Goal: Task Accomplishment & Management: Use online tool/utility

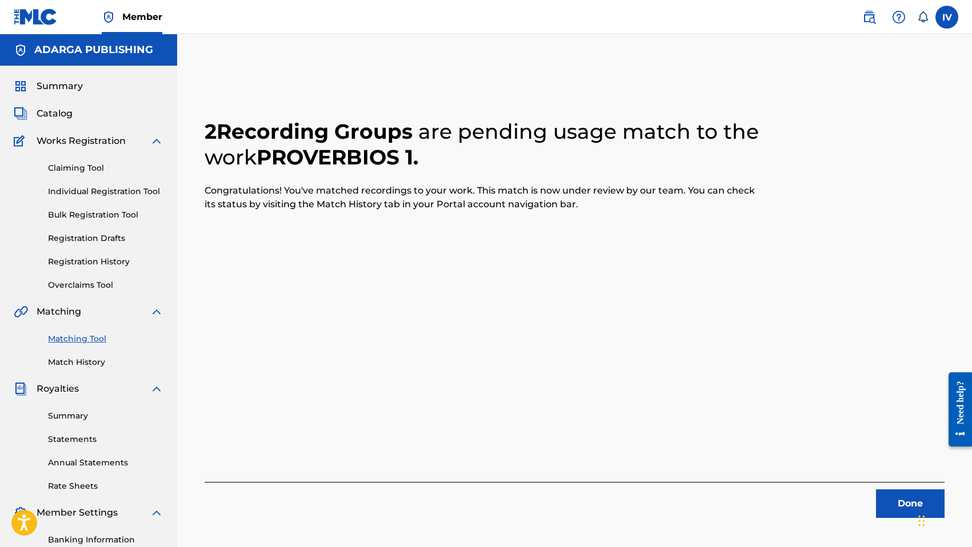
scroll to position [161, 0]
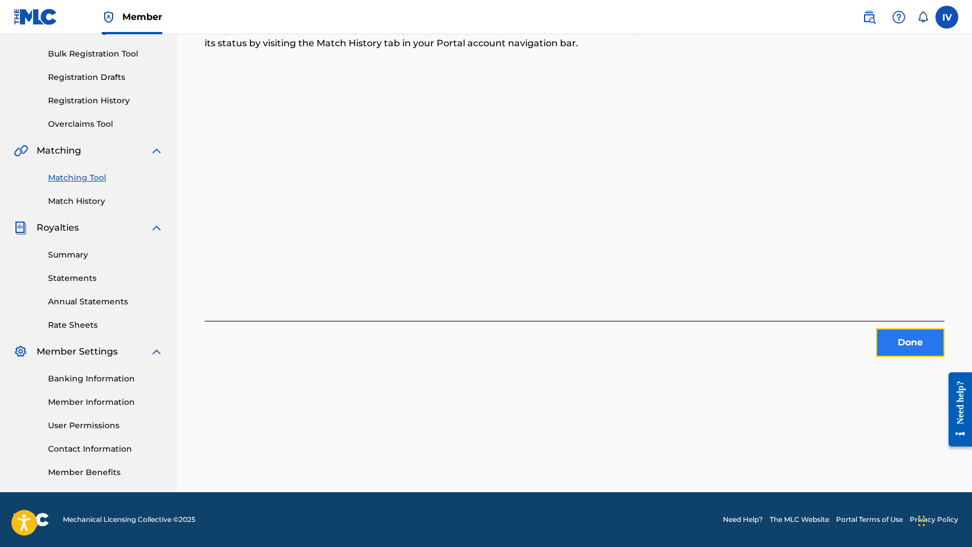
click at [896, 343] on button "Done" at bounding box center [910, 343] width 69 height 29
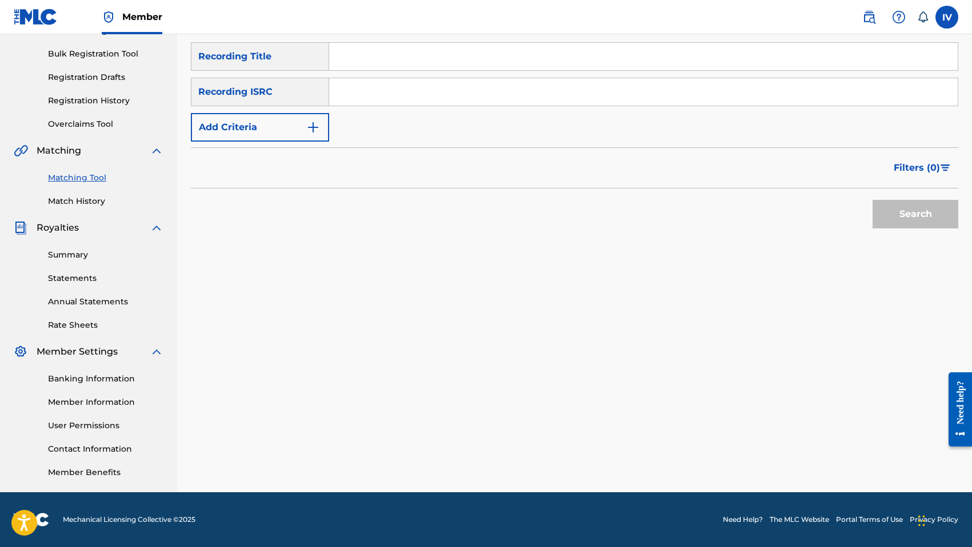
click at [435, 86] on input "Search Form" at bounding box center [643, 91] width 628 height 27
paste input "QMANG2255041"
type input "QMANG2255041"
click at [872, 200] on button "Search" at bounding box center [915, 214] width 86 height 29
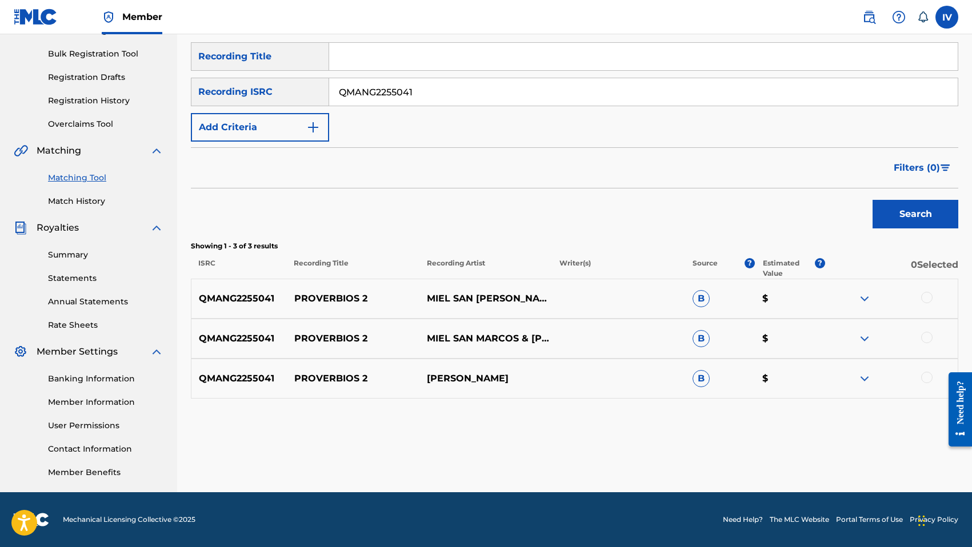
click at [334, 293] on p "PROVERBIOS 2" at bounding box center [353, 299] width 133 height 14
copy p "PROVERBIOS 2"
click at [931, 298] on div at bounding box center [926, 297] width 11 height 11
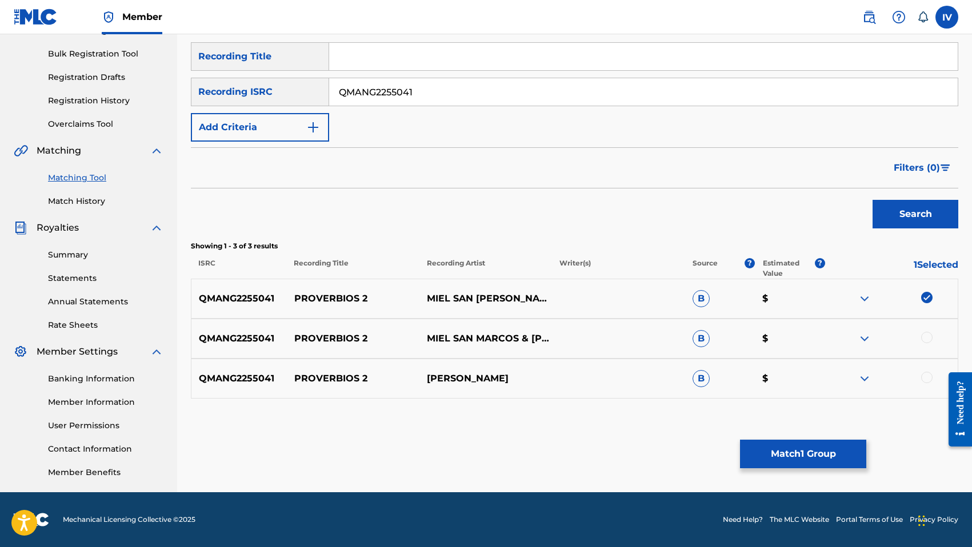
click at [927, 343] on div at bounding box center [926, 337] width 11 height 11
click at [924, 370] on div "QMANG2255041 PROVERBIOS 2 [PERSON_NAME] B $" at bounding box center [574, 379] width 767 height 40
click at [924, 378] on div at bounding box center [926, 377] width 11 height 11
click at [777, 451] on button "Match 3 Groups" at bounding box center [803, 454] width 126 height 29
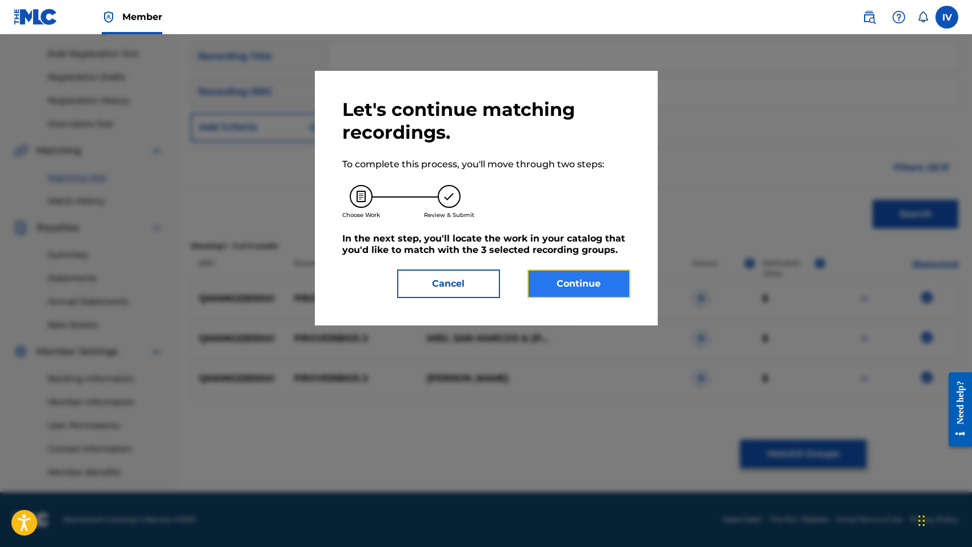
click at [568, 272] on button "Continue" at bounding box center [578, 284] width 103 height 29
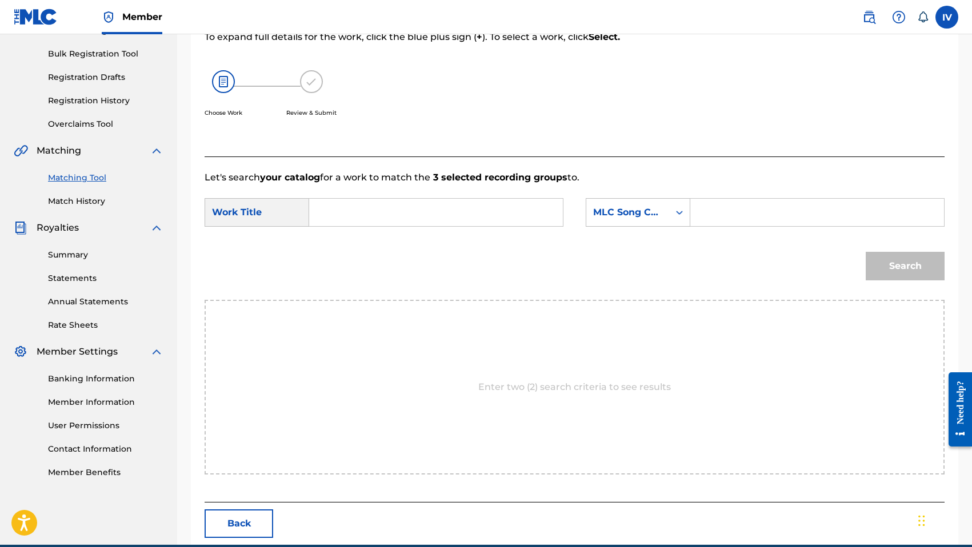
click at [449, 210] on input "Search Form" at bounding box center [436, 212] width 234 height 27
paste input "PROVERBIOS 2"
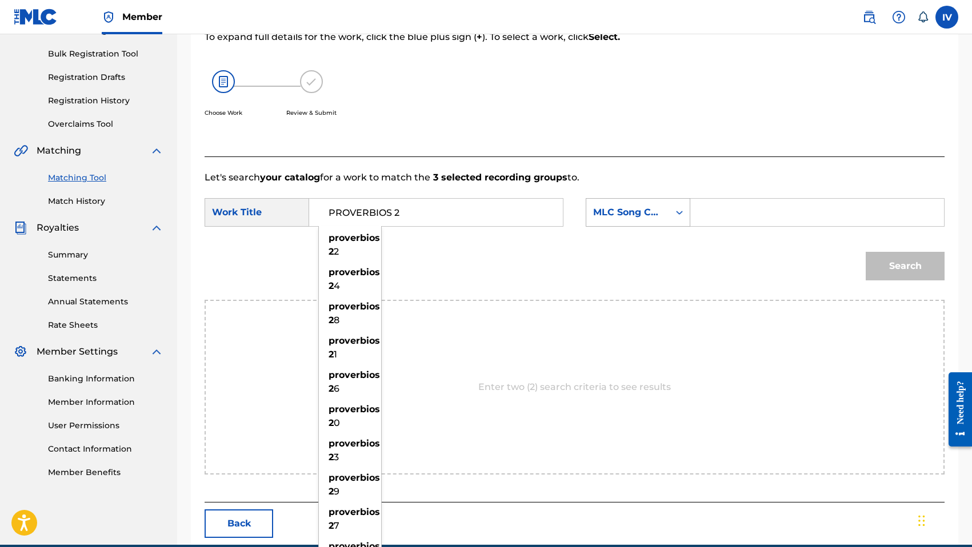
type input "PROVERBIOS 2"
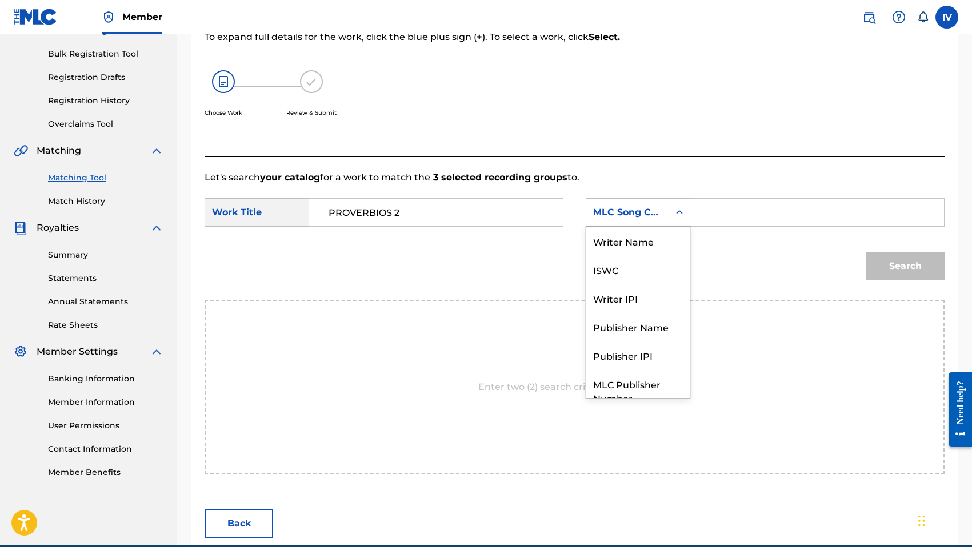
click at [676, 224] on div "Search Form" at bounding box center [679, 212] width 21 height 27
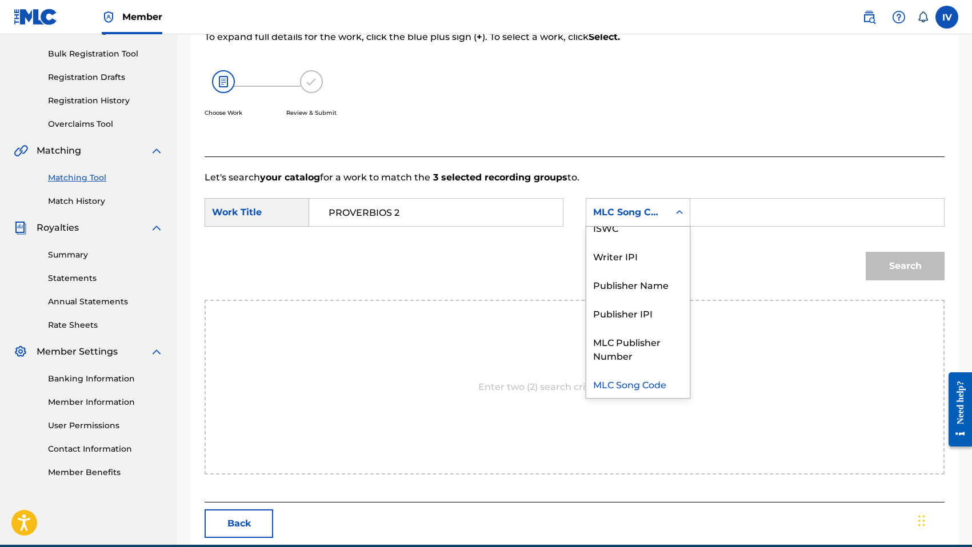
scroll to position [0, 0]
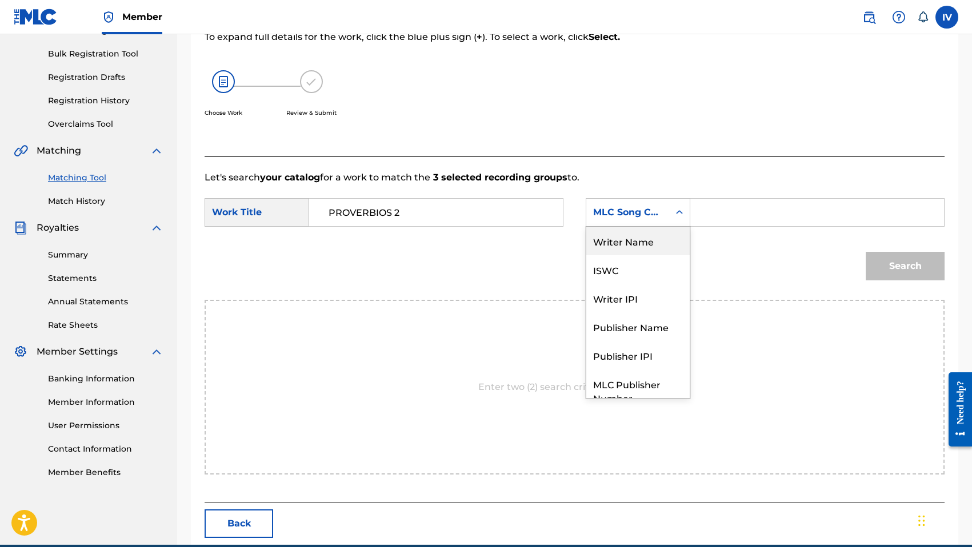
click at [638, 236] on div "Writer Name" at bounding box center [637, 241] width 103 height 29
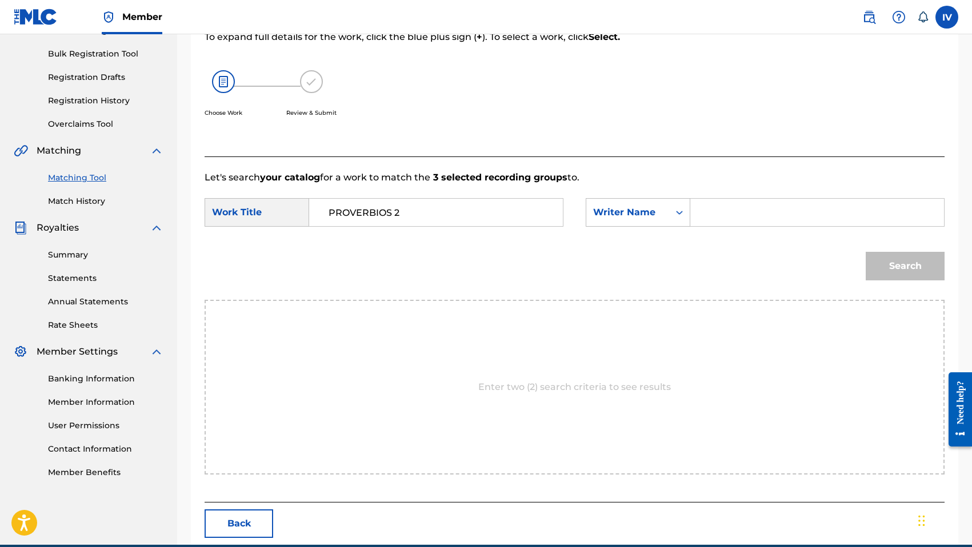
click at [731, 216] on input "Search Form" at bounding box center [817, 212] width 234 height 27
type input "morales"
click at [866, 252] on button "Search" at bounding box center [905, 266] width 79 height 29
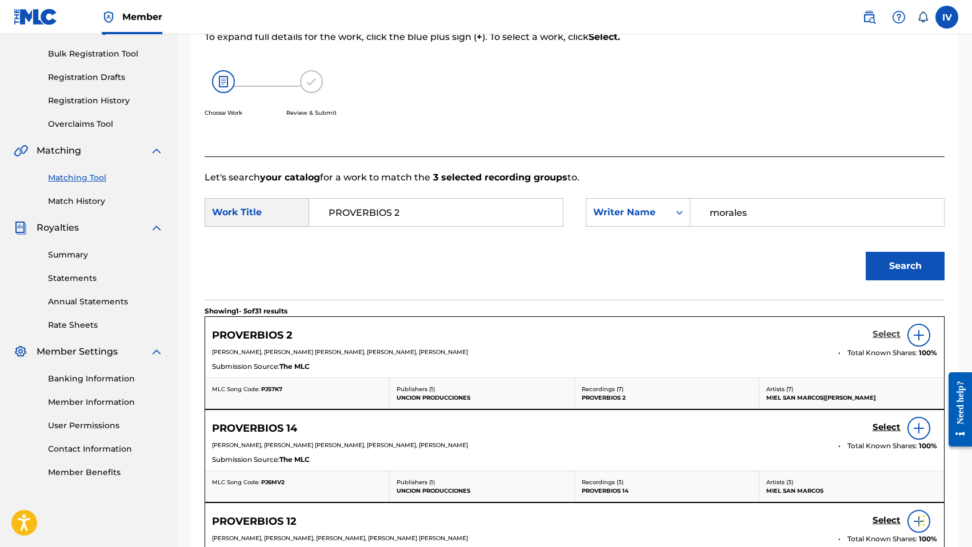
click at [881, 330] on h5 "Select" at bounding box center [886, 334] width 28 height 11
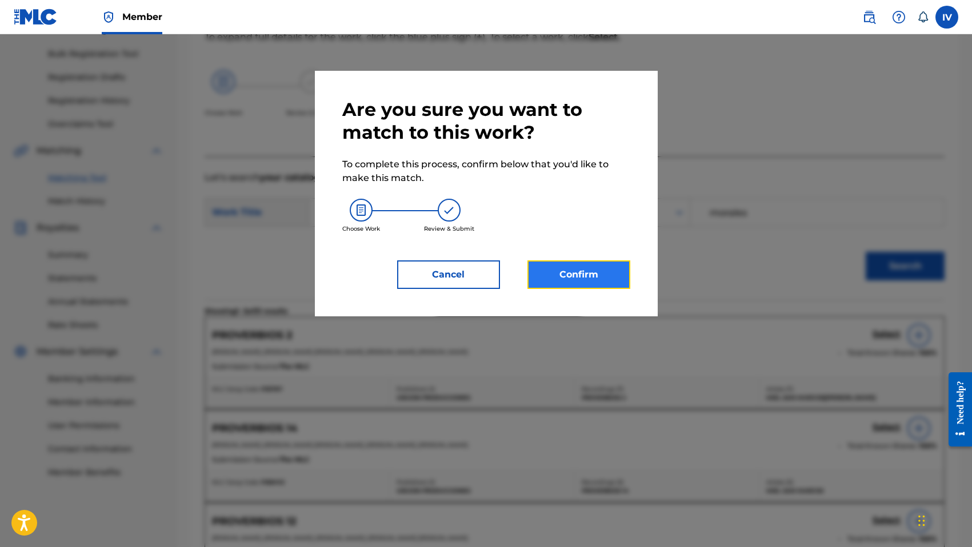
click at [602, 271] on button "Confirm" at bounding box center [578, 275] width 103 height 29
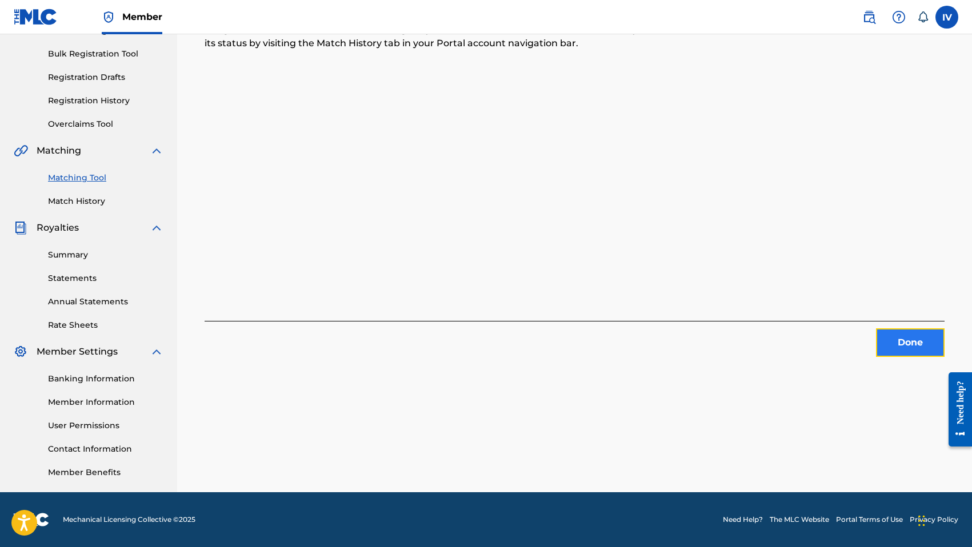
click at [891, 354] on button "Done" at bounding box center [910, 343] width 69 height 29
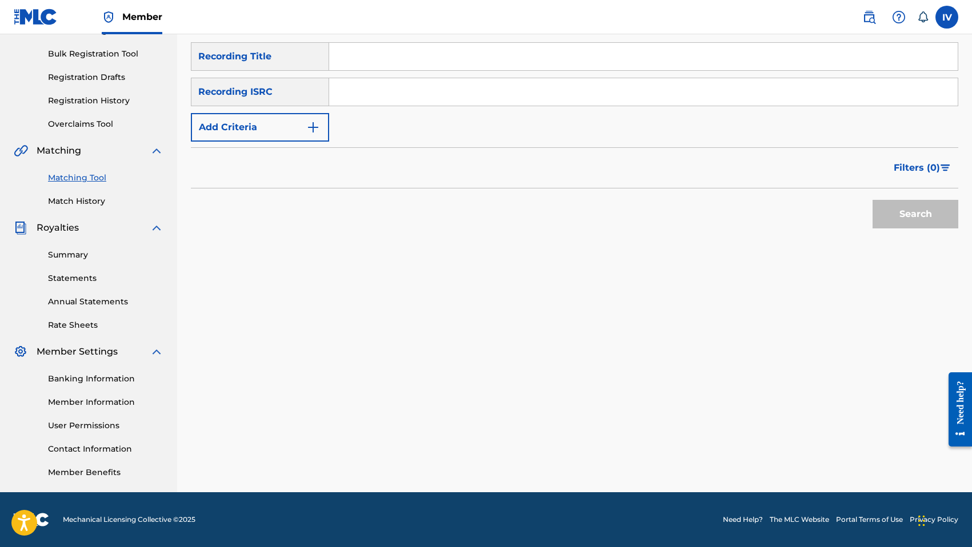
click at [463, 92] on input "Search Form" at bounding box center [643, 91] width 628 height 27
paste input "QMANG2255042"
type input "QMANG2255042"
click at [872, 200] on button "Search" at bounding box center [915, 214] width 86 height 29
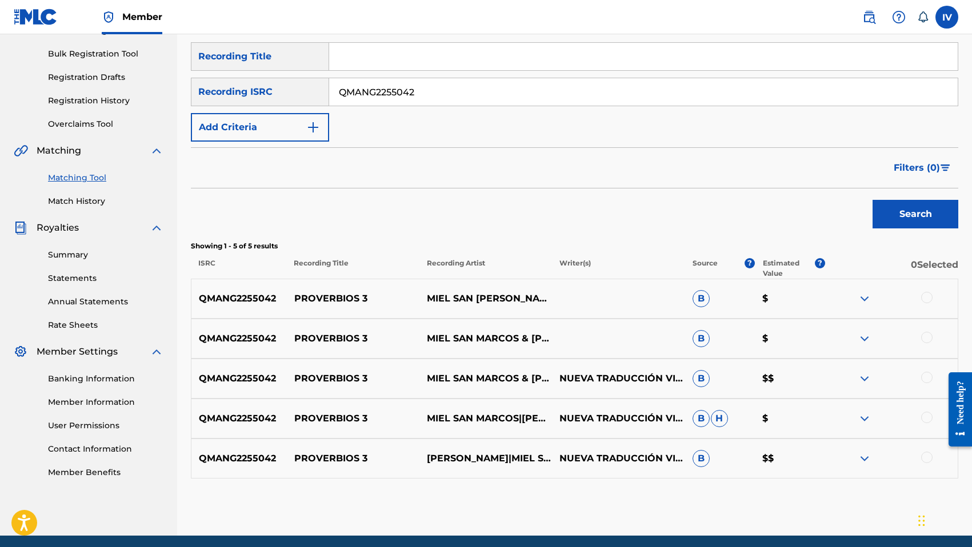
click at [925, 298] on div at bounding box center [926, 297] width 11 height 11
click at [930, 343] on div at bounding box center [891, 339] width 133 height 14
click at [928, 339] on div at bounding box center [926, 337] width 11 height 11
click at [930, 373] on div at bounding box center [926, 377] width 11 height 11
click at [926, 418] on div at bounding box center [926, 417] width 11 height 11
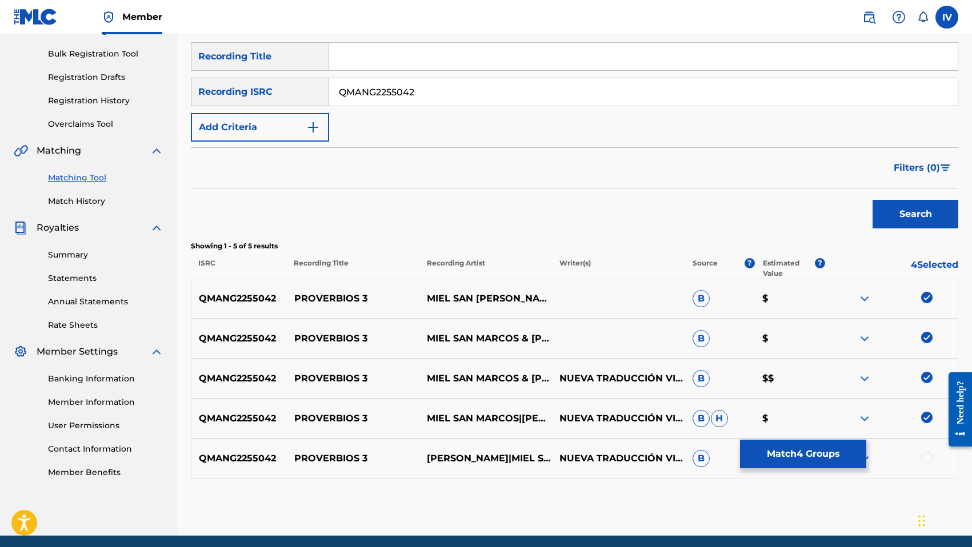
click at [927, 456] on div at bounding box center [926, 457] width 11 height 11
click at [352, 419] on p "PROVERBIOS 3" at bounding box center [353, 419] width 133 height 14
copy p "PROVERBIOS 3"
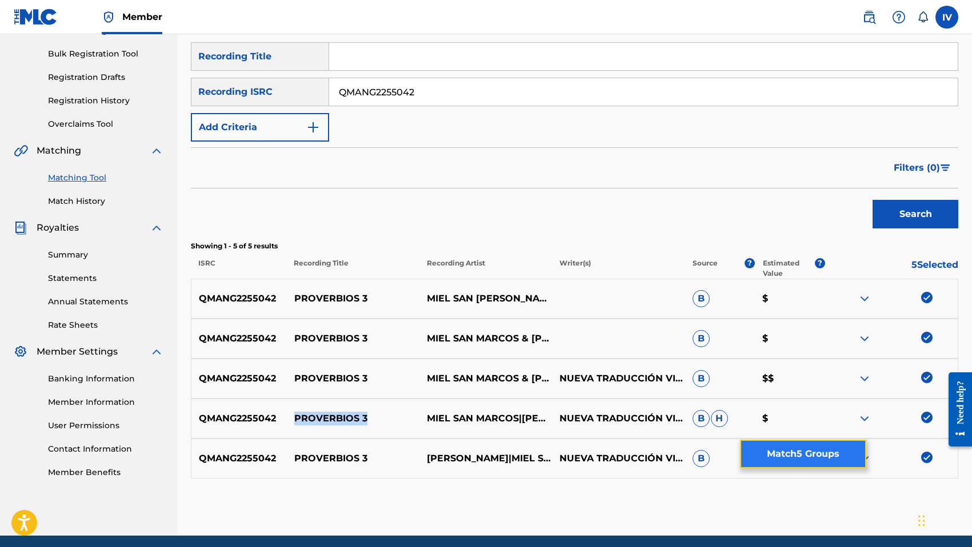
click at [804, 454] on button "Match 5 Groups" at bounding box center [803, 454] width 126 height 29
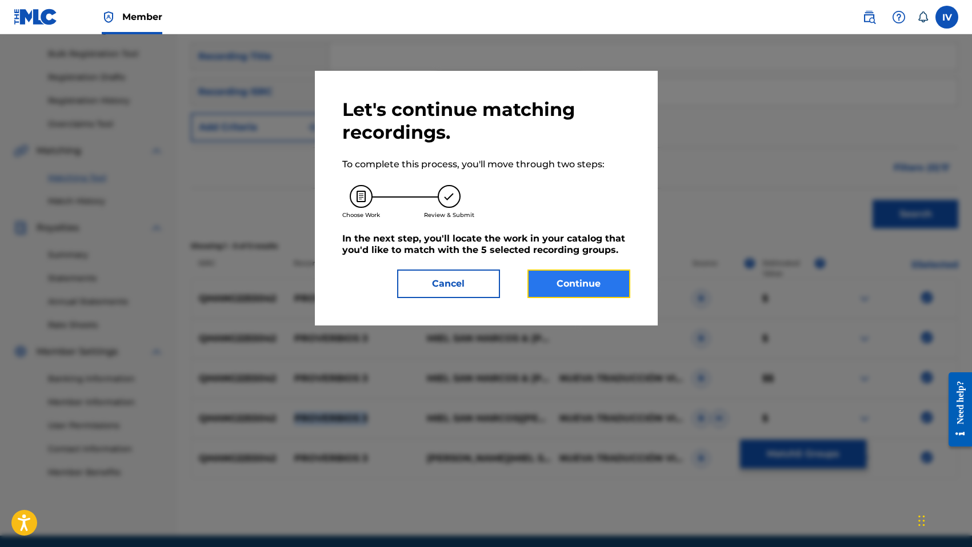
click at [559, 279] on button "Continue" at bounding box center [578, 284] width 103 height 29
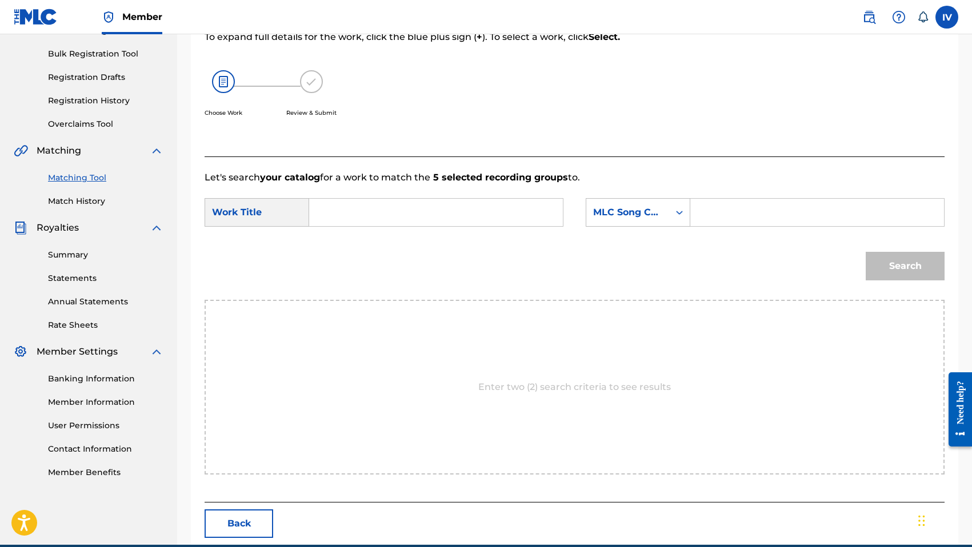
click at [390, 214] on input "Search Form" at bounding box center [436, 212] width 234 height 27
paste input "PROVERBIOS 3"
type input "PROVERBIOS 3"
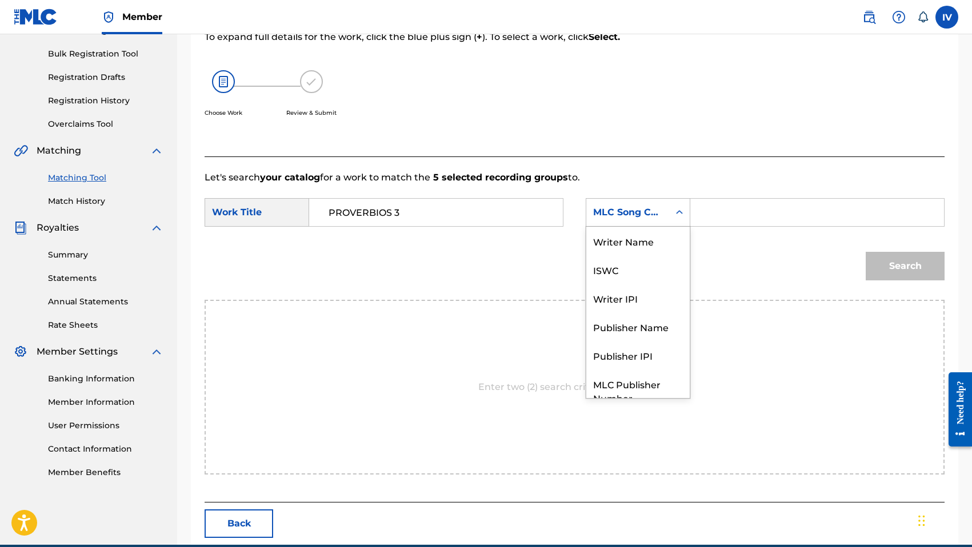
click at [614, 221] on div "MLC Song Code" at bounding box center [627, 213] width 83 height 22
click at [619, 243] on div "Writer Name" at bounding box center [637, 241] width 103 height 29
click at [682, 217] on icon "Search Form" at bounding box center [679, 212] width 11 height 11
click at [711, 215] on input "Search Form" at bounding box center [817, 212] width 234 height 27
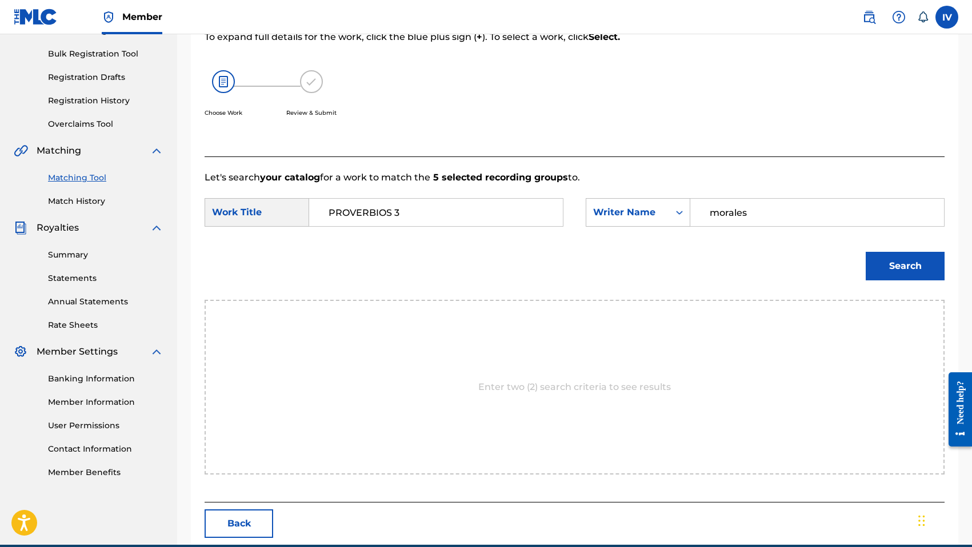
type input "morales"
click at [866, 252] on button "Search" at bounding box center [905, 266] width 79 height 29
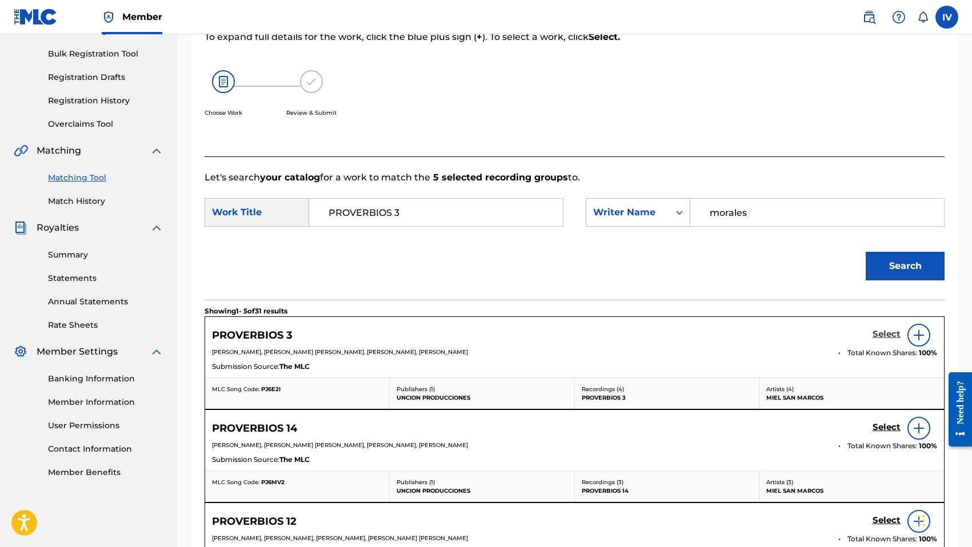
click at [893, 331] on h5 "Select" at bounding box center [886, 334] width 28 height 11
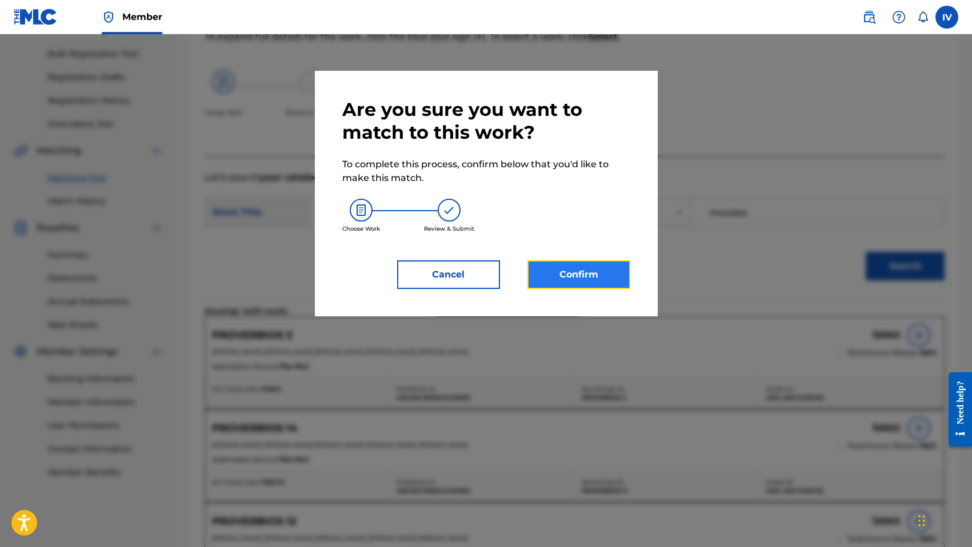
click at [596, 272] on button "Confirm" at bounding box center [578, 275] width 103 height 29
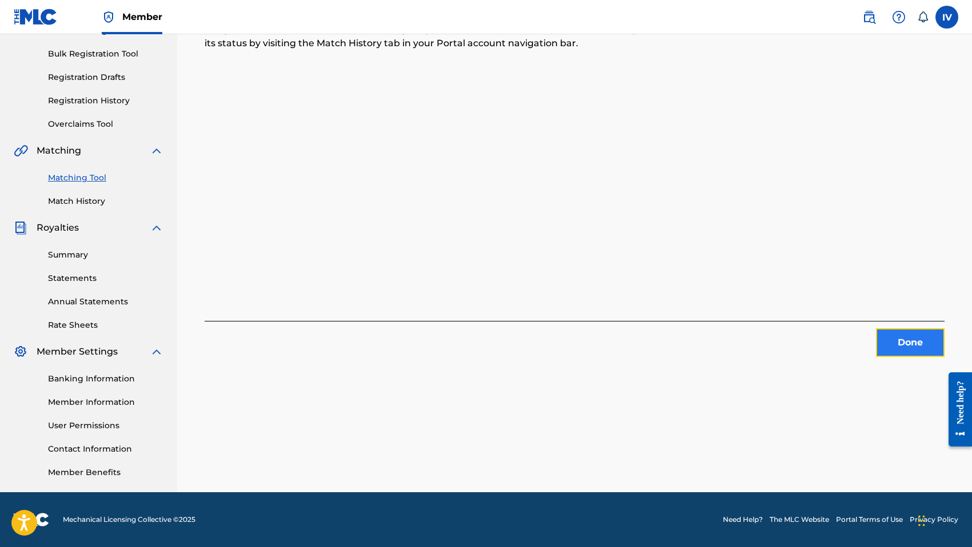
click at [924, 336] on button "Done" at bounding box center [910, 343] width 69 height 29
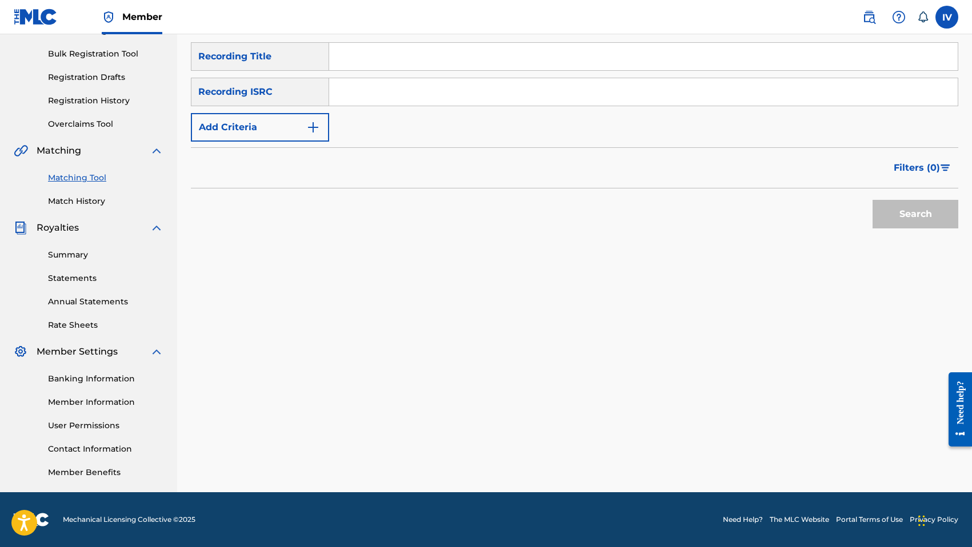
click at [622, 127] on div "SearchWithCriteria6547400f-fa61-4cf3-83f7-abaf768dbd7c Recording Title SearchWi…" at bounding box center [574, 91] width 767 height 99
click at [607, 104] on input "Search Form" at bounding box center [643, 91] width 628 height 27
paste input "QMANG2255043"
type input "QMANG2255043"
click at [872, 200] on button "Search" at bounding box center [915, 214] width 86 height 29
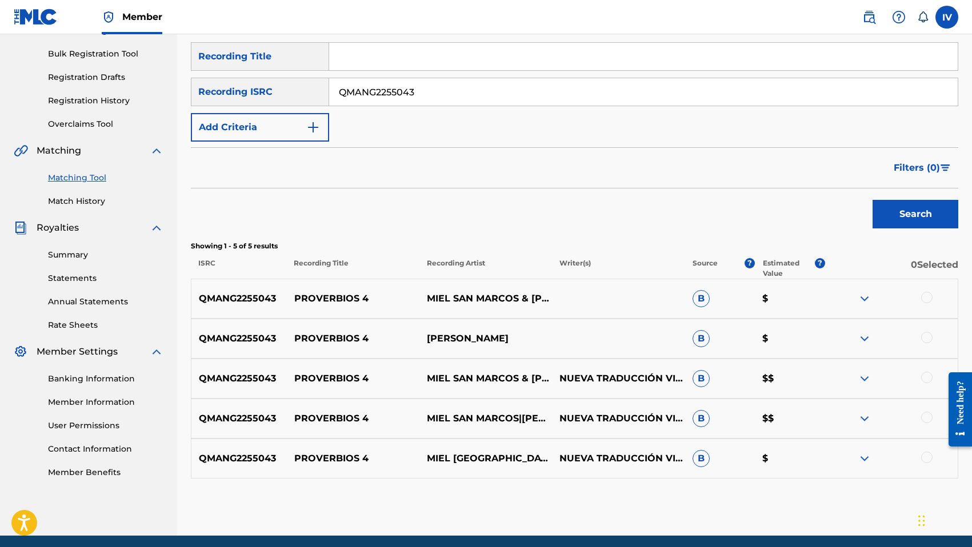
click at [929, 295] on div at bounding box center [926, 297] width 11 height 11
click at [926, 340] on div at bounding box center [926, 337] width 11 height 11
click at [928, 377] on div at bounding box center [926, 377] width 11 height 11
click at [928, 416] on div at bounding box center [926, 417] width 11 height 11
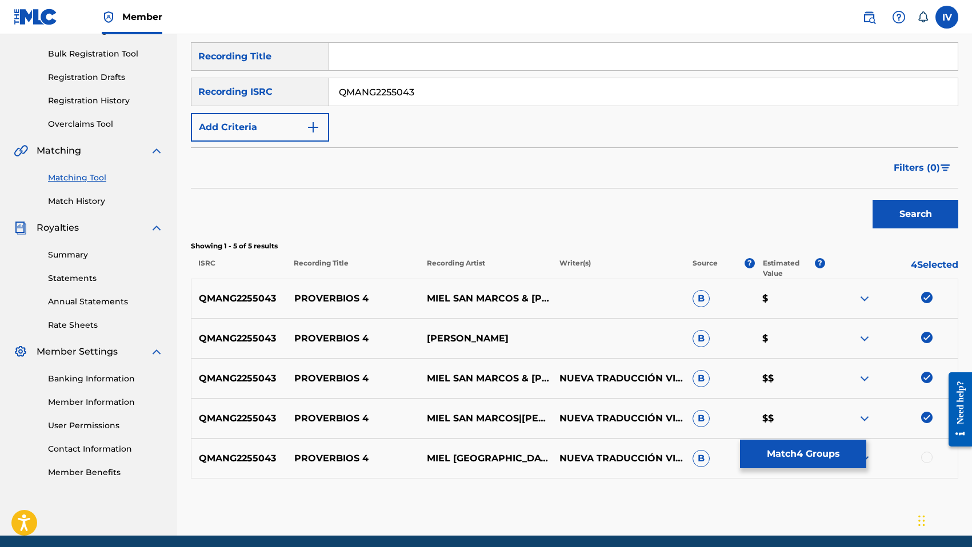
click at [928, 463] on div at bounding box center [891, 459] width 133 height 14
click at [916, 460] on div at bounding box center [891, 459] width 133 height 14
click at [924, 459] on div at bounding box center [926, 457] width 11 height 11
click at [321, 373] on p "PROVERBIOS 4" at bounding box center [353, 379] width 133 height 14
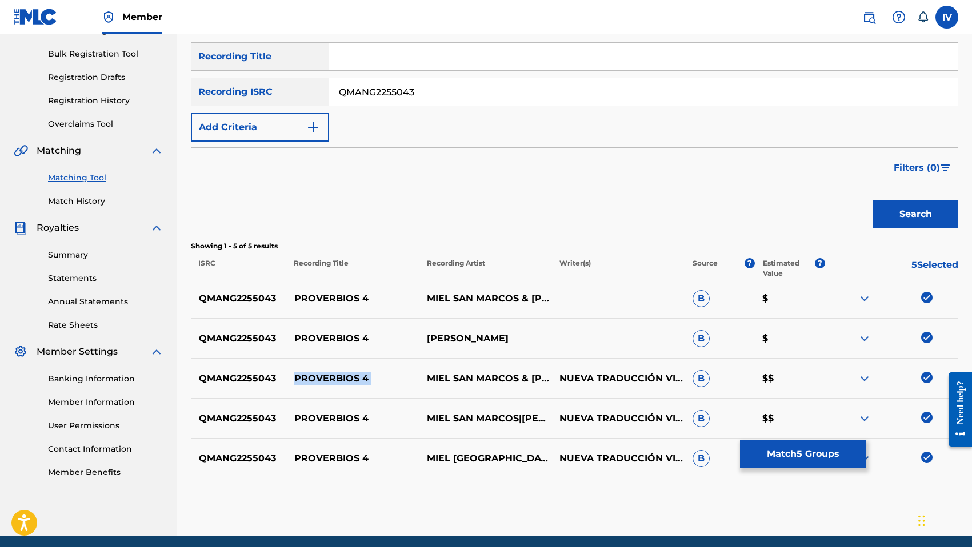
click at [321, 373] on p "PROVERBIOS 4" at bounding box center [353, 379] width 133 height 14
copy p "PROVERBIOS 4"
click at [786, 448] on button "Match 5 Groups" at bounding box center [803, 454] width 126 height 29
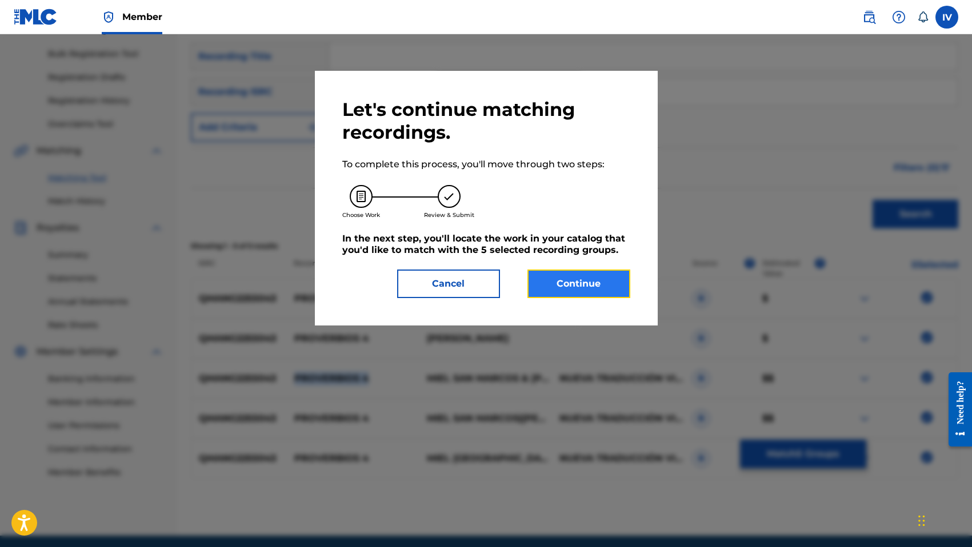
click at [554, 277] on button "Continue" at bounding box center [578, 284] width 103 height 29
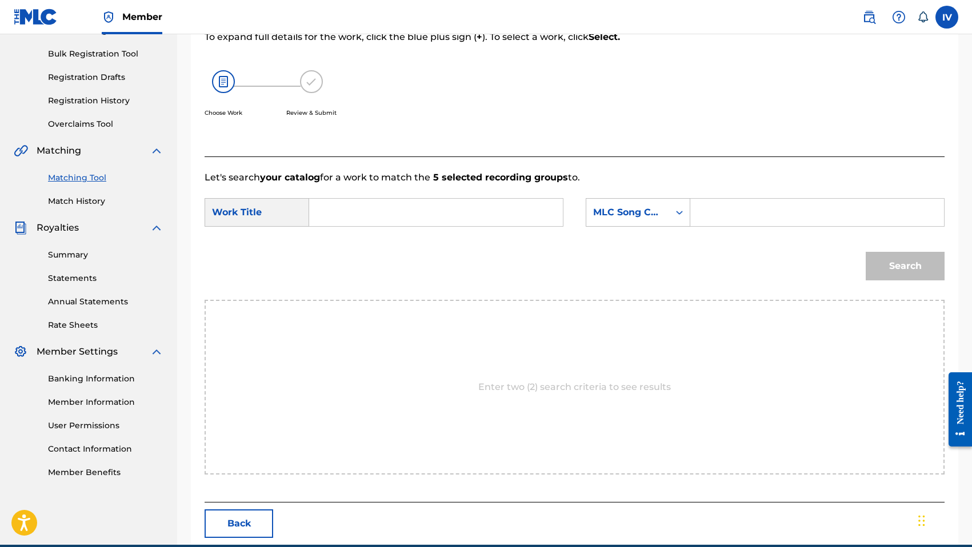
click at [505, 211] on input "Search Form" at bounding box center [436, 212] width 234 height 27
paste input "PROVERBIOS 4"
type input "PROVERBIOS 4"
click at [630, 221] on div "MLC Song Code" at bounding box center [627, 213] width 83 height 22
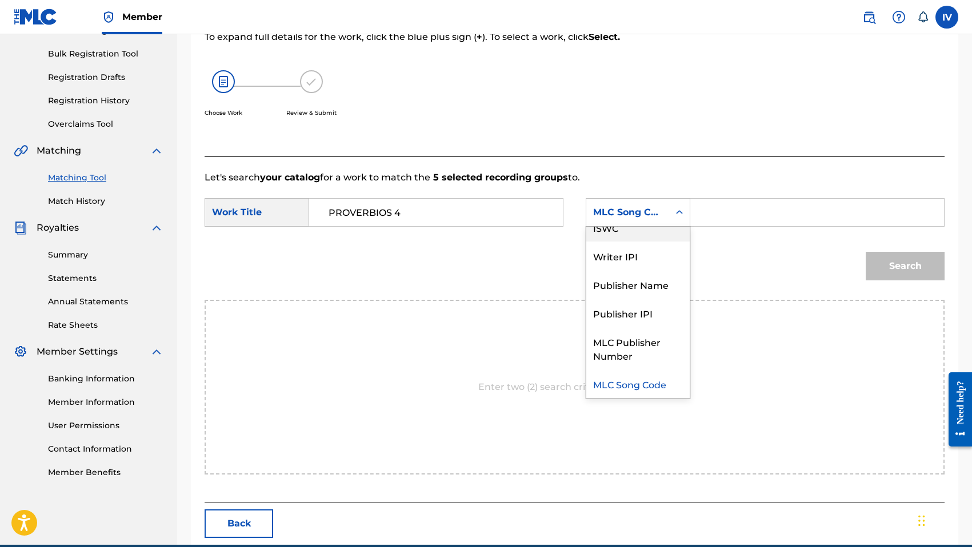
scroll to position [0, 0]
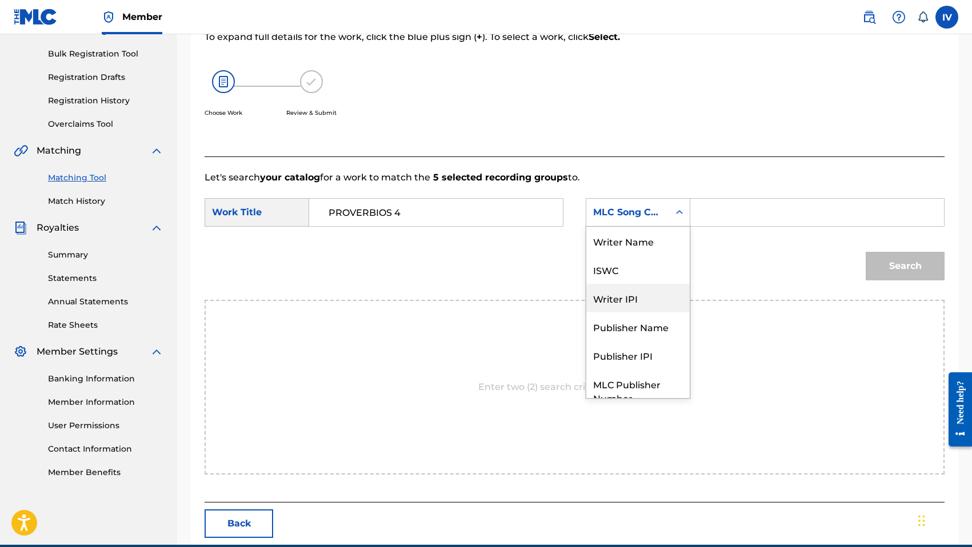
click at [638, 245] on div "Writer Name" at bounding box center [637, 241] width 103 height 29
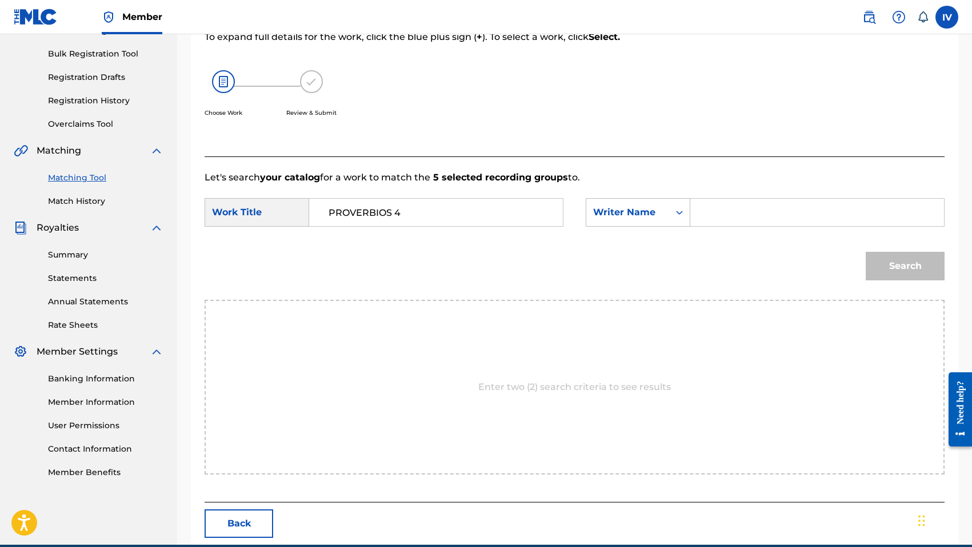
click at [714, 210] on input "Search Form" at bounding box center [817, 212] width 234 height 27
type input "morales"
click at [866, 252] on button "Search" at bounding box center [905, 266] width 79 height 29
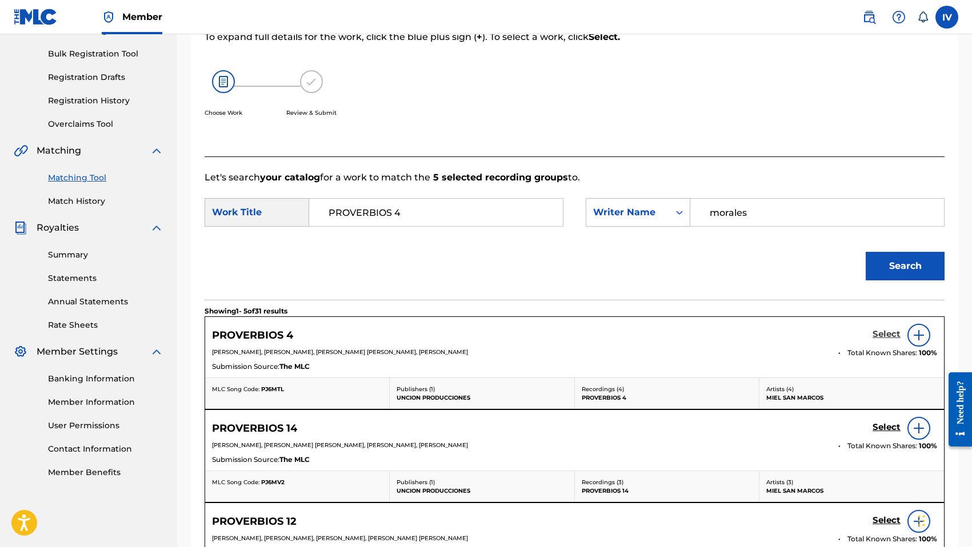
click at [884, 335] on h5 "Select" at bounding box center [886, 334] width 28 height 11
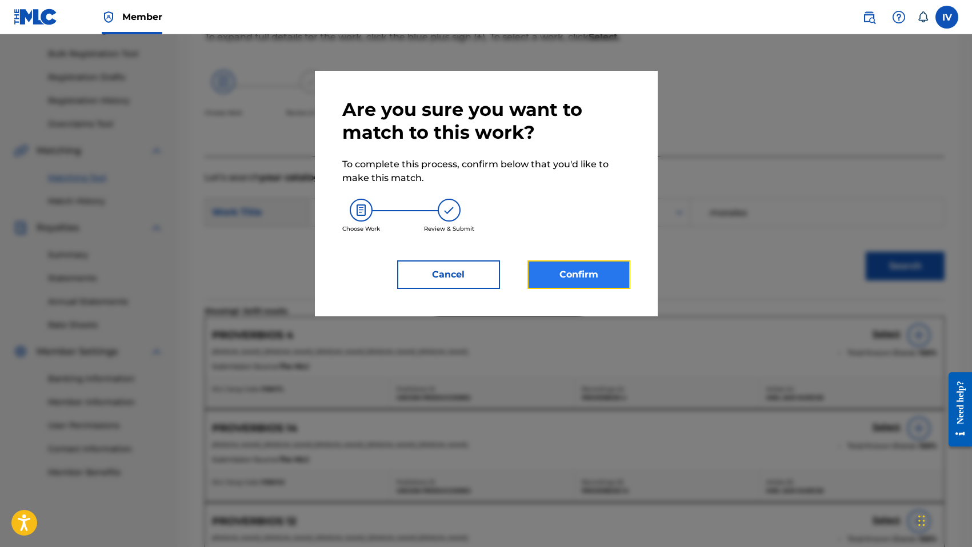
click at [624, 285] on button "Confirm" at bounding box center [578, 275] width 103 height 29
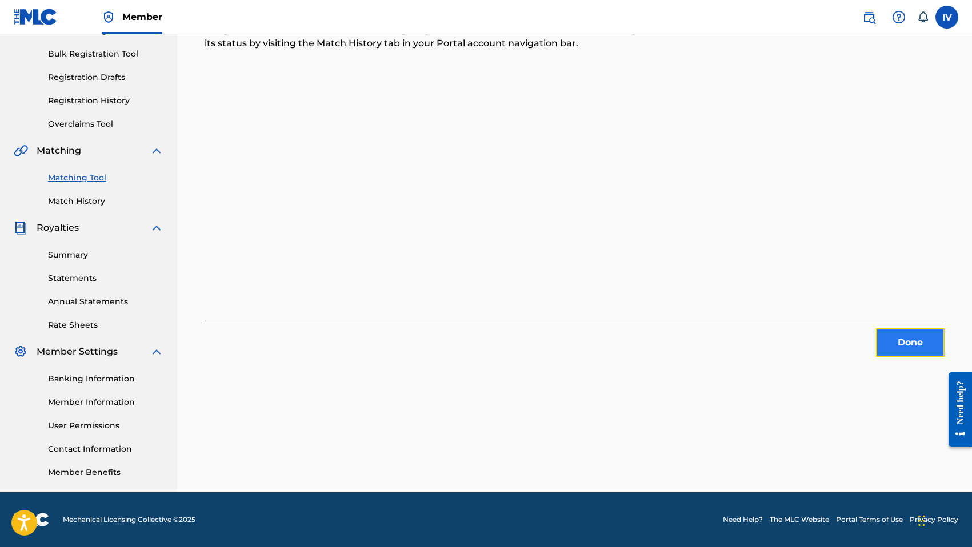
click at [896, 337] on button "Done" at bounding box center [910, 343] width 69 height 29
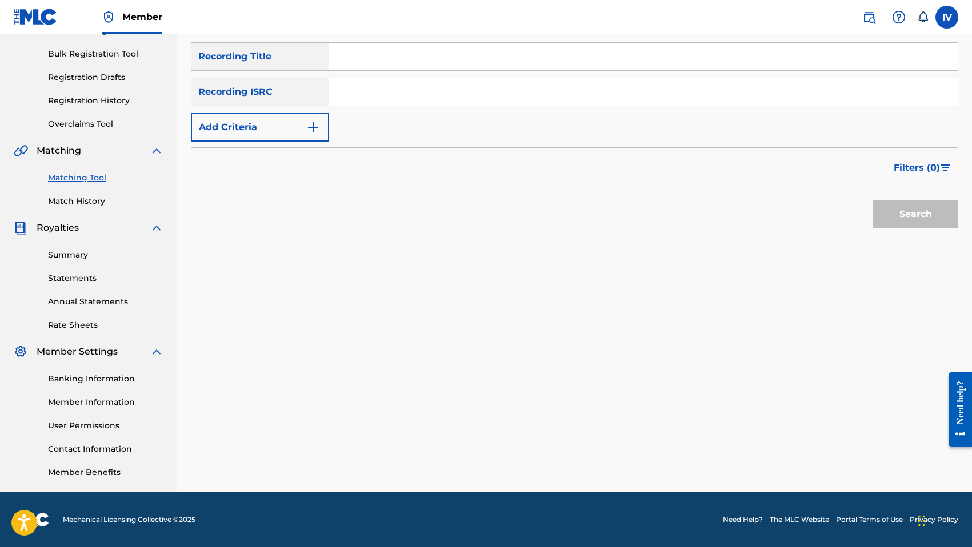
click at [471, 87] on input "Search Form" at bounding box center [643, 91] width 628 height 27
paste input "QMANG2255044"
type input "QMANG2255044"
click at [872, 200] on button "Search" at bounding box center [915, 214] width 86 height 29
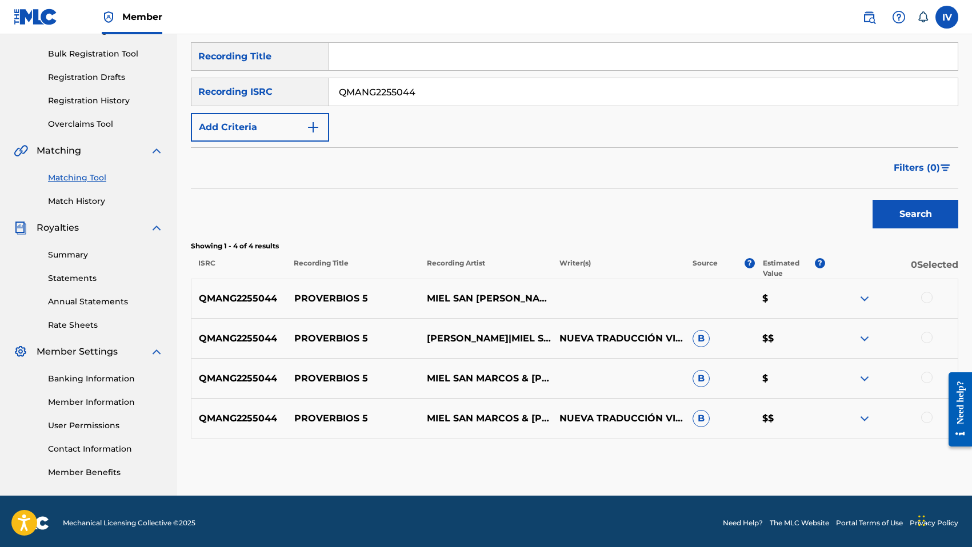
click at [930, 298] on div at bounding box center [926, 297] width 11 height 11
click at [928, 335] on div at bounding box center [926, 337] width 11 height 11
click at [928, 374] on div at bounding box center [926, 377] width 11 height 11
click at [927, 418] on div at bounding box center [926, 417] width 11 height 11
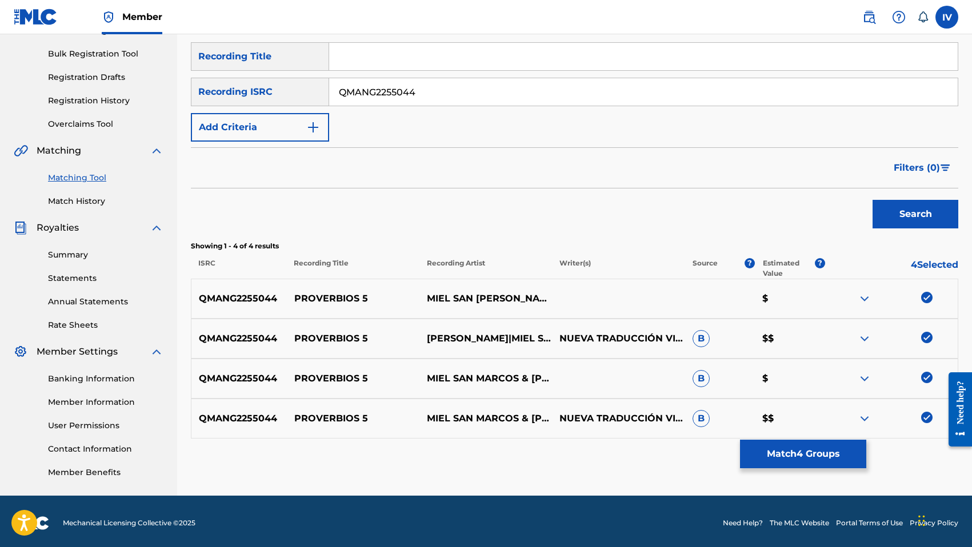
click at [332, 294] on p "PROVERBIOS 5" at bounding box center [353, 299] width 133 height 14
copy p "PROVERBIOS 5"
click at [780, 460] on button "Match 4 Groups" at bounding box center [803, 454] width 126 height 29
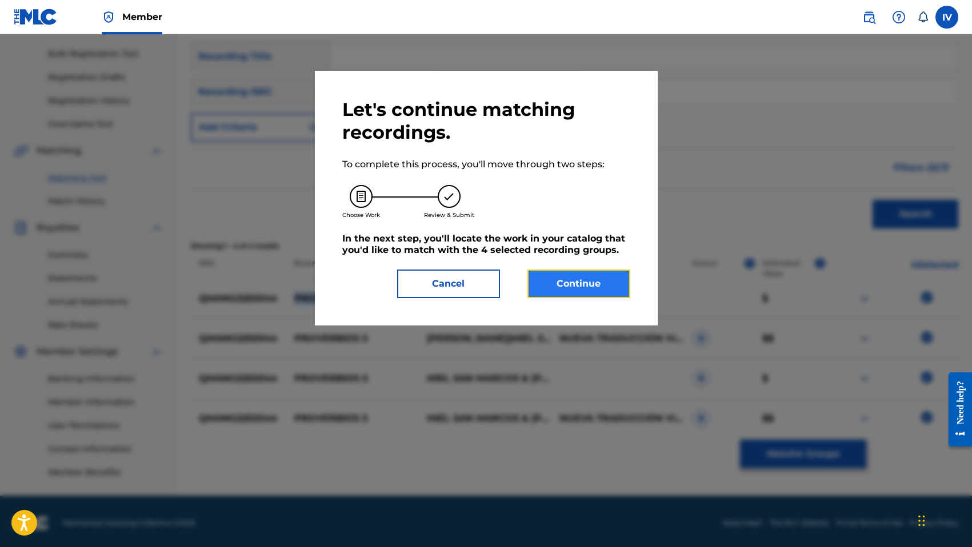
click at [571, 281] on button "Continue" at bounding box center [578, 284] width 103 height 29
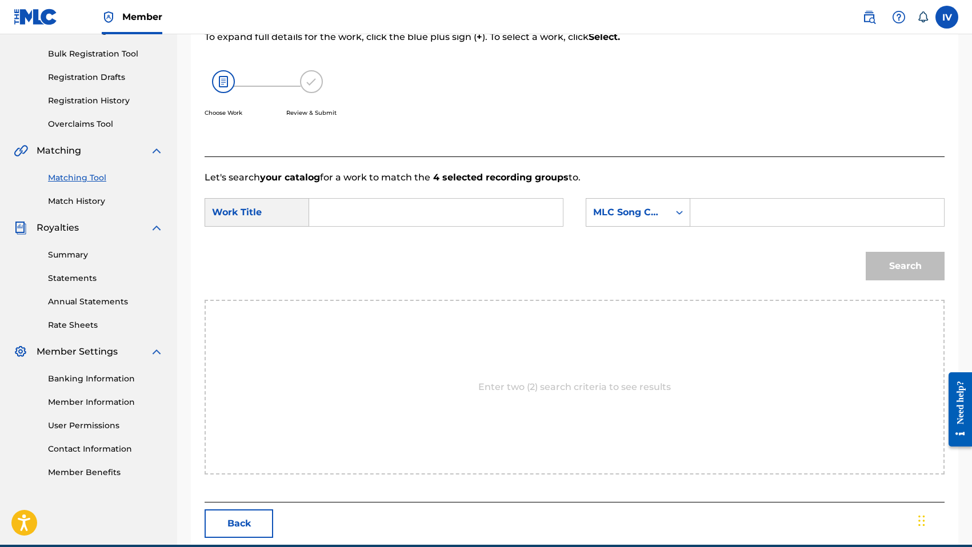
click at [452, 203] on input "Search Form" at bounding box center [436, 212] width 234 height 27
paste input "PROVERBIOS 5"
type input "PROVERBIOS 5"
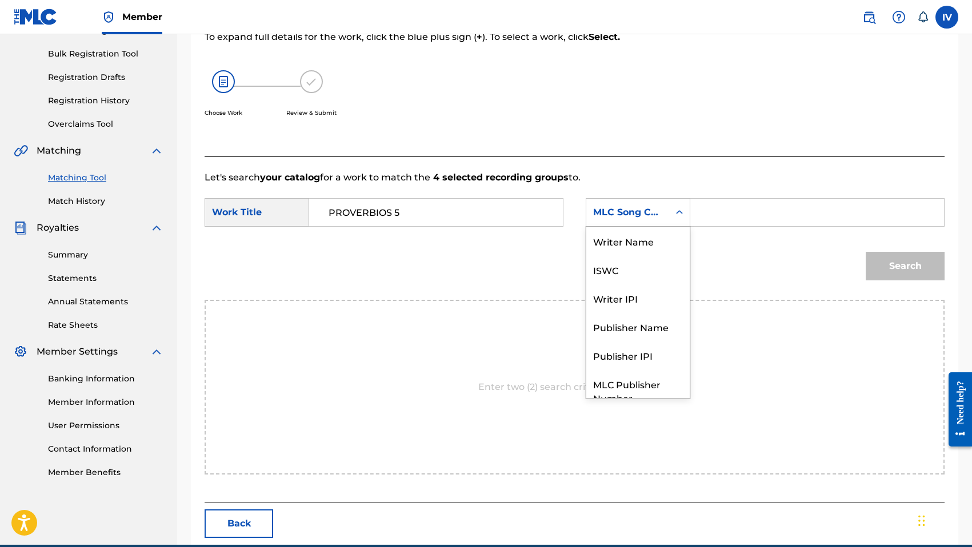
click at [630, 215] on div "MLC Song Code" at bounding box center [627, 213] width 69 height 14
click at [632, 245] on div "Writer Name" at bounding box center [637, 241] width 103 height 29
click at [714, 222] on input "Search Form" at bounding box center [817, 212] width 234 height 27
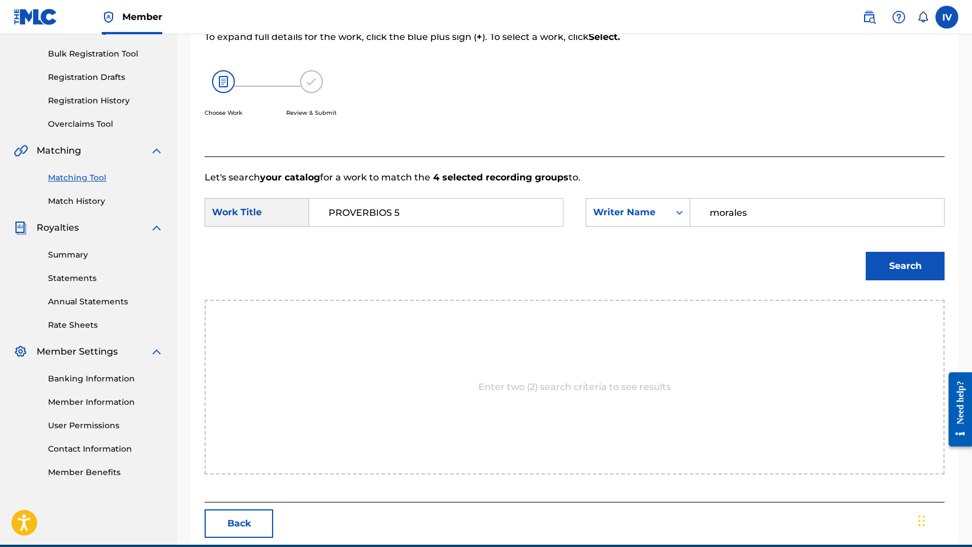
type input "morales"
click at [866, 252] on button "Search" at bounding box center [905, 266] width 79 height 29
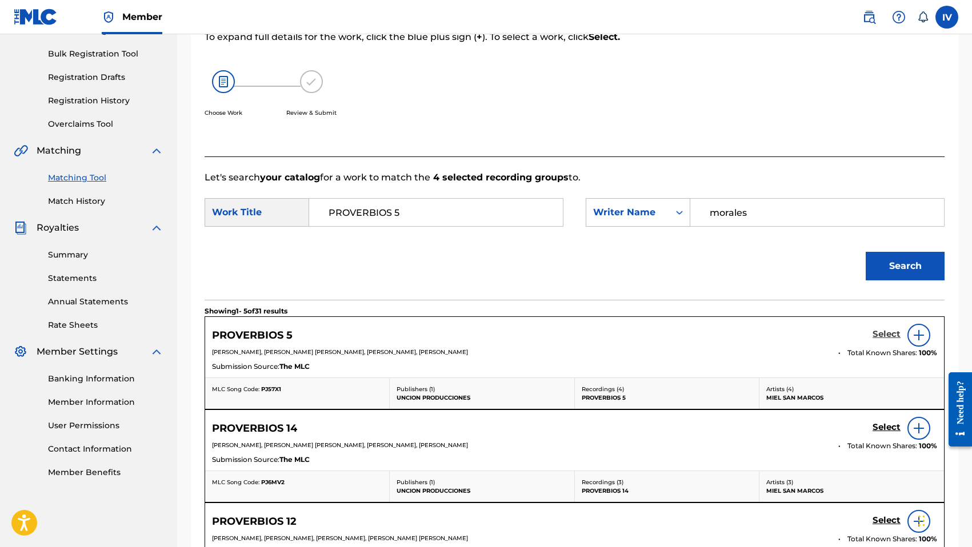
click at [888, 338] on h5 "Select" at bounding box center [886, 334] width 28 height 11
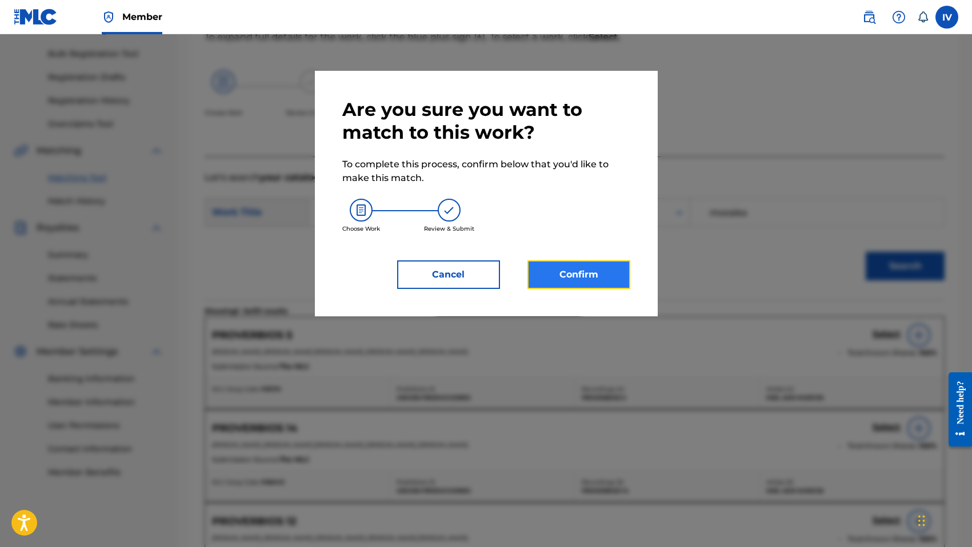
click at [617, 276] on button "Confirm" at bounding box center [578, 275] width 103 height 29
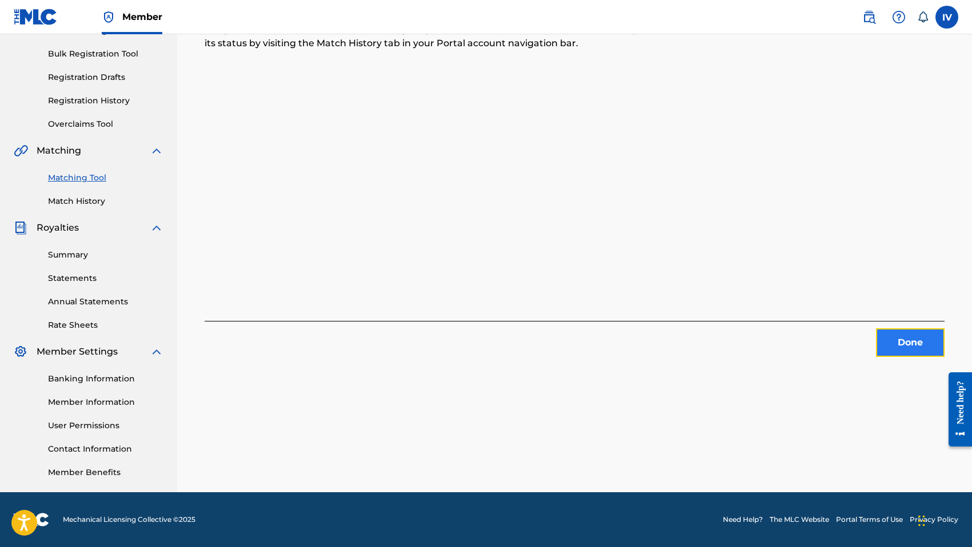
click at [884, 337] on button "Done" at bounding box center [910, 343] width 69 height 29
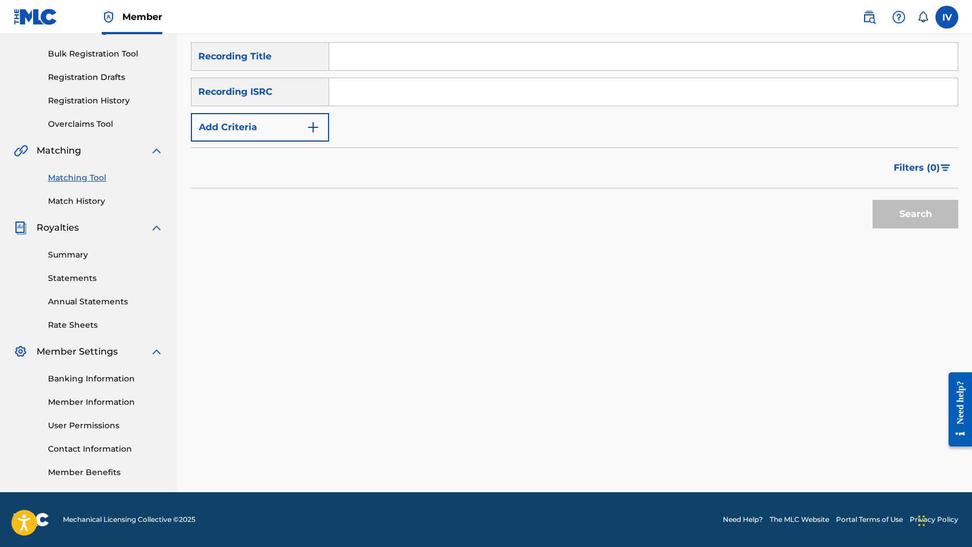
click at [457, 73] on div "SearchWithCriteria6547400f-fa61-4cf3-83f7-abaf768dbd7c Recording Title SearchWi…" at bounding box center [574, 91] width 767 height 99
click at [450, 83] on input "Search Form" at bounding box center [643, 91] width 628 height 27
paste input "QMANG2255045"
type input "QMANG2255045"
click at [872, 200] on button "Search" at bounding box center [915, 214] width 86 height 29
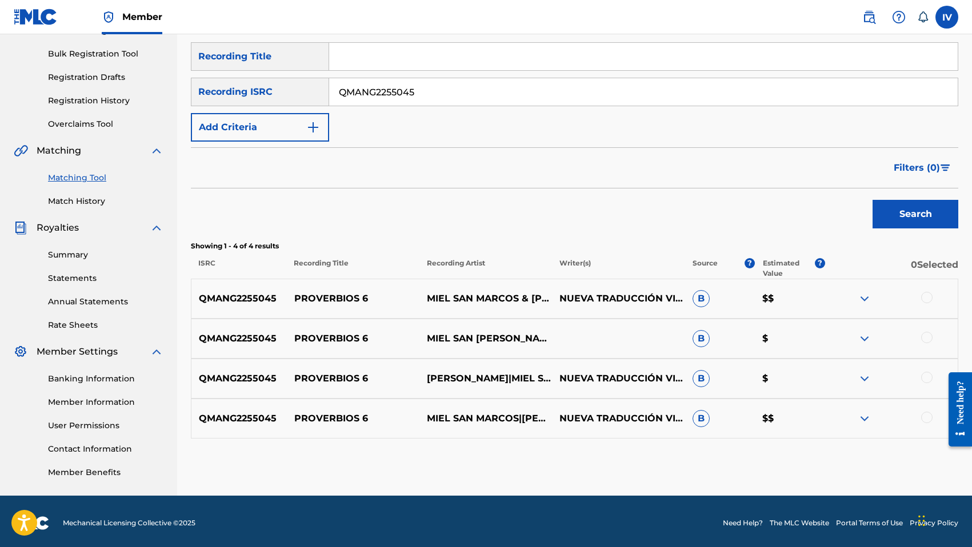
click at [920, 297] on div at bounding box center [891, 299] width 133 height 14
click at [925, 302] on div at bounding box center [926, 297] width 11 height 11
click at [930, 336] on div at bounding box center [926, 337] width 11 height 11
click at [928, 374] on div at bounding box center [926, 377] width 11 height 11
click at [927, 416] on div at bounding box center [926, 417] width 11 height 11
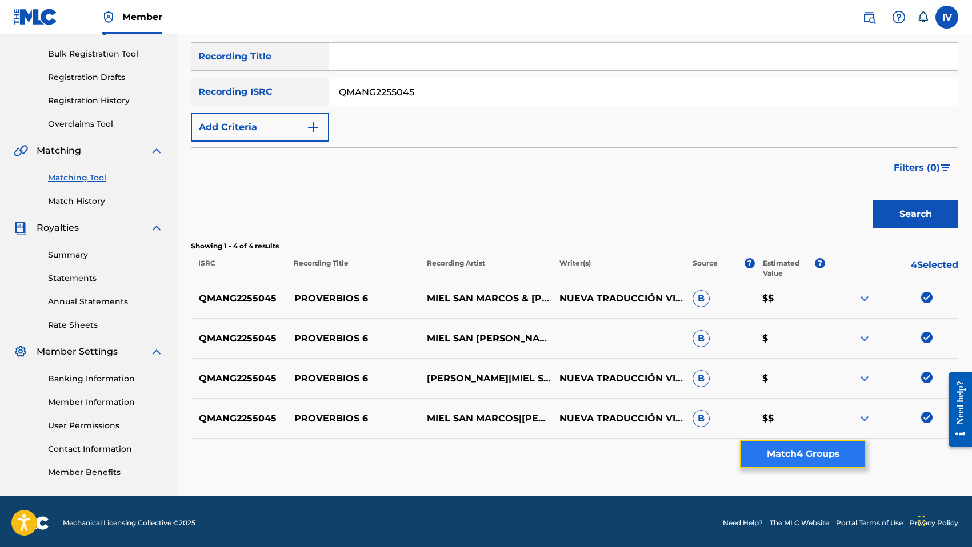
click at [803, 454] on button "Match 4 Groups" at bounding box center [803, 454] width 126 height 29
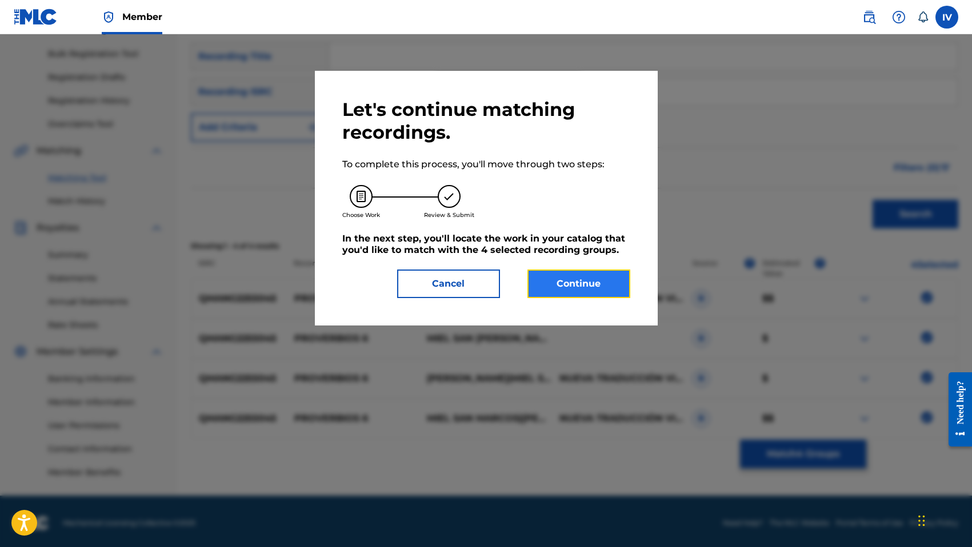
click at [556, 289] on button "Continue" at bounding box center [578, 284] width 103 height 29
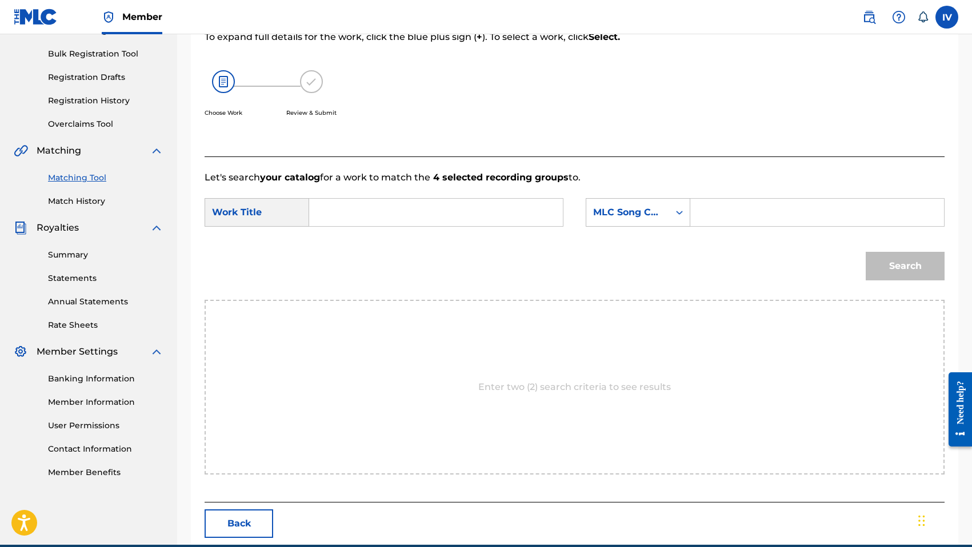
click at [415, 211] on input "Search Form" at bounding box center [436, 212] width 234 height 27
paste input "Proverbios 6"
type input "Proverbios 6"
click at [618, 222] on div "MLC Song Code" at bounding box center [627, 213] width 83 height 22
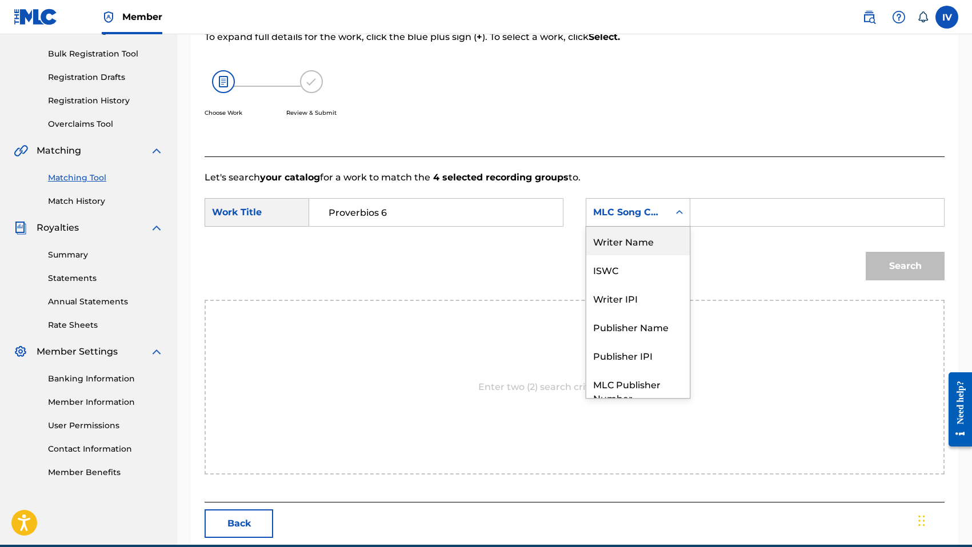
click at [618, 240] on div "Writer Name" at bounding box center [637, 241] width 103 height 29
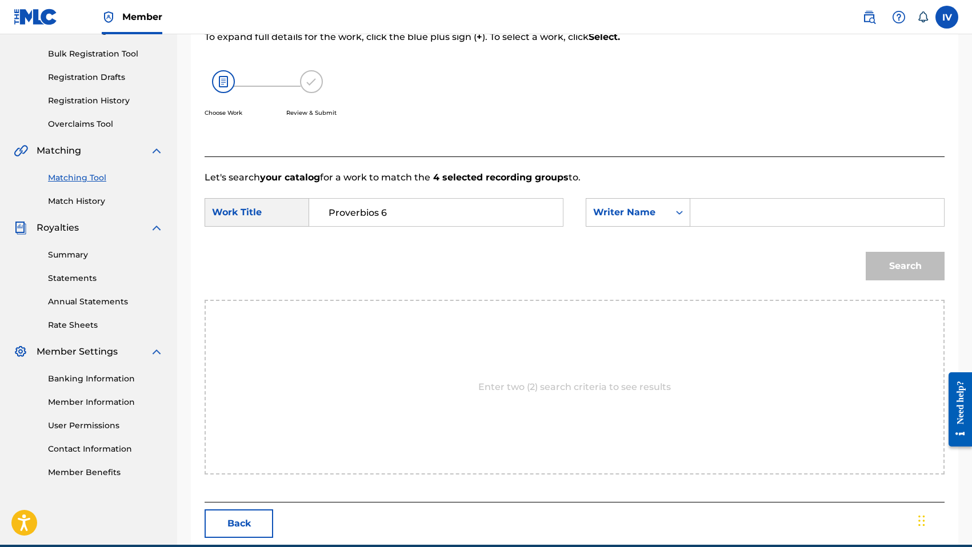
click at [744, 197] on form "SearchWithCriteria829d4350-4a9e-49d1-967a-14376c3bea2e Work Title Proverbios 6 …" at bounding box center [575, 242] width 740 height 115
click at [741, 206] on input "Search Form" at bounding box center [817, 212] width 234 height 27
type input "morales"
click at [866, 252] on button "Search" at bounding box center [905, 266] width 79 height 29
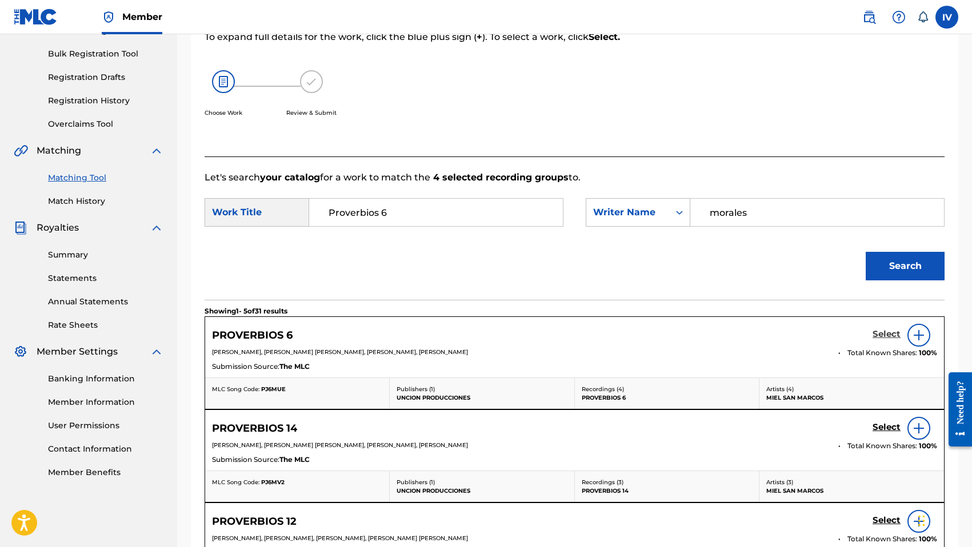
click at [894, 333] on h5 "Select" at bounding box center [886, 334] width 28 height 11
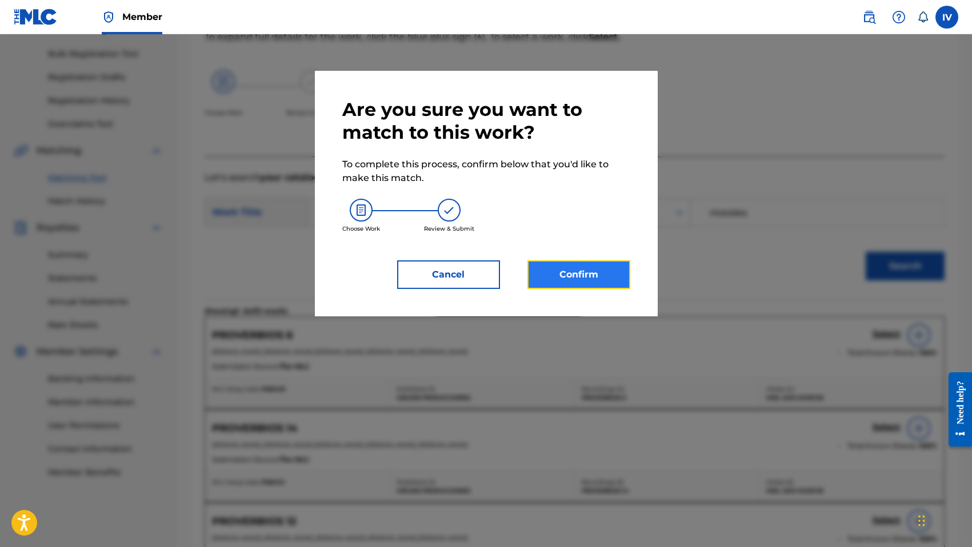
click at [616, 270] on button "Confirm" at bounding box center [578, 275] width 103 height 29
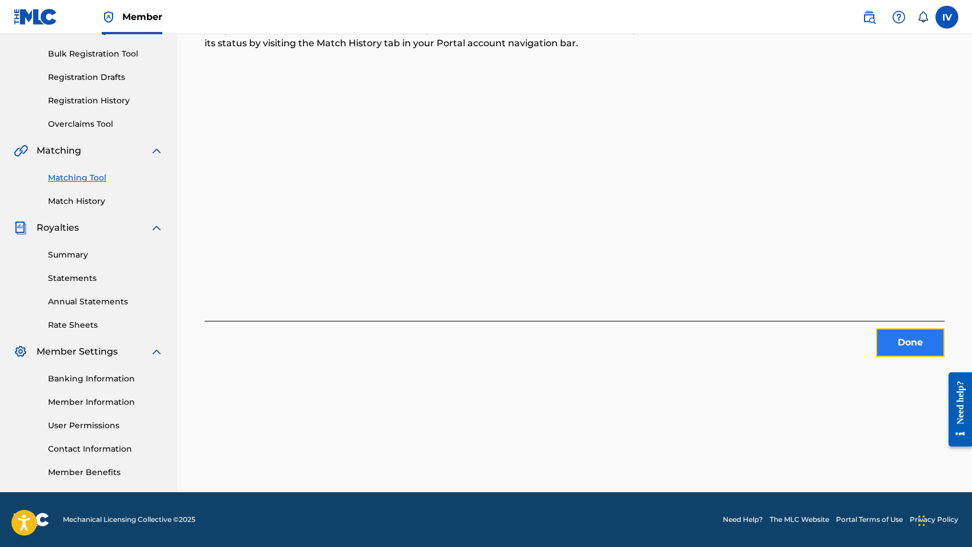
click at [904, 335] on button "Done" at bounding box center [910, 343] width 69 height 29
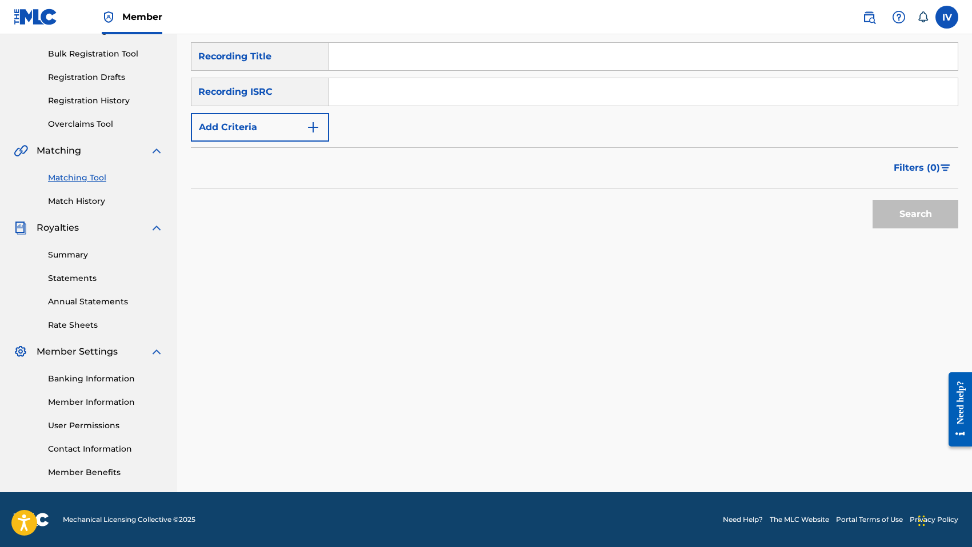
click at [471, 99] on input "Search Form" at bounding box center [643, 91] width 628 height 27
paste input "QMANG2255046"
type input "QMANG2255046"
click at [872, 200] on button "Search" at bounding box center [915, 214] width 86 height 29
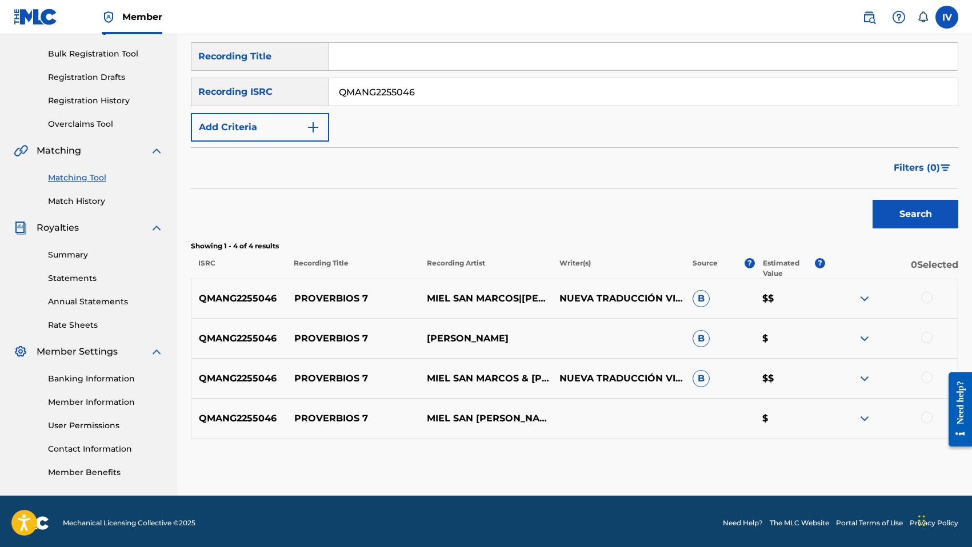
click at [326, 291] on div "QMANG2255046 PROVERBIOS 7 MIEL SAN MARCOS|[PERSON_NAME] NUEVA TRADUCCIÓN VIVIEN…" at bounding box center [574, 299] width 767 height 40
copy p "PROVERBIOS 7"
click at [931, 297] on div at bounding box center [926, 297] width 11 height 11
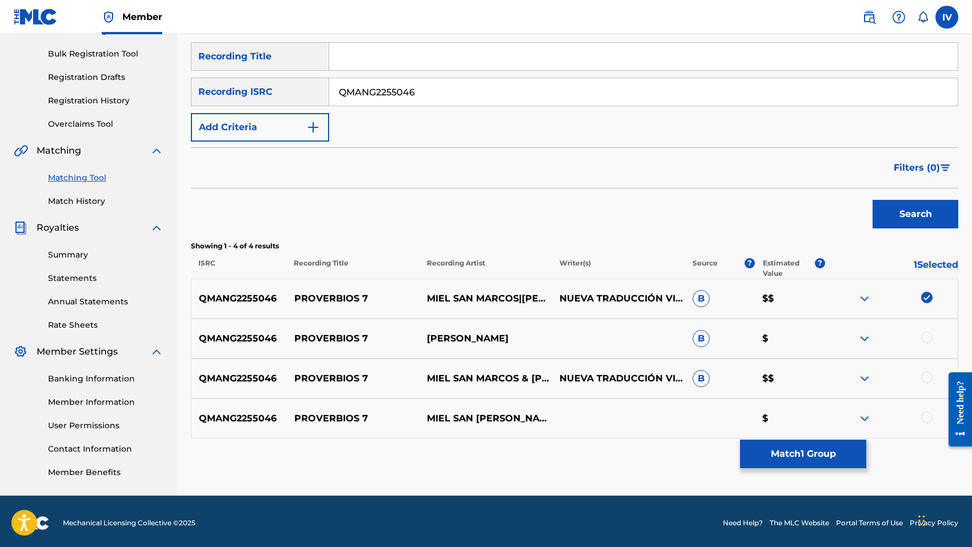
click at [927, 340] on div at bounding box center [926, 337] width 11 height 11
click at [926, 376] on div at bounding box center [926, 377] width 11 height 11
click at [925, 414] on div at bounding box center [926, 417] width 11 height 11
click at [828, 450] on button "Match 4 Groups" at bounding box center [803, 454] width 126 height 29
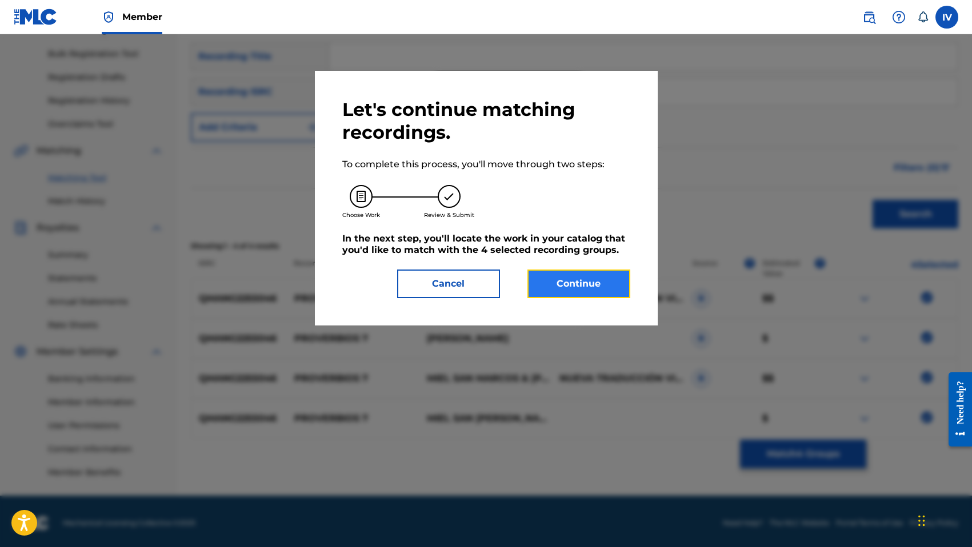
click at [576, 284] on button "Continue" at bounding box center [578, 284] width 103 height 29
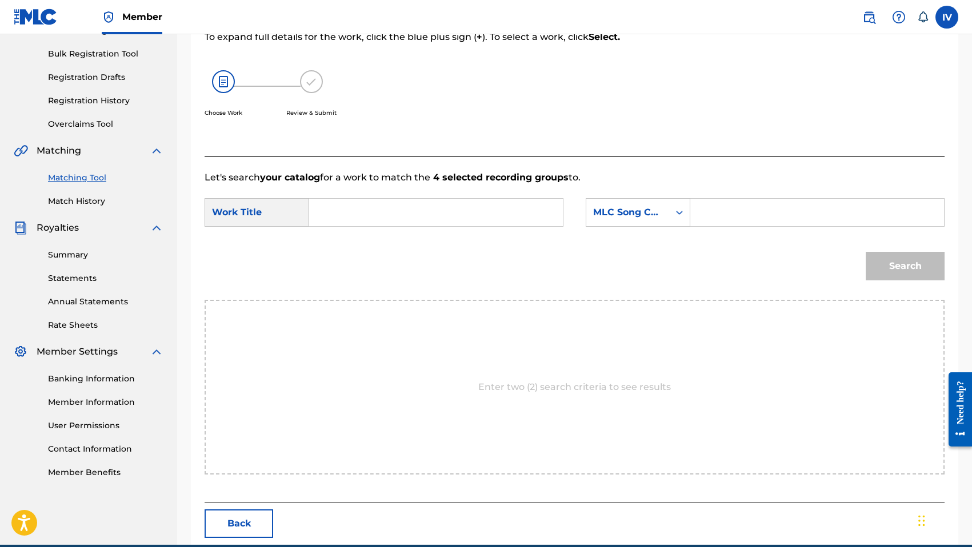
click at [531, 218] on input "Search Form" at bounding box center [436, 212] width 234 height 27
paste input "PROVERBIOS 7"
type input "PROVERBIOS 7"
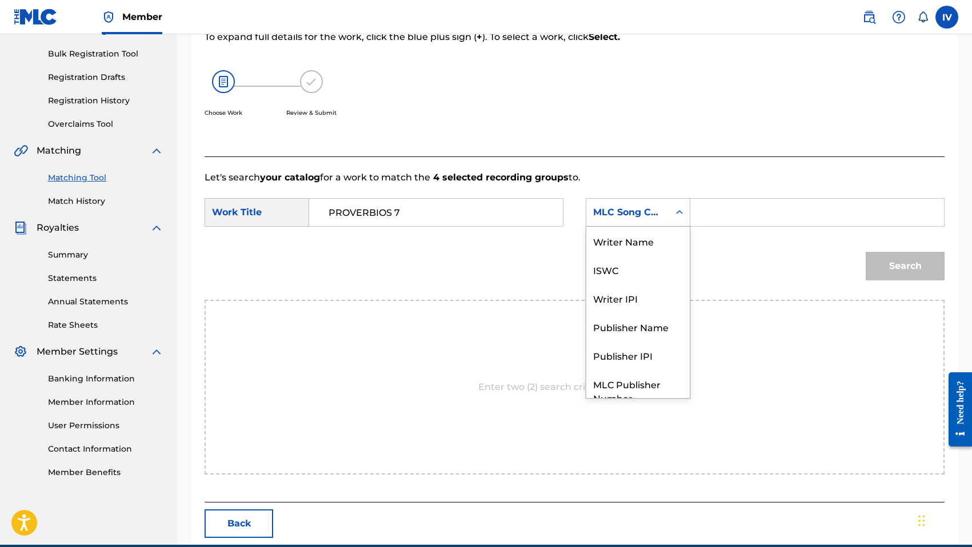
click at [652, 225] on div "MLC Song Code" at bounding box center [638, 212] width 105 height 29
click at [640, 250] on div "Writer Name" at bounding box center [637, 241] width 103 height 29
click at [724, 211] on input "Search Form" at bounding box center [817, 212] width 234 height 27
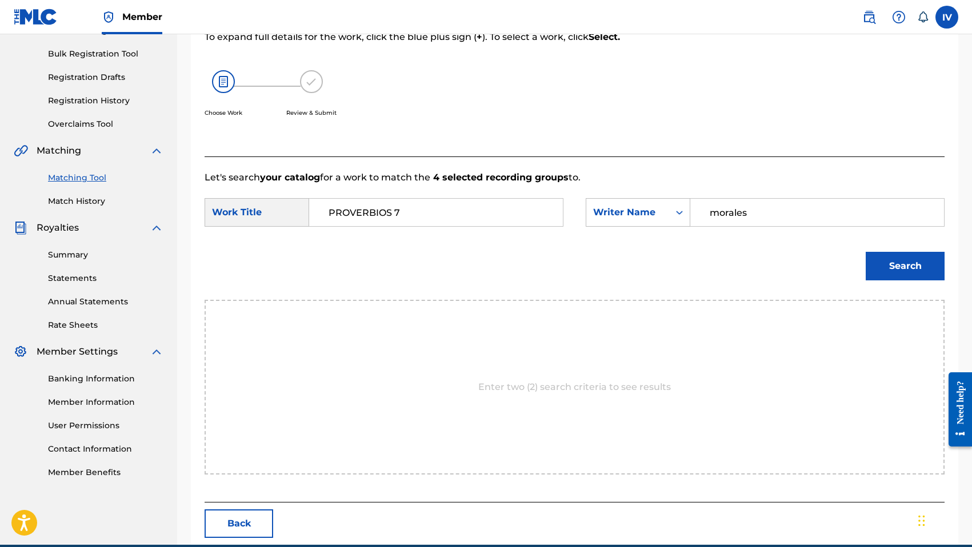
type input "morales"
click at [866, 252] on button "Search" at bounding box center [905, 266] width 79 height 29
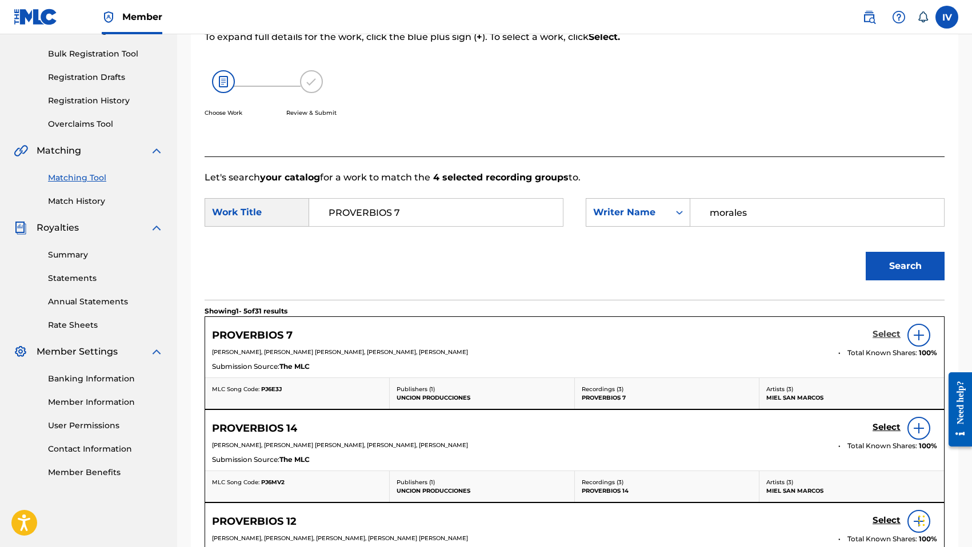
click at [880, 339] on h5 "Select" at bounding box center [886, 334] width 28 height 11
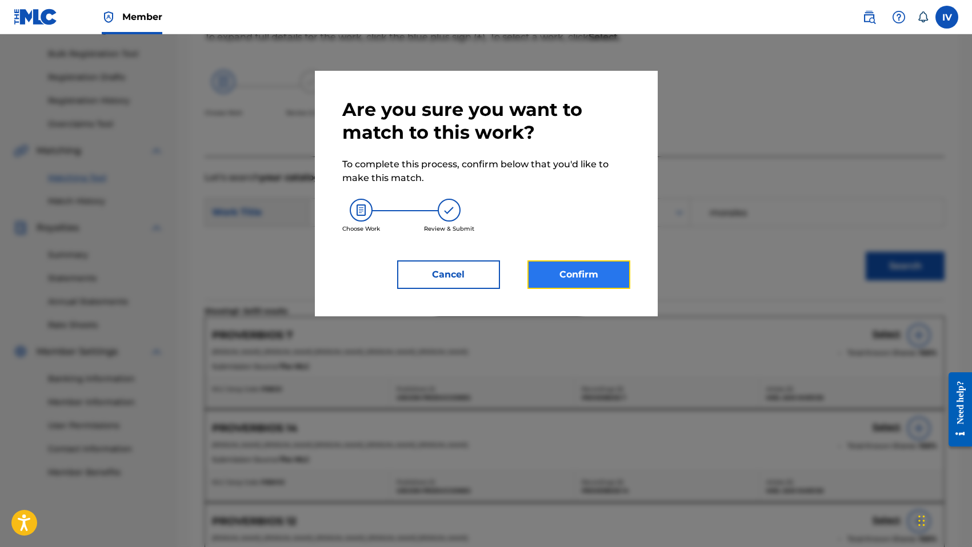
click at [618, 279] on button "Confirm" at bounding box center [578, 275] width 103 height 29
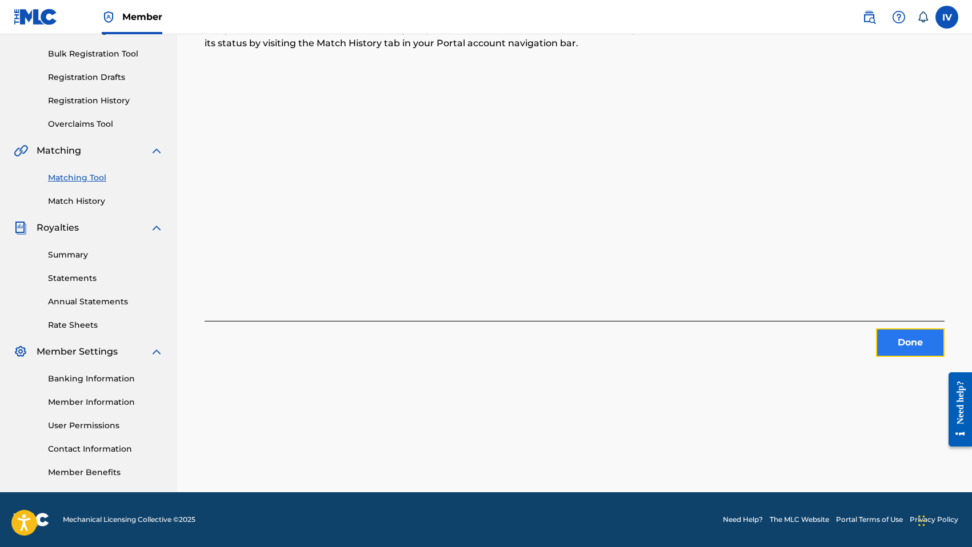
click at [908, 343] on button "Done" at bounding box center [910, 343] width 69 height 29
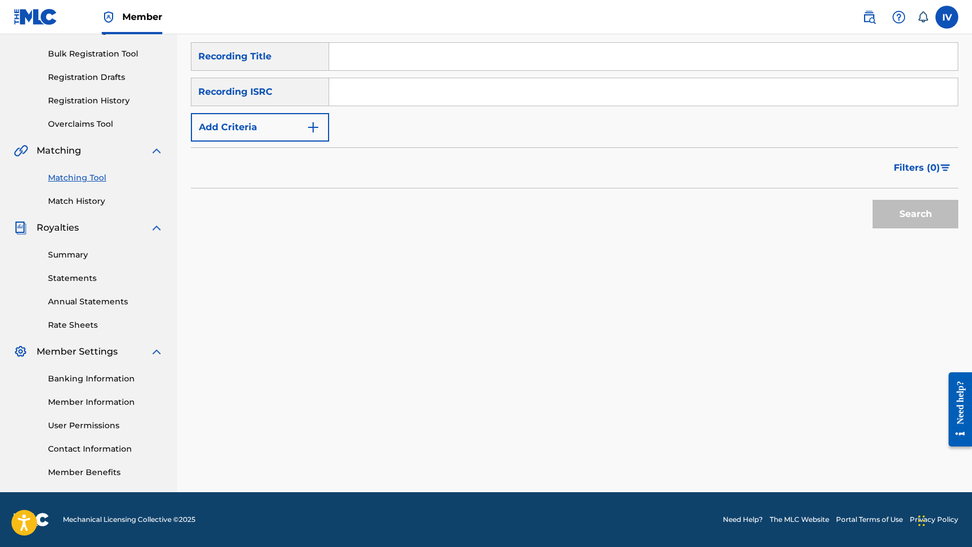
click at [505, 84] on input "Search Form" at bounding box center [643, 91] width 628 height 27
paste input "QMANG2255048"
type input "QMANG2255048"
click at [872, 200] on button "Search" at bounding box center [915, 214] width 86 height 29
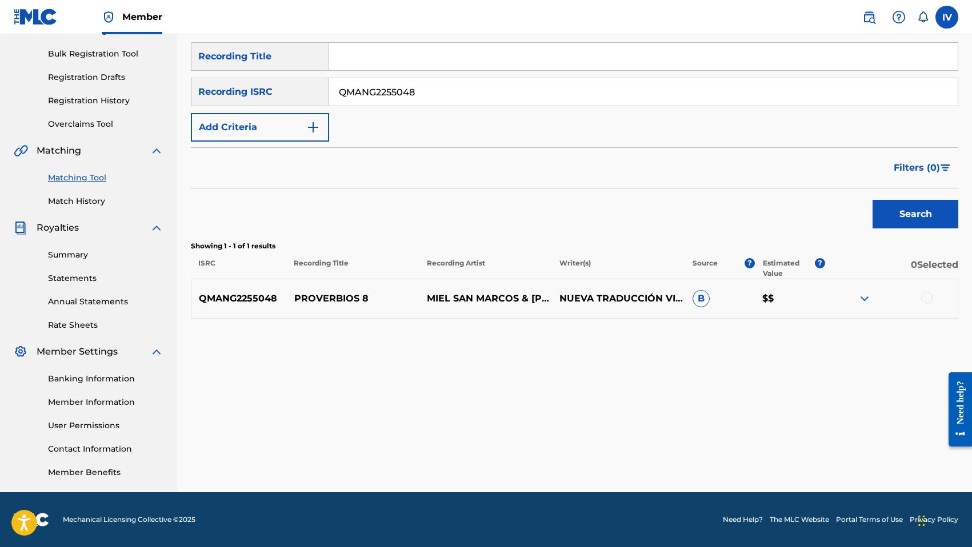
click at [350, 287] on div "QMANG2255048 PROVERBIOS 8 MIEL SAN MARCOS & [PERSON_NAME] NUEVA TRADUCCIÓN VIVI…" at bounding box center [574, 299] width 767 height 40
copy p "PROVERBIOS 8"
click at [926, 299] on div at bounding box center [926, 297] width 11 height 11
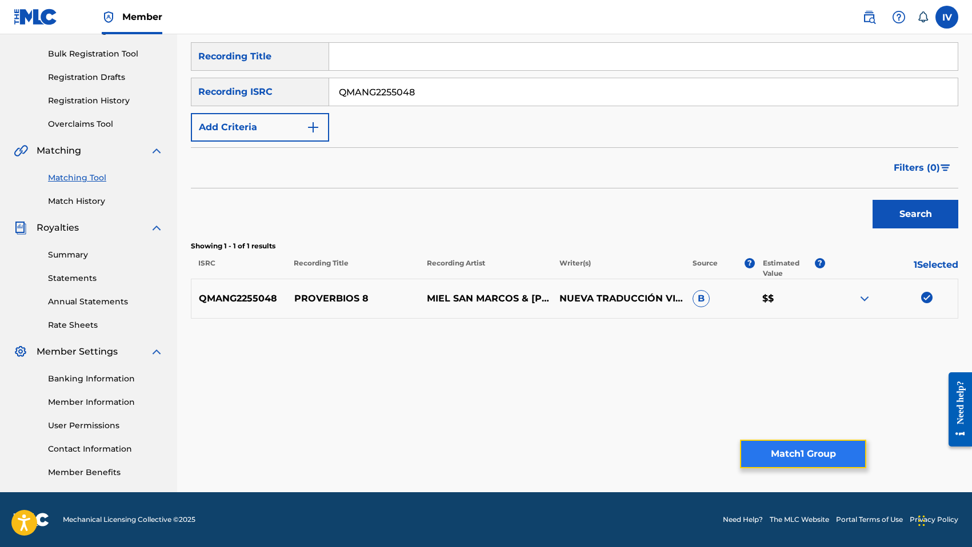
click at [773, 453] on button "Match 1 Group" at bounding box center [803, 454] width 126 height 29
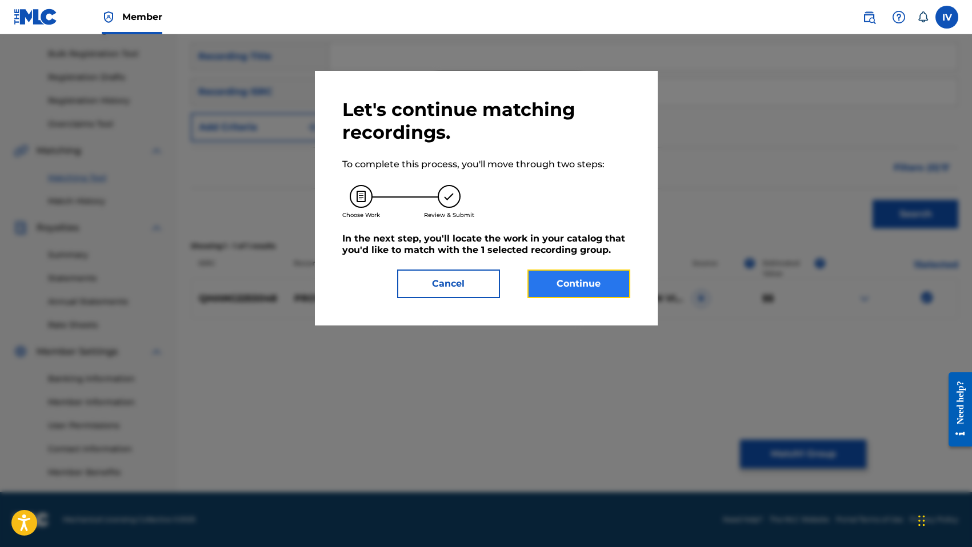
click at [554, 278] on button "Continue" at bounding box center [578, 284] width 103 height 29
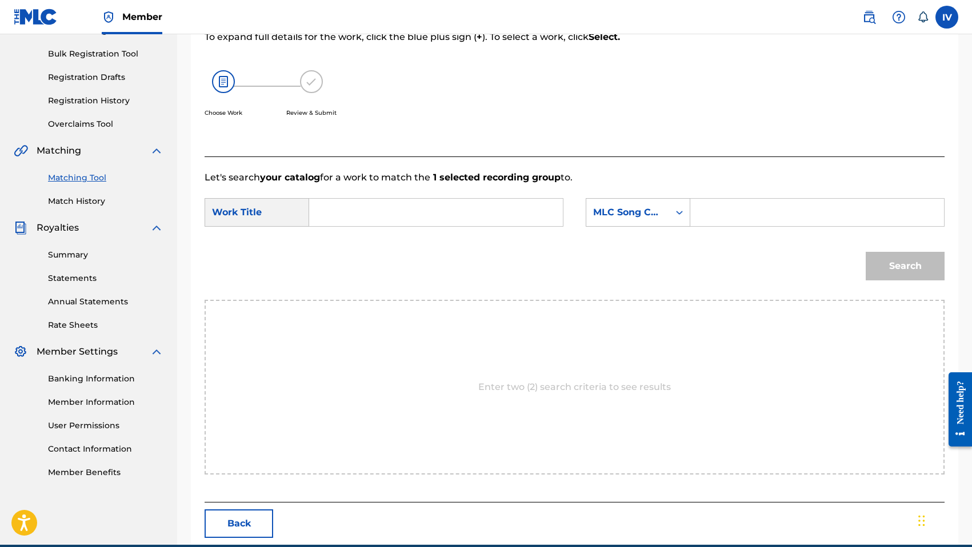
click at [478, 219] on input "Search Form" at bounding box center [436, 212] width 234 height 27
paste input "PROVERBIOS 8"
type input "PROVERBIOS 8"
click at [676, 224] on div "Search Form" at bounding box center [679, 212] width 21 height 27
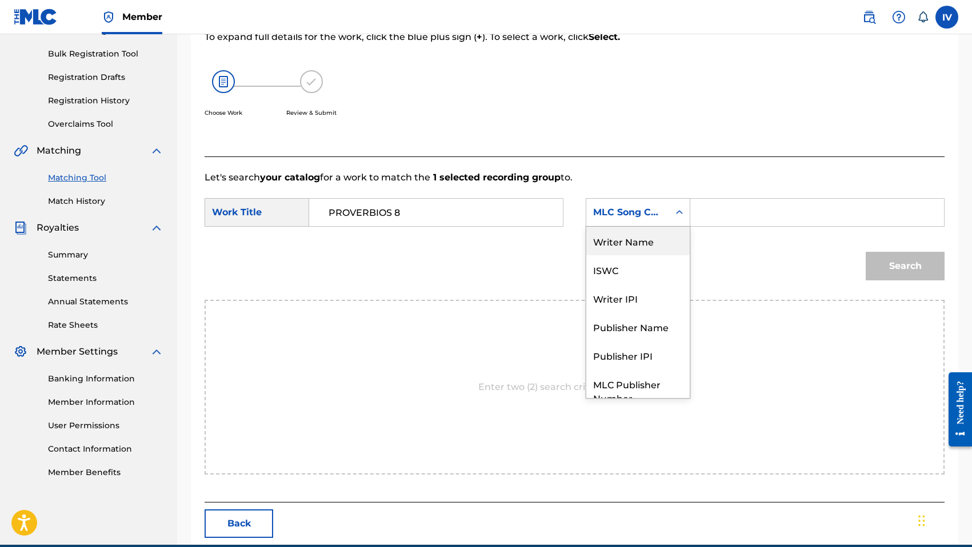
click at [672, 246] on div "Writer Name" at bounding box center [637, 241] width 103 height 29
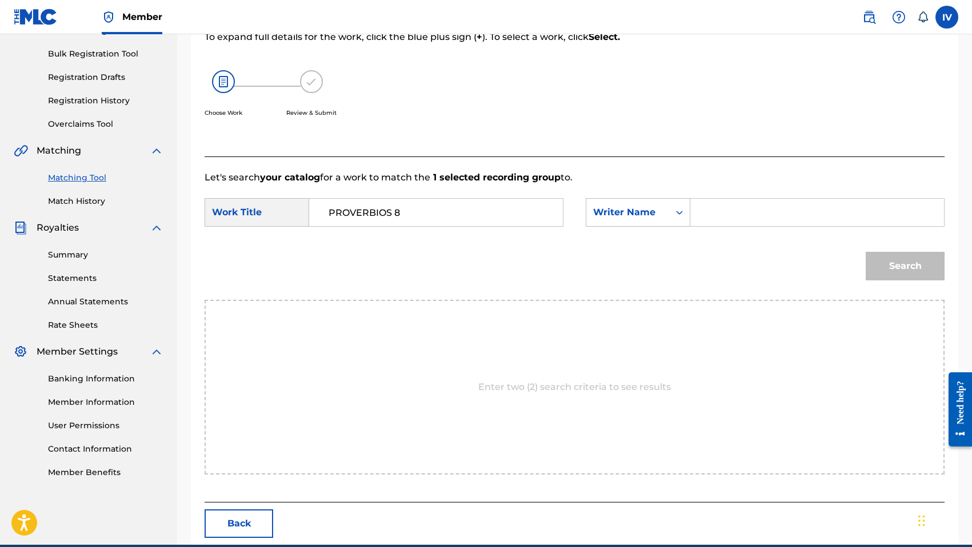
click at [738, 210] on input "Search Form" at bounding box center [817, 212] width 234 height 27
type input "morales"
click at [866, 252] on button "Search" at bounding box center [905, 266] width 79 height 29
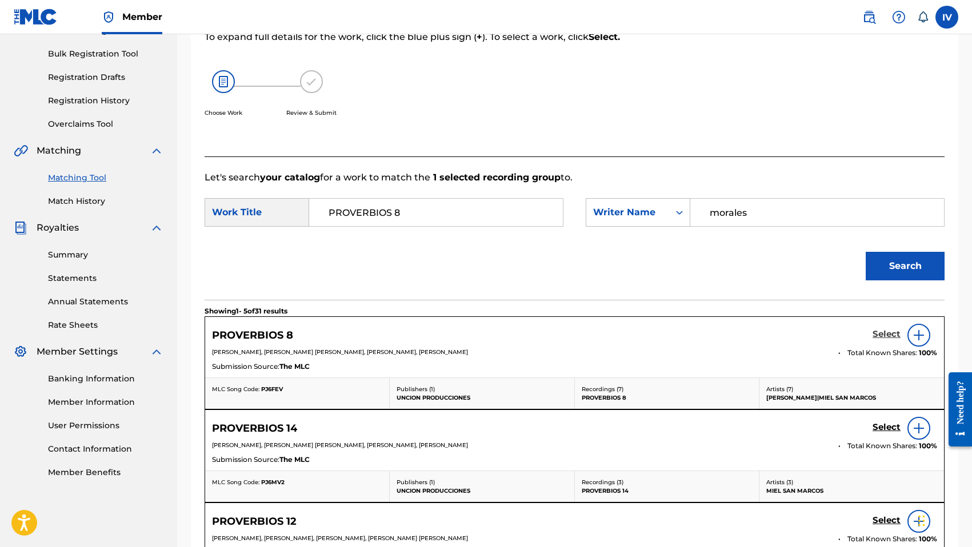
click at [883, 335] on h5 "Select" at bounding box center [886, 334] width 28 height 11
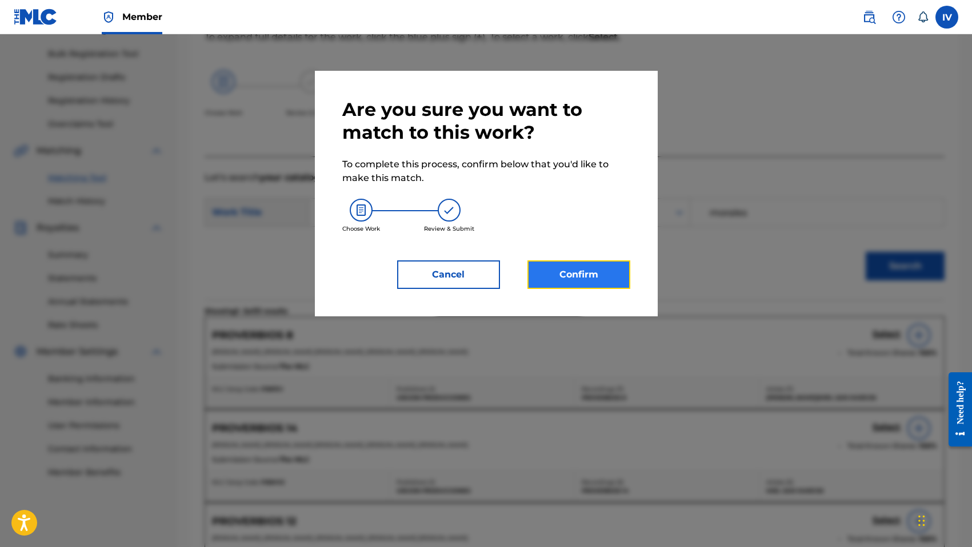
click at [608, 281] on button "Confirm" at bounding box center [578, 275] width 103 height 29
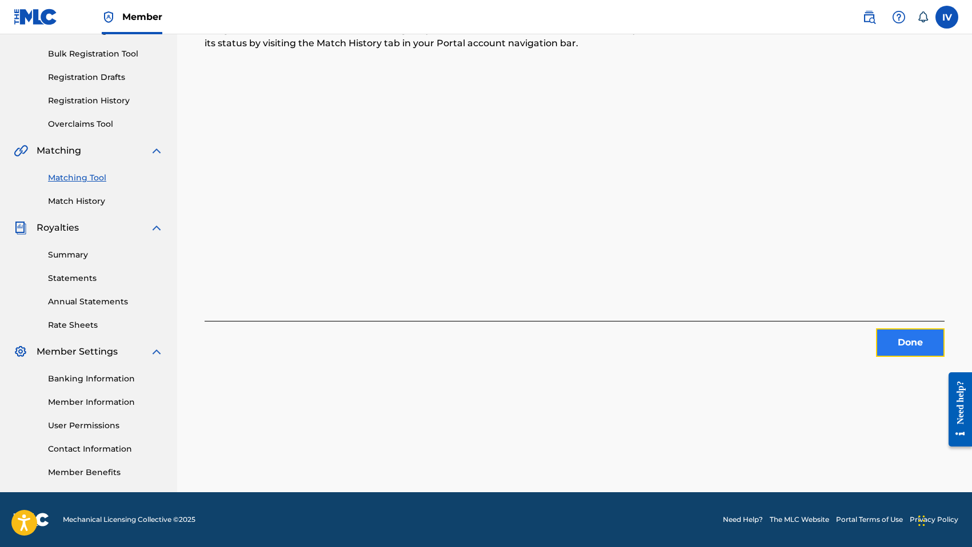
click at [920, 345] on button "Done" at bounding box center [910, 343] width 69 height 29
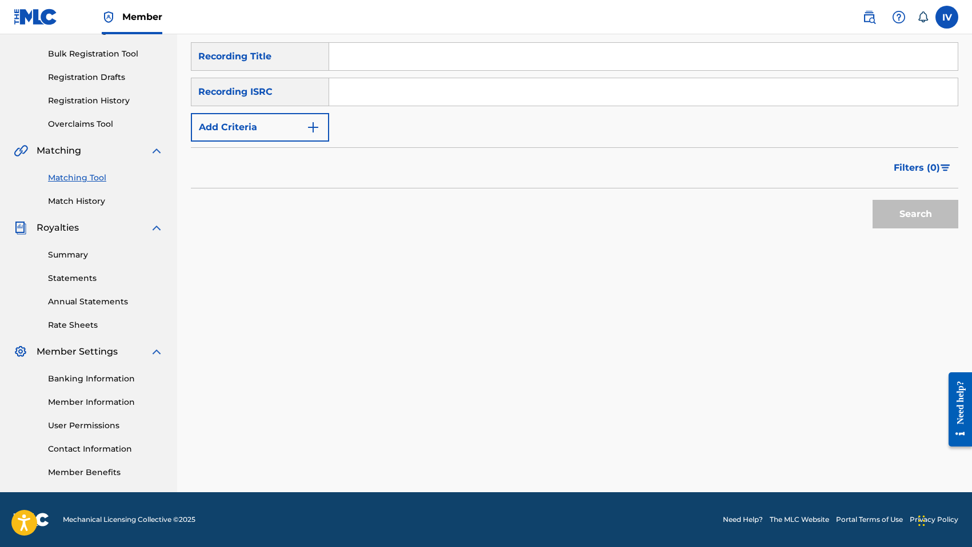
click at [469, 99] on input "Search Form" at bounding box center [643, 91] width 628 height 27
paste input "QMANG2255049"
type input "QMANG2255049"
click at [872, 200] on button "Search" at bounding box center [915, 214] width 86 height 29
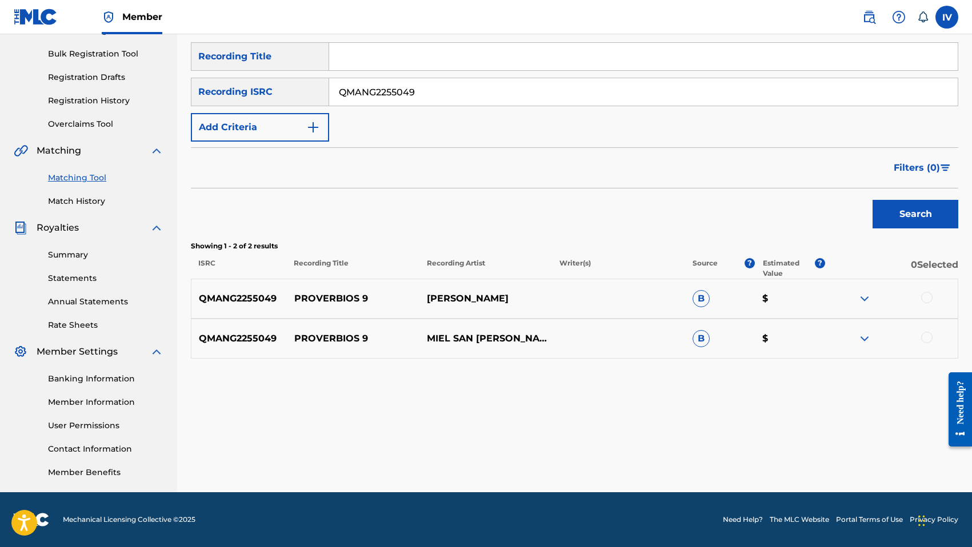
click at [923, 301] on div at bounding box center [926, 297] width 11 height 11
click at [924, 348] on div "QMANG2255049 PROVERBIOS 9 MIEL SAN [PERSON_NAME] [PERSON_NAME] B $" at bounding box center [574, 339] width 767 height 40
click at [927, 339] on div at bounding box center [926, 337] width 11 height 11
click at [321, 299] on p "PROVERBIOS 9" at bounding box center [353, 299] width 133 height 14
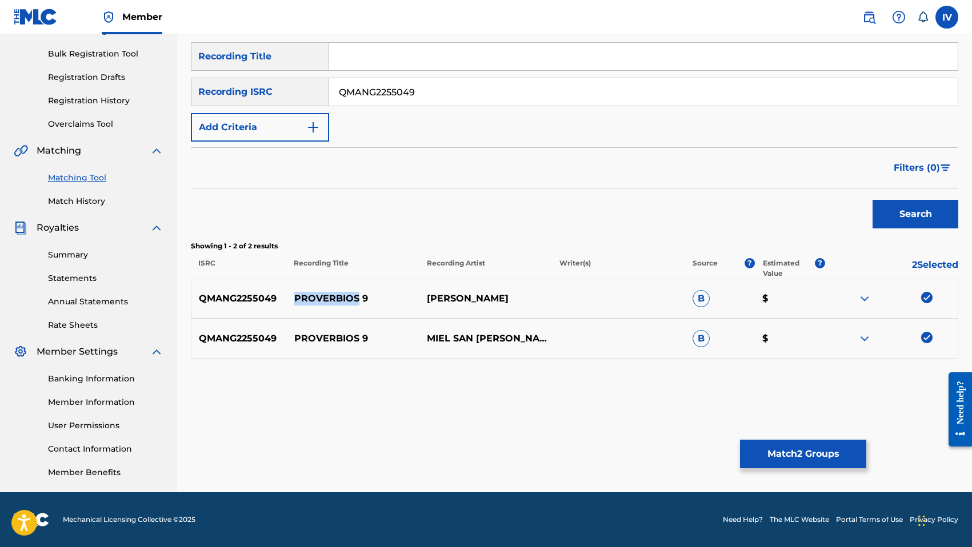
click at [321, 299] on p "PROVERBIOS 9" at bounding box center [353, 299] width 133 height 14
copy p "PROVERBIOS 9"
click at [788, 452] on button "Match 2 Groups" at bounding box center [803, 454] width 126 height 29
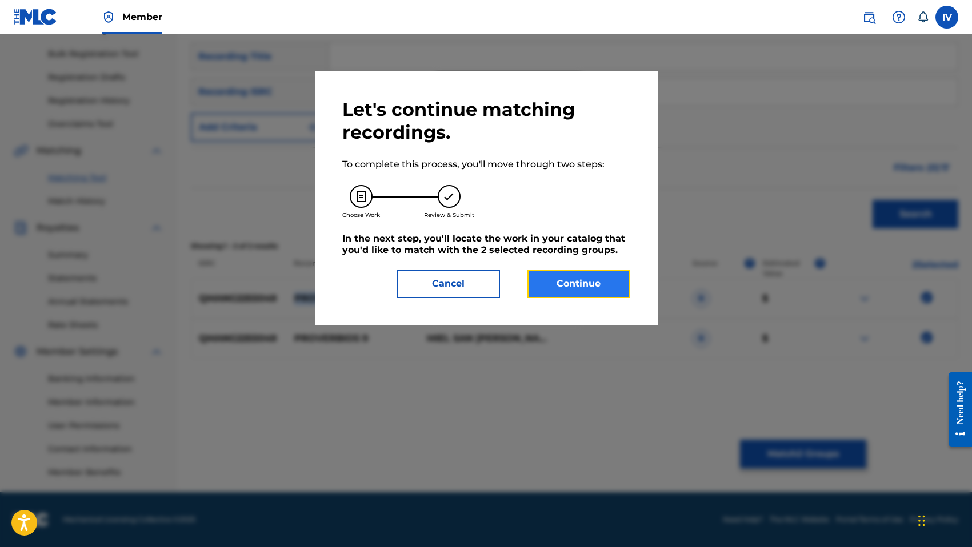
click at [591, 295] on button "Continue" at bounding box center [578, 284] width 103 height 29
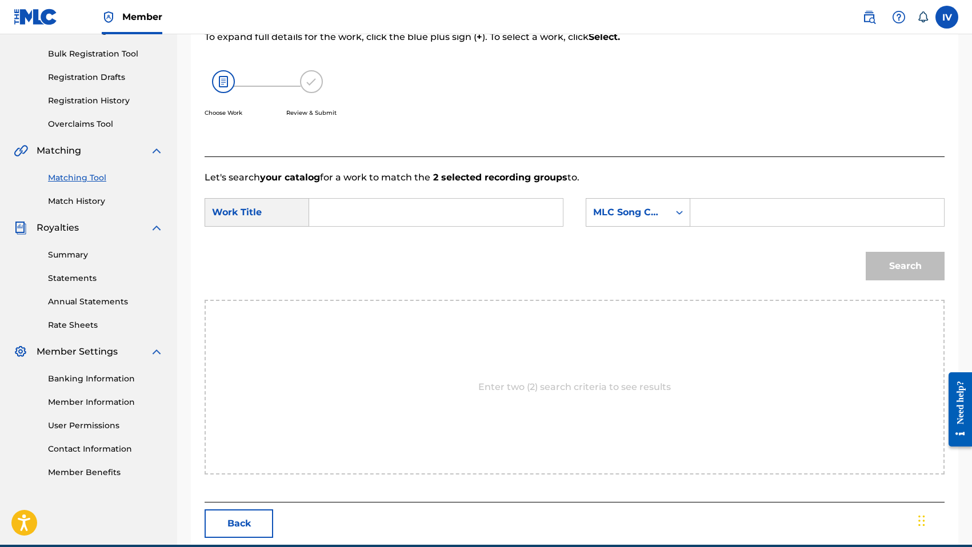
click at [511, 203] on input "Search Form" at bounding box center [436, 212] width 234 height 27
paste input "PROVERBIOS 9"
type input "PROVERBIOS 9"
click at [652, 216] on div "MLC Song Code" at bounding box center [627, 213] width 69 height 14
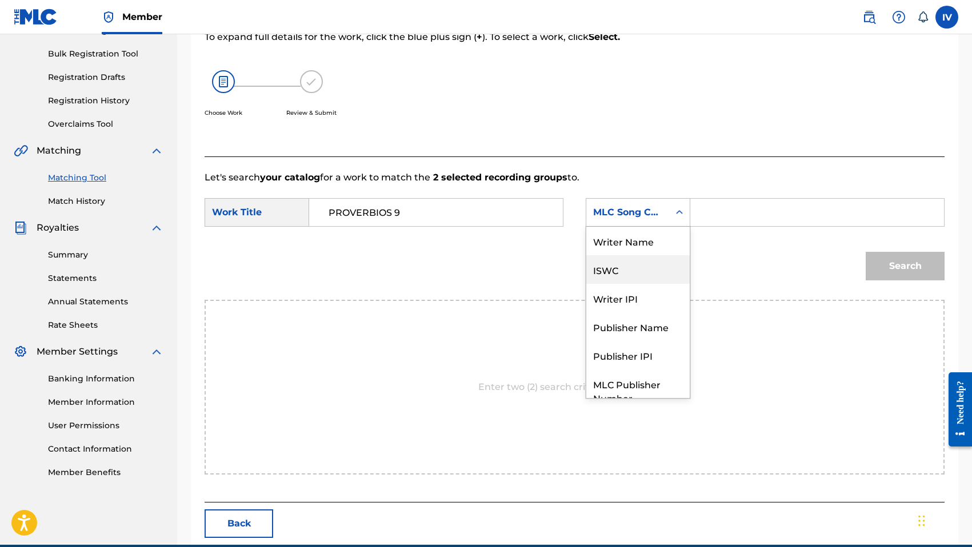
click at [650, 269] on div "ISWC" at bounding box center [637, 269] width 103 height 29
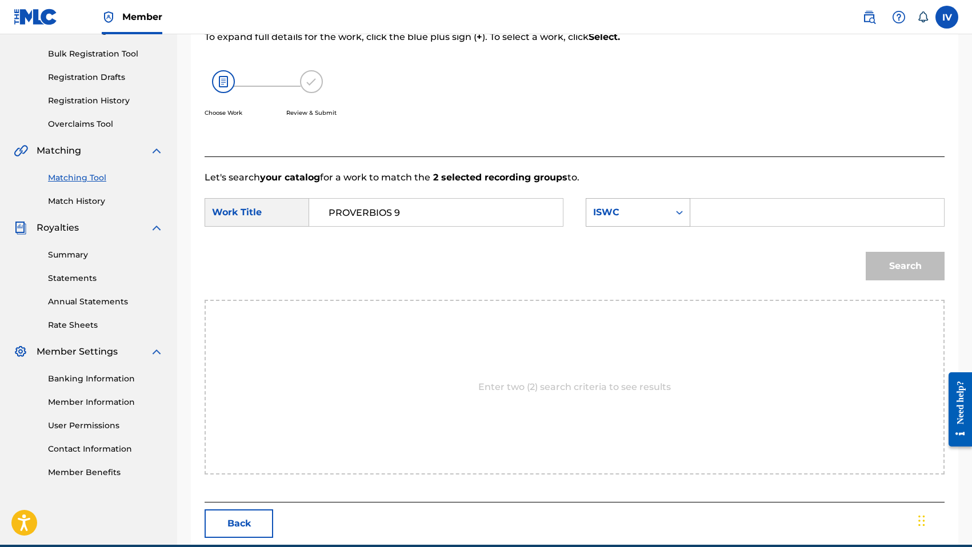
click at [649, 210] on div "ISWC" at bounding box center [627, 213] width 69 height 14
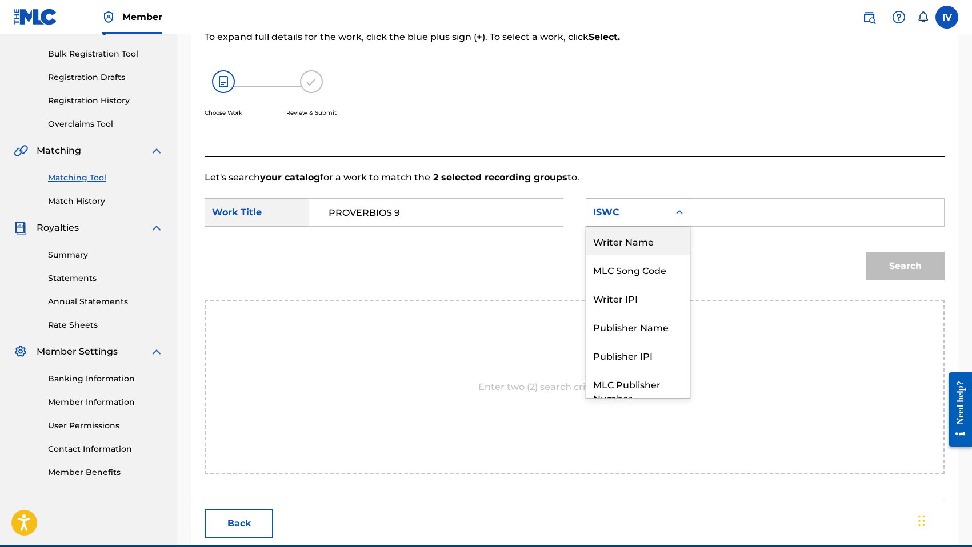
click at [642, 235] on div "Writer Name" at bounding box center [637, 241] width 103 height 29
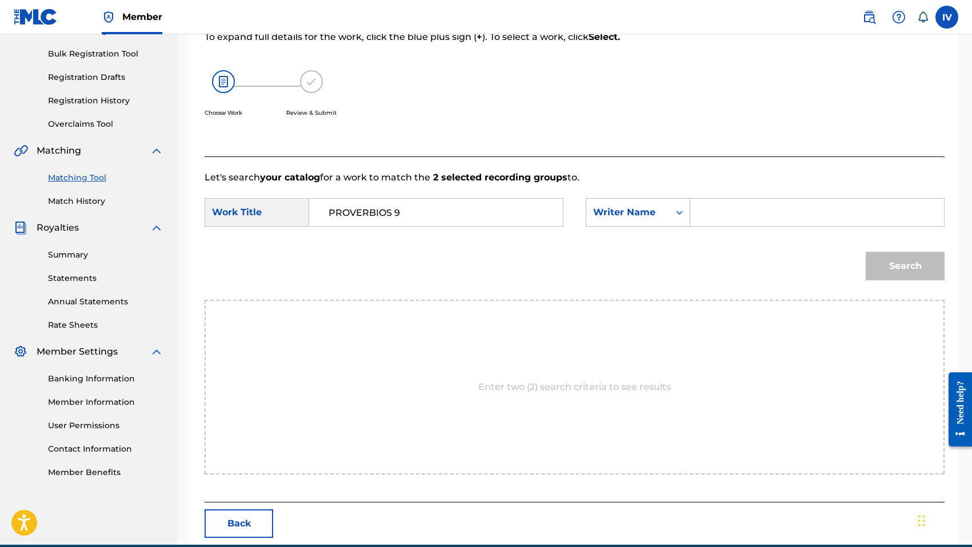
click at [738, 207] on input "Search Form" at bounding box center [817, 212] width 234 height 27
type input "morales"
click at [866, 252] on button "Search" at bounding box center [905, 266] width 79 height 29
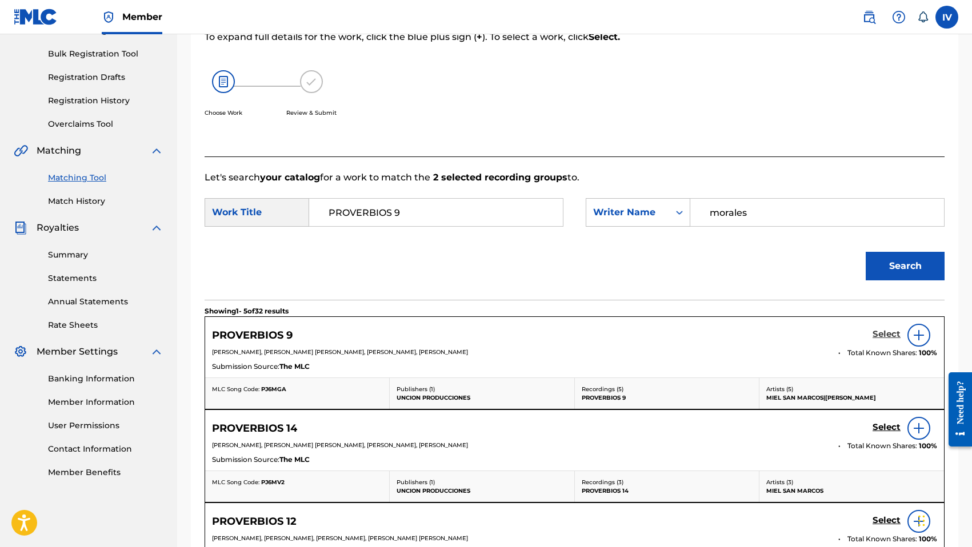
click at [878, 332] on h5 "Select" at bounding box center [886, 334] width 28 height 11
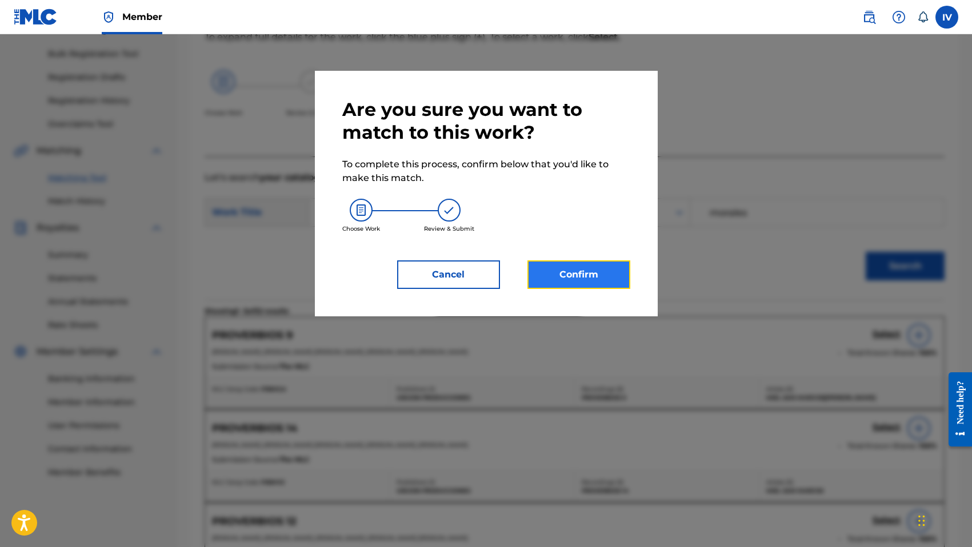
click at [614, 277] on button "Confirm" at bounding box center [578, 275] width 103 height 29
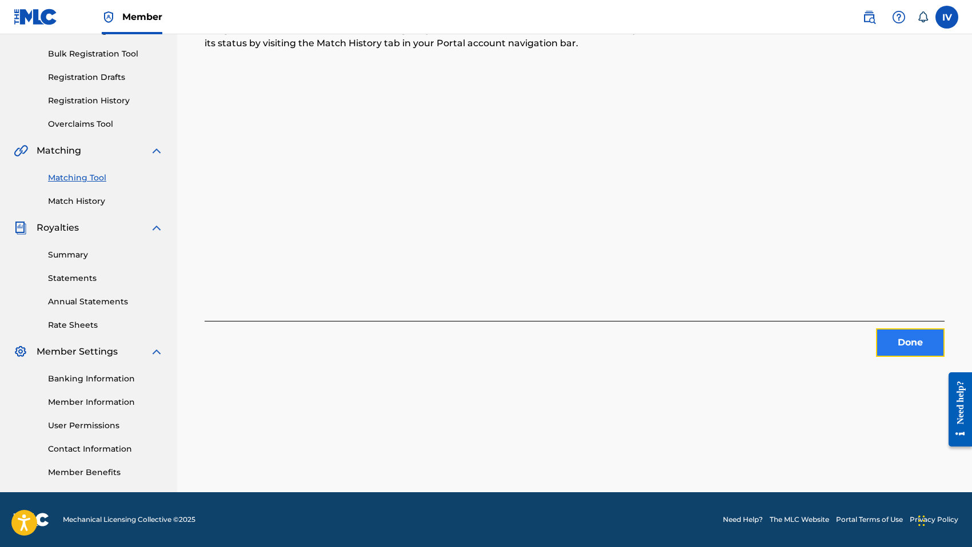
click at [893, 331] on button "Done" at bounding box center [910, 343] width 69 height 29
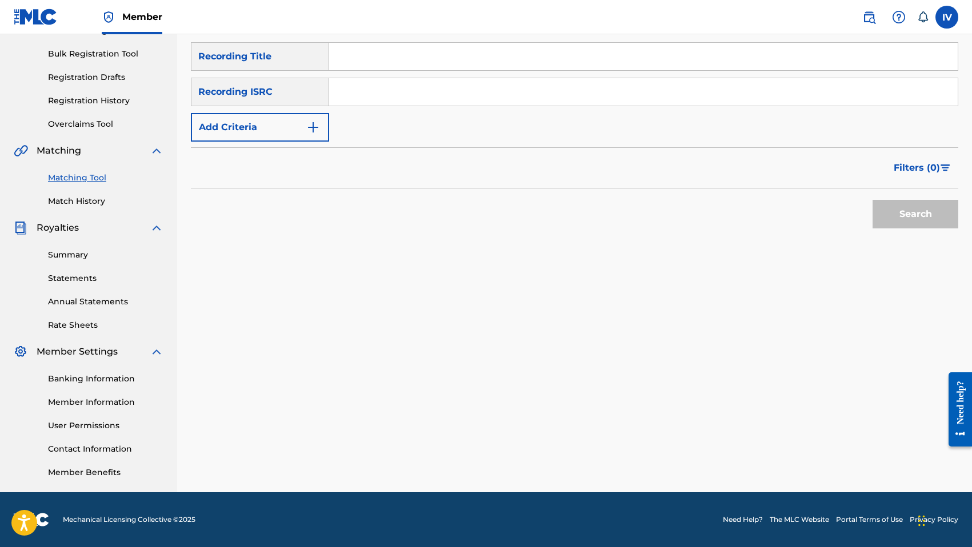
click at [467, 82] on input "Search Form" at bounding box center [643, 91] width 628 height 27
paste input "QMANG2255050"
type input "QMANG2255050"
click at [872, 200] on button "Search" at bounding box center [915, 214] width 86 height 29
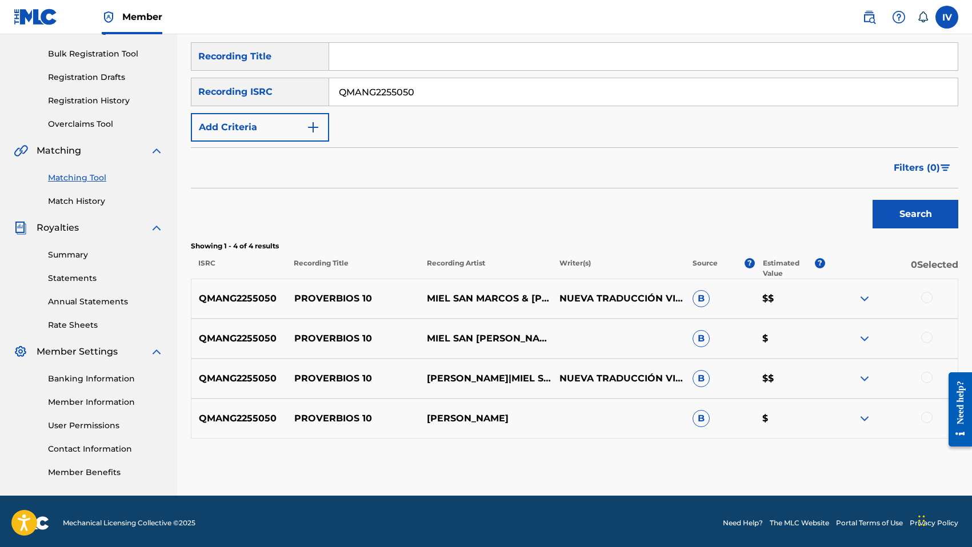
click at [363, 291] on div "QMANG2255050 PROVERBIOS 10 MIEL SAN MARCOS & [PERSON_NAME] NUEVA TRADUCCIÓN VIV…" at bounding box center [574, 299] width 767 height 40
copy p "PROVERBIOS 10"
click at [923, 296] on div at bounding box center [926, 297] width 11 height 11
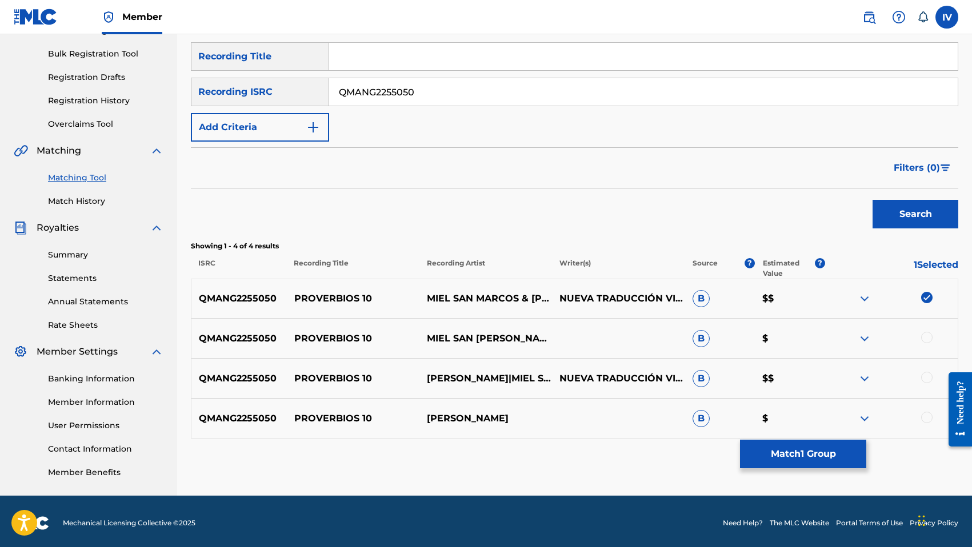
click at [926, 339] on div at bounding box center [926, 337] width 11 height 11
click at [924, 377] on div at bounding box center [926, 377] width 11 height 11
click at [927, 417] on div at bounding box center [926, 417] width 11 height 11
click at [791, 446] on button "Match 4 Groups" at bounding box center [803, 454] width 126 height 29
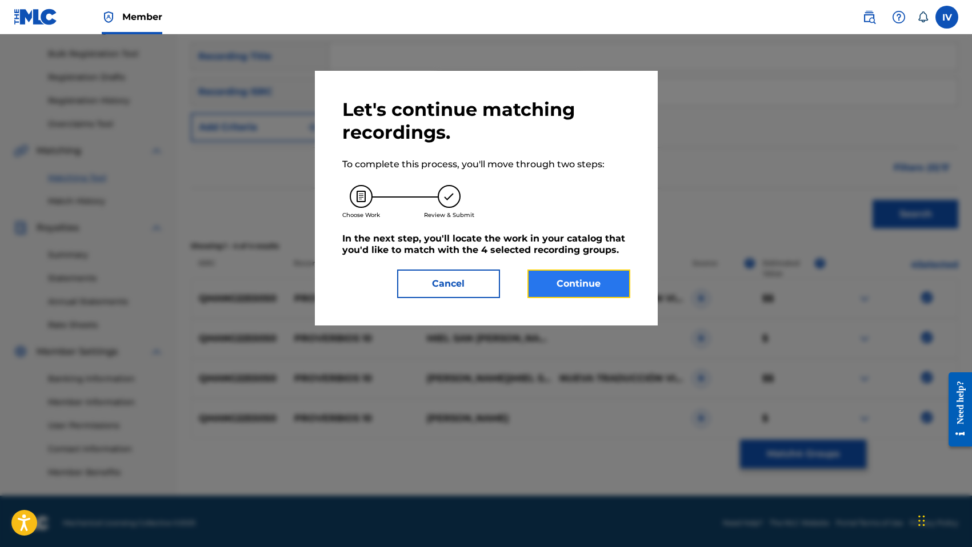
click at [579, 279] on button "Continue" at bounding box center [578, 284] width 103 height 29
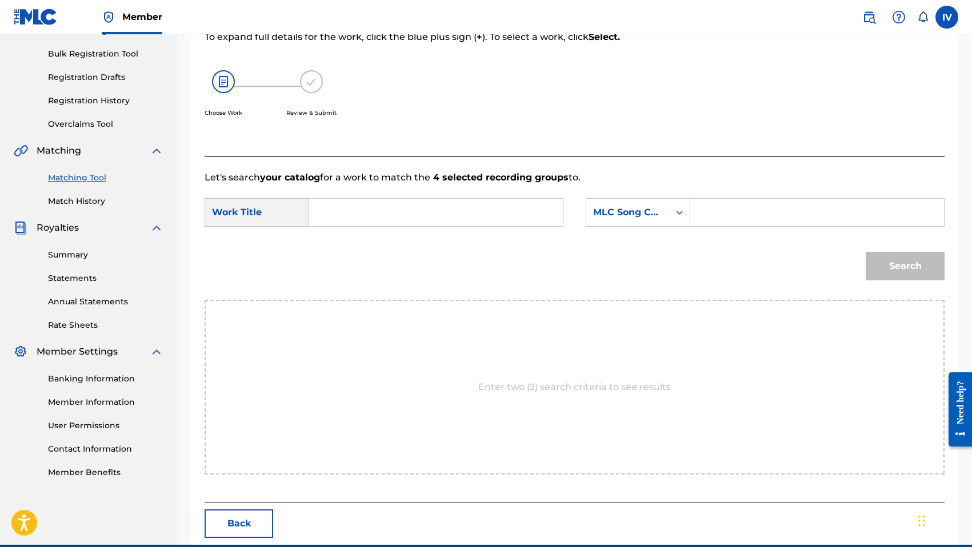
click at [472, 201] on input "Search Form" at bounding box center [436, 212] width 234 height 27
paste input "PROVERBIOS 10"
type input "PROVERBIOS 10"
click at [753, 214] on input "Search Form" at bounding box center [817, 212] width 234 height 27
type input "mra"
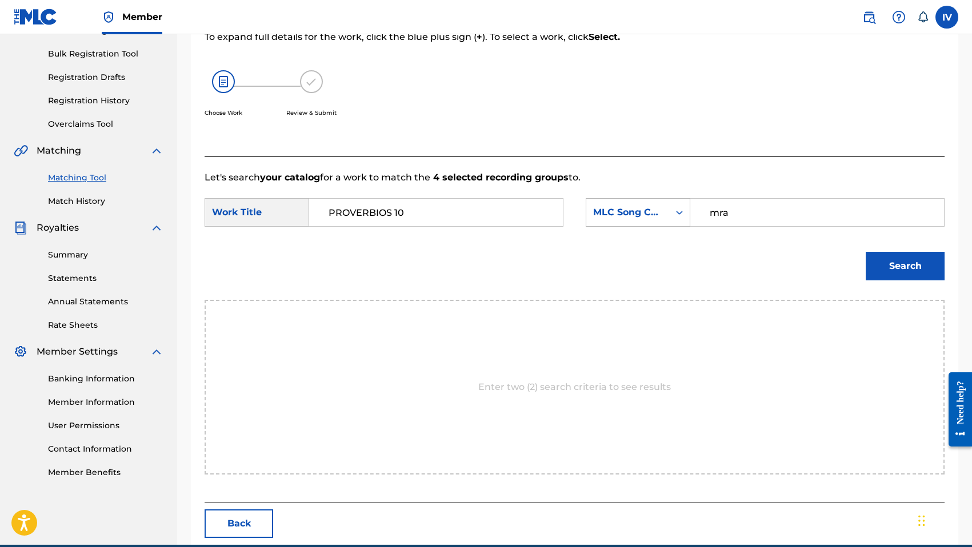
click at [605, 212] on div "MLC Song Code" at bounding box center [627, 213] width 69 height 14
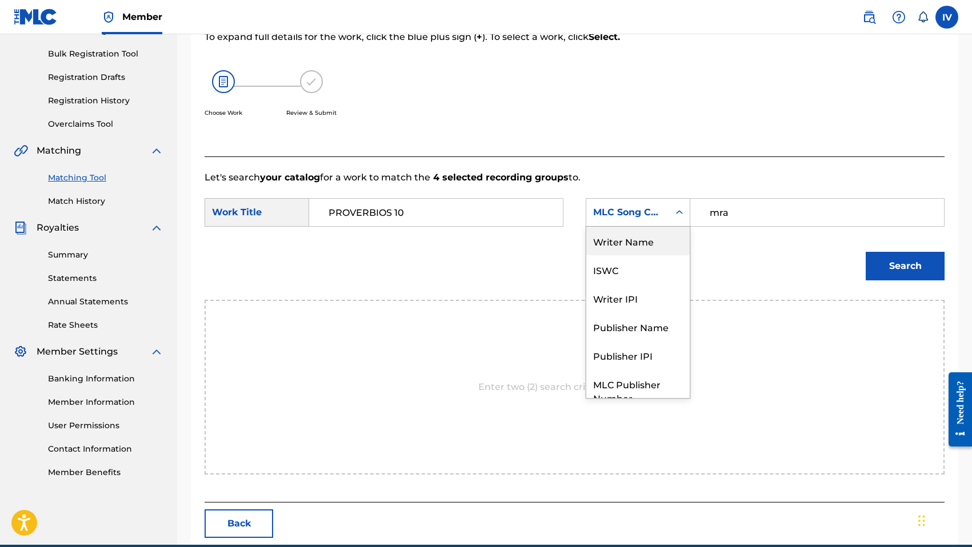
click at [614, 239] on div "Writer Name" at bounding box center [637, 241] width 103 height 29
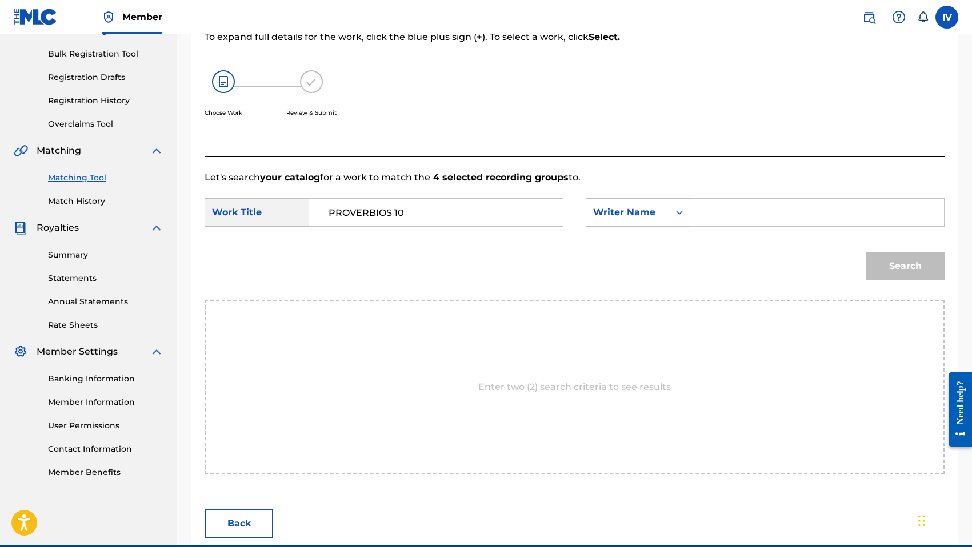
click at [753, 209] on input "Search Form" at bounding box center [817, 212] width 234 height 27
type input "morales"
click at [866, 252] on button "Search" at bounding box center [905, 266] width 79 height 29
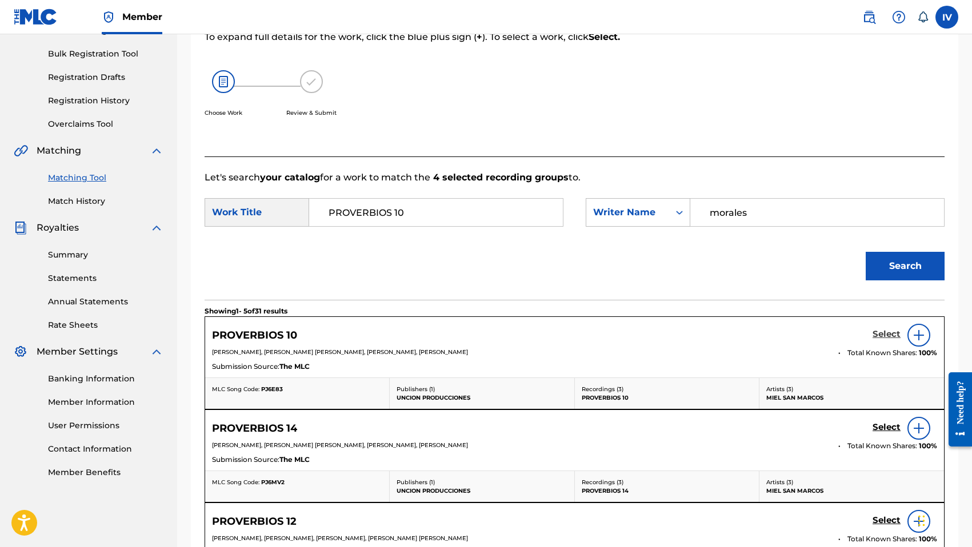
click at [886, 333] on h5 "Select" at bounding box center [886, 334] width 28 height 11
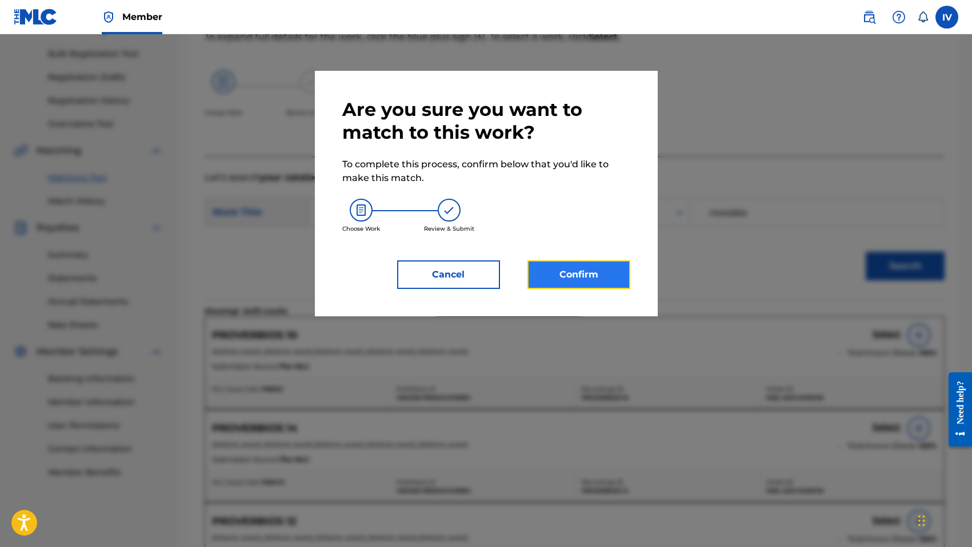
click at [596, 274] on button "Confirm" at bounding box center [578, 275] width 103 height 29
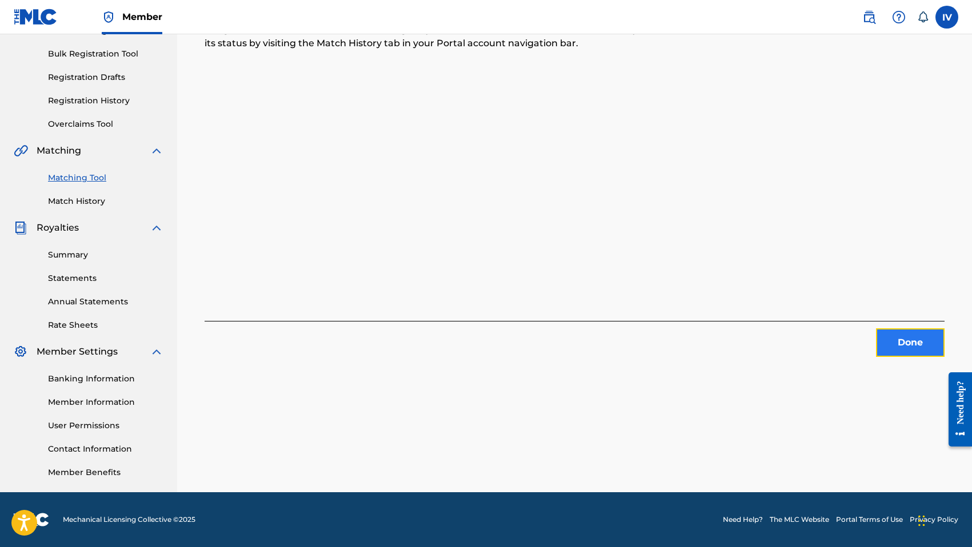
click at [898, 338] on button "Done" at bounding box center [910, 343] width 69 height 29
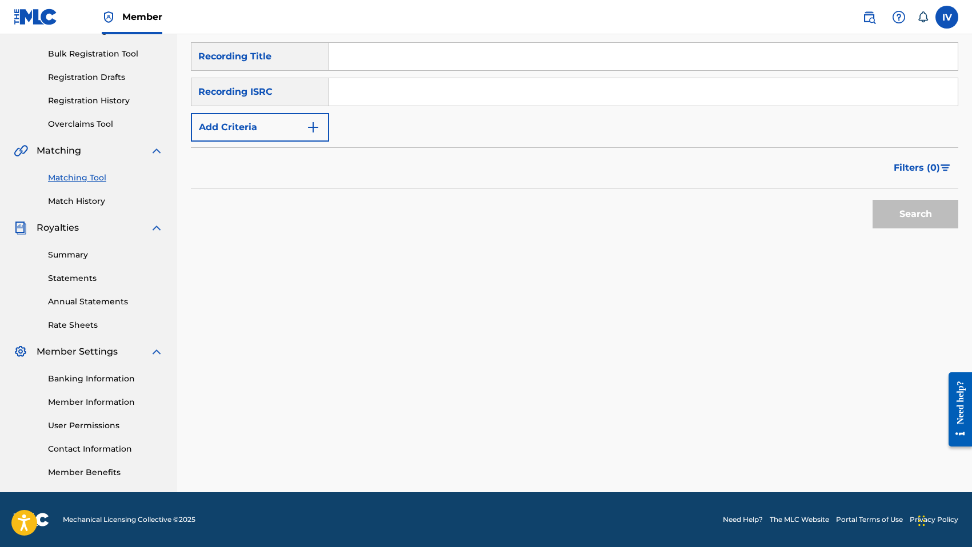
click at [456, 103] on input "Search Form" at bounding box center [643, 91] width 628 height 27
paste input "QMANG2255051"
type input "QMANG2255051"
click at [872, 200] on button "Search" at bounding box center [915, 214] width 86 height 29
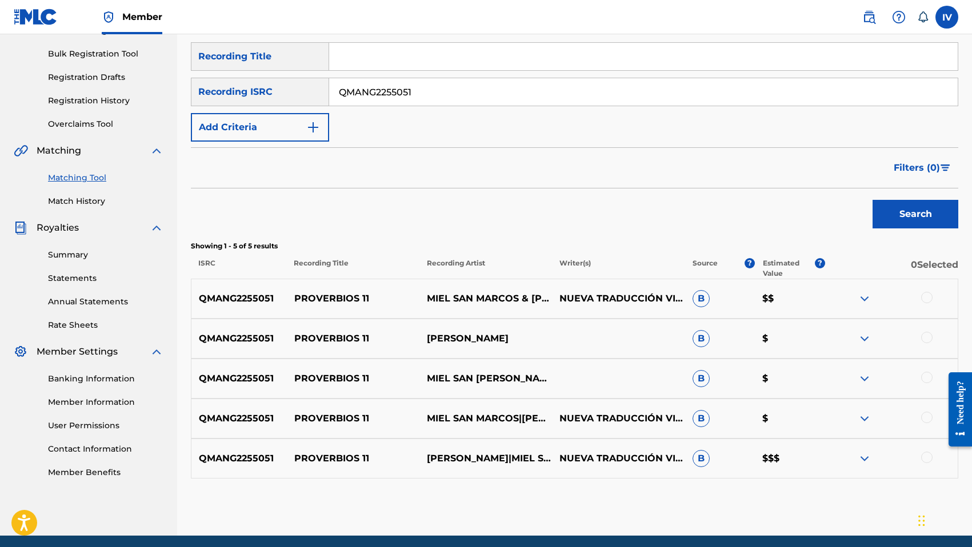
click at [928, 297] on div at bounding box center [926, 297] width 11 height 11
click at [310, 455] on p "PROVERBIOS 11" at bounding box center [353, 459] width 133 height 14
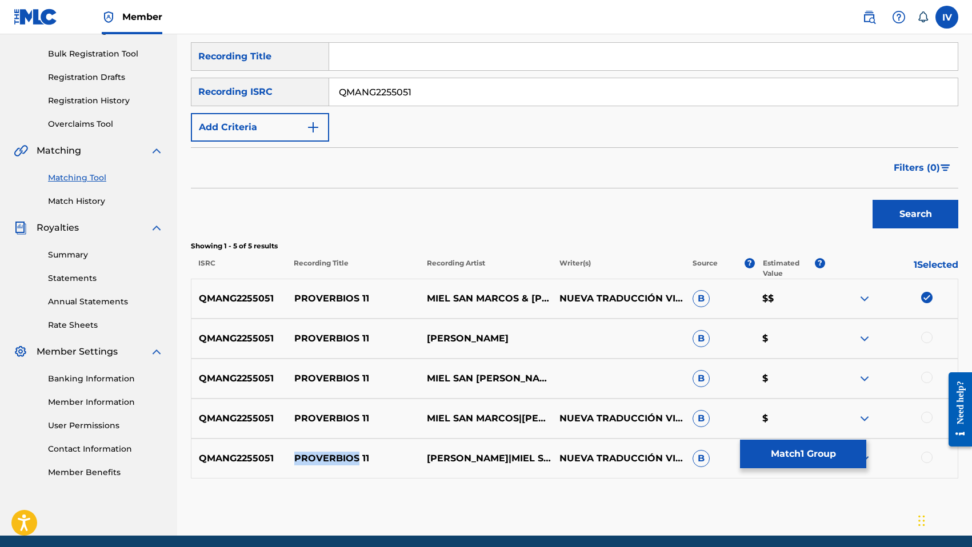
click at [310, 455] on p "PROVERBIOS 11" at bounding box center [353, 459] width 133 height 14
copy p "PROVERBIOS 11"
click at [926, 460] on div at bounding box center [926, 457] width 11 height 11
click at [927, 420] on div at bounding box center [926, 417] width 11 height 11
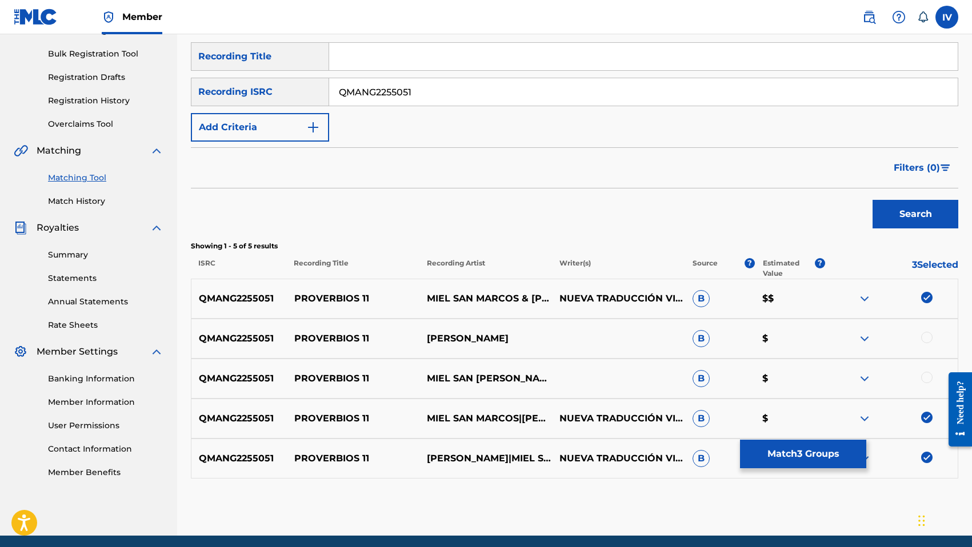
click at [928, 379] on div at bounding box center [926, 377] width 11 height 11
click at [927, 334] on div at bounding box center [926, 337] width 11 height 11
click at [775, 451] on button "Match 5 Groups" at bounding box center [803, 454] width 126 height 29
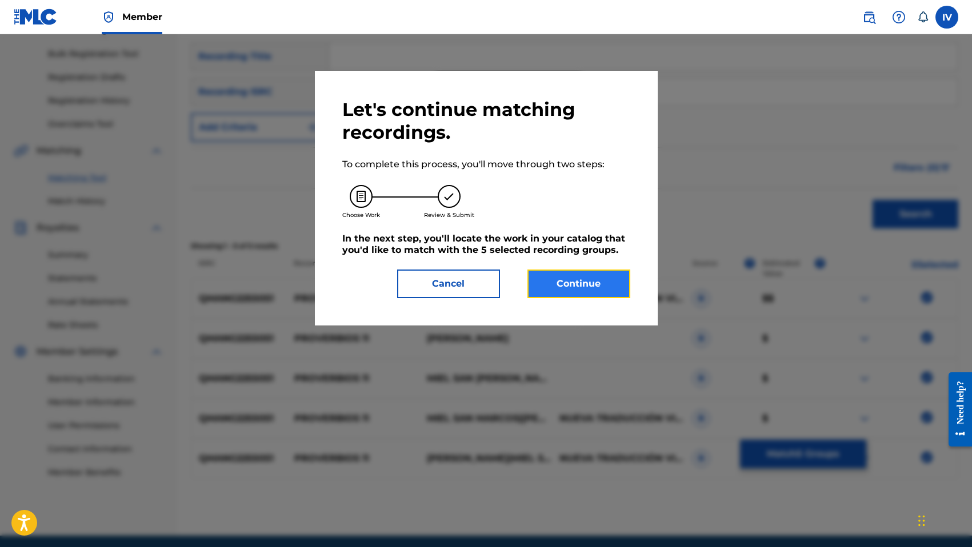
click at [554, 287] on button "Continue" at bounding box center [578, 284] width 103 height 29
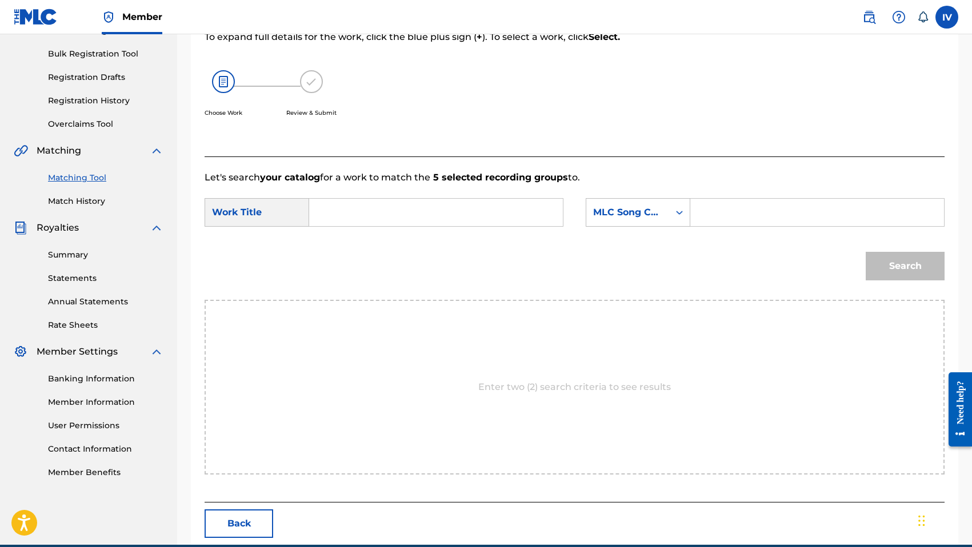
click at [492, 203] on input "Search Form" at bounding box center [436, 212] width 234 height 27
paste input "PROVERBIOS 11"
type input "PROVERBIOS 11"
click at [652, 218] on div "MLC Song Code" at bounding box center [627, 213] width 69 height 14
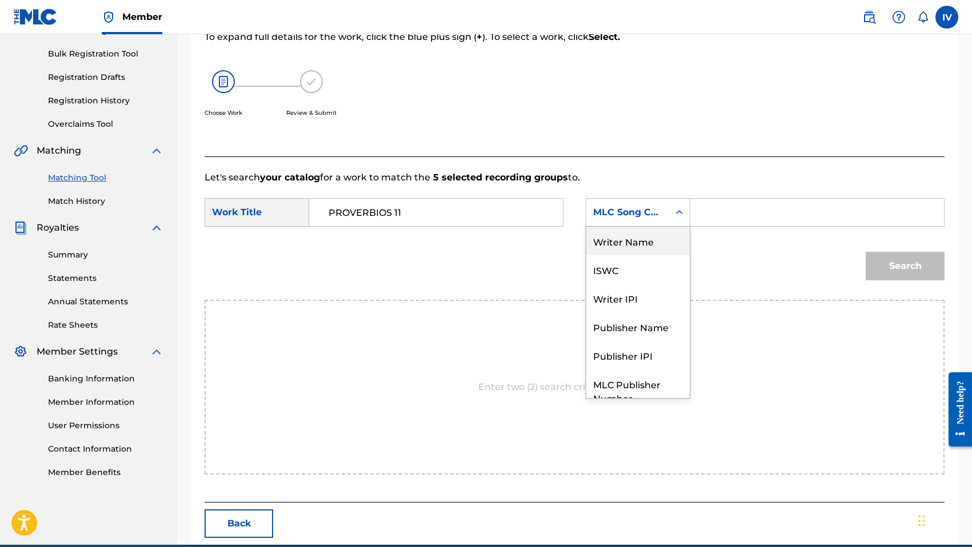
click at [643, 251] on div "Writer Name" at bounding box center [637, 241] width 103 height 29
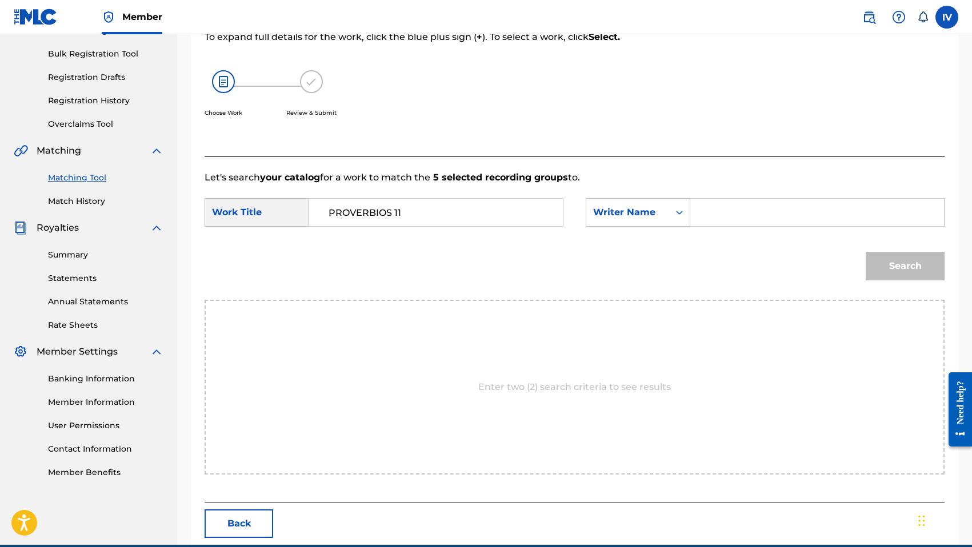
click at [714, 201] on input "Search Form" at bounding box center [817, 212] width 234 height 27
type input "morales"
click at [866, 252] on button "Search" at bounding box center [905, 266] width 79 height 29
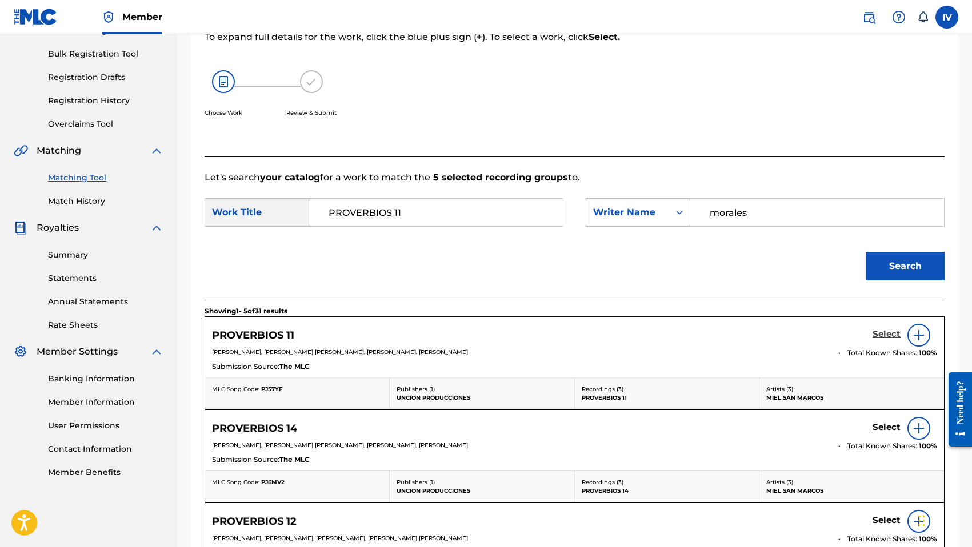
click at [890, 337] on h5 "Select" at bounding box center [886, 334] width 28 height 11
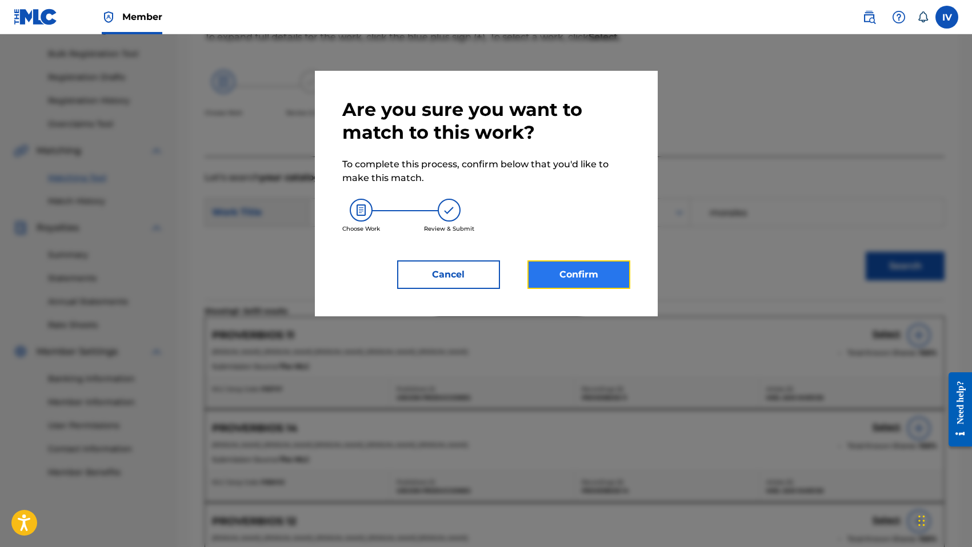
click at [595, 273] on button "Confirm" at bounding box center [578, 275] width 103 height 29
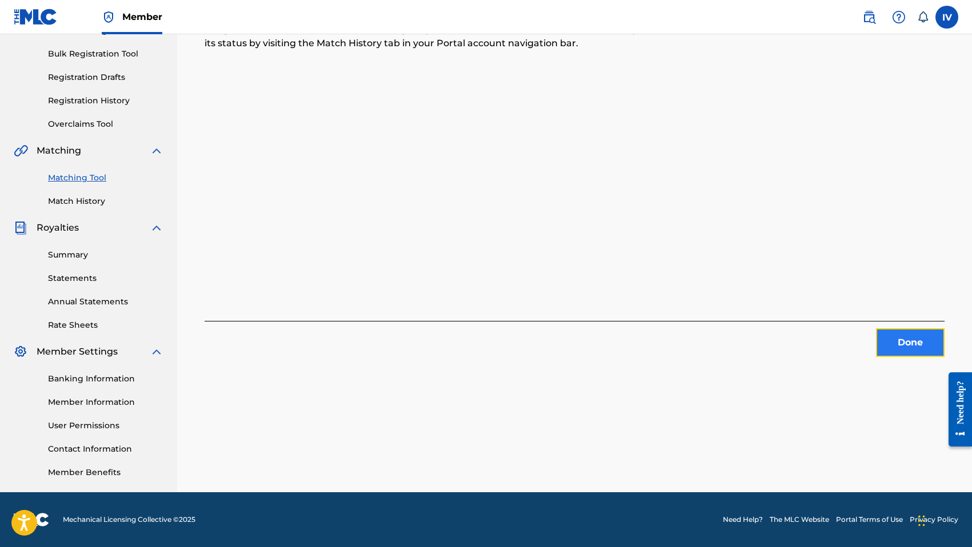
click at [890, 350] on button "Done" at bounding box center [910, 343] width 69 height 29
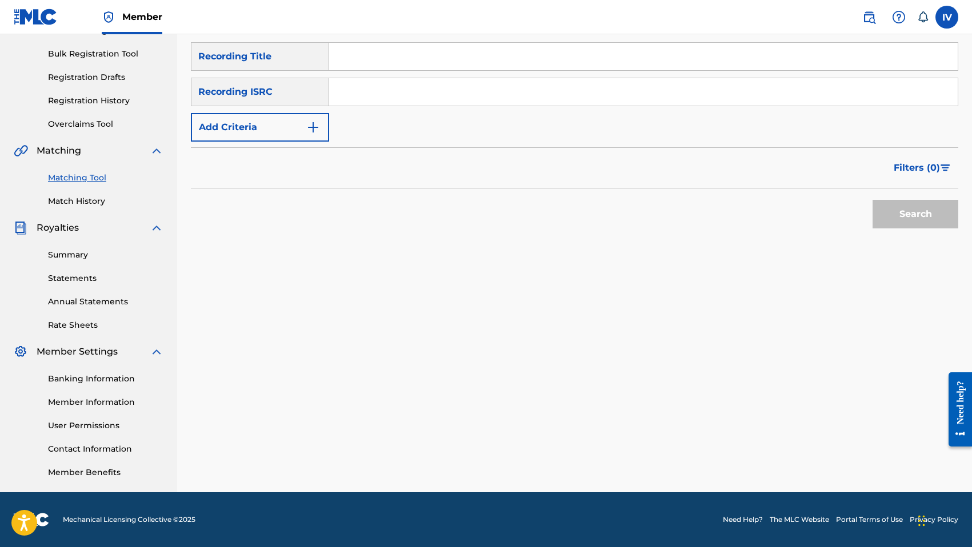
click at [453, 91] on input "Search Form" at bounding box center [643, 91] width 628 height 27
paste input "QMANG2255052"
type input "QMANG2255052"
click at [872, 200] on button "Search" at bounding box center [915, 214] width 86 height 29
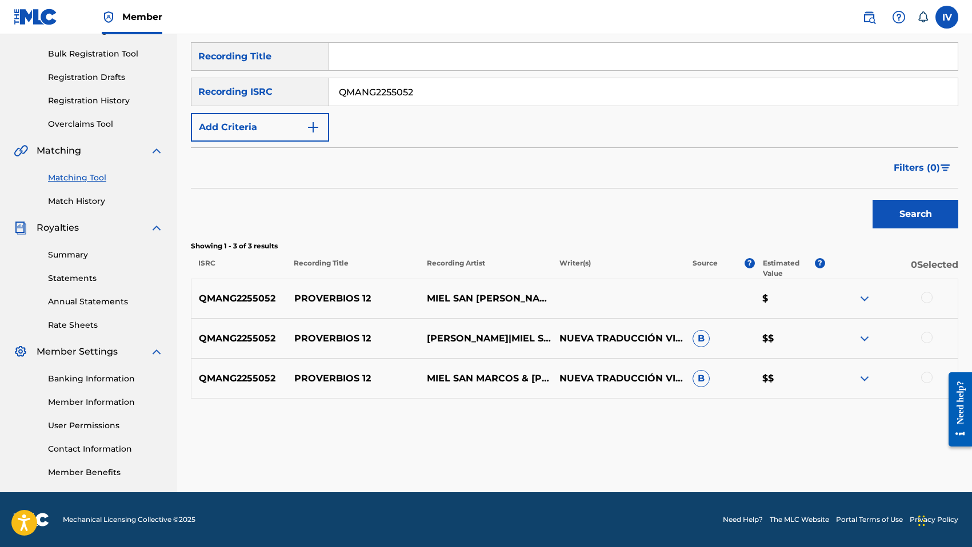
click at [350, 301] on p "PROVERBIOS 12" at bounding box center [353, 299] width 133 height 14
copy p "PROVERBIOS 12"
click at [927, 296] on div at bounding box center [926, 297] width 11 height 11
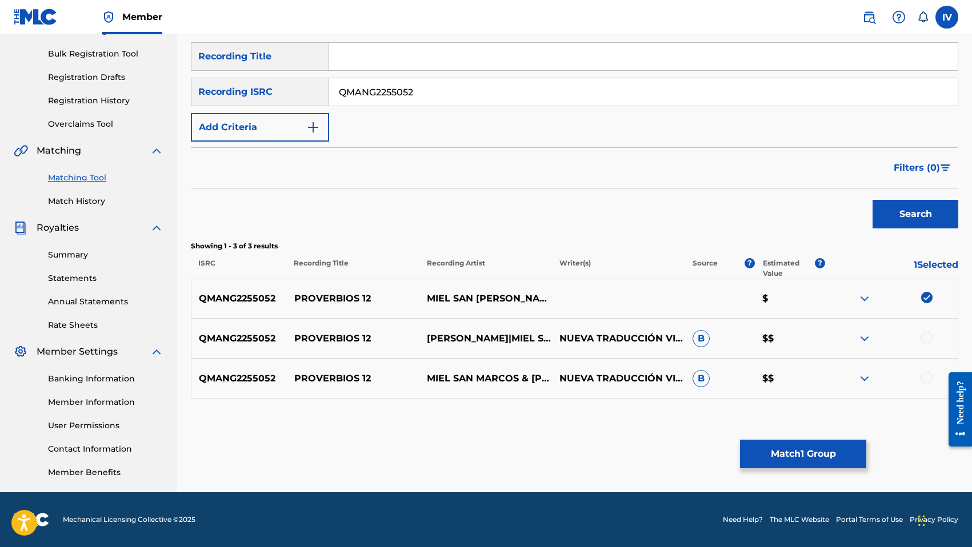
click at [926, 335] on div at bounding box center [926, 337] width 11 height 11
click at [927, 376] on div at bounding box center [926, 377] width 11 height 11
click at [802, 452] on button "Match 3 Groups" at bounding box center [803, 454] width 126 height 29
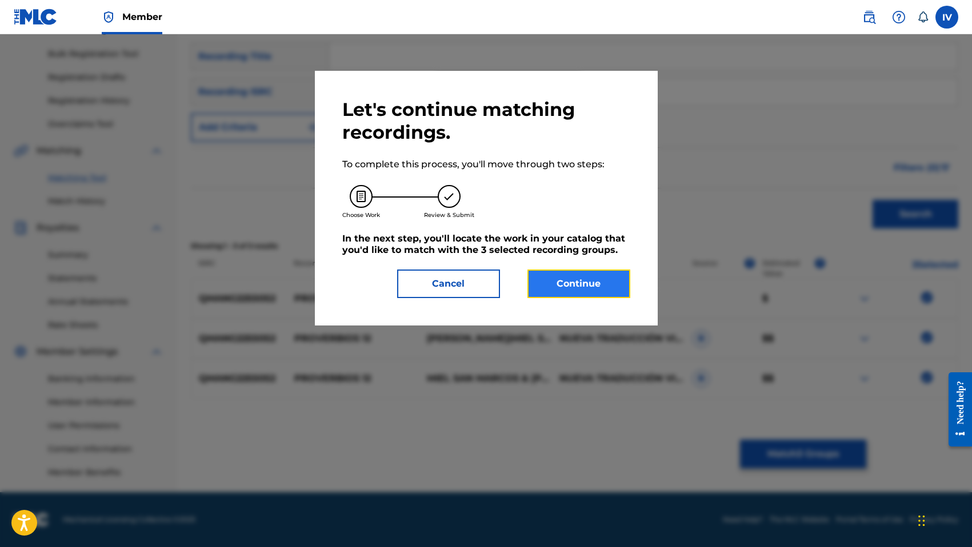
click at [586, 287] on button "Continue" at bounding box center [578, 284] width 103 height 29
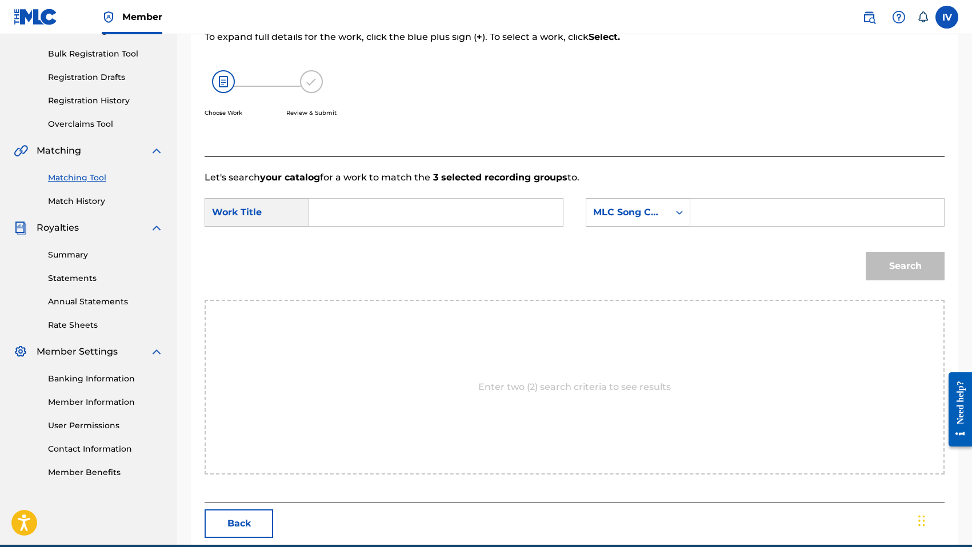
click at [459, 218] on input "Search Form" at bounding box center [436, 212] width 234 height 27
paste input "PROVERBIOS 12"
type input "PROVERBIOS 12"
click at [654, 215] on div "MLC Song Code" at bounding box center [627, 213] width 69 height 14
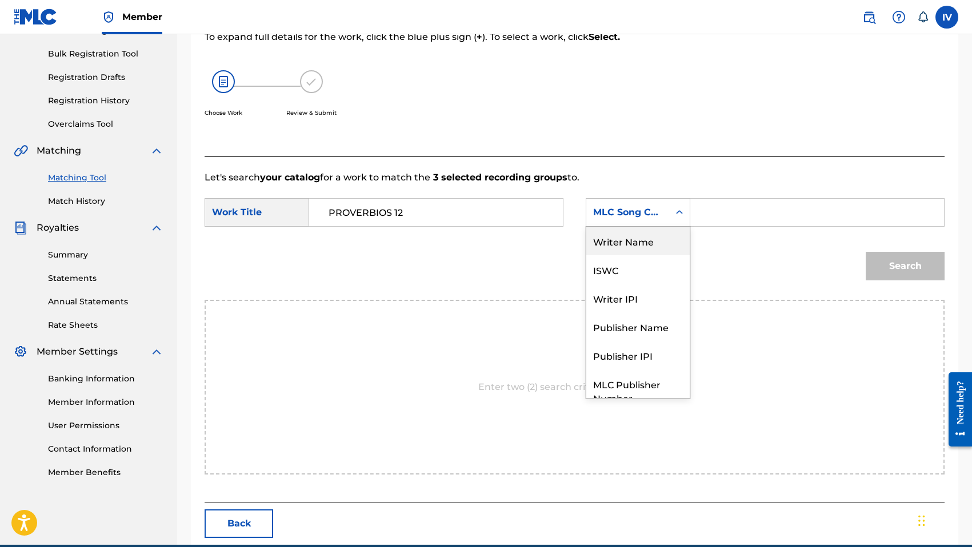
click at [642, 245] on div "Writer Name" at bounding box center [637, 241] width 103 height 29
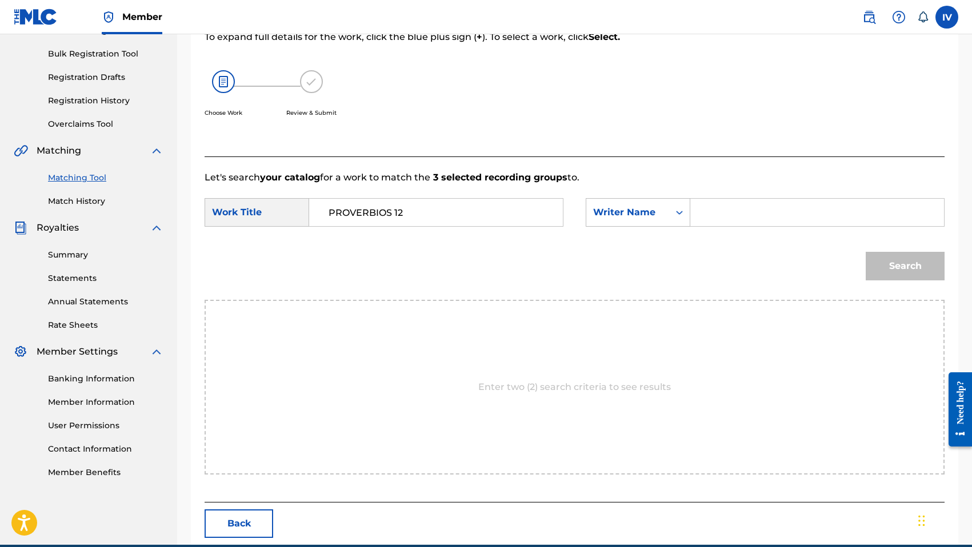
click at [741, 209] on input "Search Form" at bounding box center [817, 212] width 234 height 27
type input "morales"
click at [866, 252] on button "Search" at bounding box center [905, 266] width 79 height 29
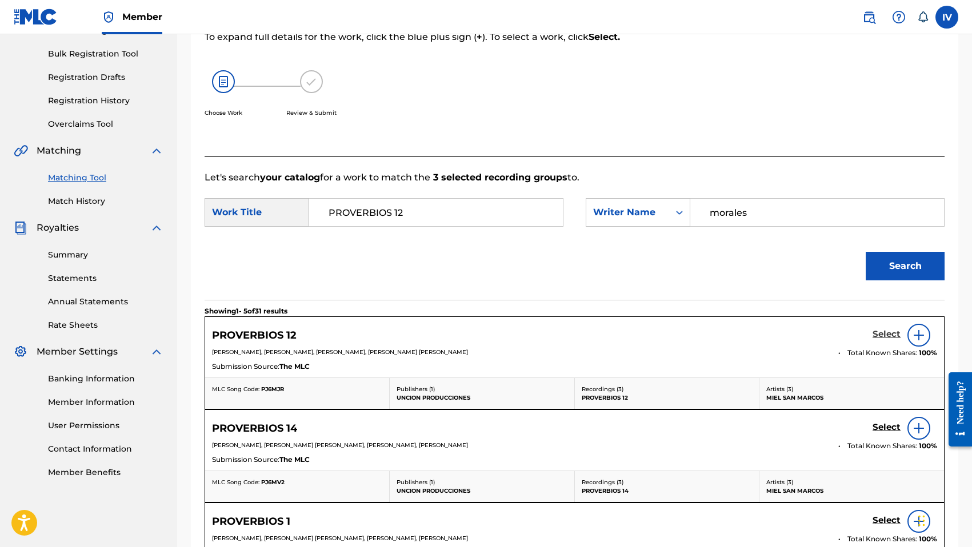
click at [889, 333] on h5 "Select" at bounding box center [886, 334] width 28 height 11
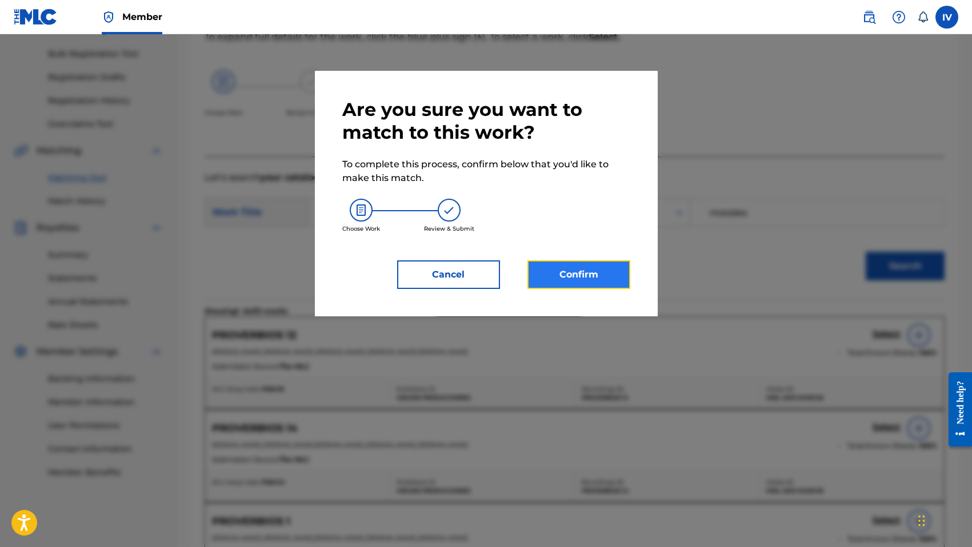
click at [584, 283] on button "Confirm" at bounding box center [578, 275] width 103 height 29
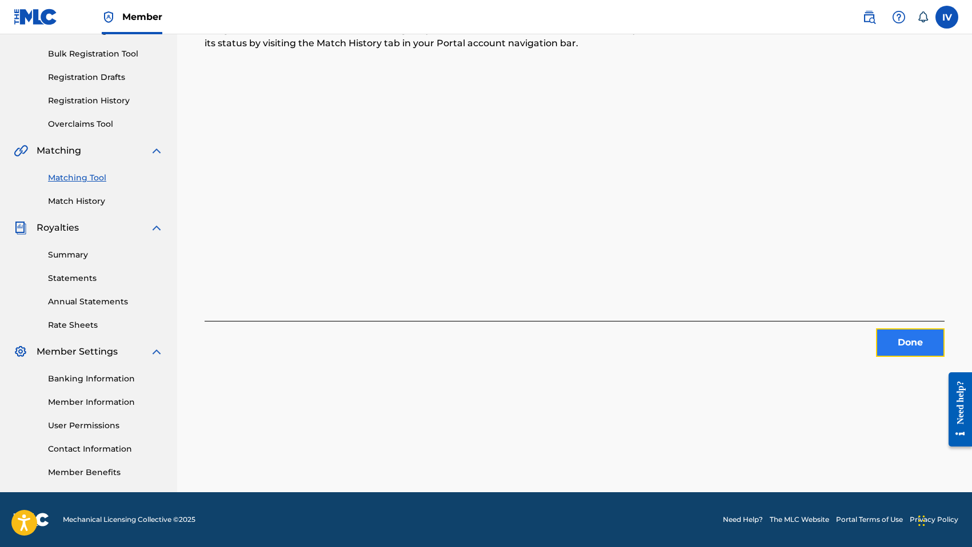
click at [902, 349] on button "Done" at bounding box center [910, 343] width 69 height 29
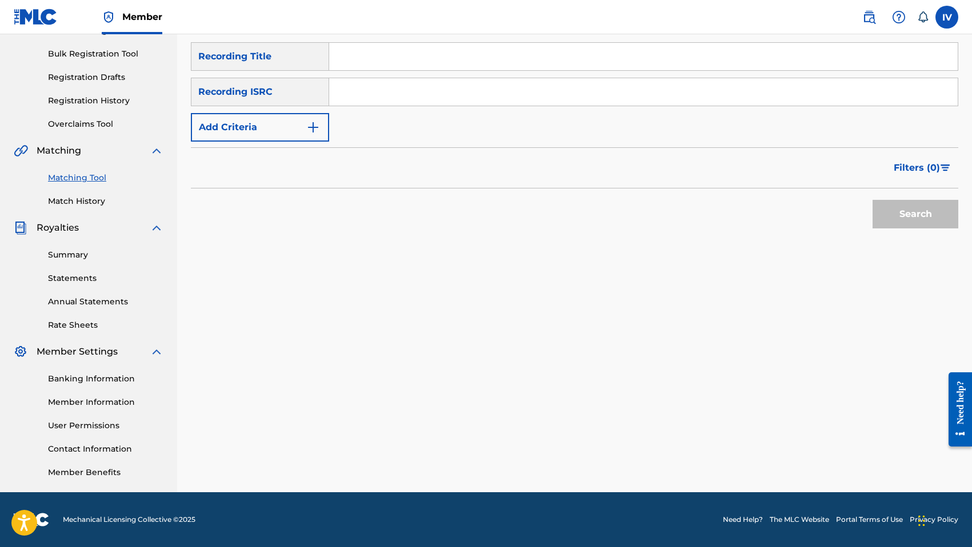
click at [421, 100] on input "Search Form" at bounding box center [643, 91] width 628 height 27
paste input "QMANG2255054"
type input "QMANG2255054"
click at [872, 200] on button "Search" at bounding box center [915, 214] width 86 height 29
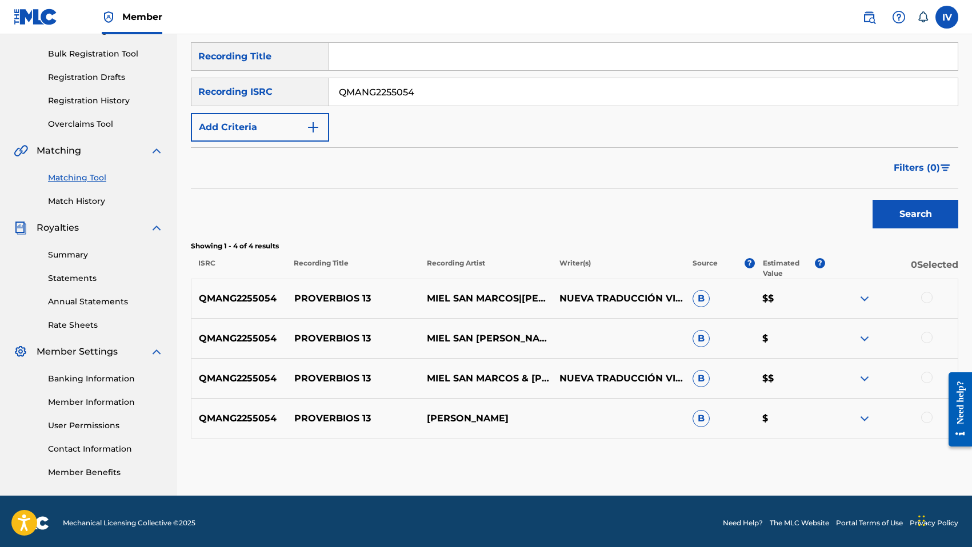
click at [314, 310] on div "QMANG2255054 PROVERBIOS 13 MIEL SAN MARCOS|[PERSON_NAME] NUEVA TRADUCCIÓN VIVIE…" at bounding box center [574, 299] width 767 height 40
click at [929, 295] on div at bounding box center [926, 297] width 11 height 11
click at [926, 339] on div at bounding box center [926, 337] width 11 height 11
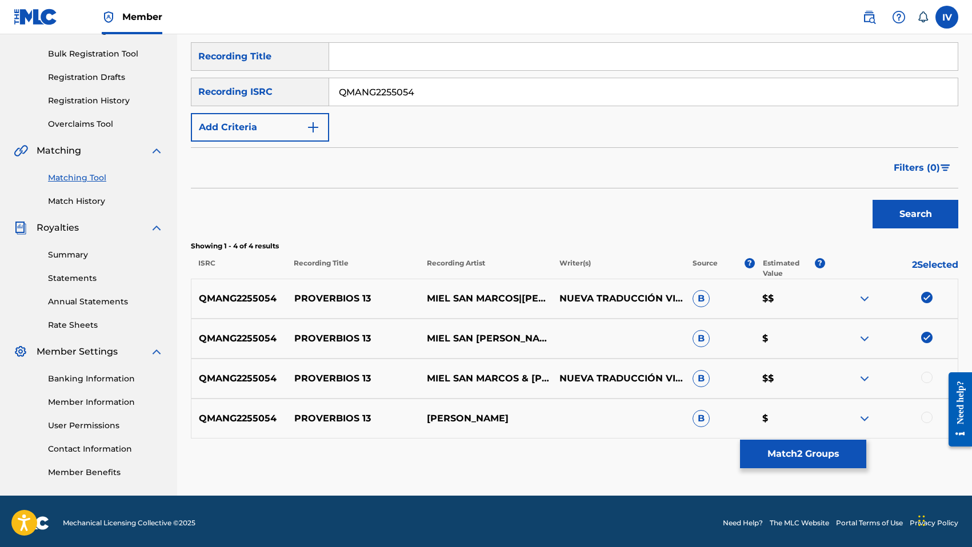
click at [926, 378] on div at bounding box center [926, 377] width 11 height 11
click at [926, 411] on div "QMANG2255054 PROVERBIOS 13 [PERSON_NAME] B $" at bounding box center [574, 419] width 767 height 40
click at [926, 419] on div at bounding box center [926, 417] width 11 height 11
click at [800, 446] on button "Match 4 Groups" at bounding box center [803, 454] width 126 height 29
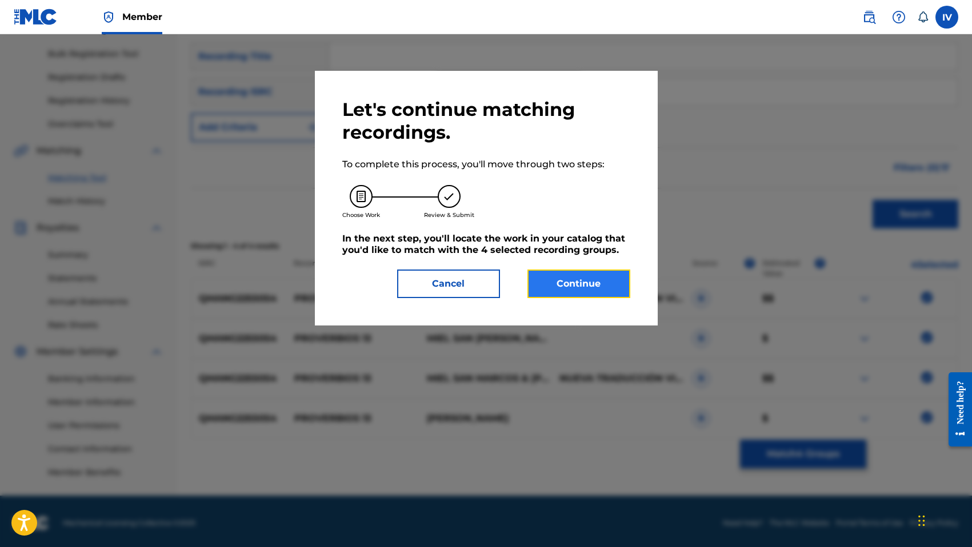
click at [584, 292] on button "Continue" at bounding box center [578, 284] width 103 height 29
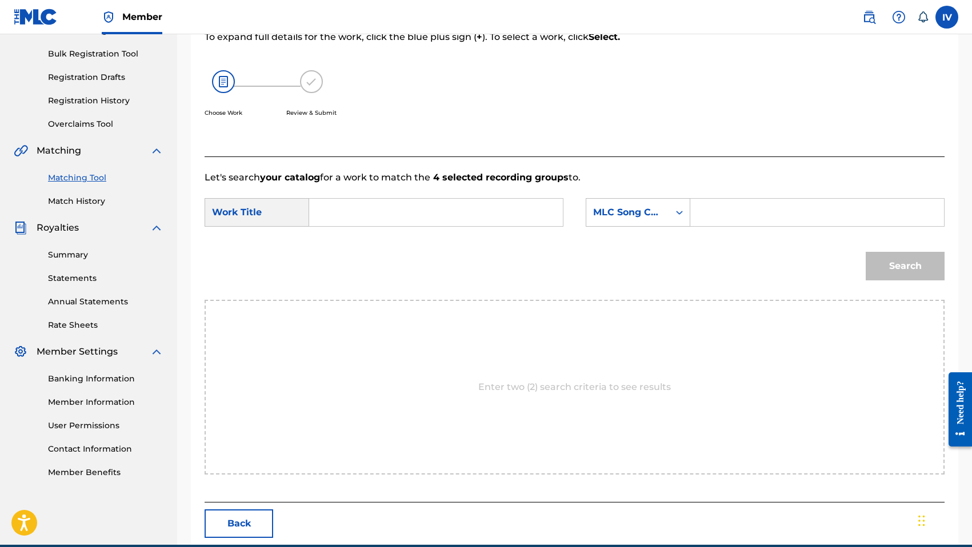
click at [488, 219] on input "Search Form" at bounding box center [436, 212] width 234 height 27
paste input "PROVERBIOS 13"
type input "PROVERBIOS 13"
click at [644, 222] on div "MLC Song Code" at bounding box center [627, 213] width 83 height 22
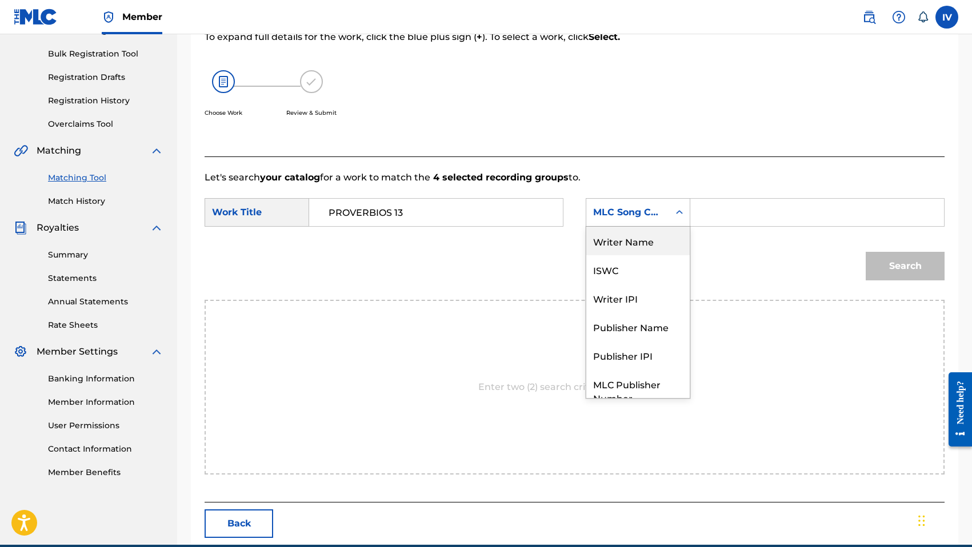
click at [643, 244] on div "Writer Name" at bounding box center [637, 241] width 103 height 29
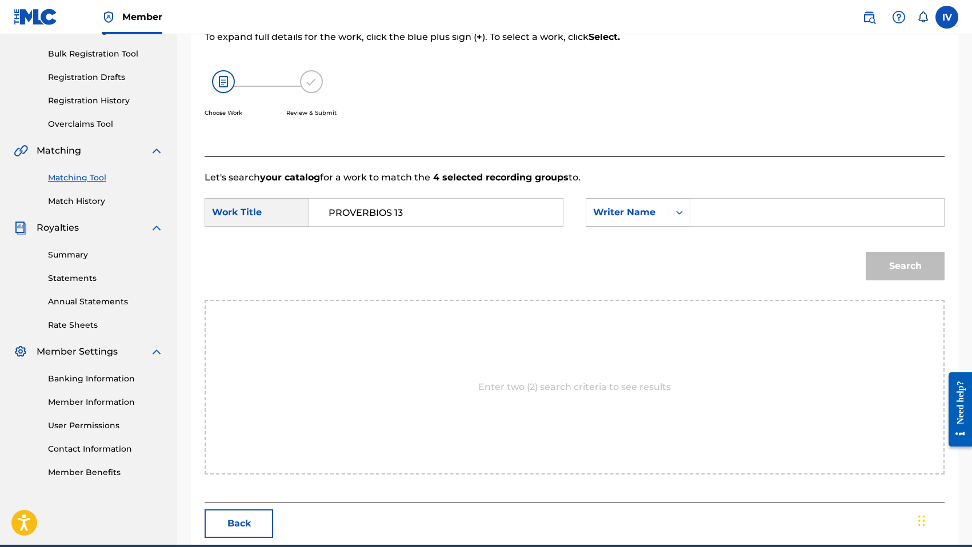
click at [738, 211] on input "Search Form" at bounding box center [817, 212] width 234 height 27
type input "morales"
click at [866, 252] on button "Search" at bounding box center [905, 266] width 79 height 29
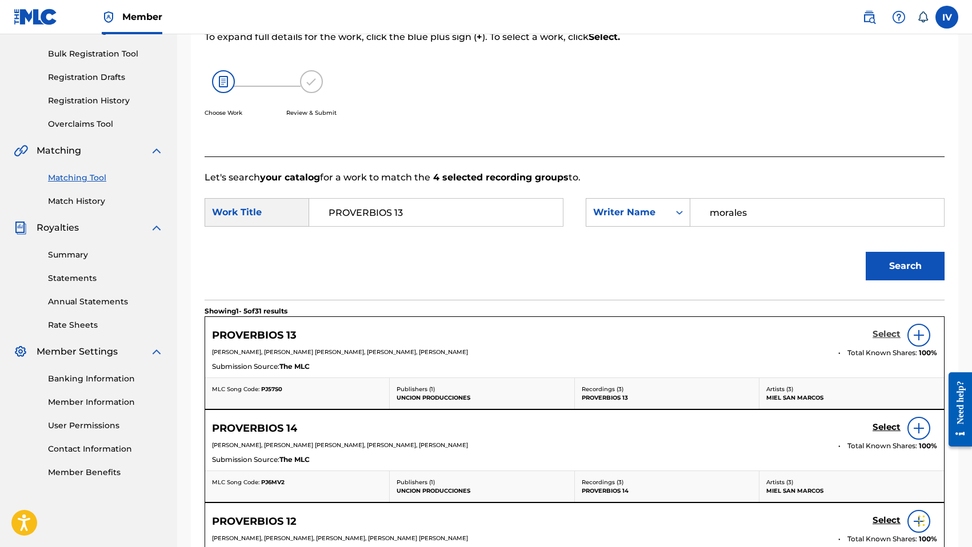
click at [879, 333] on h5 "Select" at bounding box center [886, 334] width 28 height 11
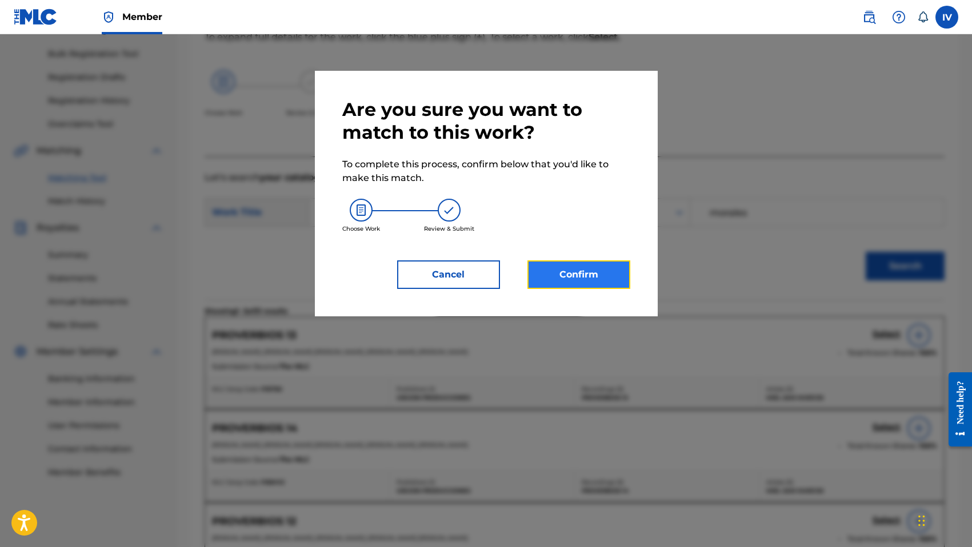
click at [619, 268] on button "Confirm" at bounding box center [578, 275] width 103 height 29
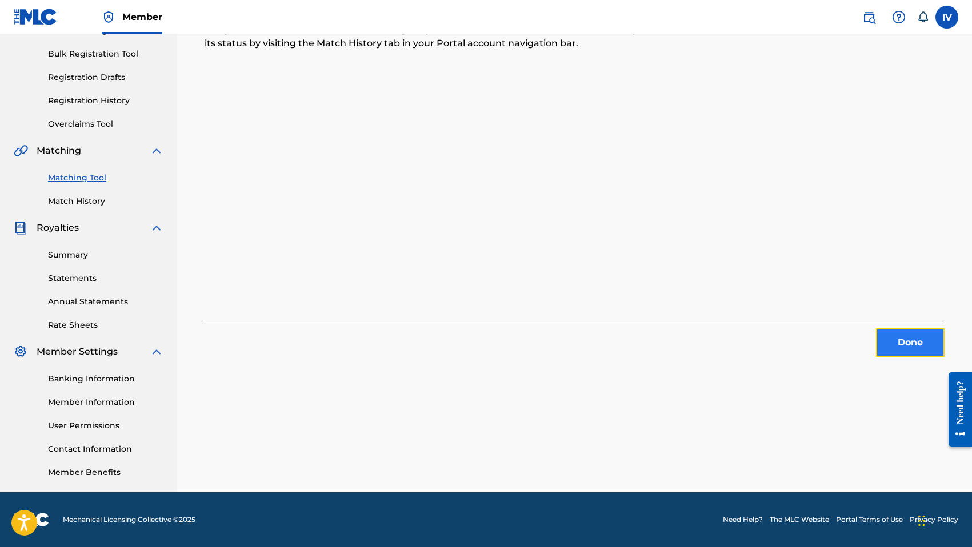
click at [919, 337] on button "Done" at bounding box center [910, 343] width 69 height 29
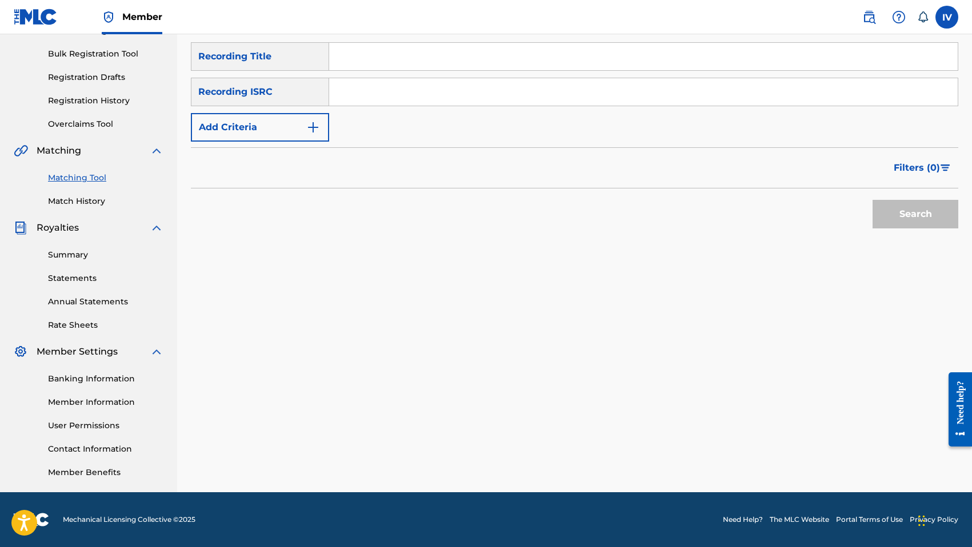
click at [413, 93] on input "Search Form" at bounding box center [643, 91] width 628 height 27
paste input "QMANG2255055"
type input "QMANG2255055"
click at [872, 200] on button "Search" at bounding box center [915, 214] width 86 height 29
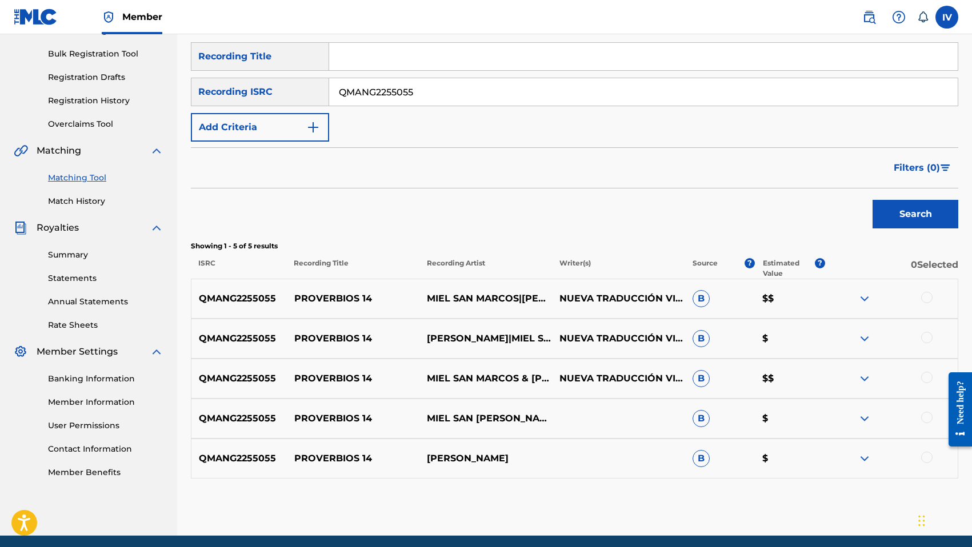
click at [926, 298] on div at bounding box center [926, 297] width 11 height 11
click at [308, 293] on p "PROVERBIOS 14" at bounding box center [353, 299] width 133 height 14
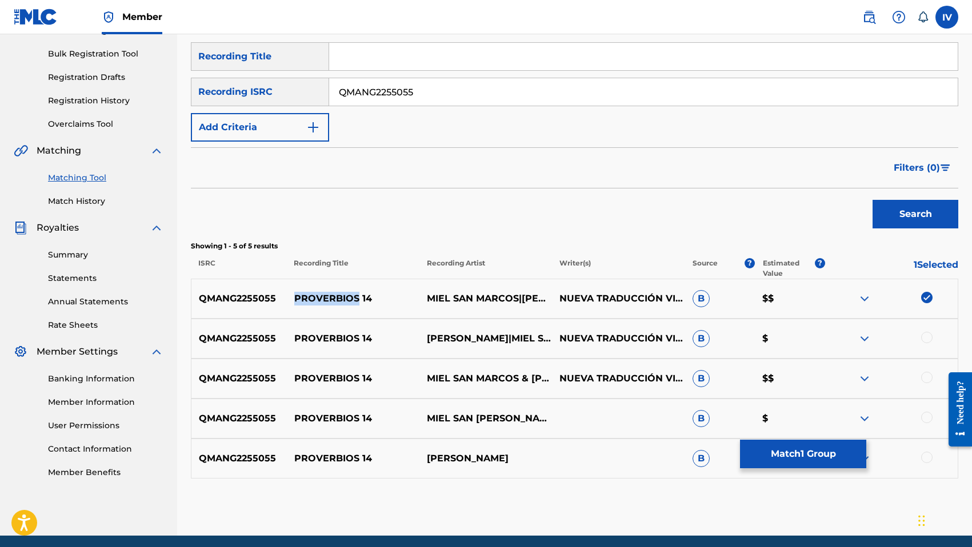
click at [308, 293] on p "PROVERBIOS 14" at bounding box center [353, 299] width 133 height 14
click at [929, 334] on div at bounding box center [926, 337] width 11 height 11
click at [927, 377] on div at bounding box center [926, 377] width 11 height 11
click at [926, 408] on div "QMANG2255055 PROVERBIOS 14 MIEL SAN [PERSON_NAME] [PERSON_NAME] B $" at bounding box center [574, 419] width 767 height 40
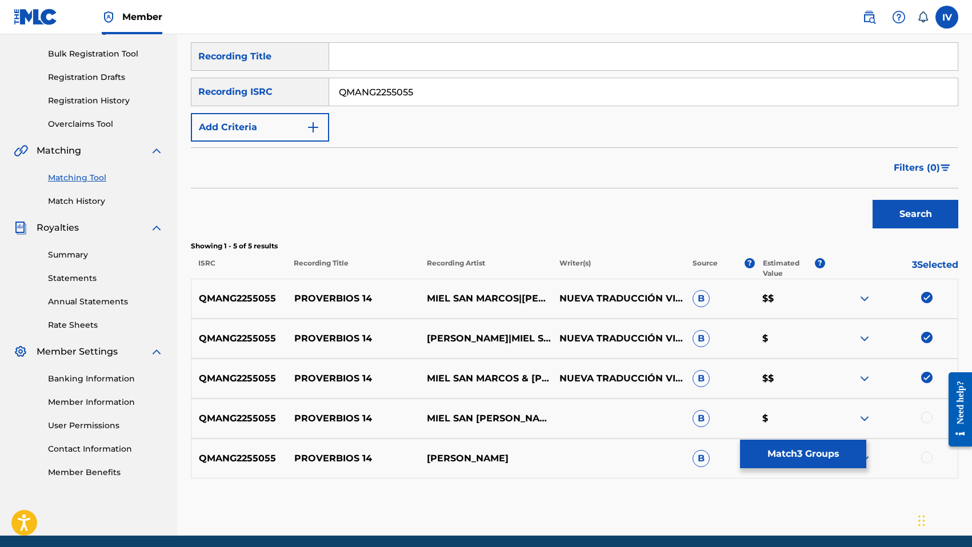
click at [926, 419] on div at bounding box center [926, 417] width 11 height 11
click at [927, 456] on div at bounding box center [926, 457] width 11 height 11
click at [760, 464] on button "Match 5 Groups" at bounding box center [803, 454] width 126 height 29
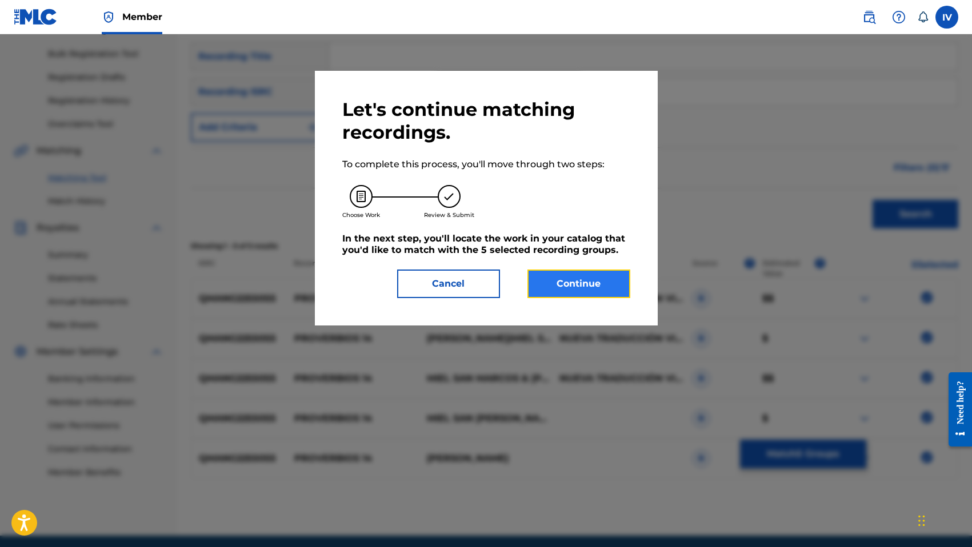
click at [596, 281] on button "Continue" at bounding box center [578, 284] width 103 height 29
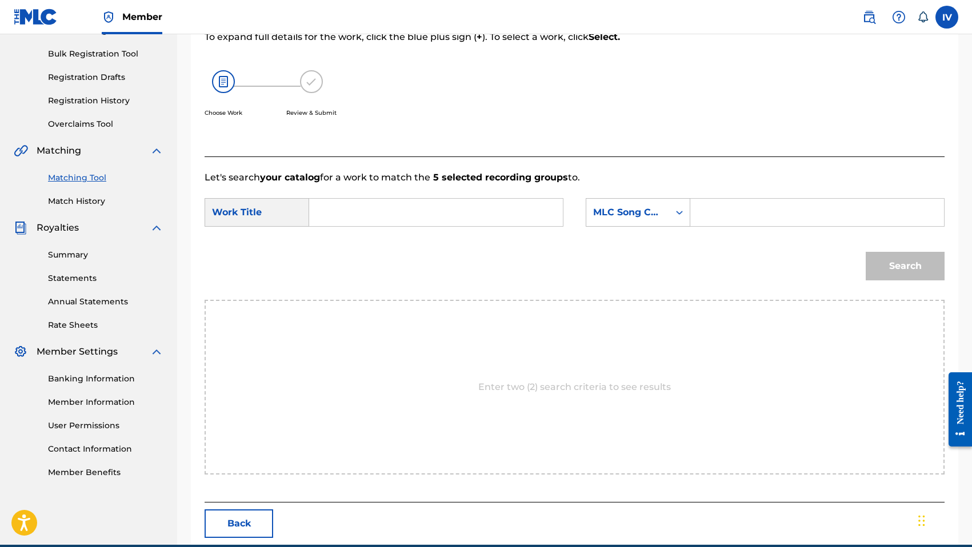
click at [519, 209] on input "Search Form" at bounding box center [436, 212] width 234 height 27
paste input "PROVERBIOS 14"
type input "PROVERBIOS 14"
click at [633, 211] on div "MLC Song Code" at bounding box center [627, 213] width 69 height 14
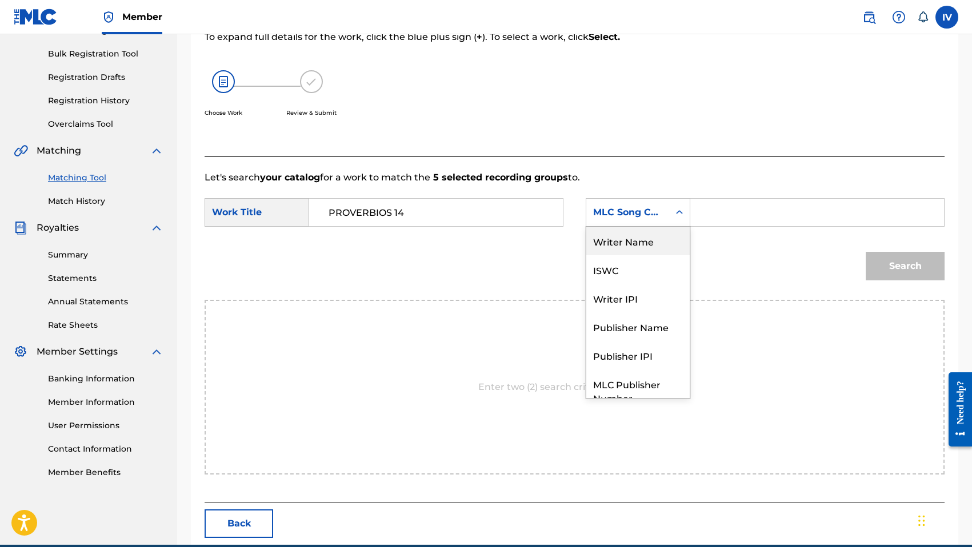
click at [628, 235] on div "Writer Name" at bounding box center [637, 241] width 103 height 29
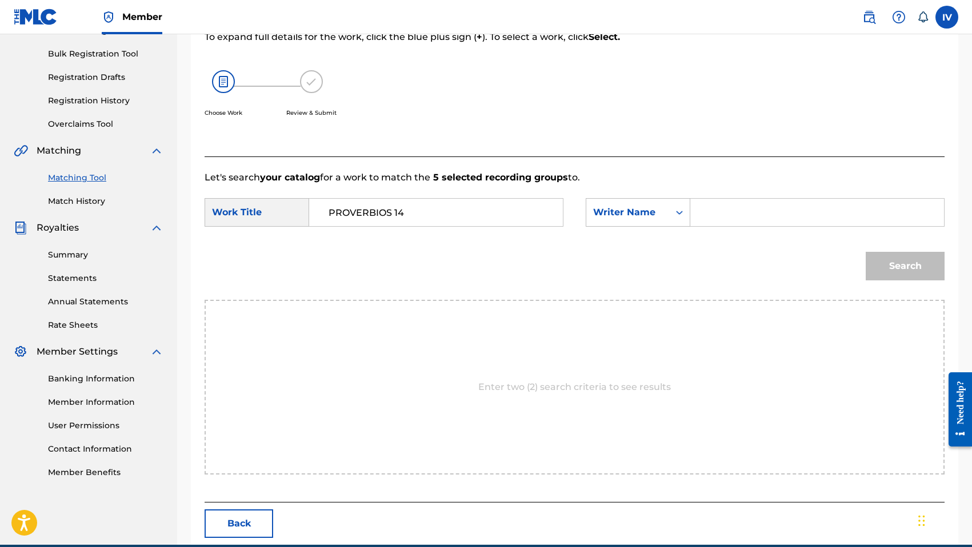
click at [713, 206] on input "Search Form" at bounding box center [817, 212] width 234 height 27
click at [792, 211] on input "r" at bounding box center [817, 212] width 234 height 27
type input "morales"
click at [866, 252] on button "Search" at bounding box center [905, 266] width 79 height 29
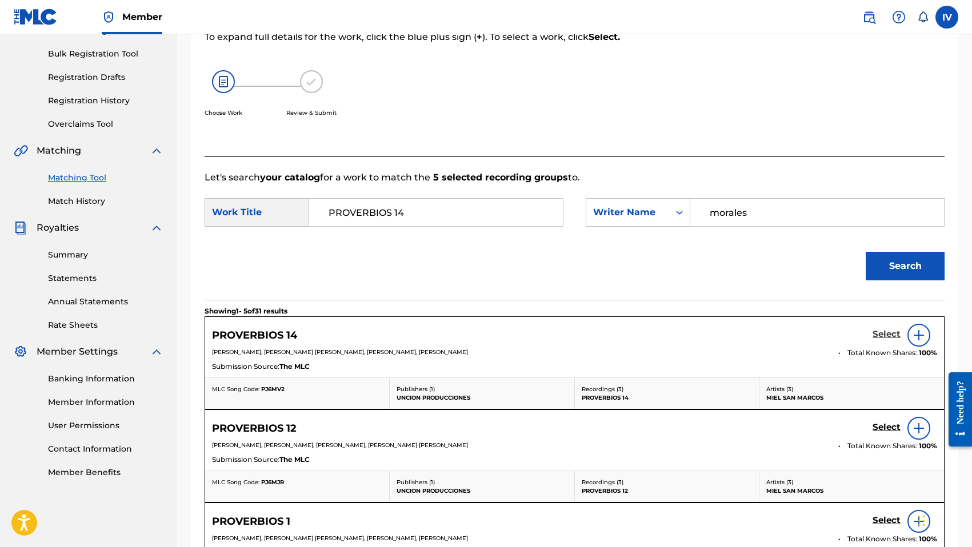
click at [883, 337] on h5 "Select" at bounding box center [886, 334] width 28 height 11
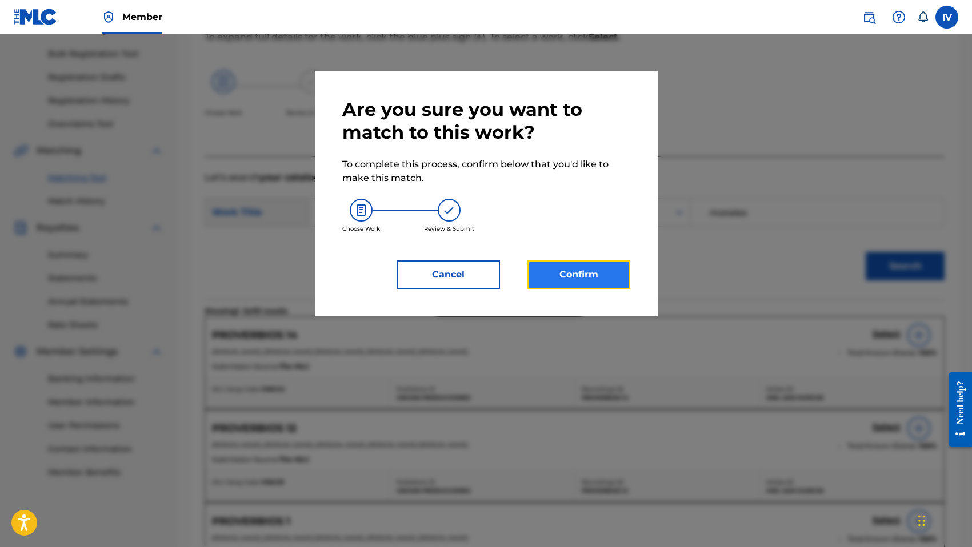
click at [607, 283] on button "Confirm" at bounding box center [578, 275] width 103 height 29
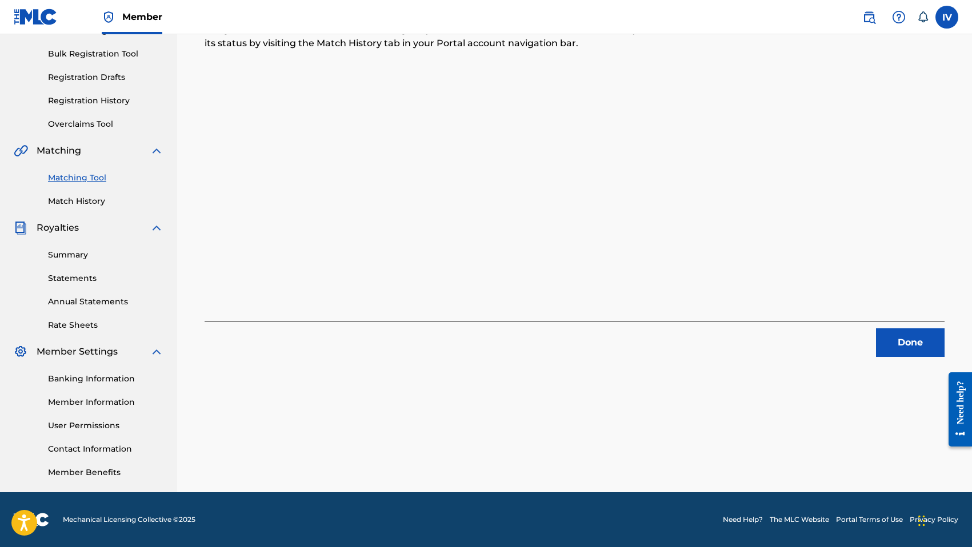
click at [921, 362] on div "5 Recording Groups are pending usage match to the work PROVERBIOS 14 . Congratu…" at bounding box center [574, 197] width 795 height 591
click at [914, 353] on button "Done" at bounding box center [910, 343] width 69 height 29
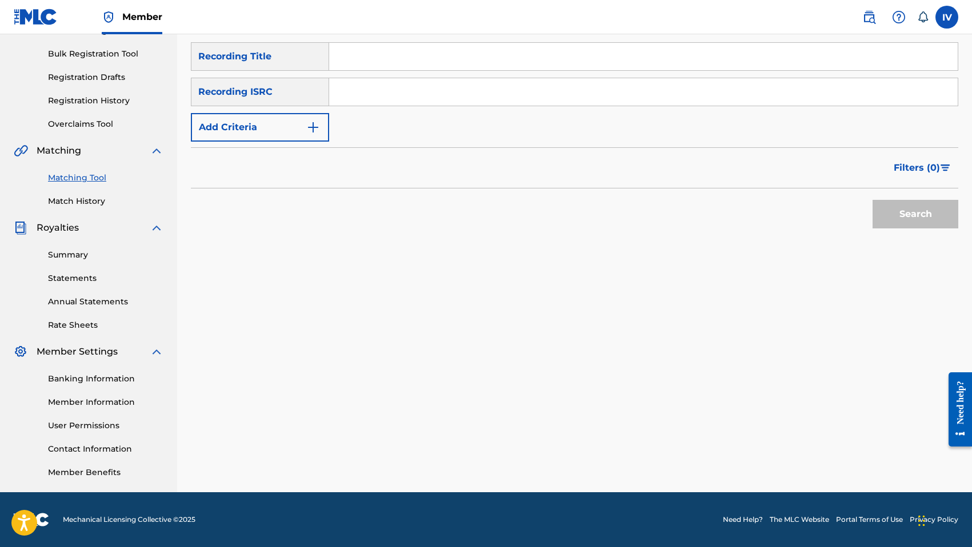
click at [432, 101] on input "Search Form" at bounding box center [643, 91] width 628 height 27
paste input "QMANG2255056"
type input "QMANG2255056"
click at [872, 200] on button "Search" at bounding box center [915, 214] width 86 height 29
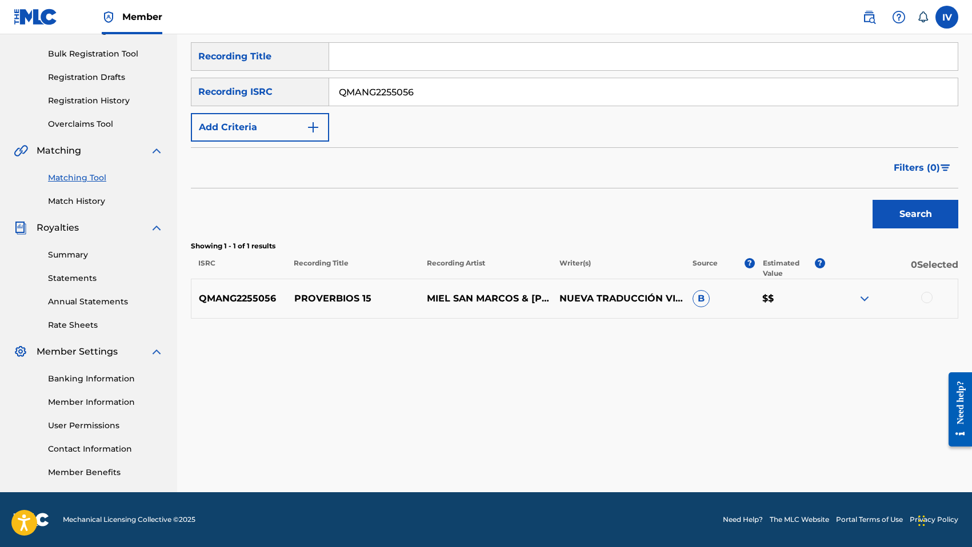
click at [315, 302] on p "PROVERBIOS 15" at bounding box center [353, 299] width 133 height 14
click at [928, 299] on div at bounding box center [926, 297] width 11 height 11
click at [822, 442] on button "Match 1 Group" at bounding box center [803, 454] width 126 height 29
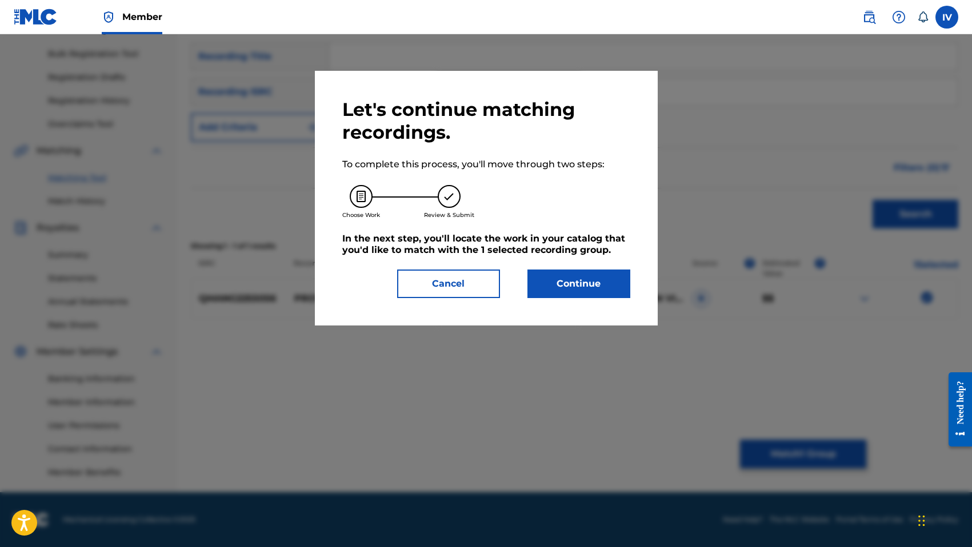
click at [563, 298] on div "Let's continue matching recordings. To complete this process, you'll move throu…" at bounding box center [486, 198] width 343 height 255
click at [537, 281] on button "Continue" at bounding box center [578, 284] width 103 height 29
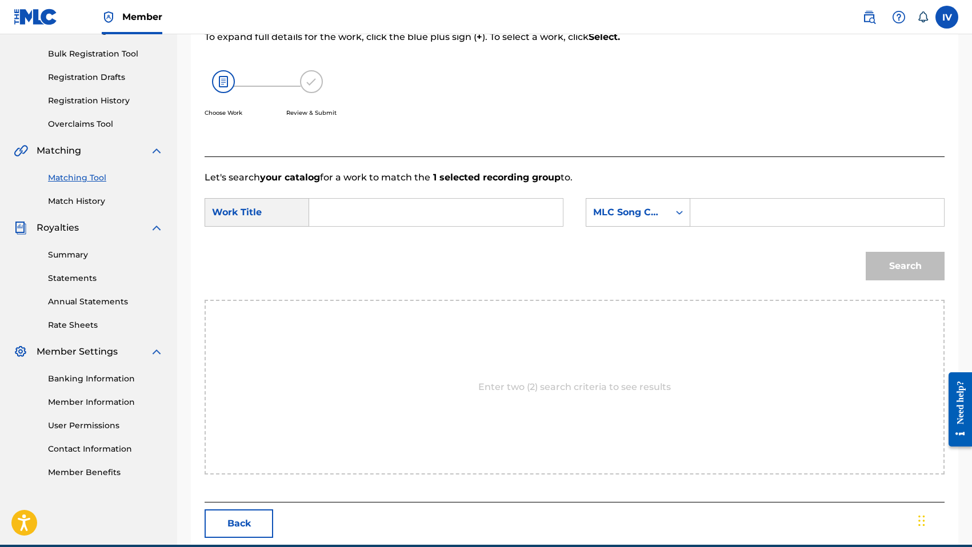
click at [479, 197] on form "SearchWithCriteria829d4350-4a9e-49d1-967a-14376c3bea2e Work Title SearchWithCri…" at bounding box center [575, 242] width 740 height 115
click at [480, 205] on input "Search Form" at bounding box center [436, 212] width 234 height 27
paste input "PROVERBIOS 15"
type input "PROVERBIOS 15"
click at [640, 209] on div "MLC Song Code" at bounding box center [627, 213] width 69 height 14
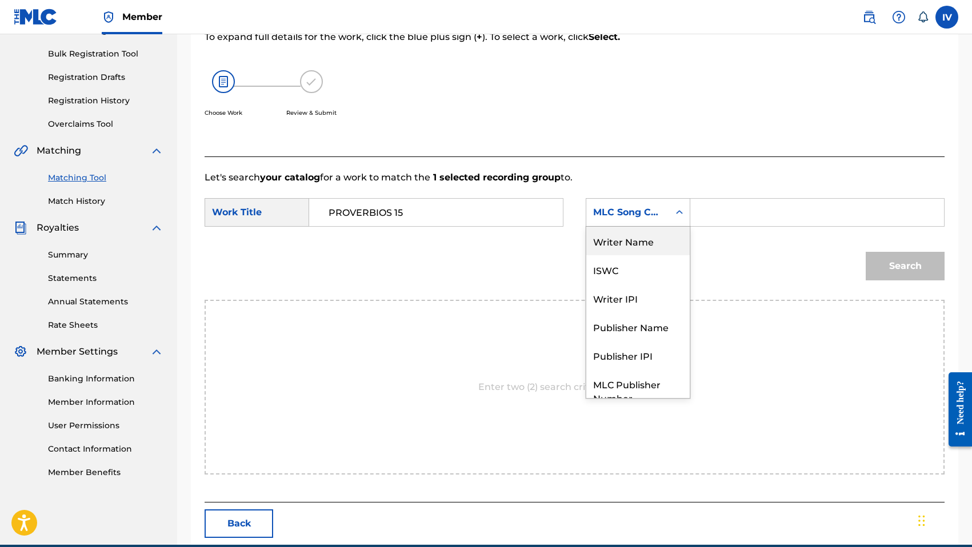
click at [636, 237] on div "Writer Name" at bounding box center [637, 241] width 103 height 29
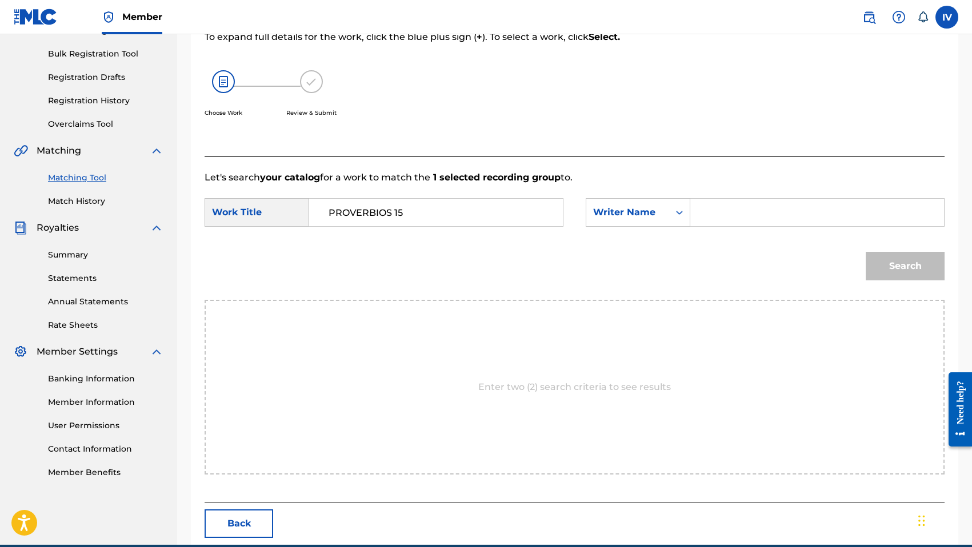
click at [754, 204] on input "Search Form" at bounding box center [817, 212] width 234 height 27
type input "morales"
click at [866, 252] on button "Search" at bounding box center [905, 266] width 79 height 29
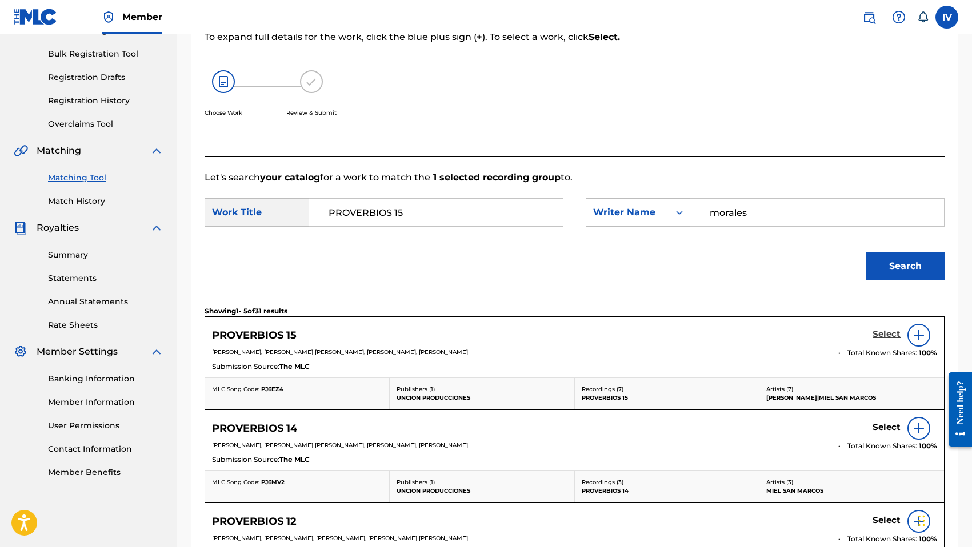
click at [890, 336] on h5 "Select" at bounding box center [886, 334] width 28 height 11
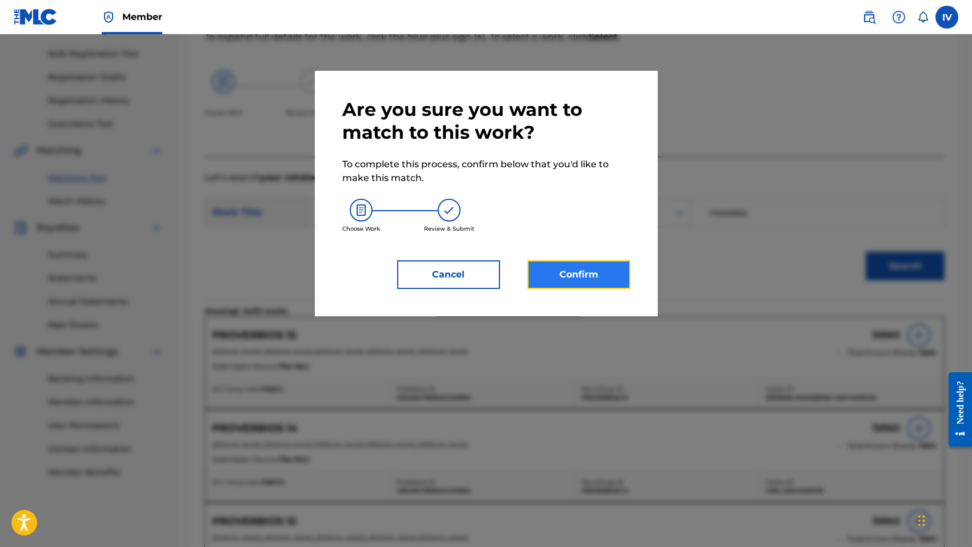
click at [583, 269] on button "Confirm" at bounding box center [578, 275] width 103 height 29
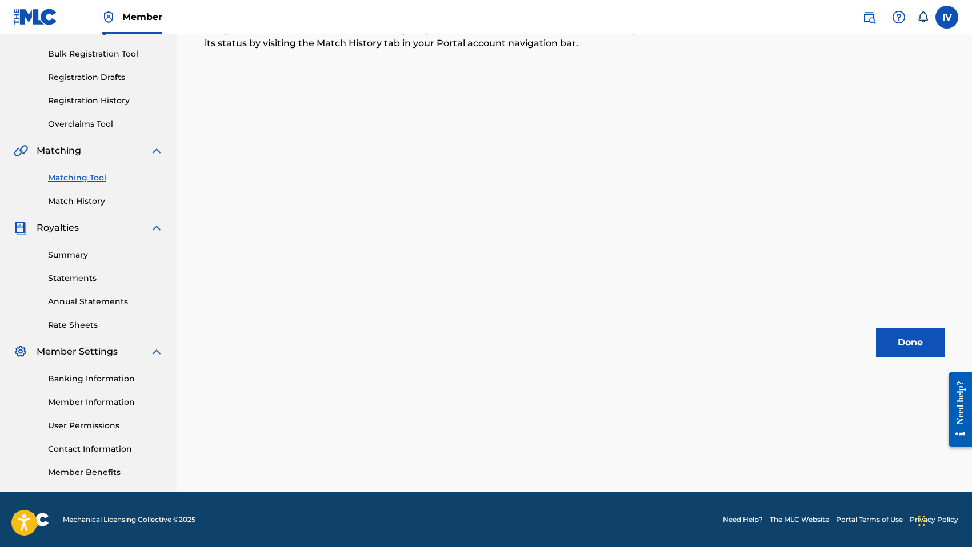
click at [902, 328] on div "Done" at bounding box center [575, 339] width 740 height 36
click at [911, 341] on button "Done" at bounding box center [910, 343] width 69 height 29
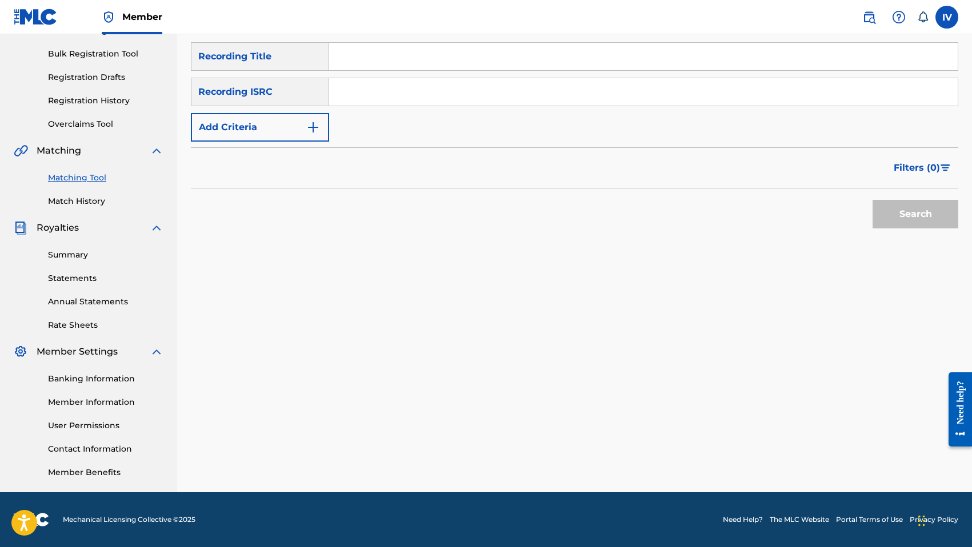
click at [499, 98] on input "Search Form" at bounding box center [643, 91] width 628 height 27
paste input "QMANG2255057"
type input "QMANG2255057"
click at [872, 200] on button "Search" at bounding box center [915, 214] width 86 height 29
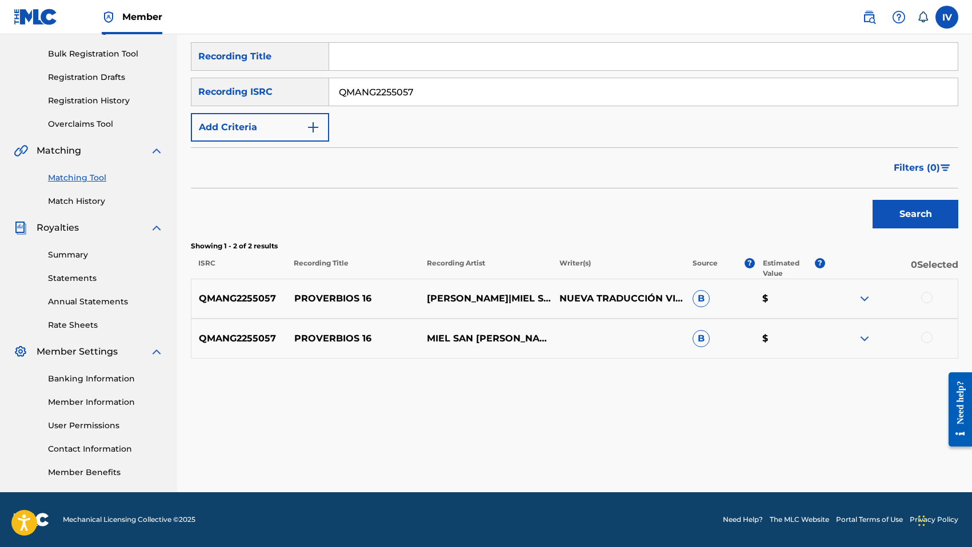
click at [930, 301] on div at bounding box center [926, 297] width 11 height 11
click at [927, 337] on div at bounding box center [926, 337] width 11 height 11
click at [333, 332] on p "PROVERBIOS 16" at bounding box center [353, 339] width 133 height 14
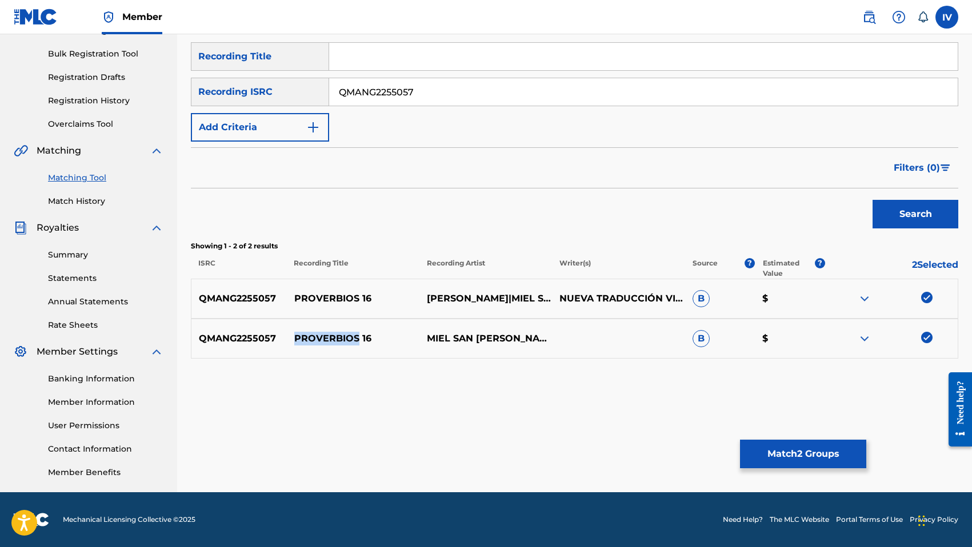
click at [333, 332] on p "PROVERBIOS 16" at bounding box center [353, 339] width 133 height 14
click at [766, 458] on button "Match 2 Groups" at bounding box center [803, 454] width 126 height 29
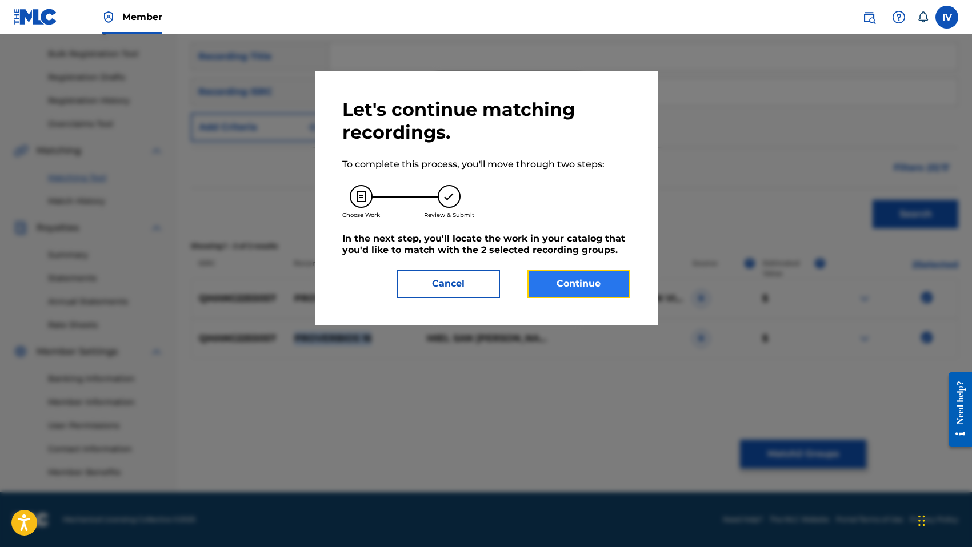
click at [586, 287] on button "Continue" at bounding box center [578, 284] width 103 height 29
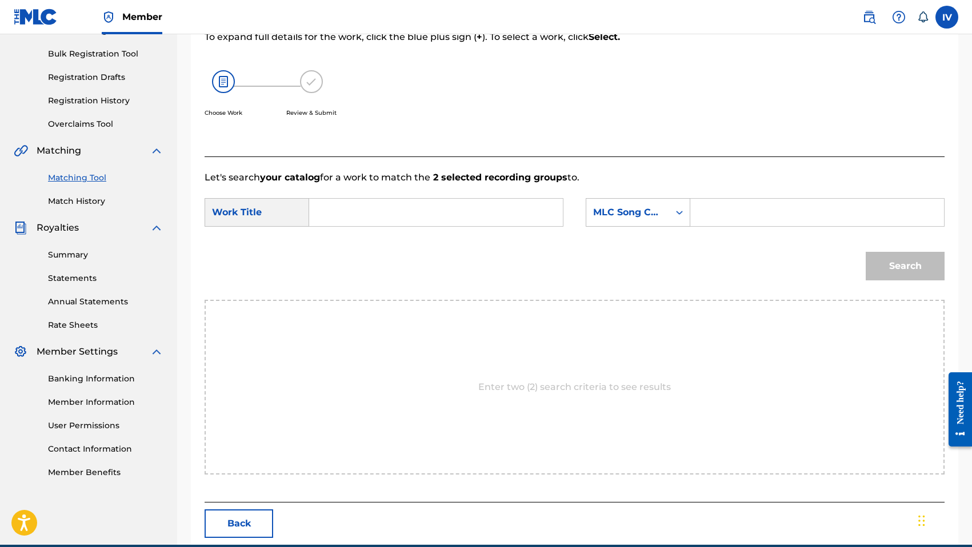
click at [486, 217] on input "Search Form" at bounding box center [436, 212] width 234 height 27
paste input "PROVERBIOS 16"
type input "PROVERBIOS 16"
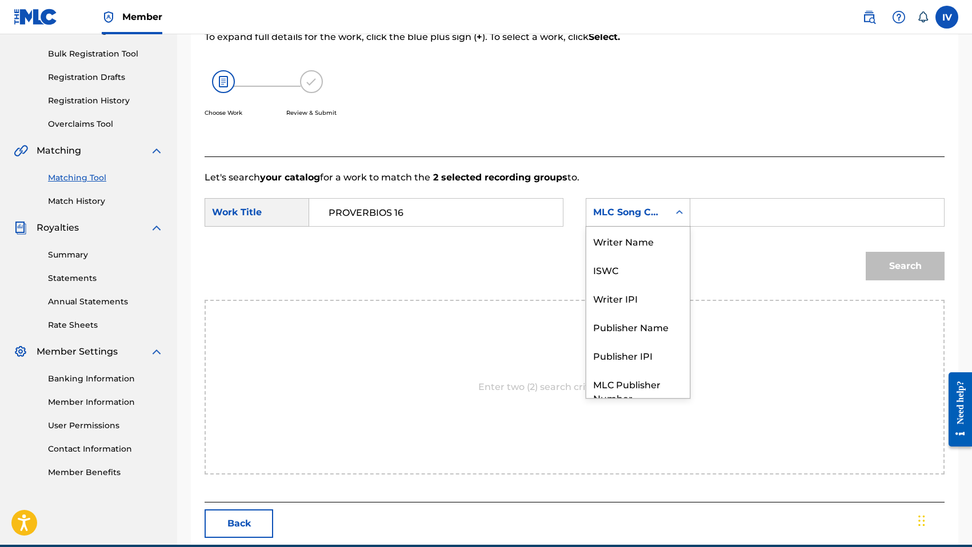
click at [636, 203] on div "MLC Song Code" at bounding box center [627, 213] width 83 height 22
click at [620, 243] on div "Writer Name" at bounding box center [637, 241] width 103 height 29
click at [730, 206] on input "Search Form" at bounding box center [817, 212] width 234 height 27
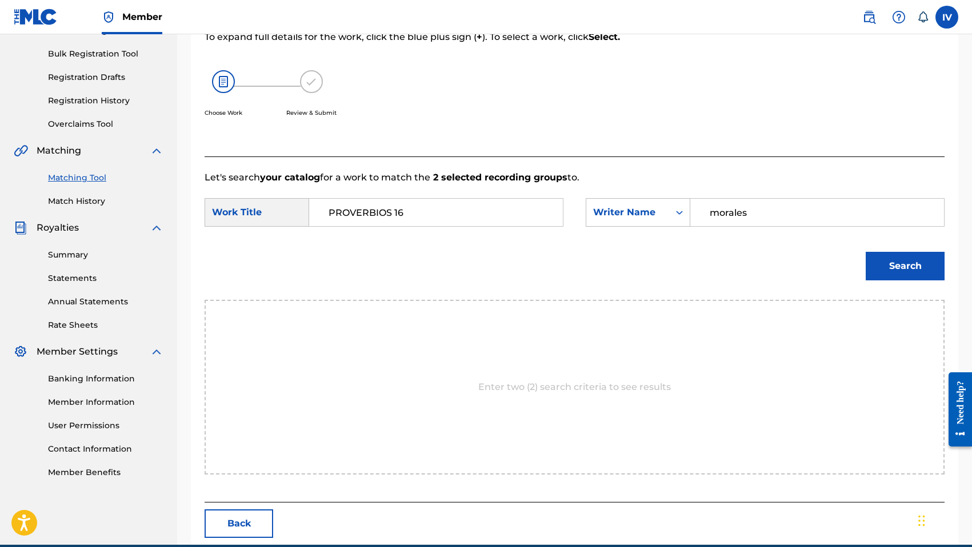
type input "morales"
click at [866, 252] on button "Search" at bounding box center [905, 266] width 79 height 29
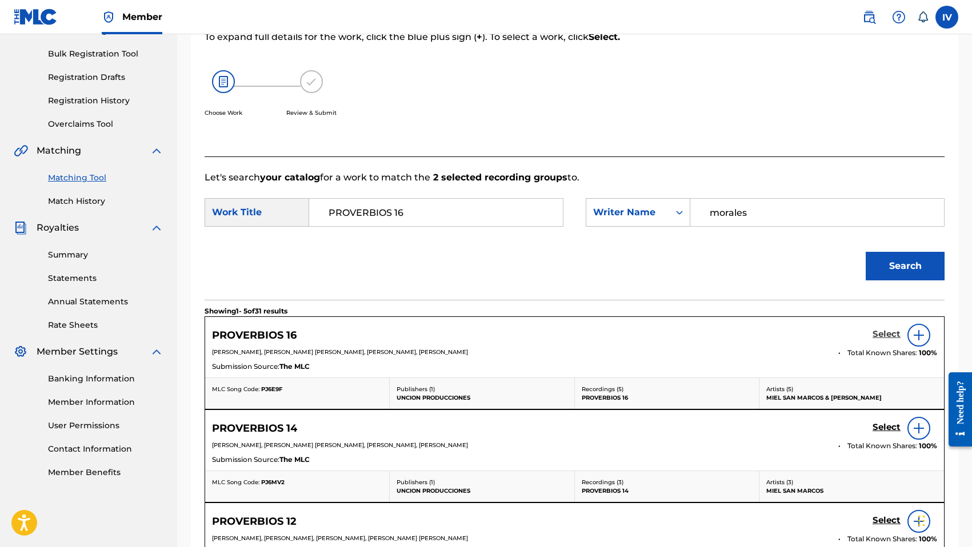
click at [884, 333] on h5 "Select" at bounding box center [886, 334] width 28 height 11
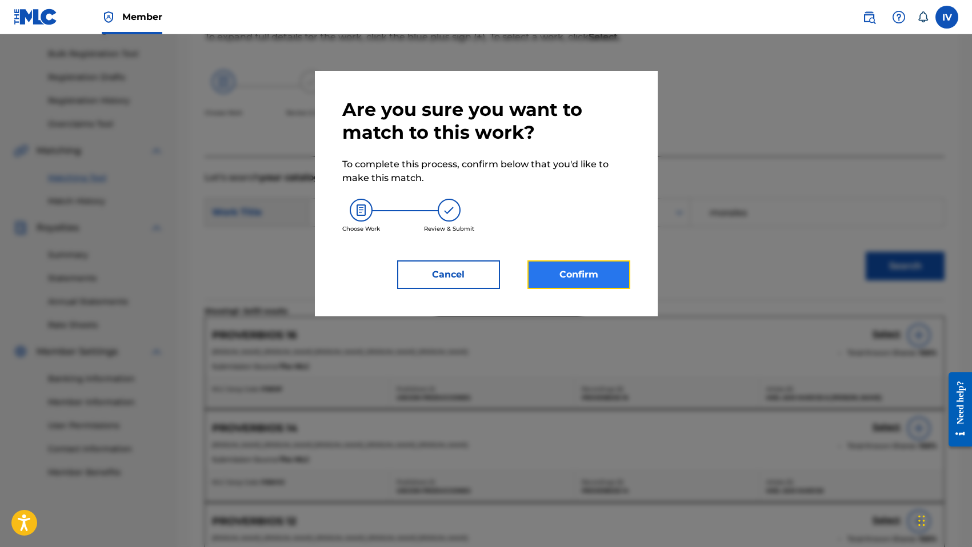
click at [599, 272] on button "Confirm" at bounding box center [578, 275] width 103 height 29
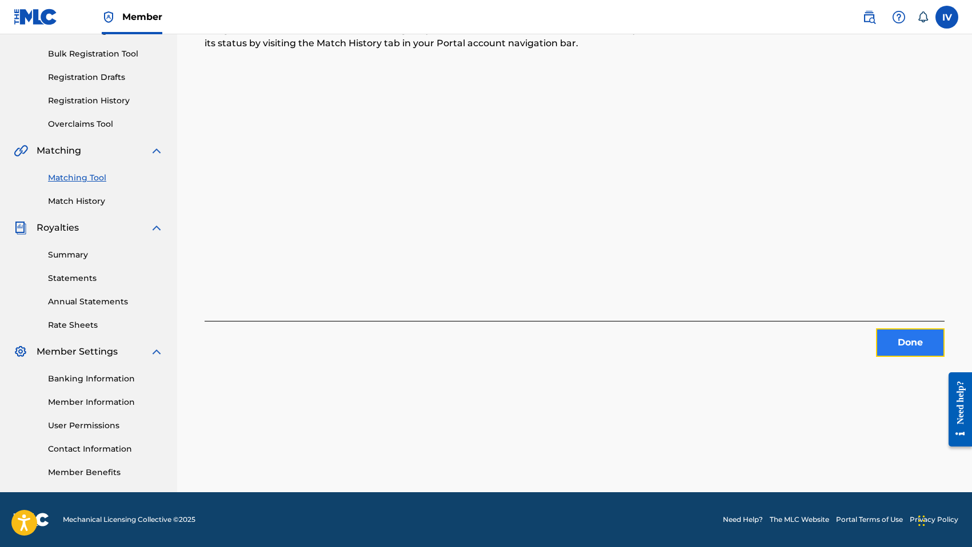
click at [919, 334] on button "Done" at bounding box center [910, 343] width 69 height 29
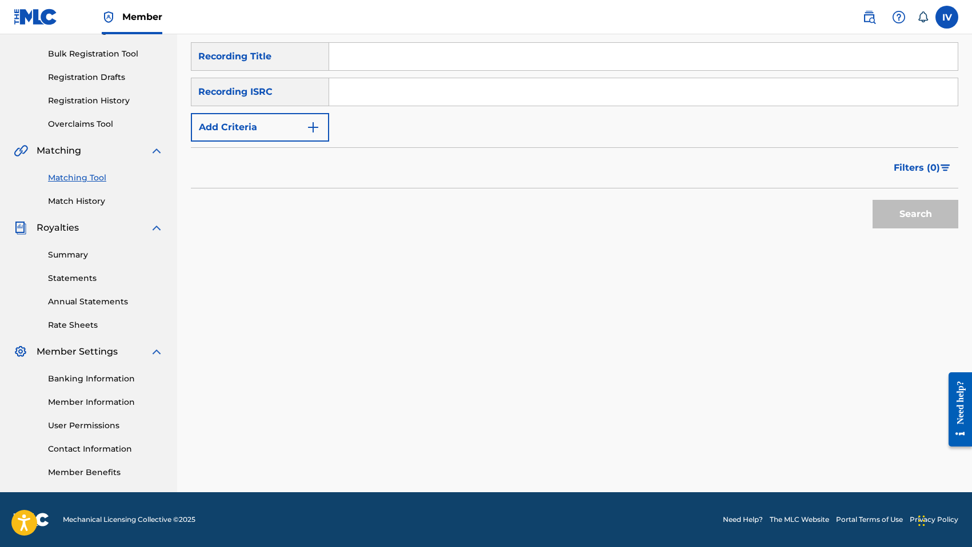
click at [442, 91] on input "Search Form" at bounding box center [643, 91] width 628 height 27
paste input "QMANG2255058"
type input "QMANG2255058"
click at [872, 200] on button "Search" at bounding box center [915, 214] width 86 height 29
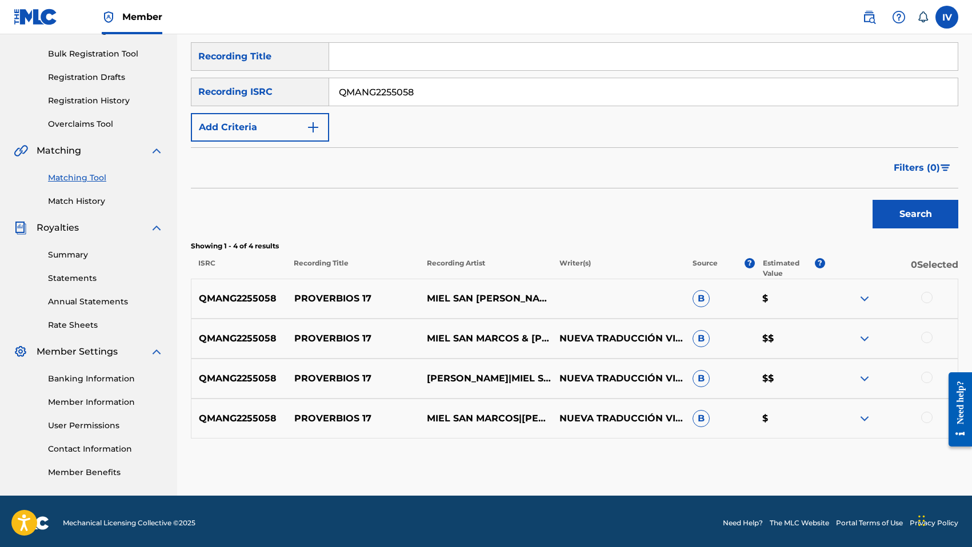
click at [303, 299] on p "PROVERBIOS 17" at bounding box center [353, 299] width 133 height 14
click at [930, 298] on div at bounding box center [926, 297] width 11 height 11
click at [931, 329] on div "QMANG2255058 PROVERBIOS 17 MIEL SAN MARCOS & [PERSON_NAME] NUEVA TRADUCCIÓN VIV…" at bounding box center [574, 339] width 767 height 40
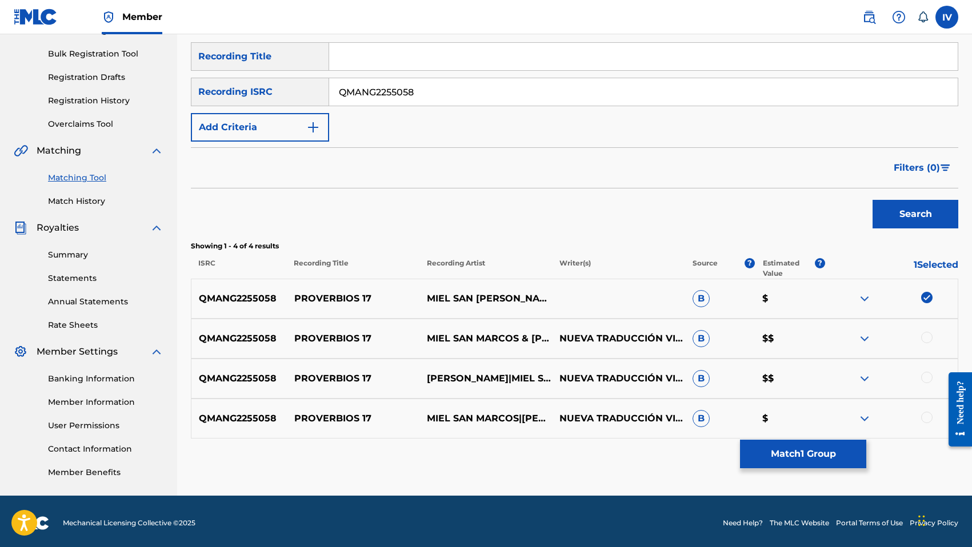
click at [930, 338] on div at bounding box center [926, 337] width 11 height 11
click at [927, 384] on div at bounding box center [891, 379] width 133 height 14
click at [928, 428] on div "QMANG2255058 PROVERBIOS 17 MIEL SAN MARCOS|[PERSON_NAME] NUEVA TRADUCCIÓN VIVIE…" at bounding box center [574, 419] width 767 height 40
click at [928, 419] on div at bounding box center [926, 417] width 11 height 11
click at [928, 380] on div at bounding box center [926, 377] width 11 height 11
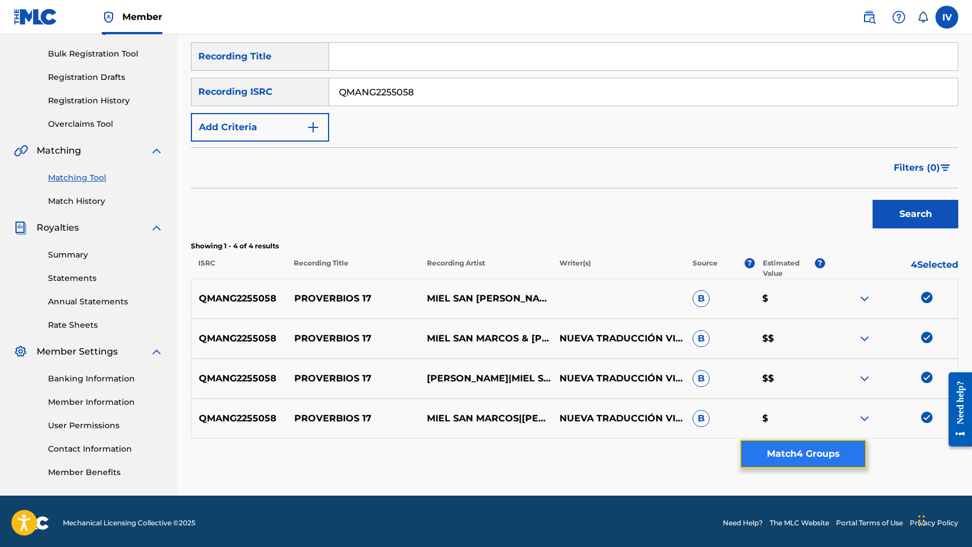
click at [850, 448] on button "Match 4 Groups" at bounding box center [803, 454] width 126 height 29
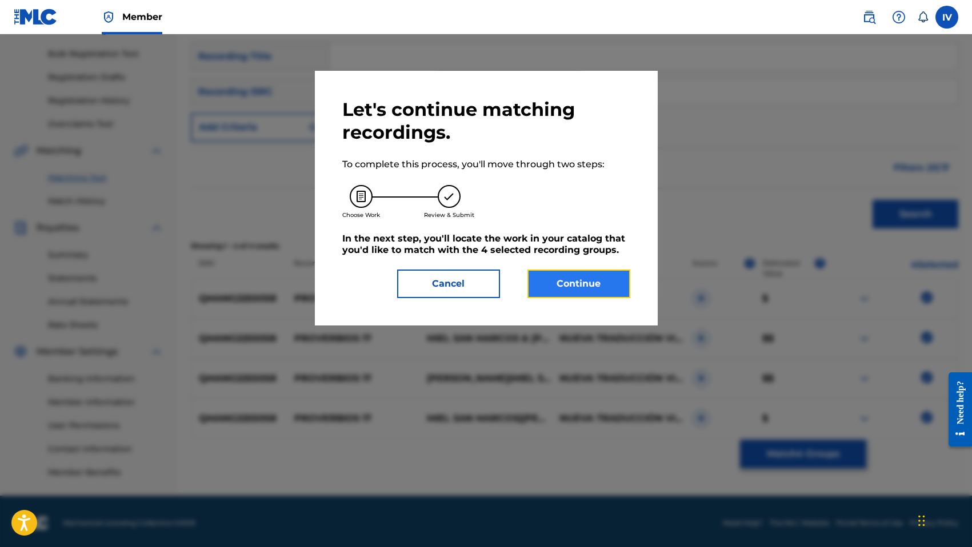
click at [562, 285] on button "Continue" at bounding box center [578, 284] width 103 height 29
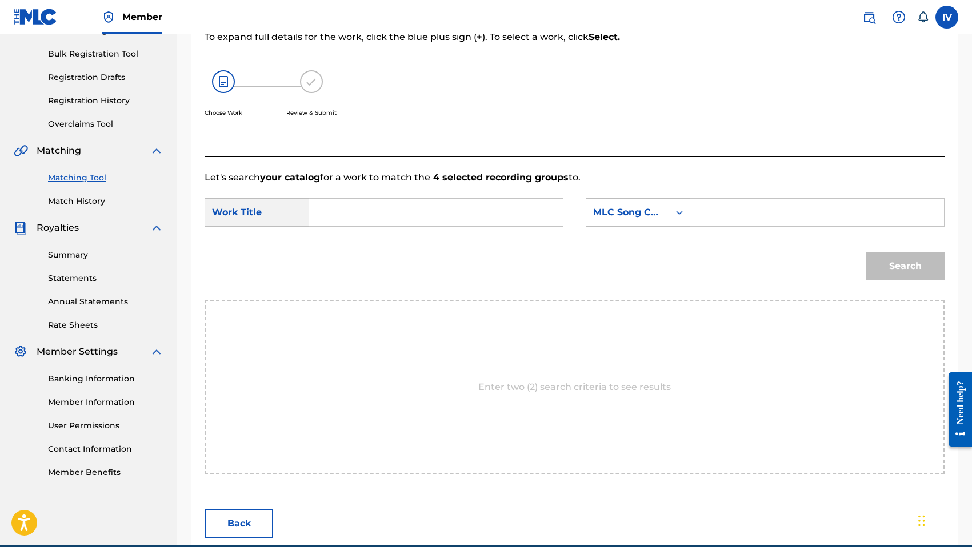
click at [460, 210] on input "Search Form" at bounding box center [436, 212] width 234 height 27
paste input "PROVERBIOS 17"
type input "PROVERBIOS 17"
click at [615, 217] on div "MLC Song Code" at bounding box center [627, 213] width 69 height 14
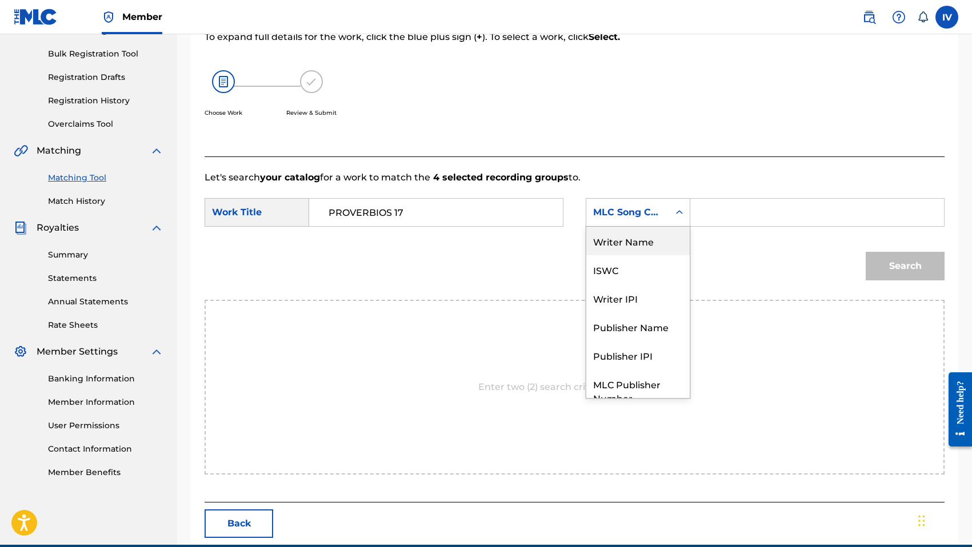
click at [619, 237] on div "Writer Name" at bounding box center [637, 241] width 103 height 29
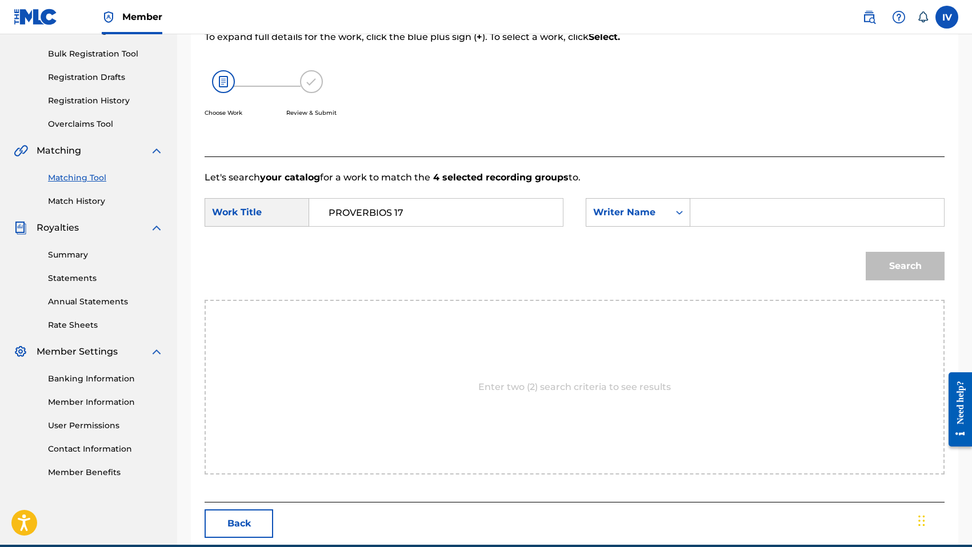
click at [706, 215] on input "Search Form" at bounding box center [817, 212] width 234 height 27
type input "morales"
click at [866, 252] on button "Search" at bounding box center [905, 266] width 79 height 29
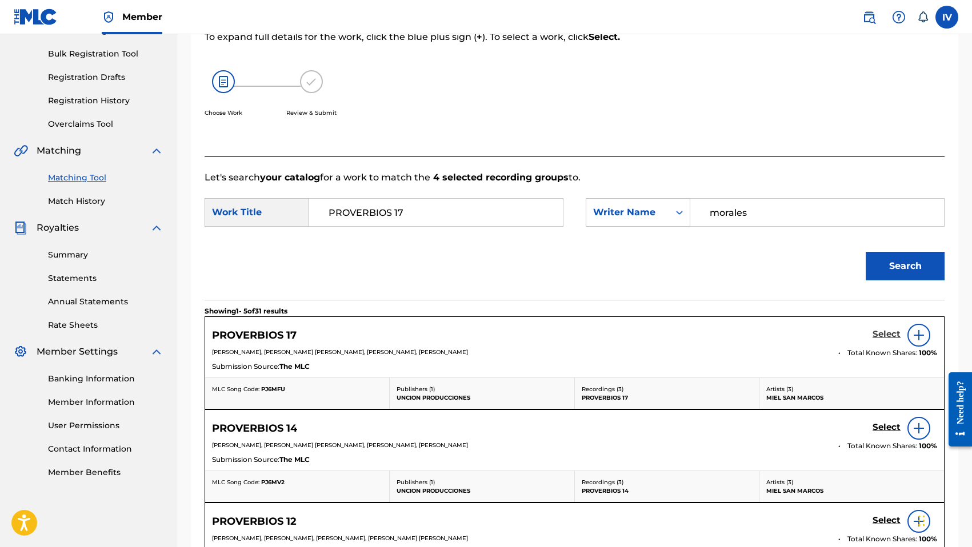
click at [883, 334] on h5 "Select" at bounding box center [886, 334] width 28 height 11
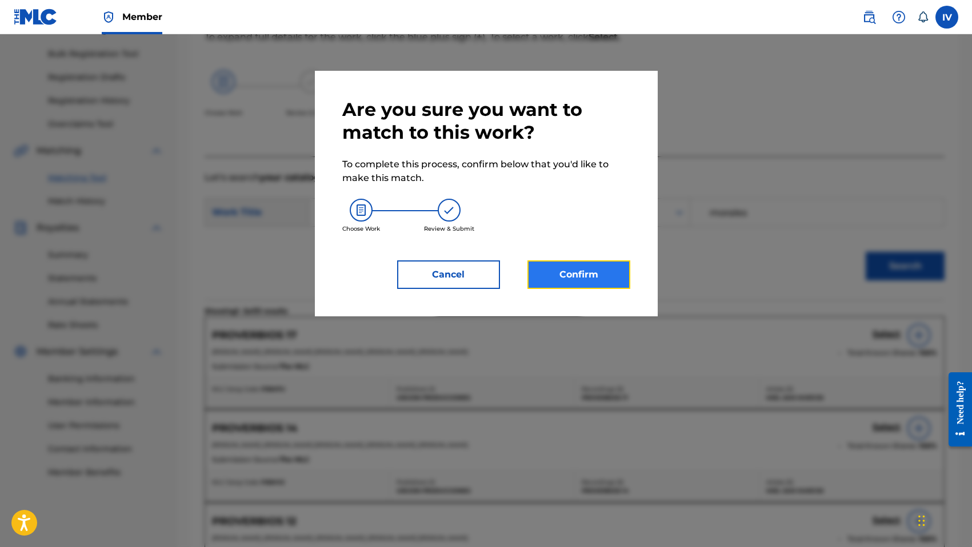
click at [618, 282] on button "Confirm" at bounding box center [578, 275] width 103 height 29
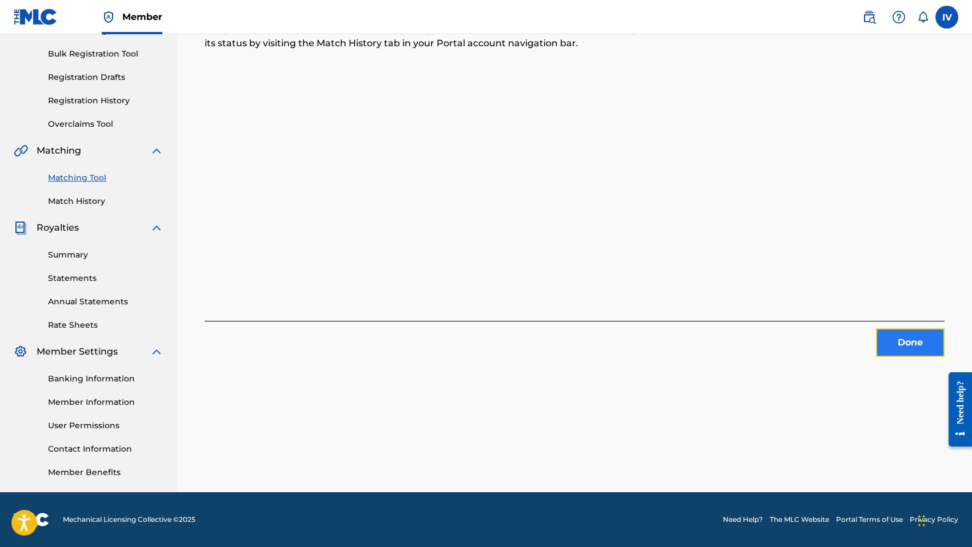
click at [920, 337] on button "Done" at bounding box center [910, 343] width 69 height 29
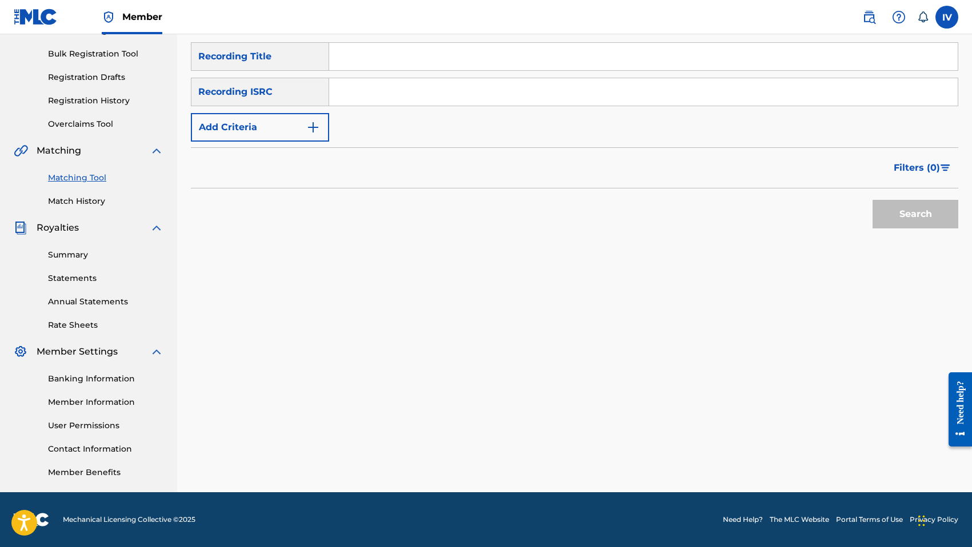
click at [500, 103] on input "Search Form" at bounding box center [643, 91] width 628 height 27
paste input "QMANG2255059"
type input "QMANG2255059"
click at [872, 200] on button "Search" at bounding box center [915, 214] width 86 height 29
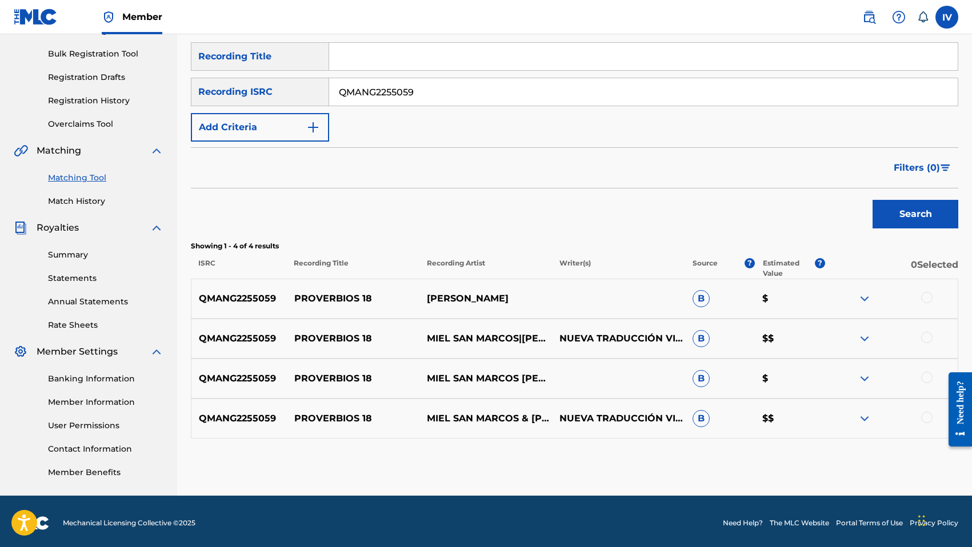
click at [309, 291] on div "QMANG2255059 PROVERBIOS 18 [PERSON_NAME] B $" at bounding box center [574, 299] width 767 height 40
click at [925, 296] on div at bounding box center [926, 297] width 11 height 11
click at [924, 335] on div at bounding box center [926, 337] width 11 height 11
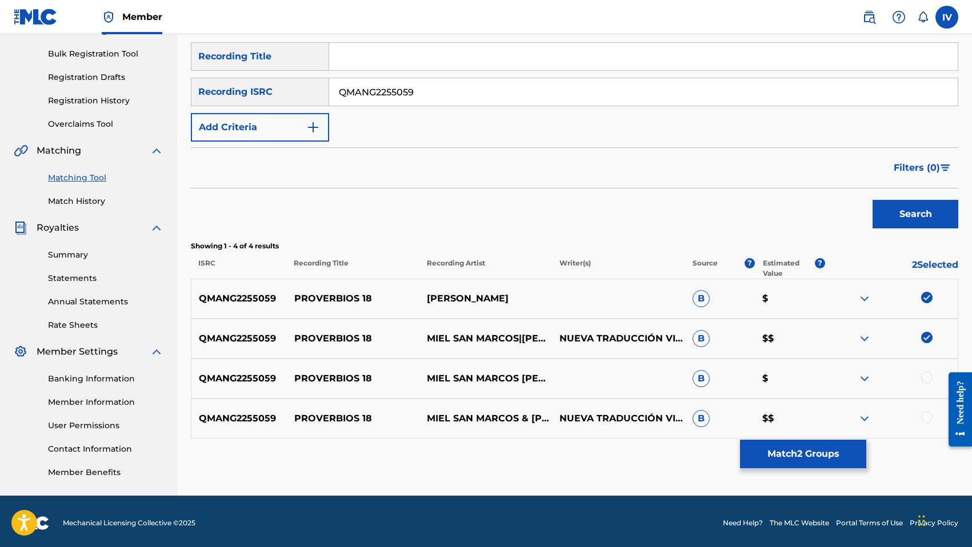
click at [928, 381] on div at bounding box center [926, 377] width 11 height 11
click at [928, 417] on div at bounding box center [926, 417] width 11 height 11
click at [794, 456] on button "Match 4 Groups" at bounding box center [803, 454] width 126 height 29
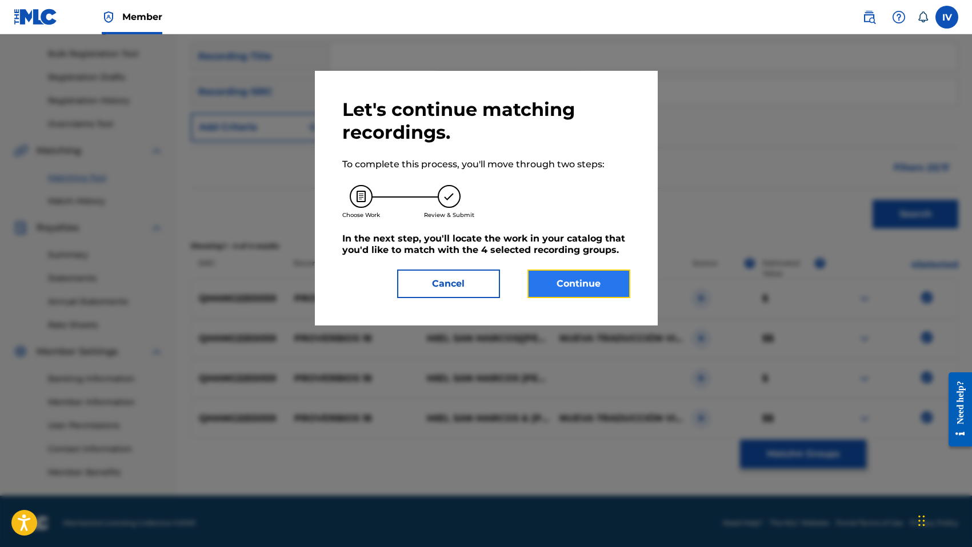
click at [564, 296] on button "Continue" at bounding box center [578, 284] width 103 height 29
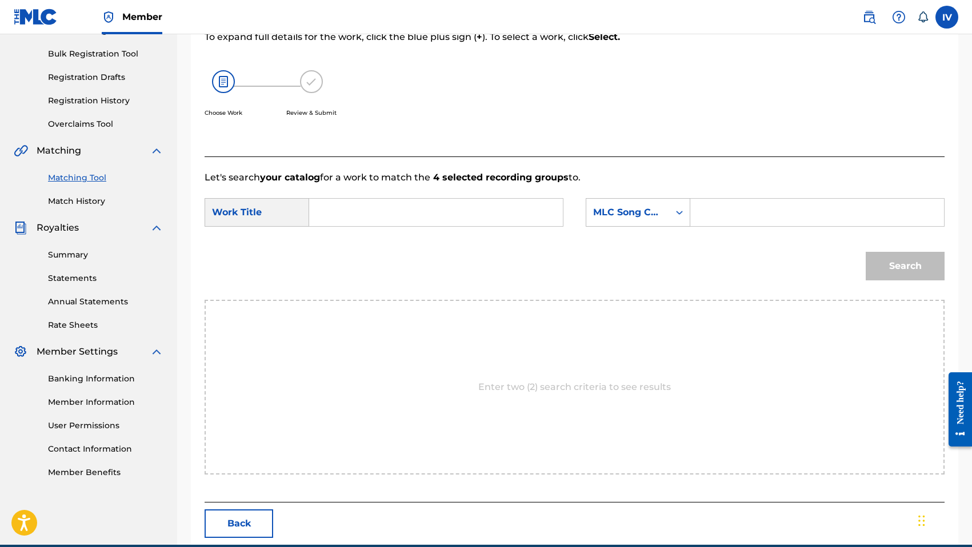
click at [403, 217] on input "Search Form" at bounding box center [436, 212] width 234 height 27
paste input "PROVERBIOS 18"
type input "PROVERBIOS 18"
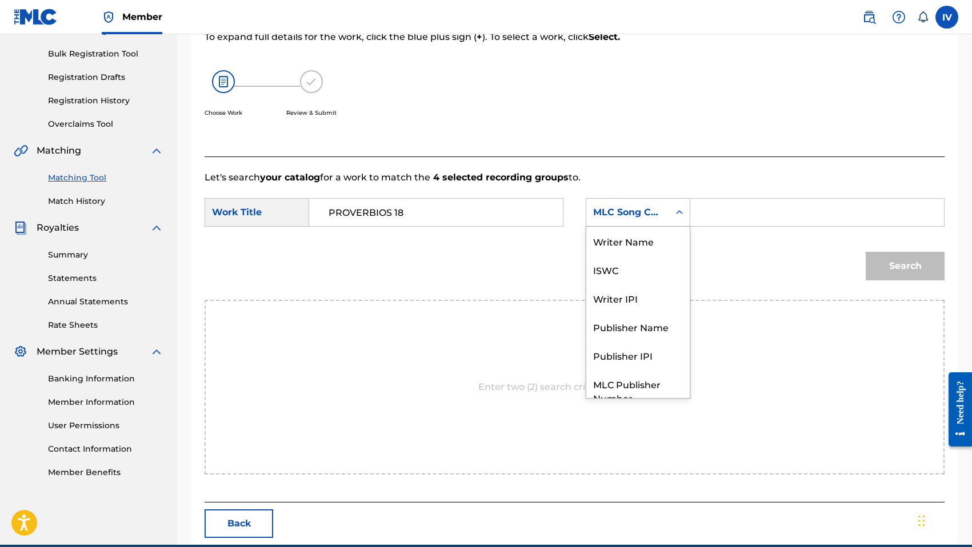
click at [642, 206] on div "MLC Song Code" at bounding box center [627, 213] width 69 height 14
click at [740, 197] on form "SearchWithCriteria829d4350-4a9e-49d1-967a-14376c3bea2e Work Title PROVERBIOS 18…" at bounding box center [575, 242] width 740 height 115
click at [675, 206] on div "Search Form" at bounding box center [679, 212] width 21 height 21
click at [675, 234] on div "Writer Name" at bounding box center [637, 241] width 103 height 29
click at [758, 219] on input "Search Form" at bounding box center [817, 212] width 234 height 27
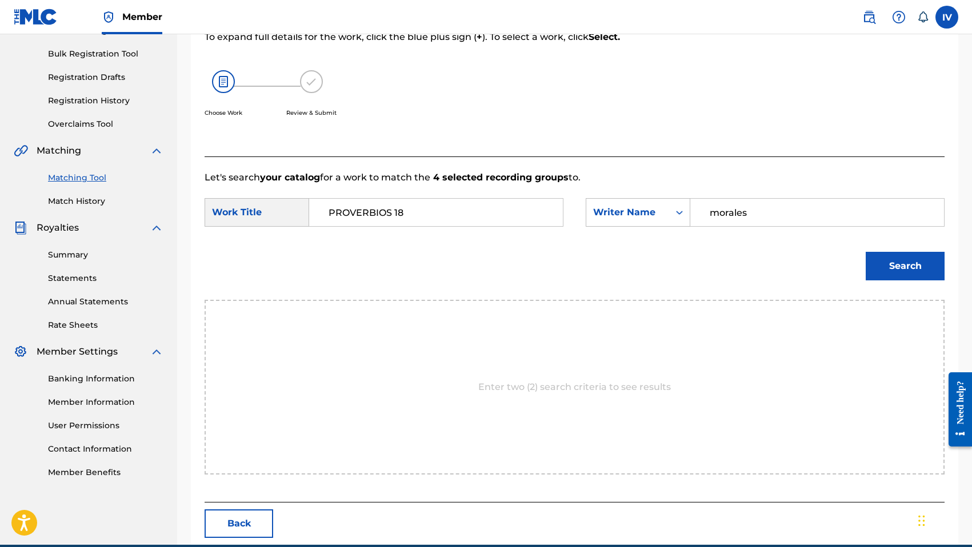
type input "morales"
click at [866, 252] on button "Search" at bounding box center [905, 266] width 79 height 29
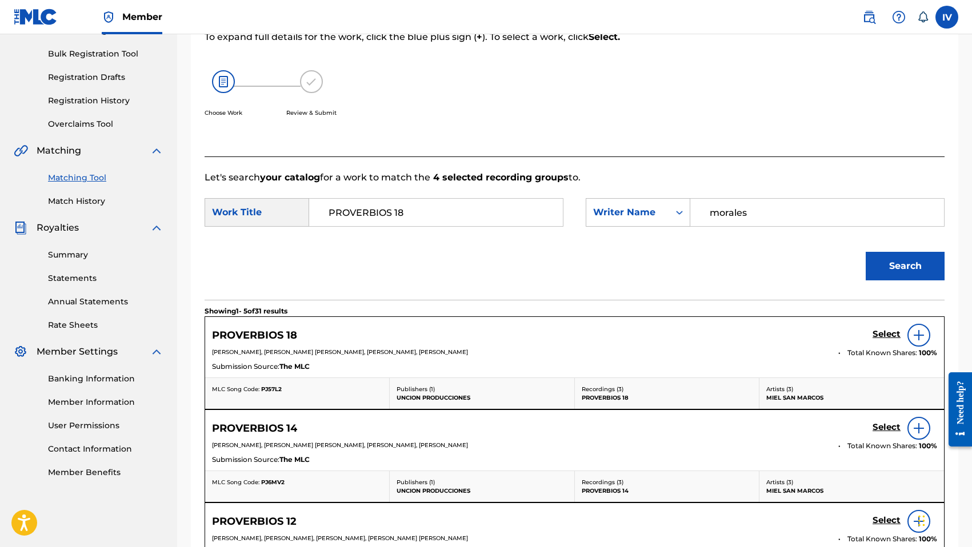
click at [874, 327] on div "Select" at bounding box center [904, 335] width 65 height 23
click at [879, 334] on h5 "Select" at bounding box center [886, 334] width 28 height 11
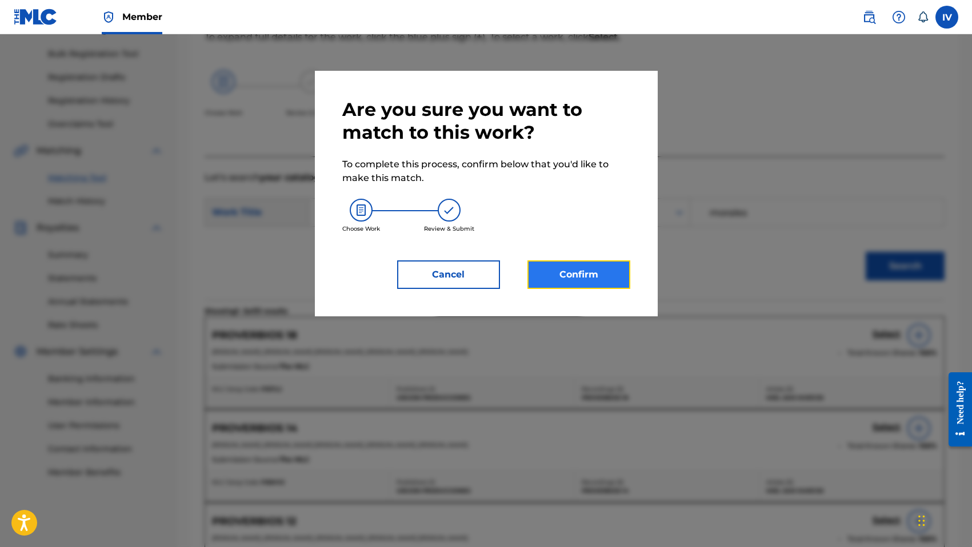
click at [596, 286] on button "Confirm" at bounding box center [578, 275] width 103 height 29
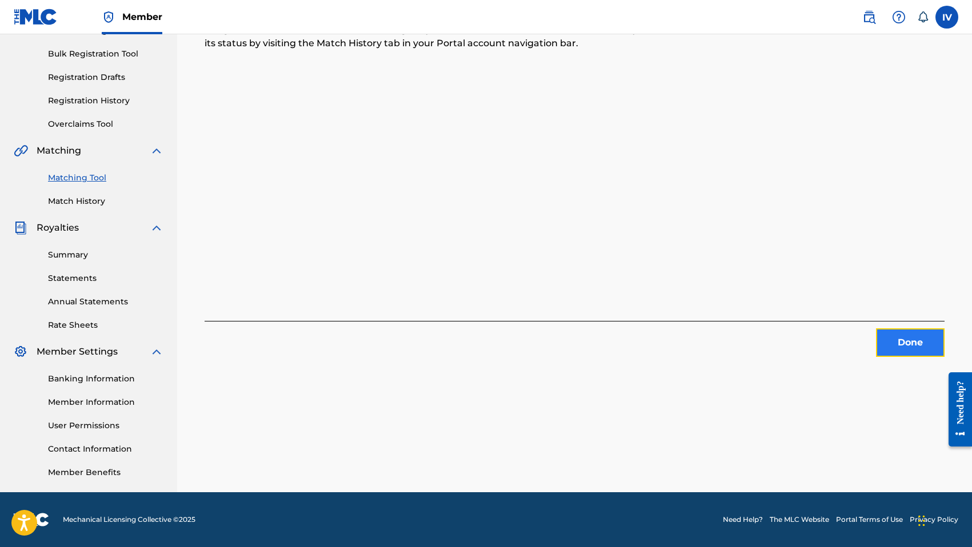
click at [925, 345] on button "Done" at bounding box center [910, 343] width 69 height 29
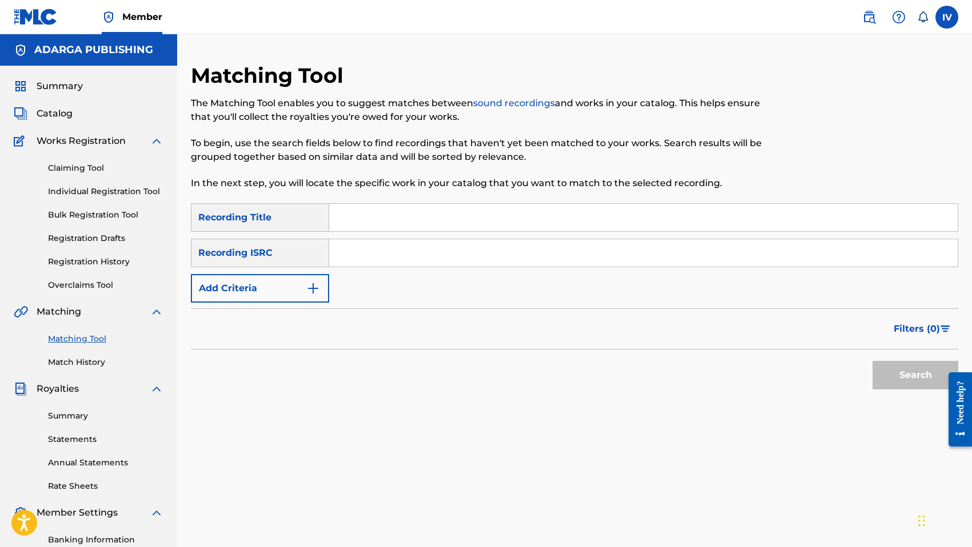
click at [363, 250] on input "Search Form" at bounding box center [643, 252] width 628 height 27
paste input "QMANG2255060"
type input "QMANG2255060"
click at [872, 361] on button "Search" at bounding box center [915, 375] width 86 height 29
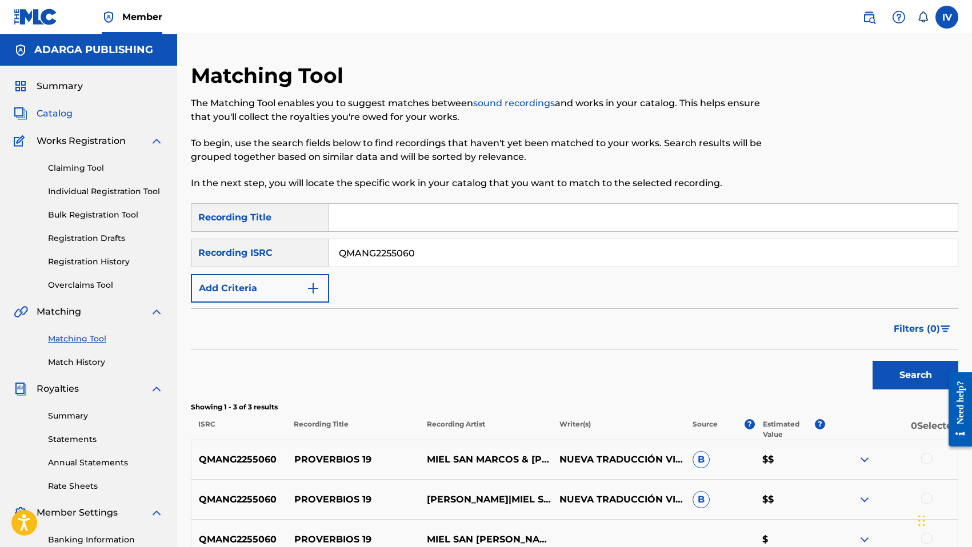
click at [51, 110] on span "Catalog" at bounding box center [55, 114] width 36 height 14
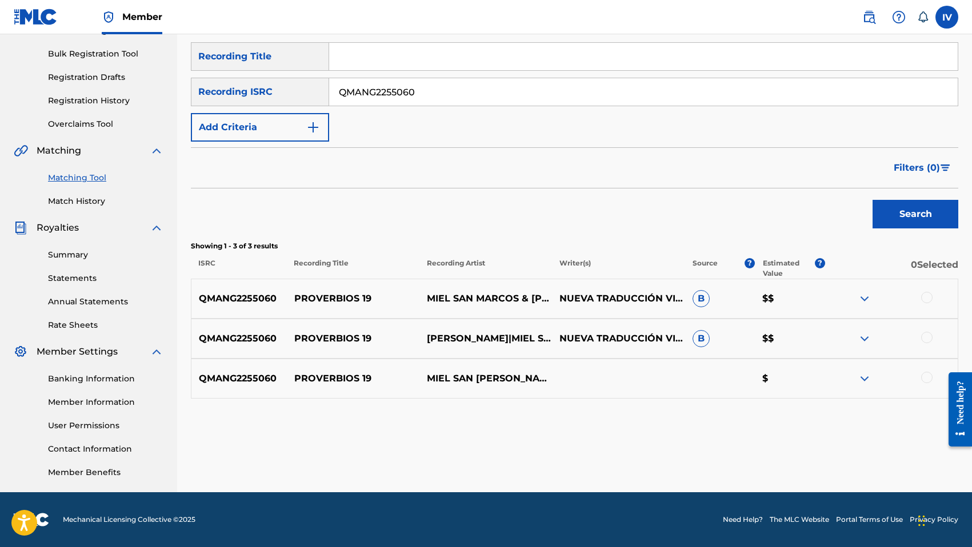
click at [931, 299] on div at bounding box center [926, 297] width 11 height 11
click at [930, 334] on div at bounding box center [926, 337] width 11 height 11
click at [928, 375] on div at bounding box center [926, 377] width 11 height 11
click at [327, 292] on p "PROVERBIOS 19" at bounding box center [353, 299] width 133 height 14
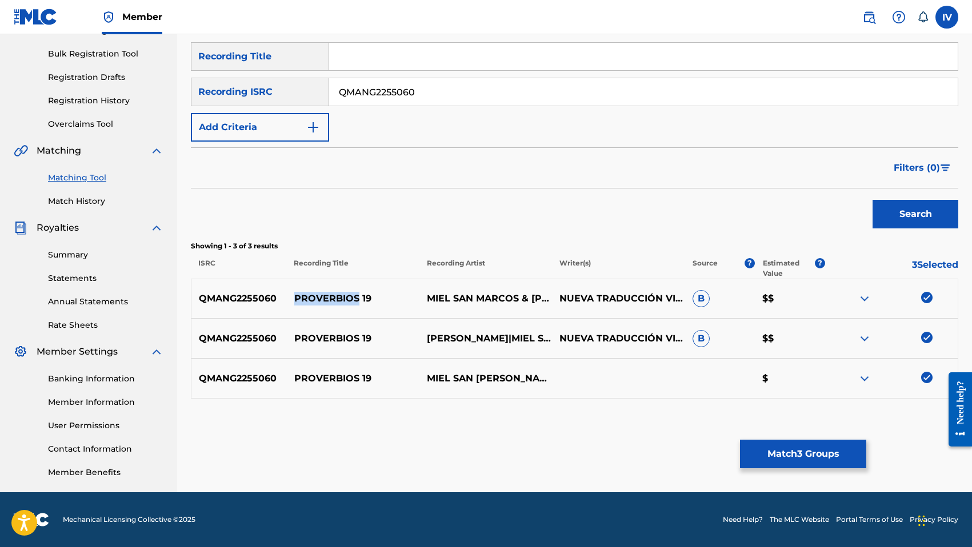
click at [327, 292] on p "PROVERBIOS 19" at bounding box center [353, 299] width 133 height 14
click at [823, 460] on button "Match 3 Groups" at bounding box center [803, 454] width 126 height 29
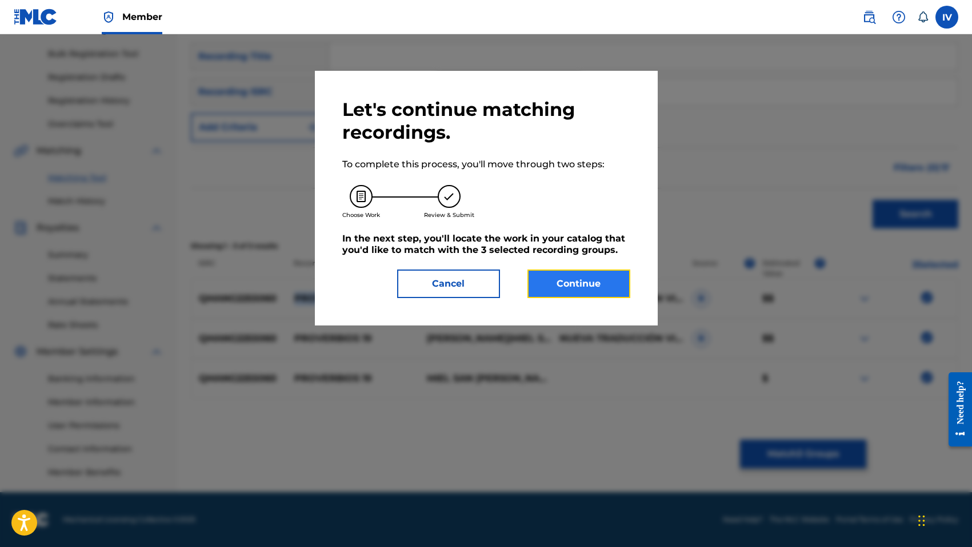
click at [580, 285] on button "Continue" at bounding box center [578, 284] width 103 height 29
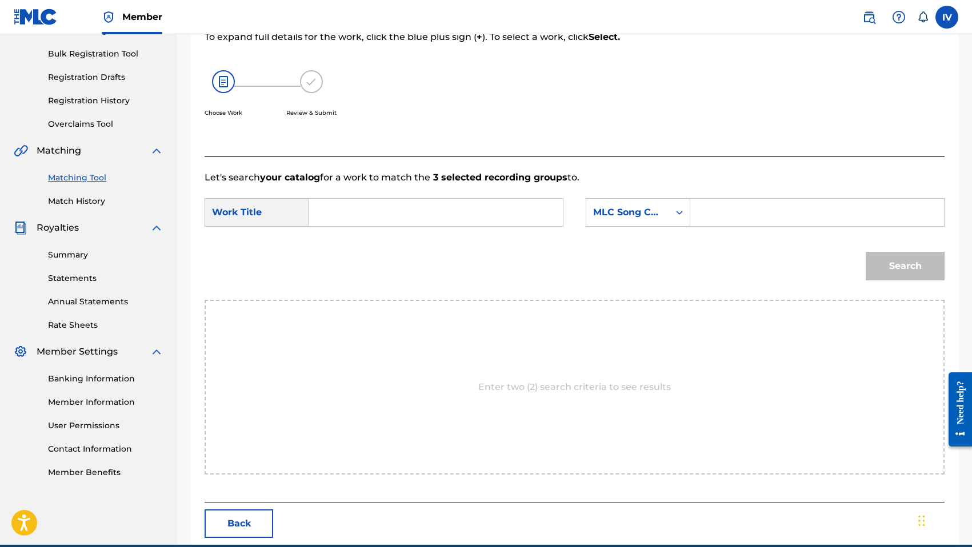
click at [454, 206] on input "Search Form" at bounding box center [436, 212] width 234 height 27
paste input "PROVERBIOS 19"
type input "PROVERBIOS 19"
click at [620, 211] on div "MLC Song Code" at bounding box center [627, 213] width 69 height 14
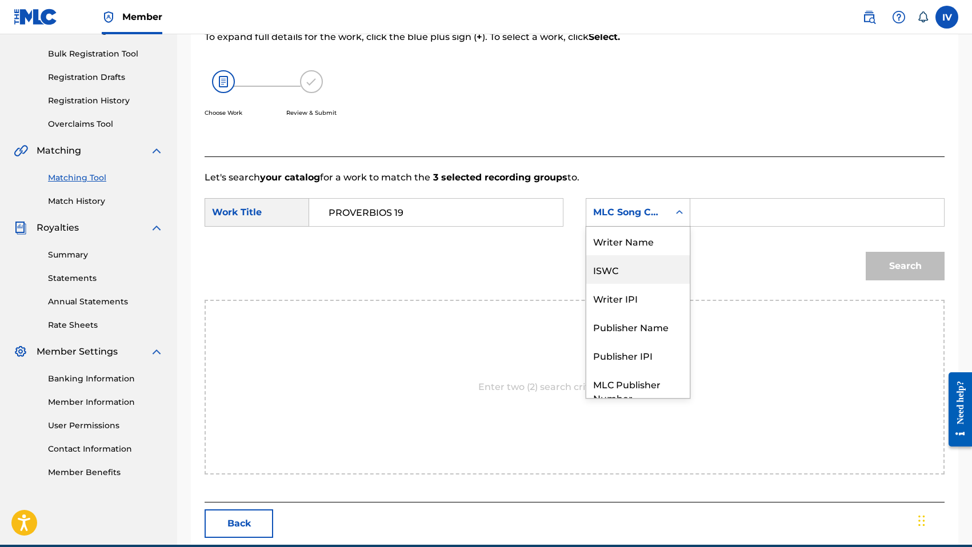
scroll to position [0, 0]
click at [620, 245] on div "Writer Name" at bounding box center [637, 241] width 103 height 29
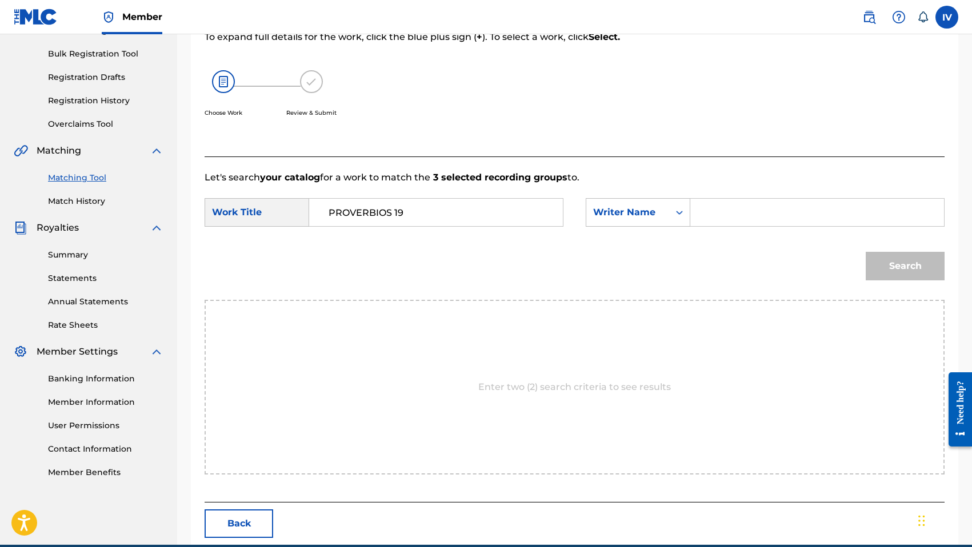
click at [751, 212] on input "Search Form" at bounding box center [817, 212] width 234 height 27
type input "[PERSON_NAME]"
click at [866, 252] on button "Search" at bounding box center [905, 266] width 79 height 29
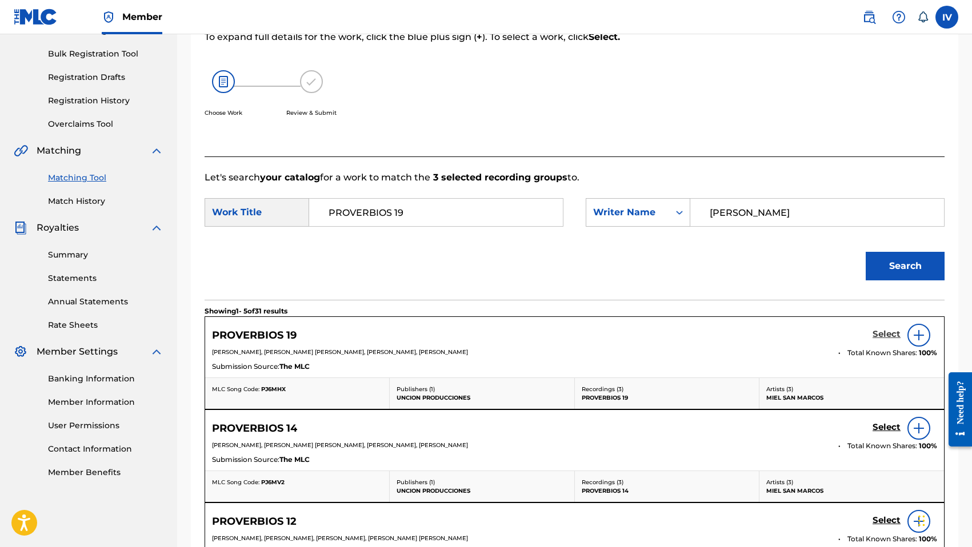
click at [876, 333] on h5 "Select" at bounding box center [886, 334] width 28 height 11
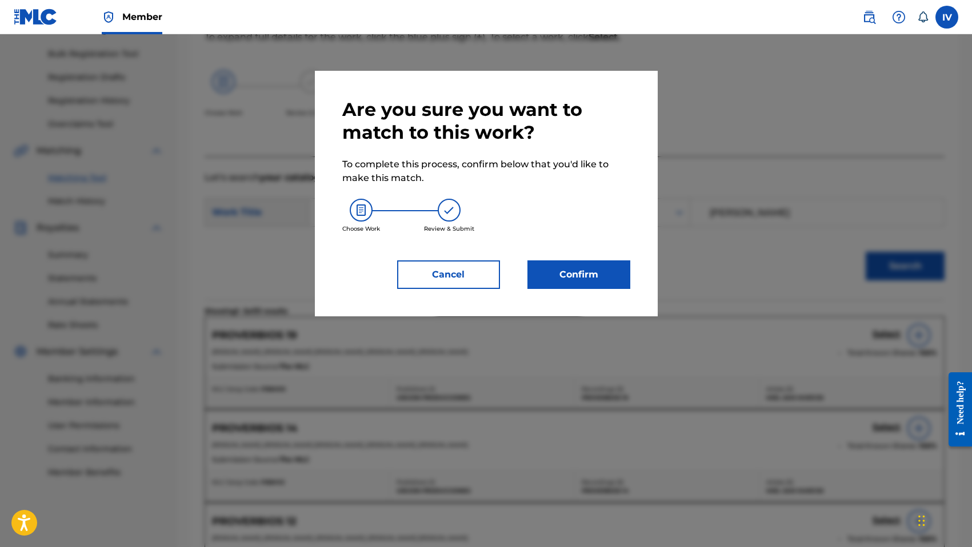
click at [632, 277] on div "Are you sure you want to match to this work? To complete this process, confirm …" at bounding box center [486, 194] width 343 height 246
click at [608, 277] on button "Confirm" at bounding box center [578, 275] width 103 height 29
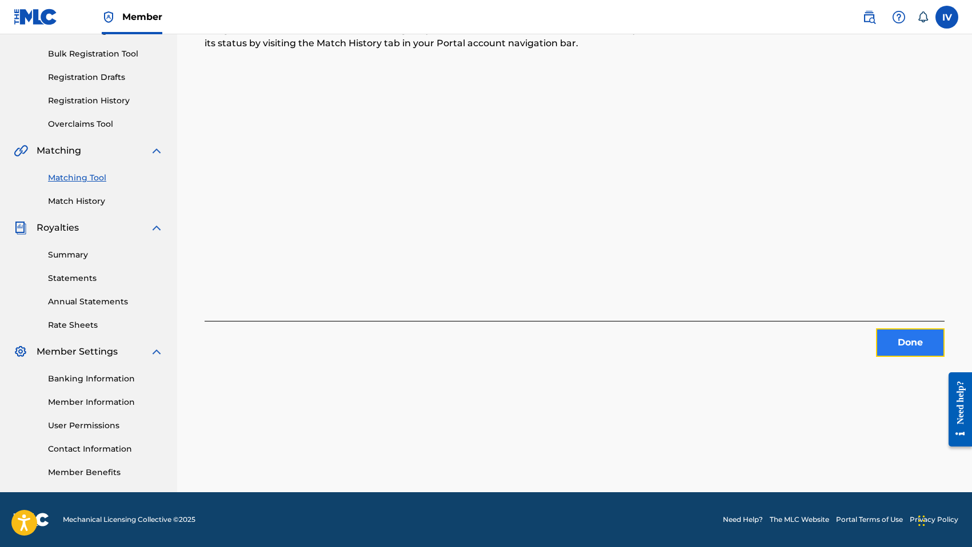
click at [914, 347] on button "Done" at bounding box center [910, 343] width 69 height 29
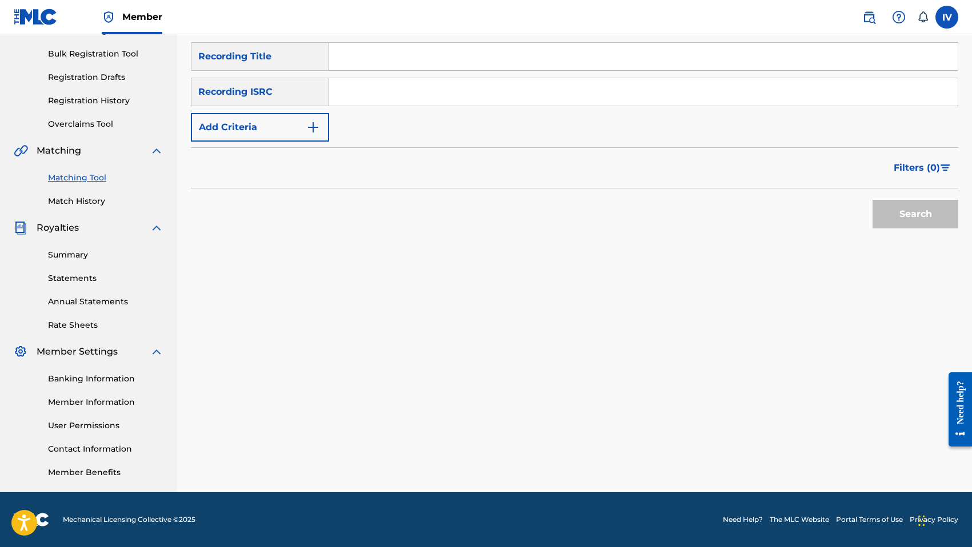
click at [380, 89] on input "Search Form" at bounding box center [643, 91] width 628 height 27
paste input "QMANG2255061"
type input "QMANG2255061"
click at [872, 200] on button "Search" at bounding box center [915, 214] width 86 height 29
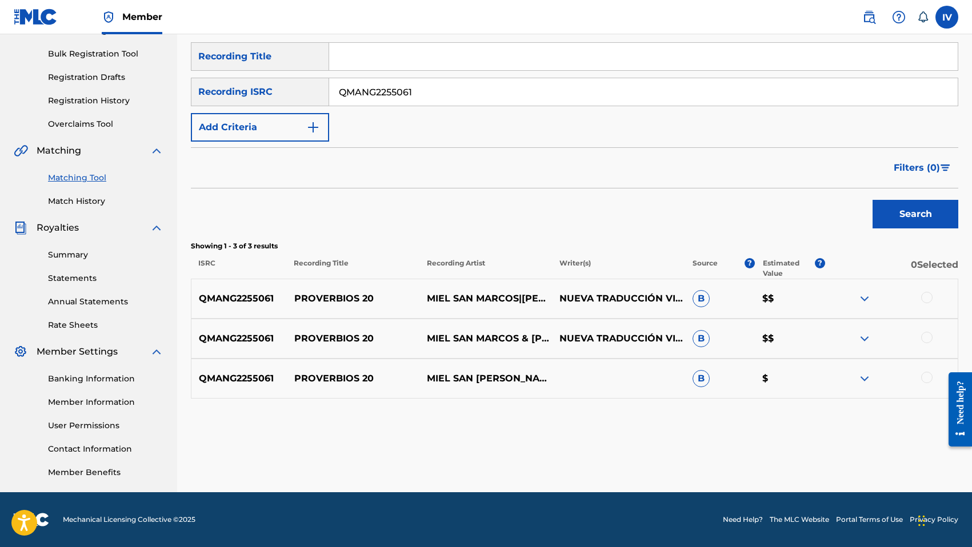
click at [341, 291] on div "QMANG2255061 PROVERBIOS 20 MIEL SAN MARCOS|[PERSON_NAME] NUEVA TRADUCCIÓN VIVIE…" at bounding box center [574, 299] width 767 height 40
click at [335, 303] on p "PROVERBIOS 20" at bounding box center [353, 299] width 133 height 14
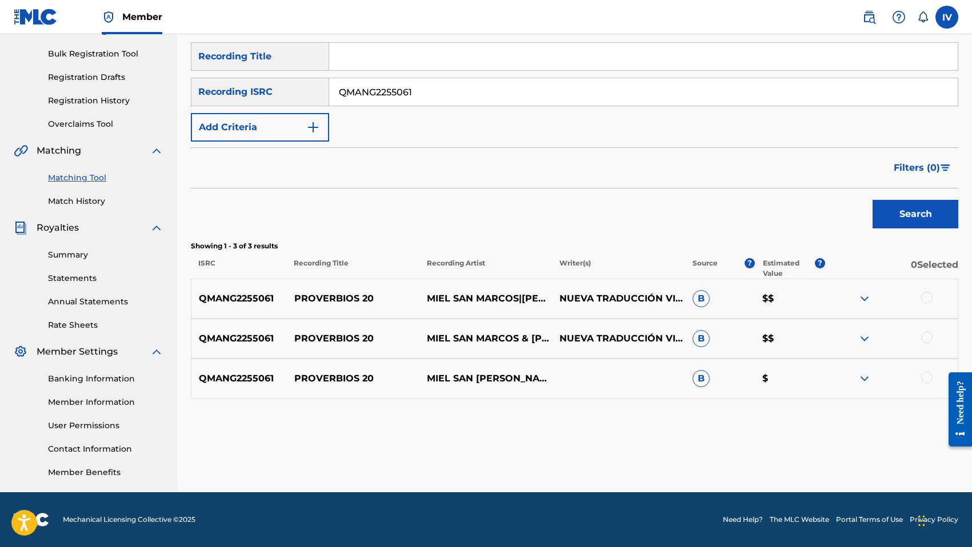
click at [927, 299] on div at bounding box center [926, 297] width 11 height 11
click at [927, 326] on div "QMANG2255061 PROVERBIOS 20 MIEL SAN MARCOS & [PERSON_NAME] NUEVA TRADUCCIÓN VIV…" at bounding box center [574, 339] width 767 height 40
click at [927, 334] on div at bounding box center [926, 337] width 11 height 11
click at [926, 374] on div at bounding box center [926, 377] width 11 height 11
click at [814, 433] on div "Matching Tool The Matching Tool enables you to suggest matches between sound re…" at bounding box center [574, 197] width 767 height 591
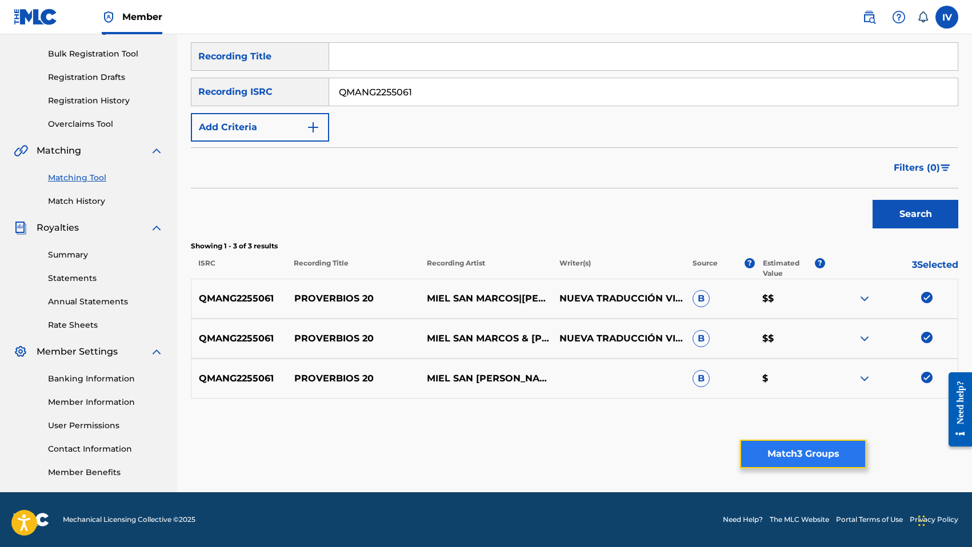
click at [789, 446] on button "Match 3 Groups" at bounding box center [803, 454] width 126 height 29
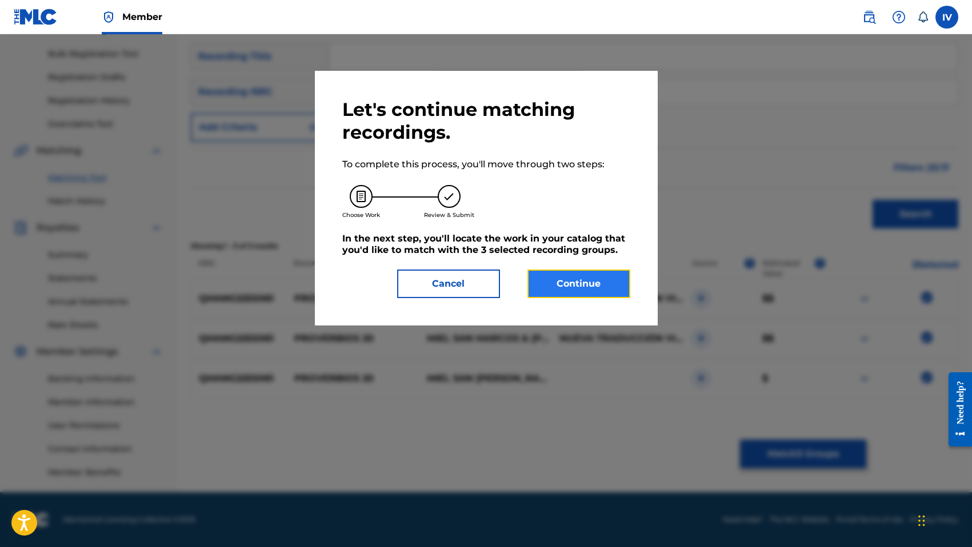
click at [565, 295] on button "Continue" at bounding box center [578, 284] width 103 height 29
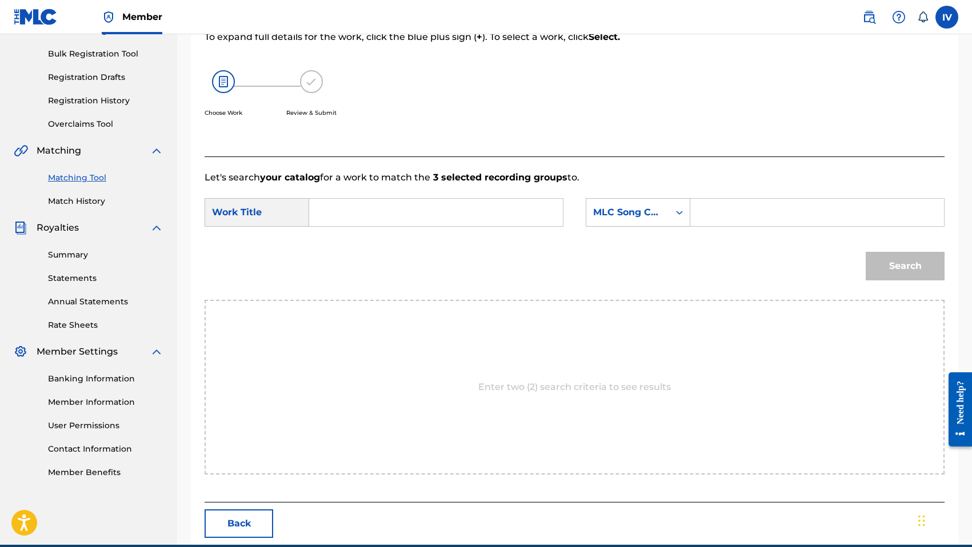
click at [452, 217] on input "Search Form" at bounding box center [436, 212] width 234 height 27
paste input "PROVERBIOS 20"
type input "PROVERBIOS 20"
click at [626, 220] on div "MLC Song Code" at bounding box center [627, 213] width 83 height 22
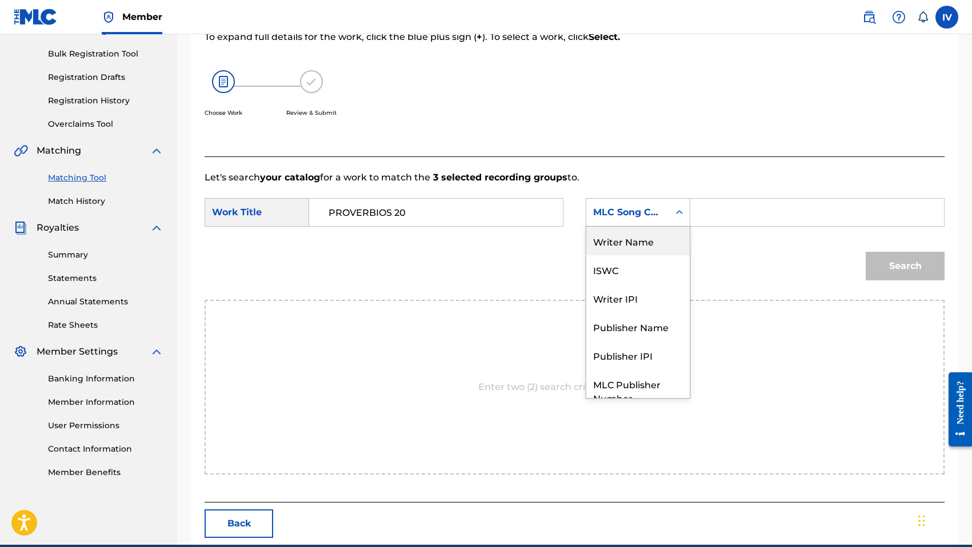
click at [626, 234] on div "Writer Name" at bounding box center [637, 241] width 103 height 29
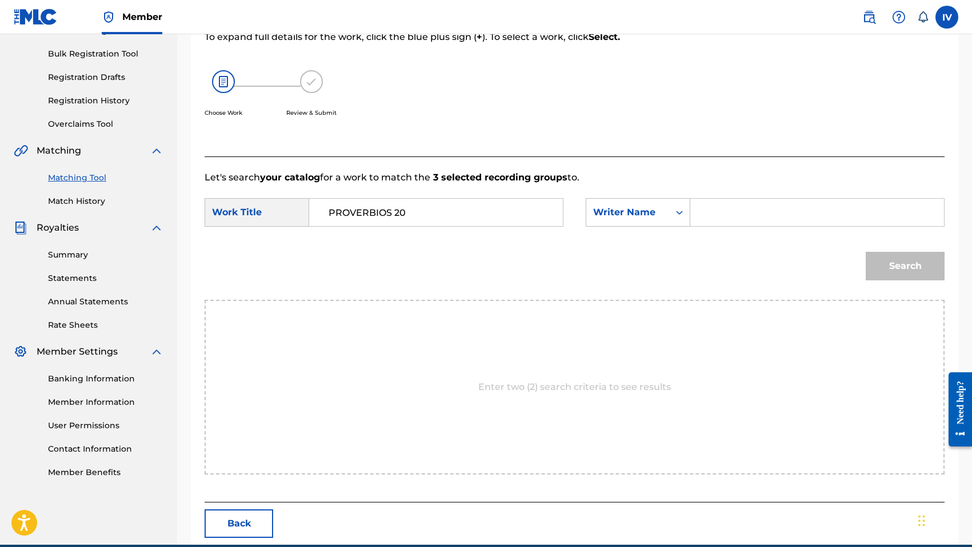
click at [735, 219] on input "Search Form" at bounding box center [817, 212] width 234 height 27
type input "[PERSON_NAME]"
click at [866, 252] on button "Search" at bounding box center [905, 266] width 79 height 29
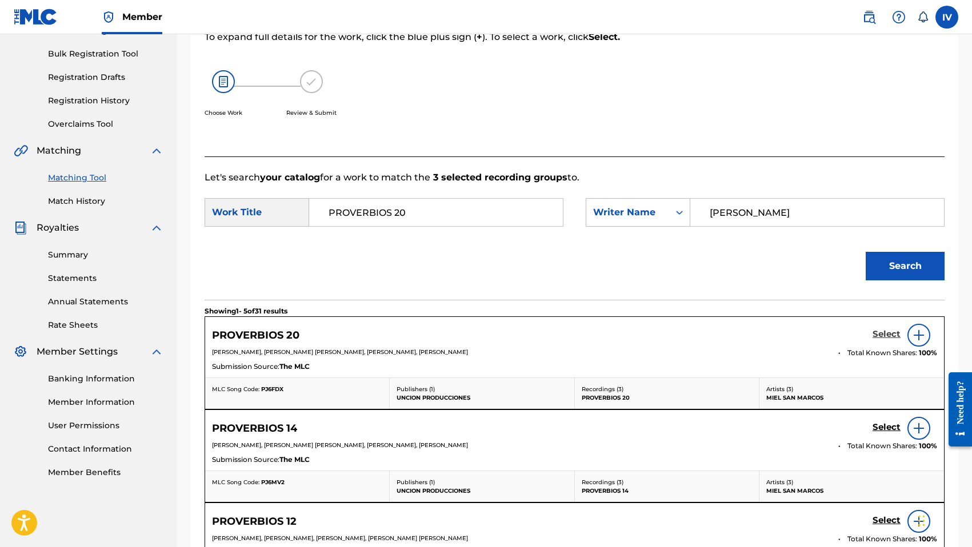
click at [887, 331] on h5 "Select" at bounding box center [886, 334] width 28 height 11
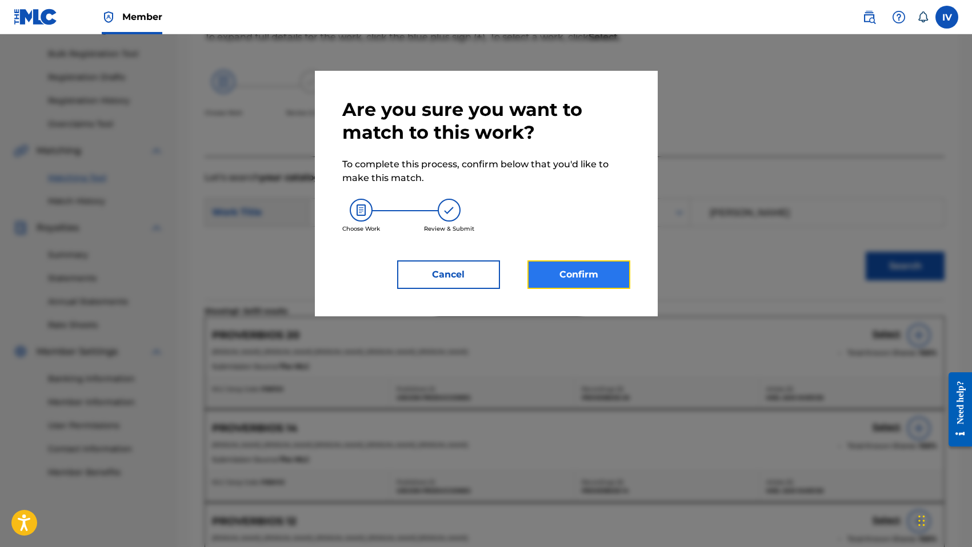
click at [593, 285] on button "Confirm" at bounding box center [578, 275] width 103 height 29
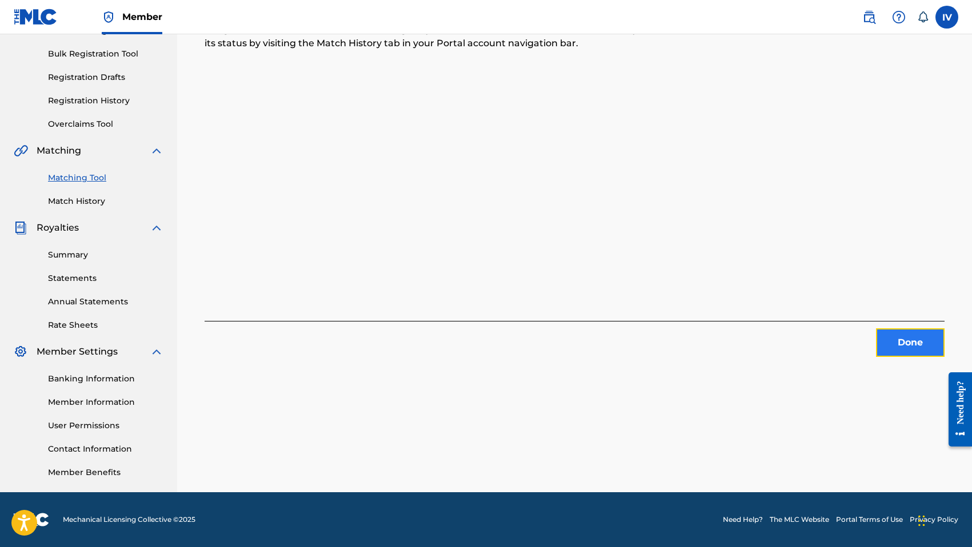
click at [890, 347] on button "Done" at bounding box center [910, 343] width 69 height 29
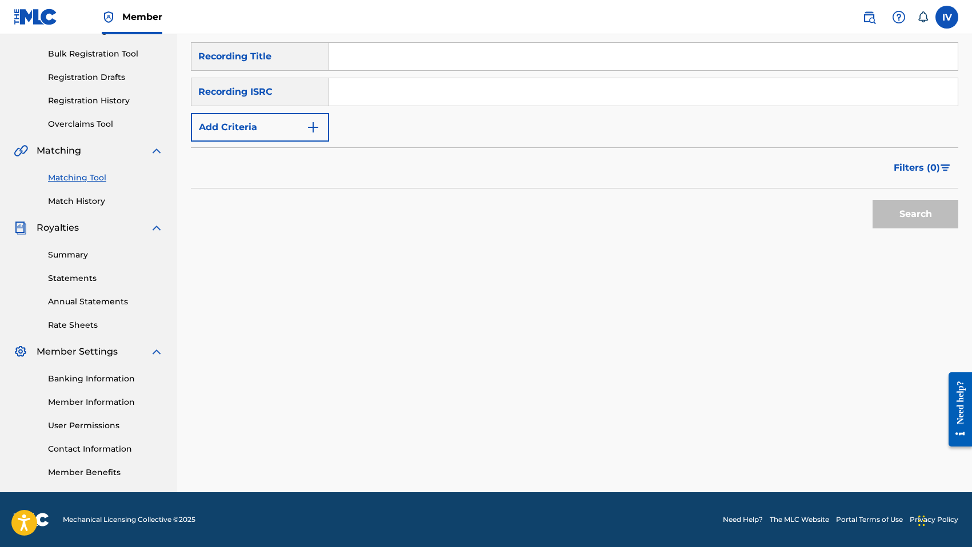
click at [472, 99] on input "Search Form" at bounding box center [643, 91] width 628 height 27
paste input "QMANG2255063"
type input "QMANG2255063"
click at [872, 200] on button "Search" at bounding box center [915, 214] width 86 height 29
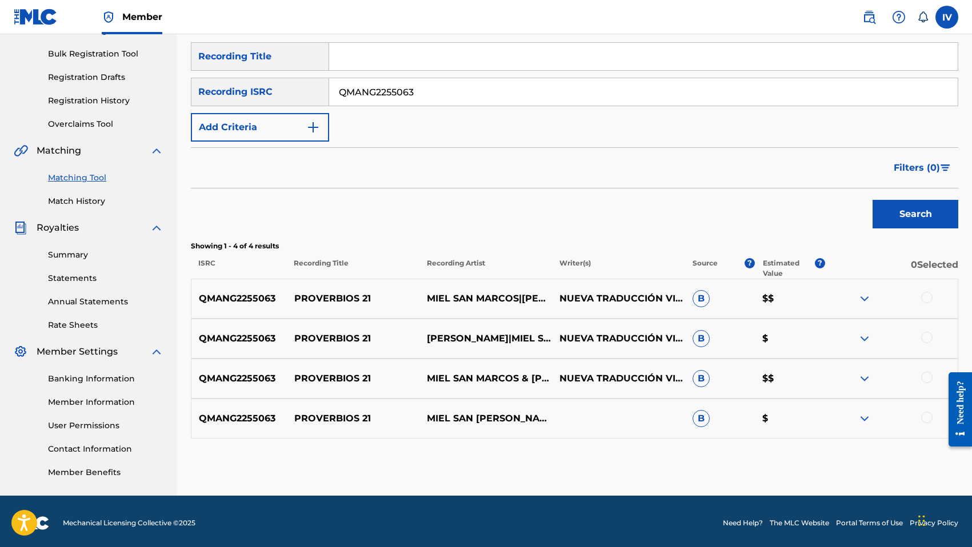
click at [317, 311] on div "QMANG2255063 PROVERBIOS 21 MIEL SAN MARCOS|[PERSON_NAME] NUEVA TRADUCCIÓN VIVIE…" at bounding box center [574, 299] width 767 height 40
click at [927, 298] on div at bounding box center [926, 297] width 11 height 11
click at [930, 334] on div at bounding box center [926, 337] width 11 height 11
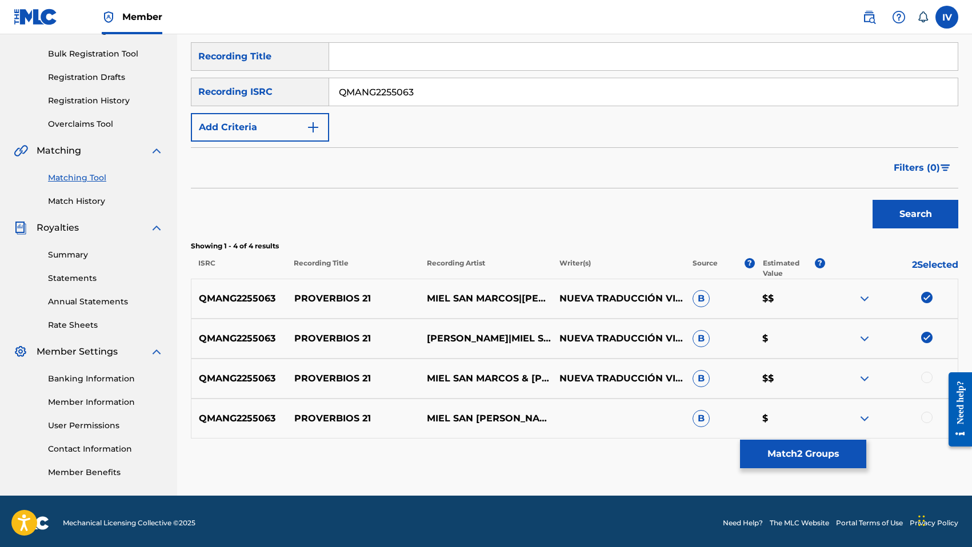
click at [926, 374] on div at bounding box center [926, 377] width 11 height 11
click at [926, 412] on div at bounding box center [926, 417] width 11 height 11
click at [834, 451] on button "Match 4 Groups" at bounding box center [803, 454] width 126 height 29
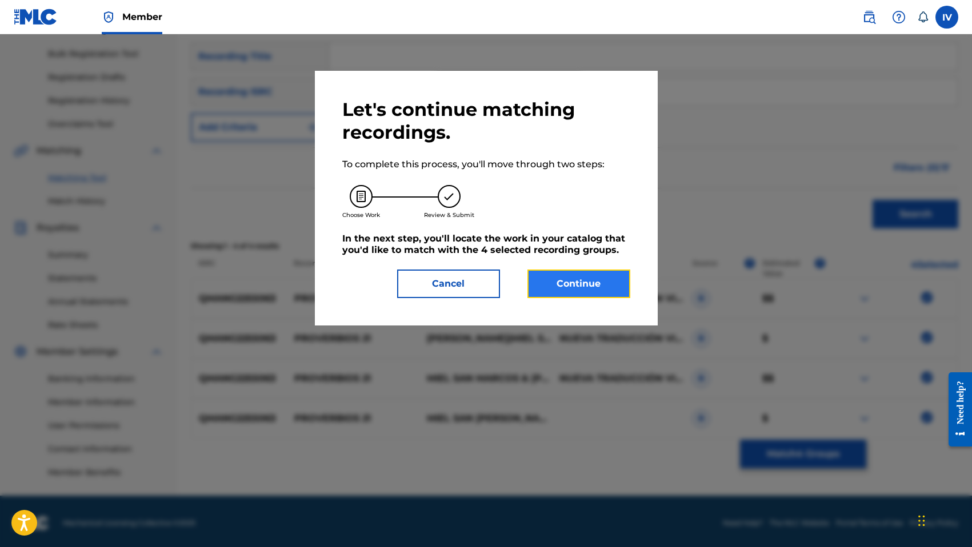
click at [600, 287] on button "Continue" at bounding box center [578, 284] width 103 height 29
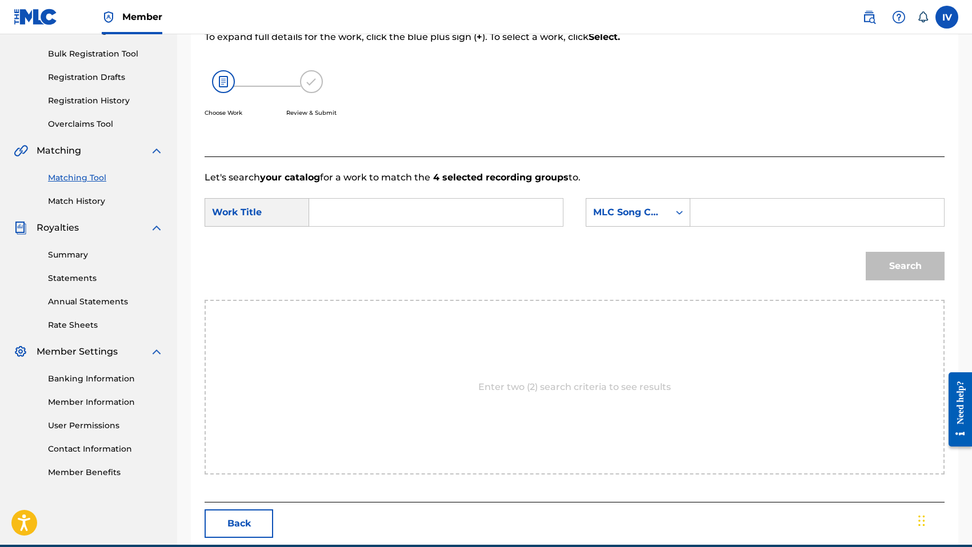
click at [550, 229] on div "SearchWithCriteria829d4350-4a9e-49d1-967a-14376c3bea2e Work Title SearchWithCri…" at bounding box center [575, 215] width 740 height 35
click at [542, 217] on input "Search Form" at bounding box center [436, 212] width 234 height 27
paste input "PROVERBIOS 21"
type input "PROVERBIOS 21"
click at [617, 211] on div "MLC Song Code" at bounding box center [627, 213] width 69 height 14
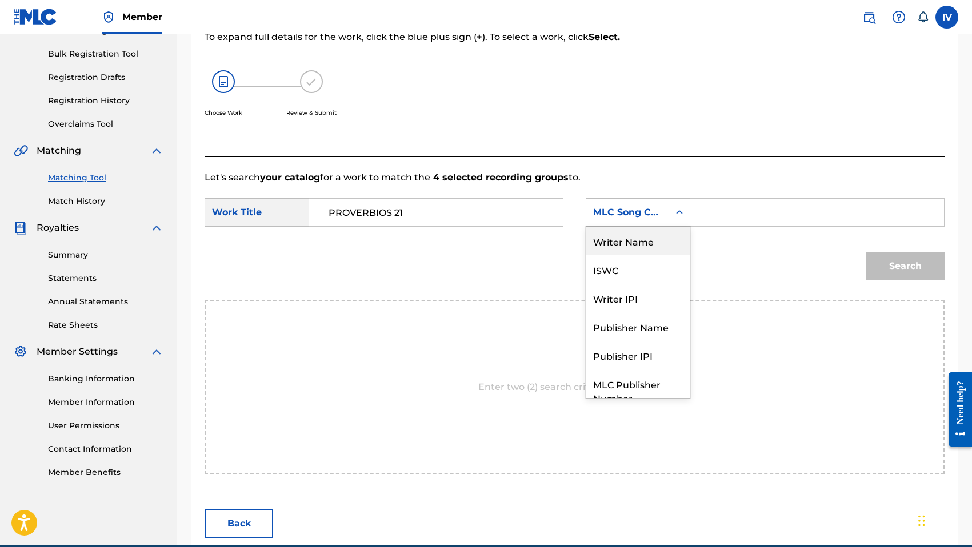
click at [626, 236] on div "Writer Name" at bounding box center [637, 241] width 103 height 29
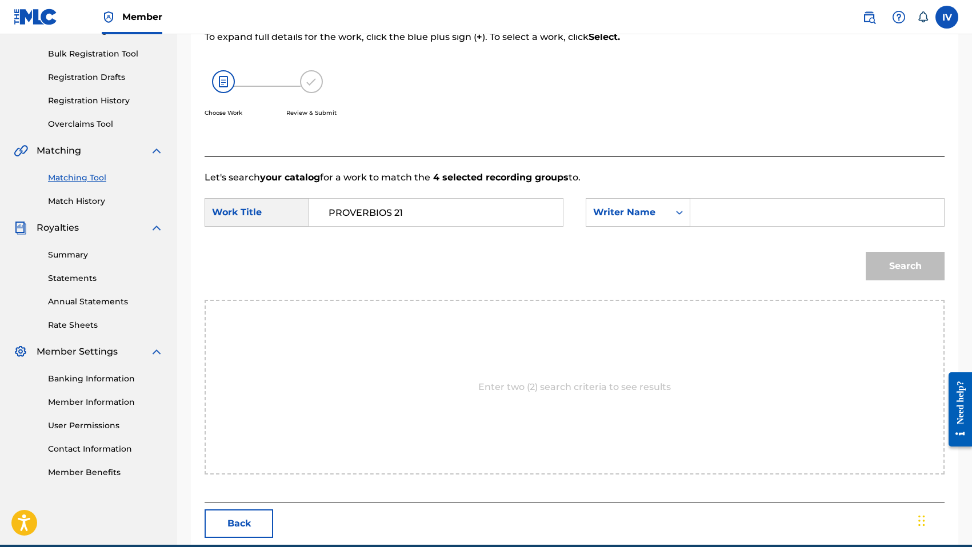
click at [729, 211] on input "Search Form" at bounding box center [817, 212] width 234 height 27
type input "[PERSON_NAME]"
click at [866, 252] on button "Search" at bounding box center [905, 266] width 79 height 29
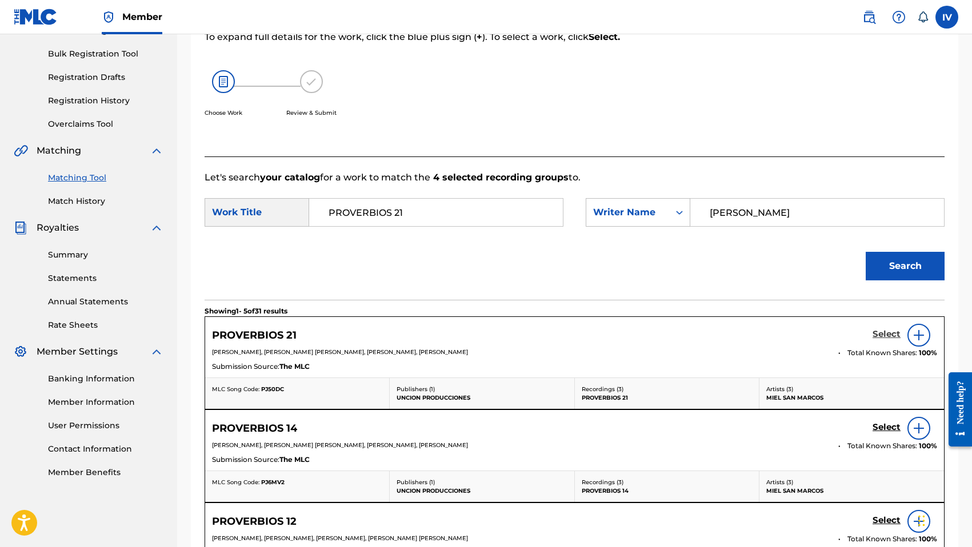
click at [886, 335] on h5 "Select" at bounding box center [886, 334] width 28 height 11
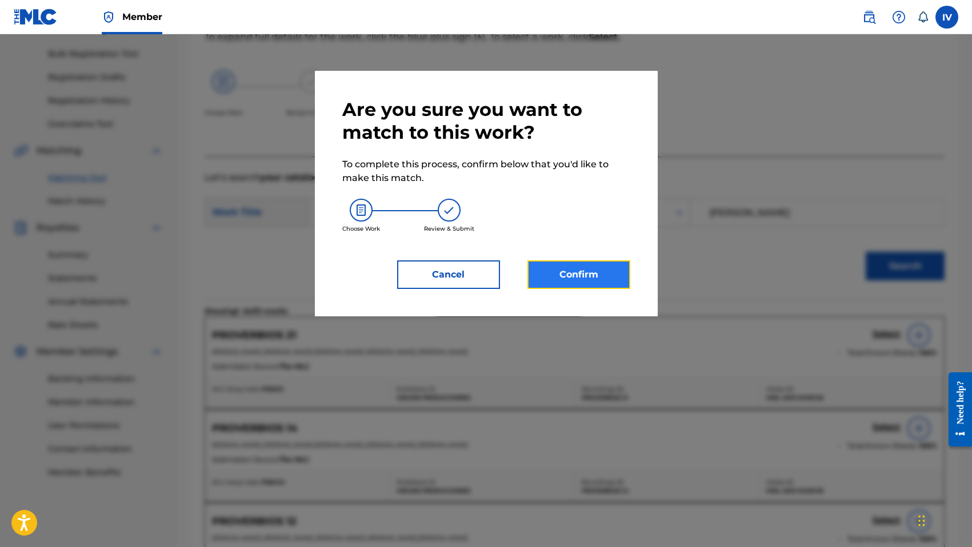
click at [565, 277] on button "Confirm" at bounding box center [578, 275] width 103 height 29
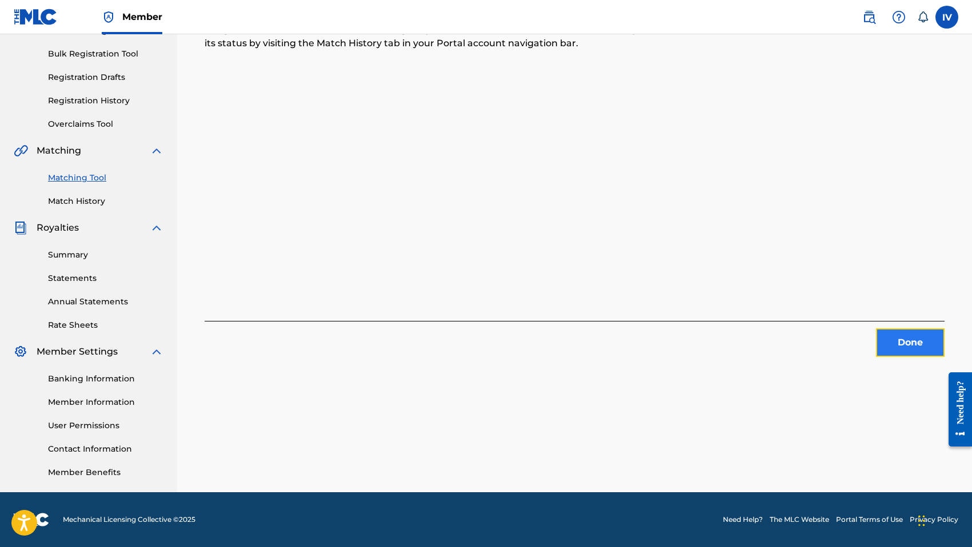
click at [908, 344] on button "Done" at bounding box center [910, 343] width 69 height 29
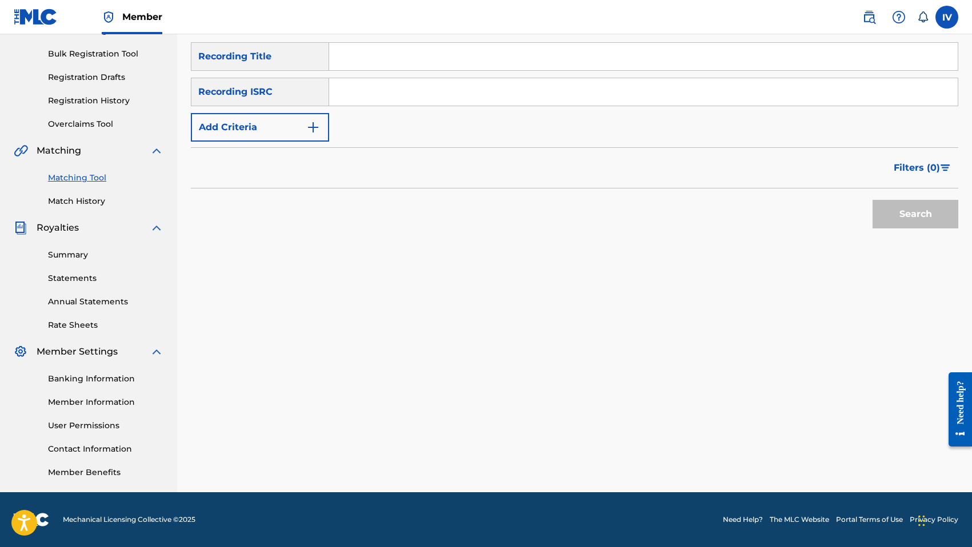
drag, startPoint x: 480, startPoint y: 99, endPoint x: 502, endPoint y: 51, distance: 53.2
click at [480, 99] on input "Search Form" at bounding box center [643, 91] width 628 height 27
paste input "QMANG2255064"
type input "QMANG2255064"
click at [872, 200] on button "Search" at bounding box center [915, 214] width 86 height 29
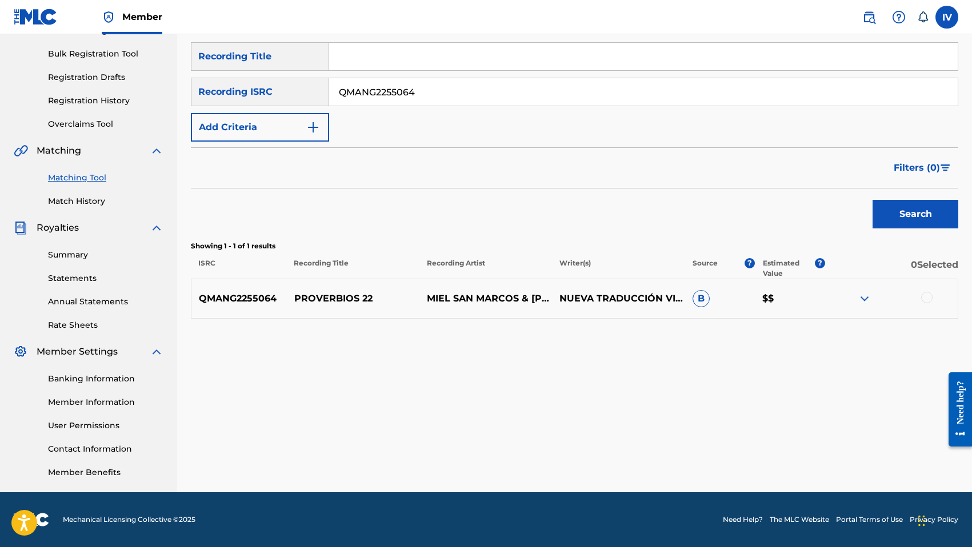
click at [362, 311] on div "QMANG2255064 PROVERBIOS 22 [PERSON_NAME] & [PERSON_NAME] NUEVA TRADUCCIÓN VIVIE…" at bounding box center [574, 299] width 767 height 40
click at [346, 299] on p "PROVERBIOS 22" at bounding box center [353, 299] width 133 height 14
click at [928, 295] on div at bounding box center [926, 297] width 11 height 11
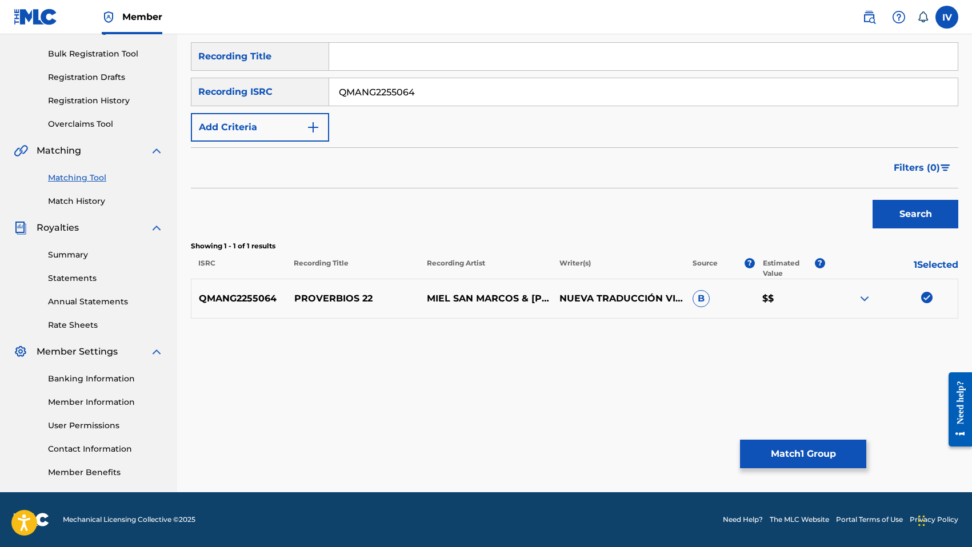
click at [759, 469] on div "Matching Tool The Matching Tool enables you to suggest matches between sound re…" at bounding box center [574, 197] width 767 height 591
click at [764, 442] on button "Match 1 Group" at bounding box center [803, 454] width 126 height 29
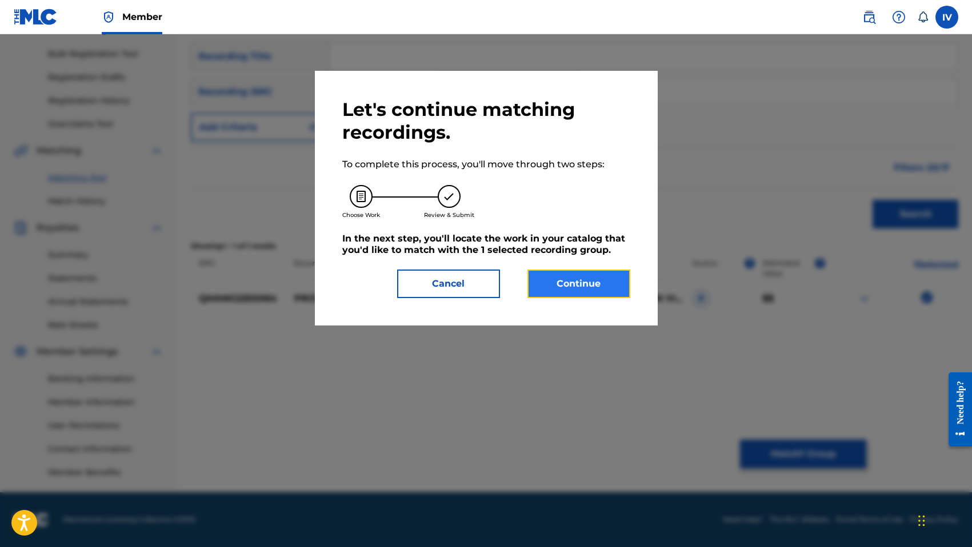
click at [563, 270] on button "Continue" at bounding box center [578, 284] width 103 height 29
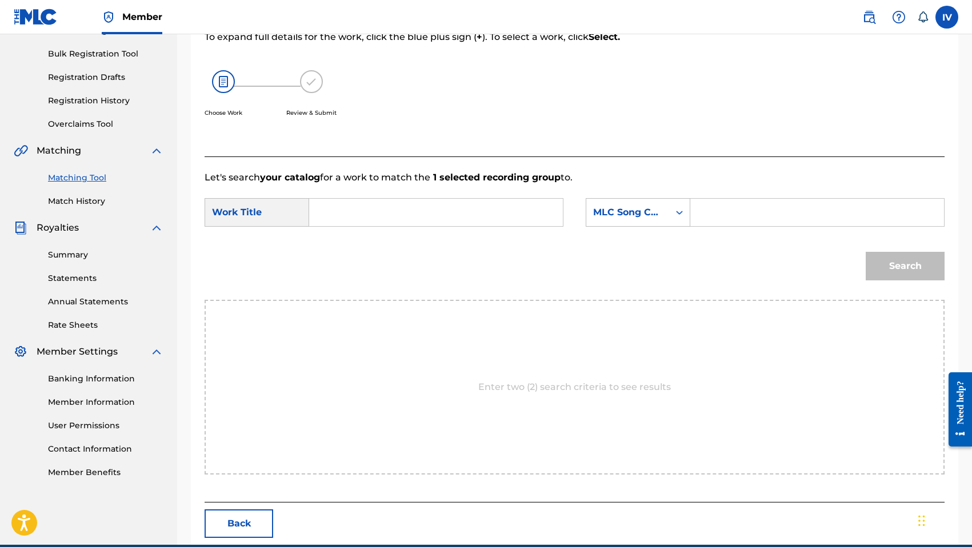
click at [506, 221] on input "Search Form" at bounding box center [436, 212] width 234 height 27
paste input "PROVERBIOS 22"
type input "PROVERBIOS 22"
click at [640, 217] on div "MLC Song Code" at bounding box center [627, 213] width 69 height 14
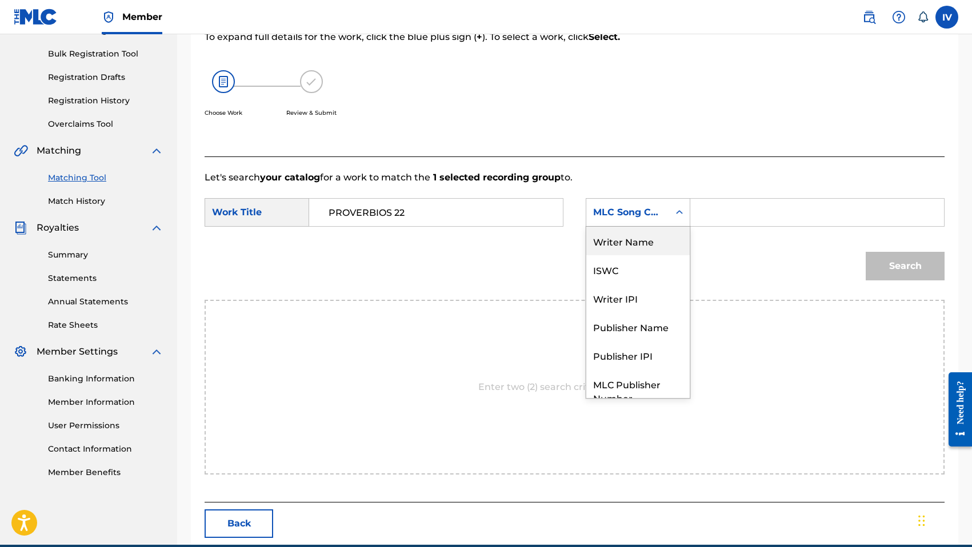
click at [640, 248] on div "Writer Name" at bounding box center [637, 241] width 103 height 29
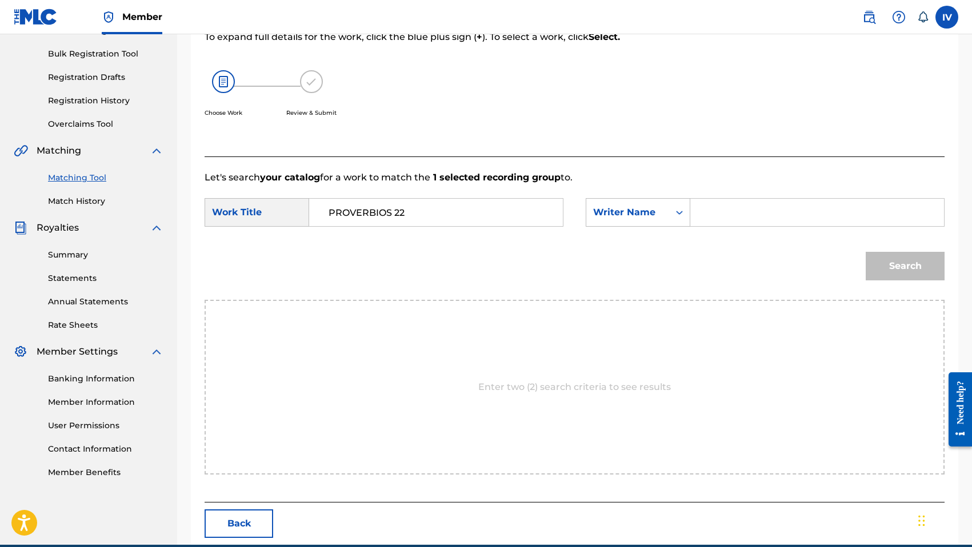
click at [745, 215] on input "Search Form" at bounding box center [817, 212] width 234 height 27
type input "[PERSON_NAME]"
click at [866, 252] on button "Search" at bounding box center [905, 266] width 79 height 29
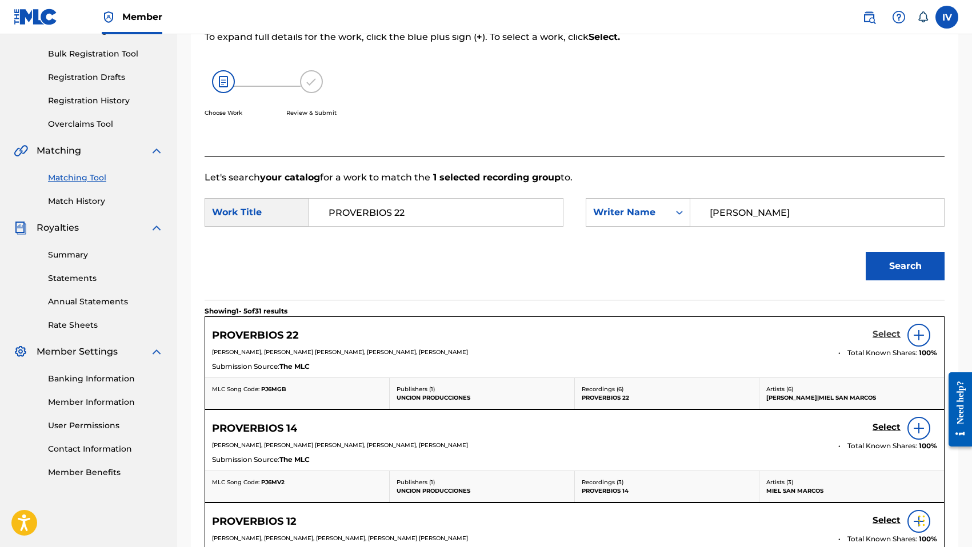
click at [883, 338] on h5 "Select" at bounding box center [886, 334] width 28 height 11
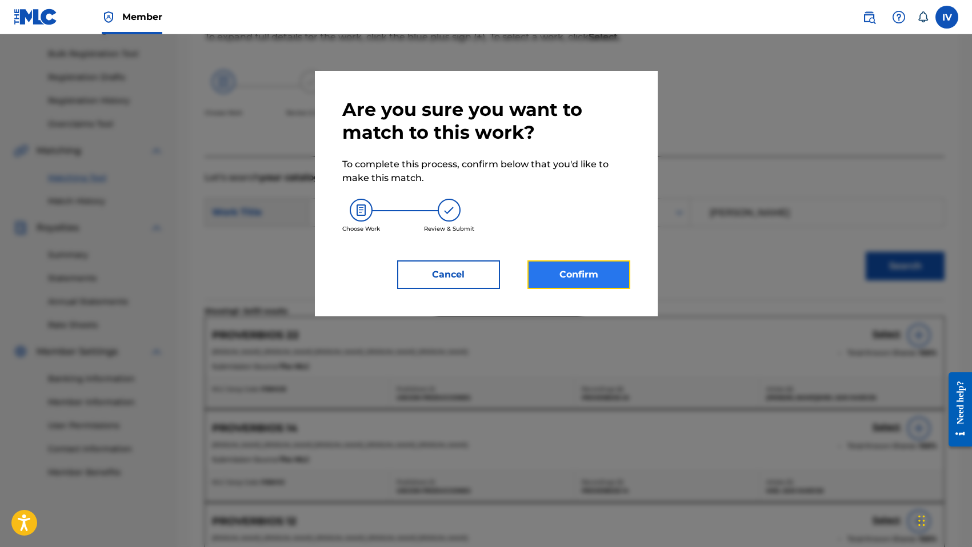
click at [599, 269] on button "Confirm" at bounding box center [578, 275] width 103 height 29
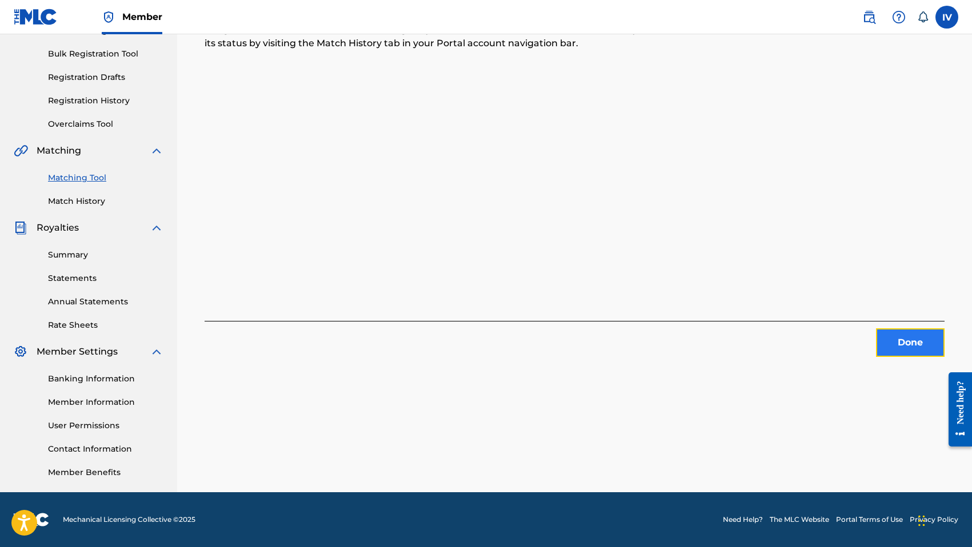
click at [907, 343] on button "Done" at bounding box center [910, 343] width 69 height 29
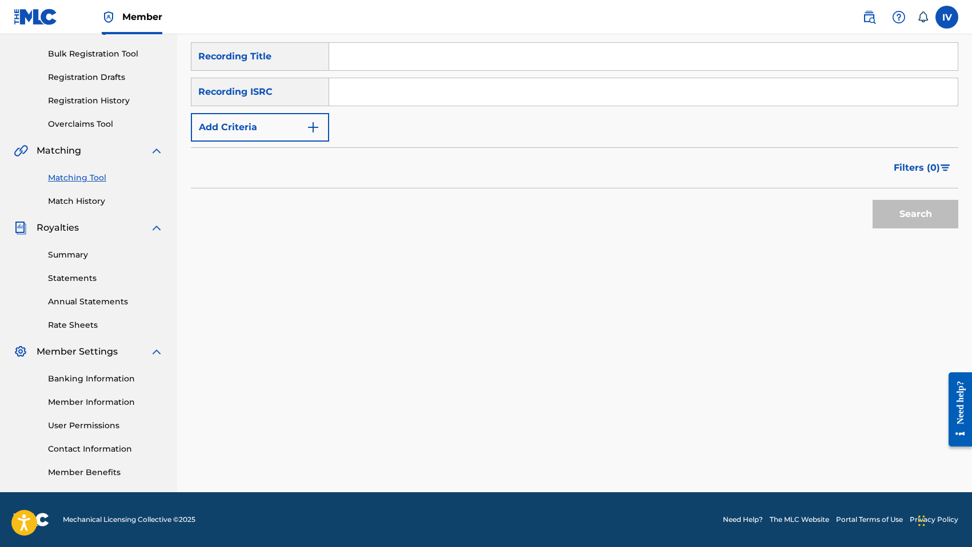
click at [470, 103] on input "Search Form" at bounding box center [643, 91] width 628 height 27
paste input "QMANG2255065"
type input "QMANG2255065"
click at [872, 200] on button "Search" at bounding box center [915, 214] width 86 height 29
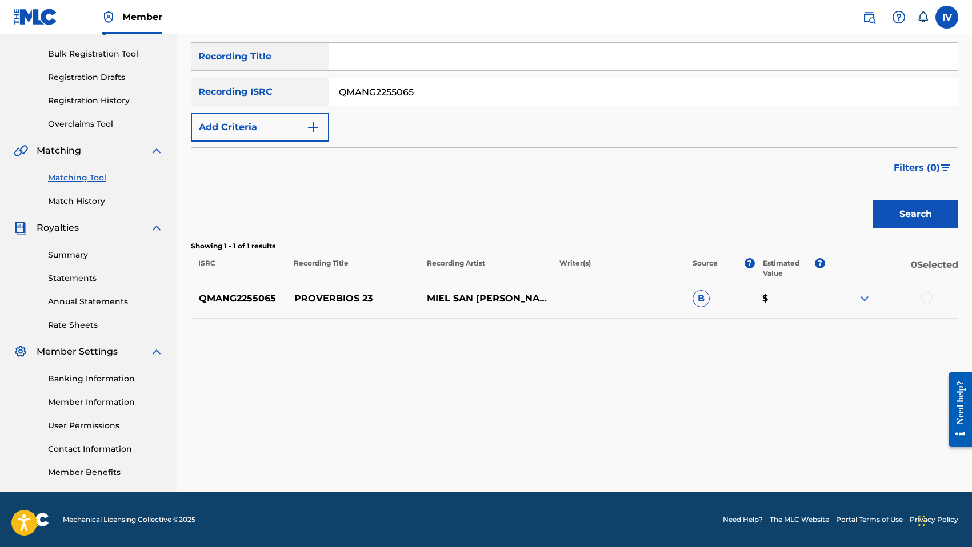
click at [375, 282] on div "QMANG2255065 PROVERBIOS 23 MIEL SAN [PERSON_NAME] [PERSON_NAME] B $" at bounding box center [574, 299] width 767 height 40
click at [929, 300] on div at bounding box center [926, 297] width 11 height 11
click at [758, 440] on button "Match 1 Group" at bounding box center [803, 454] width 126 height 29
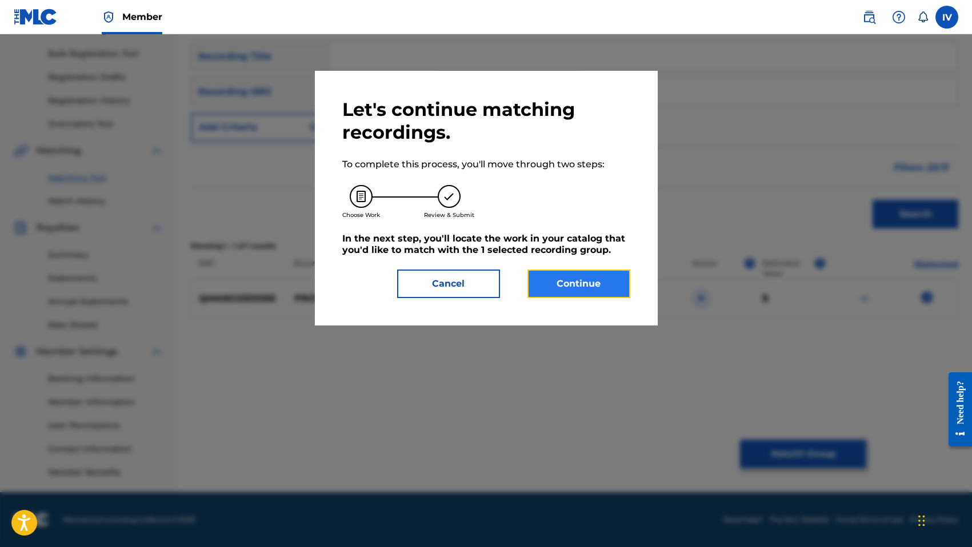
click at [596, 270] on button "Continue" at bounding box center [578, 284] width 103 height 29
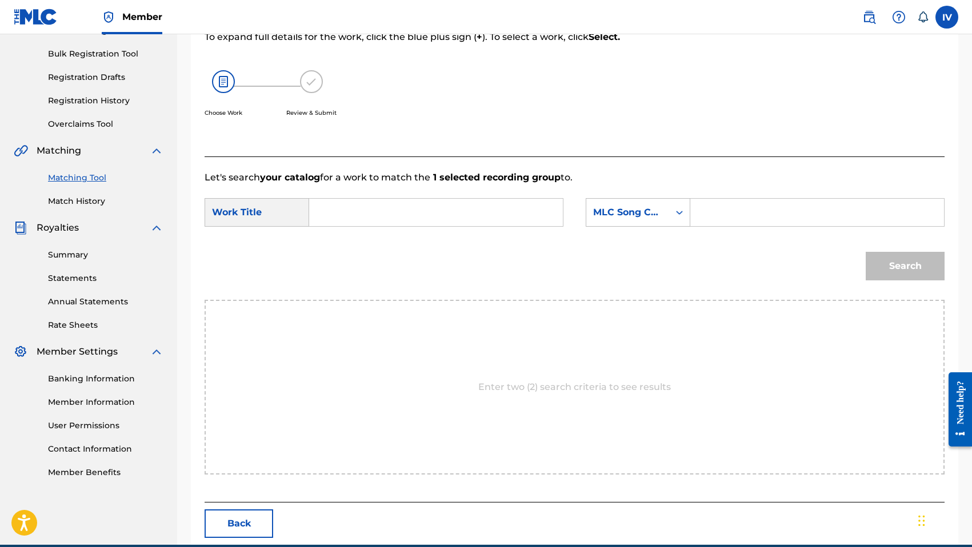
click at [495, 202] on input "Search Form" at bounding box center [436, 212] width 234 height 27
paste input "PROVERBIOS 23"
type input "PROVERBIOS 23"
click at [638, 214] on div "MLC Song Code" at bounding box center [627, 213] width 69 height 14
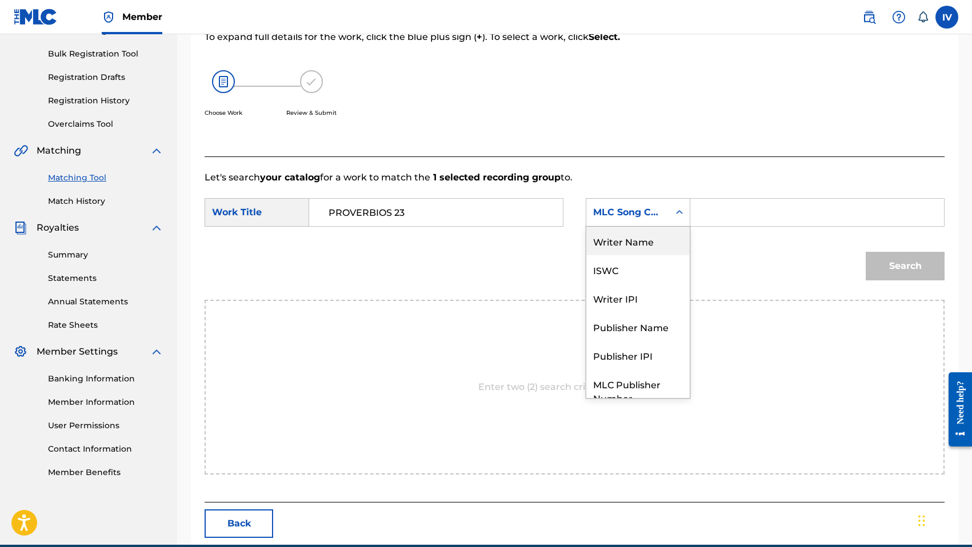
click at [635, 246] on div "Writer Name" at bounding box center [637, 241] width 103 height 29
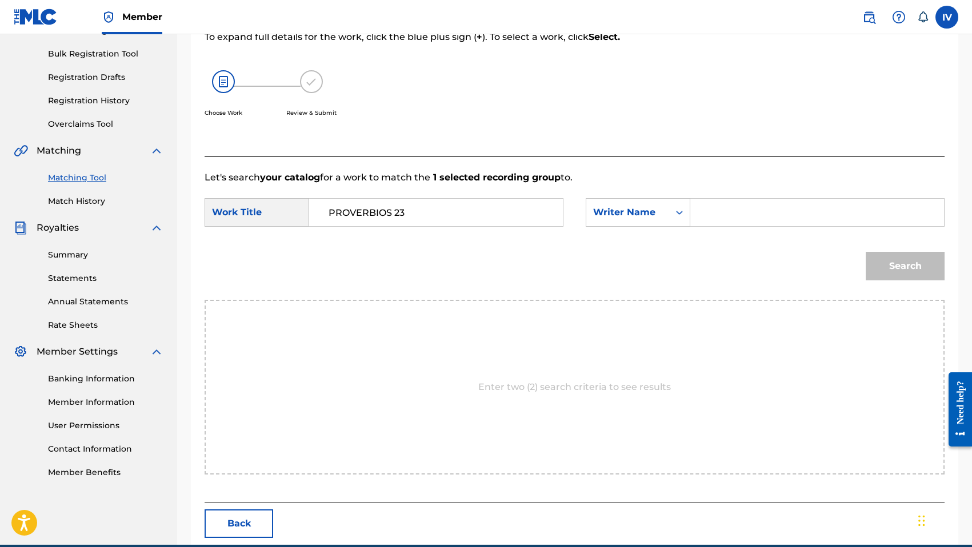
click at [733, 213] on input "Search Form" at bounding box center [817, 212] width 234 height 27
type input "[PERSON_NAME]"
click at [866, 252] on button "Search" at bounding box center [905, 266] width 79 height 29
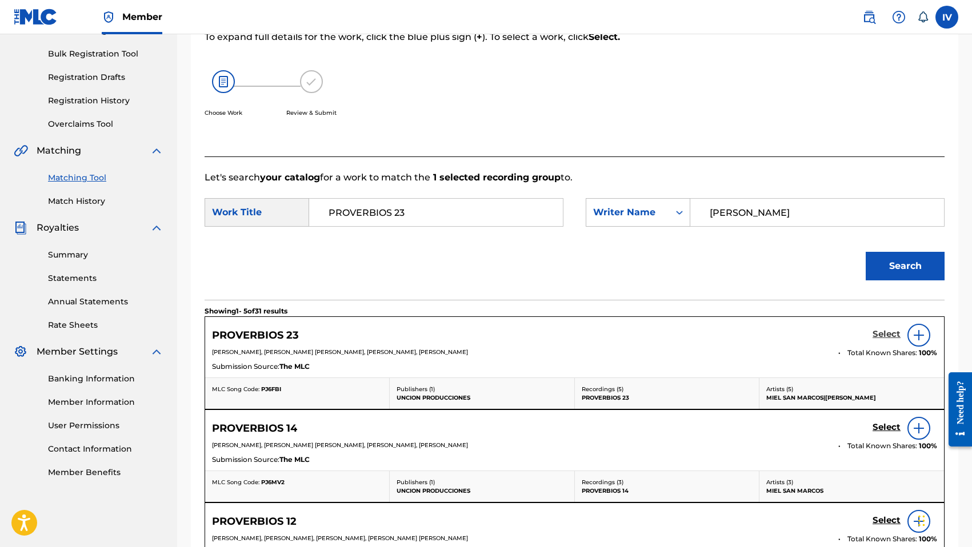
click at [882, 334] on h5 "Select" at bounding box center [886, 334] width 28 height 11
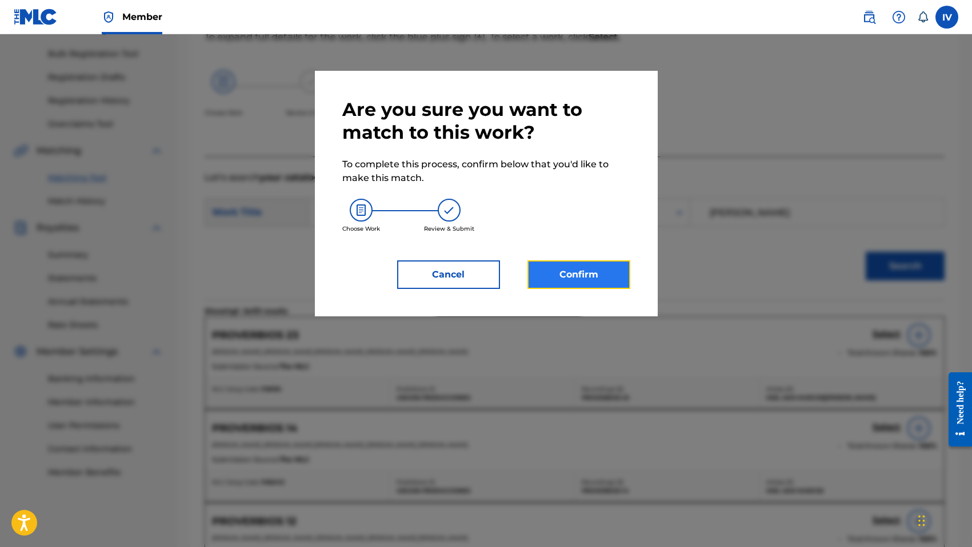
click at [566, 269] on button "Confirm" at bounding box center [578, 275] width 103 height 29
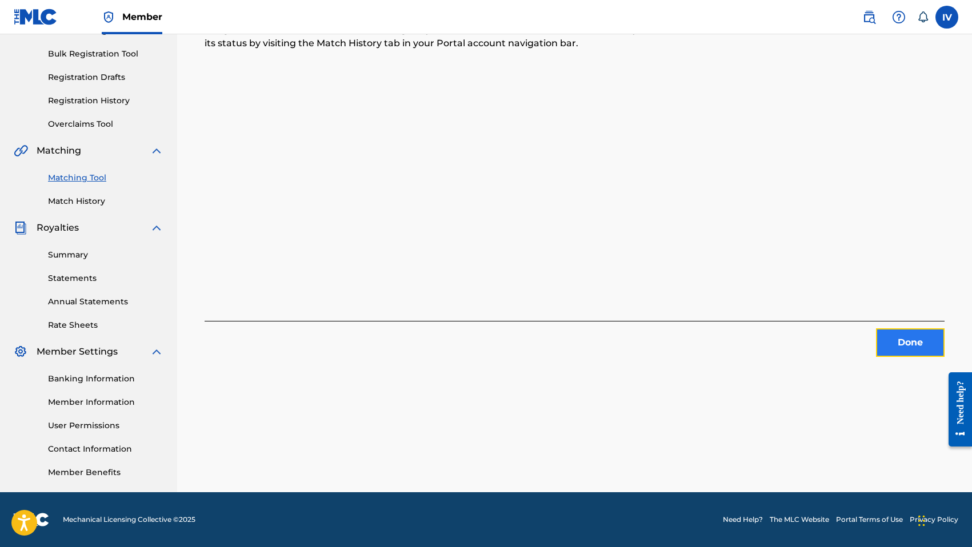
click at [908, 336] on button "Done" at bounding box center [910, 343] width 69 height 29
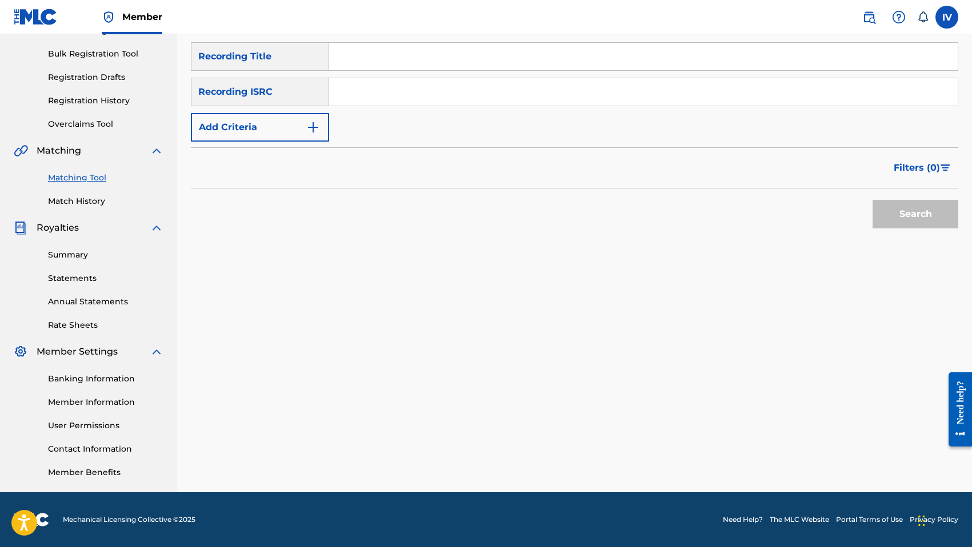
click at [591, 107] on div "SearchWithCriteria6547400f-fa61-4cf3-83f7-abaf768dbd7c Recording Title SearchWi…" at bounding box center [574, 91] width 767 height 99
click at [578, 96] on input "Search Form" at bounding box center [643, 91] width 628 height 27
paste input "QMANG2255066"
type input "QMANG2255066"
click at [872, 200] on button "Search" at bounding box center [915, 214] width 86 height 29
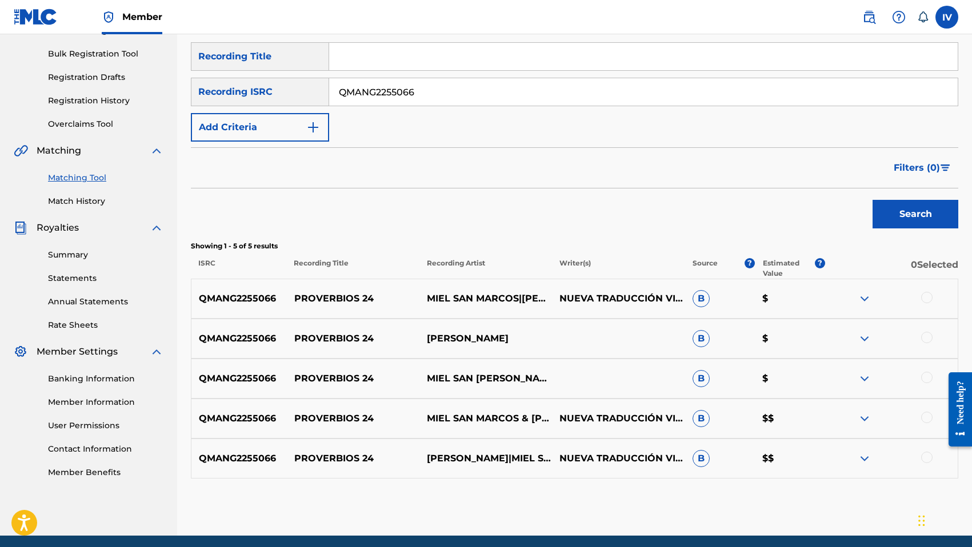
click at [337, 306] on div "QMANG2255066 PROVERBIOS 24 MIEL SAN MARCOS|[PERSON_NAME] NUEVA TRADUCCIÓN VIVIE…" at bounding box center [574, 299] width 767 height 40
click at [928, 297] on div at bounding box center [926, 297] width 11 height 11
click at [926, 339] on div at bounding box center [926, 337] width 11 height 11
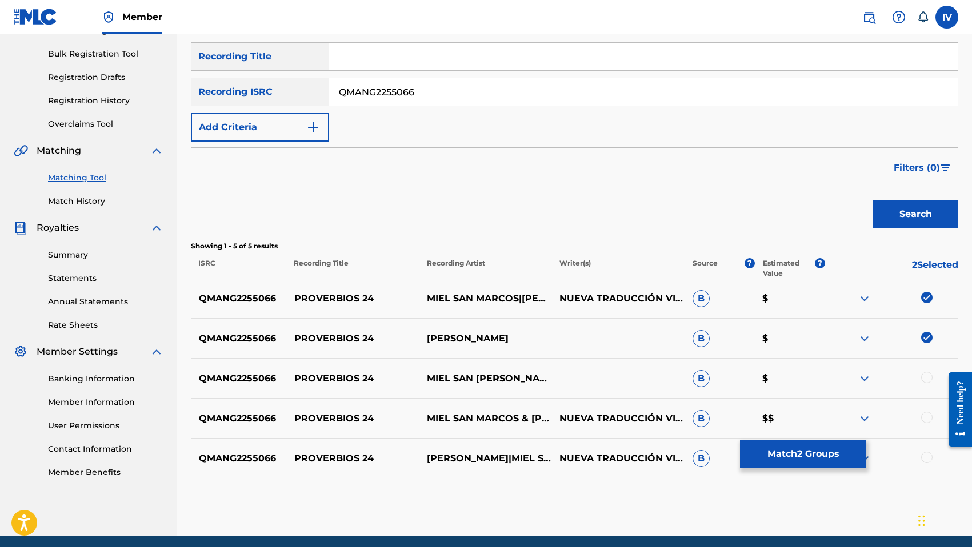
click at [925, 376] on div at bounding box center [926, 377] width 11 height 11
click at [925, 418] on div at bounding box center [926, 417] width 11 height 11
click at [924, 456] on div at bounding box center [926, 457] width 11 height 11
click at [815, 453] on button "Match 5 Groups" at bounding box center [803, 454] width 126 height 29
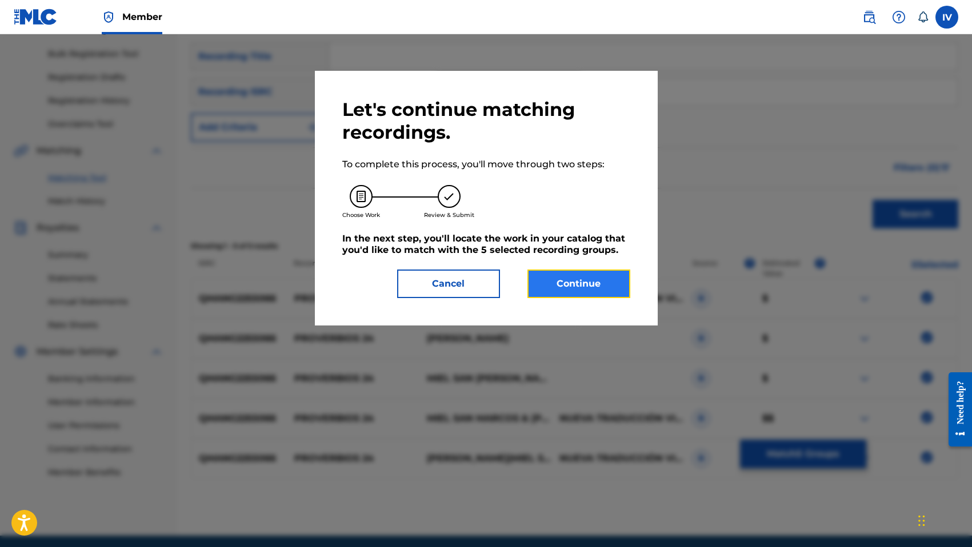
click at [595, 293] on button "Continue" at bounding box center [578, 284] width 103 height 29
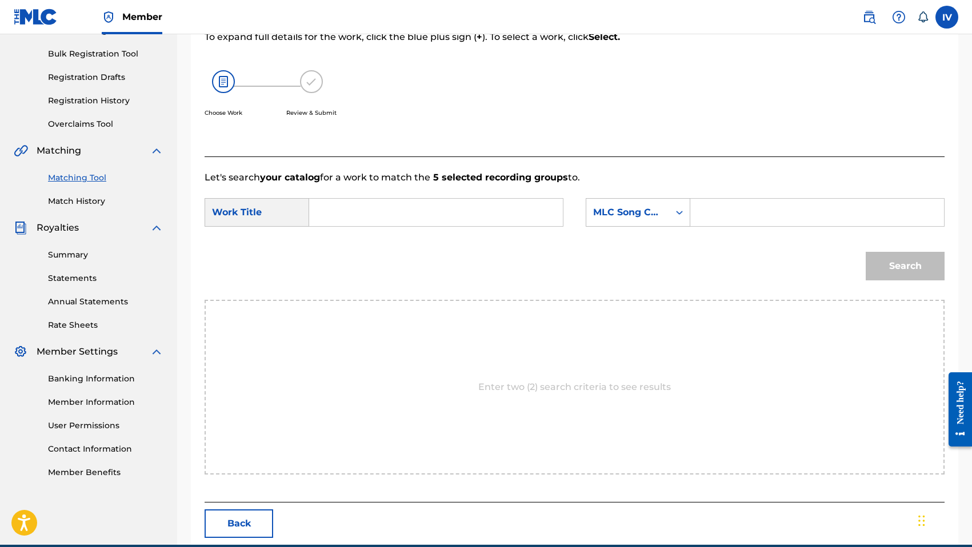
click at [498, 217] on input "Search Form" at bounding box center [436, 212] width 234 height 27
paste input "PROVERBIOS 24"
type input "PROVERBIOS 24"
click at [625, 206] on div "MLC Song Code" at bounding box center [627, 213] width 69 height 14
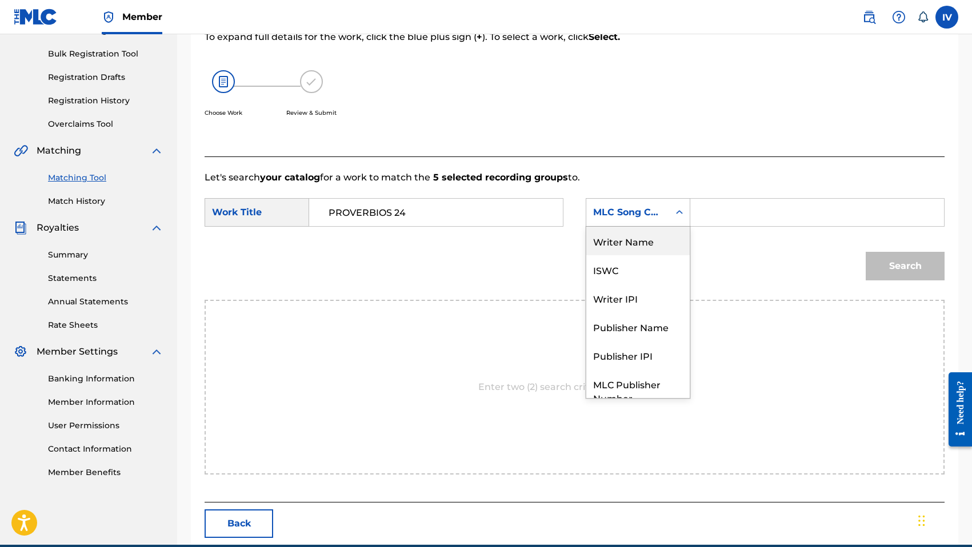
click at [626, 239] on div "Writer Name" at bounding box center [637, 241] width 103 height 29
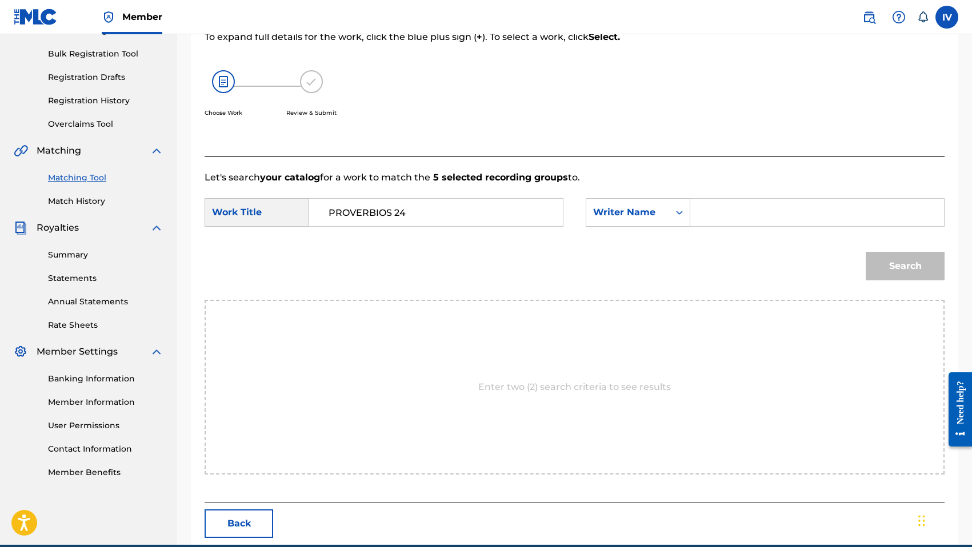
click at [716, 217] on input "Search Form" at bounding box center [817, 212] width 234 height 27
type input "[PERSON_NAME]"
click at [866, 252] on button "Search" at bounding box center [905, 266] width 79 height 29
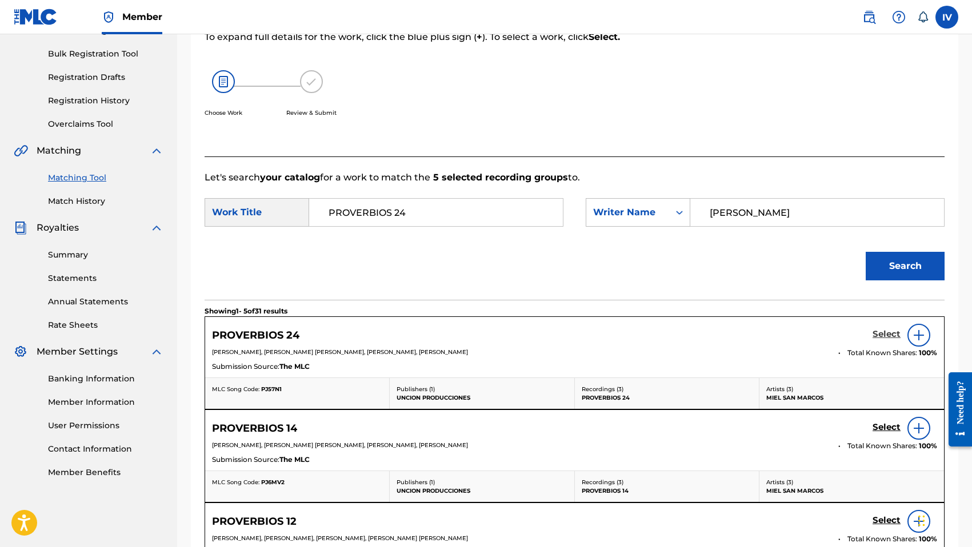
click at [889, 331] on h5 "Select" at bounding box center [886, 334] width 28 height 11
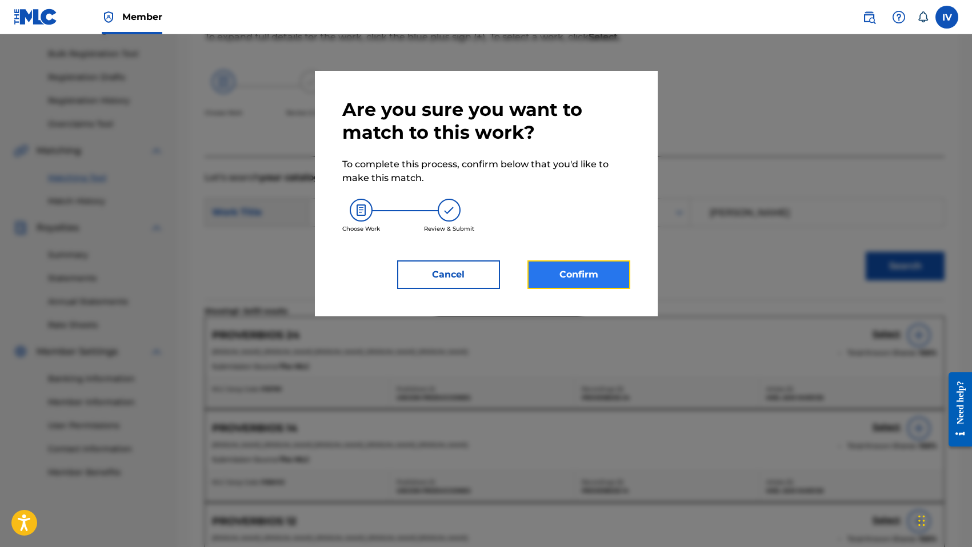
click at [587, 280] on button "Confirm" at bounding box center [578, 275] width 103 height 29
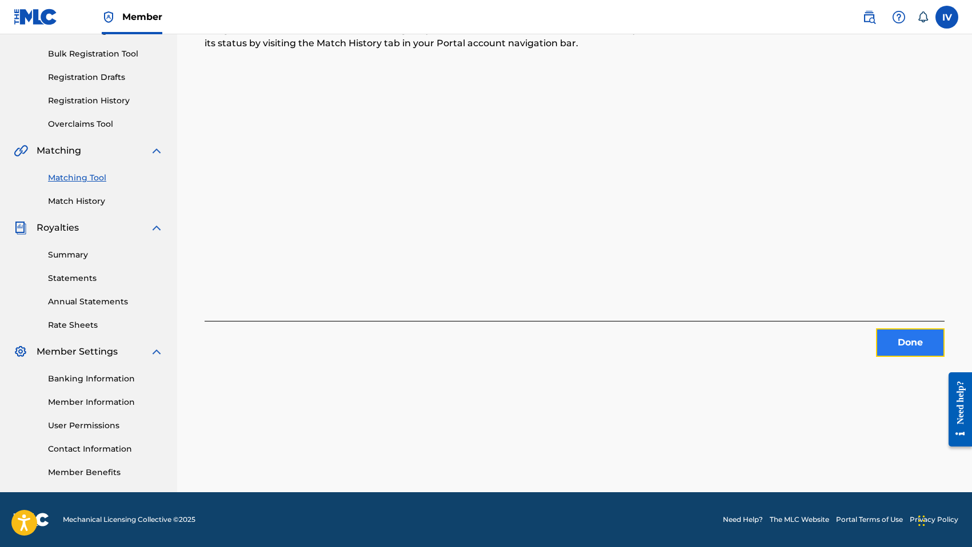
click at [912, 337] on button "Done" at bounding box center [910, 343] width 69 height 29
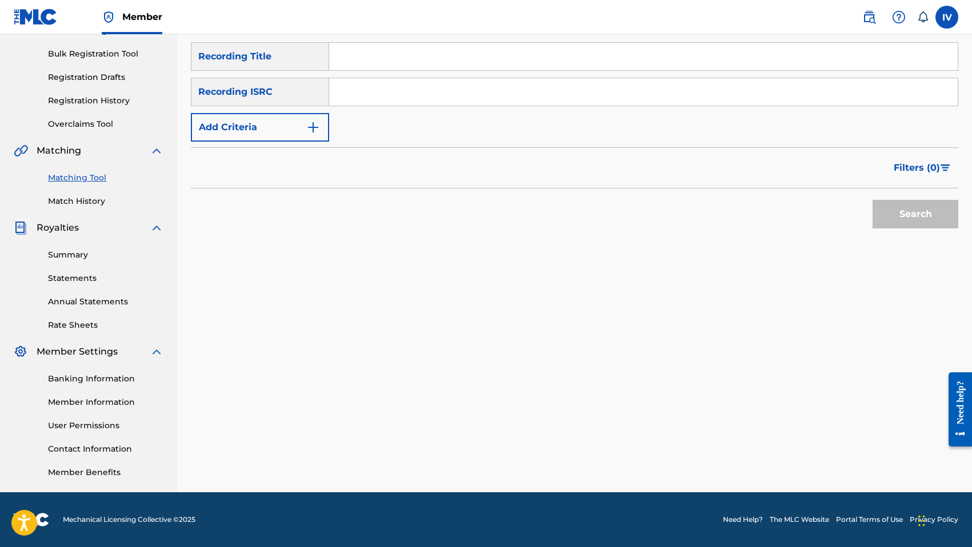
click at [421, 93] on input "Search Form" at bounding box center [643, 91] width 628 height 27
paste input "QMANG2255069"
type input "QMANG2255069"
click at [872, 200] on button "Search" at bounding box center [915, 214] width 86 height 29
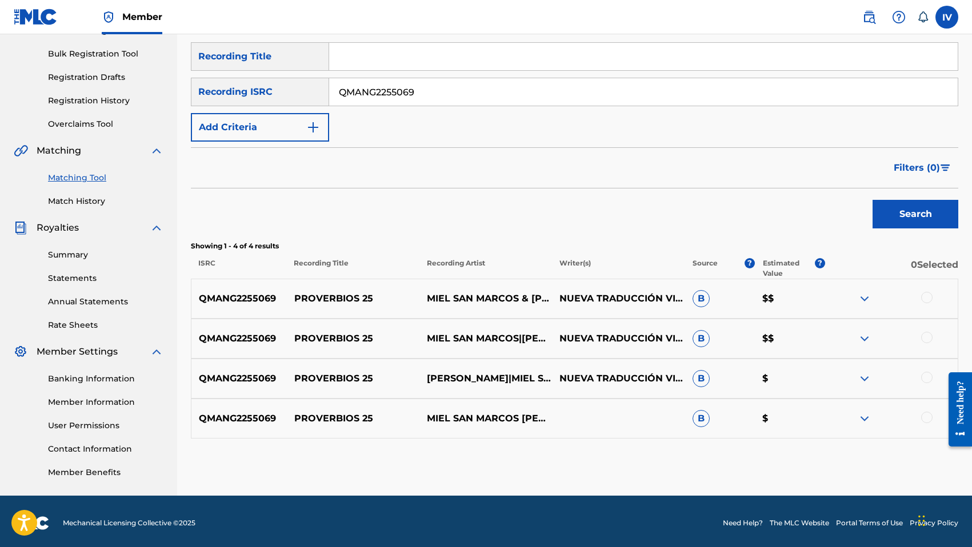
click at [327, 301] on p "PROVERBIOS 25" at bounding box center [353, 299] width 133 height 14
click at [934, 300] on div at bounding box center [891, 299] width 133 height 14
click at [925, 299] on div at bounding box center [926, 297] width 11 height 11
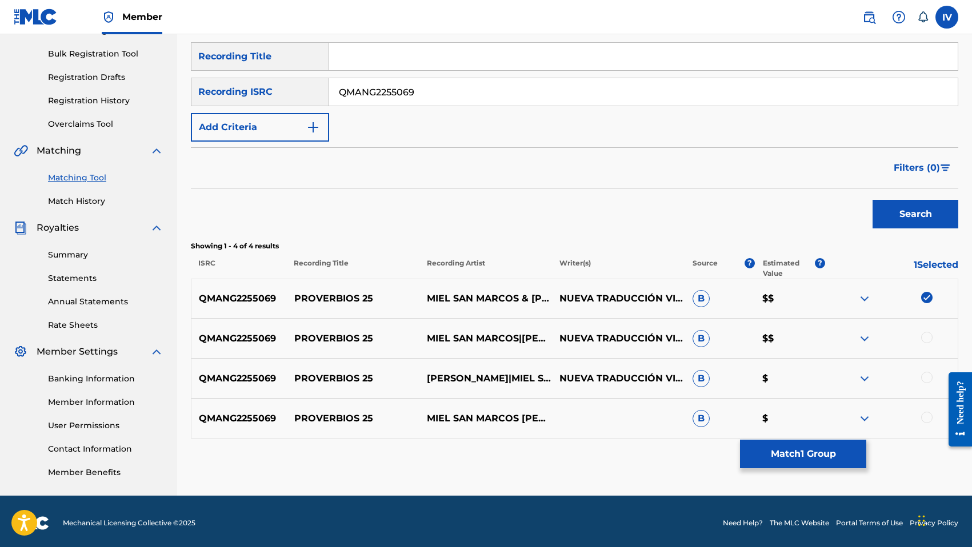
click at [926, 335] on div at bounding box center [926, 337] width 11 height 11
click at [926, 376] on div at bounding box center [926, 377] width 11 height 11
click at [924, 416] on div at bounding box center [926, 417] width 11 height 11
click at [811, 452] on button "Match 4 Groups" at bounding box center [803, 454] width 126 height 29
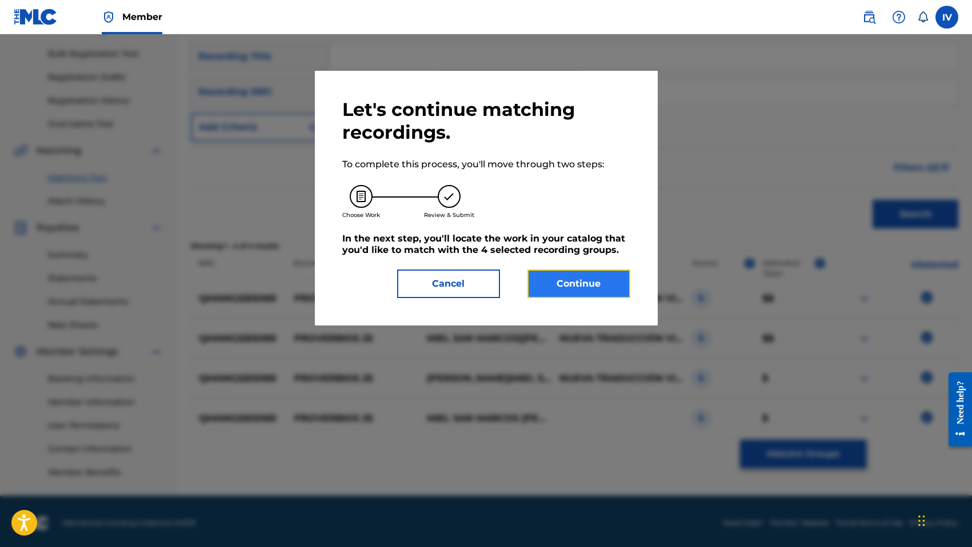
click at [556, 283] on button "Continue" at bounding box center [578, 284] width 103 height 29
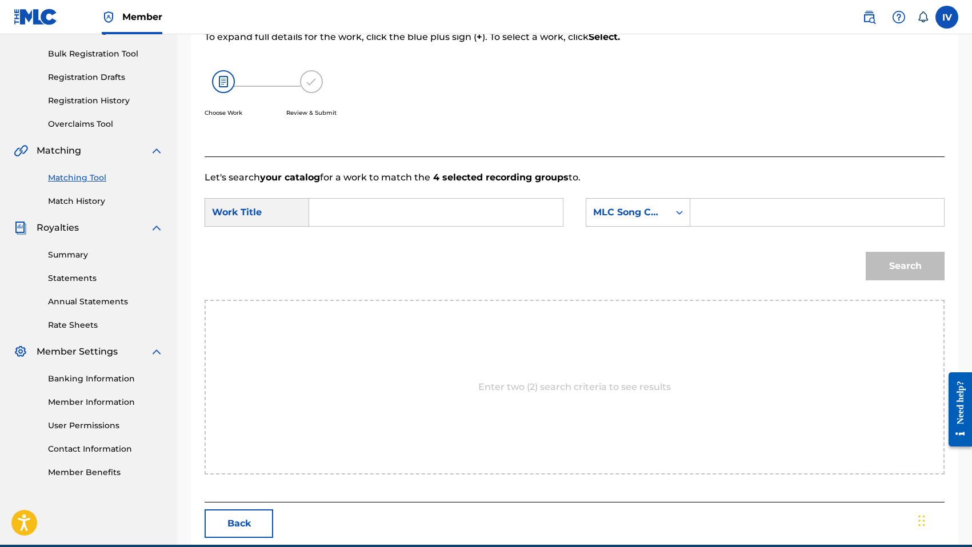
click at [466, 207] on input "Search Form" at bounding box center [436, 212] width 234 height 27
paste input "PROVERBIOS 25"
type input "PROVERBIOS 25"
click at [616, 215] on div "MLC Song Code" at bounding box center [627, 213] width 69 height 14
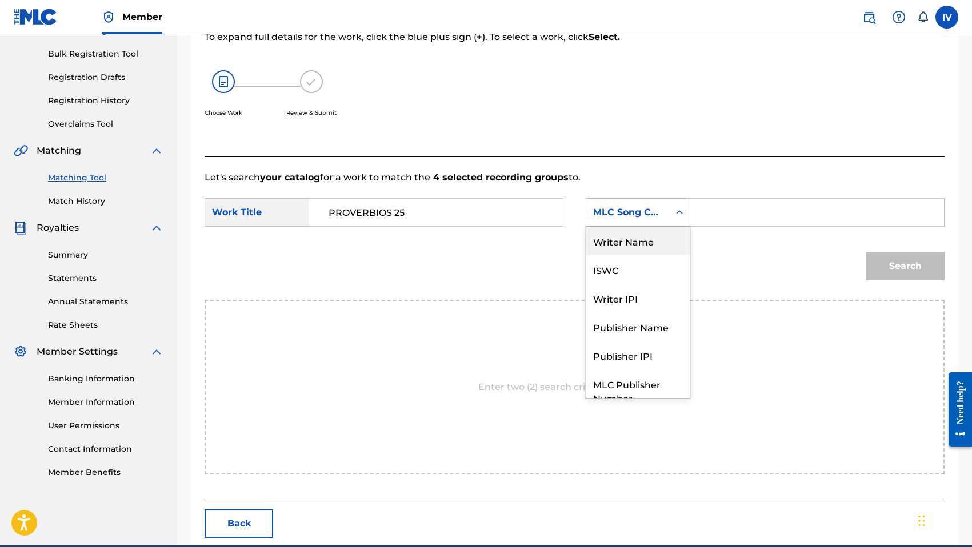
click at [612, 248] on div "Writer Name" at bounding box center [637, 241] width 103 height 29
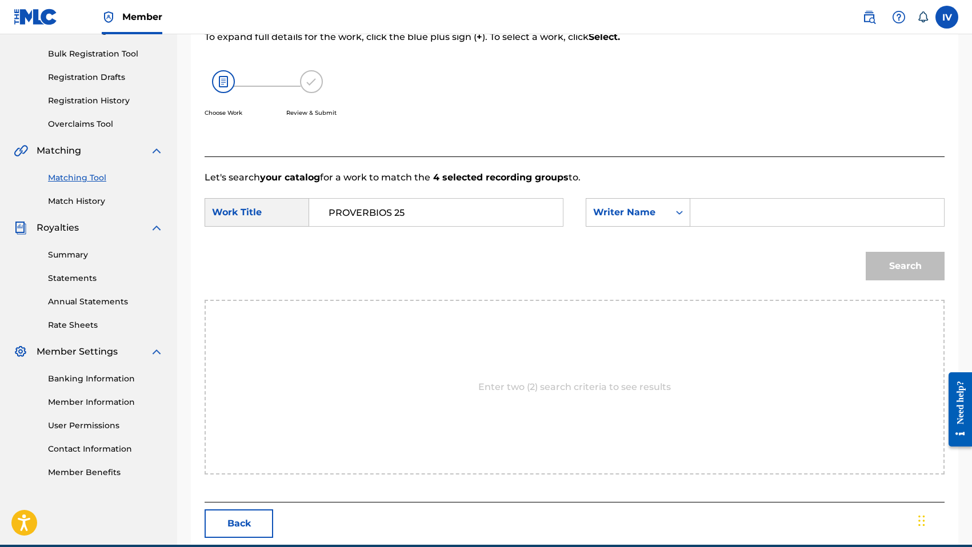
click at [741, 203] on input "Search Form" at bounding box center [817, 212] width 234 height 27
type input "[PERSON_NAME]"
click at [866, 252] on button "Search" at bounding box center [905, 266] width 79 height 29
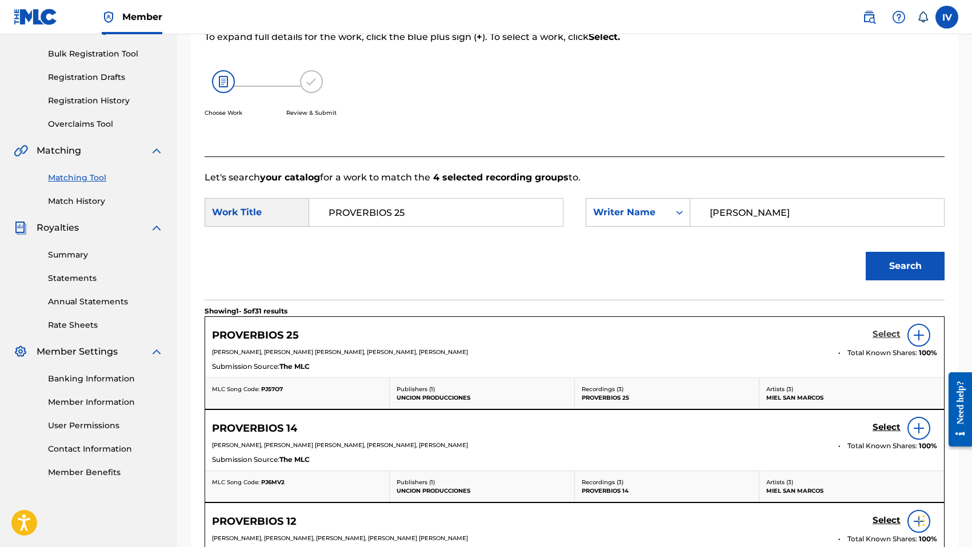
click at [891, 330] on h5 "Select" at bounding box center [886, 334] width 28 height 11
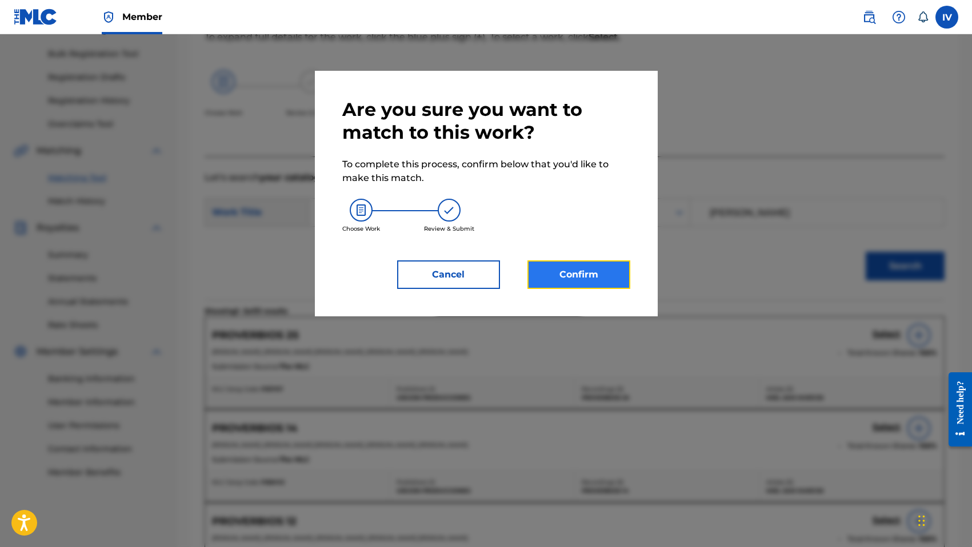
click at [587, 286] on button "Confirm" at bounding box center [578, 275] width 103 height 29
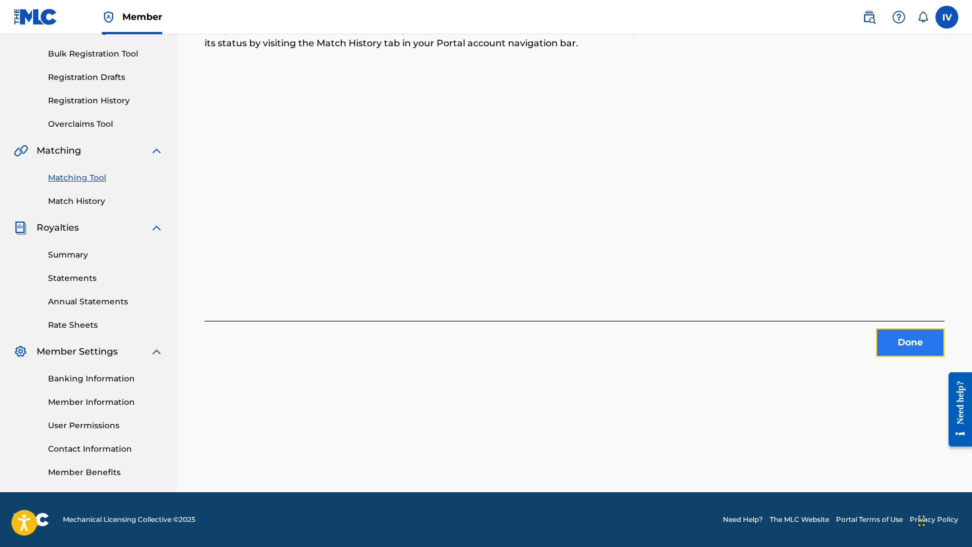
click at [900, 346] on button "Done" at bounding box center [910, 343] width 69 height 29
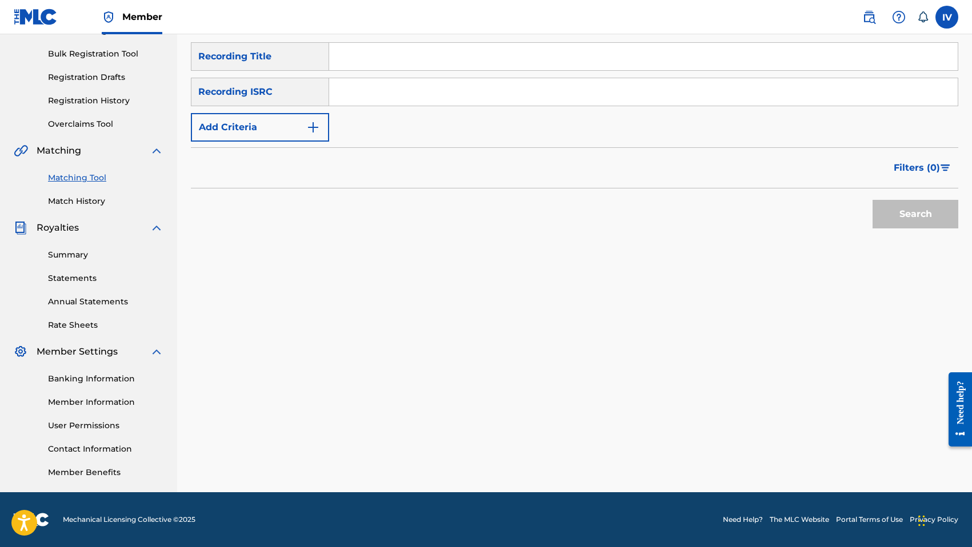
click at [479, 86] on input "Search Form" at bounding box center [643, 91] width 628 height 27
paste input "QMANG2255070"
type input "QMANG2255070"
click at [872, 200] on button "Search" at bounding box center [915, 214] width 86 height 29
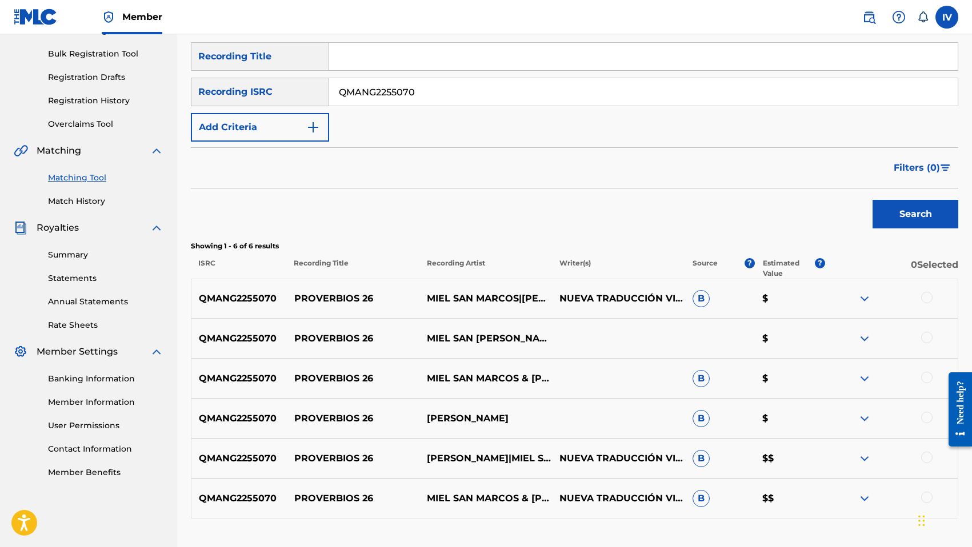
click at [321, 302] on p "PROVERBIOS 26" at bounding box center [353, 299] width 133 height 14
click at [930, 299] on div at bounding box center [926, 297] width 11 height 11
click at [931, 333] on div at bounding box center [891, 339] width 133 height 14
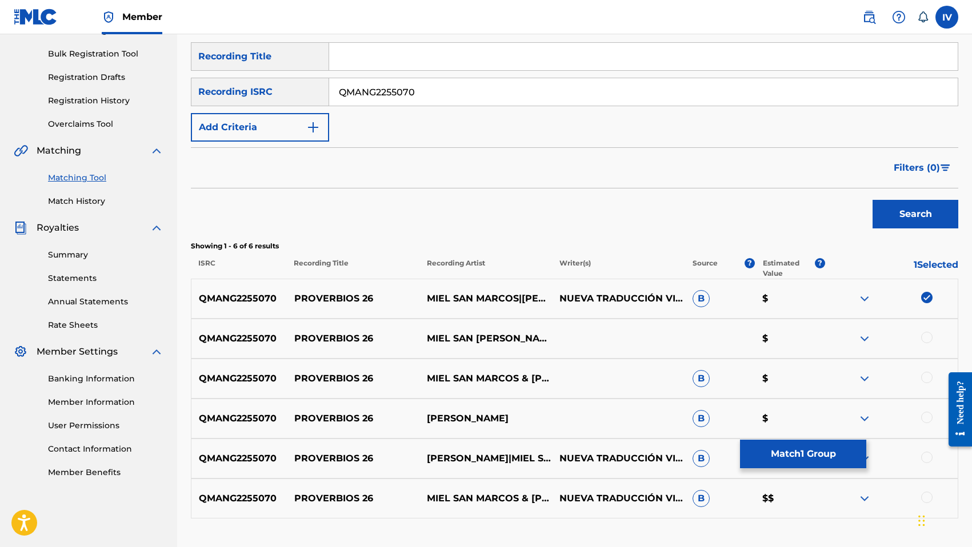
click at [931, 337] on div at bounding box center [926, 337] width 11 height 11
click at [928, 388] on div "QMANG2255070 PROVERBIOS 26 MIEL SAN MARCOS & [PERSON_NAME] B $" at bounding box center [574, 379] width 767 height 40
click at [928, 381] on div at bounding box center [926, 377] width 11 height 11
click at [928, 424] on div at bounding box center [891, 419] width 133 height 14
click at [924, 456] on div at bounding box center [926, 457] width 11 height 11
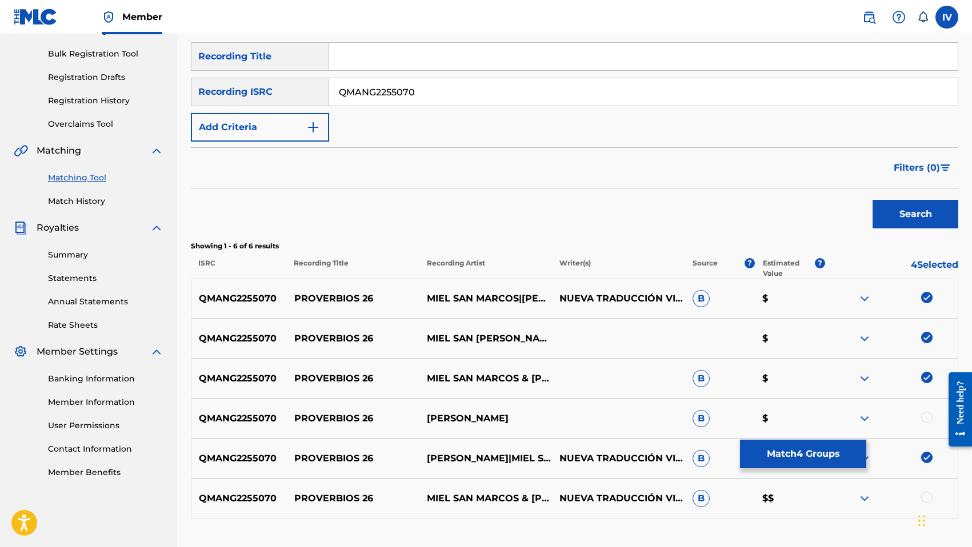
click at [925, 414] on div at bounding box center [926, 417] width 11 height 11
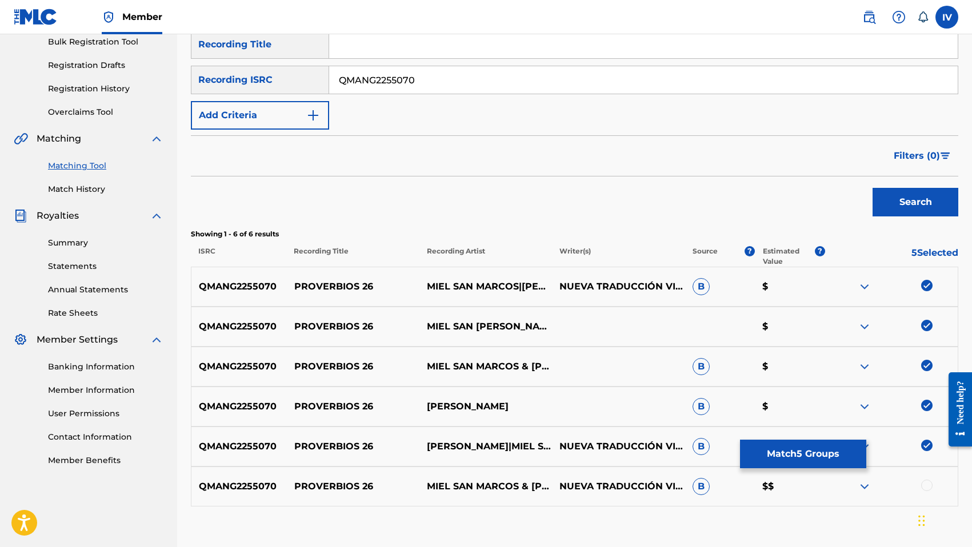
scroll to position [176, 0]
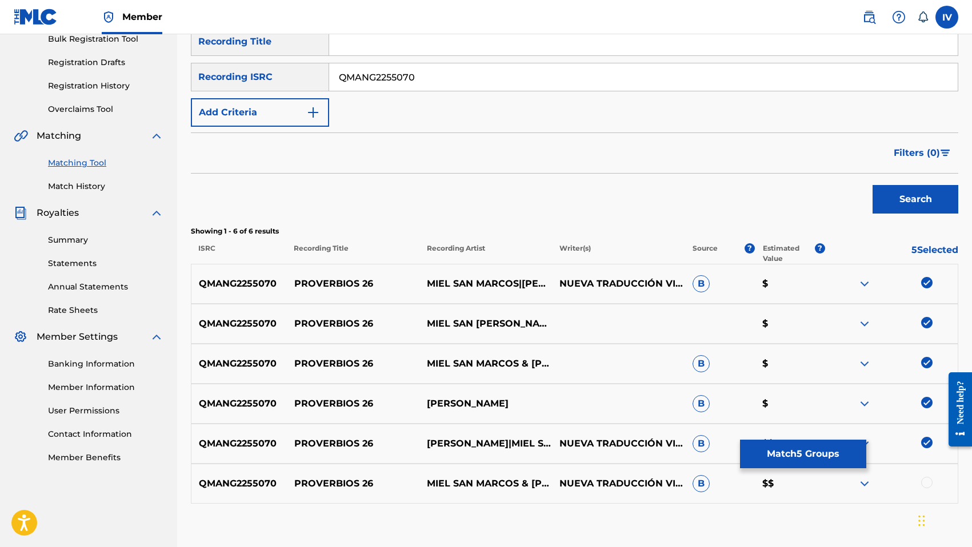
click at [926, 482] on div at bounding box center [926, 482] width 11 height 11
click at [804, 458] on button "Match 6 Groups" at bounding box center [803, 454] width 126 height 29
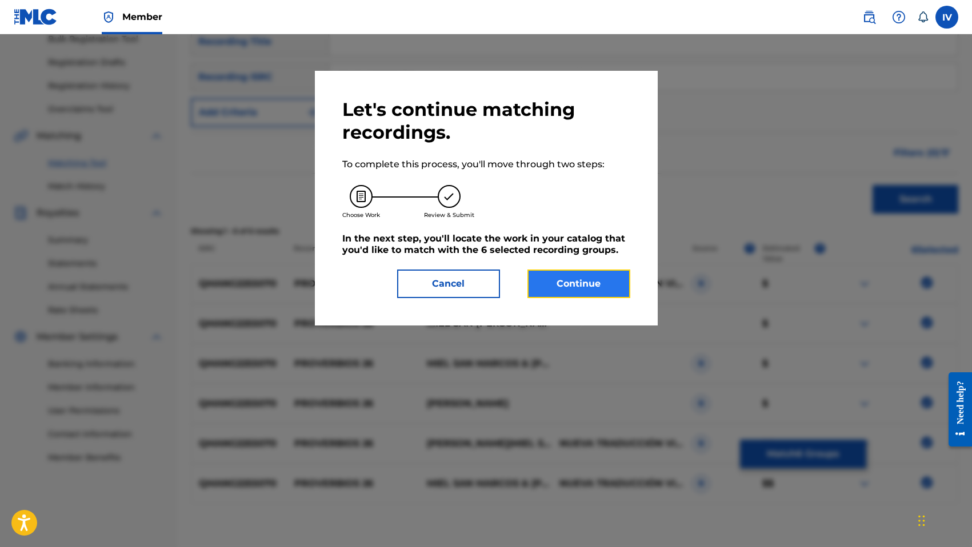
click at [596, 293] on button "Continue" at bounding box center [578, 284] width 103 height 29
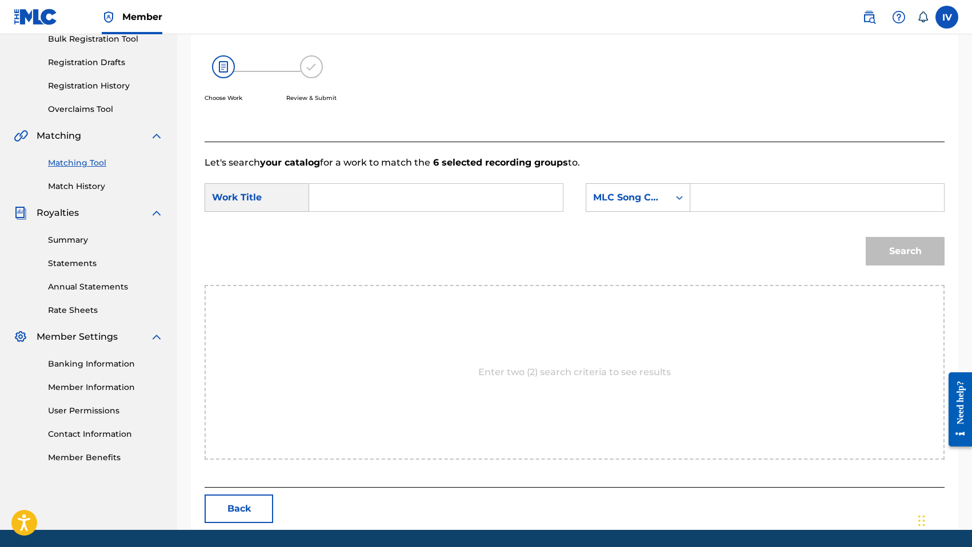
click at [503, 198] on input "Search Form" at bounding box center [436, 197] width 234 height 27
paste input "PROVERBIOS 26"
type input "PROVERBIOS 26"
click at [620, 202] on div "MLC Song Code" at bounding box center [627, 198] width 69 height 14
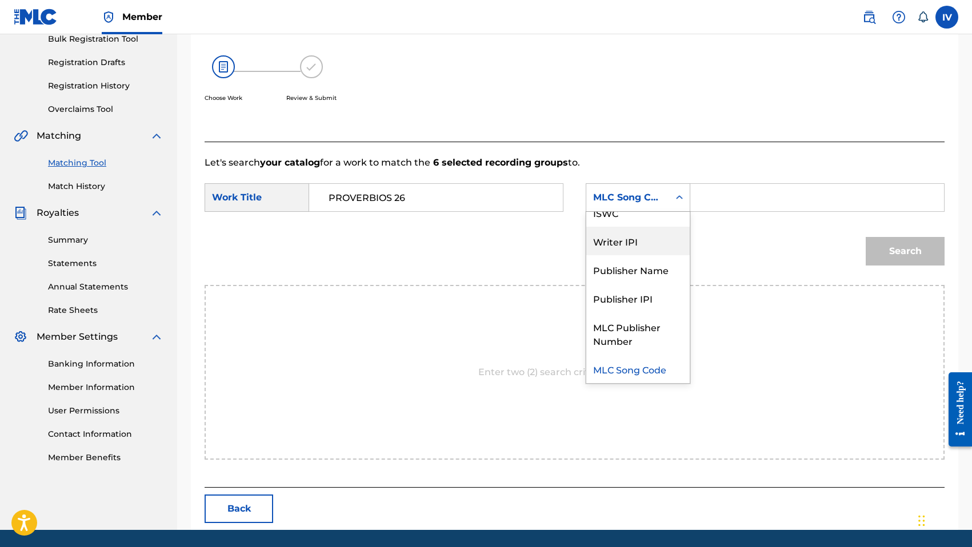
scroll to position [0, 0]
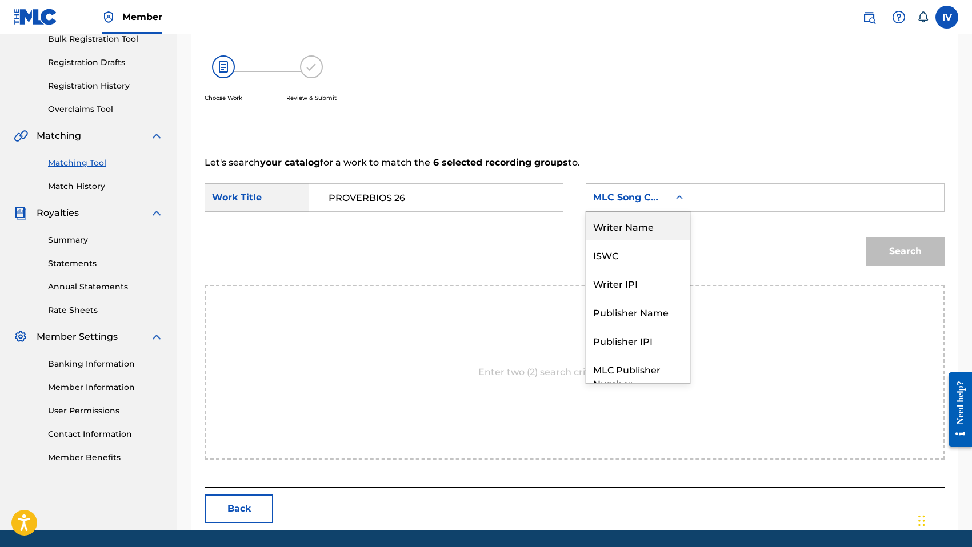
click at [628, 229] on div "Writer Name" at bounding box center [637, 226] width 103 height 29
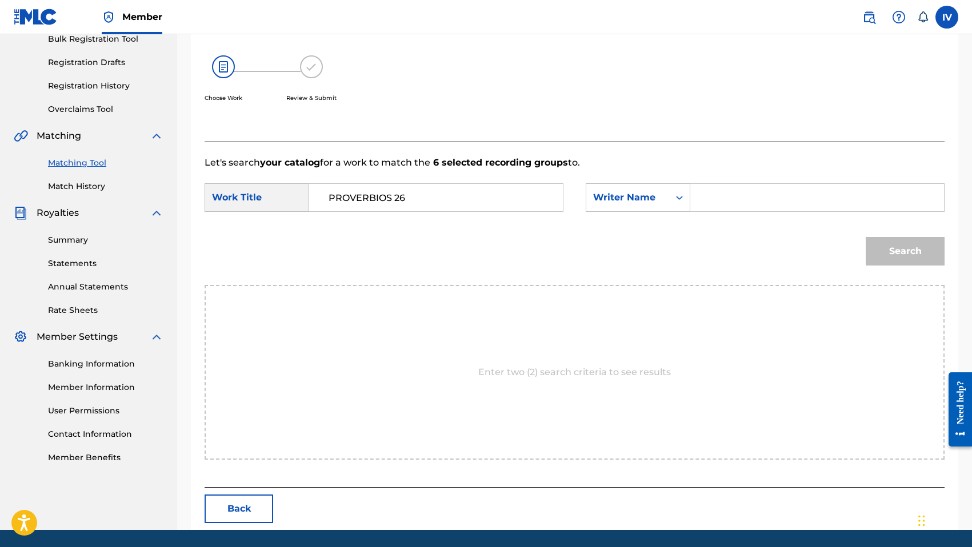
click at [743, 181] on form "SearchWithCriteria829d4350-4a9e-49d1-967a-14376c3bea2e Work Title PROVERBIOS 26…" at bounding box center [575, 227] width 740 height 115
click at [746, 194] on input "Search Form" at bounding box center [817, 197] width 234 height 27
type input "[PERSON_NAME]"
click at [866, 237] on button "Search" at bounding box center [905, 251] width 79 height 29
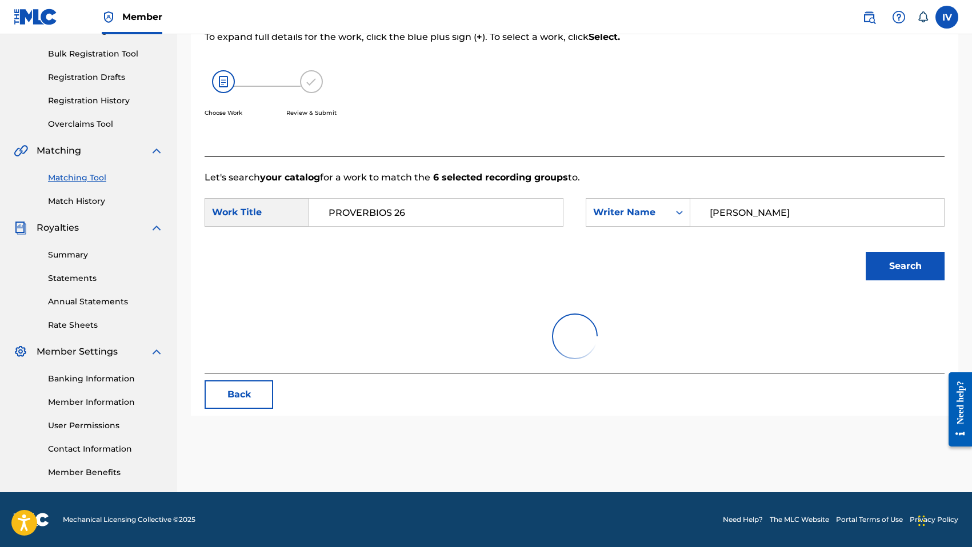
scroll to position [176, 0]
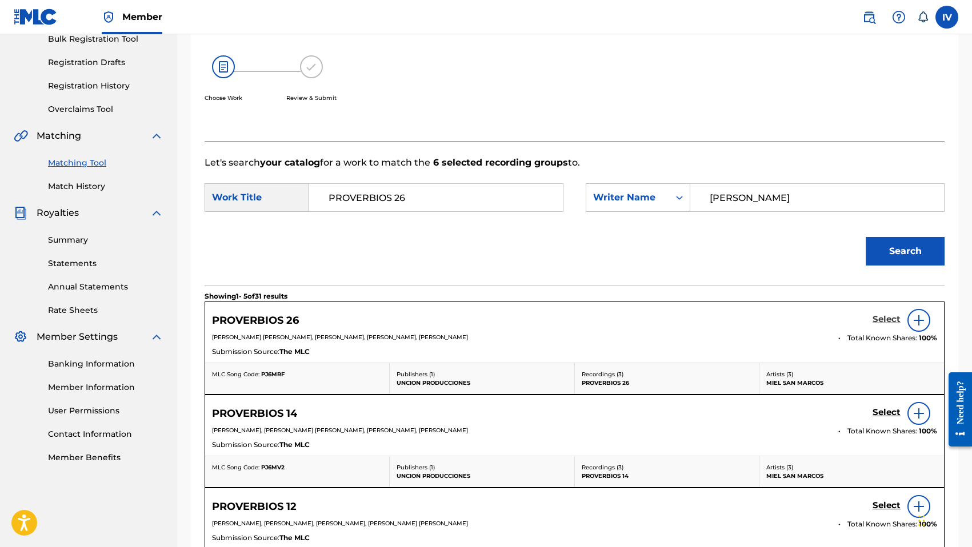
click at [886, 325] on h5 "Select" at bounding box center [886, 319] width 28 height 11
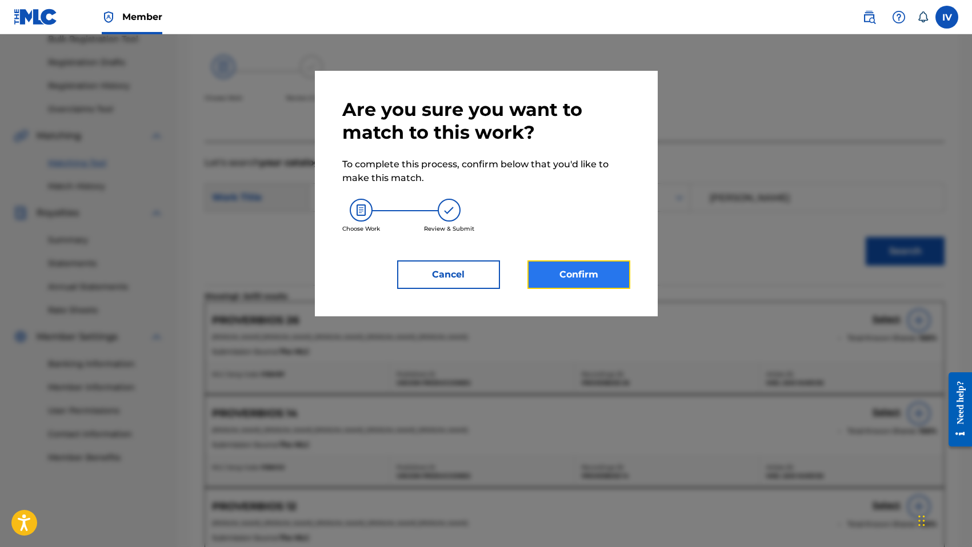
click at [570, 276] on button "Confirm" at bounding box center [578, 275] width 103 height 29
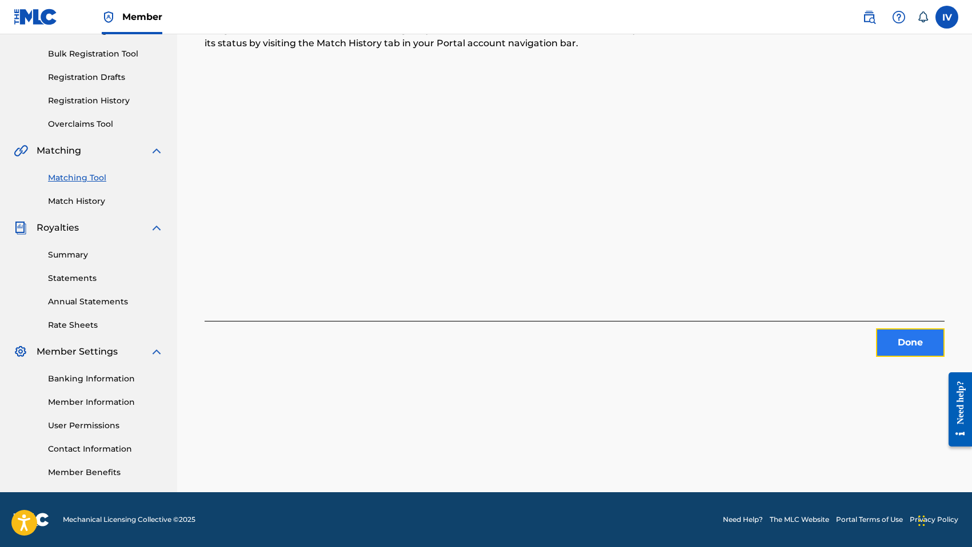
click at [886, 344] on button "Done" at bounding box center [910, 343] width 69 height 29
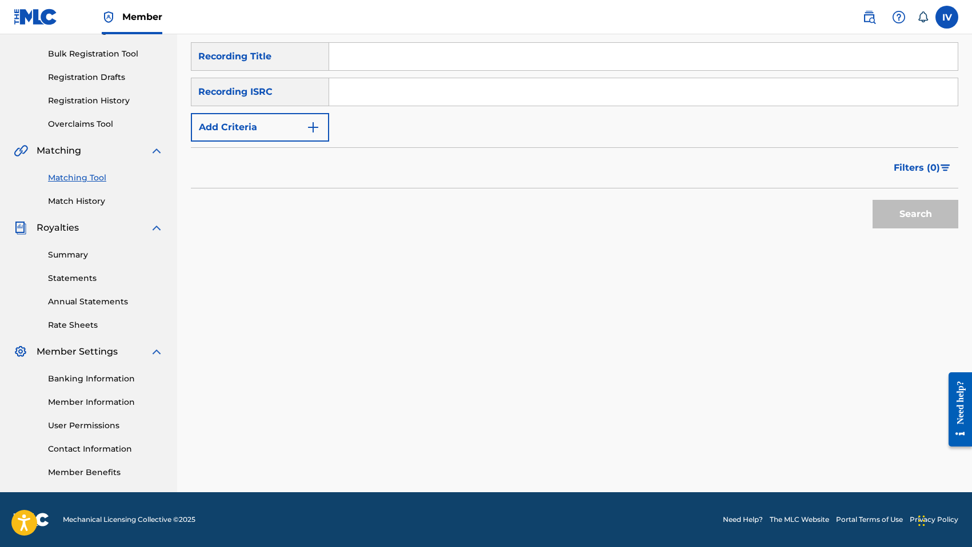
click at [605, 239] on div "SearchWithCriteria6547400f-fa61-4cf3-83f7-abaf768dbd7c Recording Title SearchWi…" at bounding box center [574, 141] width 767 height 199
click at [83, 196] on link "Match History" at bounding box center [105, 201] width 115 height 12
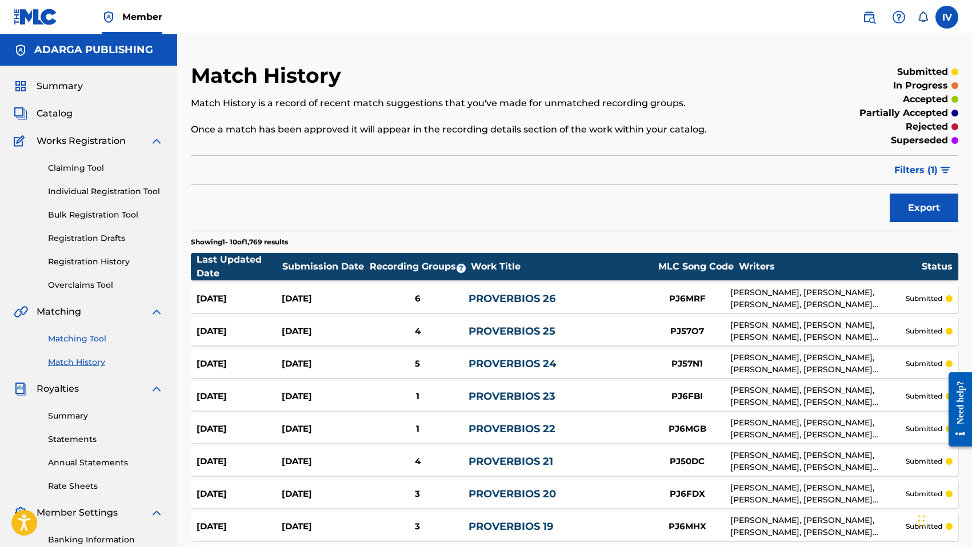
click at [74, 338] on link "Matching Tool" at bounding box center [105, 339] width 115 height 12
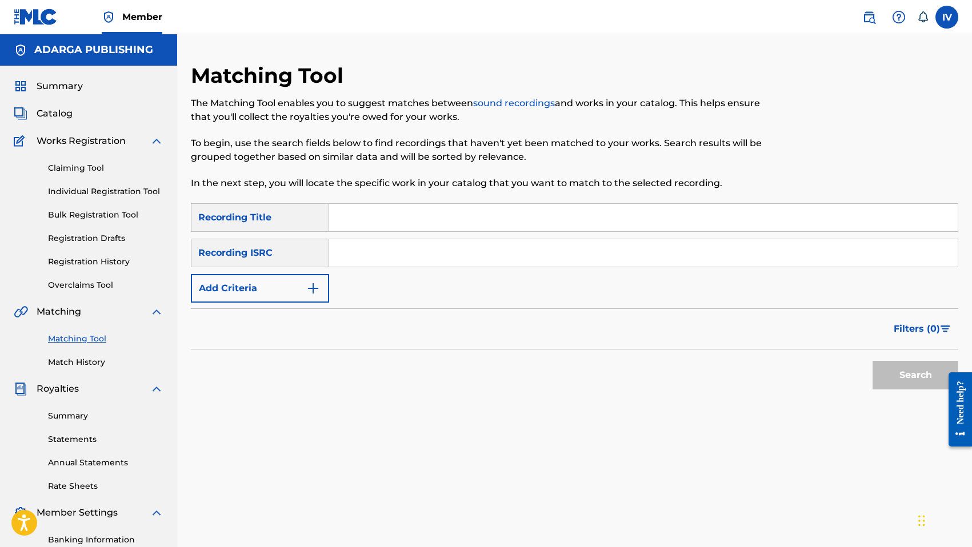
click at [346, 249] on input "Search Form" at bounding box center [643, 252] width 628 height 27
paste input "QMANG2255071"
type input "QMANG2255071"
click at [872, 361] on button "Search" at bounding box center [915, 375] width 86 height 29
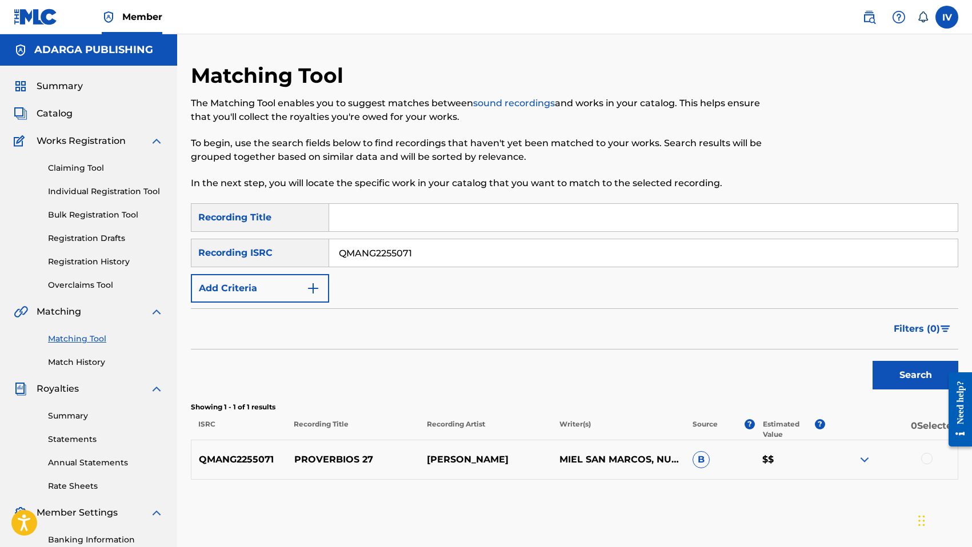
click at [339, 452] on div "QMANG2255071 PROVERBIOS 27 [PERSON_NAME] MIEL SAN MARCOS, NUEVA TRADUCCIÓN VIVI…" at bounding box center [574, 460] width 767 height 40
click at [928, 461] on div at bounding box center [926, 458] width 11 height 11
click at [804, 455] on button "Match 1 Group" at bounding box center [803, 454] width 126 height 29
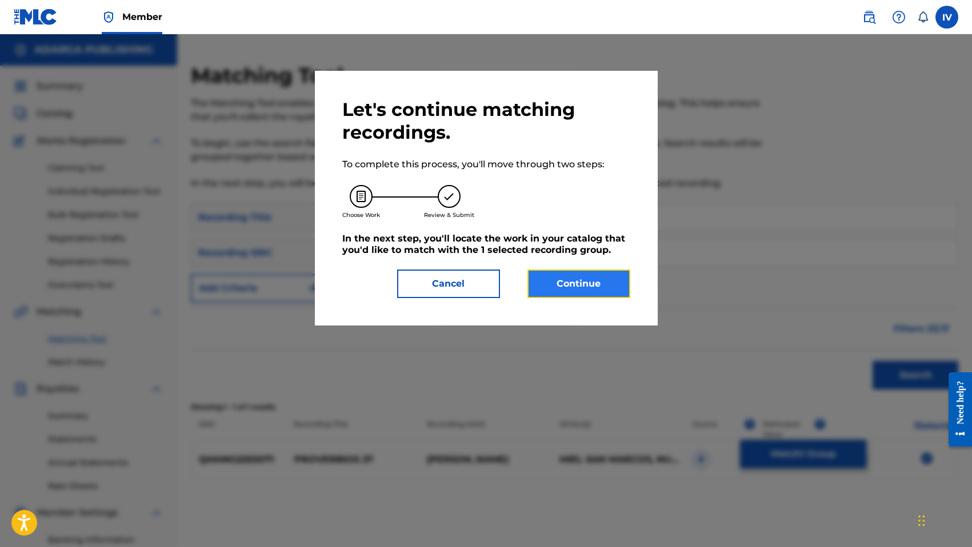
click at [562, 278] on button "Continue" at bounding box center [578, 284] width 103 height 29
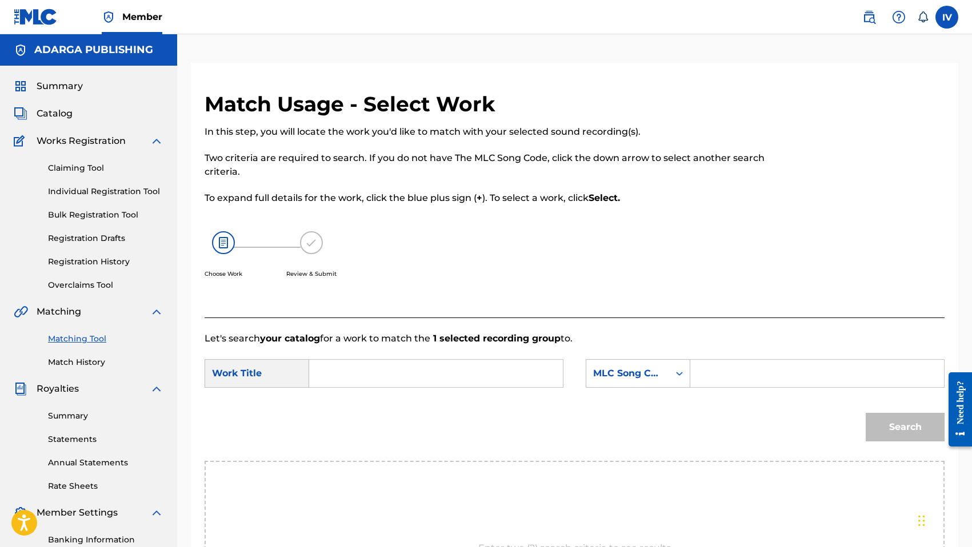
click at [372, 365] on input "Search Form" at bounding box center [436, 373] width 234 height 27
paste input "PROVERBIOS 27"
type input "PROVERBIOS 27"
click at [647, 377] on div "MLC Song Code" at bounding box center [638, 373] width 105 height 29
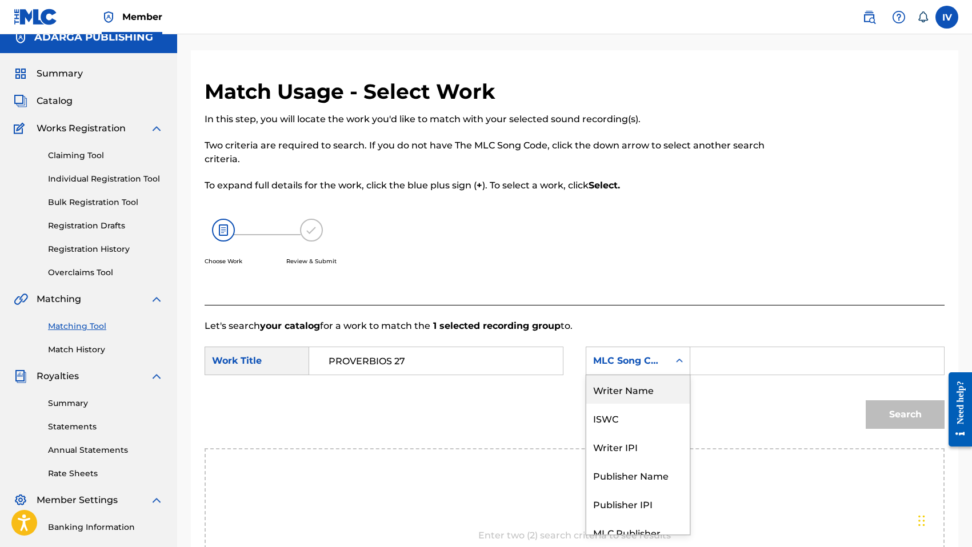
click at [630, 388] on div "Writer Name" at bounding box center [637, 389] width 103 height 29
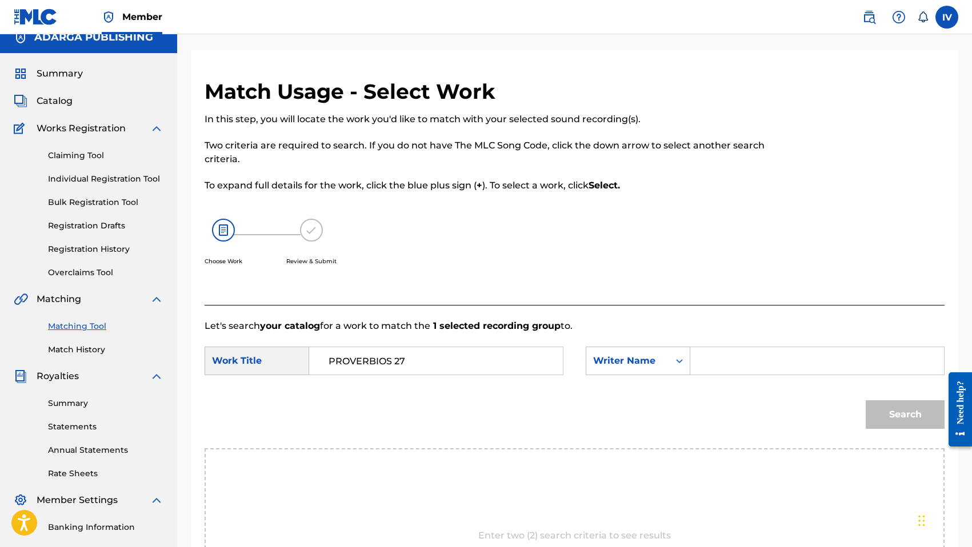
click at [703, 369] on input "Search Form" at bounding box center [817, 360] width 234 height 27
type input "[PERSON_NAME]"
click at [866, 400] on button "Search" at bounding box center [905, 414] width 79 height 29
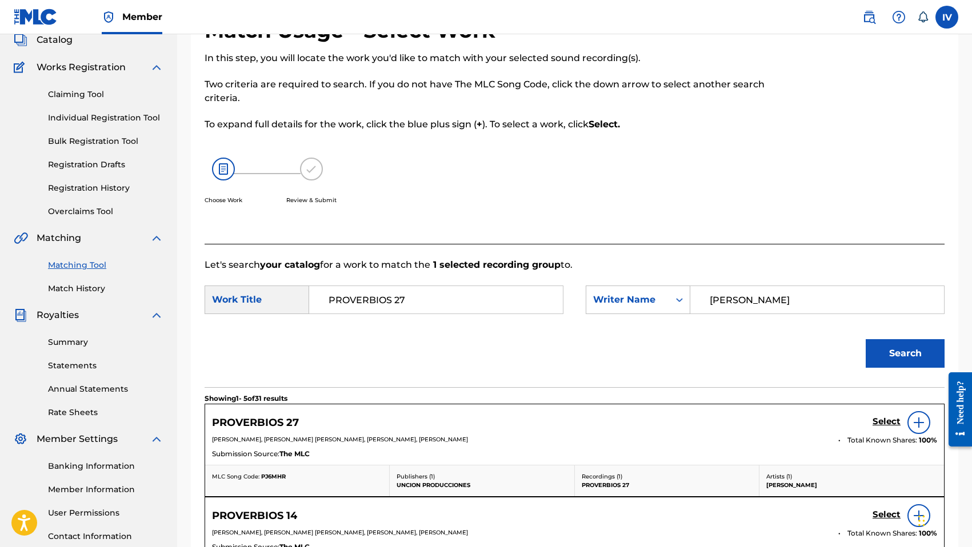
scroll to position [85, 0]
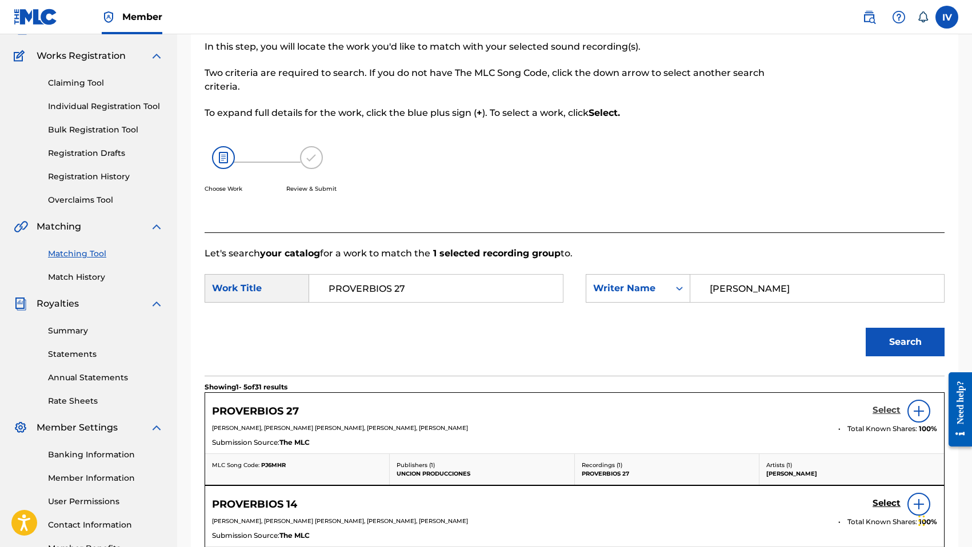
click at [883, 409] on h5 "Select" at bounding box center [886, 410] width 28 height 11
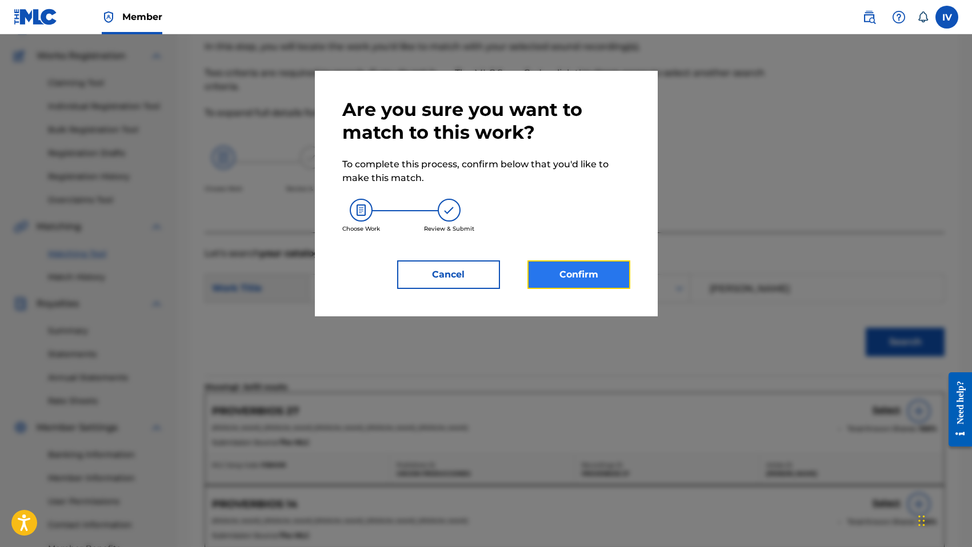
click at [570, 265] on button "Confirm" at bounding box center [578, 275] width 103 height 29
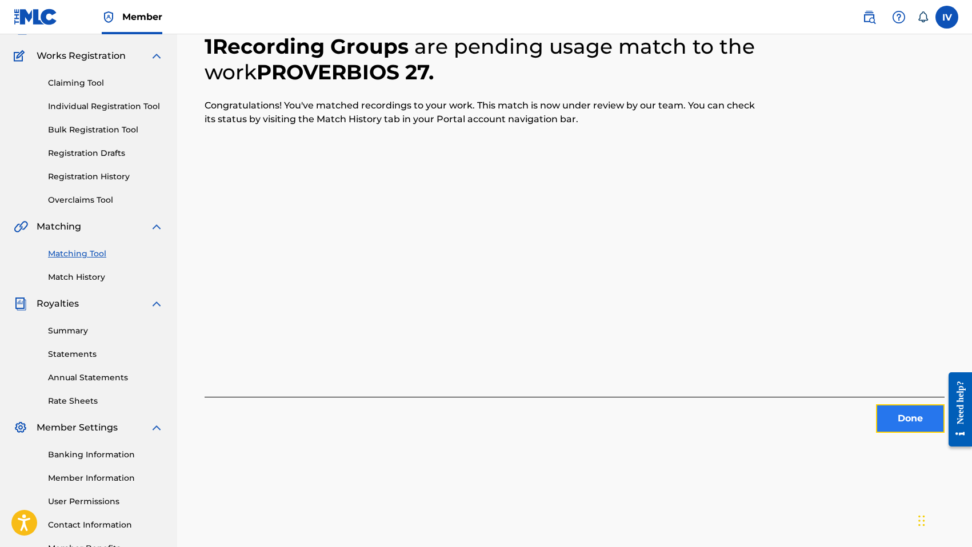
click at [912, 427] on button "Done" at bounding box center [910, 418] width 69 height 29
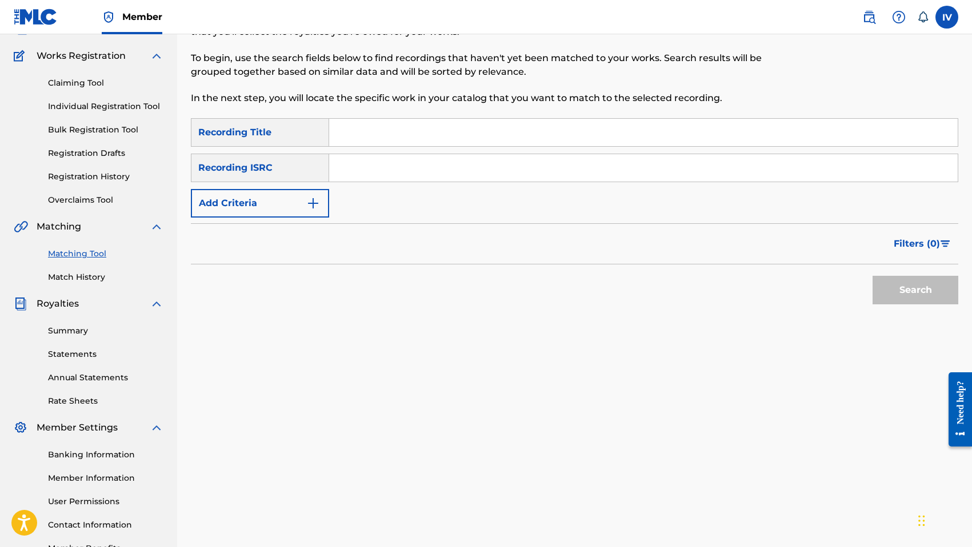
click at [403, 158] on input "Search Form" at bounding box center [643, 167] width 628 height 27
paste input "QMANG2255072"
type input "QMANG2255072"
click at [872, 276] on button "Search" at bounding box center [915, 290] width 86 height 29
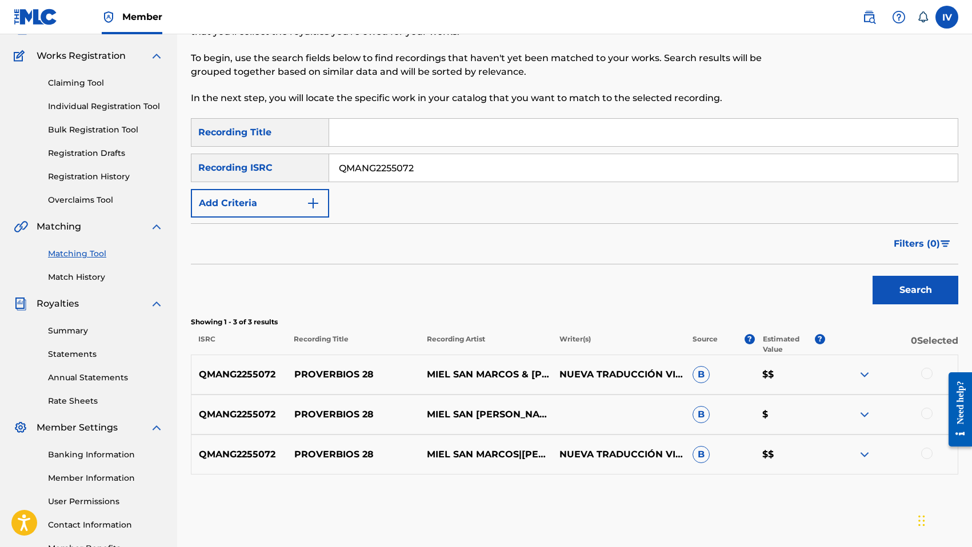
click at [926, 374] on div at bounding box center [926, 373] width 11 height 11
click at [927, 410] on div at bounding box center [926, 413] width 11 height 11
click at [928, 454] on div at bounding box center [926, 453] width 11 height 11
click at [255, 377] on p "QMANG2255072" at bounding box center [238, 375] width 95 height 14
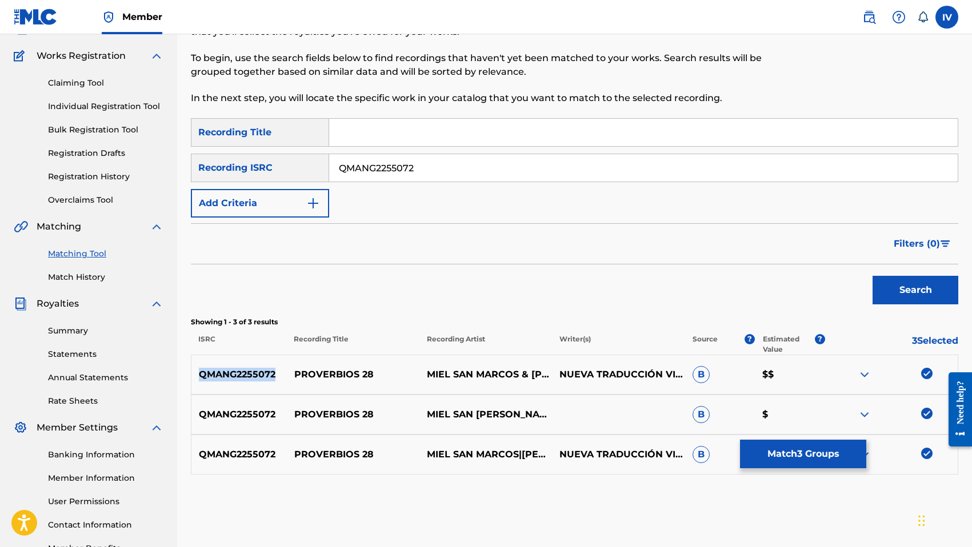
click at [255, 377] on p "QMANG2255072" at bounding box center [238, 375] width 95 height 14
click at [330, 378] on p "PROVERBIOS 28" at bounding box center [353, 375] width 133 height 14
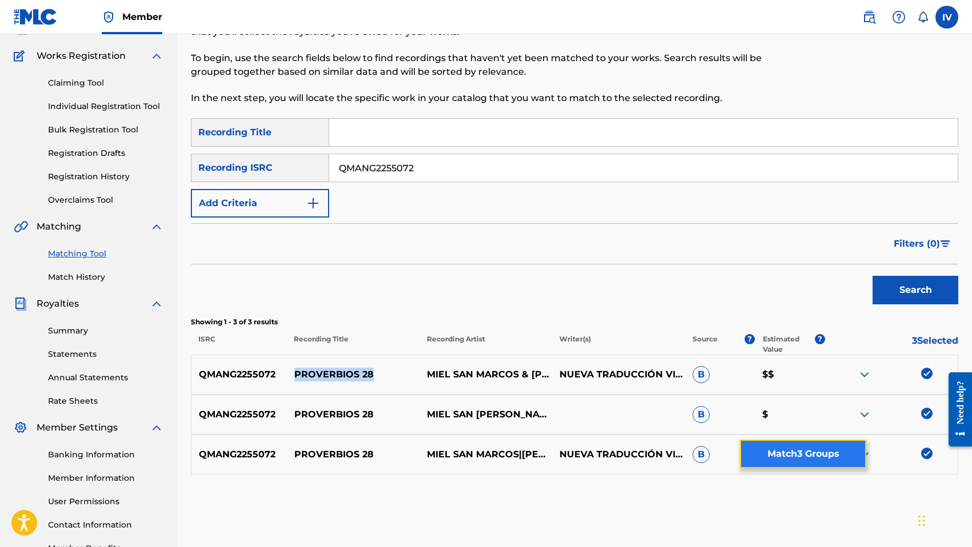
click at [834, 457] on button "Match 3 Groups" at bounding box center [803, 454] width 126 height 29
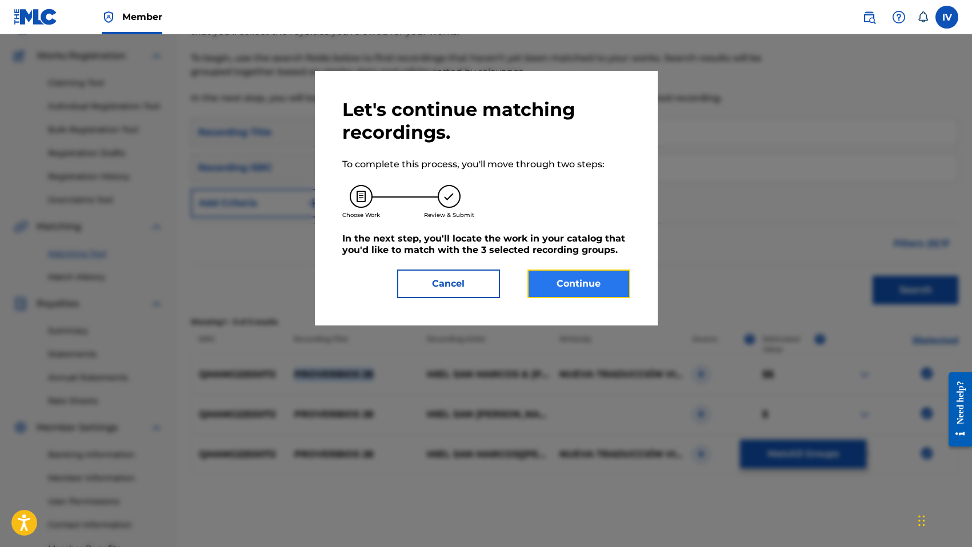
click at [597, 288] on button "Continue" at bounding box center [578, 284] width 103 height 29
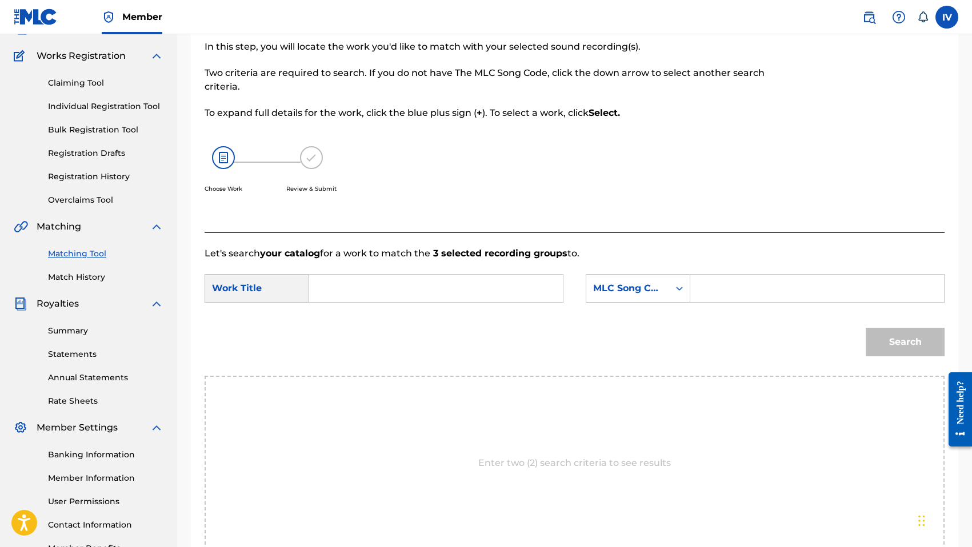
click at [439, 303] on div "SearchWithCriteria829d4350-4a9e-49d1-967a-14376c3bea2e Work Title SearchWithCri…" at bounding box center [575, 291] width 740 height 35
click at [460, 295] on input "Search Form" at bounding box center [436, 288] width 234 height 27
paste input "PROVERBIOS 28"
type input "PROVERBIOS 28"
click at [602, 294] on div "MLC Song Code" at bounding box center [627, 289] width 69 height 14
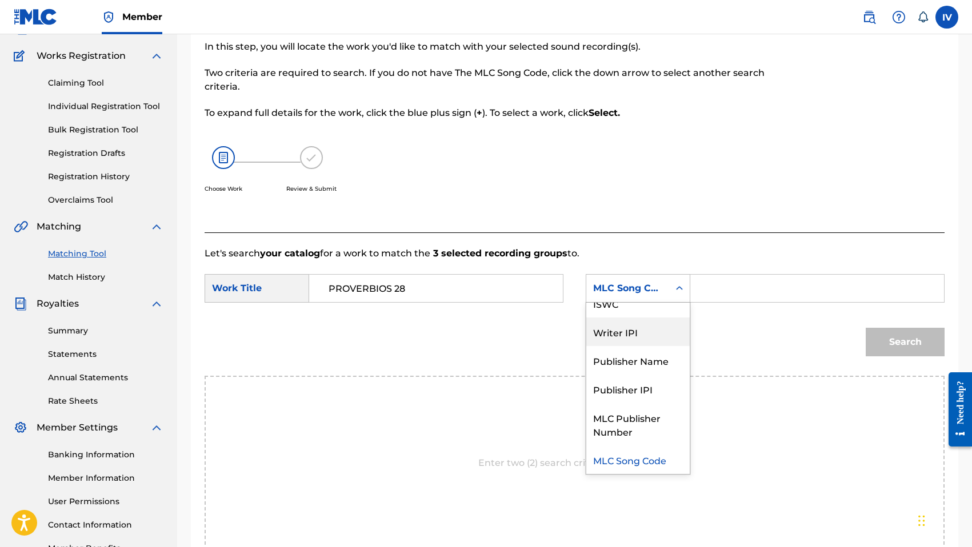
scroll to position [0, 0]
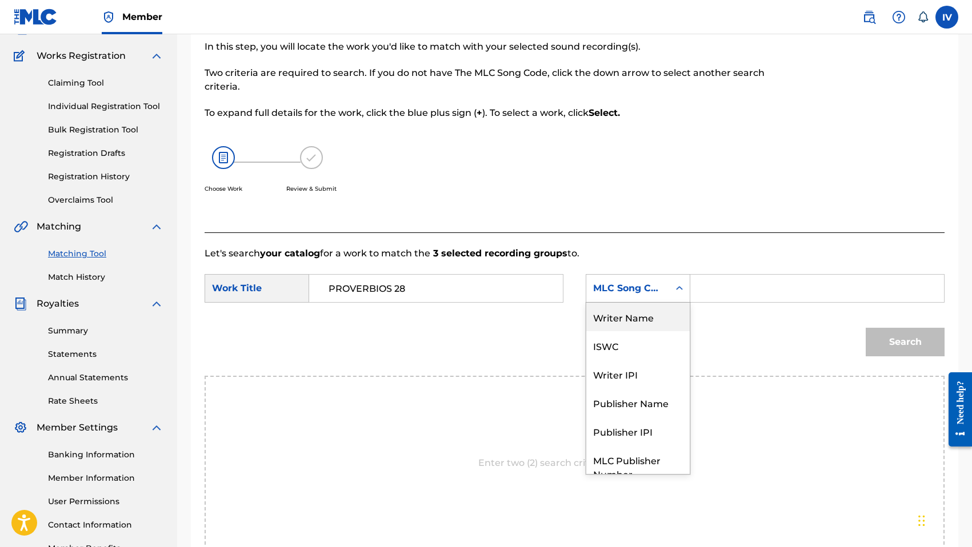
click at [635, 320] on div "Writer Name" at bounding box center [637, 317] width 103 height 29
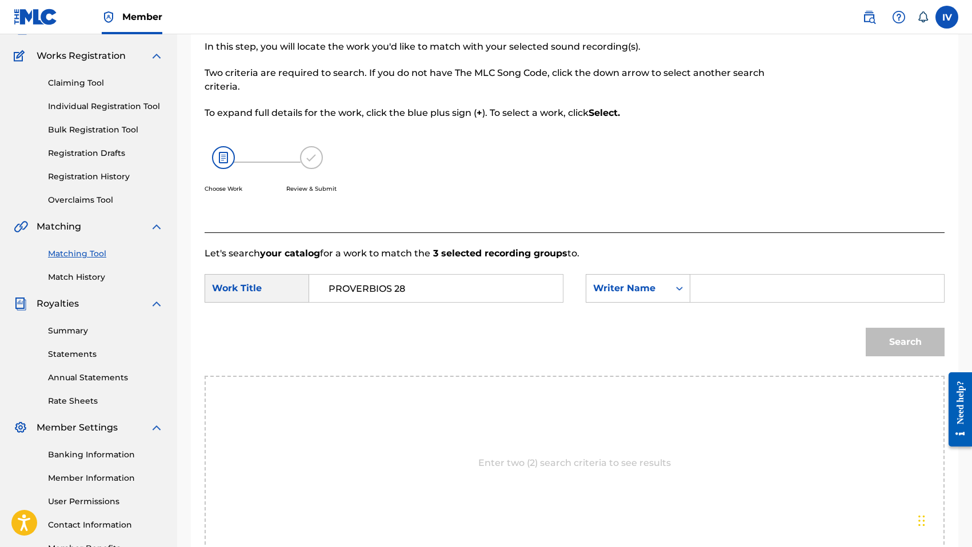
click at [730, 294] on input "Search Form" at bounding box center [817, 288] width 234 height 27
type input "[PERSON_NAME]"
click at [866, 328] on button "Search" at bounding box center [905, 342] width 79 height 29
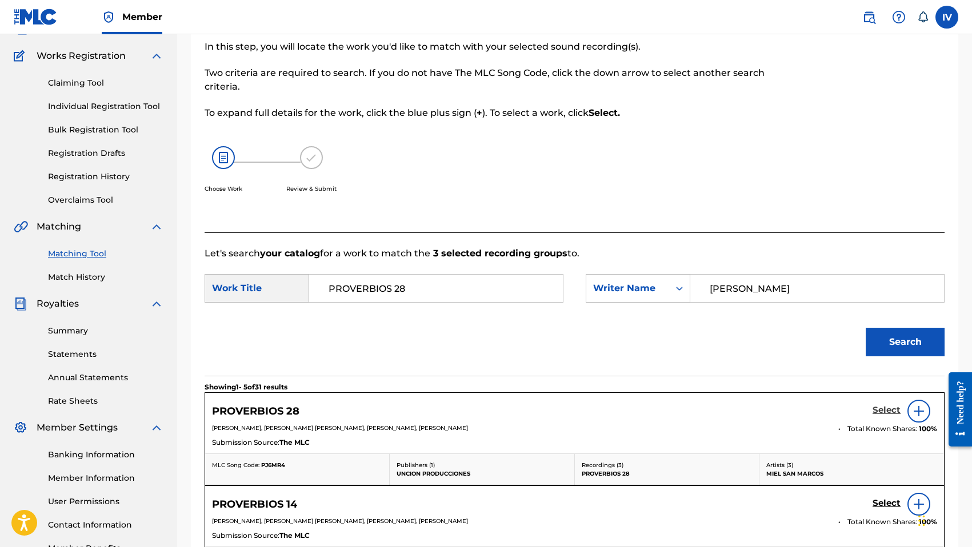
click at [881, 408] on h5 "Select" at bounding box center [886, 410] width 28 height 11
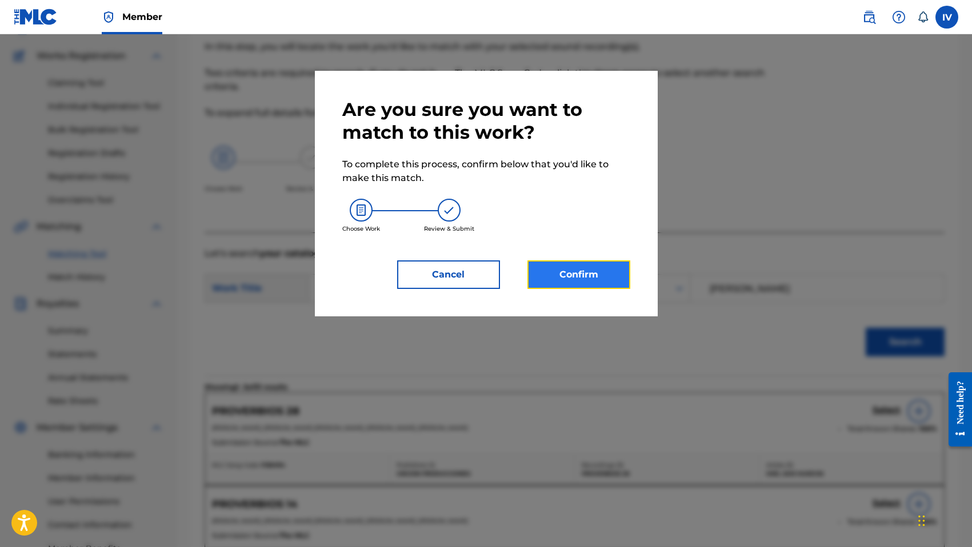
click at [618, 287] on button "Confirm" at bounding box center [578, 275] width 103 height 29
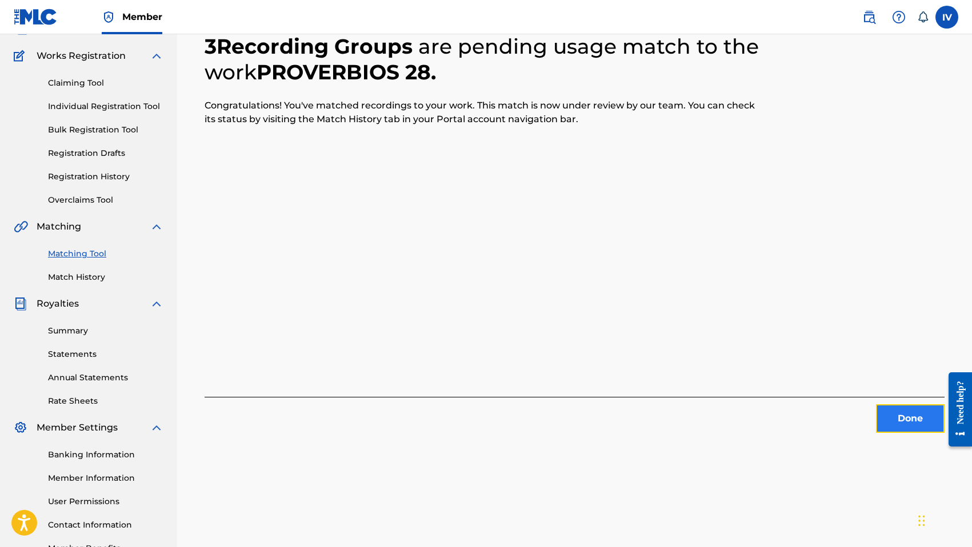
click at [899, 414] on button "Done" at bounding box center [910, 418] width 69 height 29
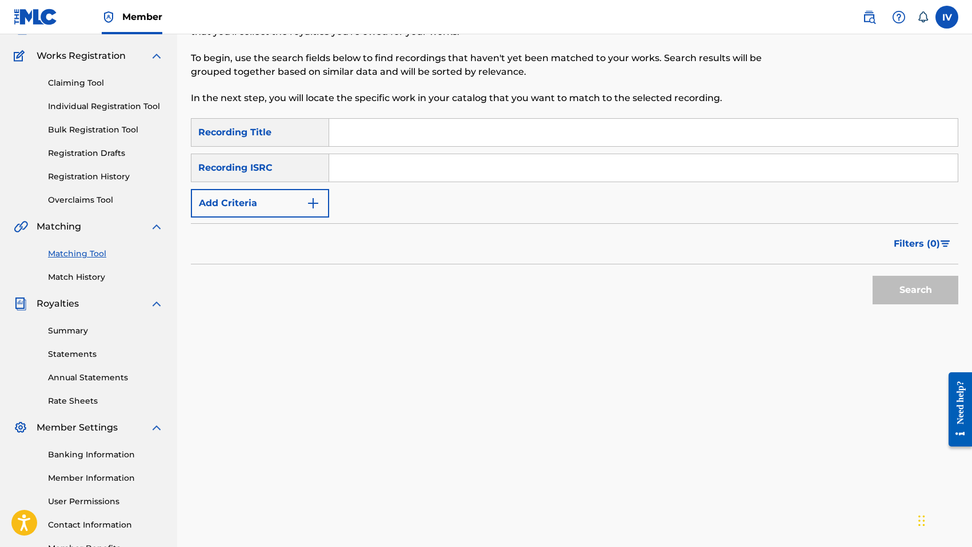
click at [442, 165] on input "Search Form" at bounding box center [643, 167] width 628 height 27
paste input "QMANG2255074"
type input "QMANG2255074"
click at [872, 276] on button "Search" at bounding box center [915, 290] width 86 height 29
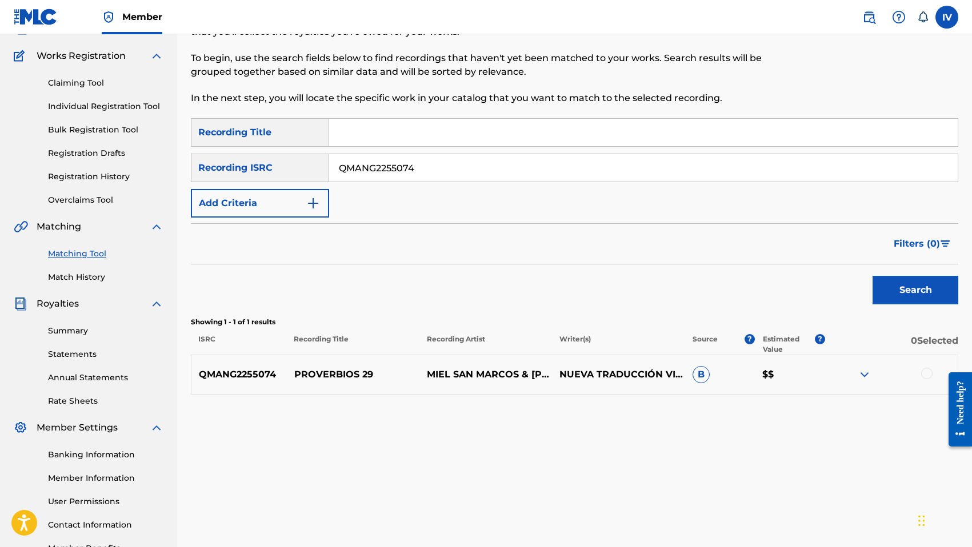
click at [345, 371] on p "PROVERBIOS 29" at bounding box center [353, 375] width 133 height 14
click at [926, 378] on div at bounding box center [926, 373] width 11 height 11
click at [797, 459] on button "Match 1 Group" at bounding box center [803, 454] width 126 height 29
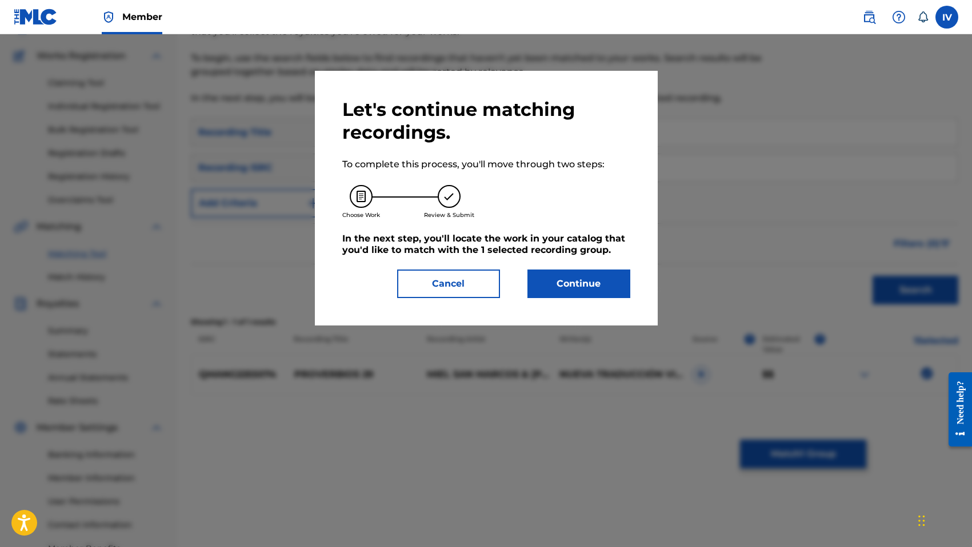
click at [578, 261] on div "Let's continue matching recordings. To complete this process, you'll move throu…" at bounding box center [486, 198] width 288 height 200
click at [562, 277] on button "Continue" at bounding box center [578, 284] width 103 height 29
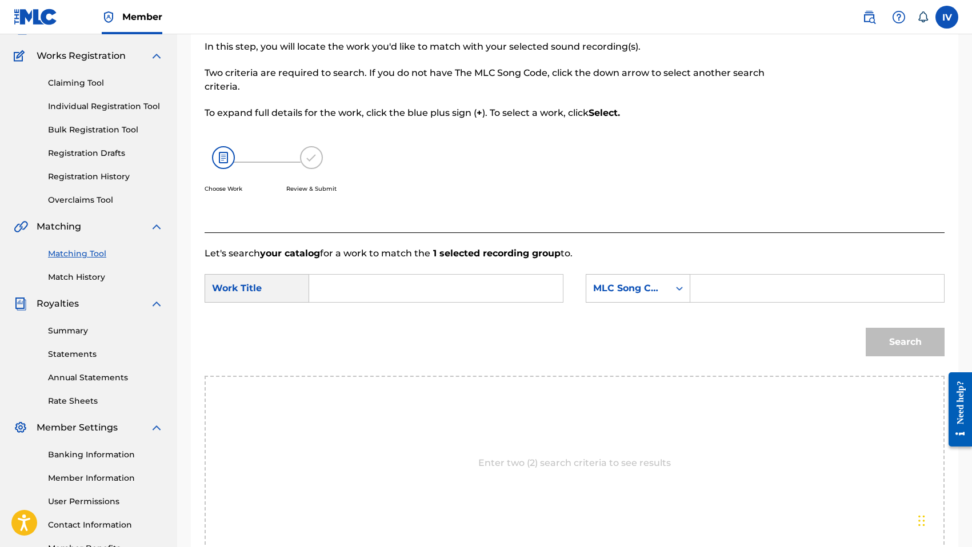
click at [416, 300] on input "Search Form" at bounding box center [436, 288] width 234 height 27
paste input "PROVERBIOS 29"
type input "PROVERBIOS 29"
click at [646, 298] on div "MLC Song Code" at bounding box center [627, 289] width 83 height 22
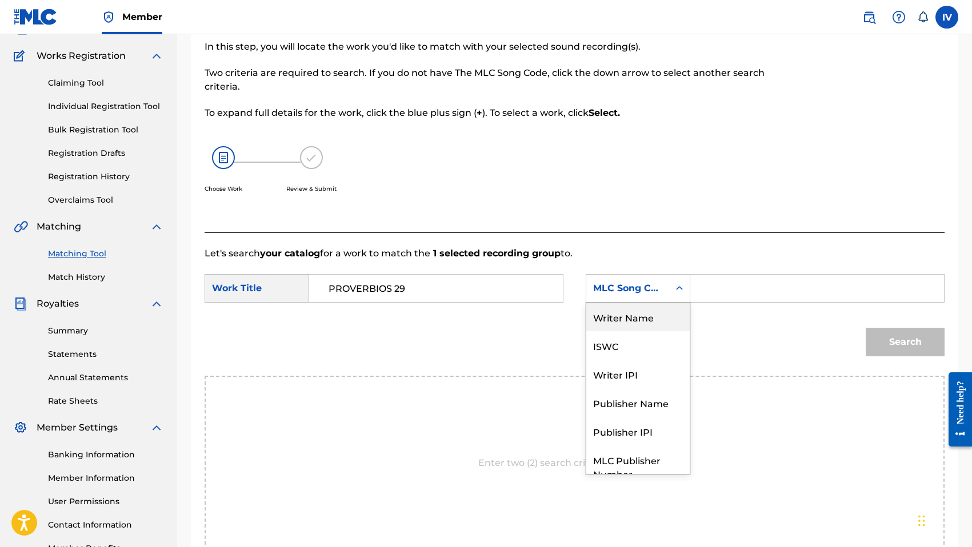
click at [646, 319] on div "Writer Name" at bounding box center [637, 317] width 103 height 29
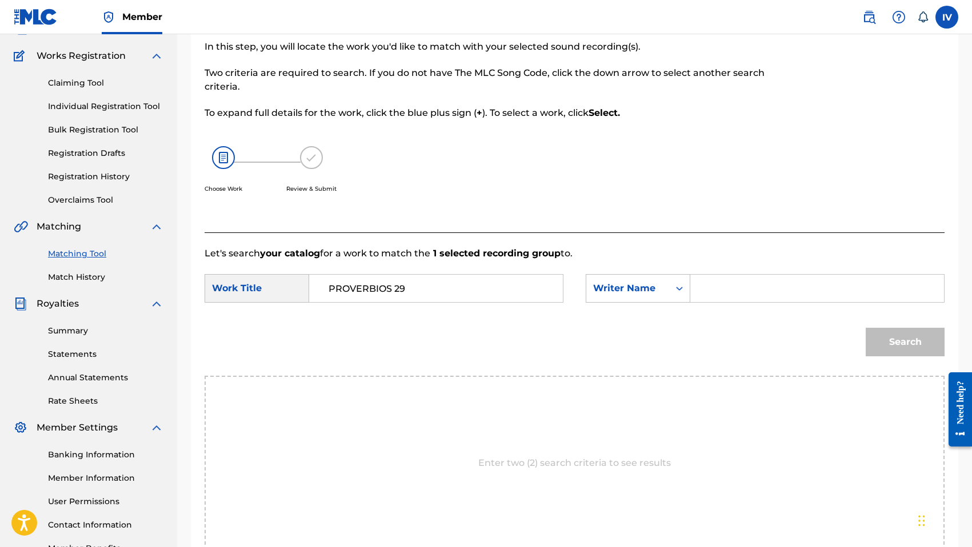
click at [711, 285] on input "Search Form" at bounding box center [817, 288] width 234 height 27
type input "[PERSON_NAME]"
click at [866, 328] on button "Search" at bounding box center [905, 342] width 79 height 29
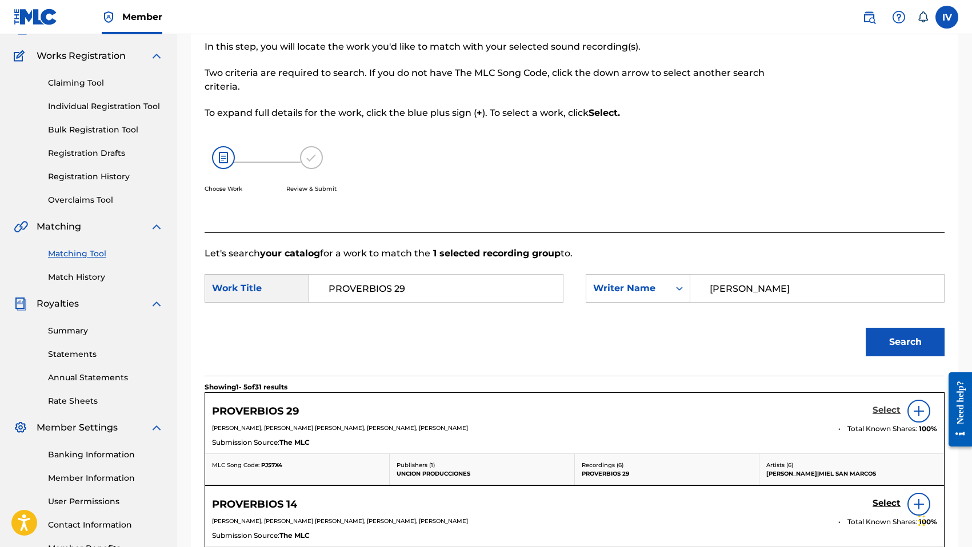
click at [880, 409] on h5 "Select" at bounding box center [886, 410] width 28 height 11
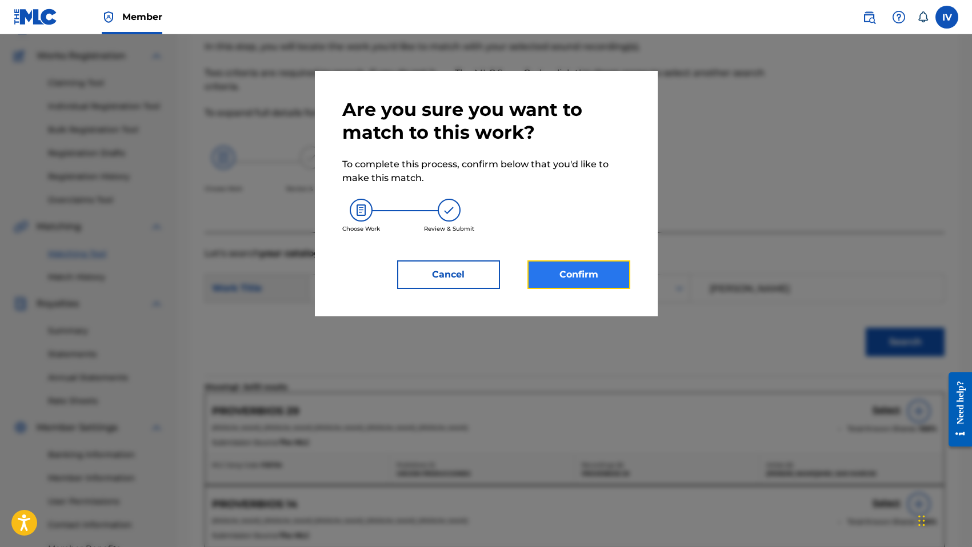
click at [588, 280] on button "Confirm" at bounding box center [578, 275] width 103 height 29
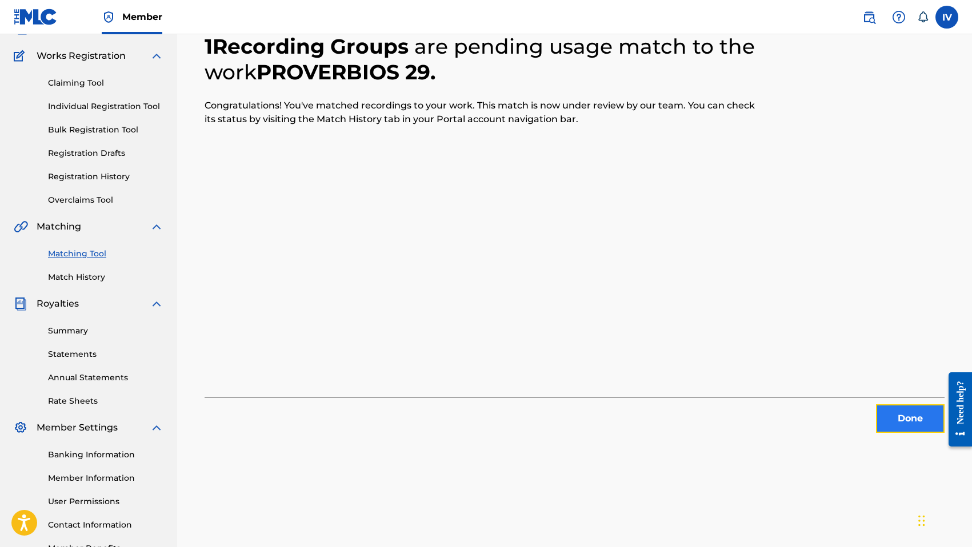
click at [905, 426] on button "Done" at bounding box center [910, 418] width 69 height 29
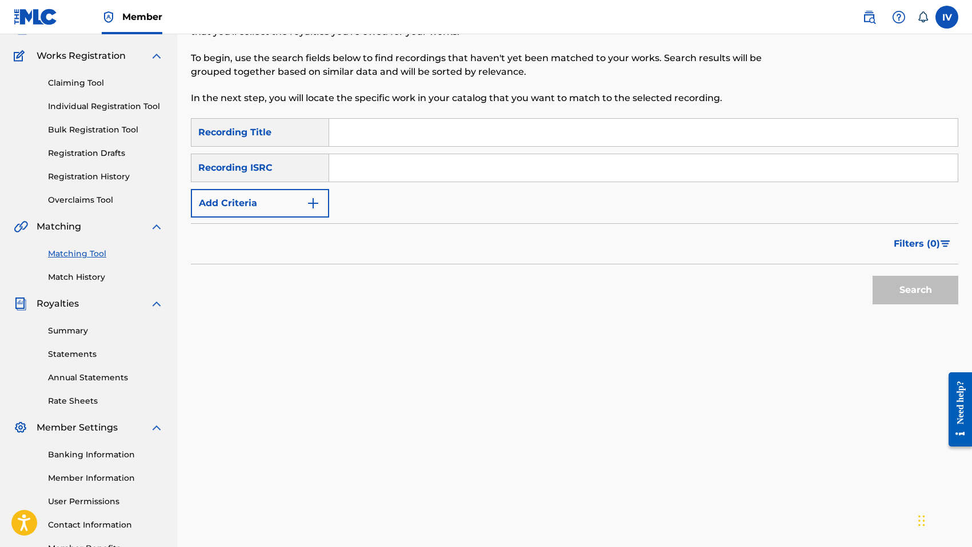
click at [585, 175] on input "Search Form" at bounding box center [643, 167] width 628 height 27
paste input "QMANG2255076"
type input "QMANG2255076"
click at [872, 276] on button "Search" at bounding box center [915, 290] width 86 height 29
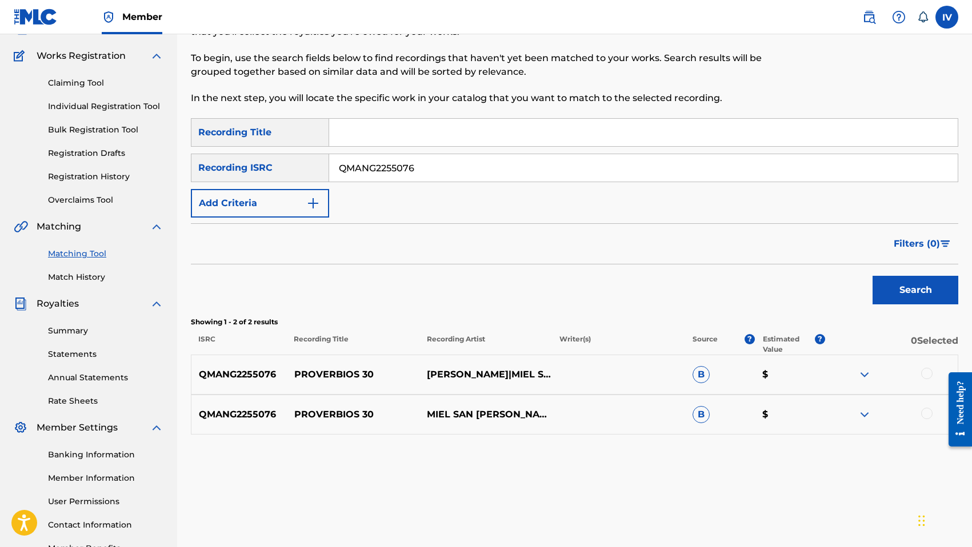
click at [334, 367] on div "QMANG2255076 PROVERBIOS 30 [PERSON_NAME]|MIEL SAN MARCOS B $" at bounding box center [574, 375] width 767 height 40
click at [929, 378] on div at bounding box center [926, 373] width 11 height 11
click at [928, 406] on div "QMANG2255076 PROVERBIOS 30 MIEL SAN [PERSON_NAME] [PERSON_NAME] B $" at bounding box center [574, 415] width 767 height 40
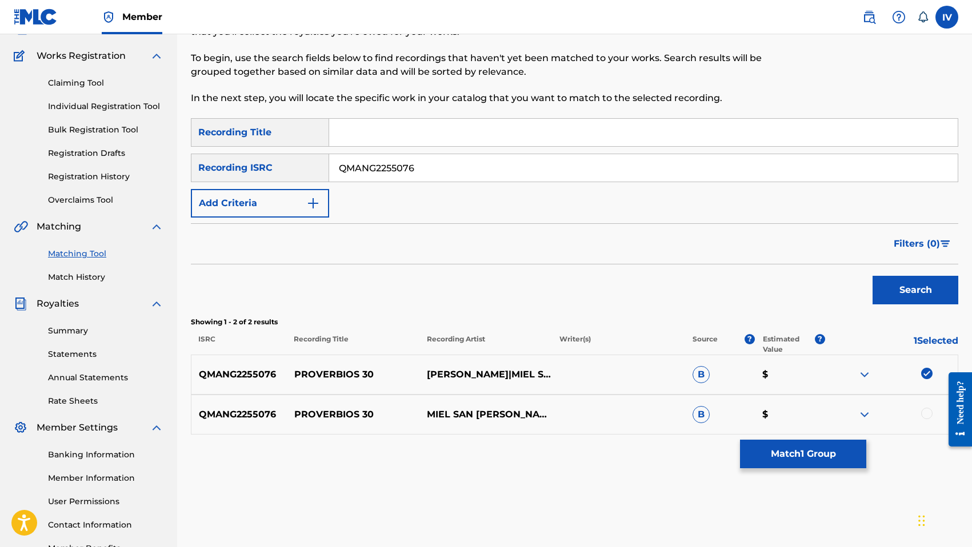
click at [927, 407] on div "QMANG2255076 PROVERBIOS 30 MIEL SAN [PERSON_NAME] [PERSON_NAME] B $" at bounding box center [574, 415] width 767 height 40
click at [926, 414] on div at bounding box center [926, 413] width 11 height 11
click at [804, 458] on button "Match 2 Groups" at bounding box center [803, 454] width 126 height 29
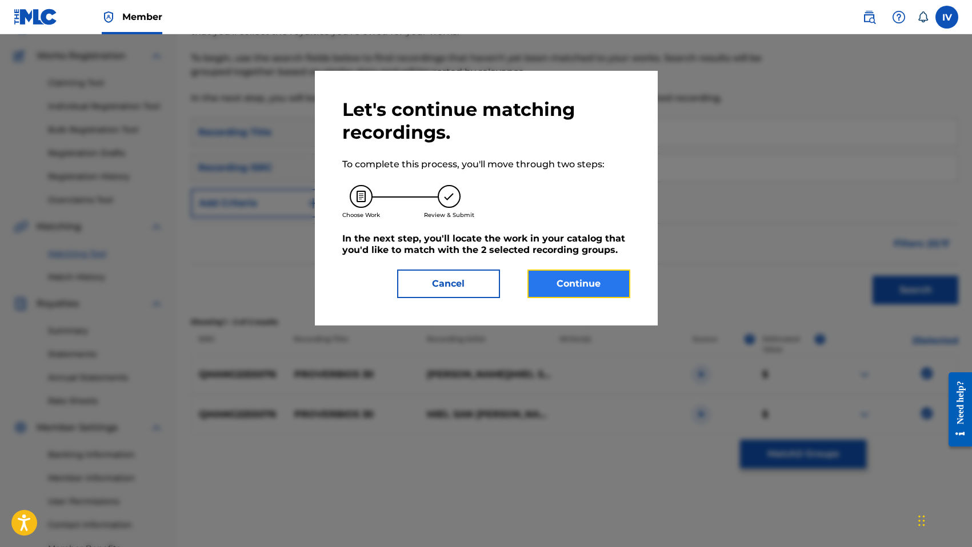
click at [556, 273] on button "Continue" at bounding box center [578, 284] width 103 height 29
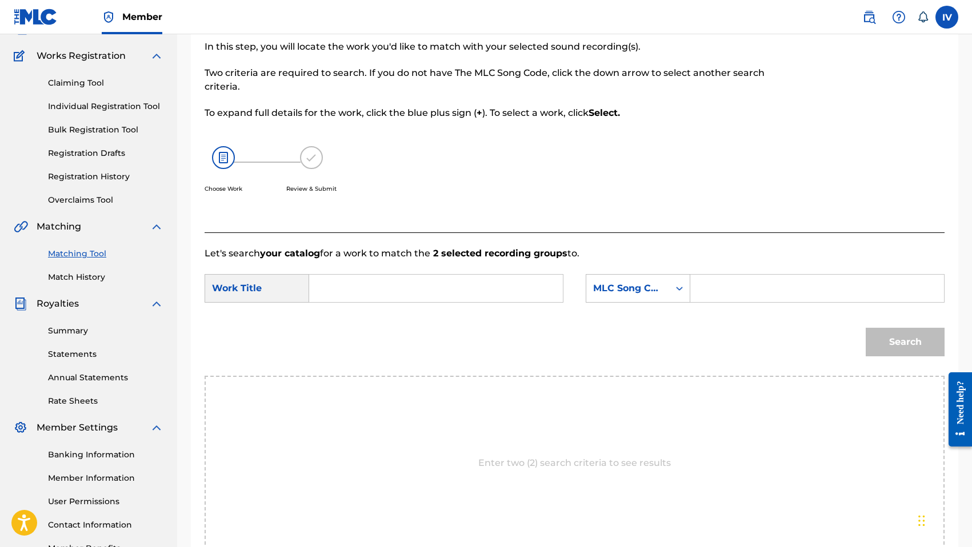
click at [461, 275] on input "Search Form" at bounding box center [436, 288] width 234 height 27
paste input "PROVERBIOS 30"
type input "PROVERBIOS 30"
click at [627, 293] on div "MLC Song Code" at bounding box center [627, 289] width 69 height 14
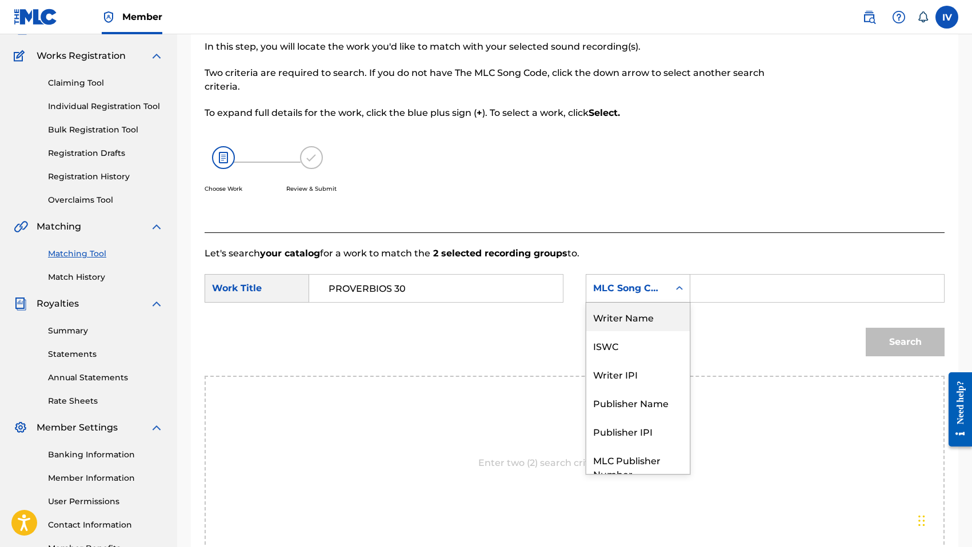
click at [629, 312] on div "Writer Name" at bounding box center [637, 317] width 103 height 29
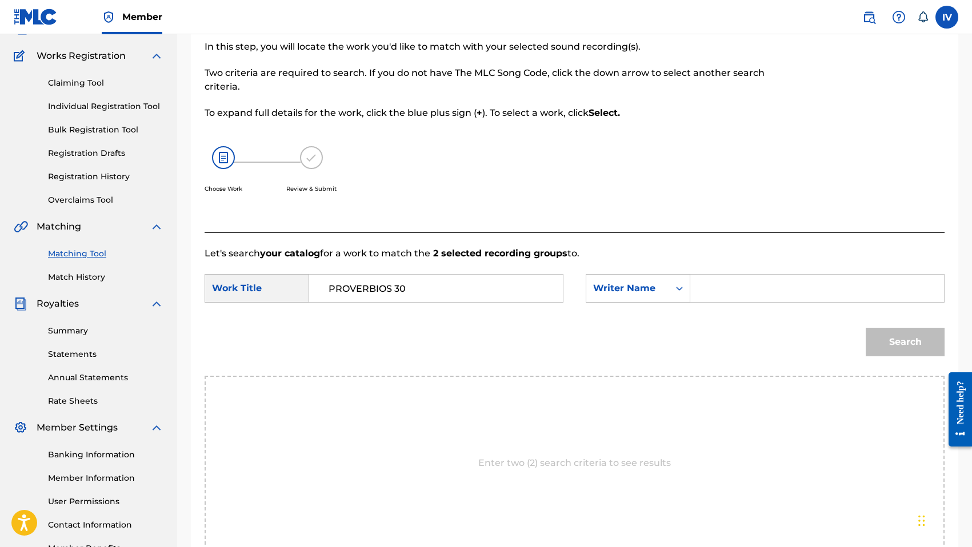
click at [728, 280] on input "Search Form" at bounding box center [817, 288] width 234 height 27
type input "[PERSON_NAME]"
click at [866, 328] on button "Search" at bounding box center [905, 342] width 79 height 29
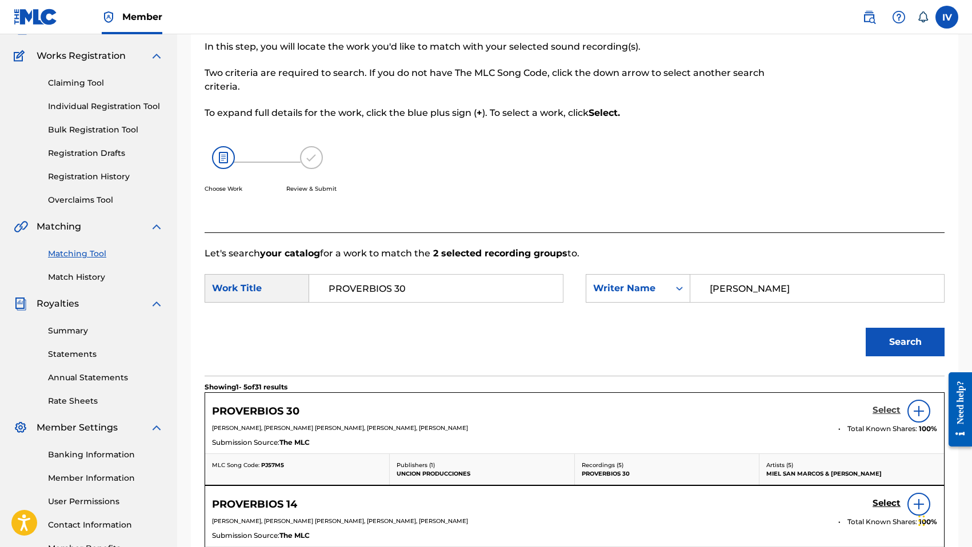
click at [881, 408] on h5 "Select" at bounding box center [886, 410] width 28 height 11
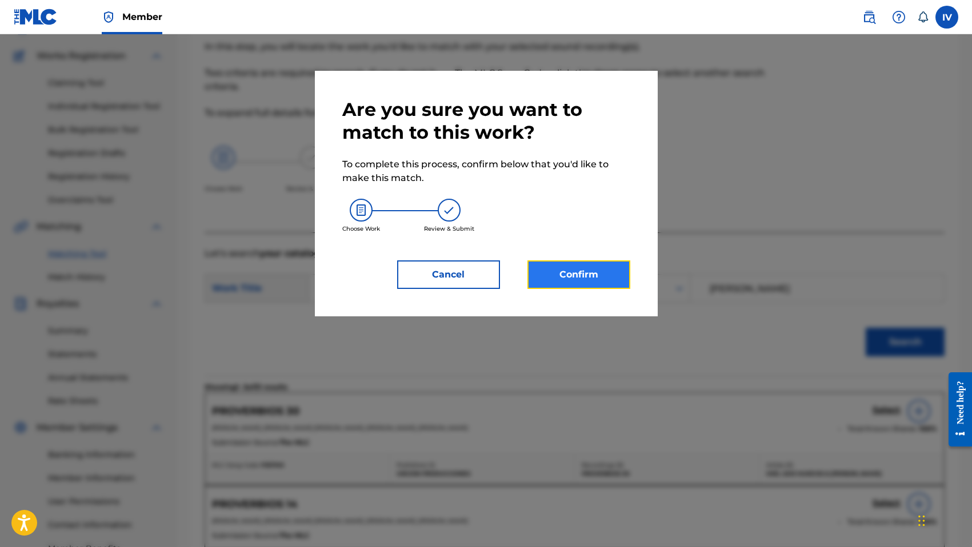
click at [568, 279] on button "Confirm" at bounding box center [578, 275] width 103 height 29
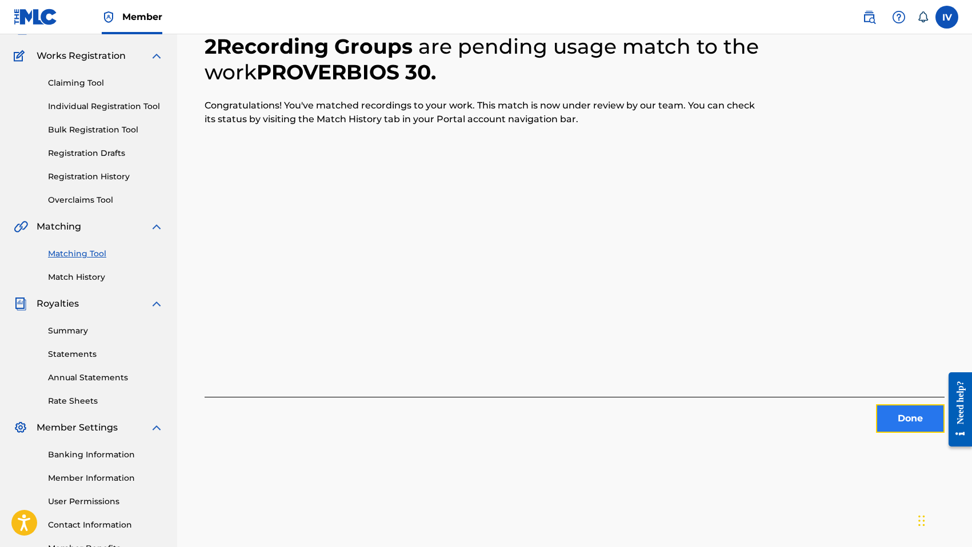
click at [899, 412] on button "Done" at bounding box center [910, 418] width 69 height 29
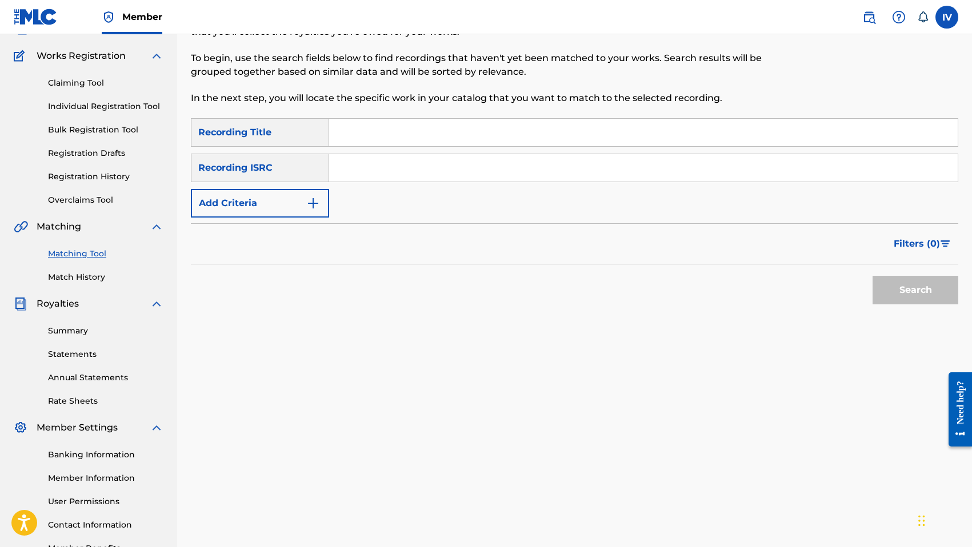
click at [427, 178] on input "Search Form" at bounding box center [643, 167] width 628 height 27
paste input "QMANG2255077"
type input "QMANG2255077"
click at [872, 276] on button "Search" at bounding box center [915, 290] width 86 height 29
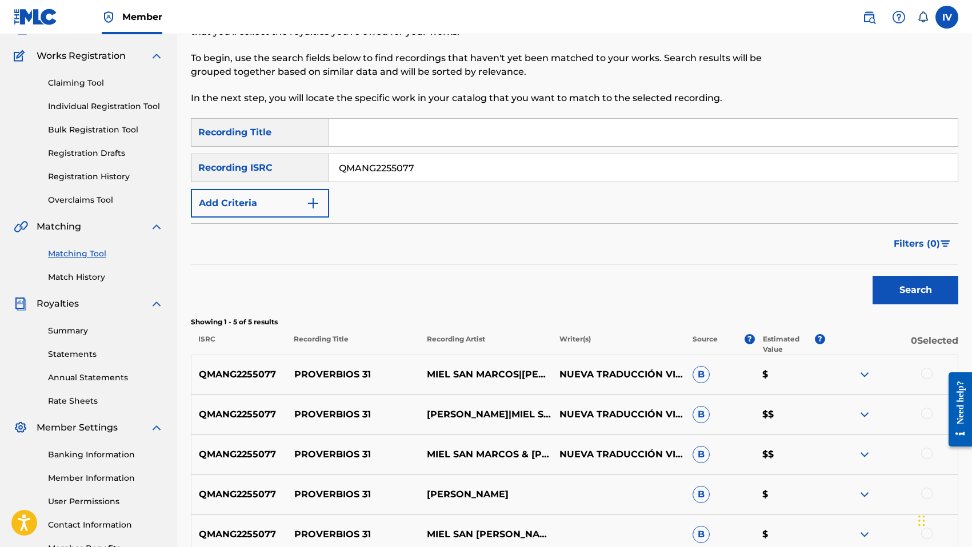
click at [347, 373] on p "PROVERBIOS 31" at bounding box center [353, 375] width 133 height 14
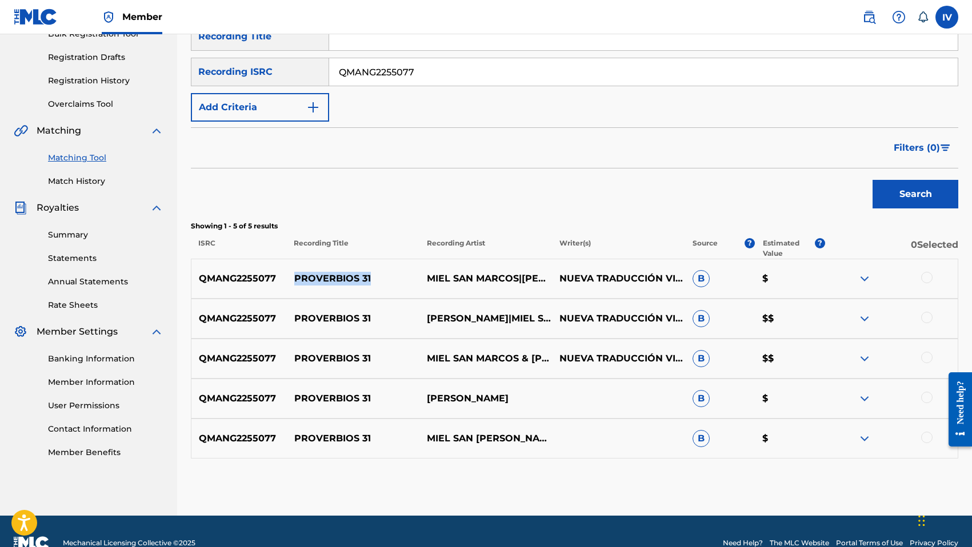
scroll to position [205, 0]
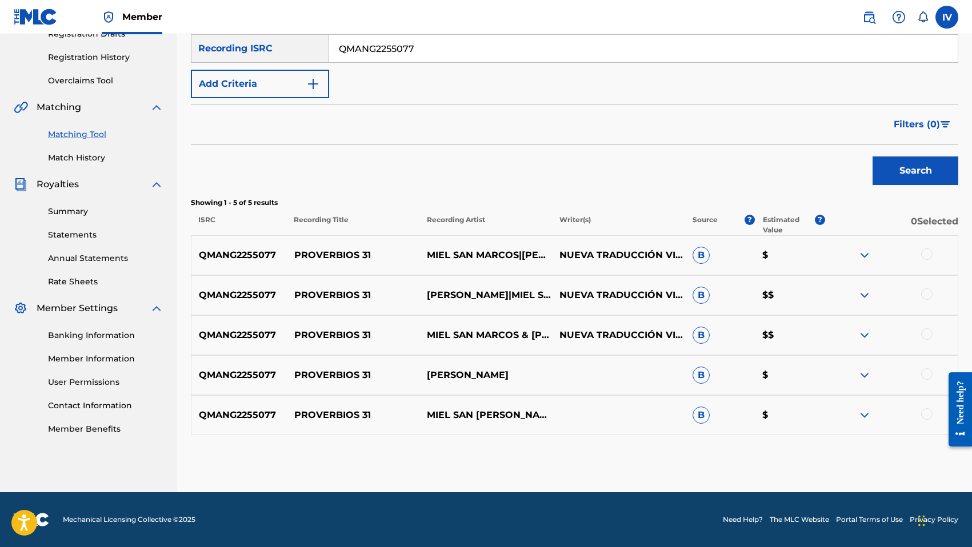
click at [927, 415] on div at bounding box center [926, 413] width 11 height 11
click at [922, 369] on div at bounding box center [891, 376] width 133 height 14
click at [929, 370] on div at bounding box center [926, 374] width 11 height 11
click at [928, 328] on div "QMANG2255077 PROVERBIOS 31 MIEL SAN MARCOS & [PERSON_NAME] NUEVA TRADUCCIÓN VIV…" at bounding box center [574, 335] width 767 height 40
click at [927, 334] on div at bounding box center [926, 334] width 11 height 11
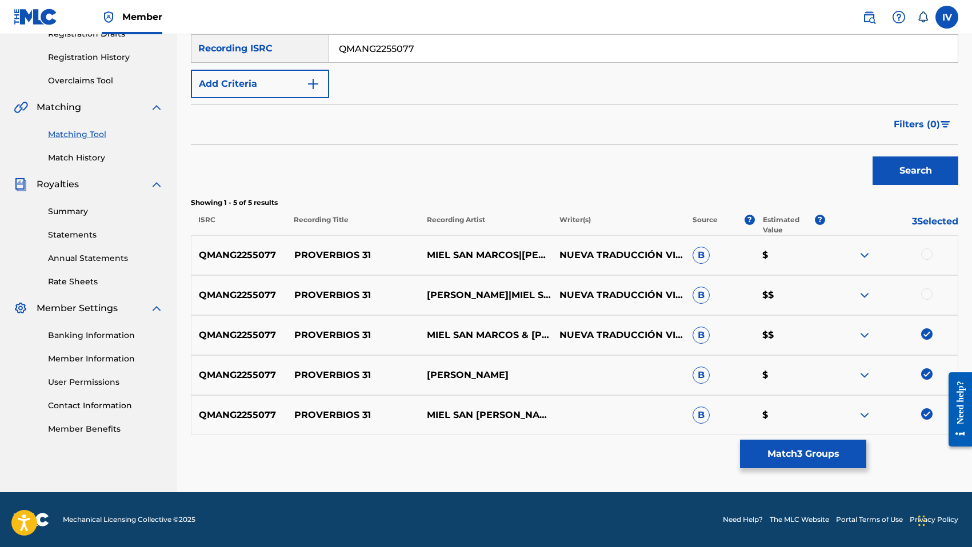
click at [925, 293] on div at bounding box center [926, 294] width 11 height 11
click at [927, 251] on div at bounding box center [926, 254] width 11 height 11
click at [839, 458] on button "Match 5 Groups" at bounding box center [803, 454] width 126 height 29
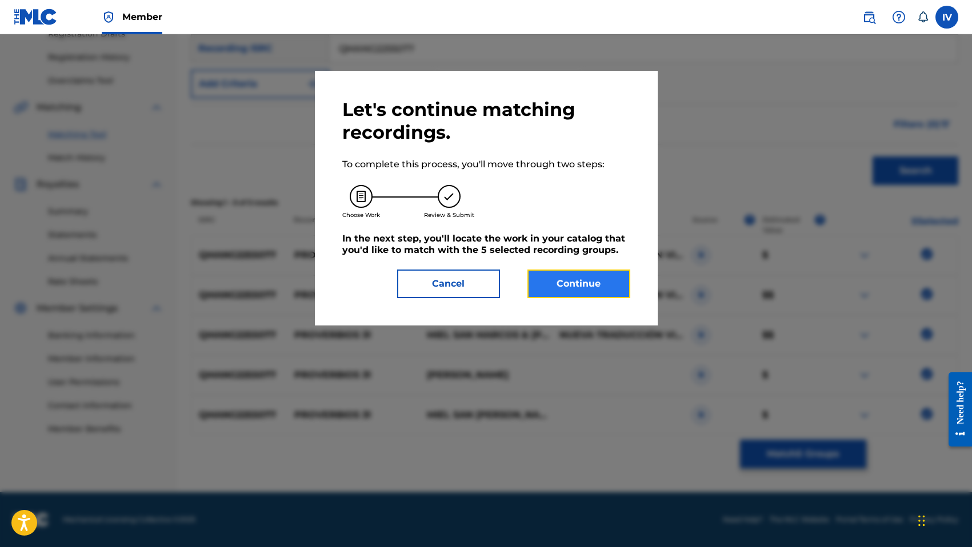
click at [599, 289] on button "Continue" at bounding box center [578, 284] width 103 height 29
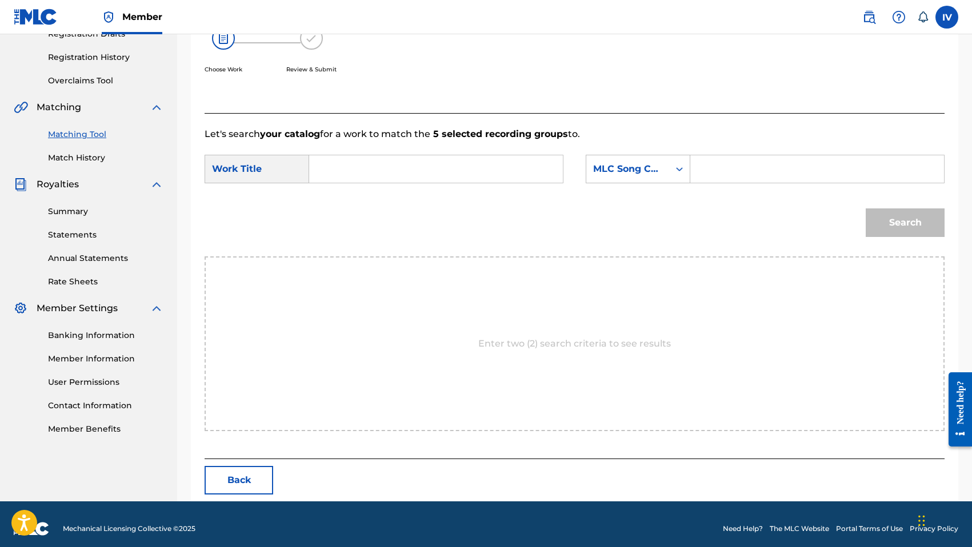
click at [418, 179] on input "Search Form" at bounding box center [436, 168] width 234 height 27
paste input "PROVERBIOS 31"
type input "PROVERBIOS 31"
click at [614, 165] on div "MLC Song Code" at bounding box center [627, 169] width 69 height 14
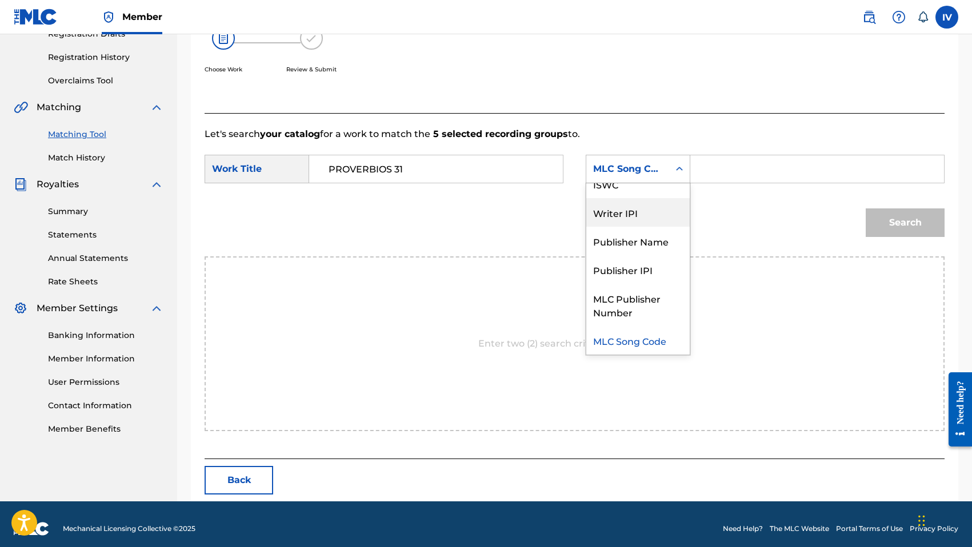
scroll to position [0, 0]
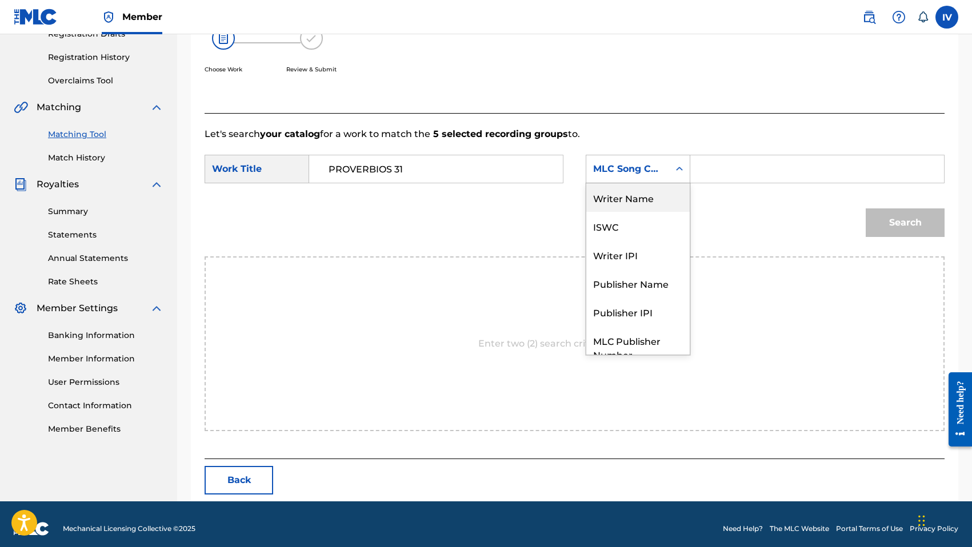
click at [616, 204] on div "Writer Name" at bounding box center [637, 197] width 103 height 29
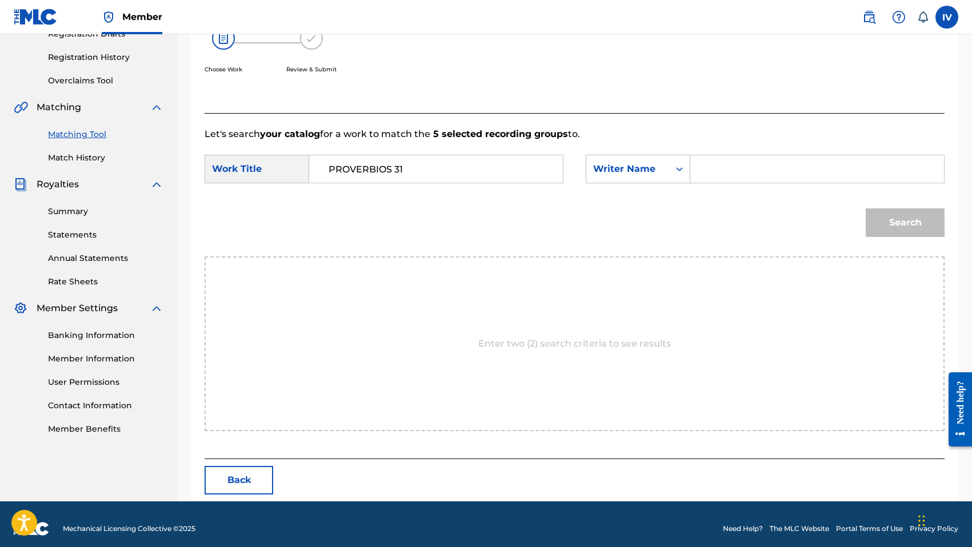
click at [726, 159] on input "Search Form" at bounding box center [817, 168] width 234 height 27
click at [866, 209] on button "Search" at bounding box center [905, 223] width 79 height 29
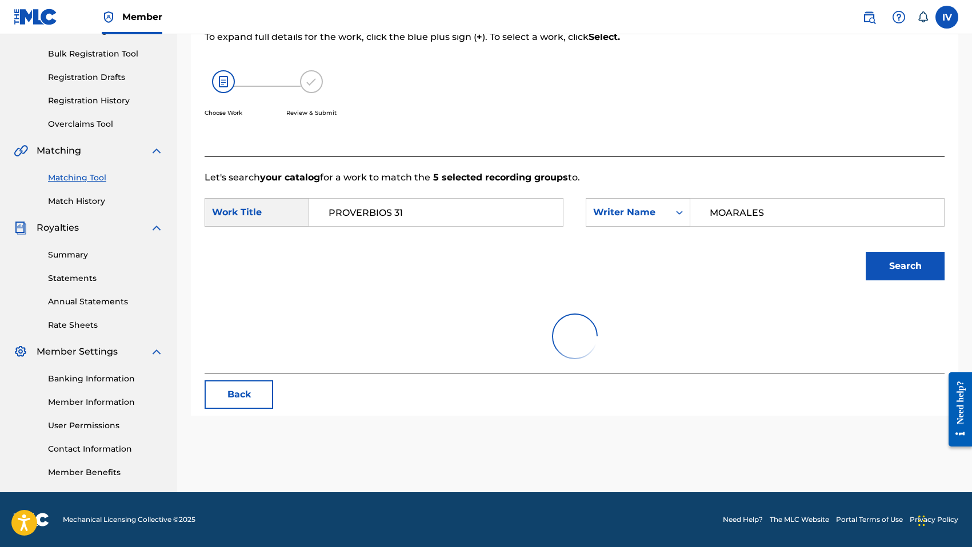
scroll to position [161, 0]
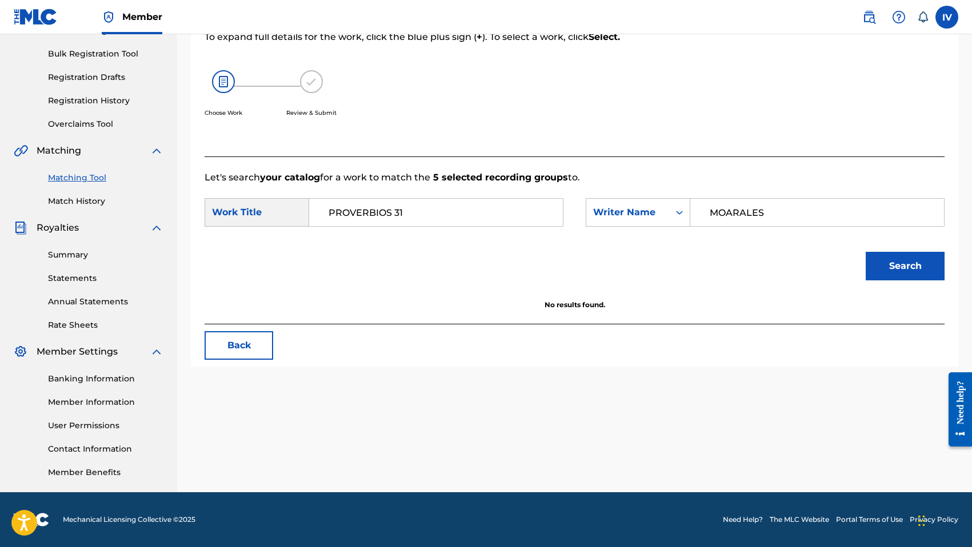
click at [730, 208] on input "MOARALES" at bounding box center [817, 212] width 234 height 27
type input "[PERSON_NAME]"
click at [866, 252] on button "Search" at bounding box center [905, 266] width 79 height 29
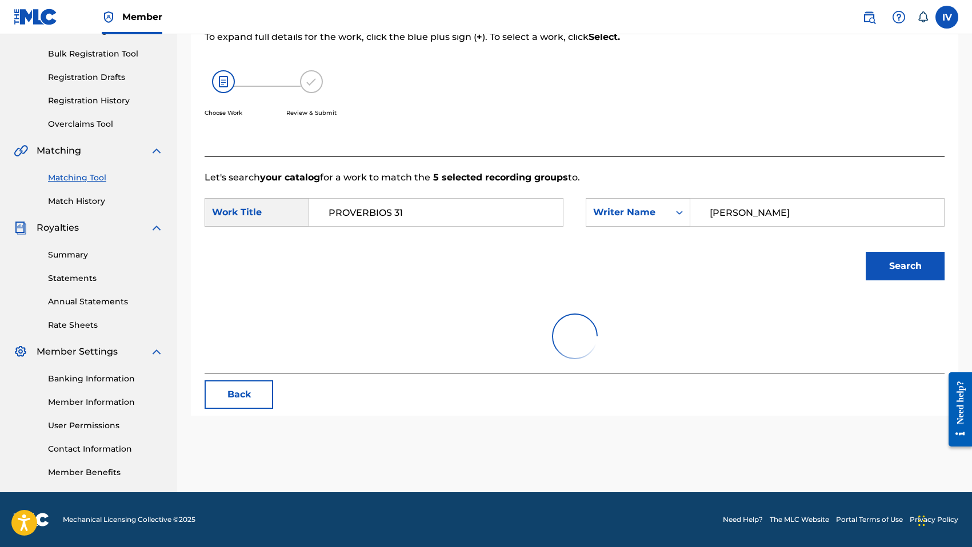
scroll to position [205, 0]
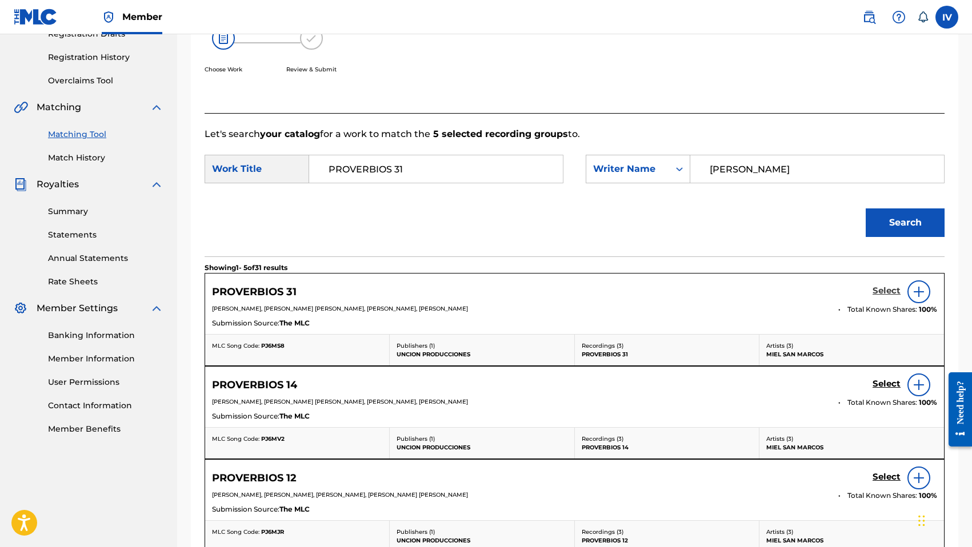
click at [888, 291] on h5 "Select" at bounding box center [886, 291] width 28 height 11
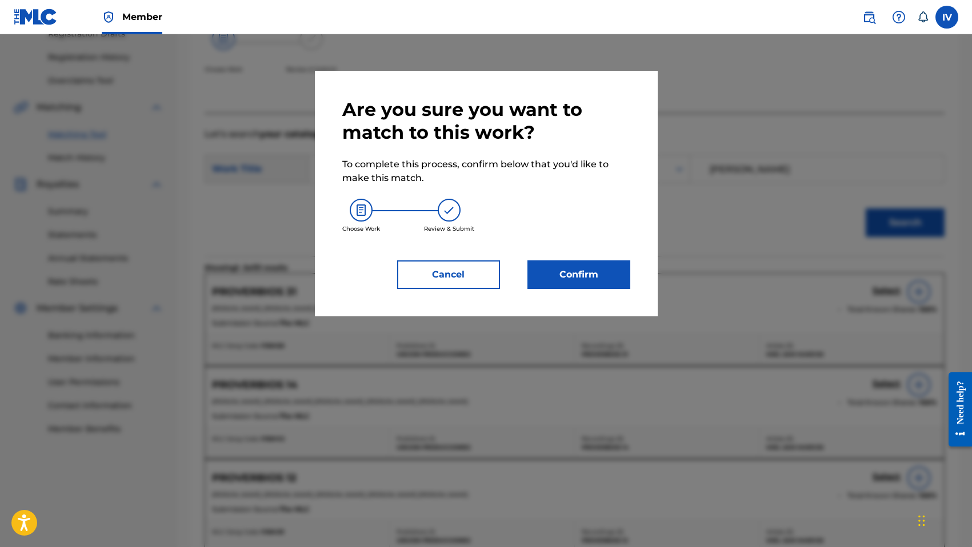
click at [566, 290] on div "Are you sure you want to match to this work? To complete this process, confirm …" at bounding box center [486, 194] width 343 height 246
click at [567, 289] on div "Are you sure you want to match to this work? To complete this process, confirm …" at bounding box center [486, 194] width 343 height 246
click at [558, 295] on div "Are you sure you want to match to this work? To complete this process, confirm …" at bounding box center [486, 194] width 343 height 246
click at [562, 282] on button "Confirm" at bounding box center [578, 275] width 103 height 29
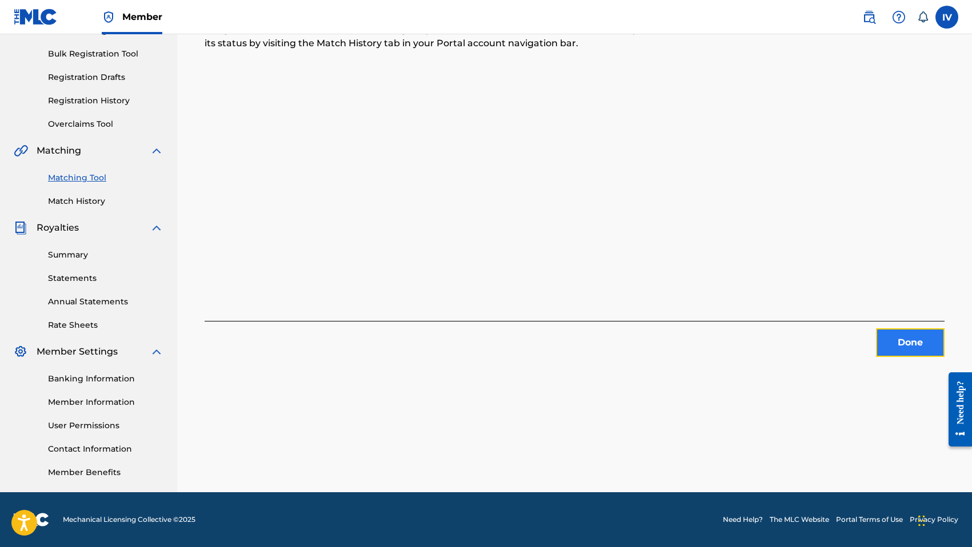
click at [878, 337] on button "Done" at bounding box center [910, 343] width 69 height 29
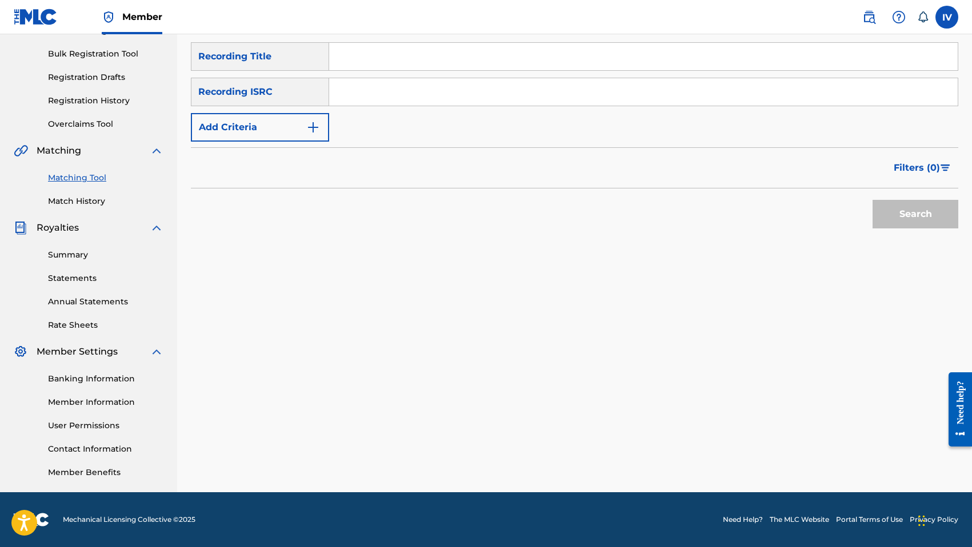
click at [389, 98] on input "Search Form" at bounding box center [643, 91] width 628 height 27
paste input "US6WP2300283"
type input "US6WP2300283"
click at [872, 200] on button "Search" at bounding box center [915, 214] width 86 height 29
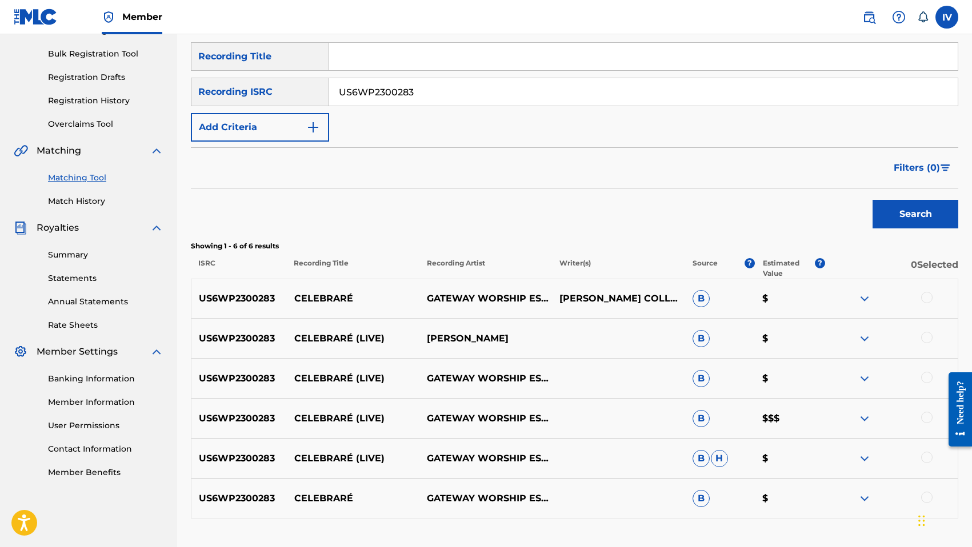
click at [350, 288] on div "US6WP2300283 CELEBRARÉ GATEWAY WORSHIP ESPAÑOL & [PERSON_NAME] [PERSON_NAME] CO…" at bounding box center [574, 299] width 767 height 40
click at [927, 297] on div at bounding box center [926, 297] width 11 height 11
click at [927, 338] on div at bounding box center [926, 337] width 11 height 11
click at [927, 376] on div at bounding box center [926, 377] width 11 height 11
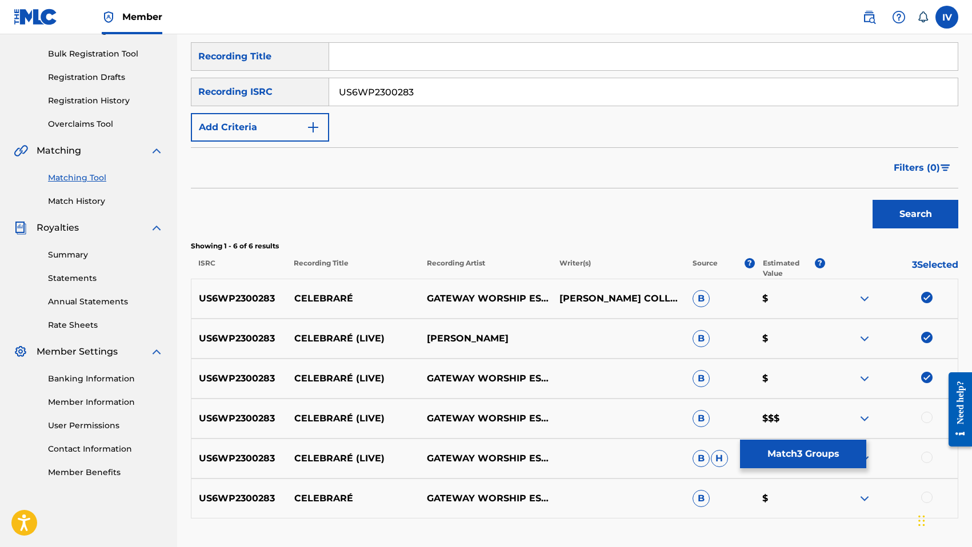
scroll to position [245, 0]
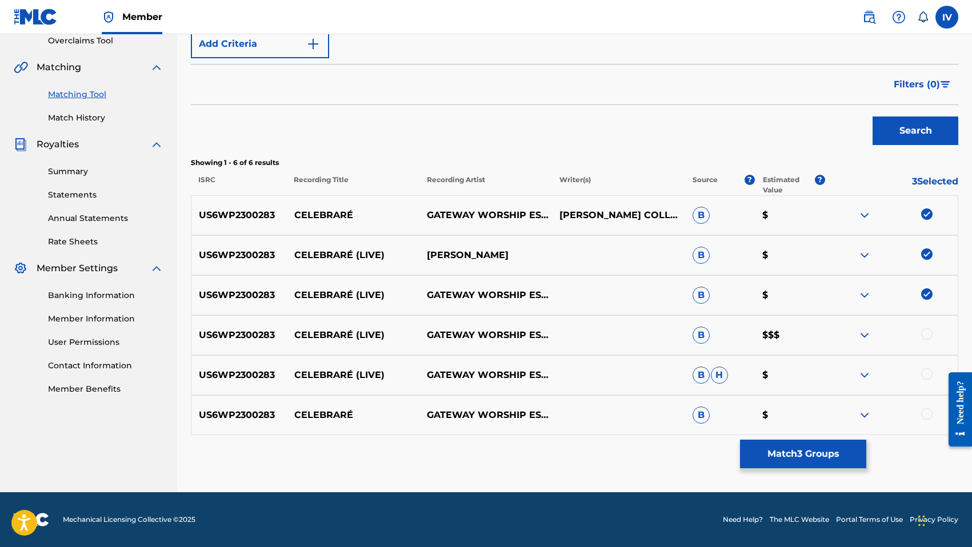
click at [928, 329] on div at bounding box center [891, 336] width 133 height 14
click at [929, 386] on div "US6WP2300283 CELEBRARÉ (LIVE) GATEWAY WORSHIP ESPAÑOL,[PERSON_NAME] [PERSON_NAM…" at bounding box center [574, 375] width 767 height 40
click at [929, 382] on div at bounding box center [891, 376] width 133 height 14
click at [929, 380] on div at bounding box center [891, 376] width 133 height 14
click at [928, 330] on div at bounding box center [926, 334] width 11 height 11
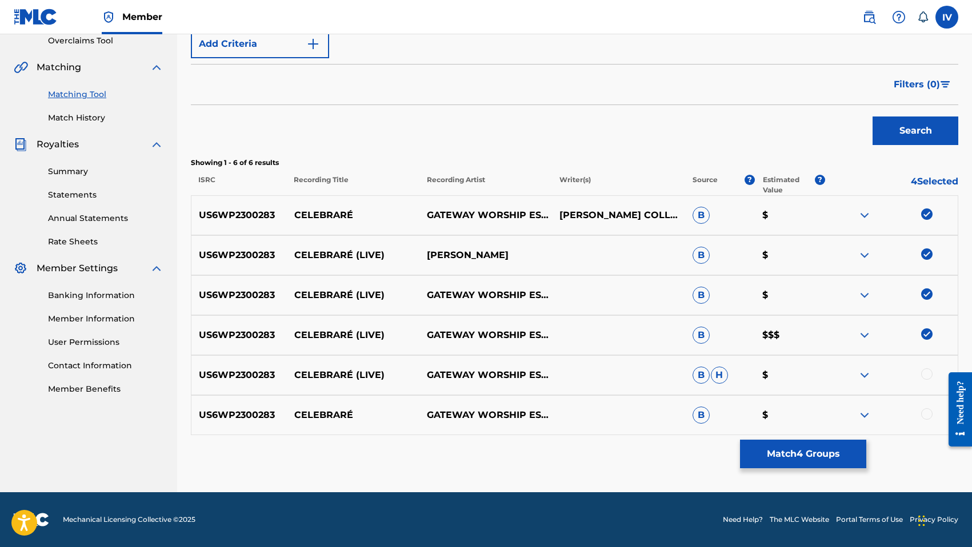
click at [927, 377] on div at bounding box center [926, 374] width 11 height 11
click at [929, 418] on div at bounding box center [926, 413] width 11 height 11
click at [313, 419] on p "CELEBRARÉ" at bounding box center [353, 415] width 133 height 14
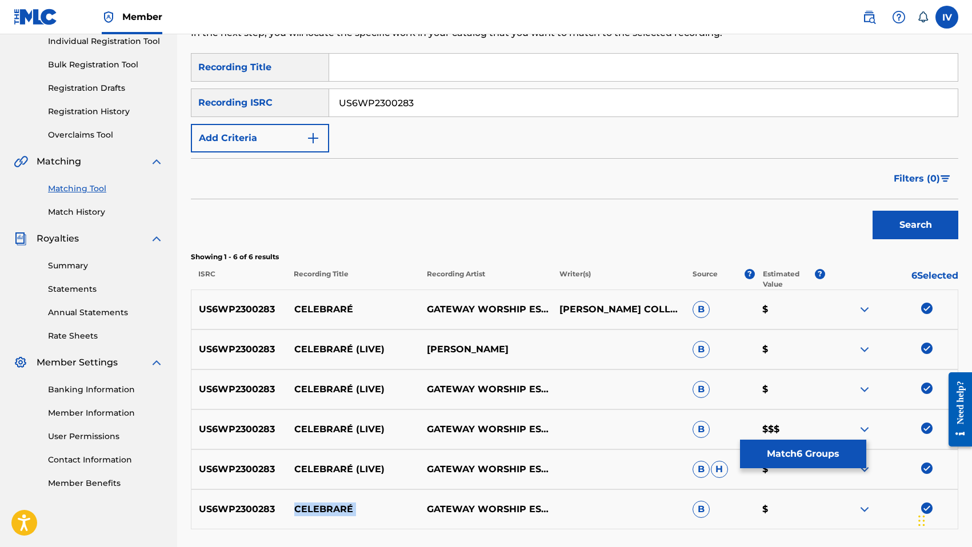
scroll to position [0, 0]
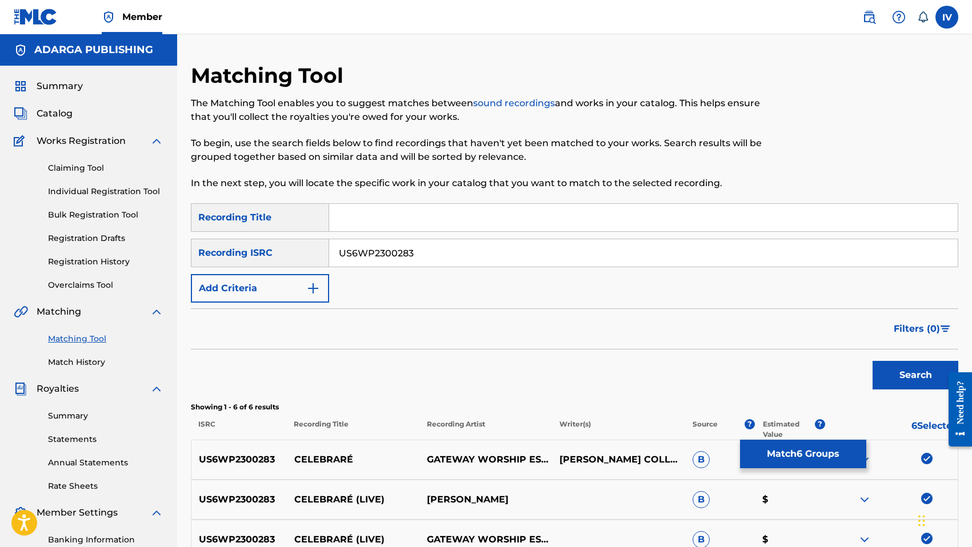
click at [358, 220] on input "Search Form" at bounding box center [643, 217] width 628 height 27
paste input "CELEBRARÉ"
type input "CELEBRARÉ"
click at [371, 247] on input "US6WP2300283" at bounding box center [643, 252] width 628 height 27
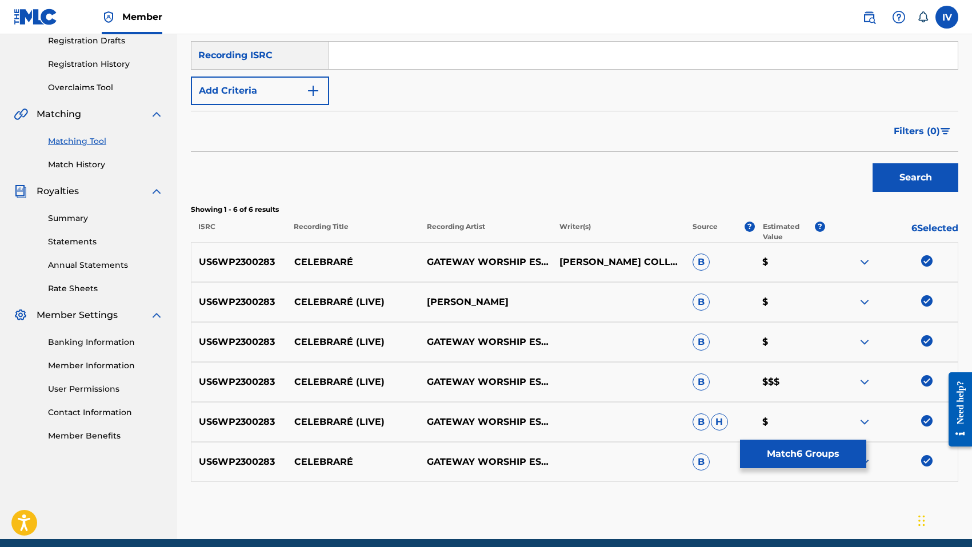
scroll to position [245, 0]
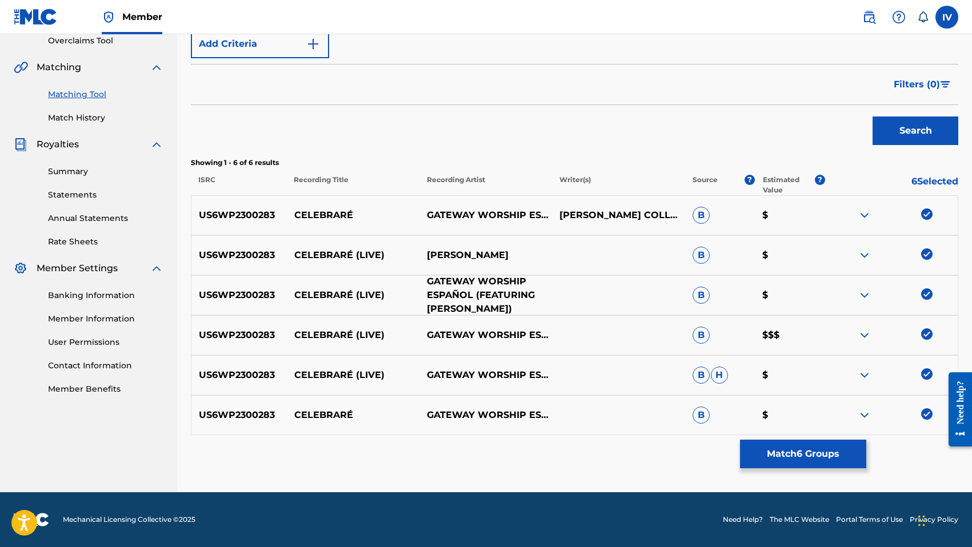
click at [460, 305] on p "GATEWAY WORSHIP ESPAÑOL (FEATURING [PERSON_NAME])" at bounding box center [485, 295] width 133 height 41
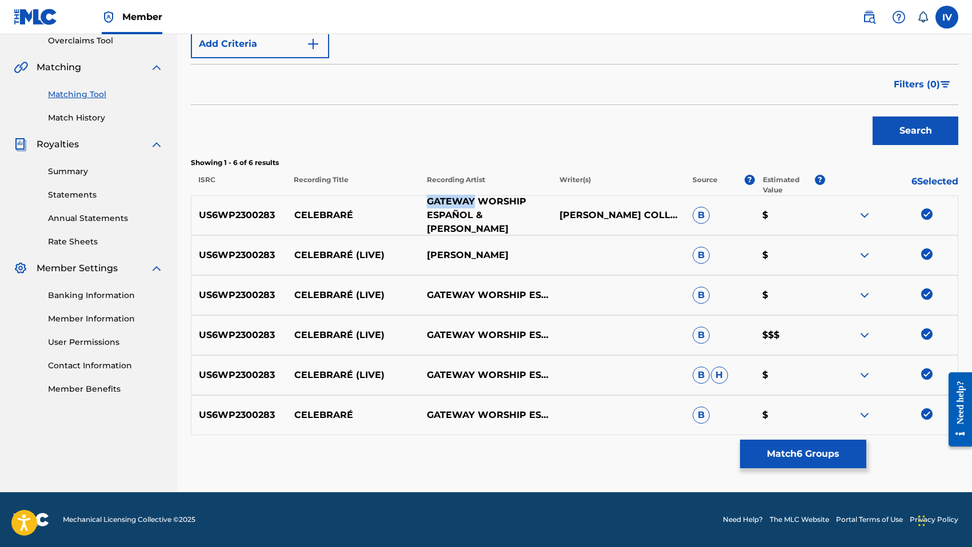
drag, startPoint x: 427, startPoint y: 201, endPoint x: 475, endPoint y: 198, distance: 48.0
click at [475, 198] on p "GATEWAY WORSHIP ESPAÑOL & [PERSON_NAME]" at bounding box center [485, 215] width 133 height 41
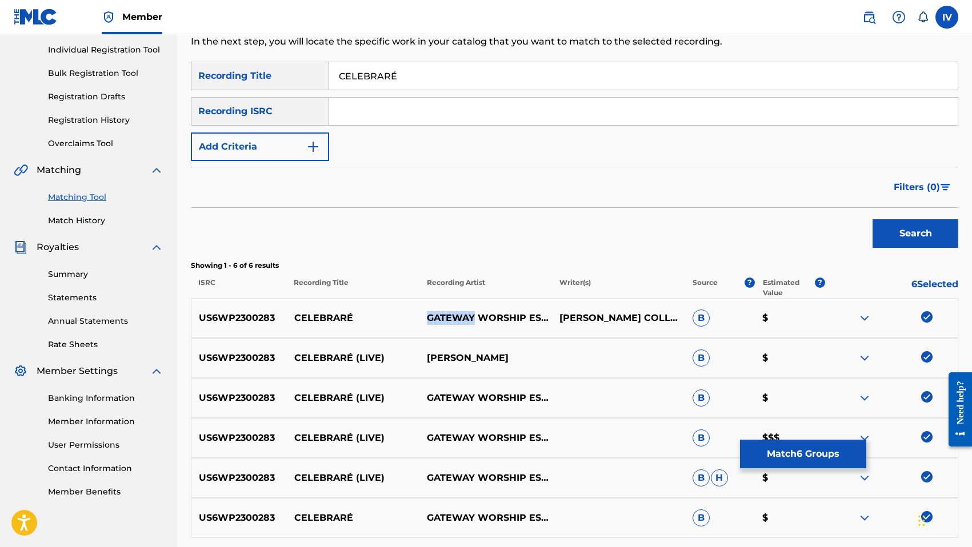
scroll to position [139, 0]
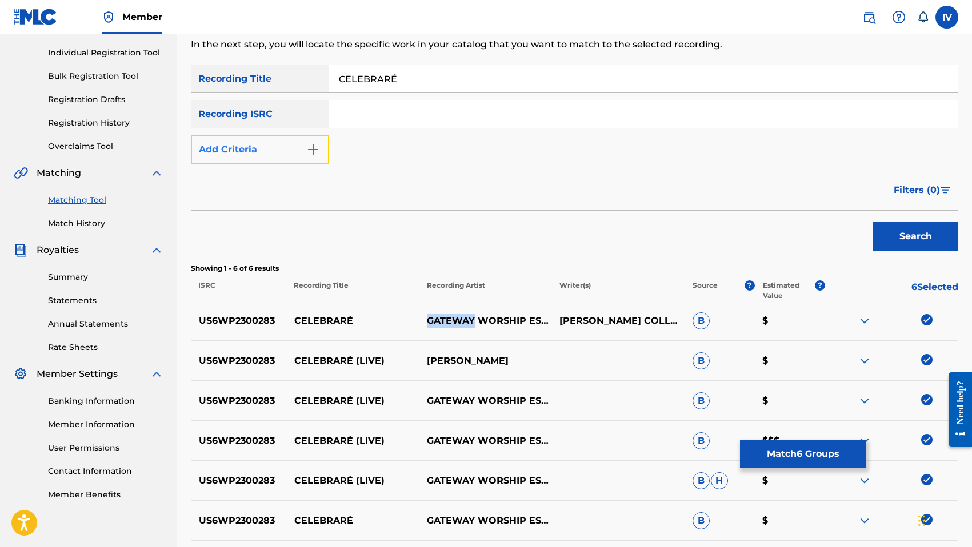
click at [301, 151] on button "Add Criteria" at bounding box center [260, 149] width 138 height 29
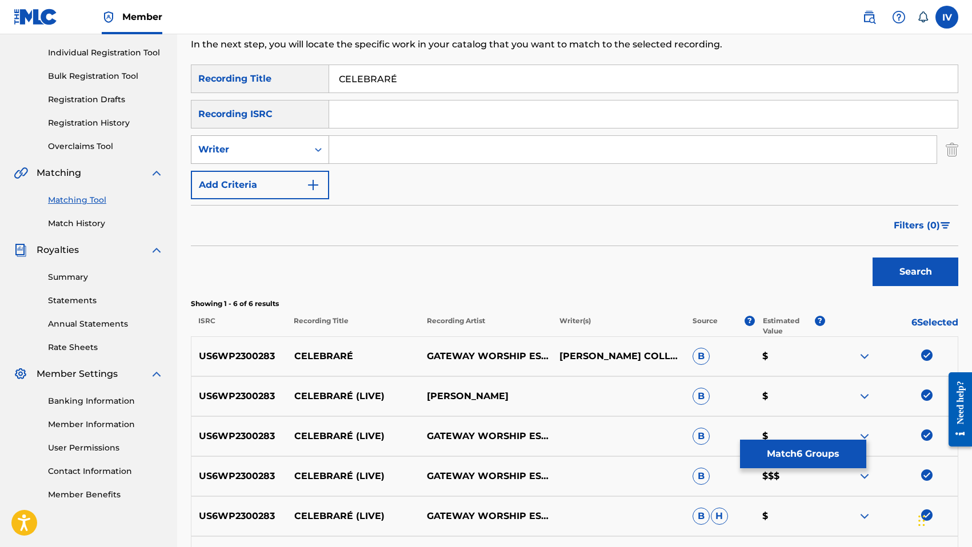
click at [277, 153] on div "Writer" at bounding box center [249, 150] width 103 height 14
click at [275, 165] on div "Recording Artist" at bounding box center [259, 178] width 137 height 29
click at [359, 149] on input "Search Form" at bounding box center [632, 149] width 607 height 27
paste input "GATEWAY"
click at [872, 258] on button "Search" at bounding box center [915, 272] width 86 height 29
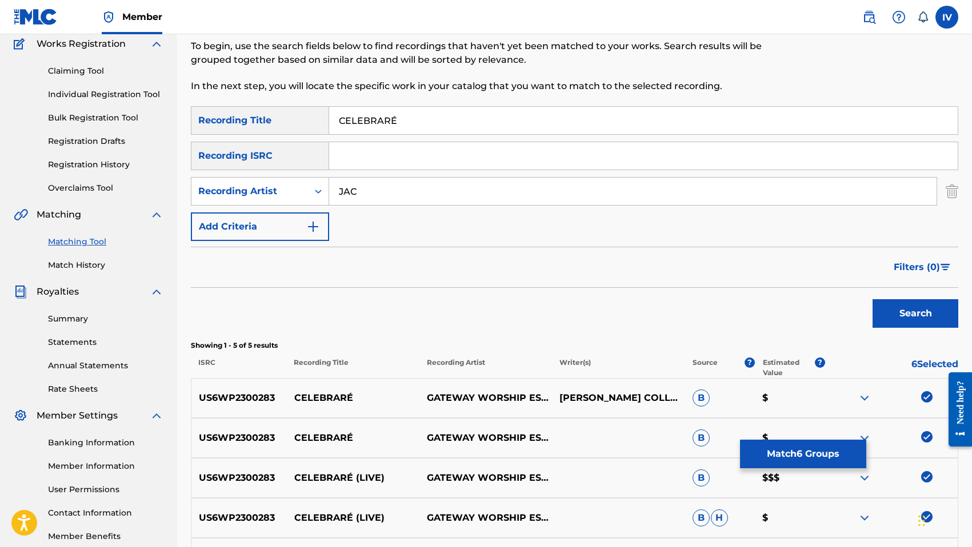
scroll to position [97, 0]
type input "JACOBO"
click at [872, 300] on button "Search" at bounding box center [915, 314] width 86 height 29
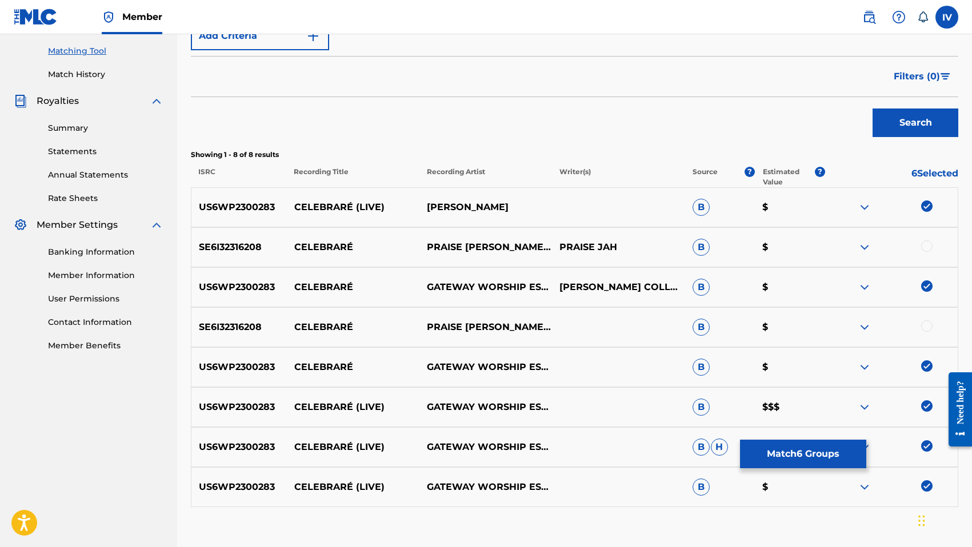
scroll to position [301, 0]
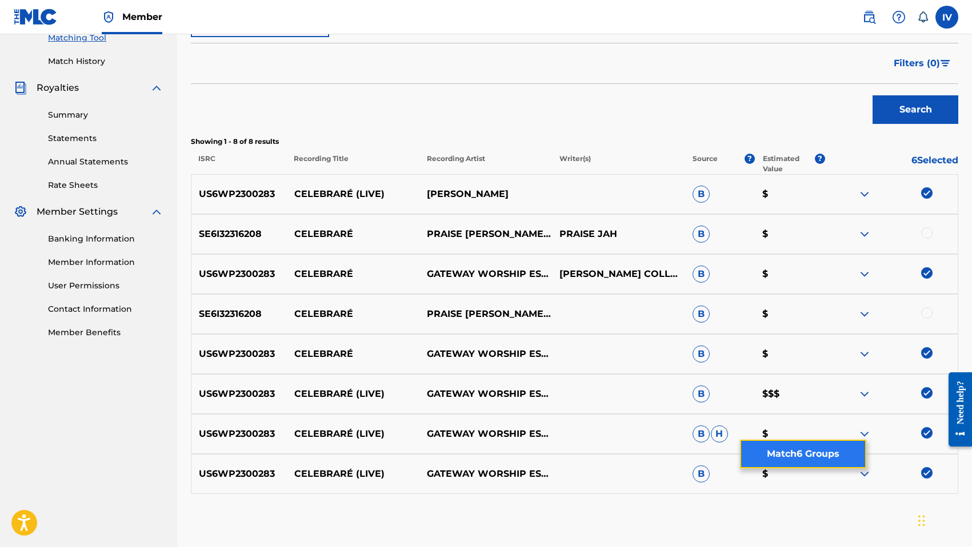
click at [783, 452] on button "Match 6 Groups" at bounding box center [803, 454] width 126 height 29
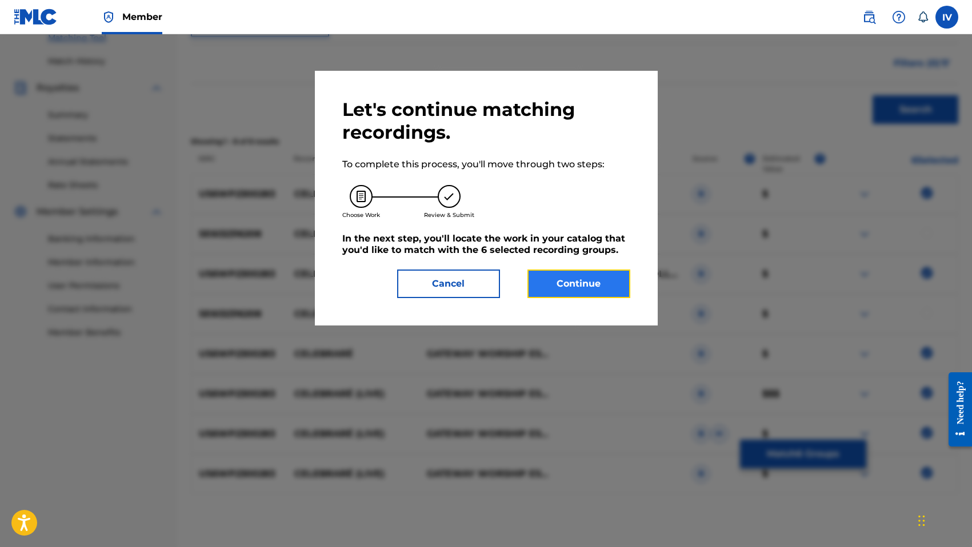
click at [569, 285] on button "Continue" at bounding box center [578, 284] width 103 height 29
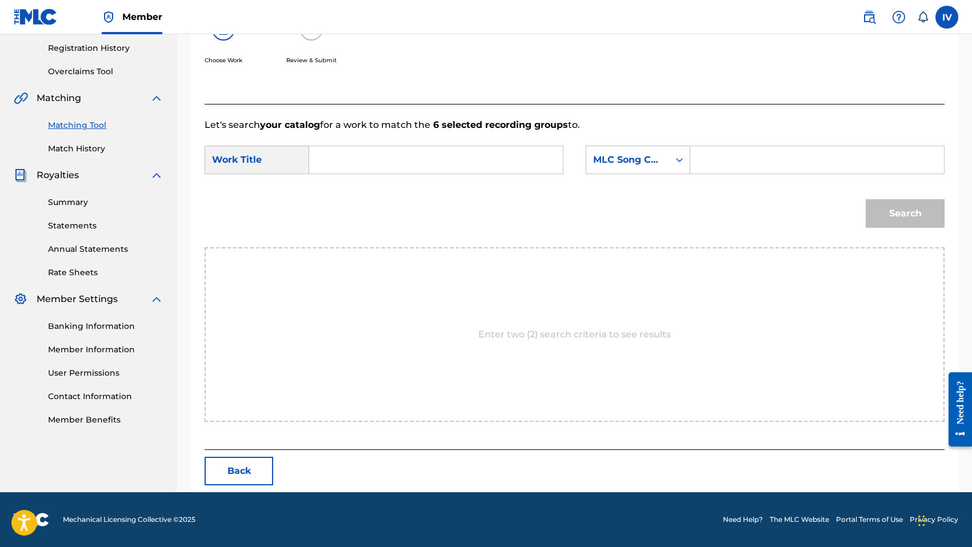
click at [490, 177] on div "SearchWithCriteria829d4350-4a9e-49d1-967a-14376c3bea2e Work Title SearchWithCri…" at bounding box center [575, 163] width 740 height 35
click at [480, 169] on input "Search Form" at bounding box center [436, 159] width 234 height 27
click at [331, 179] on div "celebrare" at bounding box center [350, 185] width 62 height 21
type input "celebrare"
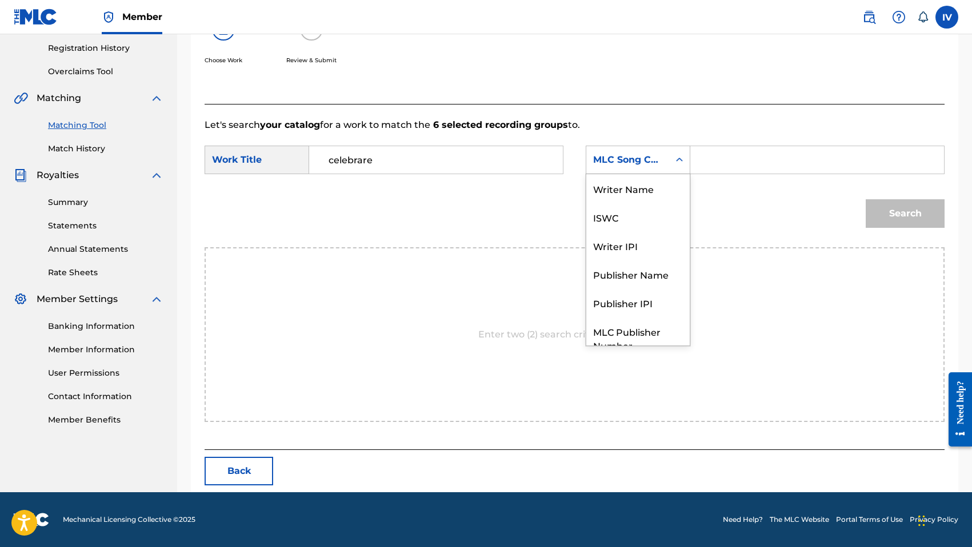
click at [647, 149] on div "MLC Song Code" at bounding box center [627, 160] width 83 height 22
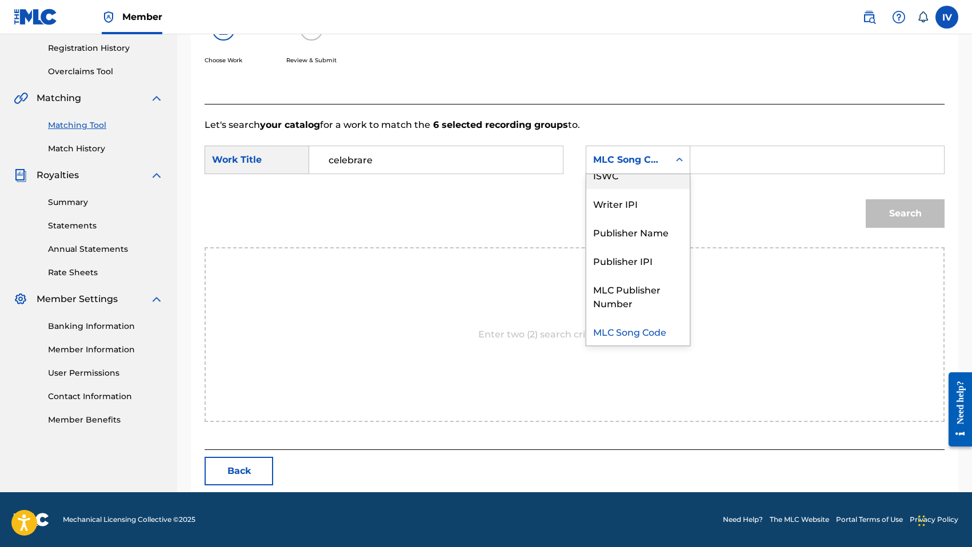
scroll to position [0, 0]
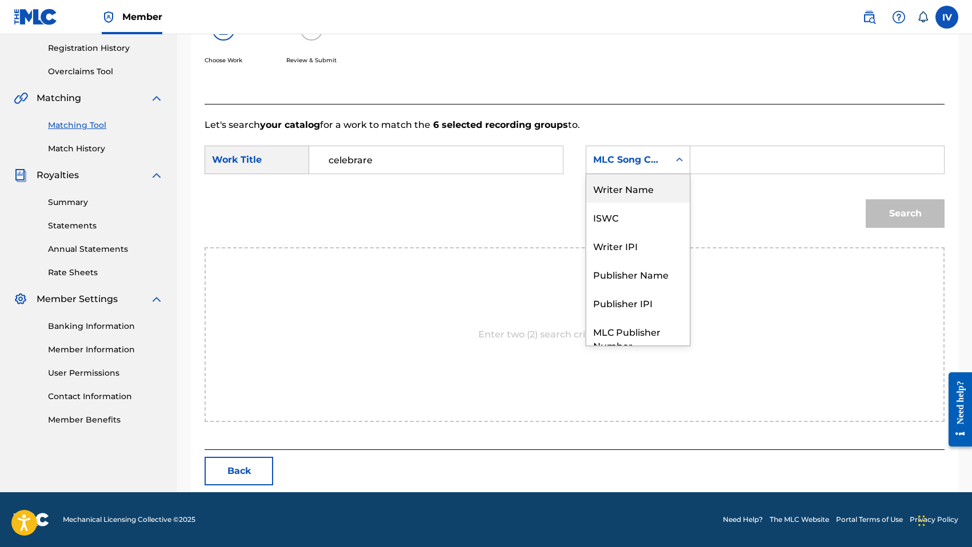
click at [622, 185] on div "Writer Name" at bounding box center [637, 188] width 103 height 29
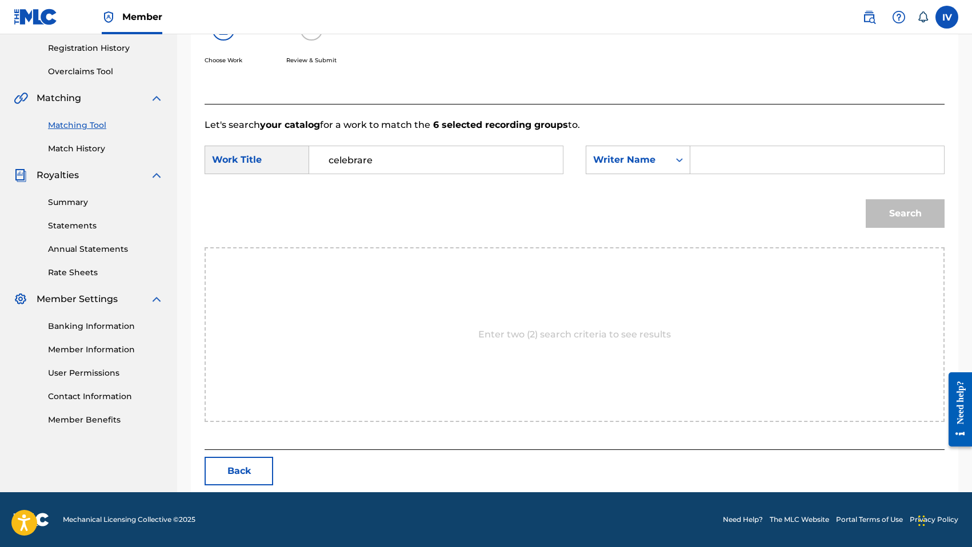
click at [707, 160] on input "Search Form" at bounding box center [817, 159] width 234 height 27
type input "[PERSON_NAME]"
click at [866, 199] on button "Search" at bounding box center [905, 213] width 79 height 29
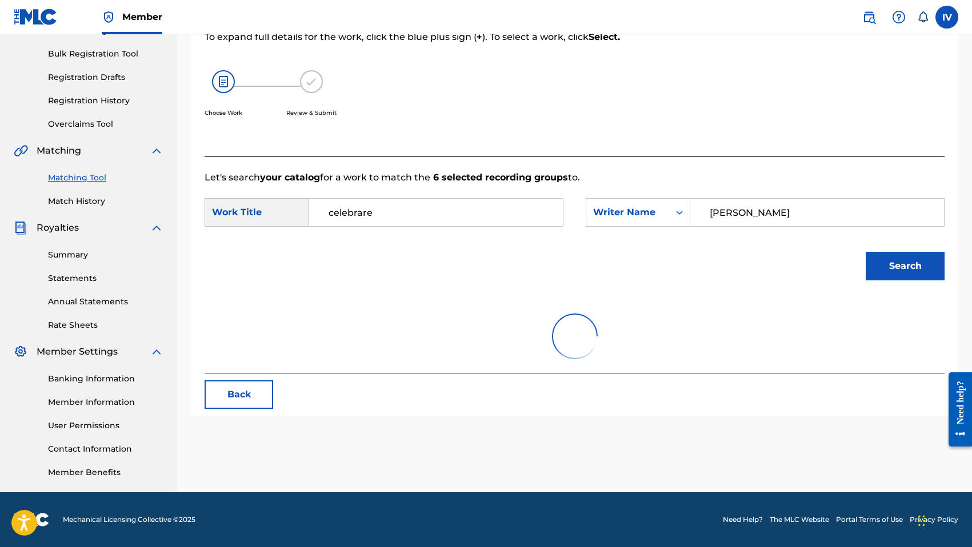
scroll to position [180, 0]
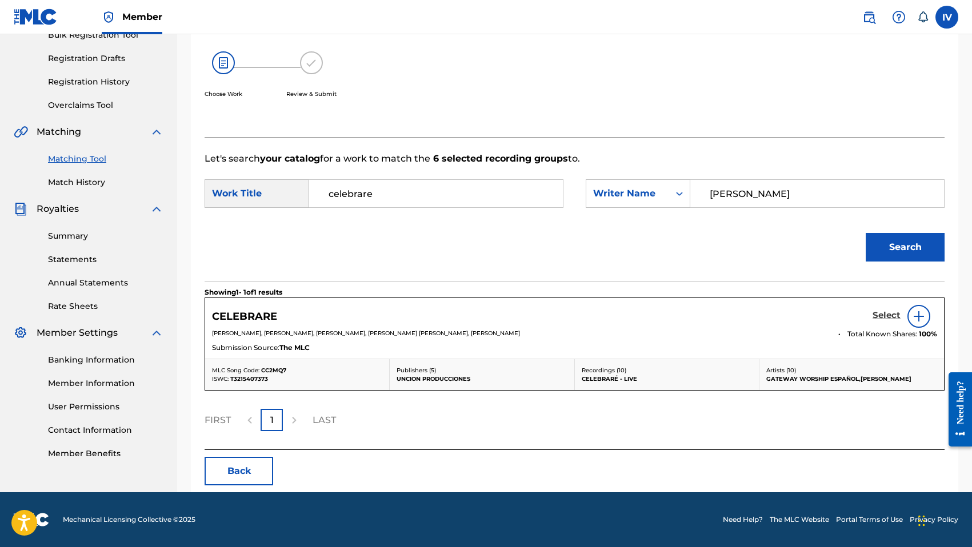
click at [878, 317] on h5 "Select" at bounding box center [886, 315] width 28 height 11
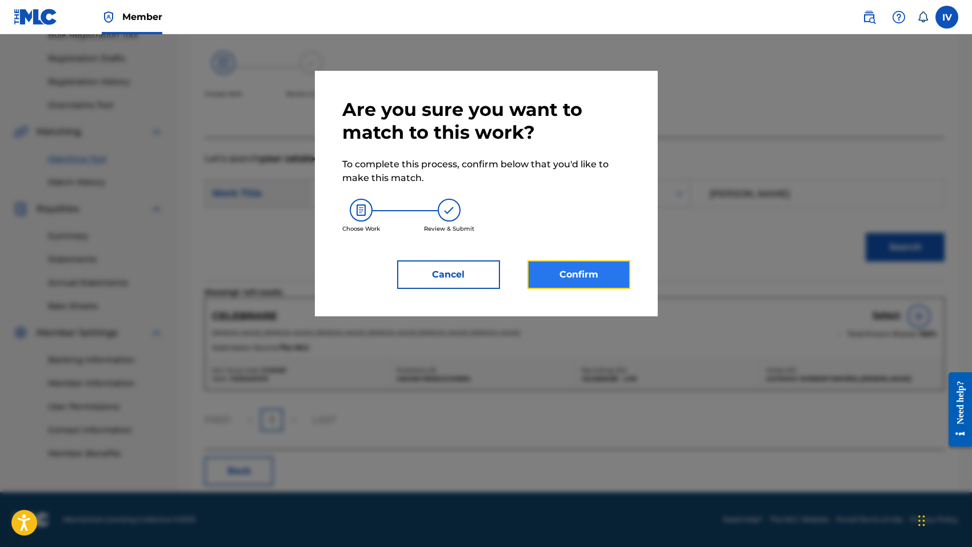
click at [589, 270] on button "Confirm" at bounding box center [578, 275] width 103 height 29
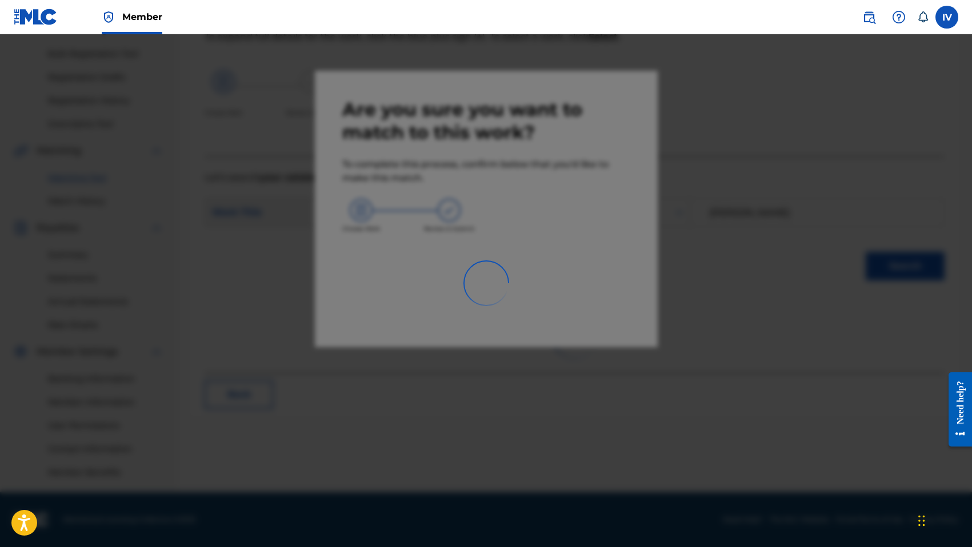
scroll to position [161, 0]
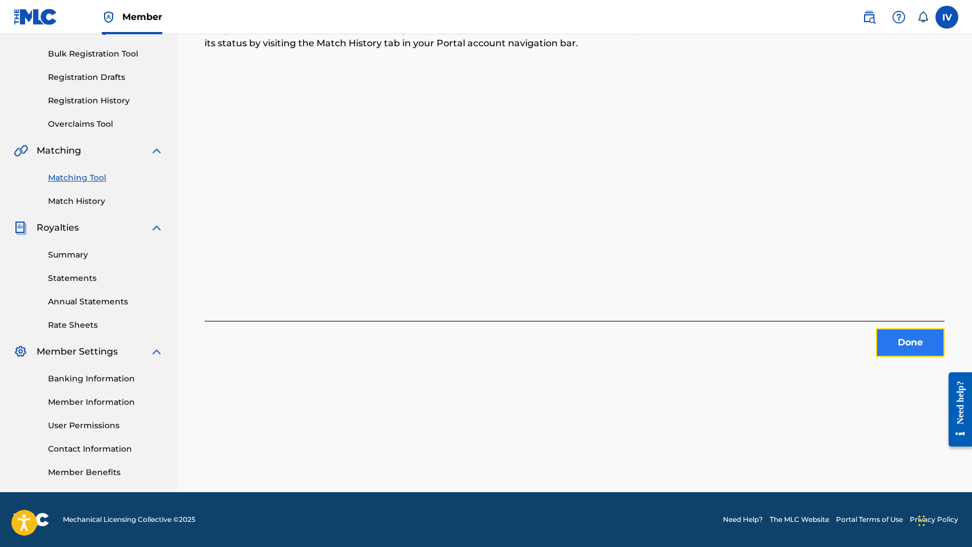
click at [889, 349] on button "Done" at bounding box center [910, 343] width 69 height 29
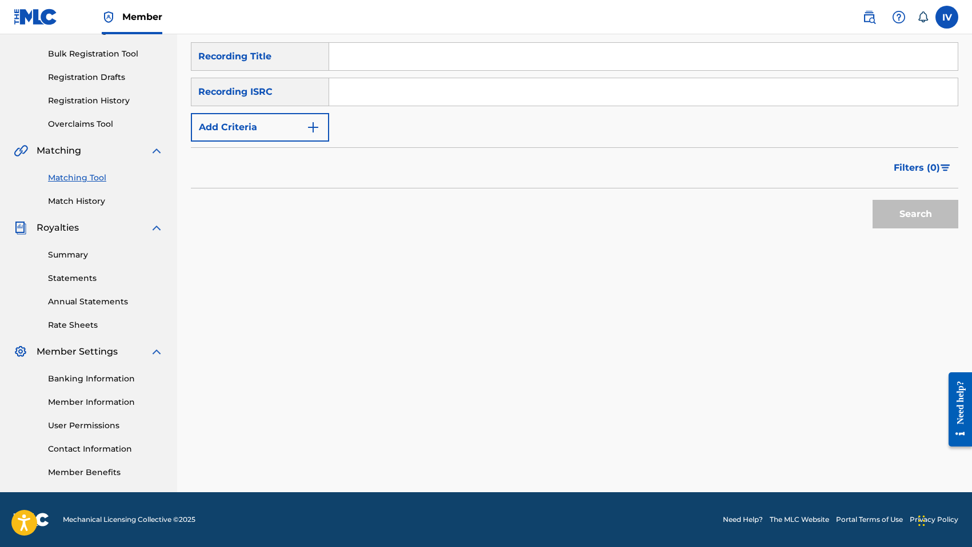
click at [432, 86] on input "Search Form" at bounding box center [643, 91] width 628 height 27
paste input "US6WP2300284"
type input "US6WP2300284"
click at [872, 200] on button "Search" at bounding box center [915, 214] width 86 height 29
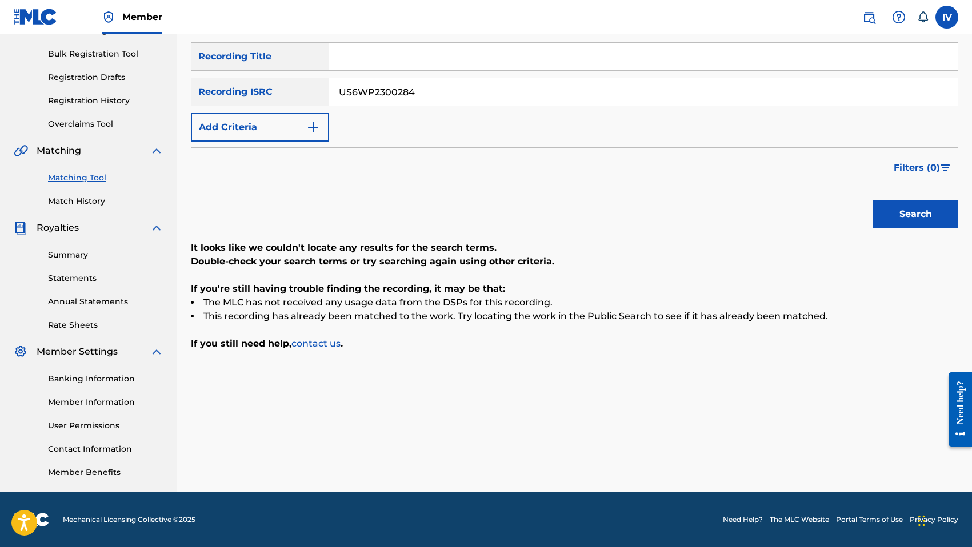
click at [367, 57] on input "Search Form" at bounding box center [643, 56] width 628 height 27
paste input "Tu Presencia"
type input "Tu Presencia"
click at [355, 91] on input "US6WP2300284" at bounding box center [643, 91] width 628 height 27
click at [282, 126] on button "Add Criteria" at bounding box center [260, 127] width 138 height 29
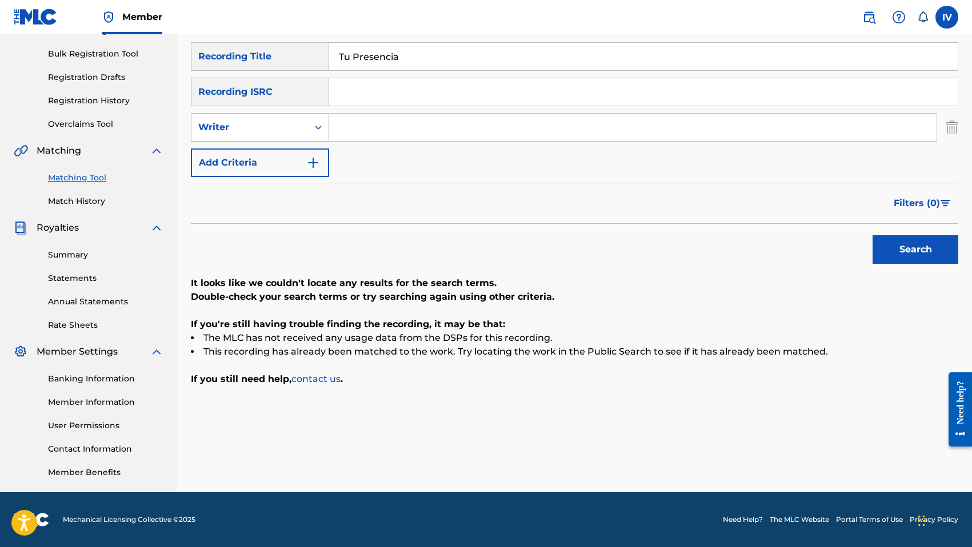
click at [273, 133] on div "Writer" at bounding box center [249, 128] width 103 height 14
click at [275, 165] on div "Recording Artist" at bounding box center [259, 156] width 137 height 29
click at [379, 119] on input "Search Form" at bounding box center [632, 127] width 607 height 27
type input "GATEWAY"
click at [872, 235] on button "Search" at bounding box center [915, 249] width 86 height 29
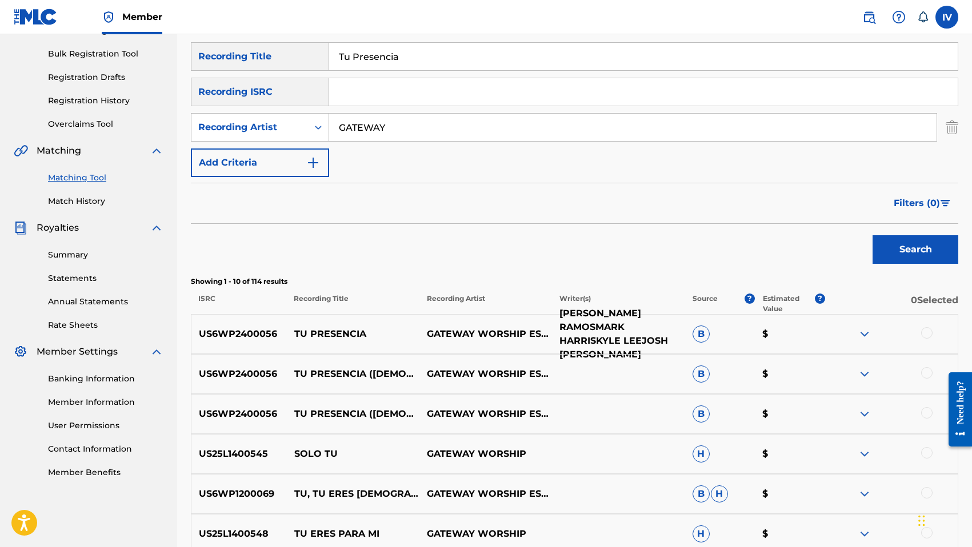
click at [613, 330] on p "[PERSON_NAME] RAMOSMARK HARRISKYLE LEEJOSH [PERSON_NAME]" at bounding box center [618, 334] width 133 height 55
click at [923, 333] on div at bounding box center [926, 332] width 11 height 11
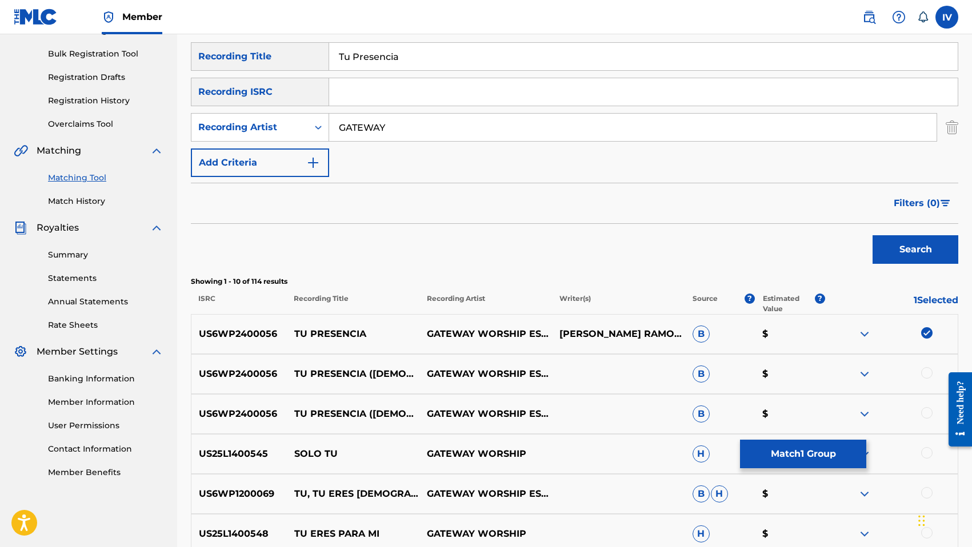
click at [926, 369] on div at bounding box center [926, 372] width 11 height 11
click at [923, 402] on div "US6WP2400056 TU PRESENCIA (CHAPEL SESSIONS EN ESPAÑOL) GATEWAY WORSHIP ESPAÑOL,…" at bounding box center [574, 414] width 767 height 40
click at [923, 410] on div at bounding box center [926, 412] width 11 height 11
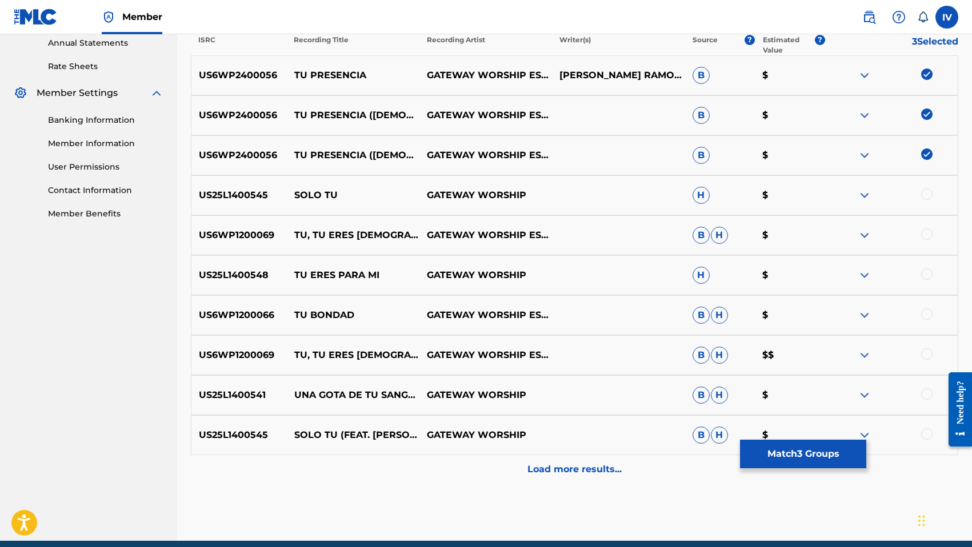
scroll to position [468, 0]
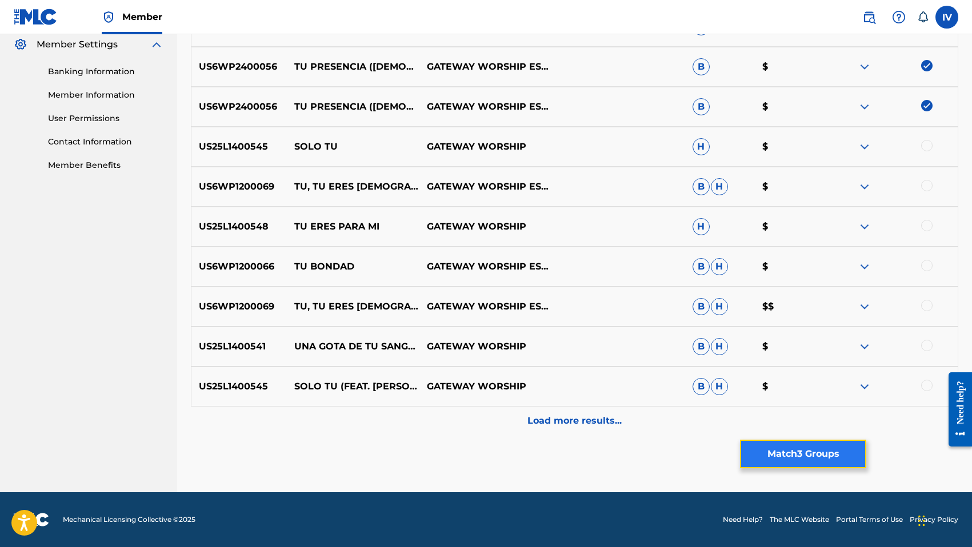
click at [771, 453] on button "Match 3 Groups" at bounding box center [803, 454] width 126 height 29
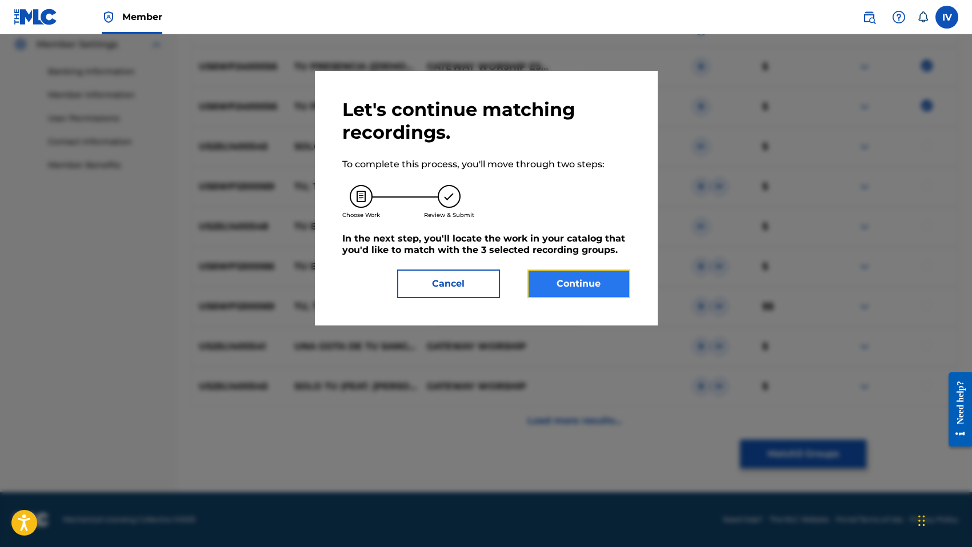
click at [568, 285] on button "Continue" at bounding box center [578, 284] width 103 height 29
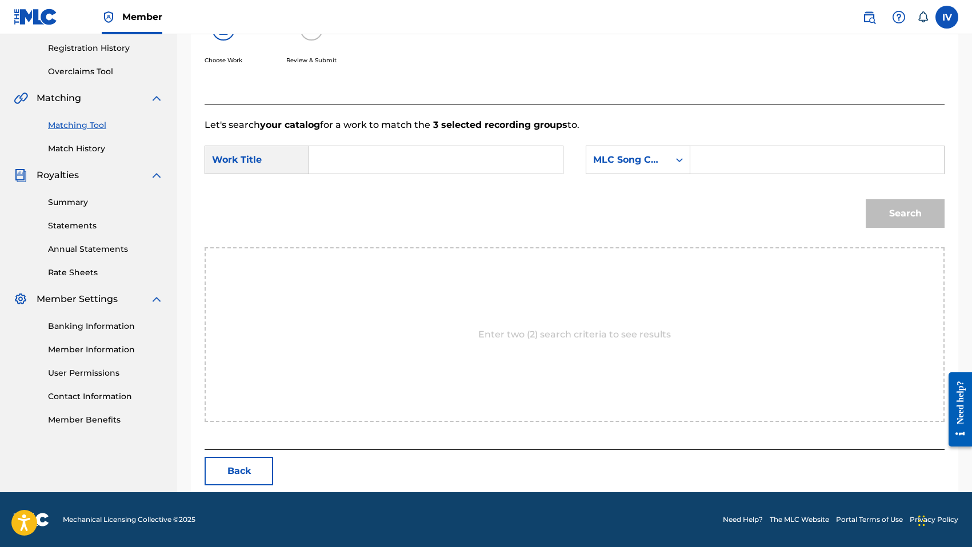
click at [494, 173] on input "Search Form" at bounding box center [436, 159] width 234 height 27
click at [492, 170] on input "Search Form" at bounding box center [436, 159] width 234 height 27
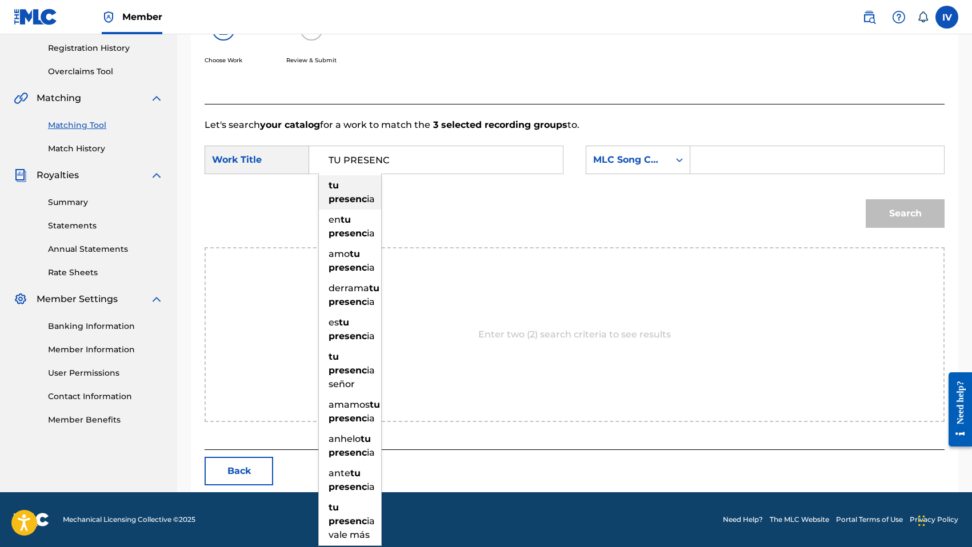
click at [338, 191] on strong "tu" at bounding box center [334, 185] width 10 height 11
type input "tu presencia"
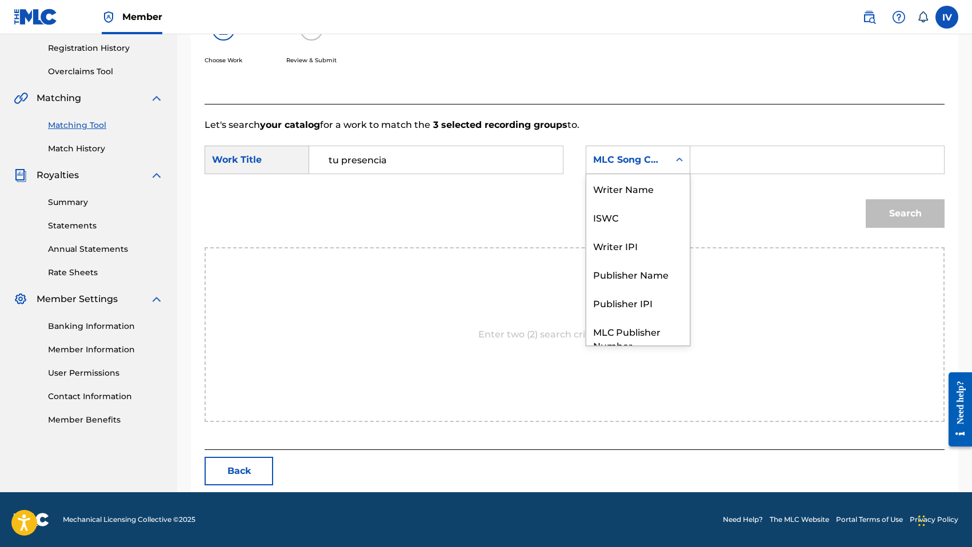
click at [638, 167] on div "MLC Song Code" at bounding box center [627, 160] width 83 height 22
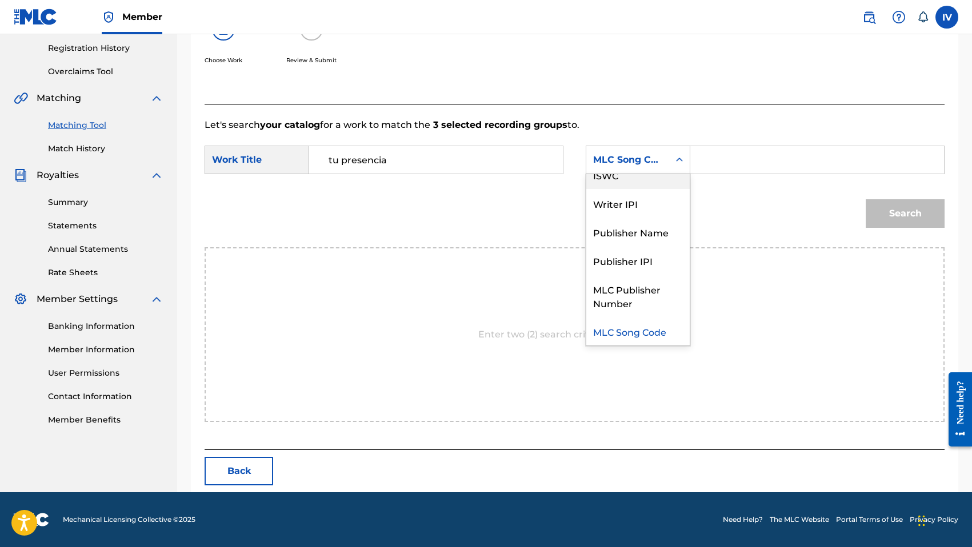
scroll to position [0, 0]
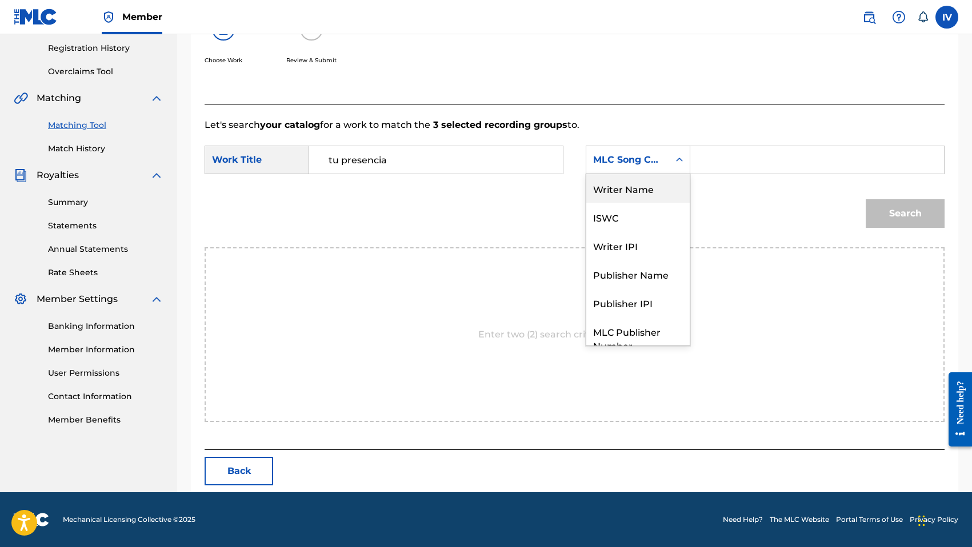
click at [638, 181] on div "Writer Name" at bounding box center [637, 188] width 103 height 29
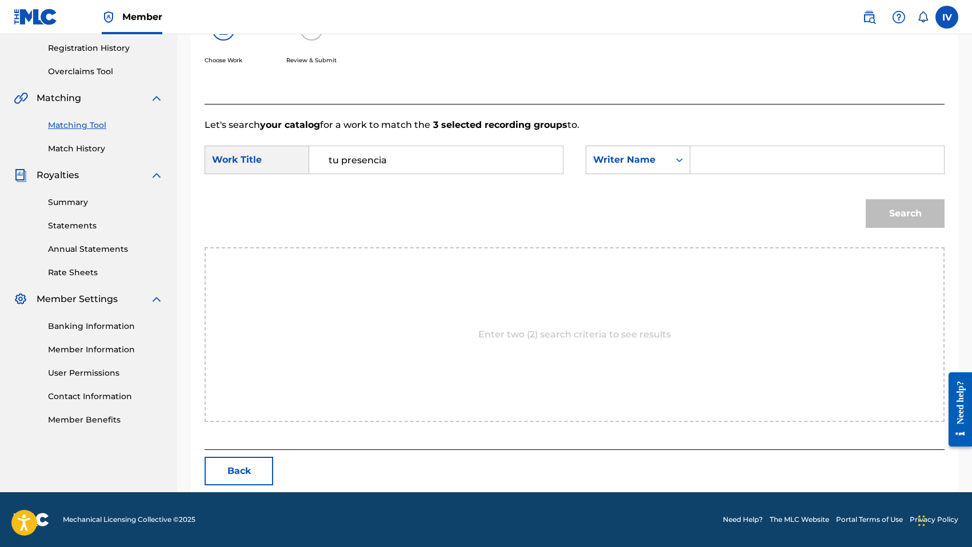
click at [720, 159] on input "Search Form" at bounding box center [817, 159] width 234 height 27
type input "[PERSON_NAME]"
click at [866, 199] on button "Search" at bounding box center [905, 213] width 79 height 29
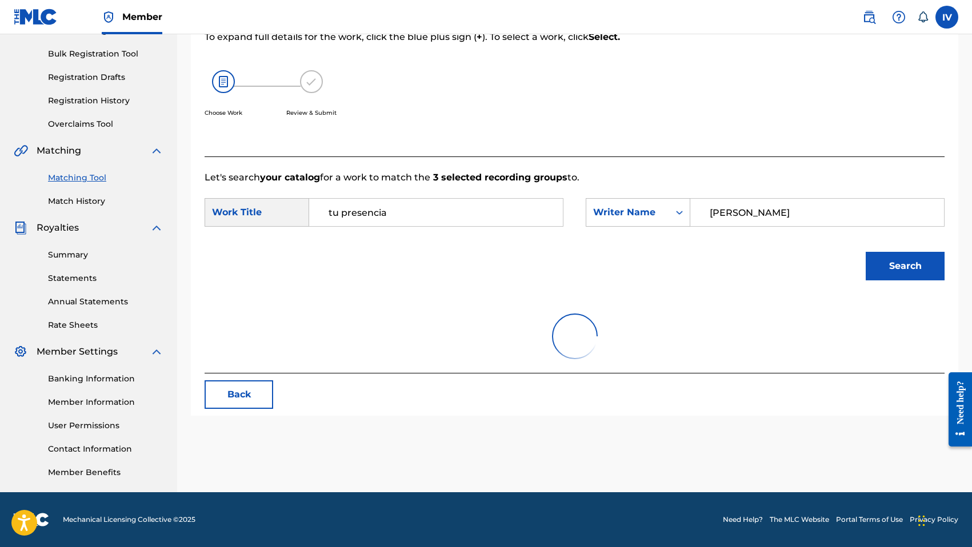
scroll to position [214, 0]
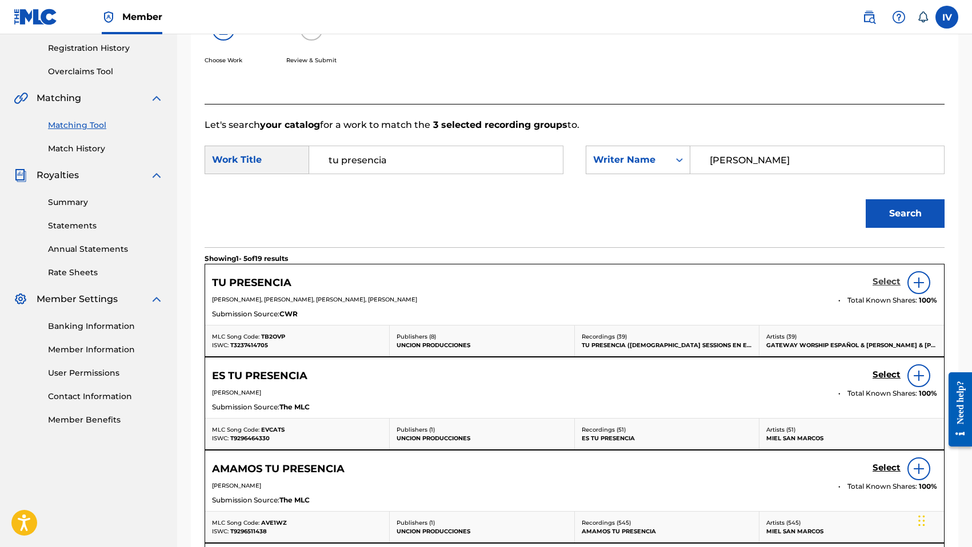
click at [882, 279] on h5 "Select" at bounding box center [886, 282] width 28 height 11
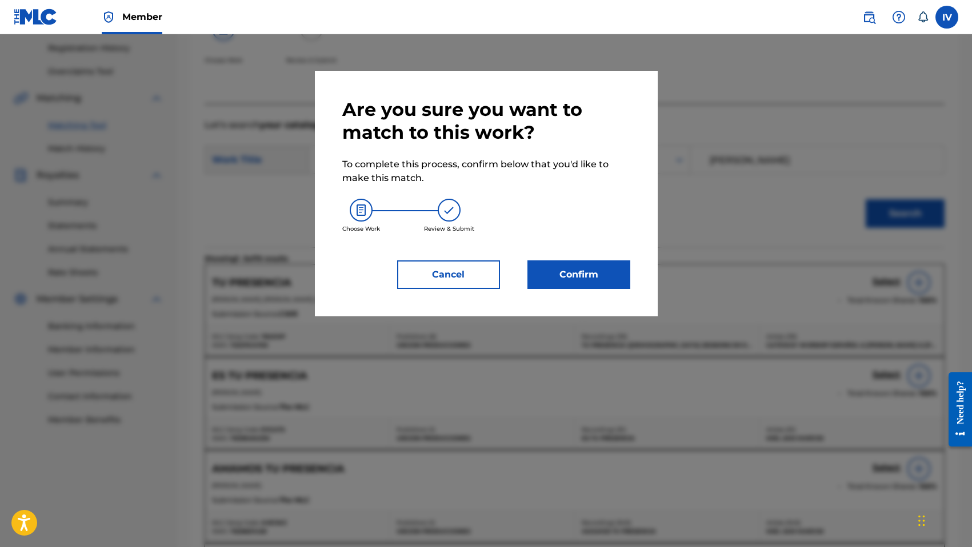
click at [507, 273] on div "Cancel Confirm" at bounding box center [486, 275] width 288 height 29
click at [522, 273] on div "Confirm" at bounding box center [572, 275] width 117 height 29
click at [548, 272] on button "Confirm" at bounding box center [578, 275] width 103 height 29
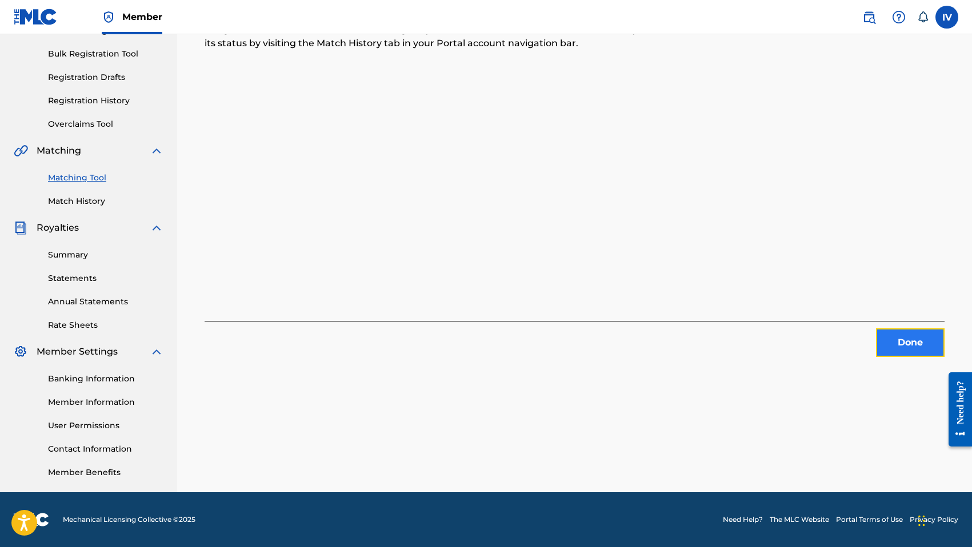
click at [906, 339] on button "Done" at bounding box center [910, 343] width 69 height 29
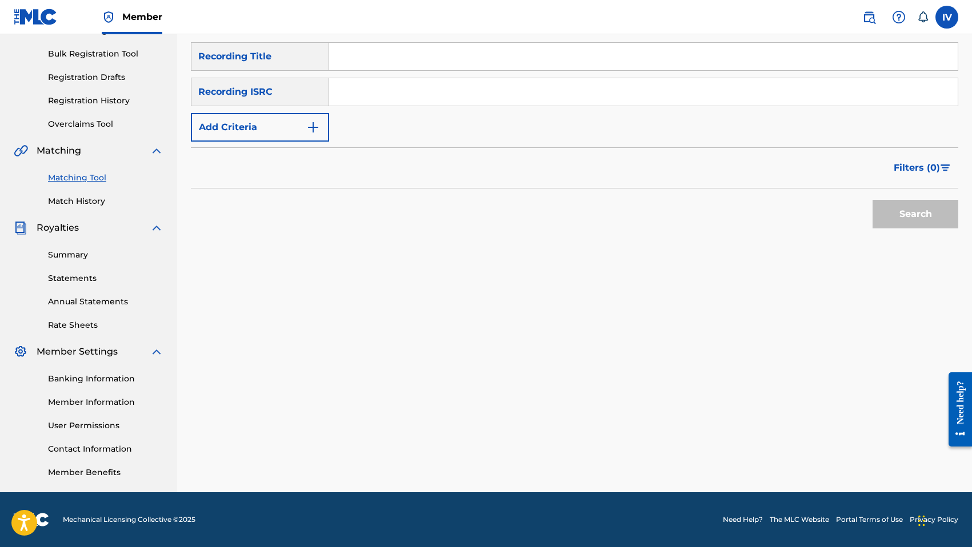
click at [461, 98] on input "Search Form" at bounding box center [643, 91] width 628 height 27
paste input "Danzando (Nadie Como Tú)"
type input "Danzando (Nadie Como Tú)"
click at [872, 200] on button "Search" at bounding box center [915, 214] width 86 height 29
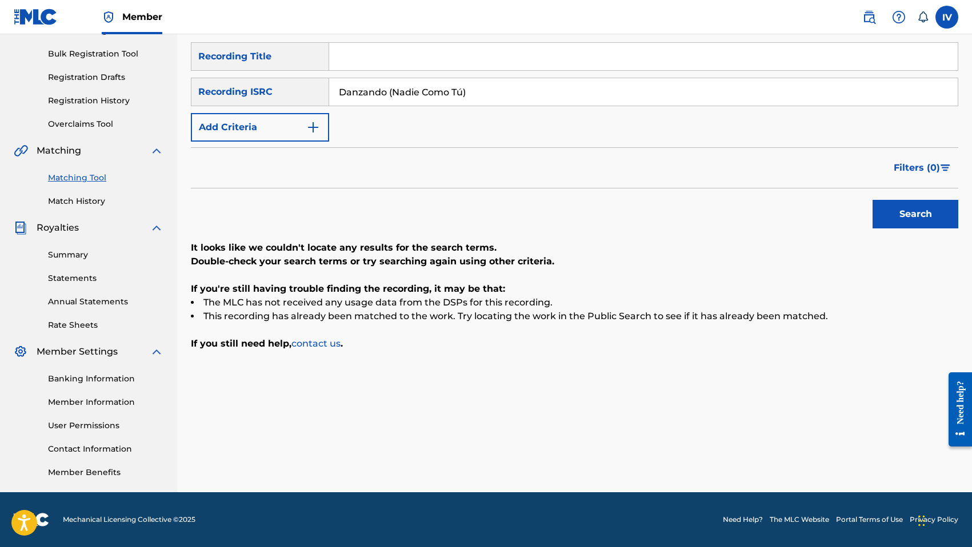
click at [397, 56] on input "Search Form" at bounding box center [643, 56] width 628 height 27
paste input "Danzando (Nadie Como Tú)"
type input "Danzando (Nadie Como Tú)"
click at [872, 200] on button "Search" at bounding box center [915, 214] width 86 height 29
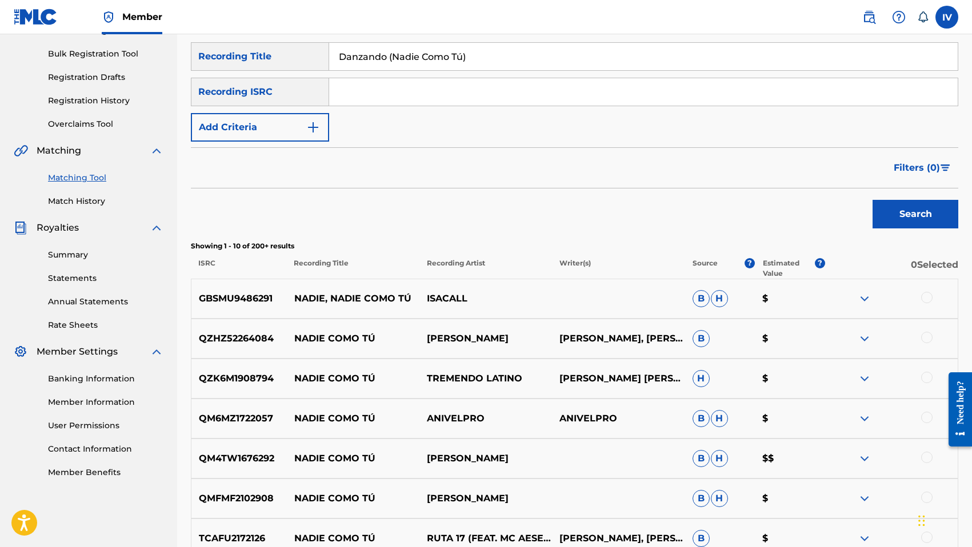
scroll to position [433, 0]
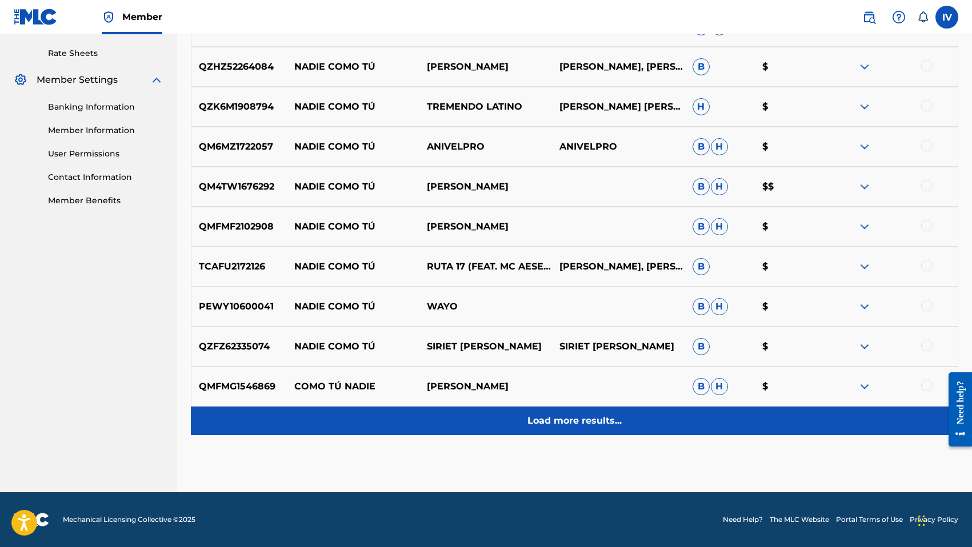
click at [546, 421] on p "Load more results..." at bounding box center [574, 421] width 94 height 14
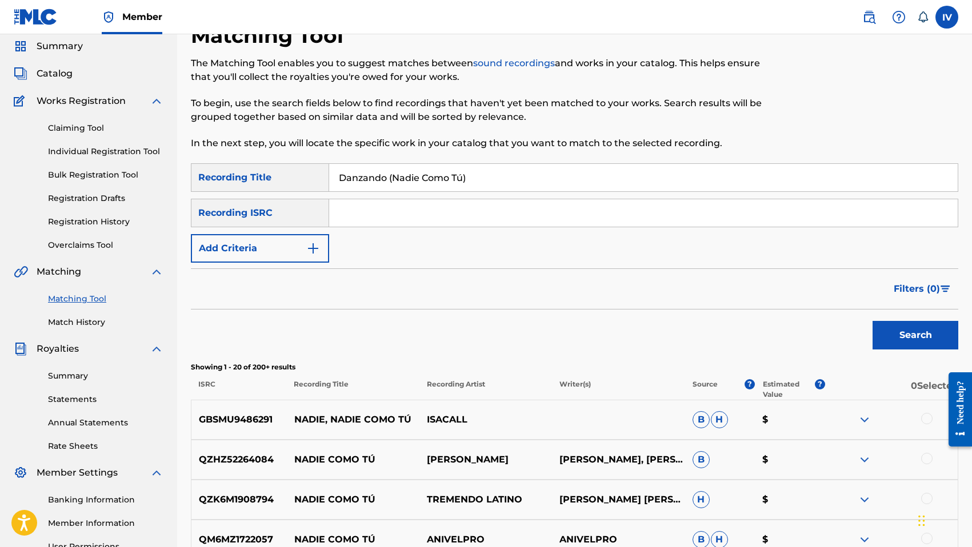
scroll to position [0, 0]
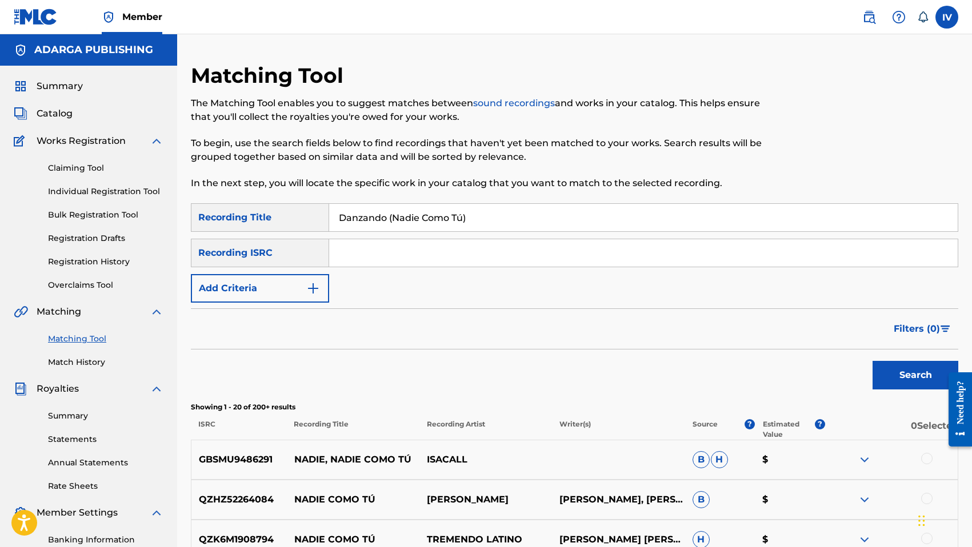
click at [405, 213] on input "Danzando (Nadie Como Tú)" at bounding box center [643, 217] width 628 height 27
click at [365, 263] on input "Search Form" at bounding box center [643, 252] width 628 height 27
paste input "Aleluya ([PERSON_NAME])"
click at [872, 361] on button "Search" at bounding box center [915, 375] width 86 height 29
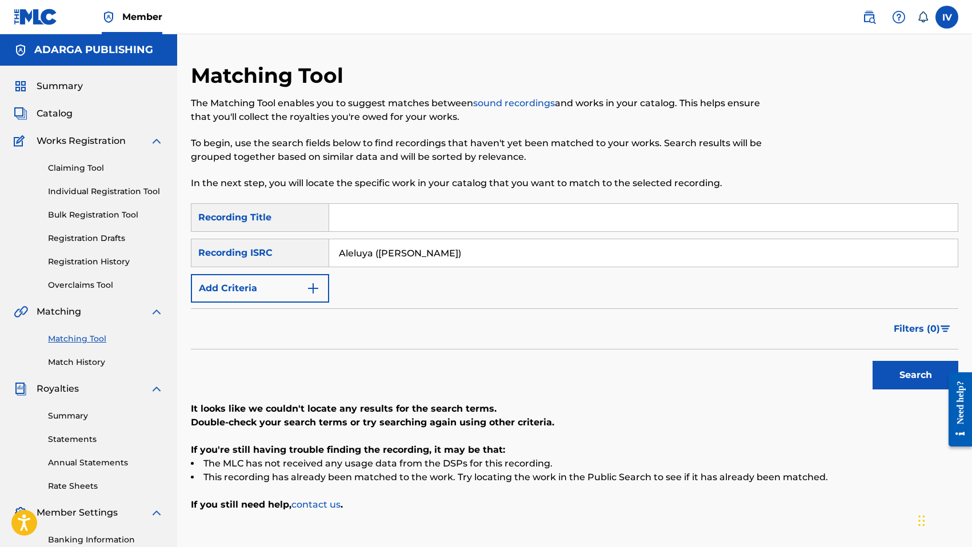
scroll to position [161, 0]
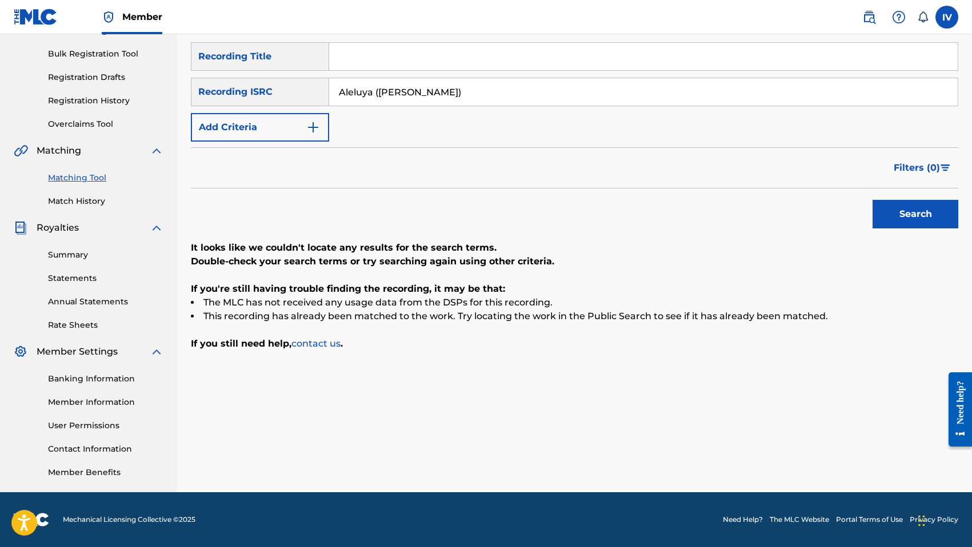
paste input "sombroso"
click at [872, 200] on button "Search" at bounding box center [915, 214] width 86 height 29
paste input "Bueno y Fiel"
paste input "QM3DF2298809"
click at [872, 200] on button "Search" at bounding box center [915, 214] width 86 height 29
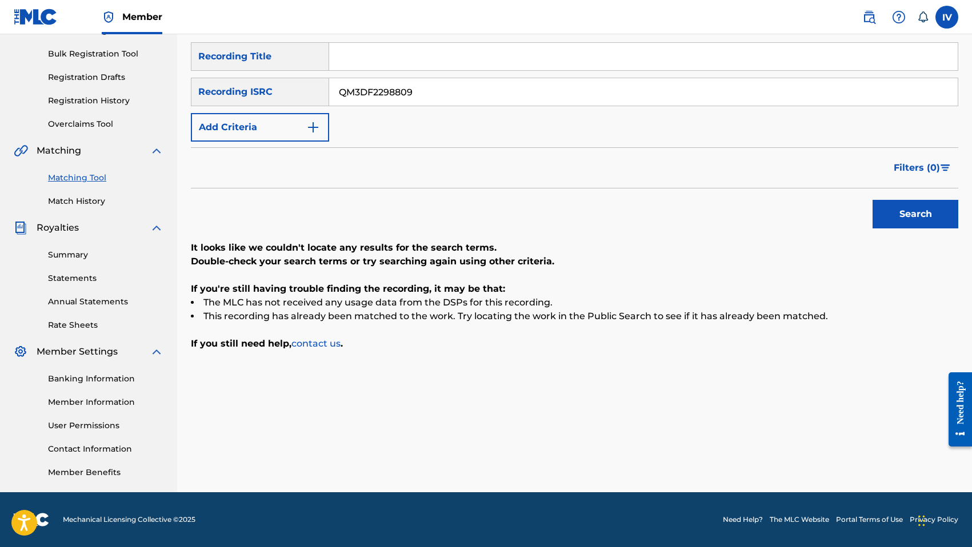
paste input "QM3DF2298810"
paste input "Search Form"
click at [872, 200] on button "Search" at bounding box center [915, 214] width 86 height 29
paste input "1"
click at [872, 200] on button "Search" at bounding box center [915, 214] width 86 height 29
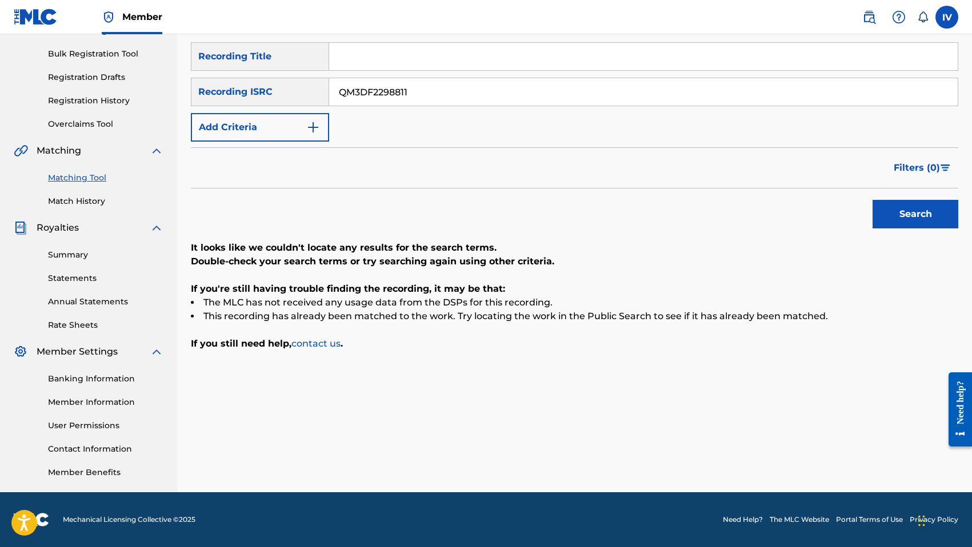
paste input "3"
click at [872, 200] on button "Search" at bounding box center [915, 214] width 86 height 29
paste input "7"
click at [872, 200] on button "Search" at bounding box center [915, 214] width 86 height 29
paste input "20"
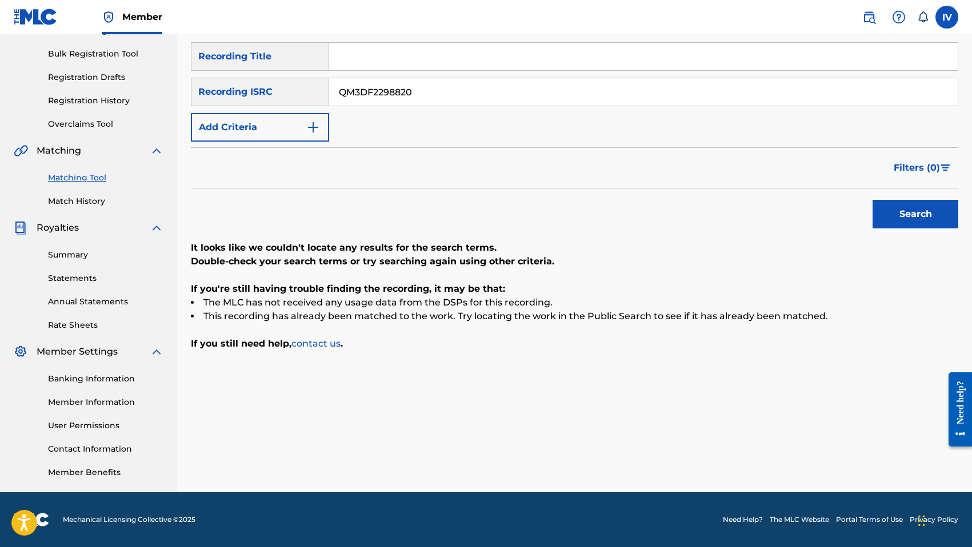
click at [872, 200] on button "Search" at bounding box center [915, 214] width 86 height 29
paste input "3"
click at [872, 200] on button "Search" at bounding box center [915, 214] width 86 height 29
paste input "5"
click at [872, 200] on button "Search" at bounding box center [915, 214] width 86 height 29
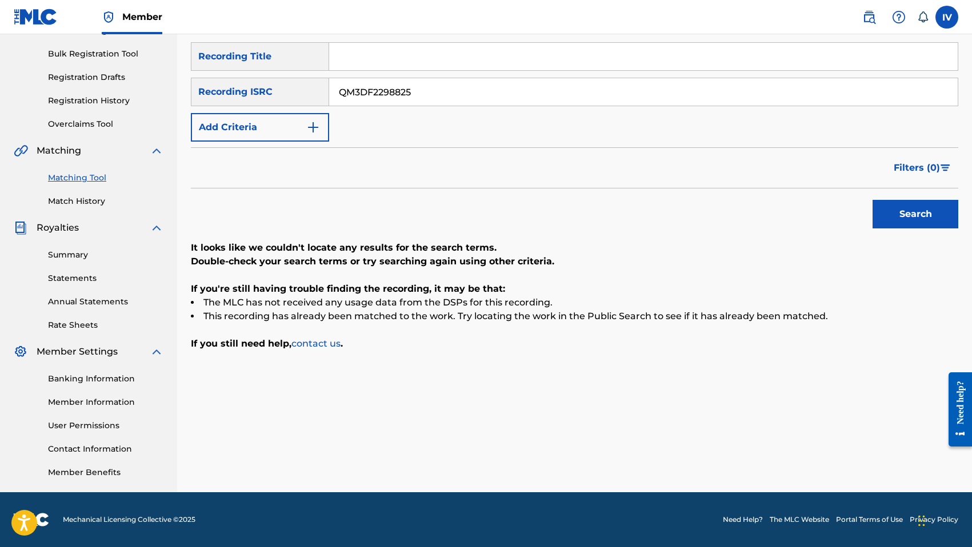
paste input "7"
click at [872, 200] on button "Search" at bounding box center [915, 214] width 86 height 29
paste input "79919"
click at [872, 200] on button "Search" at bounding box center [915, 214] width 86 height 29
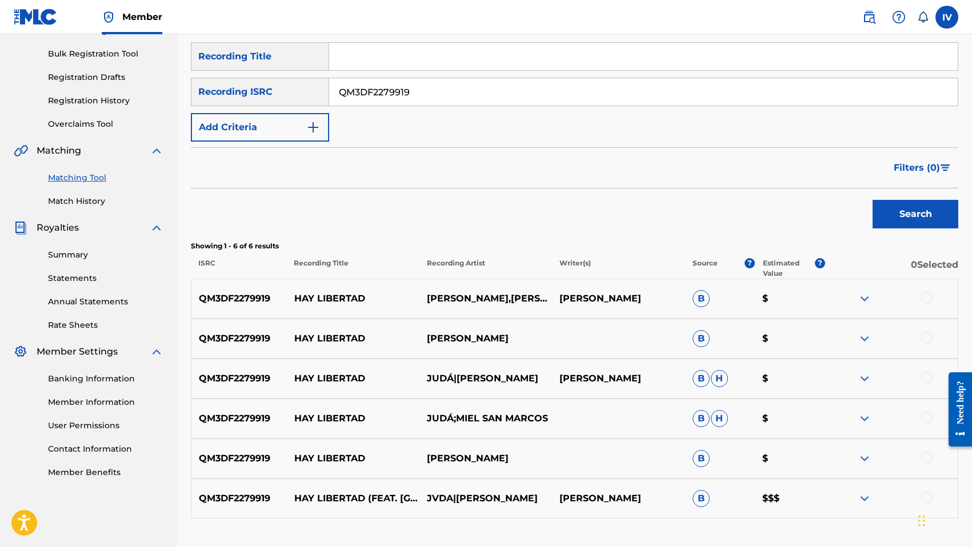
paste input "US6WP2300284"
click at [872, 200] on button "Search" at bounding box center [915, 214] width 86 height 29
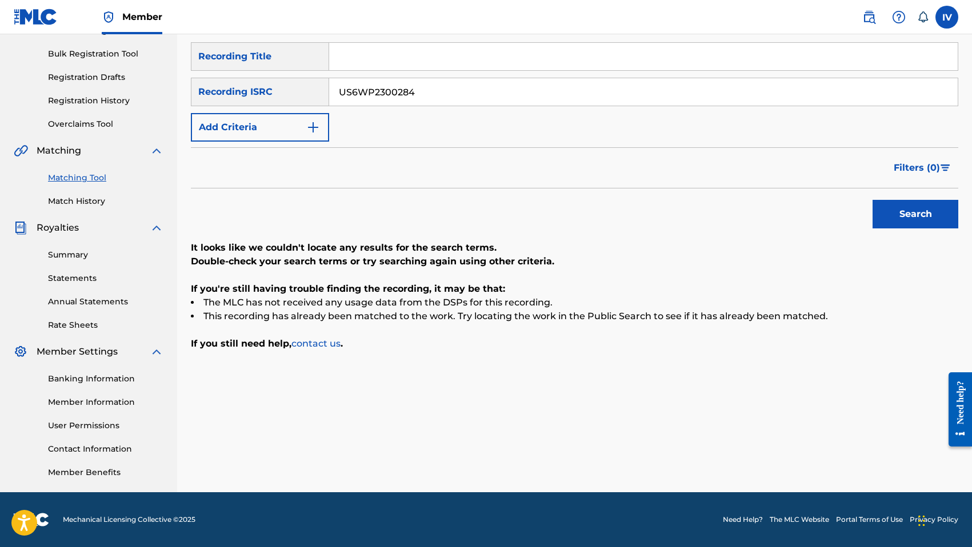
paste input "QM3DF2204870"
type input "QM3DF2204870"
click at [872, 200] on button "Search" at bounding box center [915, 214] width 86 height 29
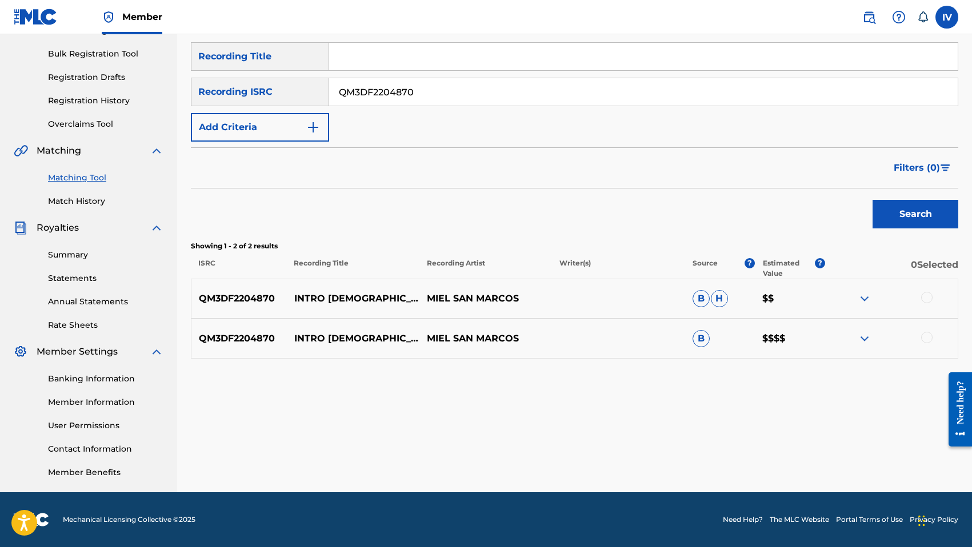
click at [348, 287] on div "QM3DF2204870 INTRO [DEMOGRAPHIC_DATA][PERSON_NAME] SAN [PERSON_NAME] $$" at bounding box center [574, 299] width 767 height 40
click at [923, 296] on div at bounding box center [926, 297] width 11 height 11
click at [933, 340] on div at bounding box center [891, 339] width 133 height 14
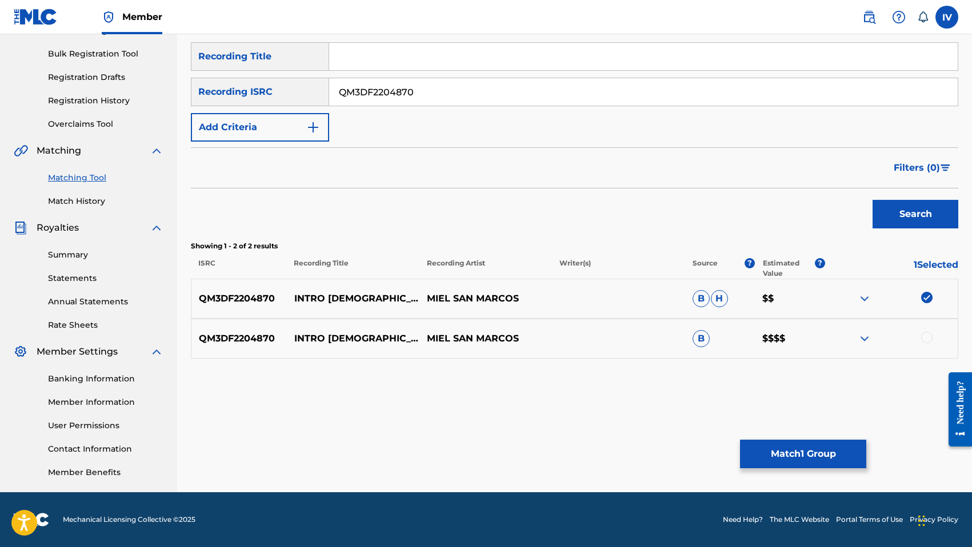
click at [924, 338] on div at bounding box center [926, 337] width 11 height 11
click at [799, 460] on button "Match 2 Groups" at bounding box center [803, 454] width 126 height 29
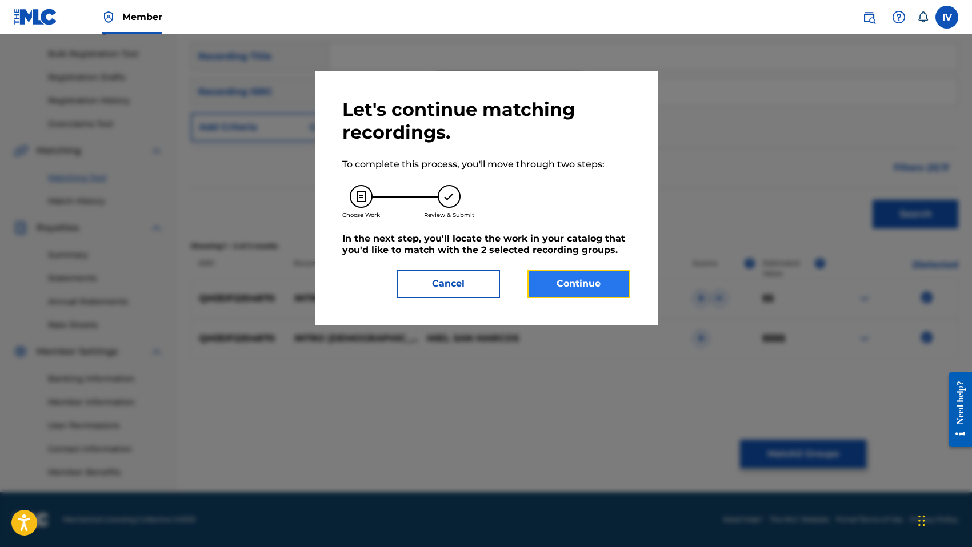
click at [558, 283] on button "Continue" at bounding box center [578, 284] width 103 height 29
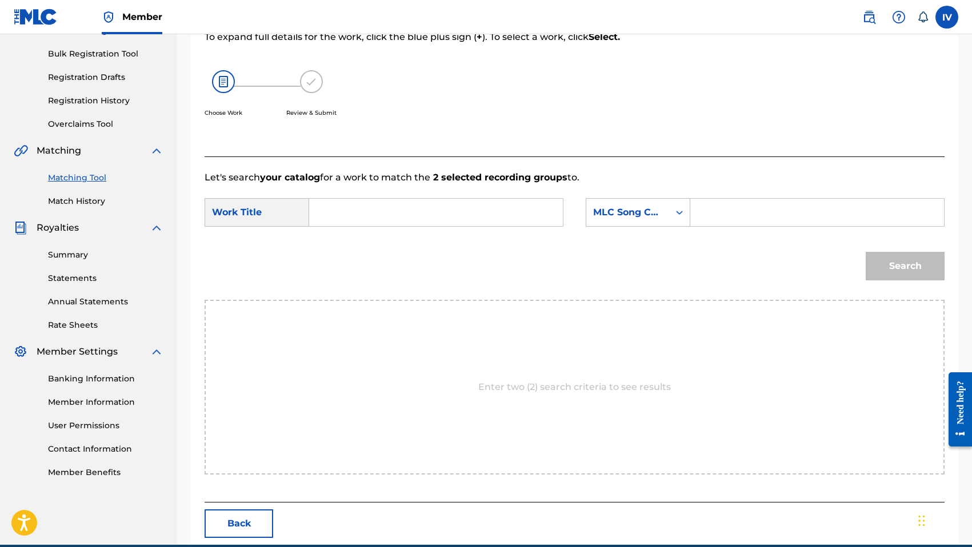
click at [475, 221] on input "Search Form" at bounding box center [436, 212] width 234 height 27
paste input "INTRO [DEMOGRAPHIC_DATA]"
type input "INTRO [DEMOGRAPHIC_DATA]"
click at [619, 223] on div "MLC Song Code" at bounding box center [627, 213] width 83 height 22
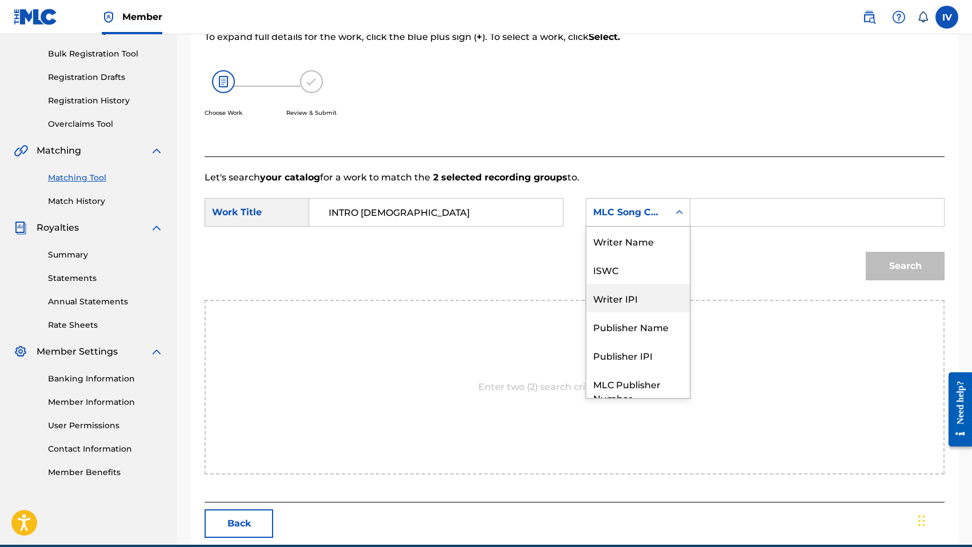
scroll to position [0, 0]
click at [620, 249] on div "Writer Name" at bounding box center [637, 241] width 103 height 29
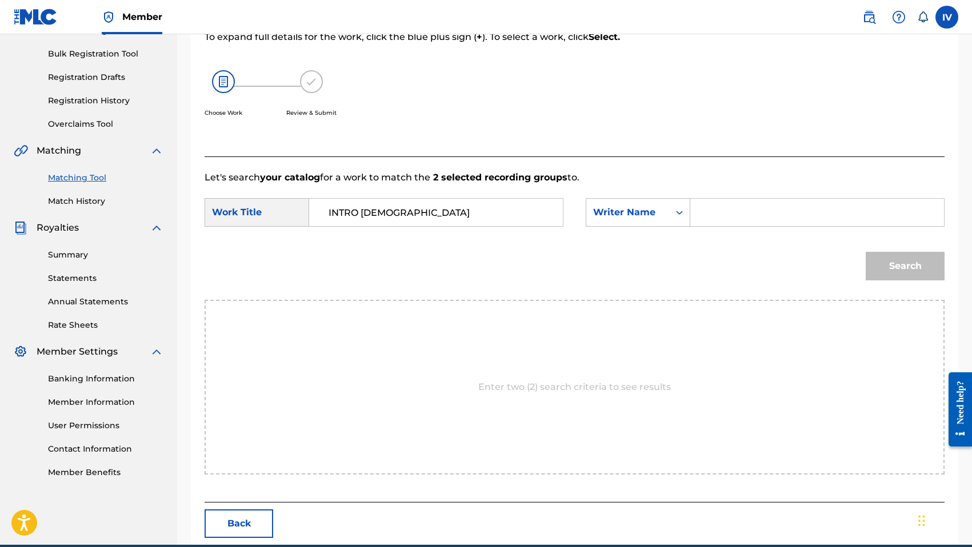
click at [720, 205] on input "Search Form" at bounding box center [817, 212] width 234 height 27
type input "[PERSON_NAME]"
click at [866, 252] on button "Search" at bounding box center [905, 266] width 79 height 29
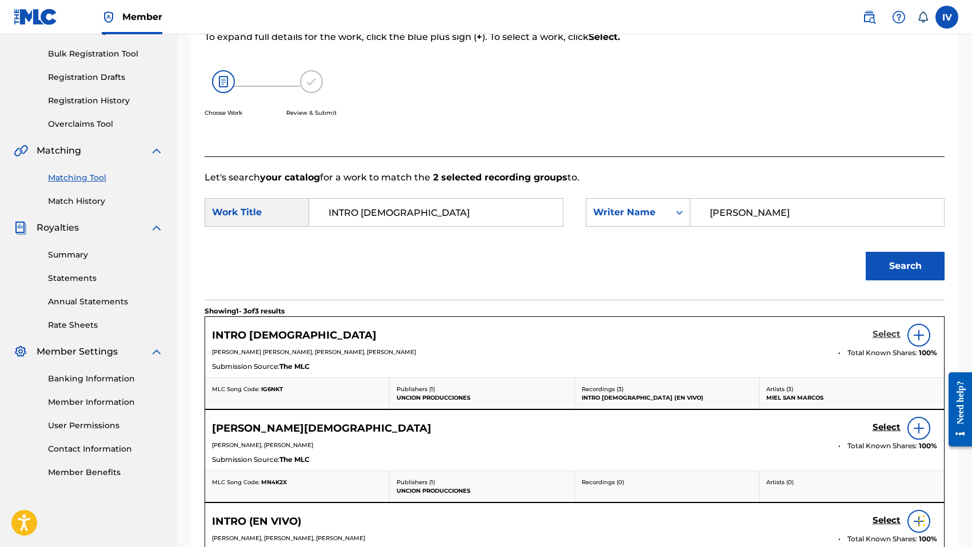
click at [879, 334] on h5 "Select" at bounding box center [886, 334] width 28 height 11
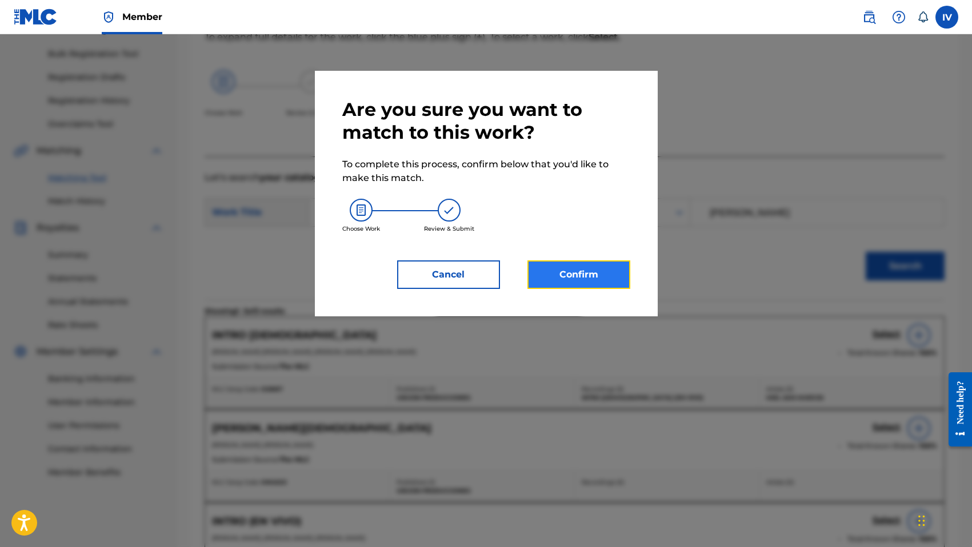
click at [605, 275] on button "Confirm" at bounding box center [578, 275] width 103 height 29
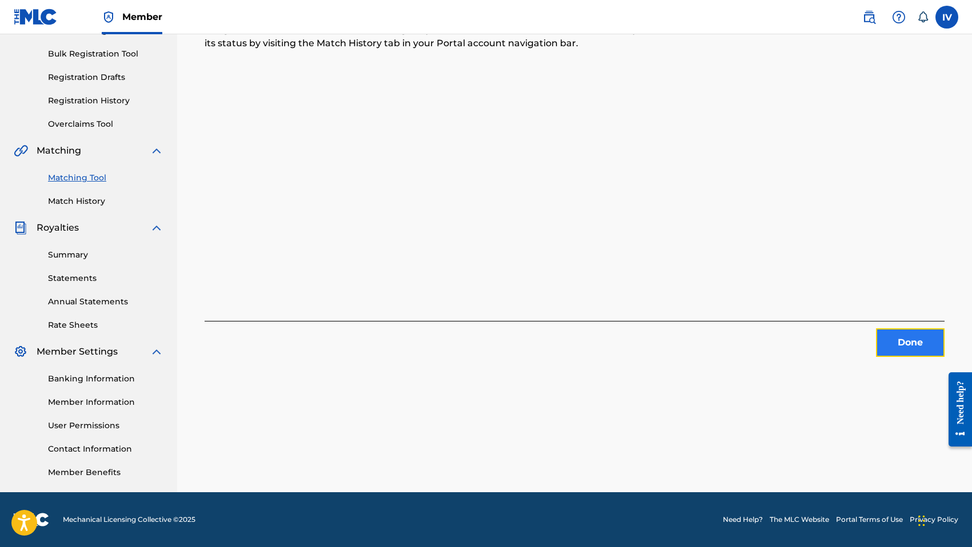
click at [886, 332] on button "Done" at bounding box center [910, 343] width 69 height 29
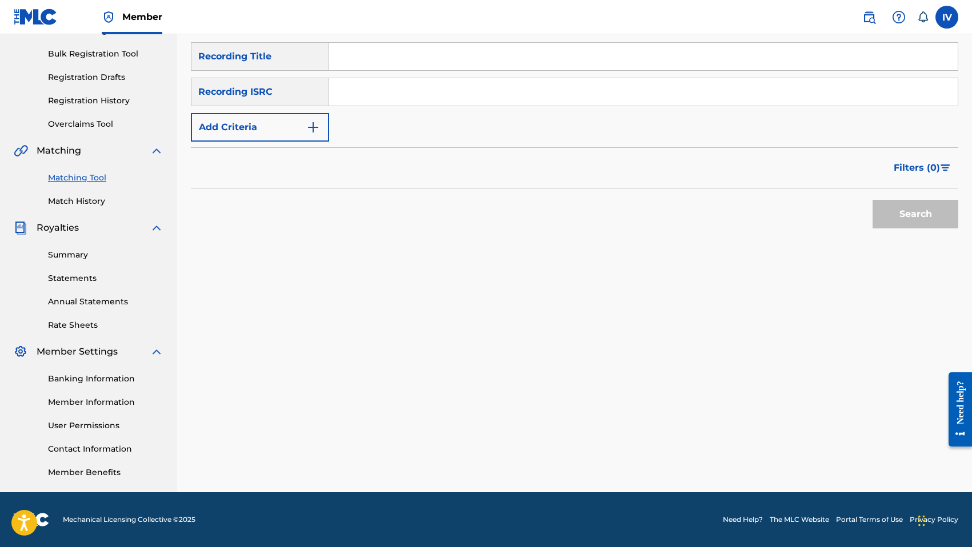
click at [426, 86] on input "Search Form" at bounding box center [643, 91] width 628 height 27
paste input "QM3DF2204874"
type input "QM3DF2204874"
click at [872, 200] on button "Search" at bounding box center [915, 214] width 86 height 29
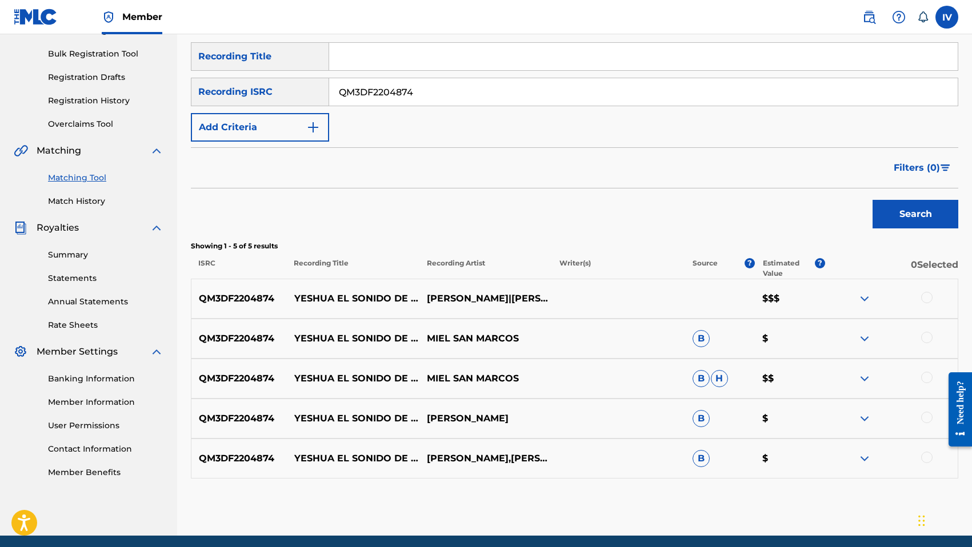
click at [927, 302] on div at bounding box center [926, 297] width 11 height 11
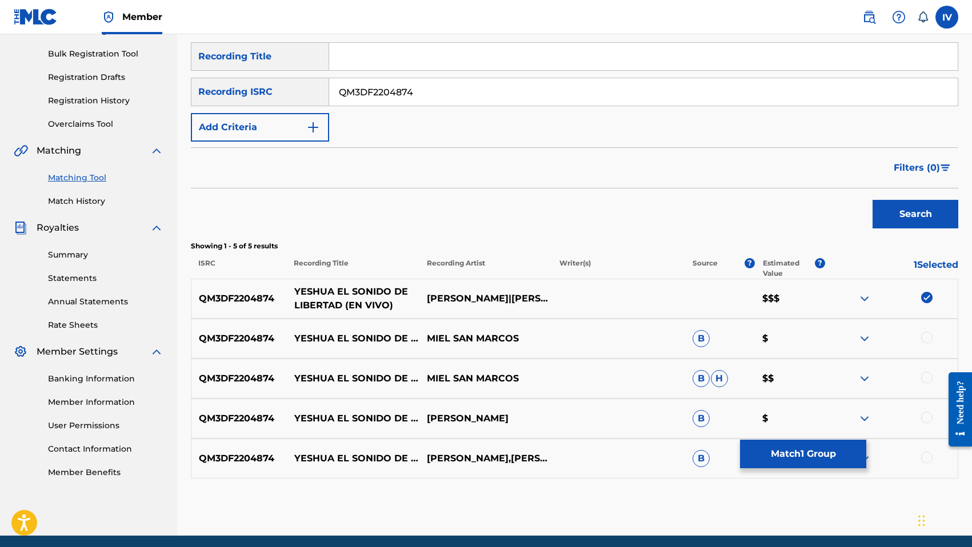
click at [346, 292] on p "YESHUA EL SONIDO DE LIBERTAD (EN VIVO)" at bounding box center [353, 298] width 133 height 27
click at [928, 339] on div at bounding box center [926, 337] width 11 height 11
click at [928, 374] on div at bounding box center [926, 377] width 11 height 11
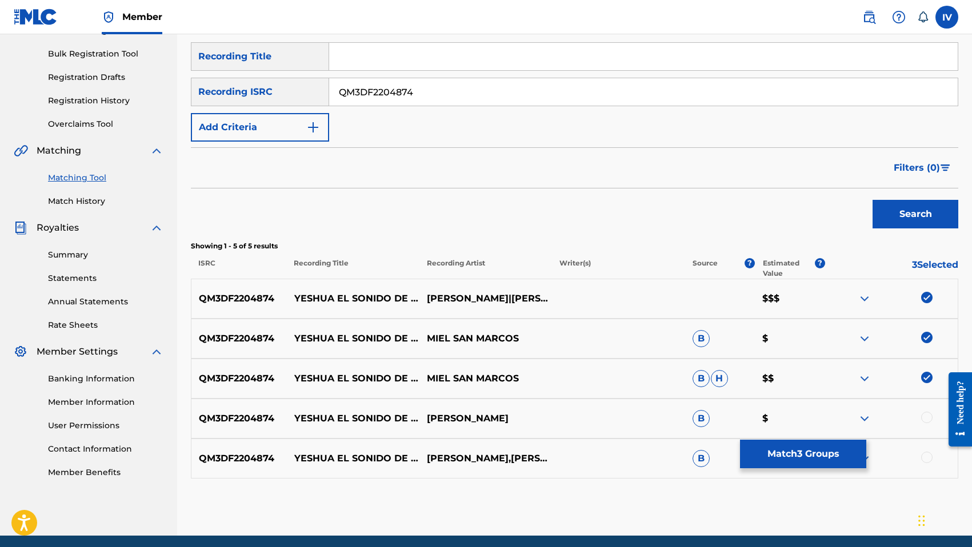
click at [929, 420] on div at bounding box center [926, 417] width 11 height 11
click at [927, 458] on div at bounding box center [926, 457] width 11 height 11
click at [798, 462] on button "Match 5 Groups" at bounding box center [803, 454] width 126 height 29
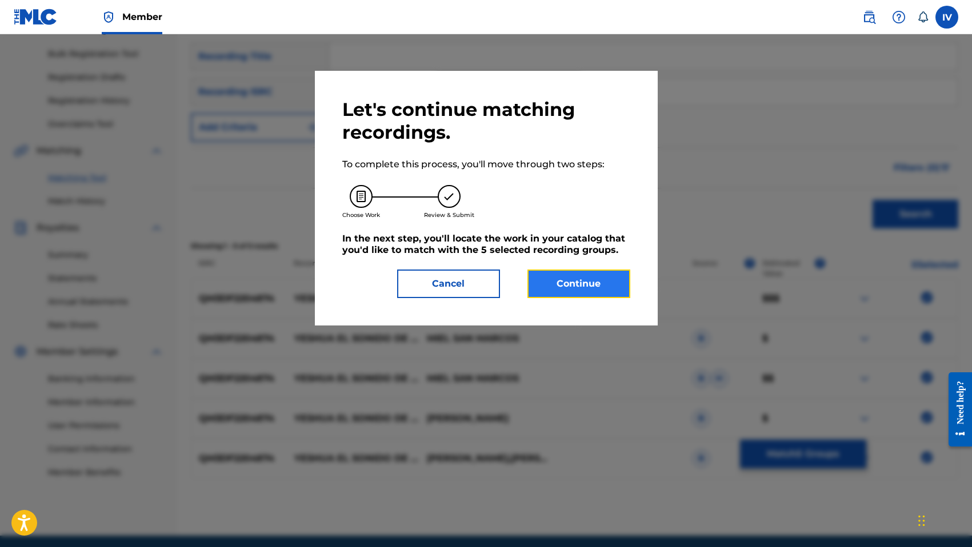
click at [578, 276] on button "Continue" at bounding box center [578, 284] width 103 height 29
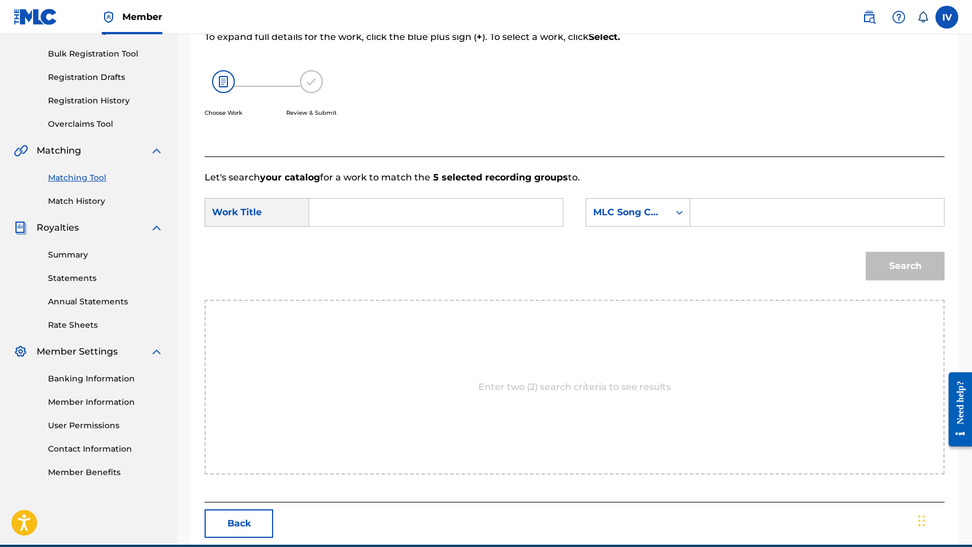
click at [469, 221] on input "Search Form" at bounding box center [436, 212] width 234 height 27
paste input "YESHUA EL SONIDO DE LIBERTAD (EN VIVO)"
click at [487, 214] on input "YESHUA EL SONIDO DE LIBERTAD (EN VIVO)" at bounding box center [436, 212] width 234 height 27
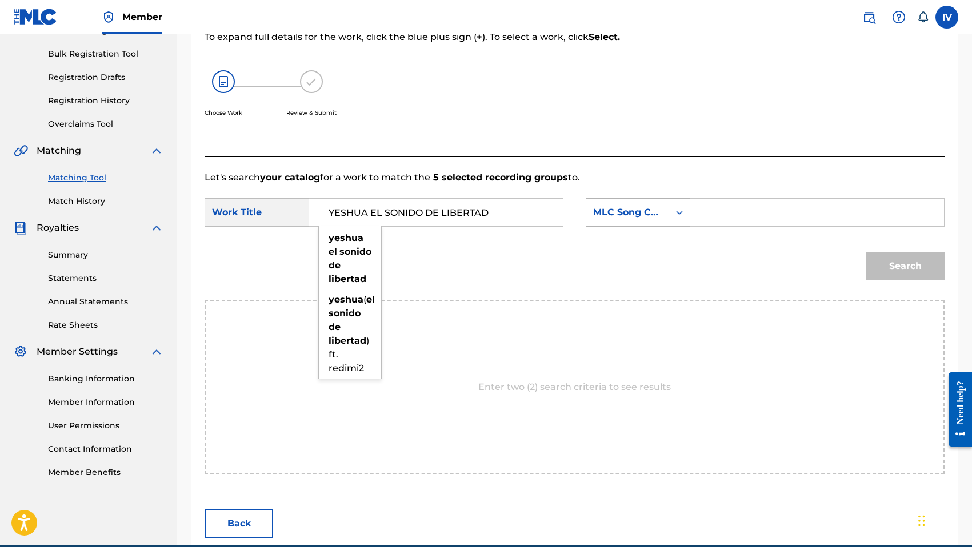
type input "YESHUA EL SONIDO DE LIBERTAD"
click at [611, 212] on div "MLC Song Code" at bounding box center [627, 213] width 69 height 14
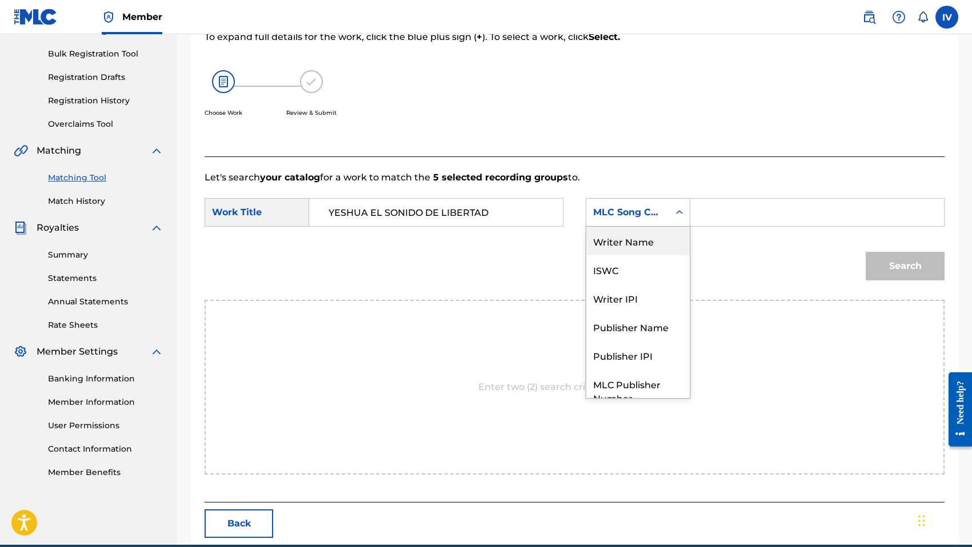
click at [619, 239] on div "Writer Name" at bounding box center [637, 241] width 103 height 29
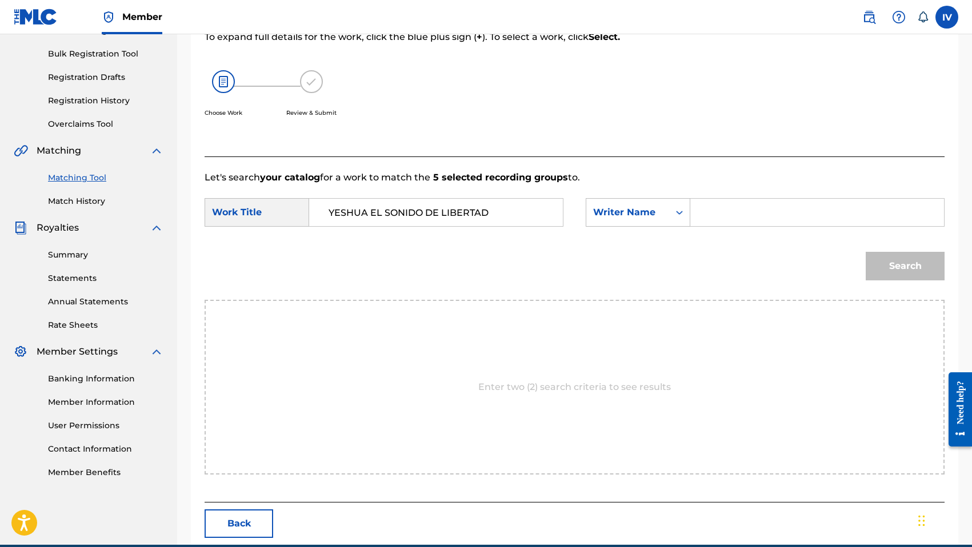
click at [733, 205] on input "Search Form" at bounding box center [817, 212] width 234 height 27
click at [719, 217] on input "MR" at bounding box center [817, 212] width 234 height 27
type input "[PERSON_NAME]"
click at [866, 252] on button "Search" at bounding box center [905, 266] width 79 height 29
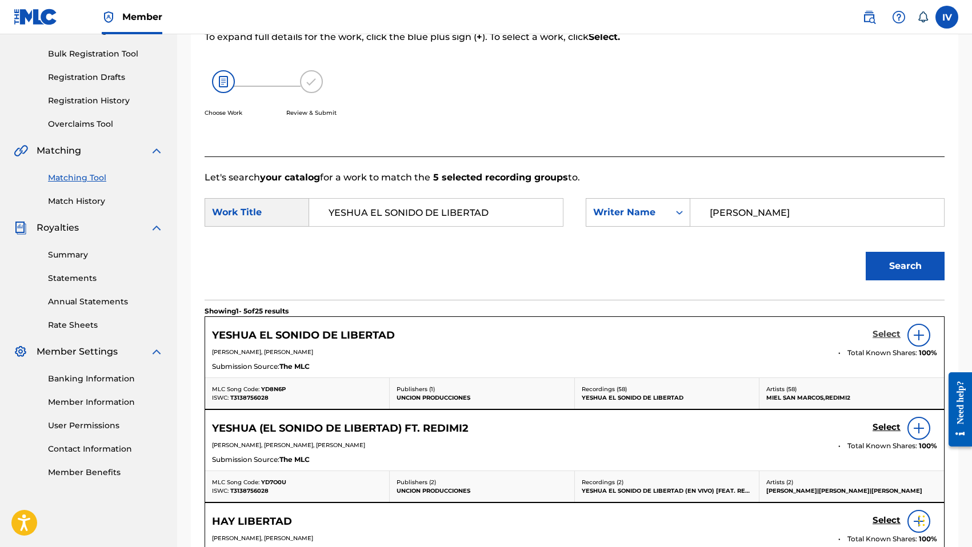
click at [886, 333] on h5 "Select" at bounding box center [886, 334] width 28 height 11
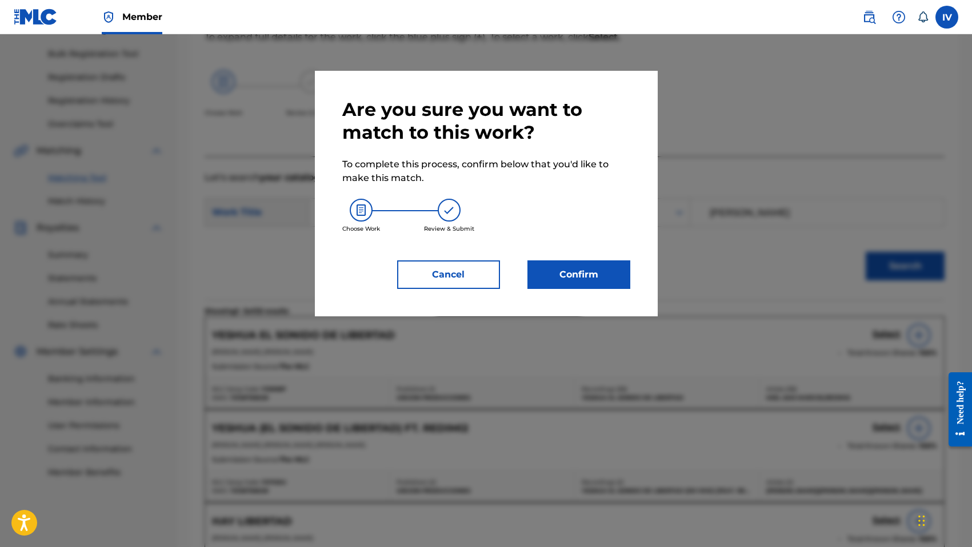
click at [564, 296] on div "Are you sure you want to match to this work? To complete this process, confirm …" at bounding box center [486, 194] width 343 height 246
click at [564, 283] on button "Confirm" at bounding box center [578, 275] width 103 height 29
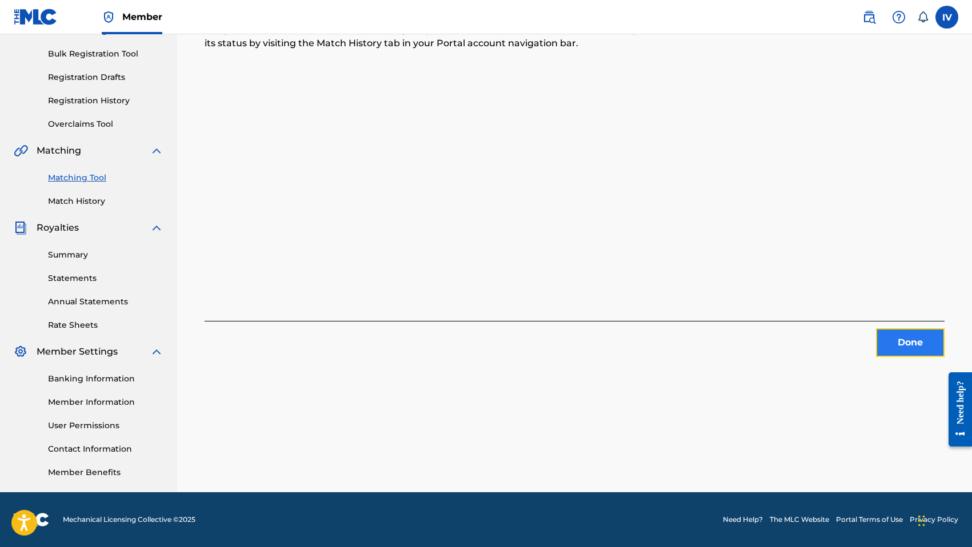
click at [926, 347] on button "Done" at bounding box center [910, 343] width 69 height 29
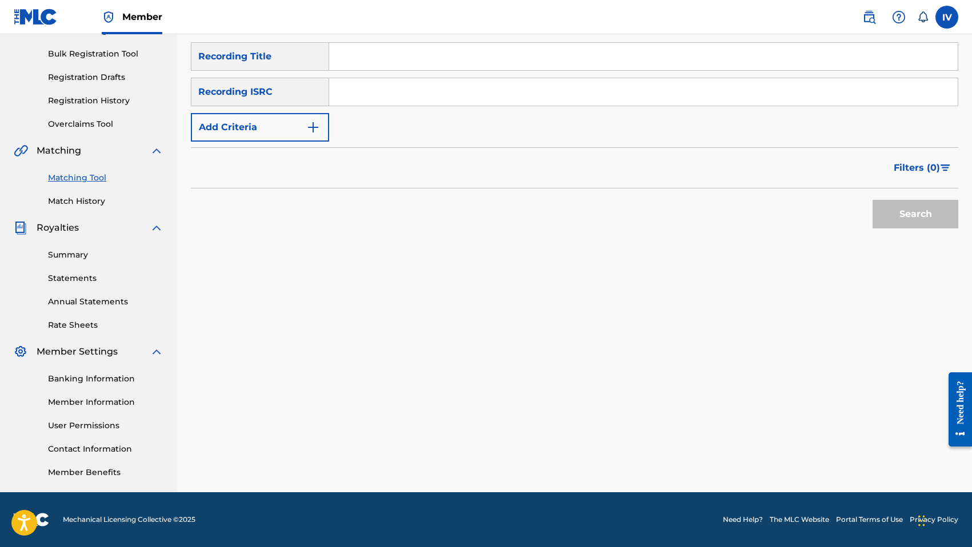
click at [401, 87] on input "Search Form" at bounding box center [643, 91] width 628 height 27
paste input "QM3DF2204876"
type input "QM3DF2204876"
click at [872, 200] on button "Search" at bounding box center [915, 214] width 86 height 29
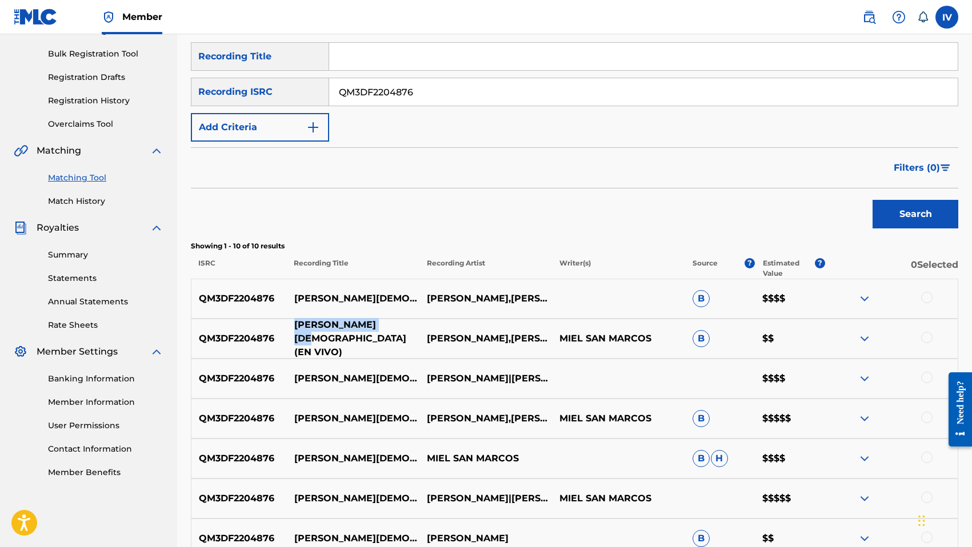
drag, startPoint x: 295, startPoint y: 329, endPoint x: 391, endPoint y: 329, distance: 96.6
click at [391, 329] on p "[PERSON_NAME][DEMOGRAPHIC_DATA] (EN VIVO)" at bounding box center [353, 338] width 133 height 41
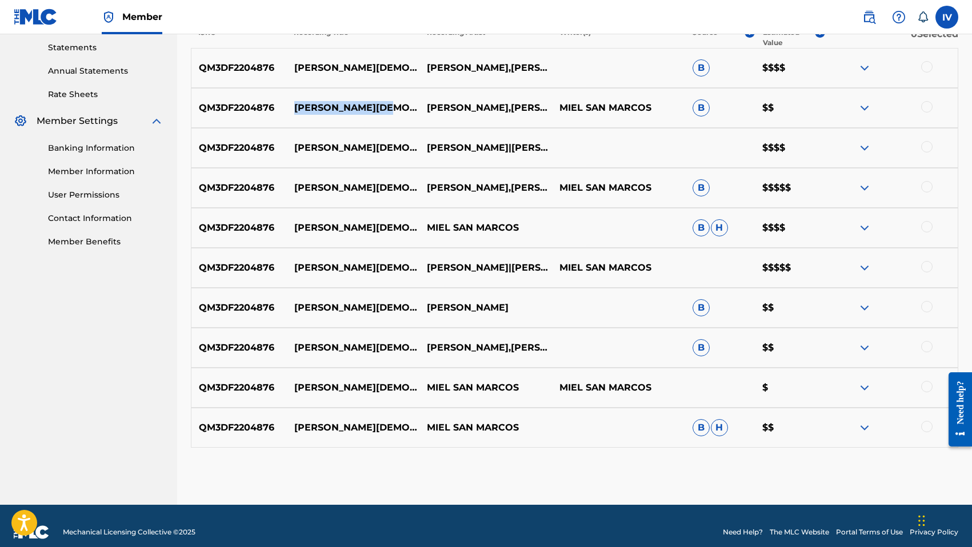
scroll to position [404, 0]
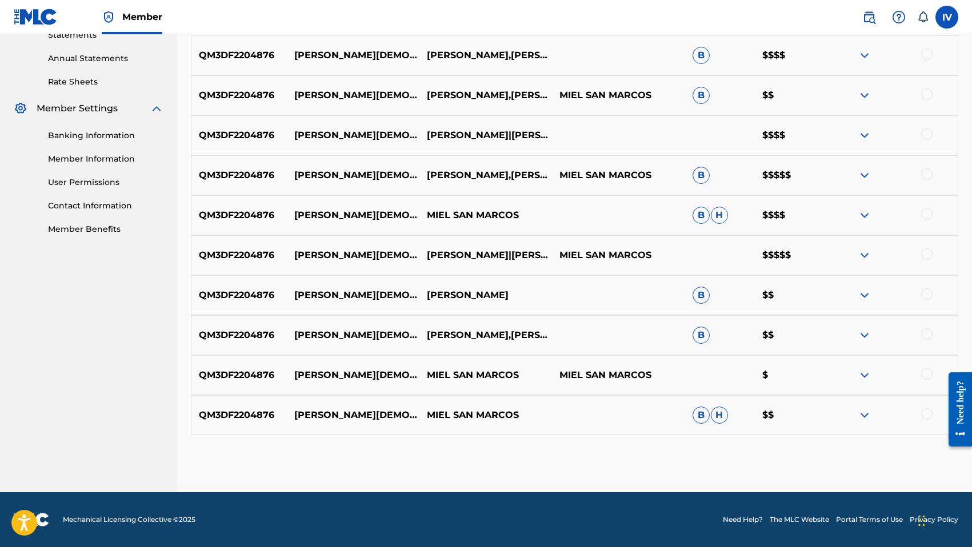
click at [929, 415] on div at bounding box center [926, 413] width 11 height 11
click at [928, 373] on div at bounding box center [926, 374] width 11 height 11
click at [928, 335] on div at bounding box center [926, 334] width 11 height 11
click at [929, 290] on div at bounding box center [926, 294] width 11 height 11
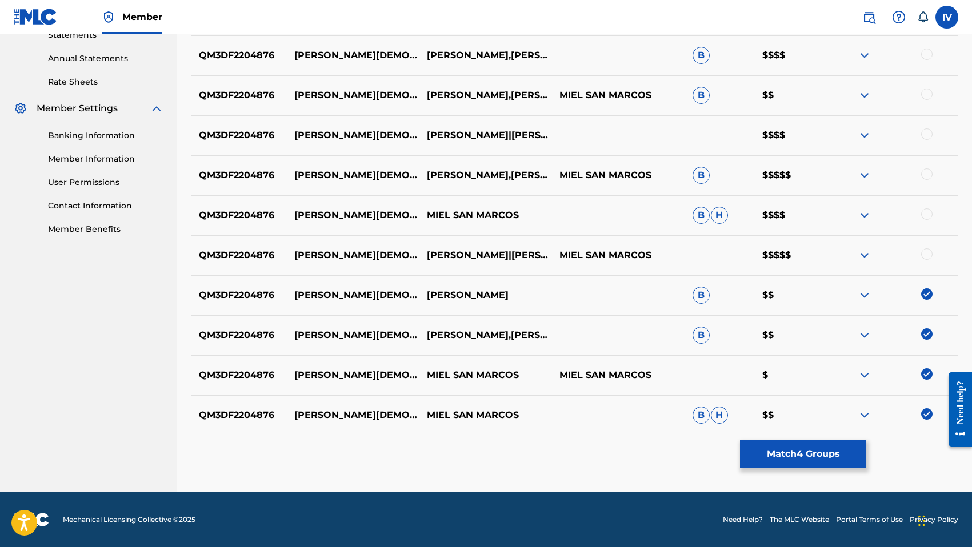
click at [927, 253] on div at bounding box center [926, 254] width 11 height 11
click at [925, 208] on div "QM3DF2204876 [PERSON_NAME][DEMOGRAPHIC_DATA] (EN VIVO) MIEL SAN [PERSON_NAME] $…" at bounding box center [574, 215] width 767 height 40
click at [924, 177] on div at bounding box center [926, 174] width 11 height 11
click at [929, 215] on div at bounding box center [926, 214] width 11 height 11
click at [928, 129] on div at bounding box center [926, 134] width 11 height 11
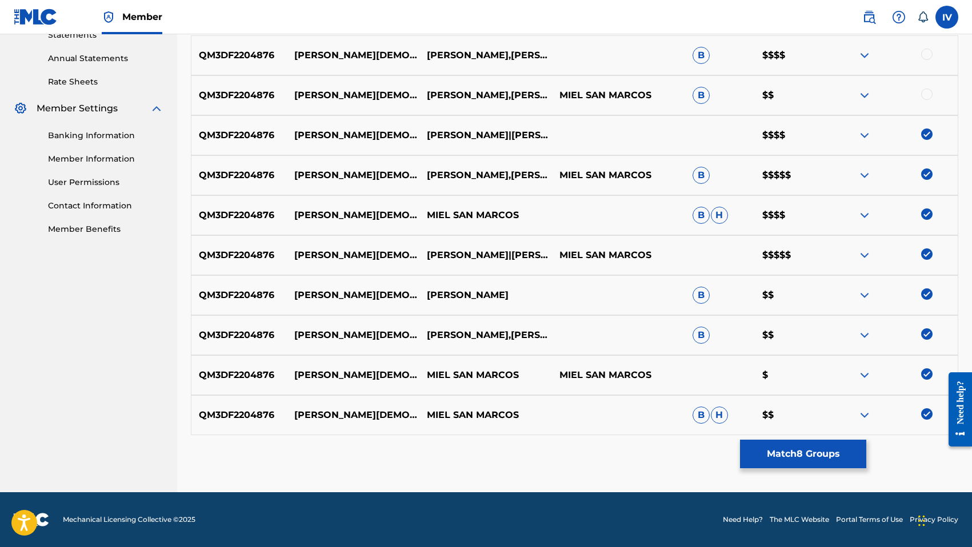
click at [927, 91] on div at bounding box center [926, 94] width 11 height 11
click at [927, 58] on div at bounding box center [926, 54] width 11 height 11
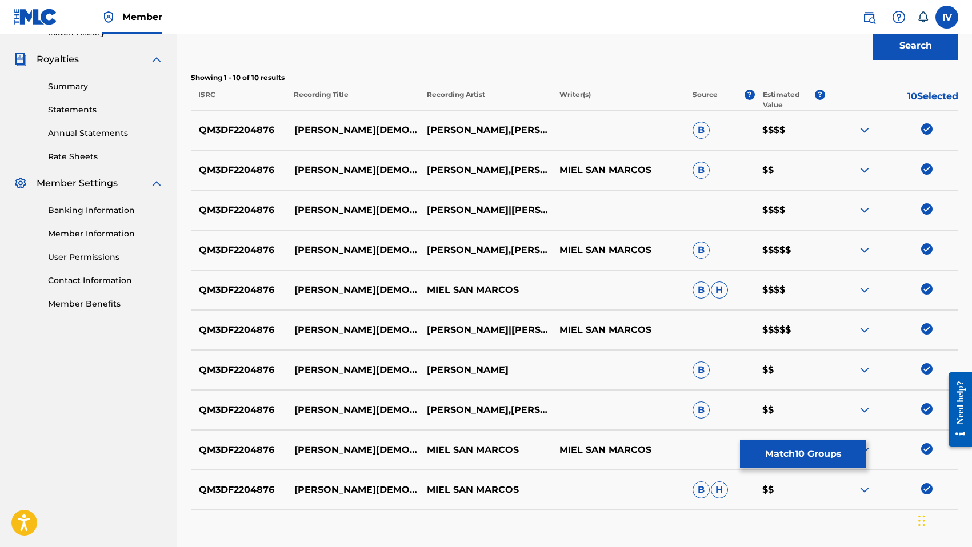
scroll to position [357, 0]
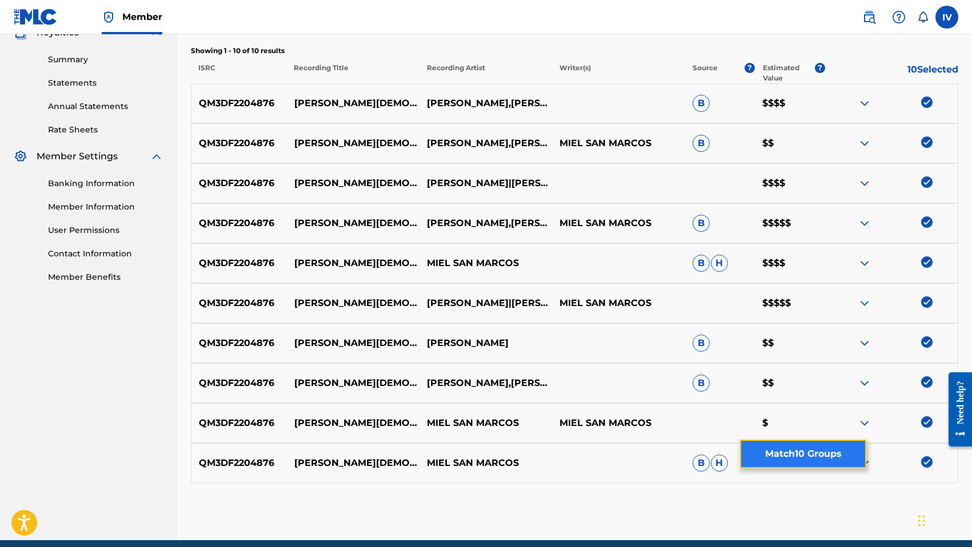
click at [804, 454] on button "Match 10 Groups" at bounding box center [803, 454] width 126 height 29
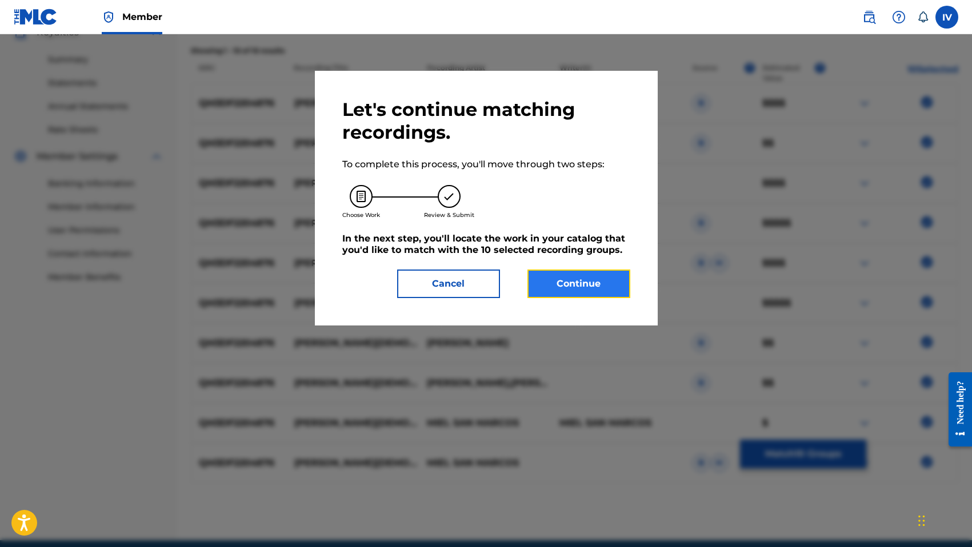
click at [619, 295] on button "Continue" at bounding box center [578, 284] width 103 height 29
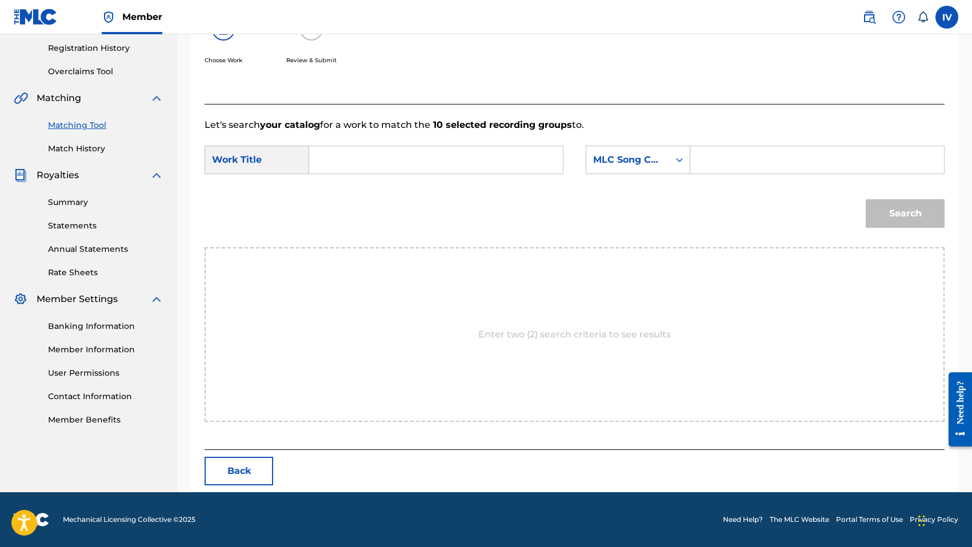
click at [502, 161] on input "Search Form" at bounding box center [436, 159] width 234 height 27
paste input "[PERSON_NAME][DEMOGRAPHIC_DATA]"
type input "[PERSON_NAME][DEMOGRAPHIC_DATA]"
click at [658, 158] on div "MLC Song Code" at bounding box center [627, 160] width 69 height 14
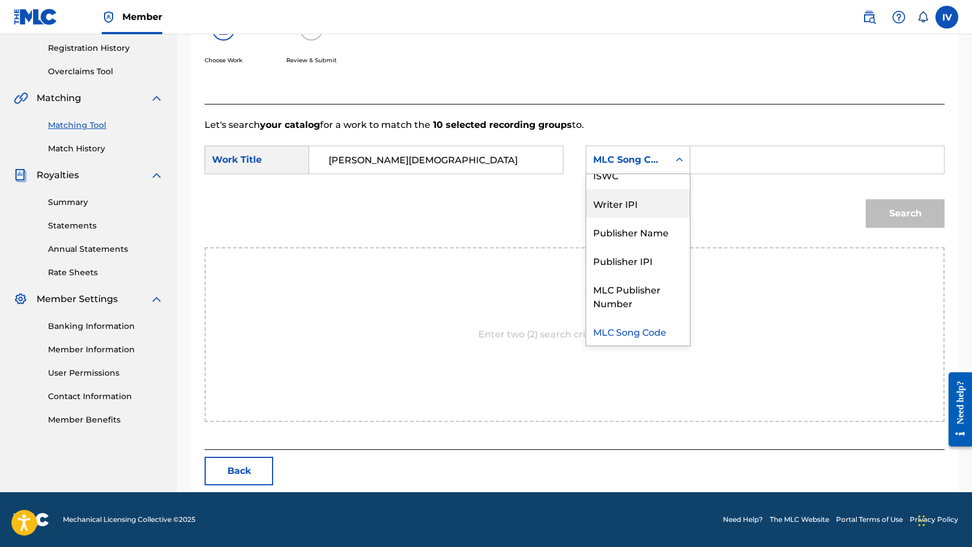
scroll to position [0, 0]
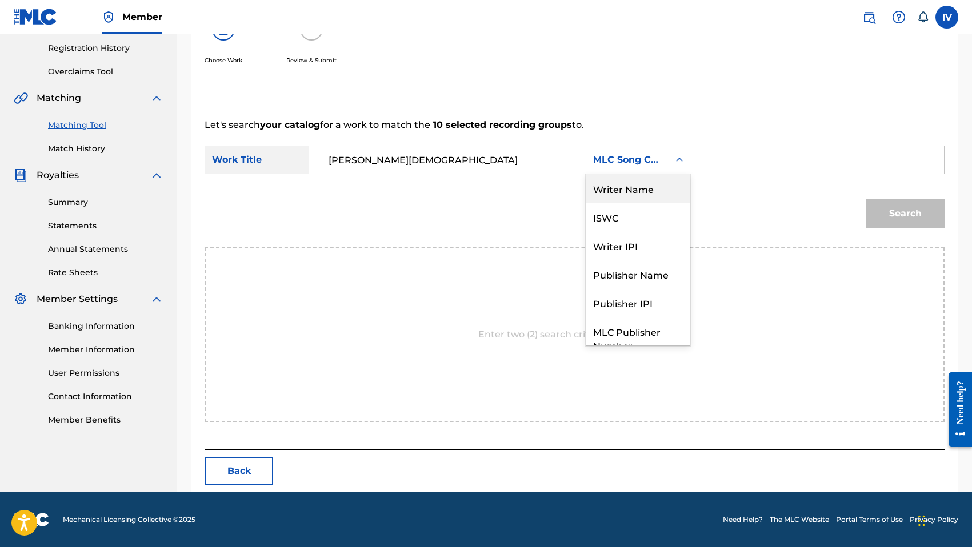
click at [608, 184] on div "Writer Name" at bounding box center [637, 188] width 103 height 29
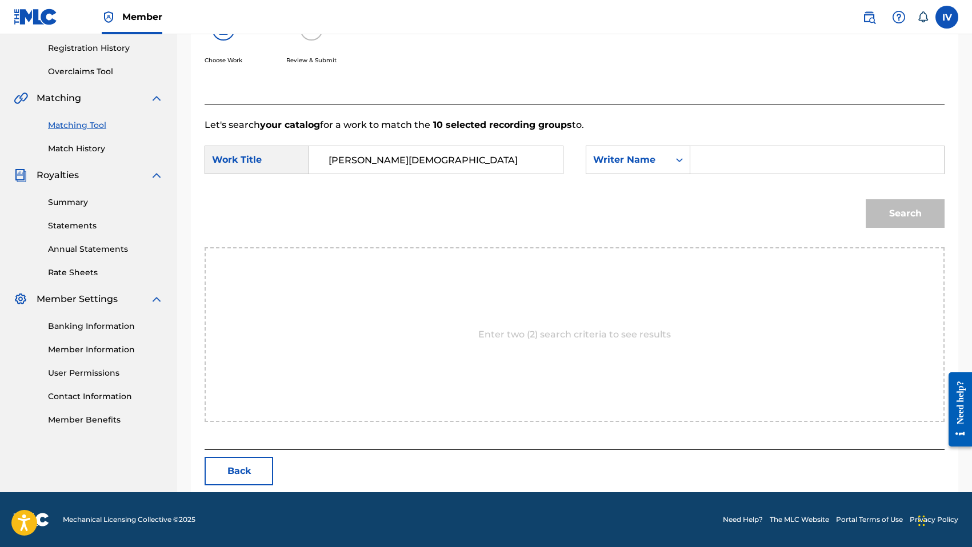
click at [722, 173] on input "Search Form" at bounding box center [817, 159] width 234 height 27
type input "[PERSON_NAME]"
click at [866, 199] on button "Search" at bounding box center [905, 213] width 79 height 29
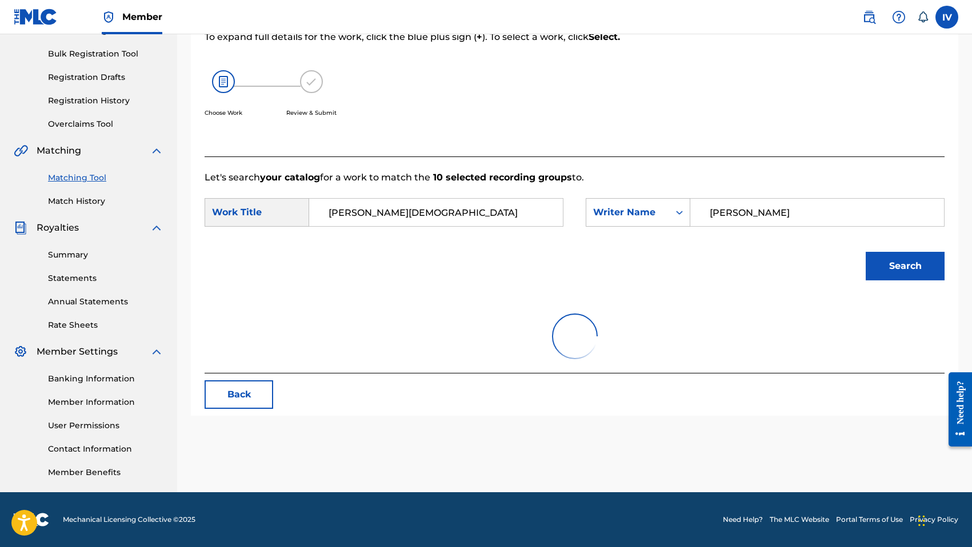
scroll to position [214, 0]
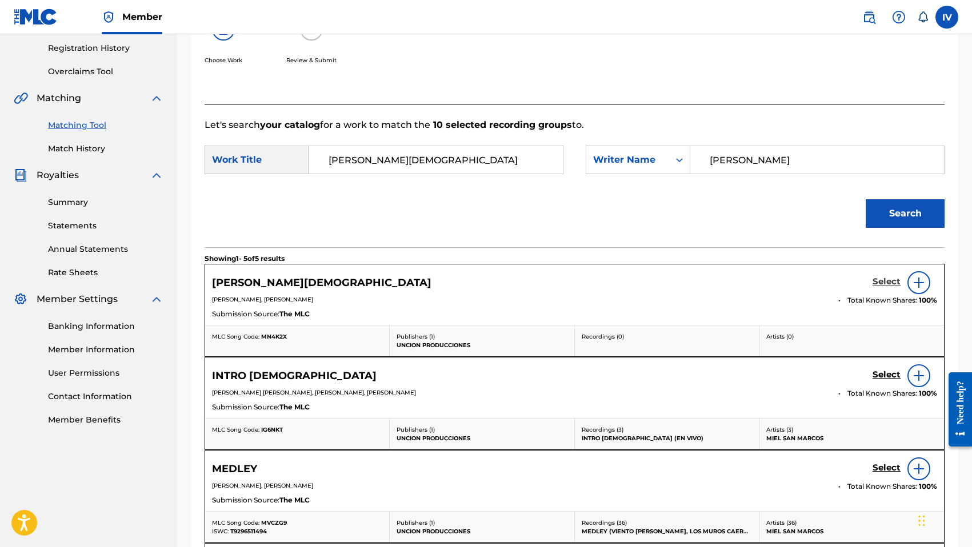
click at [885, 278] on h5 "Select" at bounding box center [886, 282] width 28 height 11
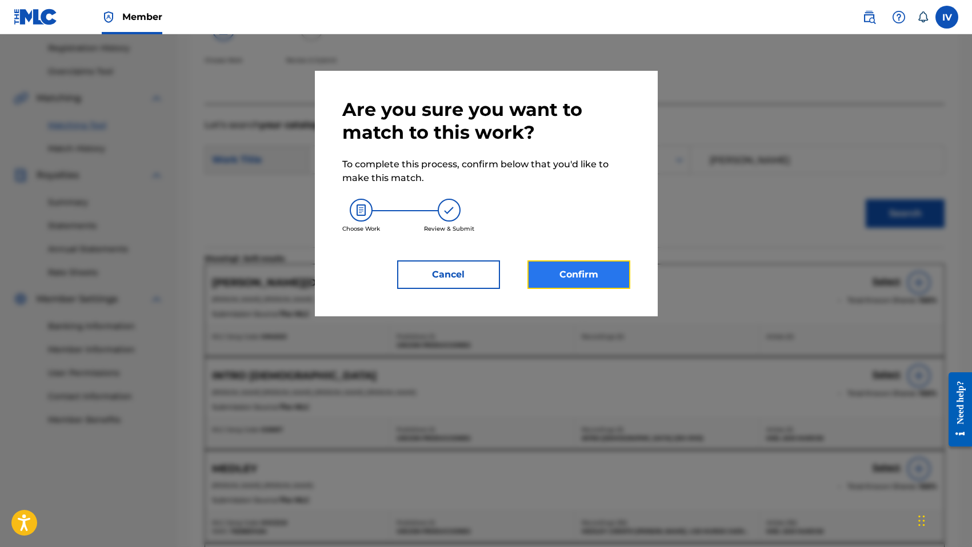
click at [582, 273] on button "Confirm" at bounding box center [578, 275] width 103 height 29
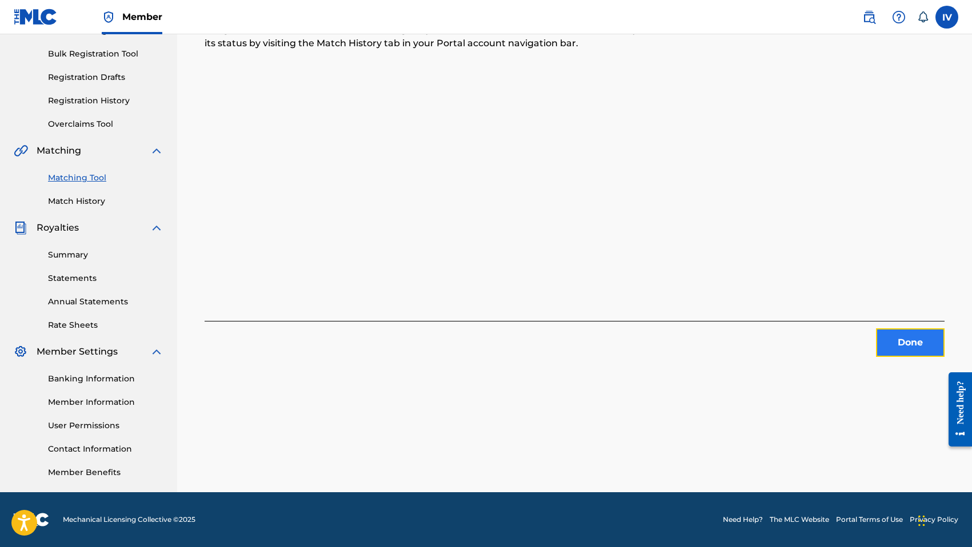
click at [892, 336] on button "Done" at bounding box center [910, 343] width 69 height 29
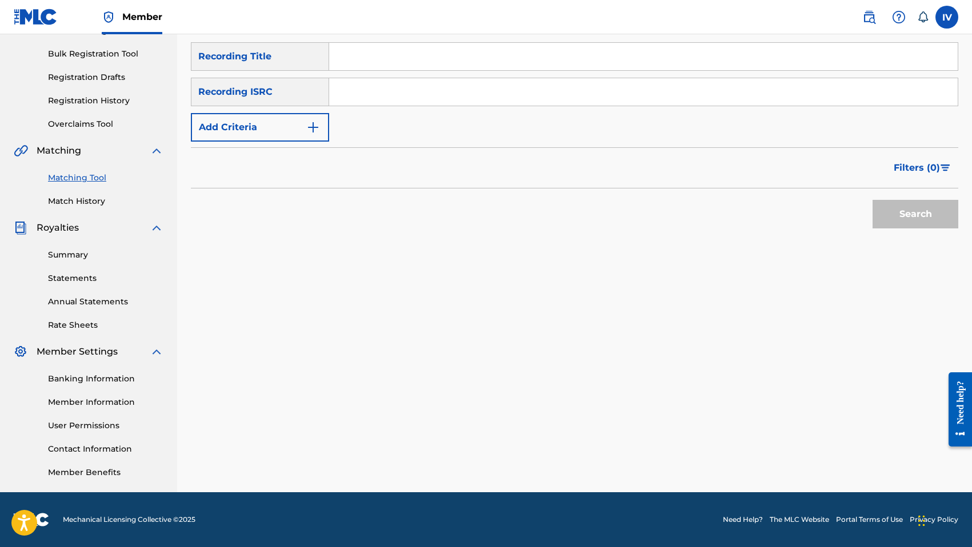
click at [451, 103] on input "Search Form" at bounding box center [643, 91] width 628 height 27
paste input "QM3DF2204877"
type input "QM3DF2204877"
click at [872, 200] on button "Search" at bounding box center [915, 214] width 86 height 29
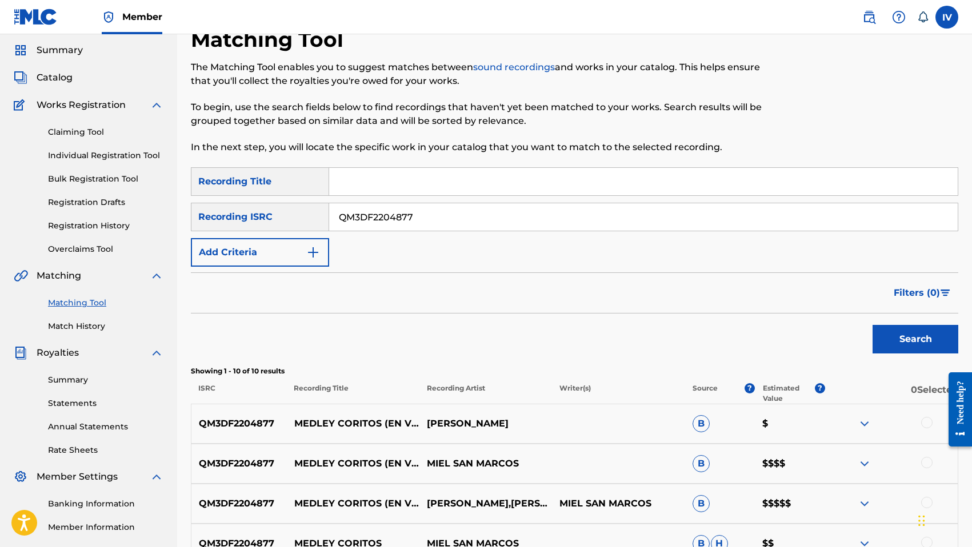
scroll to position [0, 0]
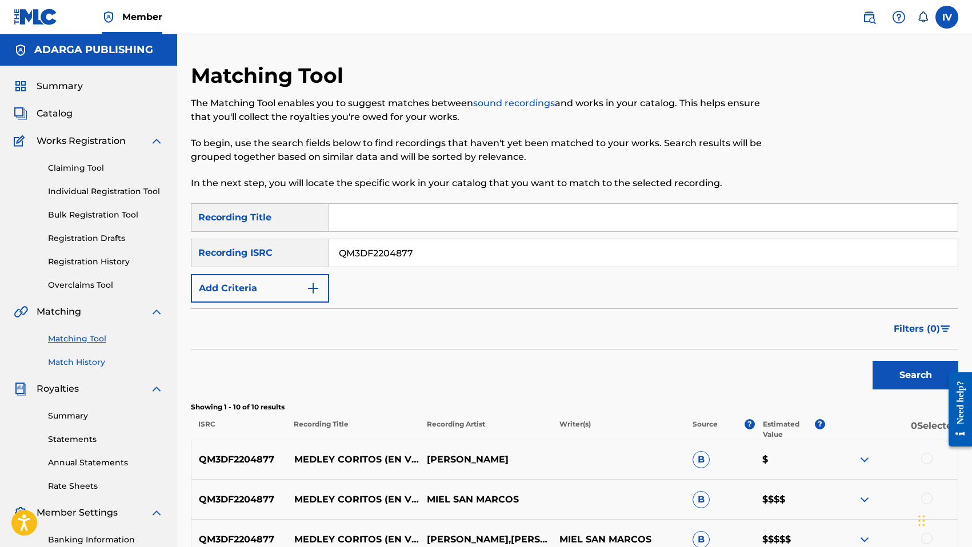
click at [90, 360] on link "Match History" at bounding box center [105, 363] width 115 height 12
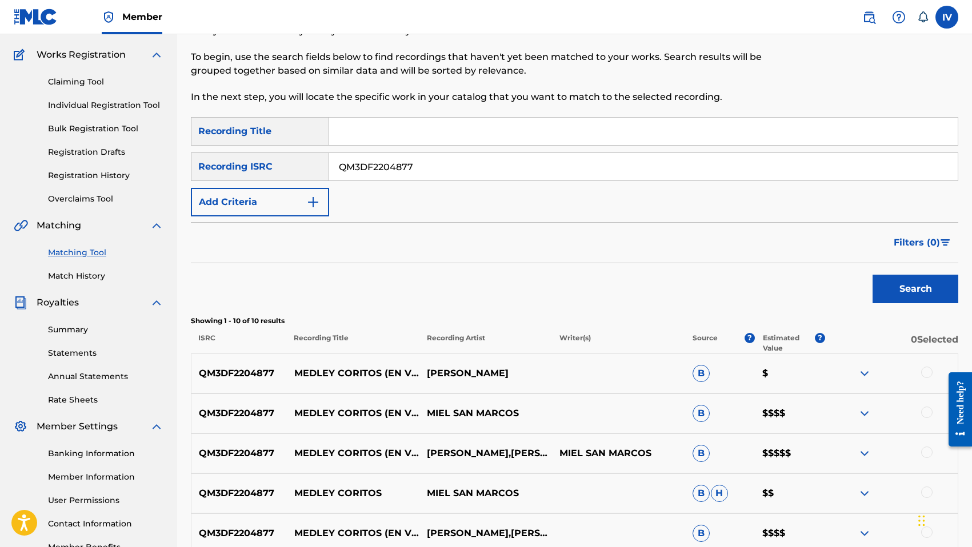
scroll to position [113, 0]
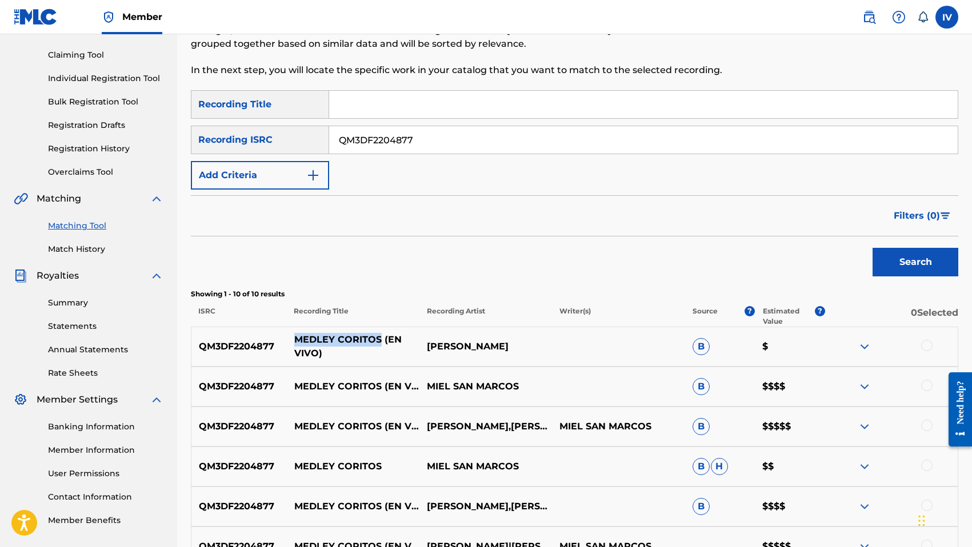
drag, startPoint x: 297, startPoint y: 341, endPoint x: 378, endPoint y: 340, distance: 81.7
click at [378, 340] on p "MEDLEY CORITOS (EN VIVO)" at bounding box center [353, 346] width 133 height 27
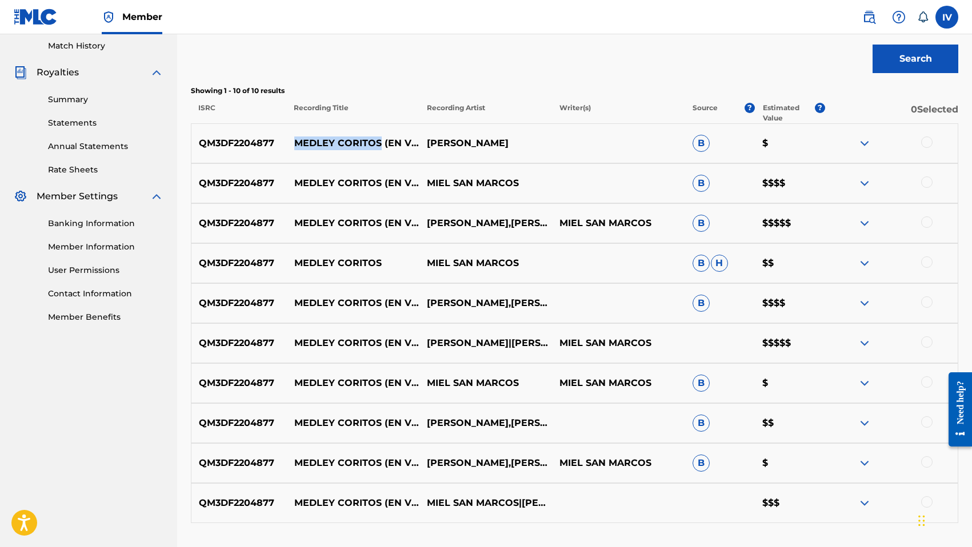
scroll to position [404, 0]
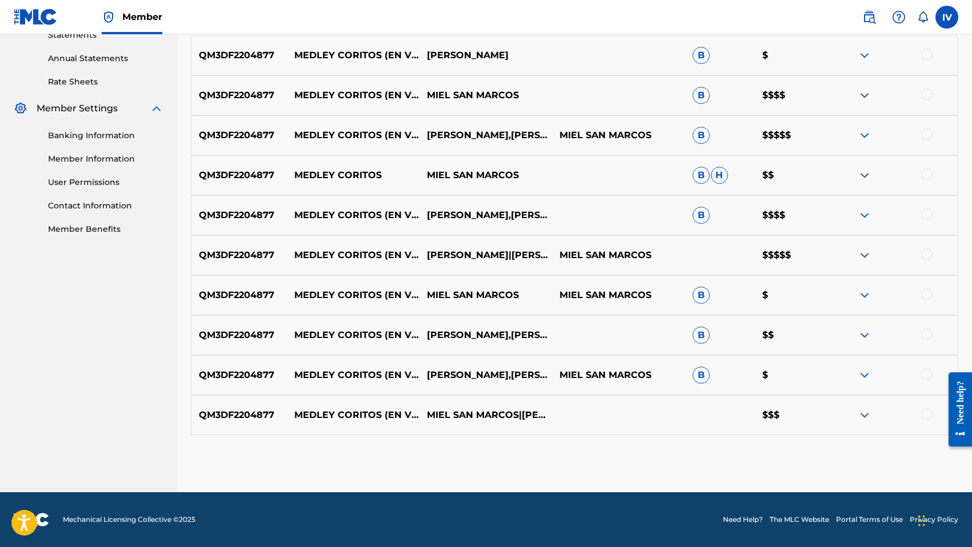
click at [931, 413] on div at bounding box center [926, 413] width 11 height 11
click at [929, 380] on div at bounding box center [891, 376] width 133 height 14
click at [929, 367] on div "QM3DF2204877 MEDLEY CORITOS (EN VIVO) [PERSON_NAME],[PERSON_NAME],MIEL SAN [PER…" at bounding box center [574, 375] width 767 height 40
click at [929, 339] on div at bounding box center [926, 334] width 11 height 11
click at [925, 375] on div at bounding box center [926, 374] width 11 height 11
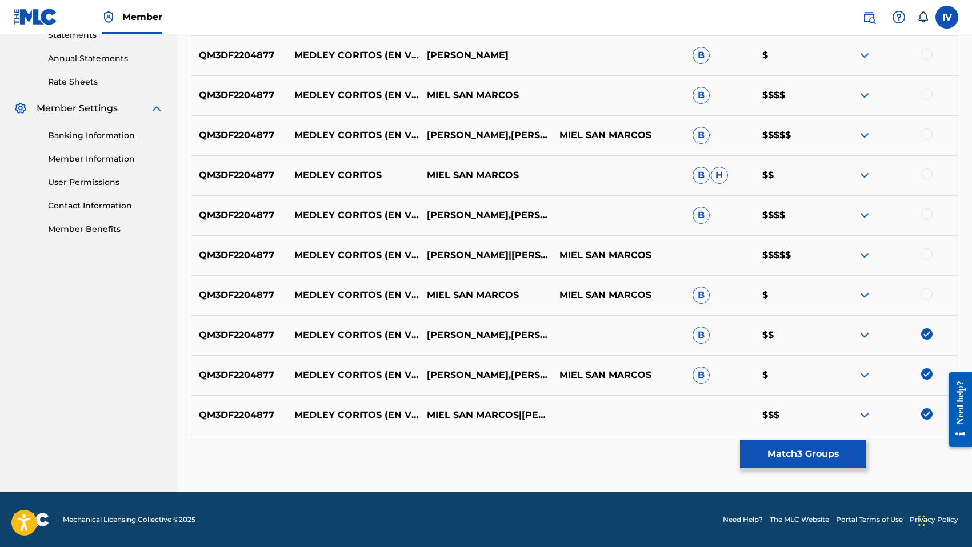
click at [928, 297] on div at bounding box center [926, 294] width 11 height 11
click at [928, 258] on div at bounding box center [926, 254] width 11 height 11
click at [928, 211] on div at bounding box center [926, 214] width 11 height 11
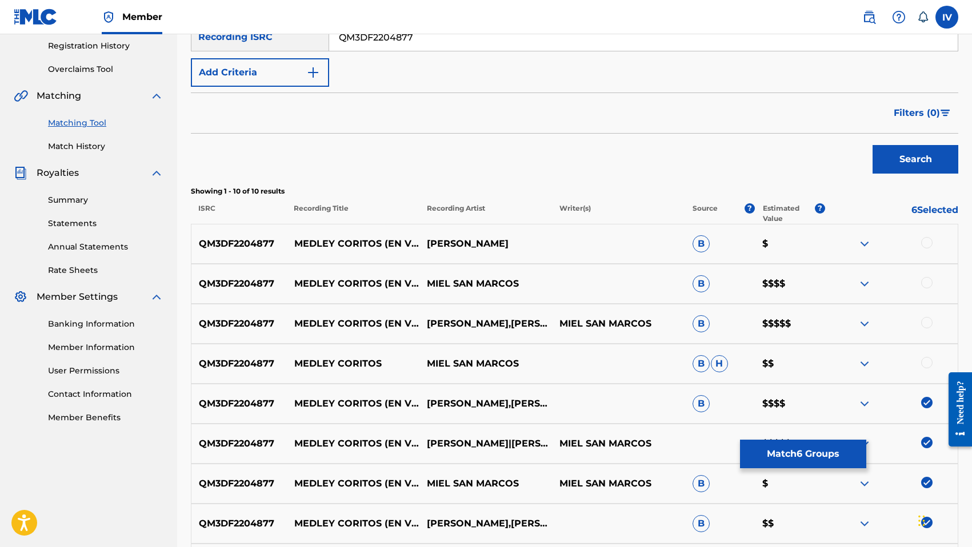
scroll to position [209, 0]
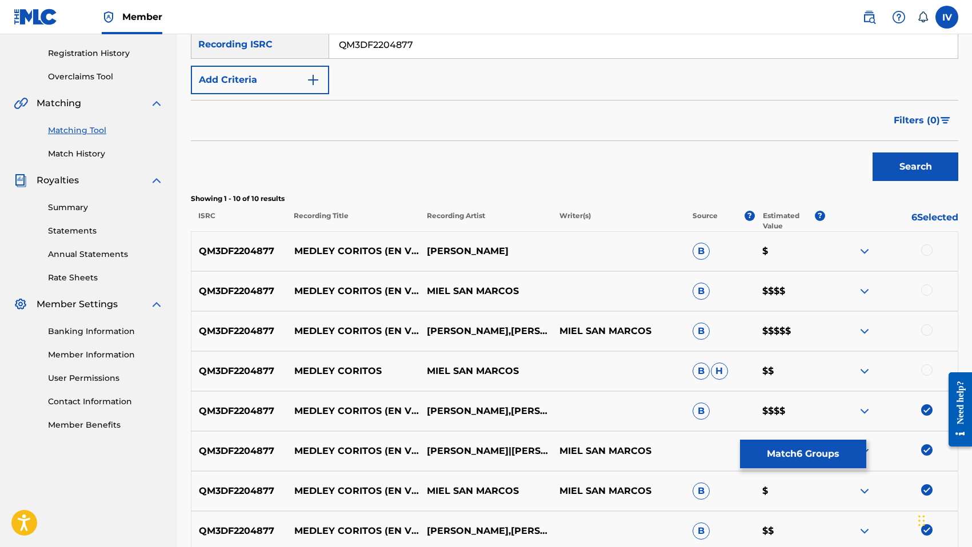
click at [928, 246] on div at bounding box center [926, 250] width 11 height 11
click at [928, 286] on div at bounding box center [926, 290] width 11 height 11
click at [927, 330] on div at bounding box center [926, 330] width 11 height 11
click at [928, 370] on div at bounding box center [926, 370] width 11 height 11
click at [810, 437] on div "QM3DF2204877 MEDLEY CORITOS (EN VIVO) [FEAT. [PERSON_NAME], [PERSON_NAME] & [PE…" at bounding box center [574, 451] width 767 height 40
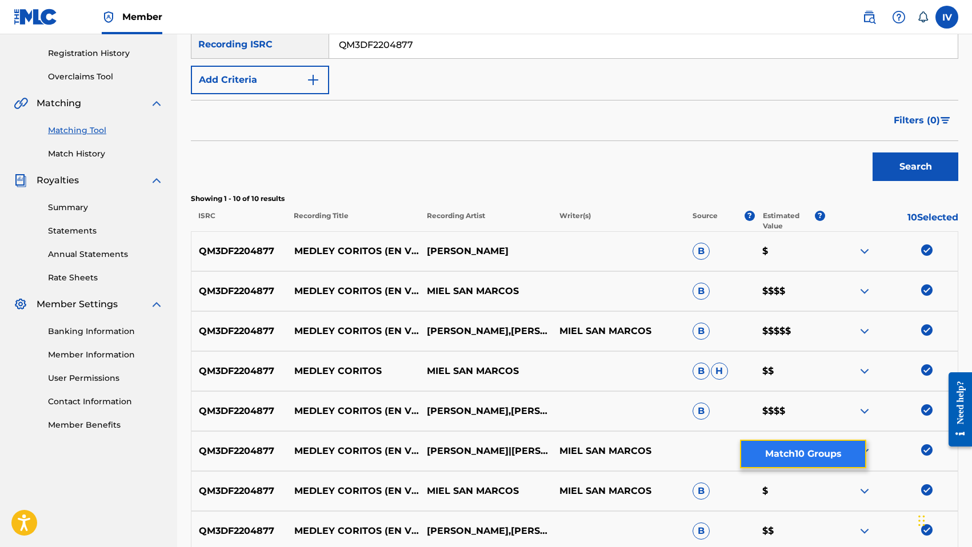
click at [795, 446] on button "Match 10 Groups" at bounding box center [803, 454] width 126 height 29
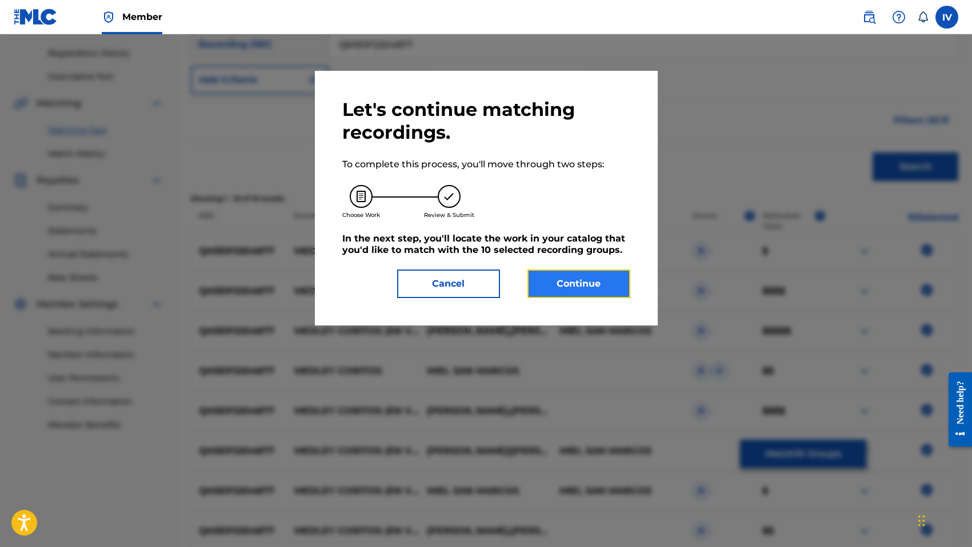
click at [598, 295] on button "Continue" at bounding box center [578, 284] width 103 height 29
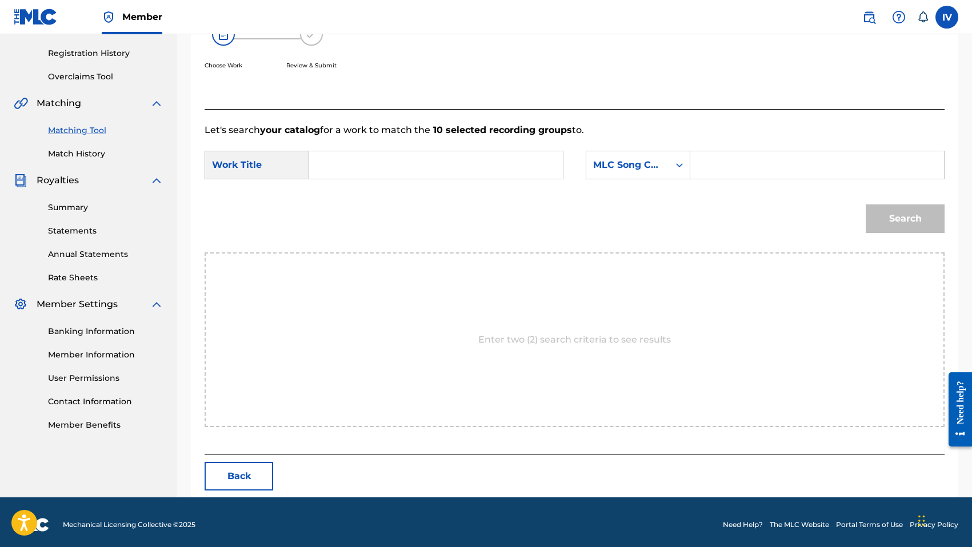
click at [528, 163] on input "Search Form" at bounding box center [436, 164] width 234 height 27
click at [361, 192] on span "medley" at bounding box center [346, 190] width 35 height 11
type input "medley coritos"
click at [568, 170] on div "SearchWithCriteria829d4350-4a9e-49d1-967a-14376c3bea2e Work Title medley corito…" at bounding box center [575, 168] width 740 height 35
click at [619, 167] on div "MLC Song Code" at bounding box center [627, 165] width 69 height 14
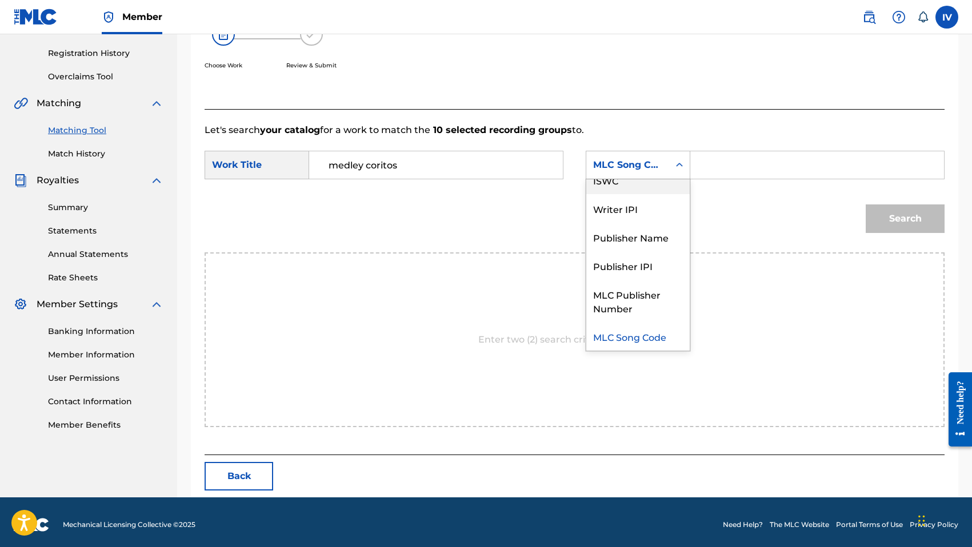
scroll to position [0, 0]
click at [631, 186] on div "Writer Name" at bounding box center [637, 193] width 103 height 29
click at [707, 171] on input "Search Form" at bounding box center [817, 164] width 234 height 27
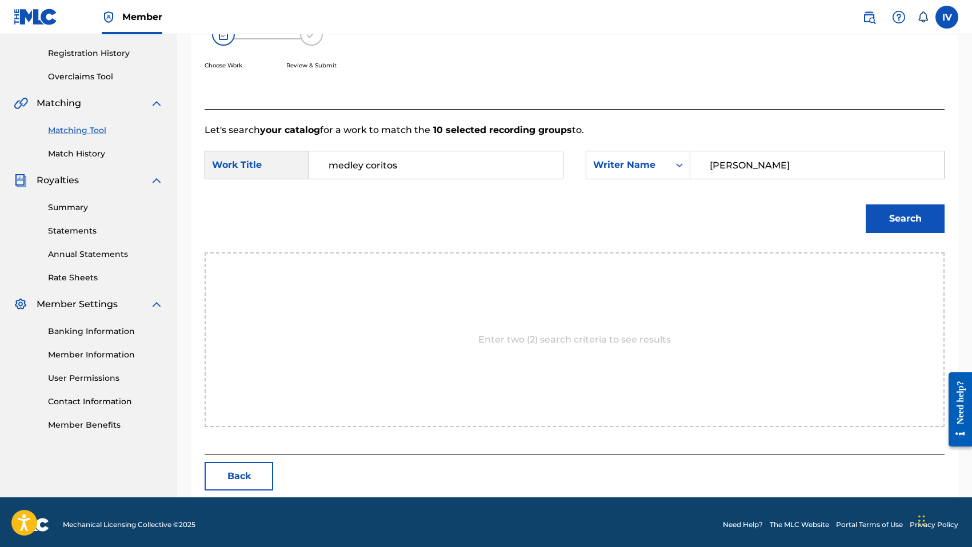
type input "[PERSON_NAME]"
click at [866, 205] on button "Search" at bounding box center [905, 219] width 79 height 29
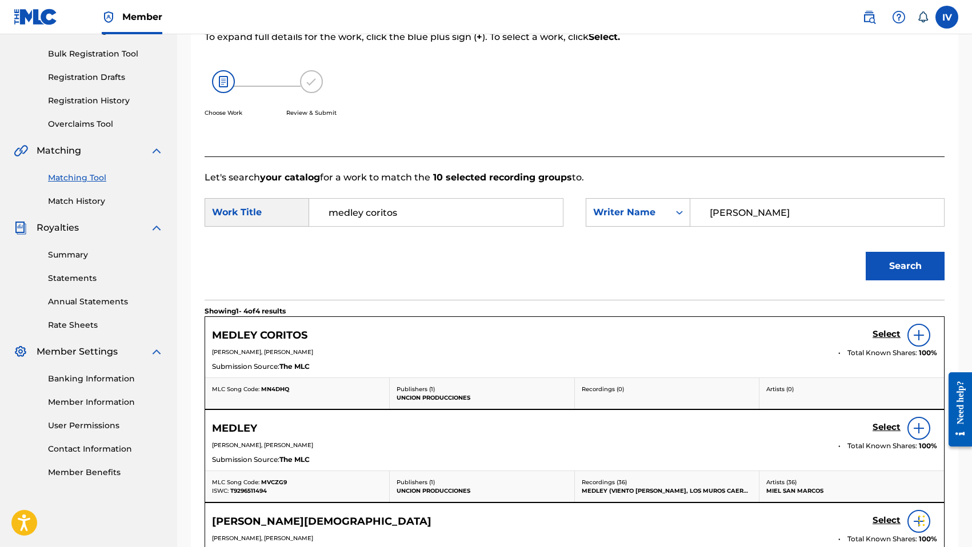
scroll to position [209, 0]
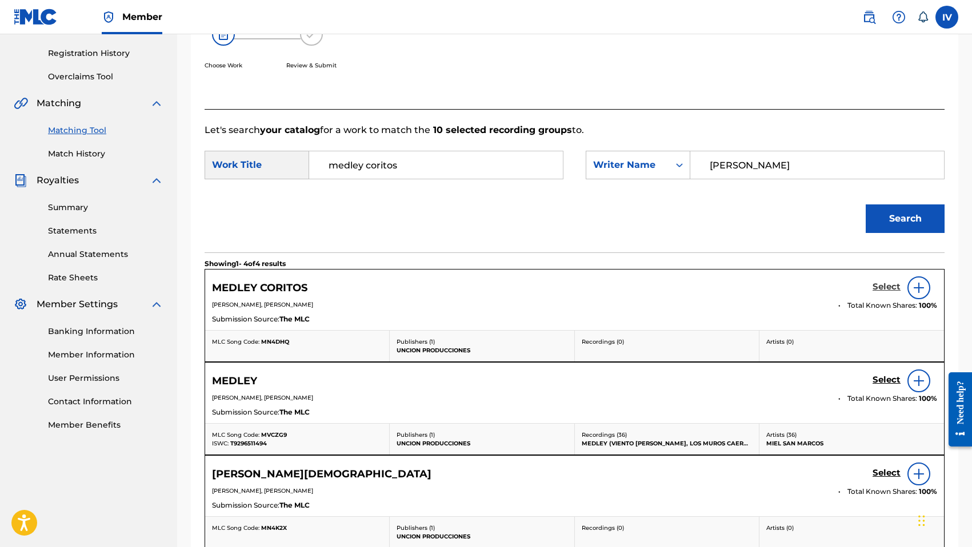
click at [884, 285] on h5 "Select" at bounding box center [886, 287] width 28 height 11
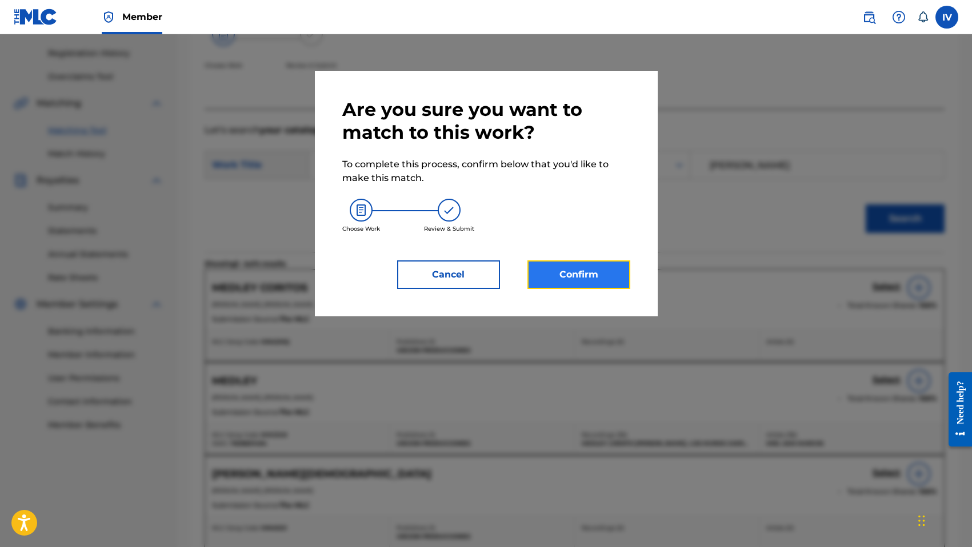
click at [562, 277] on button "Confirm" at bounding box center [578, 275] width 103 height 29
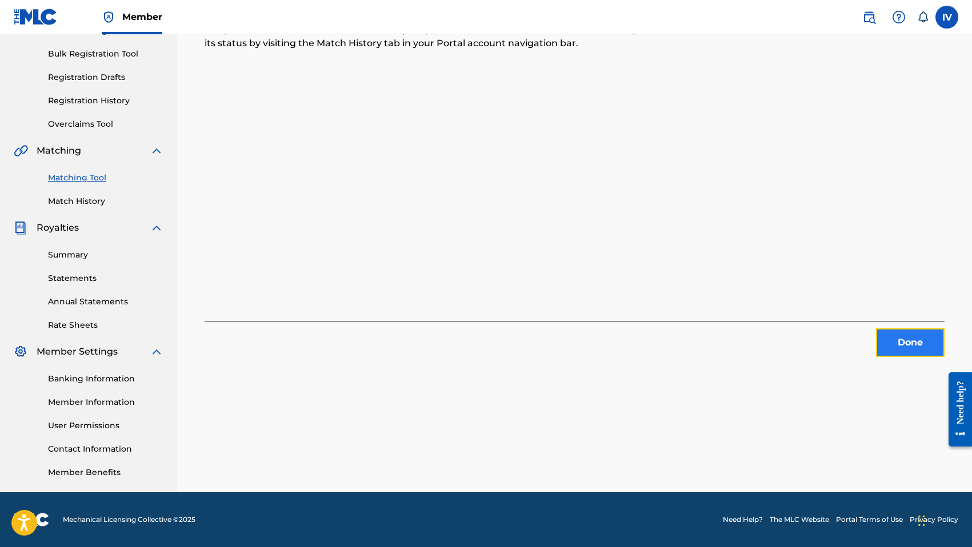
click at [890, 335] on button "Done" at bounding box center [910, 343] width 69 height 29
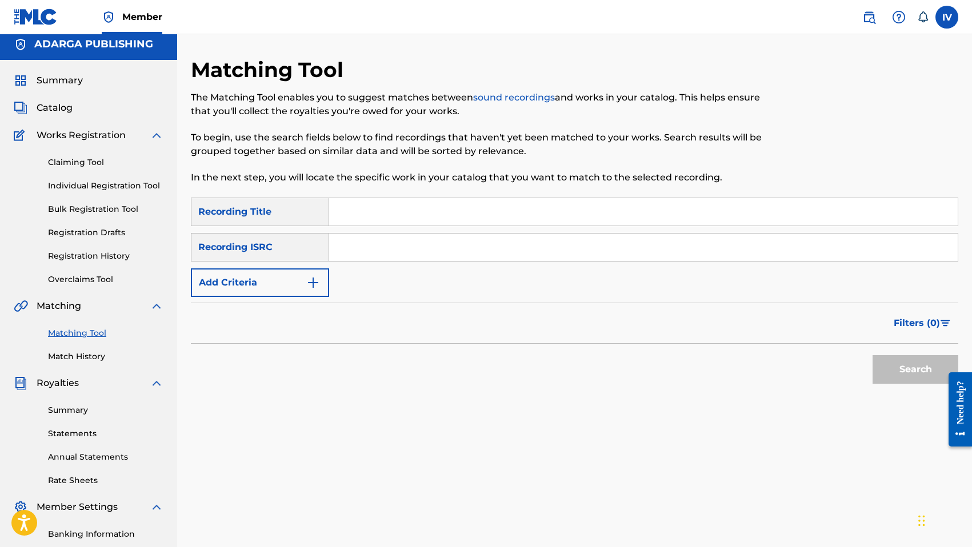
scroll to position [5, 0]
click at [361, 222] on input "Search Form" at bounding box center [643, 212] width 628 height 27
paste input "MEDLEY CORITOS"
drag, startPoint x: 374, startPoint y: 212, endPoint x: 315, endPoint y: 212, distance: 58.8
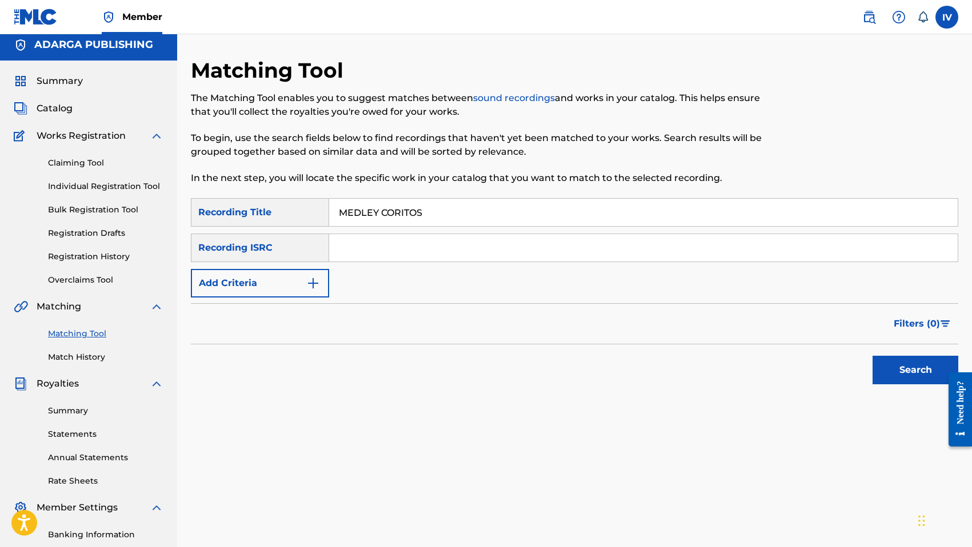
click at [315, 212] on div "SearchWithCriteria6547400f-fa61-4cf3-83f7-abaf768dbd7c Recording Title MEDLEY C…" at bounding box center [574, 212] width 767 height 29
type input "CORITOS"
click at [280, 285] on button "Add Criteria" at bounding box center [260, 283] width 138 height 29
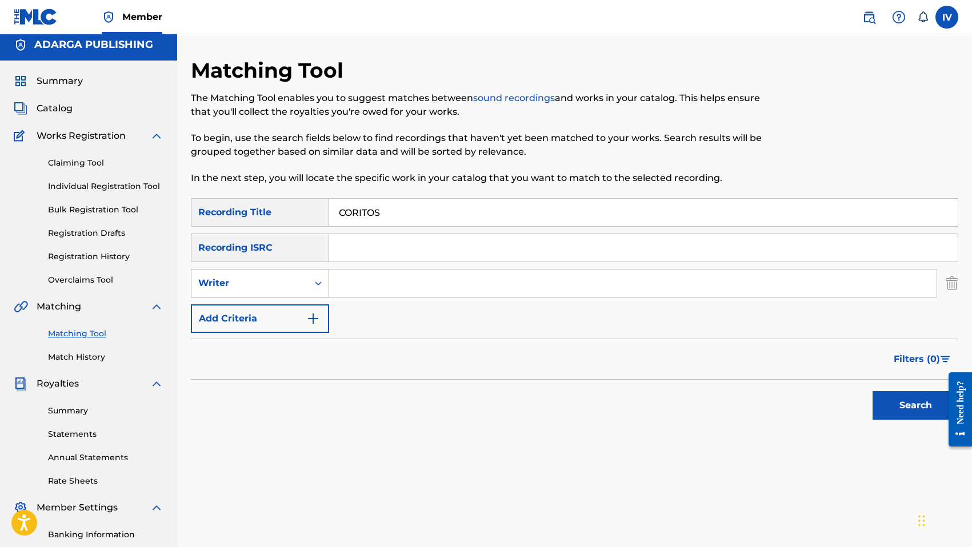
click at [282, 282] on div "Writer" at bounding box center [249, 284] width 103 height 14
click at [297, 311] on div "Recording Artist" at bounding box center [259, 312] width 137 height 29
click at [365, 290] on input "Search Form" at bounding box center [632, 283] width 607 height 27
type input "MIEL SAN MARCOS"
click at [872, 391] on button "Search" at bounding box center [915, 405] width 86 height 29
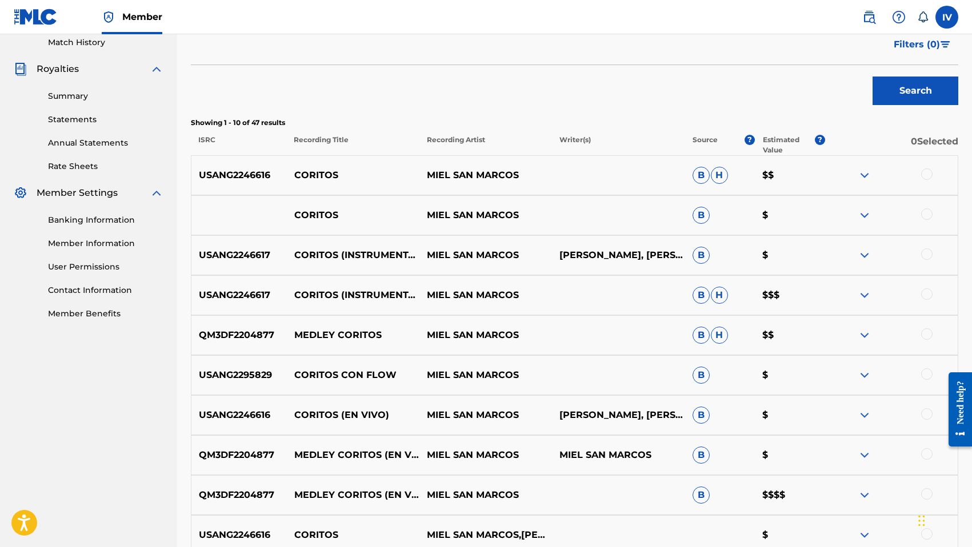
scroll to position [330, 0]
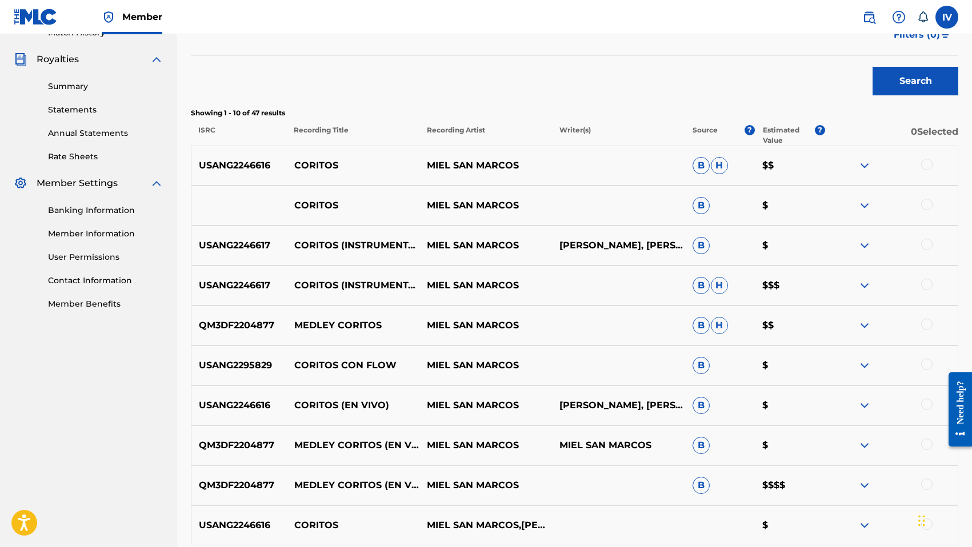
click at [928, 164] on div at bounding box center [926, 164] width 11 height 11
click at [926, 210] on div at bounding box center [891, 206] width 133 height 14
click at [926, 205] on div at bounding box center [926, 204] width 11 height 11
click at [928, 245] on div at bounding box center [926, 244] width 11 height 11
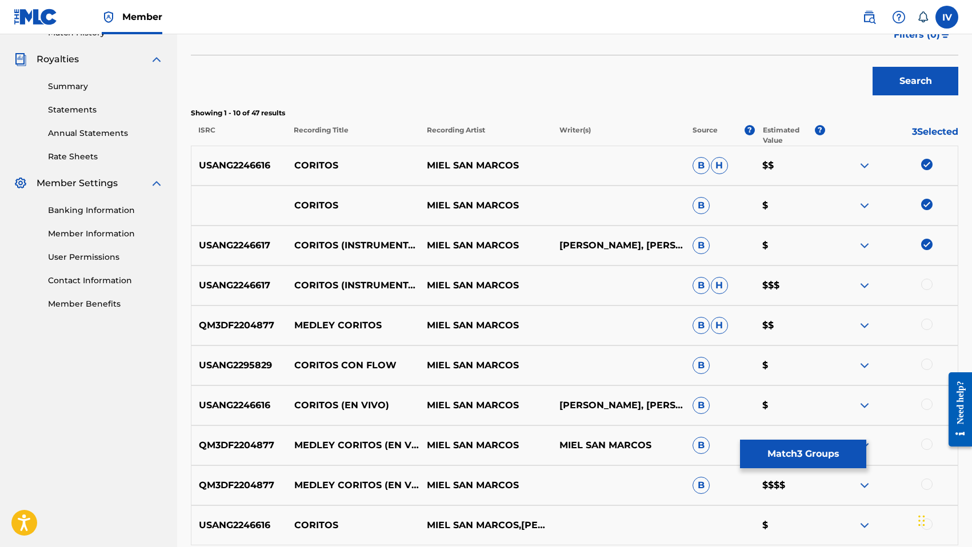
click at [929, 281] on div at bounding box center [926, 284] width 11 height 11
click at [926, 404] on div at bounding box center [926, 404] width 11 height 11
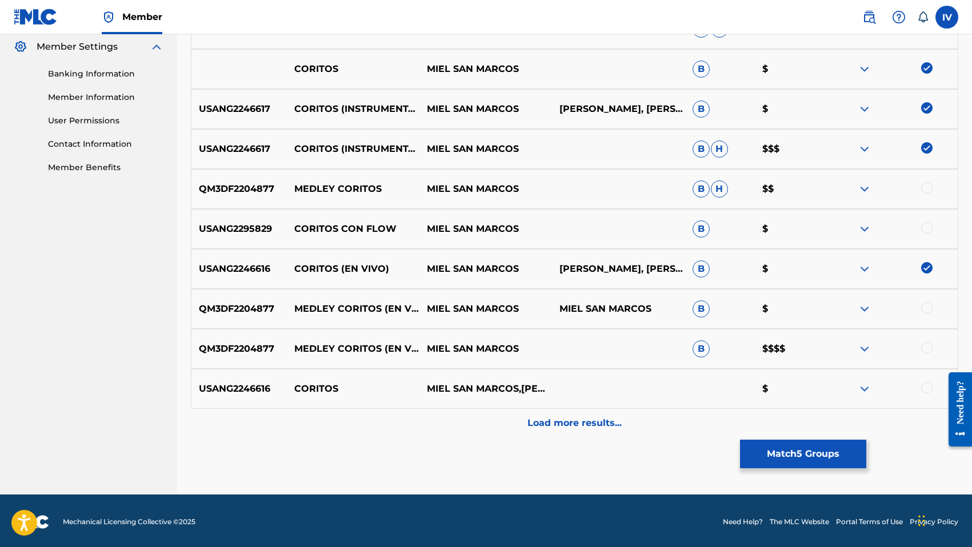
scroll to position [468, 0]
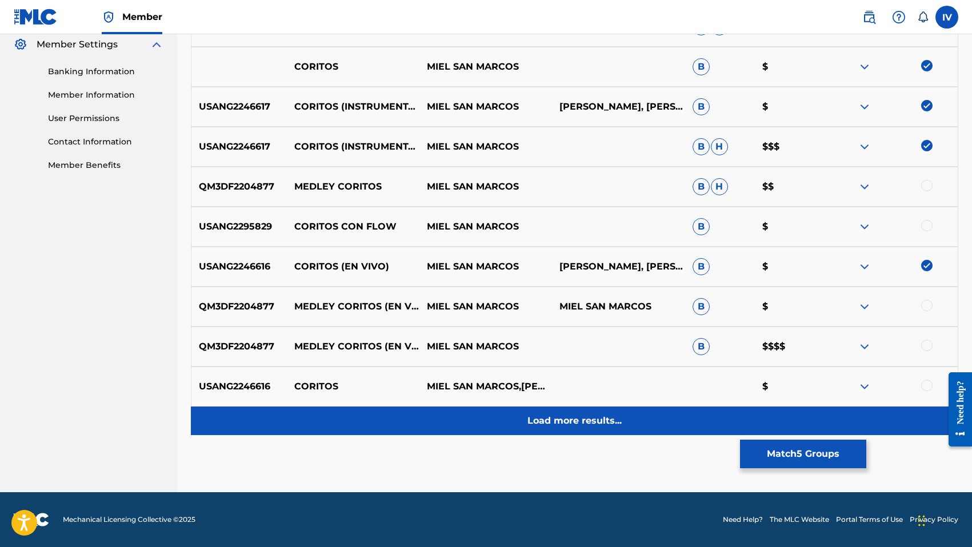
click at [611, 416] on p "Load more results..." at bounding box center [574, 421] width 94 height 14
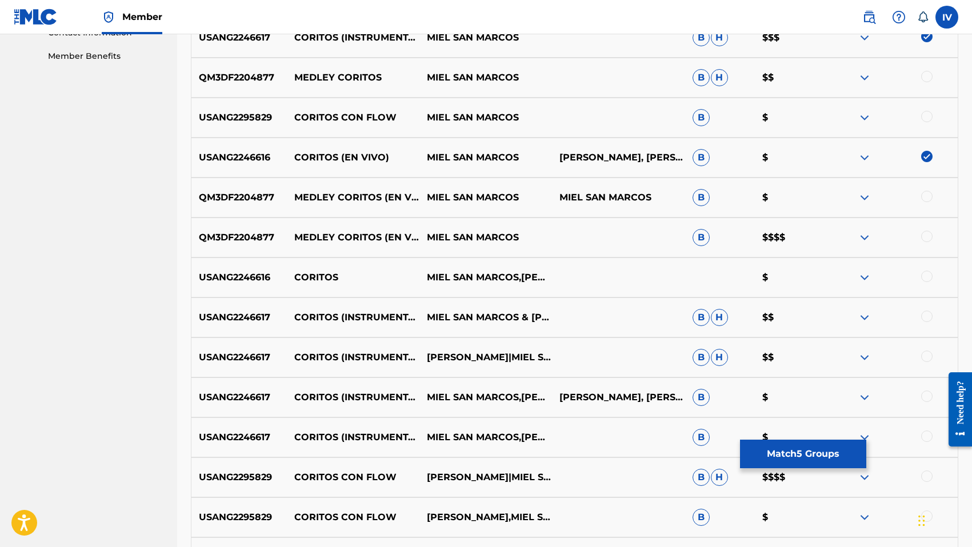
scroll to position [608, 0]
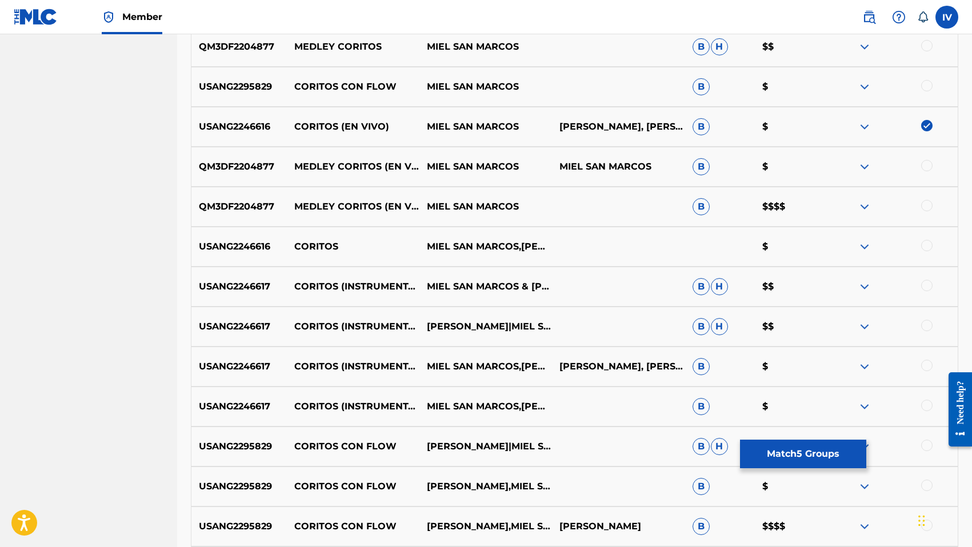
click at [929, 246] on div at bounding box center [926, 245] width 11 height 11
click at [927, 283] on div at bounding box center [926, 285] width 11 height 11
click at [929, 320] on div at bounding box center [926, 325] width 11 height 11
click at [929, 324] on img at bounding box center [926, 325] width 11 height 11
click at [927, 366] on div at bounding box center [926, 365] width 11 height 11
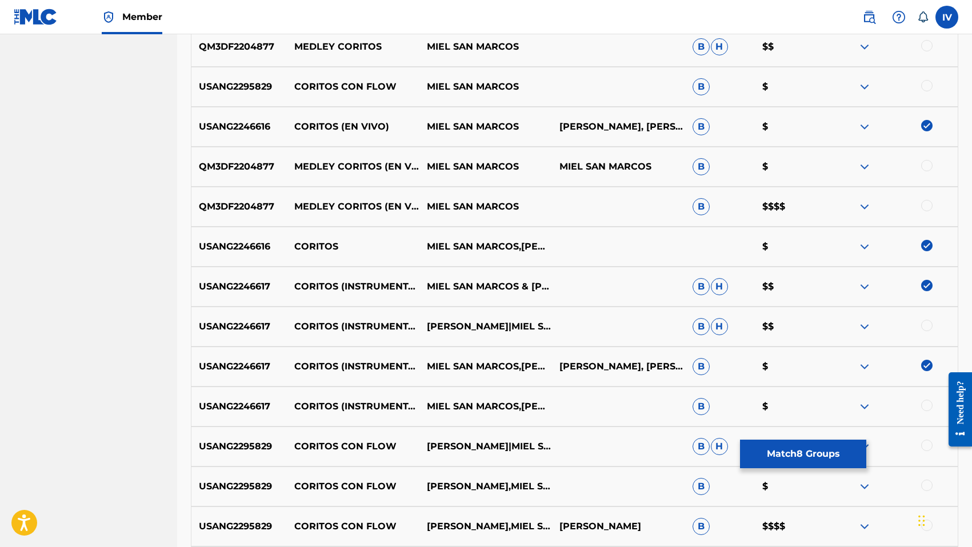
click at [927, 327] on div at bounding box center [926, 325] width 11 height 11
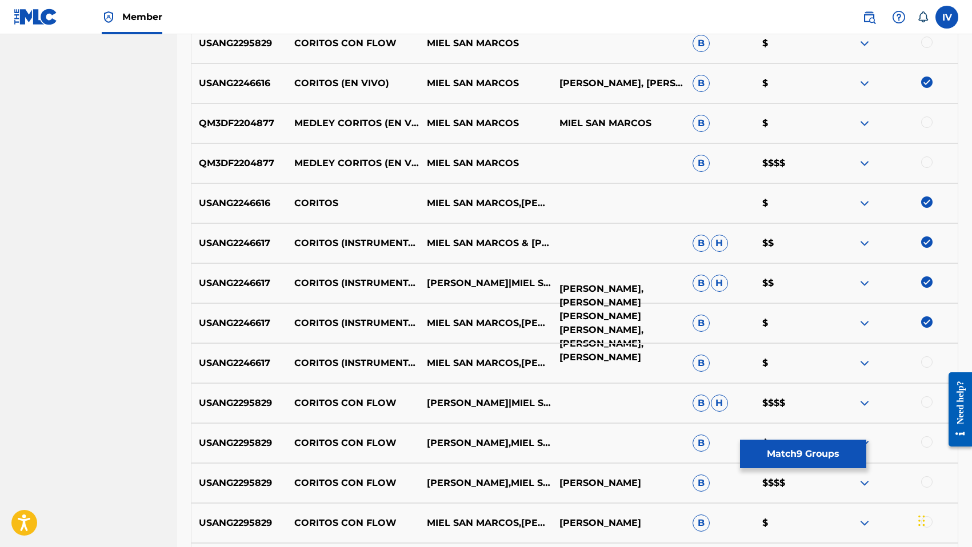
scroll to position [671, 0]
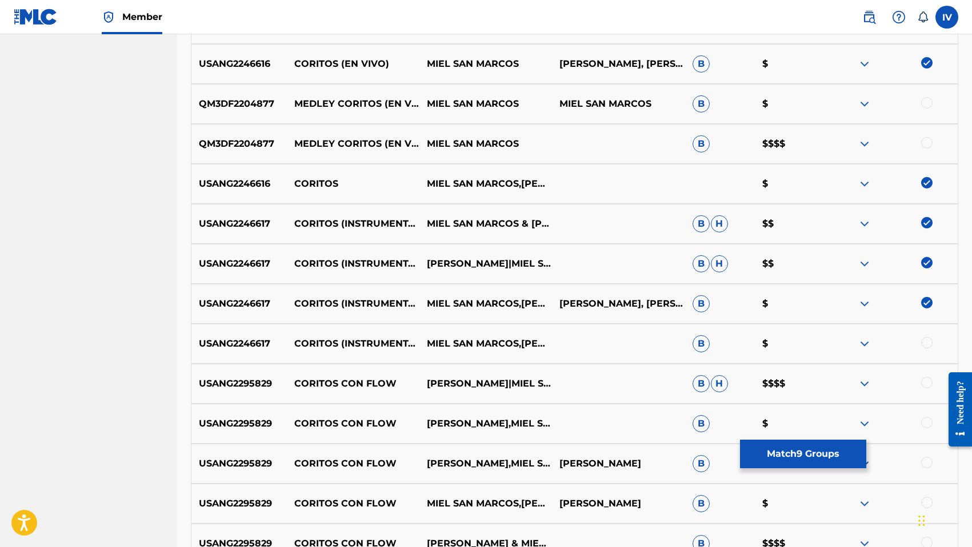
click at [927, 344] on div at bounding box center [926, 342] width 11 height 11
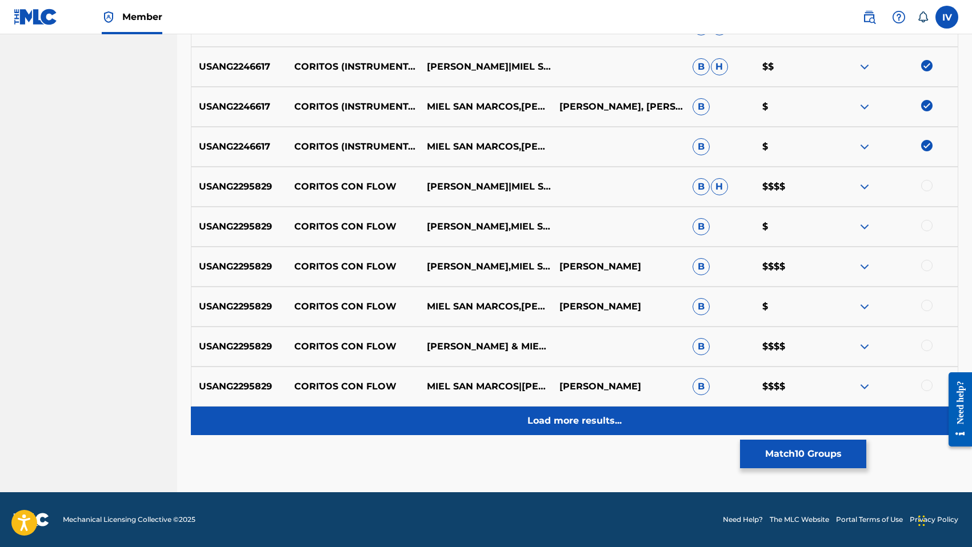
click at [582, 420] on p "Load more results..." at bounding box center [574, 421] width 94 height 14
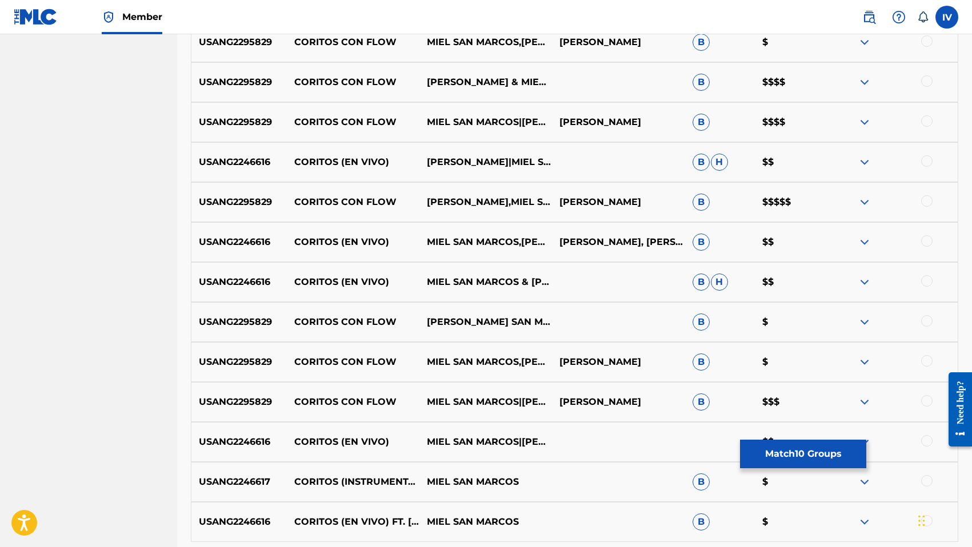
scroll to position [1136, 0]
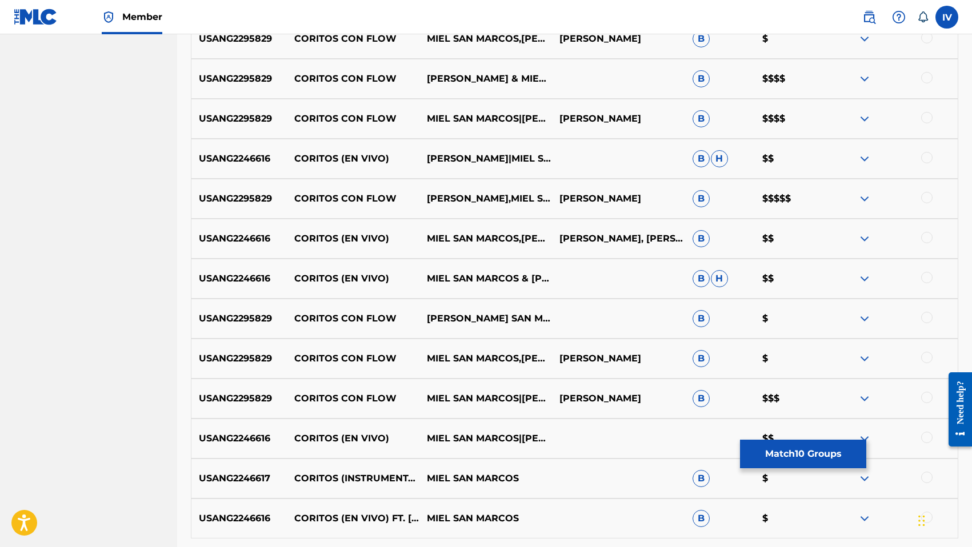
click at [925, 155] on div at bounding box center [926, 157] width 11 height 11
click at [930, 278] on div at bounding box center [926, 277] width 11 height 11
click at [926, 239] on div at bounding box center [926, 237] width 11 height 11
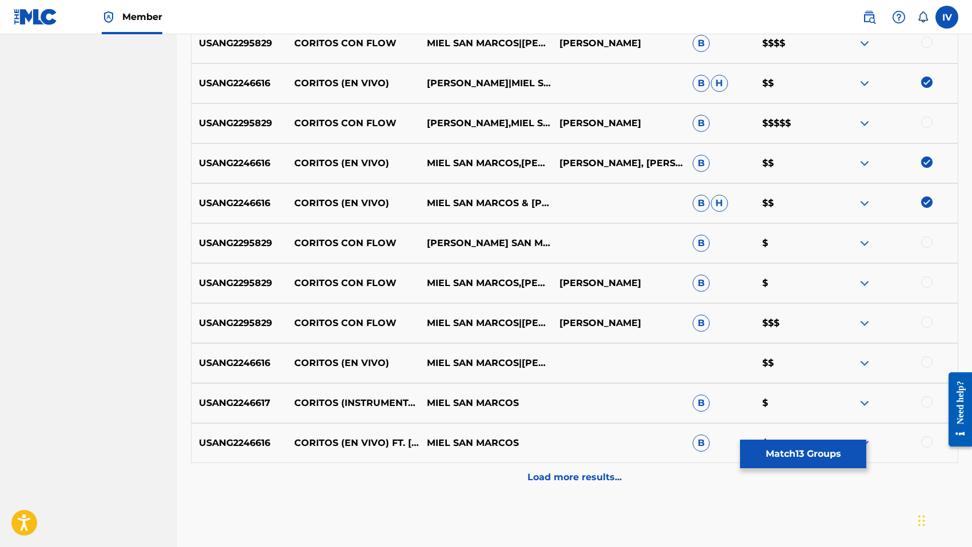
scroll to position [1216, 0]
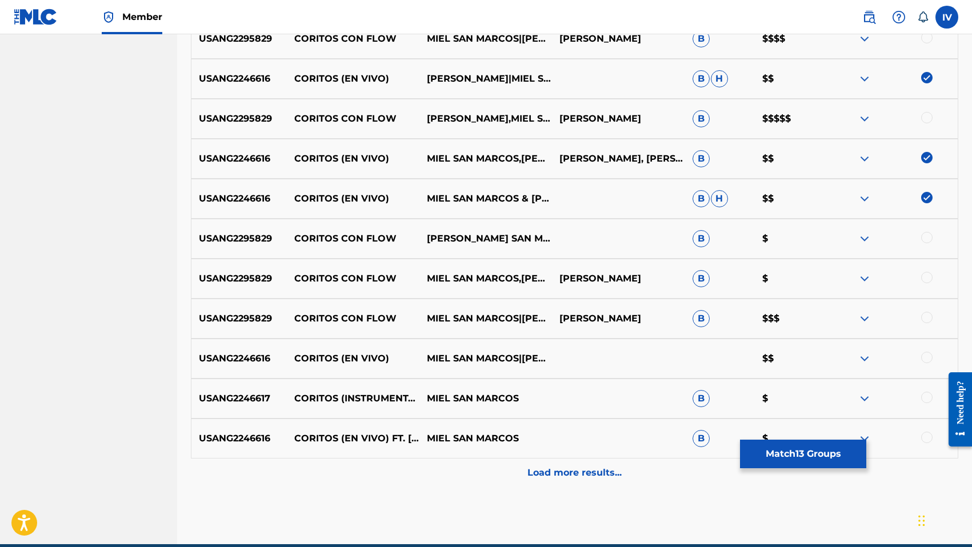
click at [926, 358] on div at bounding box center [926, 357] width 11 height 11
click at [926, 396] on div at bounding box center [926, 397] width 11 height 11
click at [926, 435] on div at bounding box center [926, 437] width 11 height 11
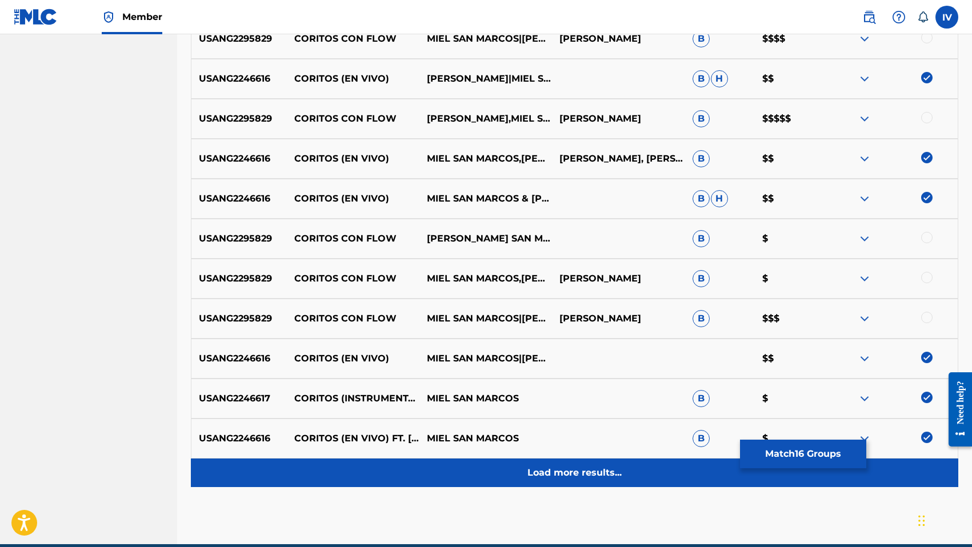
click at [624, 480] on div "Load more results..." at bounding box center [574, 473] width 767 height 29
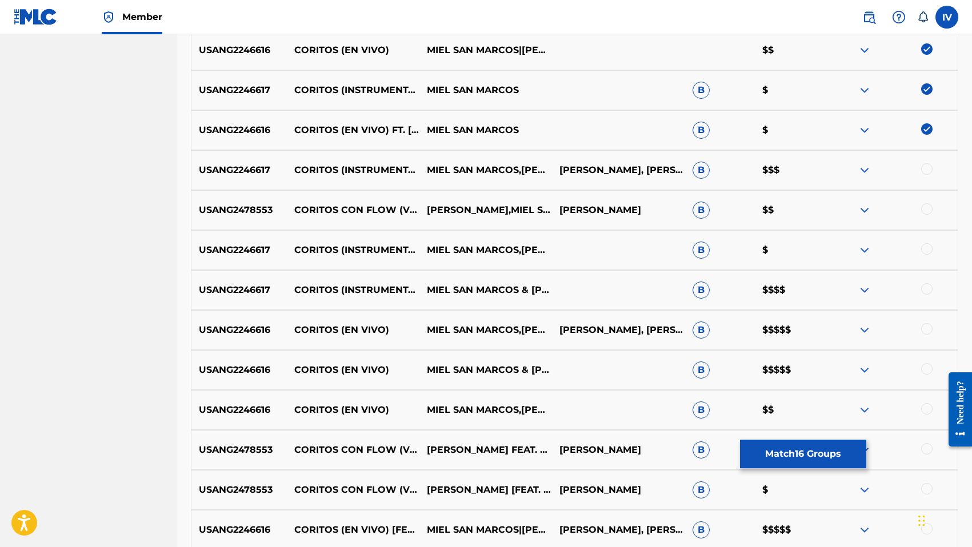
scroll to position [1527, 0]
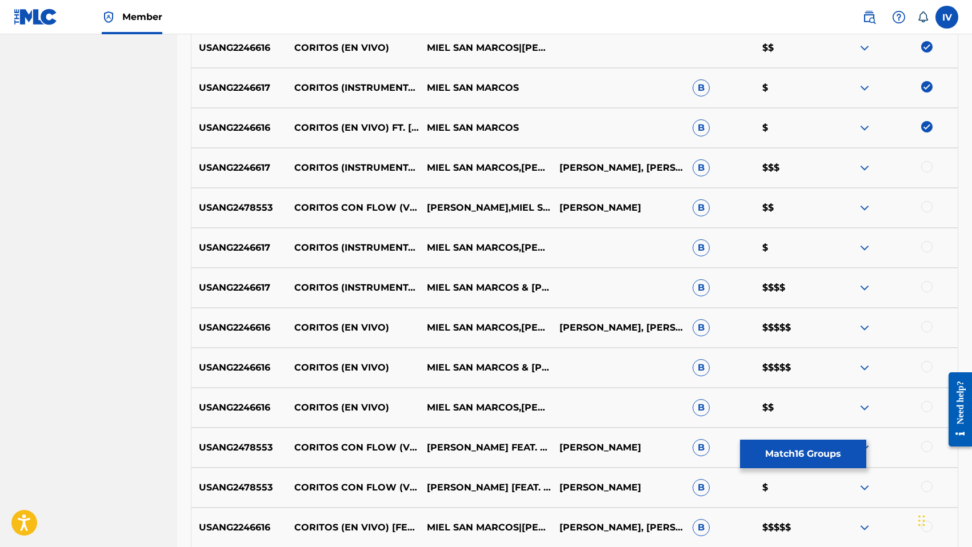
click at [930, 159] on div "USANG2246617 CORITOS (INSTRUMENTAL) [PERSON_NAME],[PERSON_NAME],[PERSON_NAME],[…" at bounding box center [574, 168] width 767 height 40
click at [928, 164] on div at bounding box center [926, 166] width 11 height 11
click at [922, 246] on div at bounding box center [926, 246] width 11 height 11
click at [927, 290] on div at bounding box center [926, 286] width 11 height 11
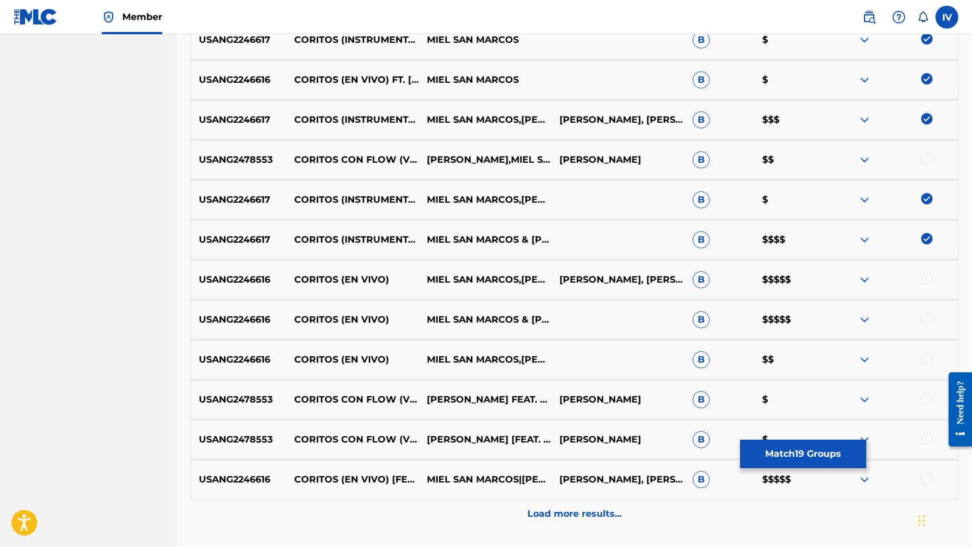
scroll to position [1576, 0]
click at [929, 279] on div at bounding box center [926, 278] width 11 height 11
click at [924, 314] on div at bounding box center [926, 318] width 11 height 11
click at [926, 357] on div at bounding box center [926, 358] width 11 height 11
click at [932, 477] on div at bounding box center [891, 479] width 133 height 14
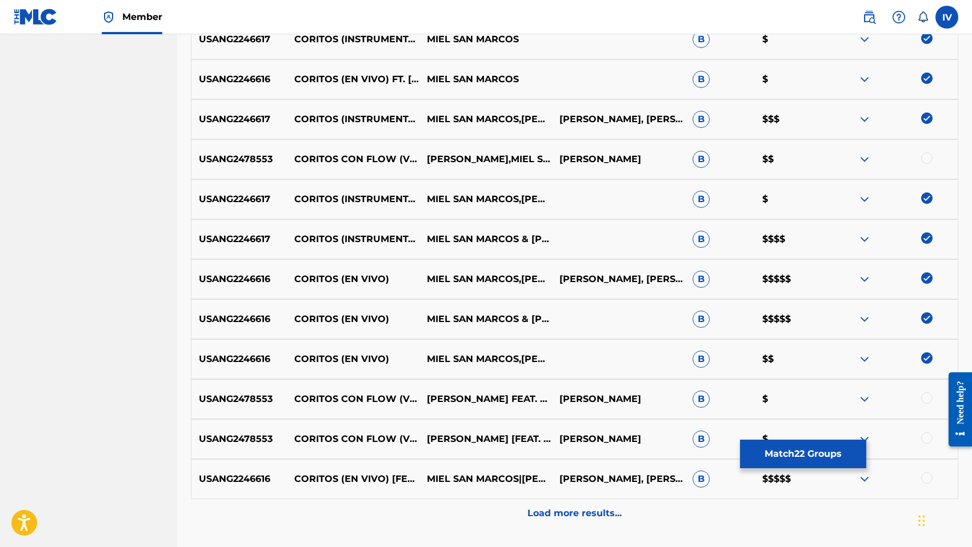
click at [928, 479] on div at bounding box center [926, 477] width 11 height 11
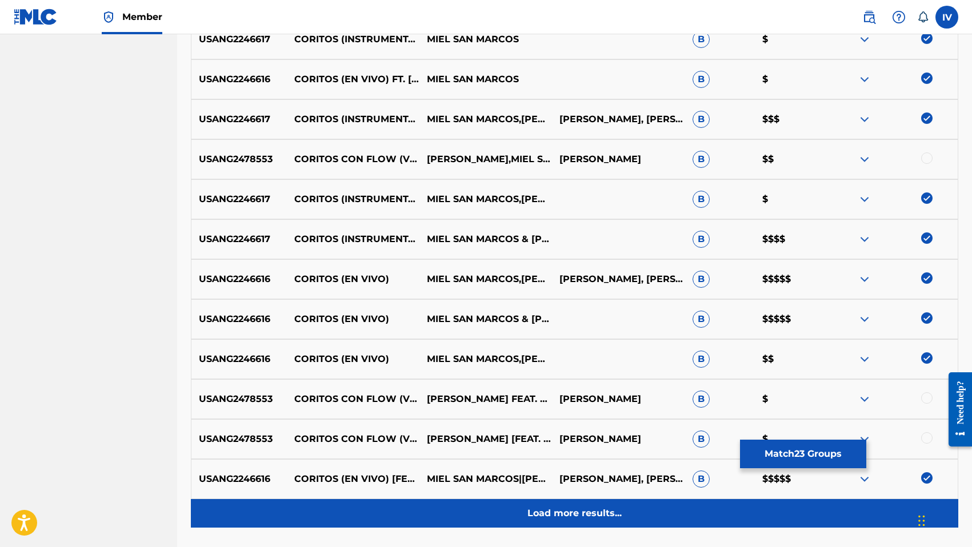
click at [603, 503] on div "Load more results..." at bounding box center [574, 513] width 767 height 29
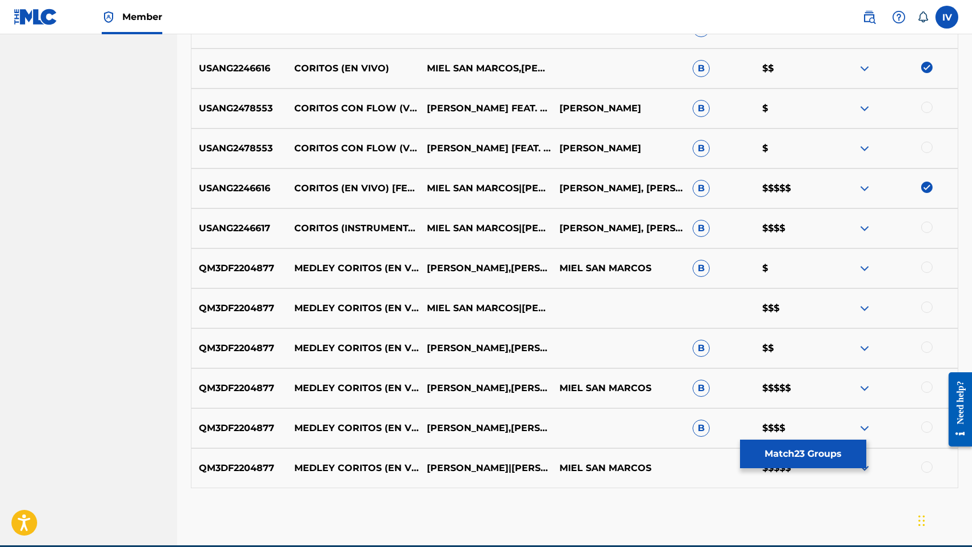
scroll to position [1920, 0]
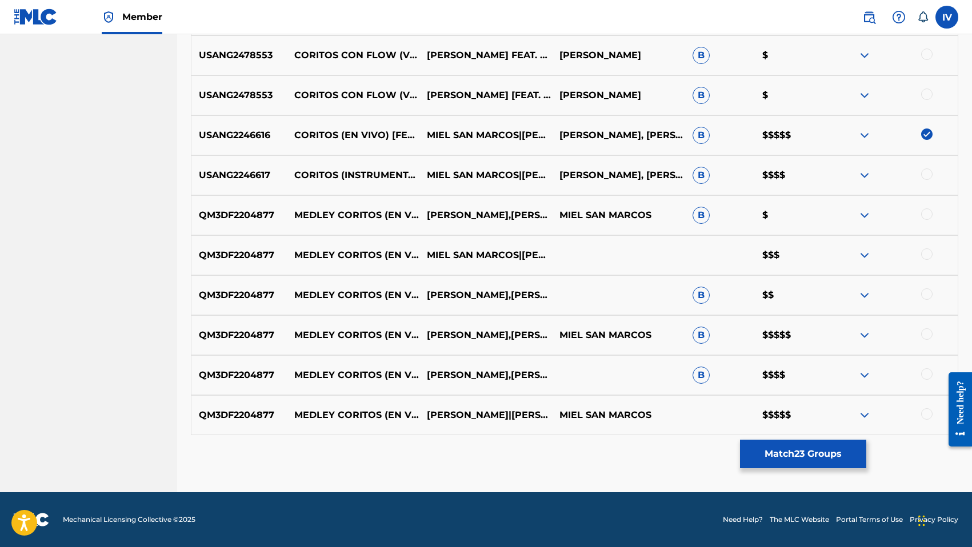
click at [928, 175] on div at bounding box center [926, 174] width 11 height 11
click at [928, 218] on div at bounding box center [926, 214] width 11 height 11
click at [928, 252] on div at bounding box center [926, 254] width 11 height 11
click at [929, 294] on div at bounding box center [926, 294] width 11 height 11
click at [929, 325] on div "QM3DF2204877 MEDLEY CORITOS (EN VIVO) [PERSON_NAME],[PERSON_NAME],[PERSON_NAME]…" at bounding box center [574, 335] width 767 height 40
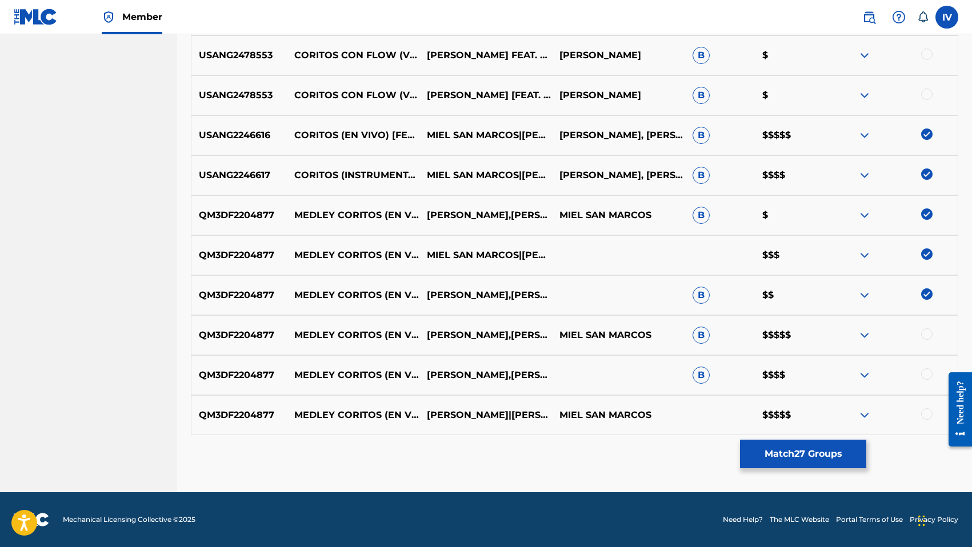
click at [924, 359] on div "QM3DF2204877 MEDLEY CORITOS (EN VIVO) [PERSON_NAME],[PERSON_NAME] & [PERSON_NAM…" at bounding box center [574, 375] width 767 height 40
click at [924, 372] on div at bounding box center [926, 374] width 11 height 11
click at [925, 337] on div at bounding box center [926, 334] width 11 height 11
click at [930, 412] on div at bounding box center [926, 413] width 11 height 11
click at [811, 446] on button "Match 30 Groups" at bounding box center [803, 454] width 126 height 29
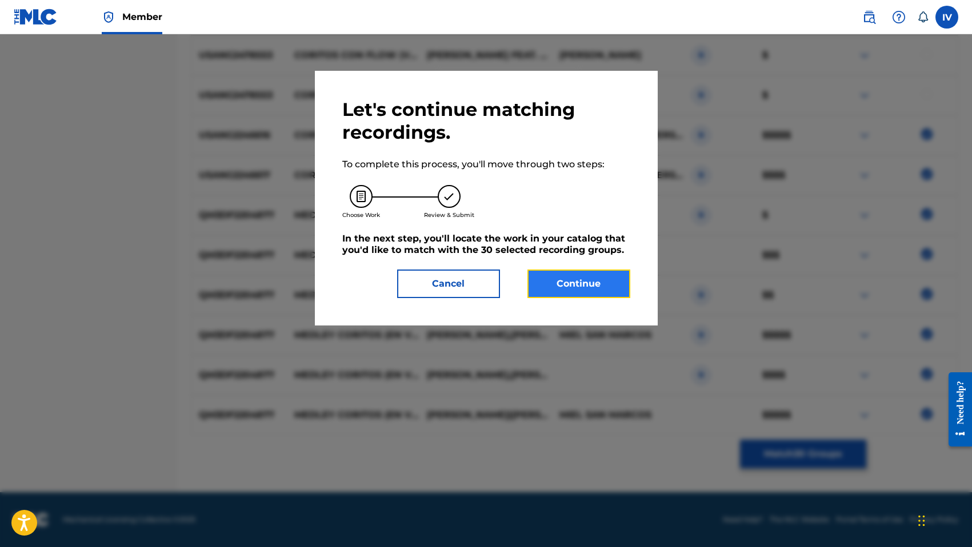
click at [604, 291] on button "Continue" at bounding box center [578, 284] width 103 height 29
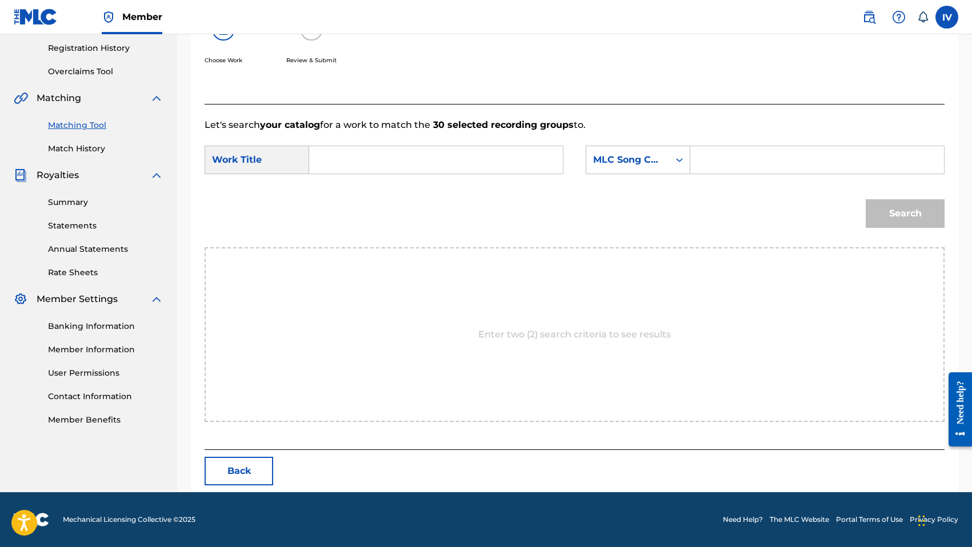
click at [451, 174] on div "SearchWithCriteria829d4350-4a9e-49d1-967a-14376c3bea2e Work Title SearchWithCri…" at bounding box center [575, 163] width 740 height 35
click at [442, 167] on input "Search Form" at bounding box center [436, 159] width 234 height 27
click at [363, 191] on strong "coritos" at bounding box center [379, 185] width 33 height 11
type input "medley coritos"
click at [619, 172] on div "MLC Song Code" at bounding box center [638, 160] width 105 height 29
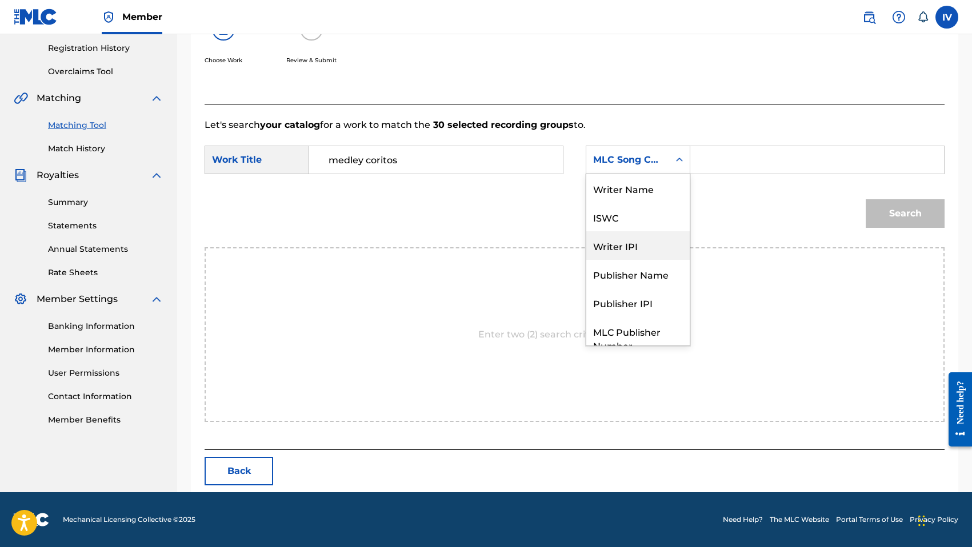
scroll to position [0, 0]
click at [620, 198] on div "Writer Name" at bounding box center [637, 188] width 103 height 29
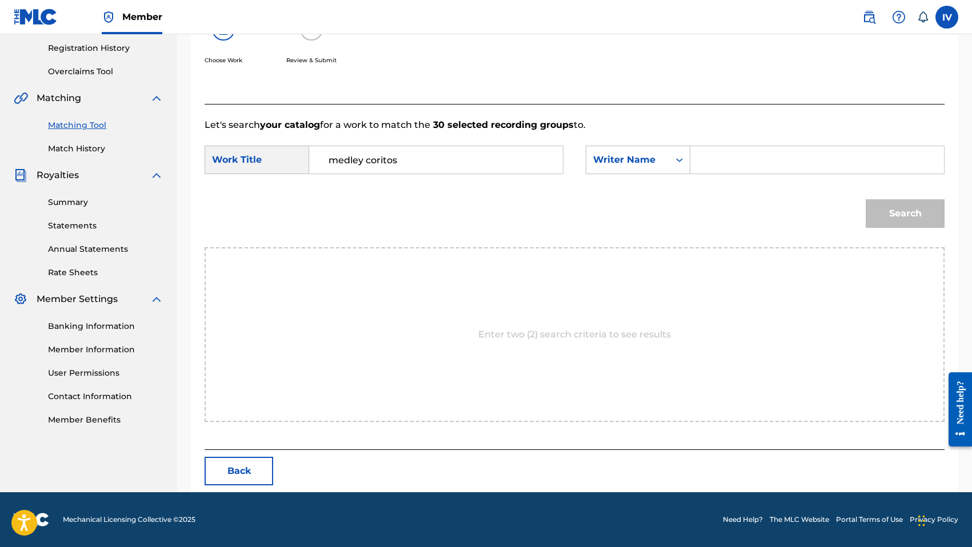
click at [751, 152] on input "Search Form" at bounding box center [817, 159] width 234 height 27
type input "[PERSON_NAME]"
click at [866, 199] on button "Search" at bounding box center [905, 213] width 79 height 29
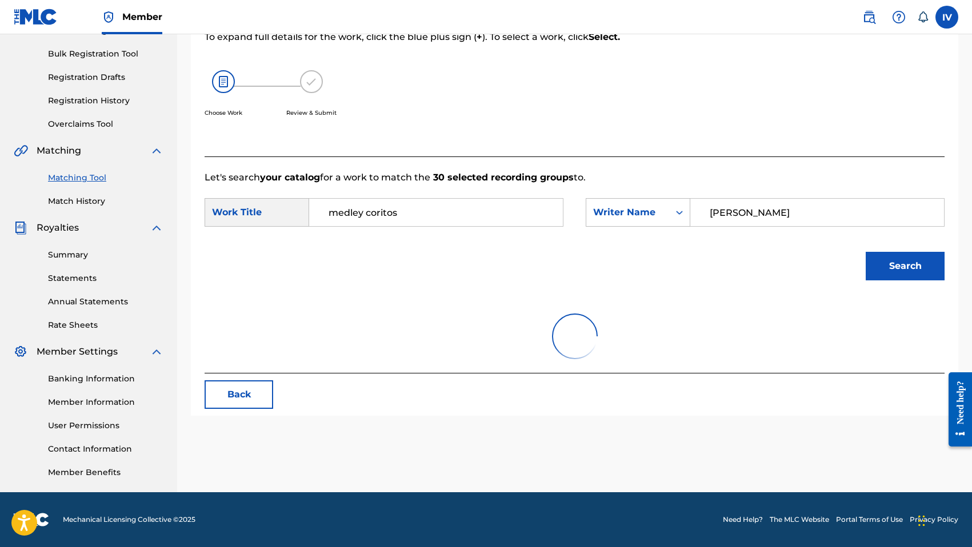
scroll to position [214, 0]
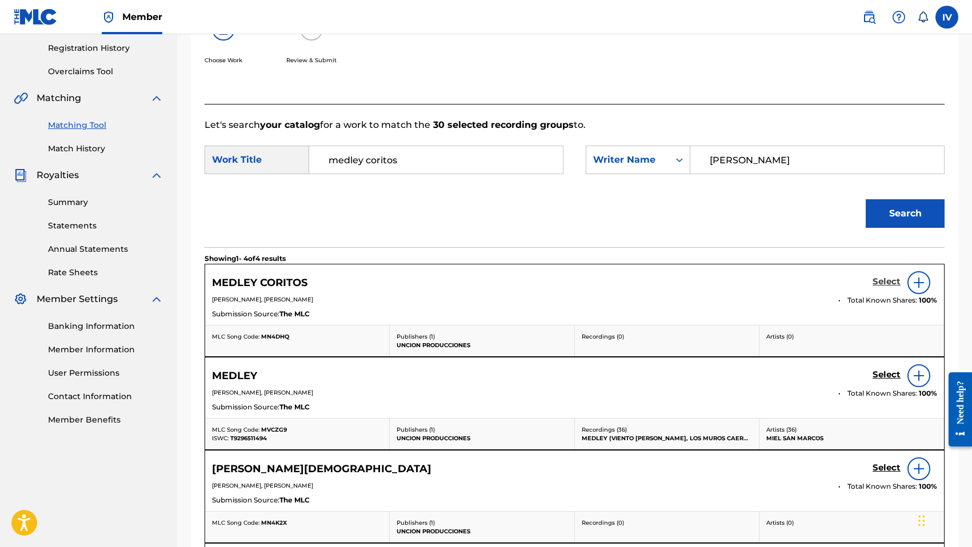
click at [884, 284] on h5 "Select" at bounding box center [886, 282] width 28 height 11
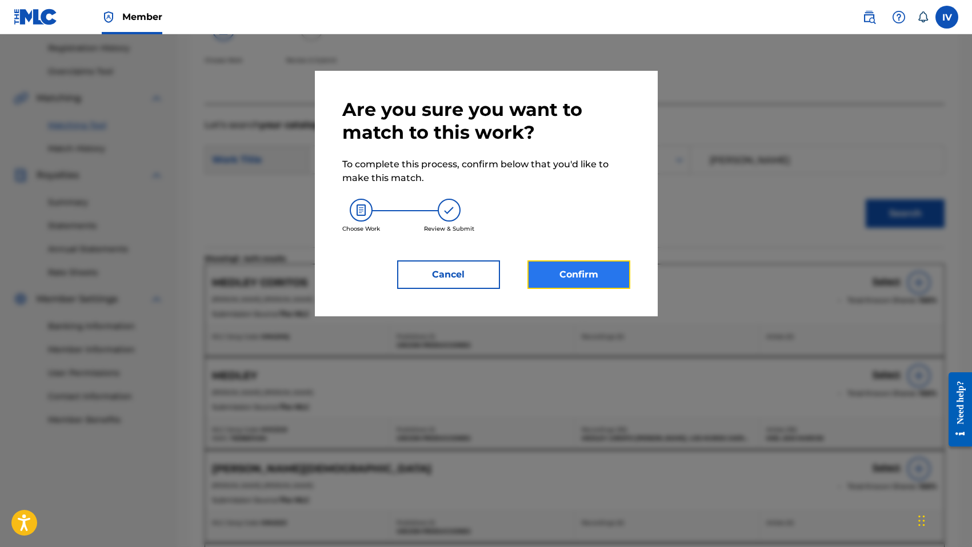
click at [548, 271] on button "Confirm" at bounding box center [578, 275] width 103 height 29
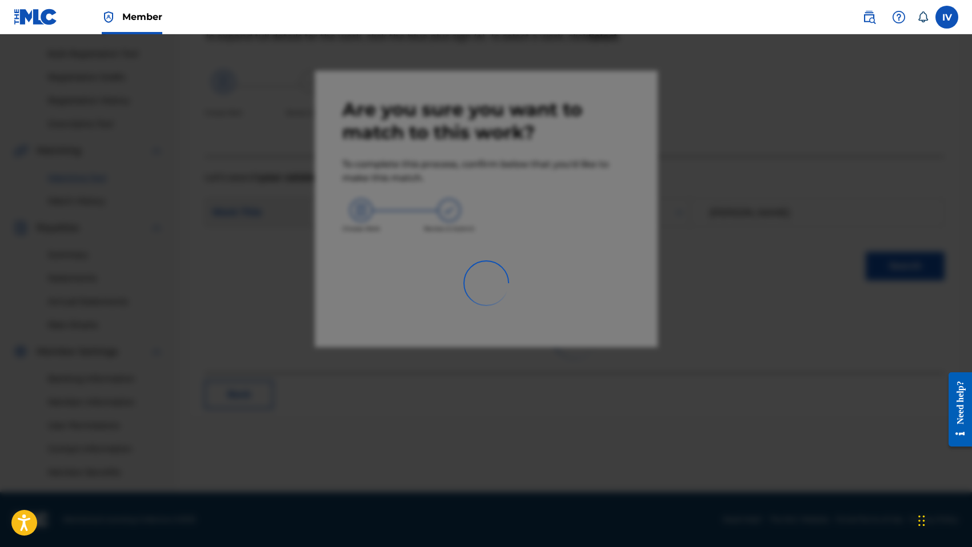
scroll to position [161, 0]
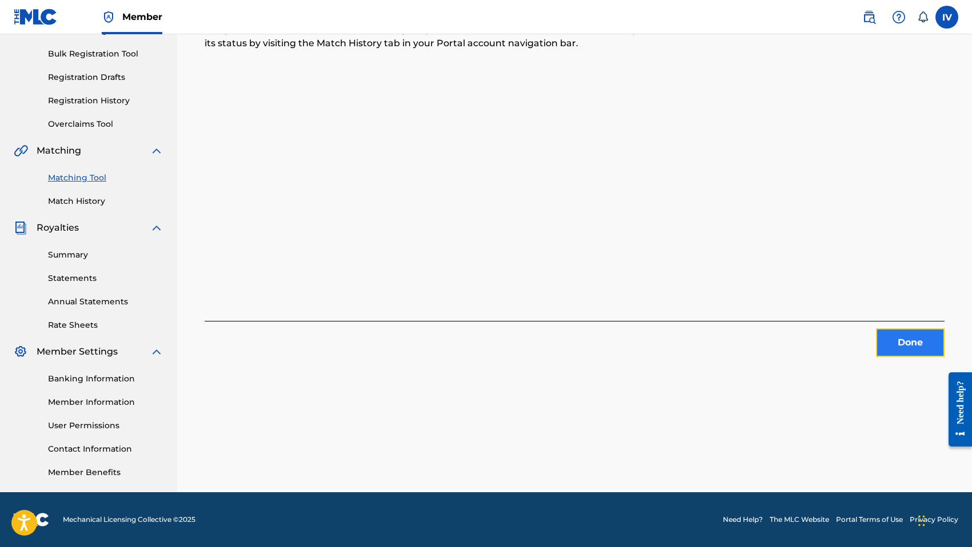
click at [902, 340] on button "Done" at bounding box center [910, 343] width 69 height 29
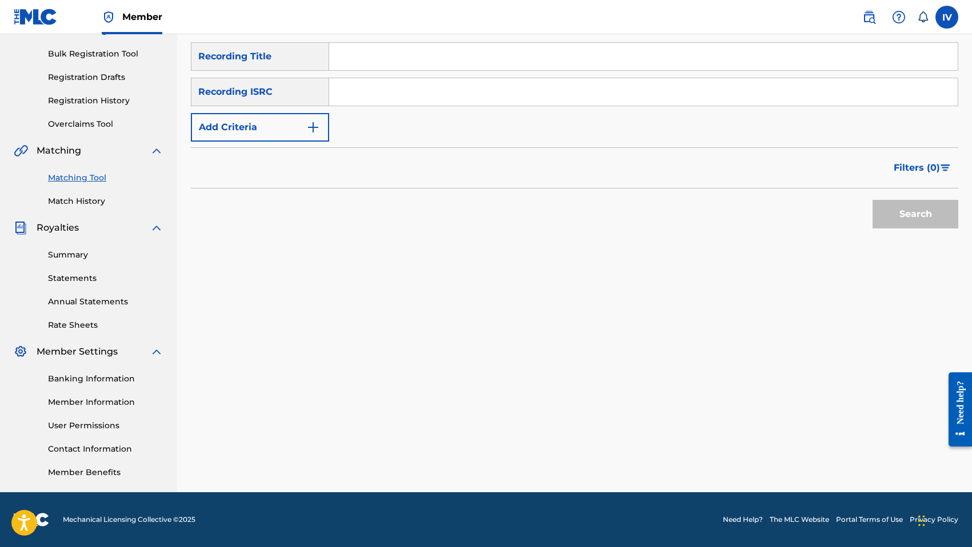
click at [387, 86] on input "Search Form" at bounding box center [643, 91] width 628 height 27
paste input "QM3DF2204887"
type input "QM3DF2204887"
click at [872, 200] on button "Search" at bounding box center [915, 214] width 86 height 29
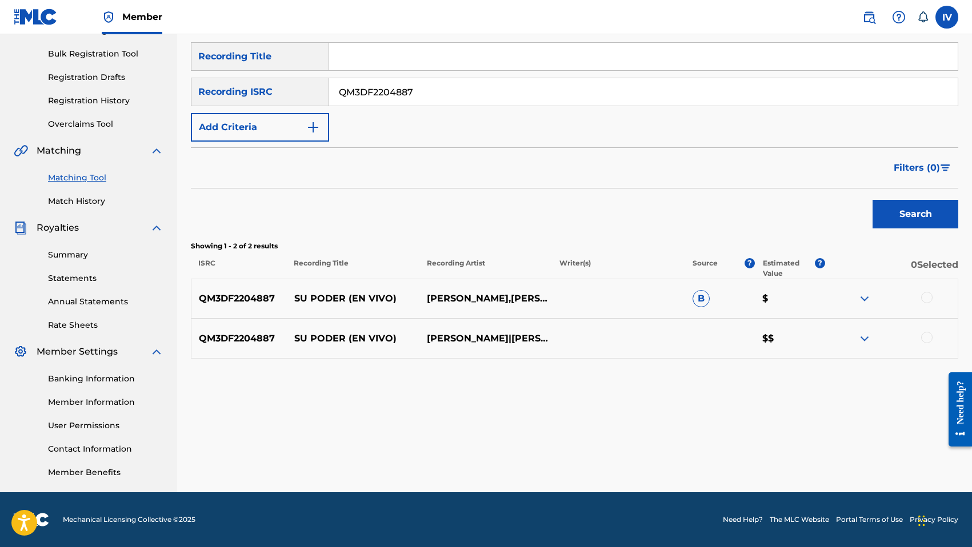
click at [928, 299] on div at bounding box center [926, 297] width 11 height 11
click at [934, 346] on div "QM3DF2204887 SU PODER (EN VIVO) [PERSON_NAME]|[PERSON_NAME]|[PERSON_NAME] $$" at bounding box center [574, 339] width 767 height 40
click at [928, 339] on div at bounding box center [926, 337] width 11 height 11
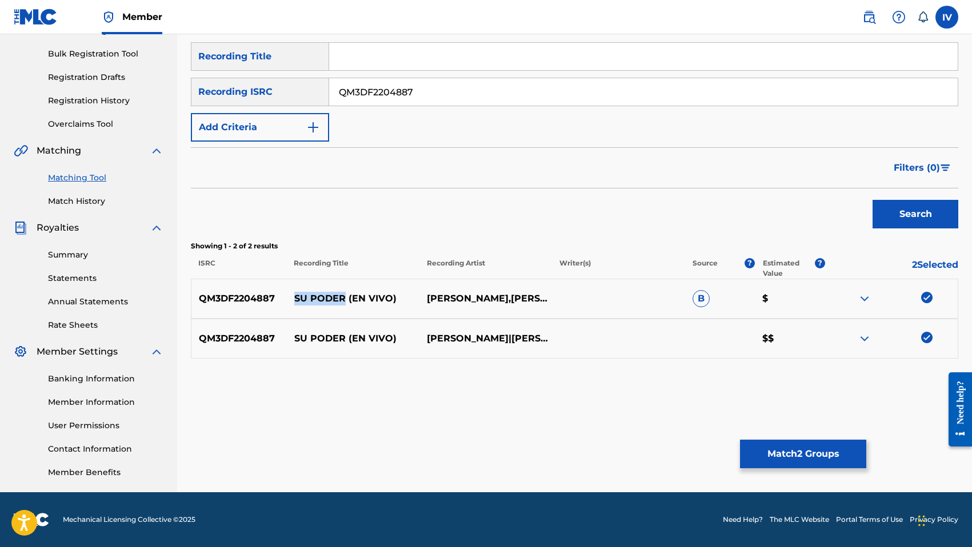
drag, startPoint x: 294, startPoint y: 297, endPoint x: 343, endPoint y: 298, distance: 49.1
click at [343, 298] on p "SU PODER (EN VIVO)" at bounding box center [353, 299] width 133 height 14
click at [372, 69] on input "Search Form" at bounding box center [643, 56] width 628 height 27
paste input "SU PODER"
type input "SU PODER"
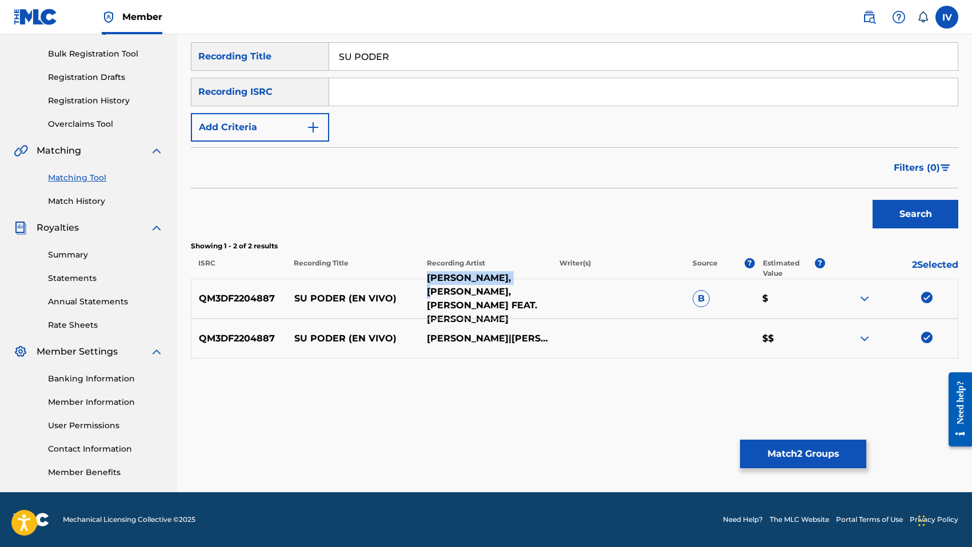
drag, startPoint x: 427, startPoint y: 280, endPoint x: 517, endPoint y: 277, distance: 89.7
click at [517, 277] on p "[PERSON_NAME],[PERSON_NAME],[PERSON_NAME] FEAT. [PERSON_NAME]" at bounding box center [485, 298] width 133 height 55
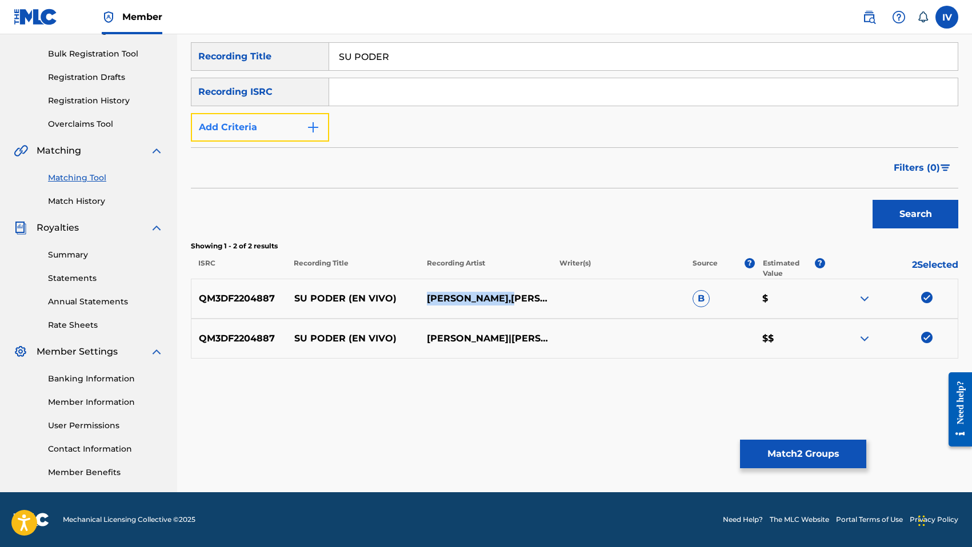
click at [291, 133] on button "Add Criteria" at bounding box center [260, 127] width 138 height 29
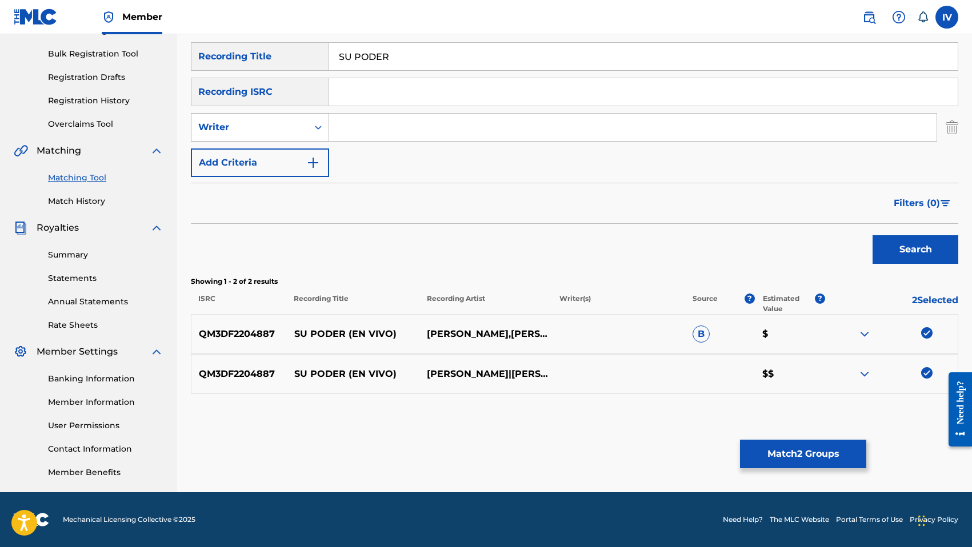
click at [275, 133] on div "Writer" at bounding box center [249, 128] width 103 height 14
click at [285, 153] on div "Recording Artist" at bounding box center [259, 156] width 137 height 29
click at [366, 127] on input "Search Form" at bounding box center [632, 127] width 607 height 27
paste input "MIEL SAN MARCOS"
type input "MIEL SAN MARCOS"
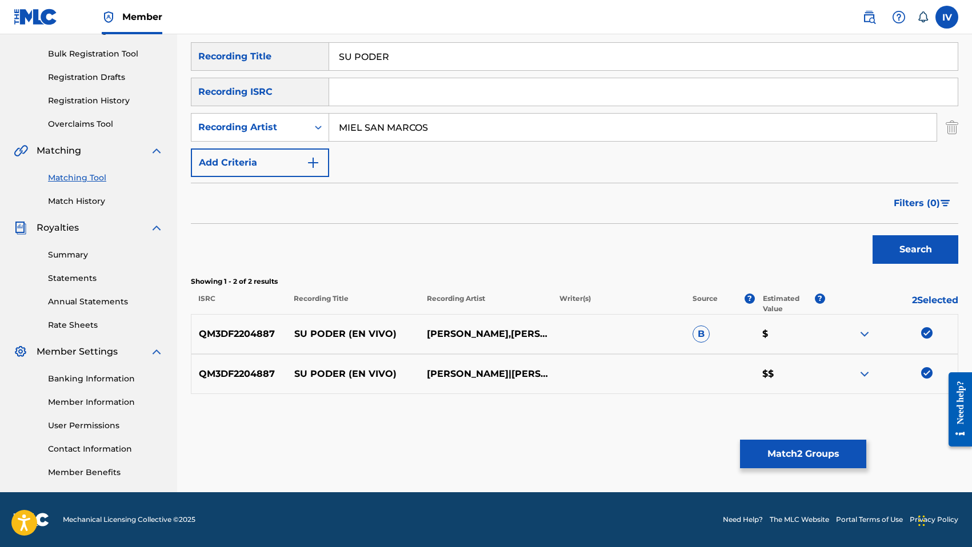
click at [872, 235] on button "Search" at bounding box center [915, 249] width 86 height 29
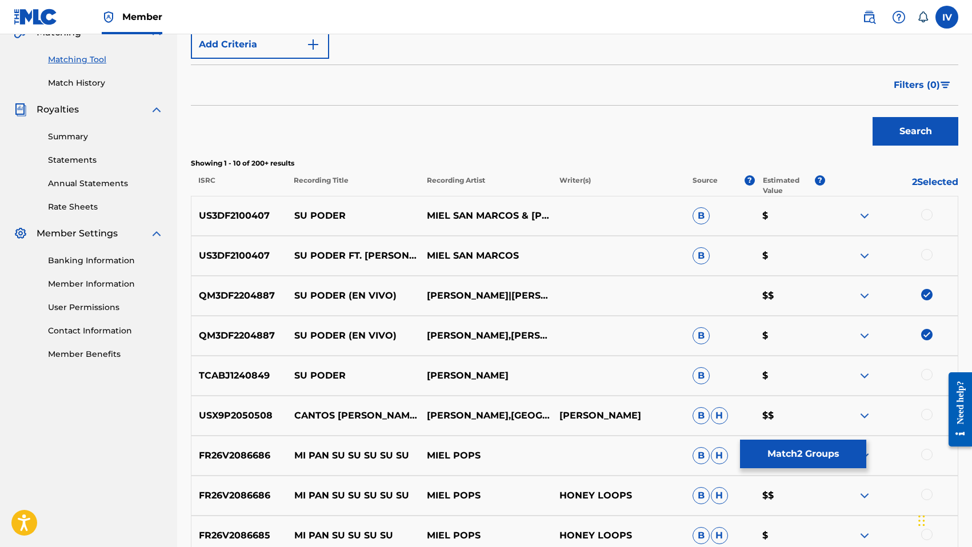
scroll to position [255, 0]
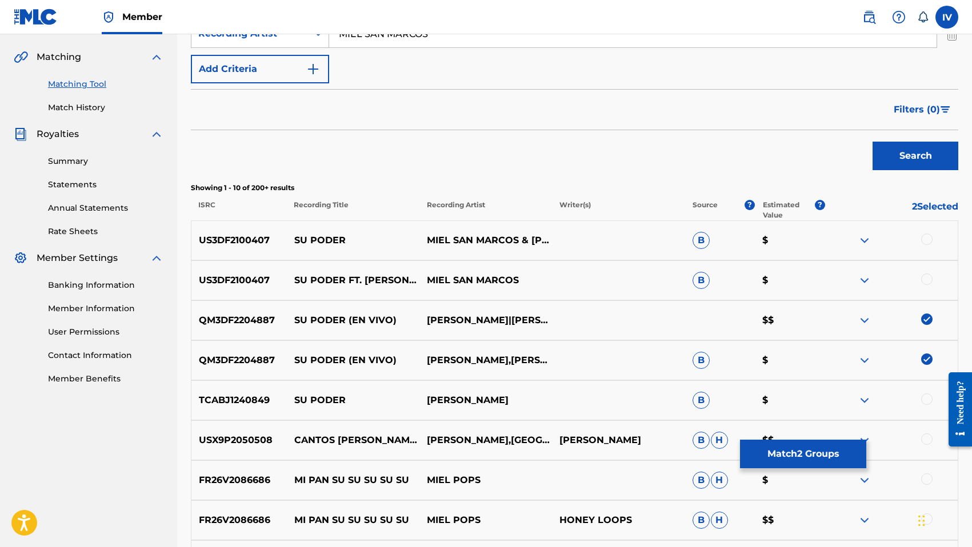
click at [925, 237] on div at bounding box center [926, 239] width 11 height 11
click at [926, 280] on div at bounding box center [926, 279] width 11 height 11
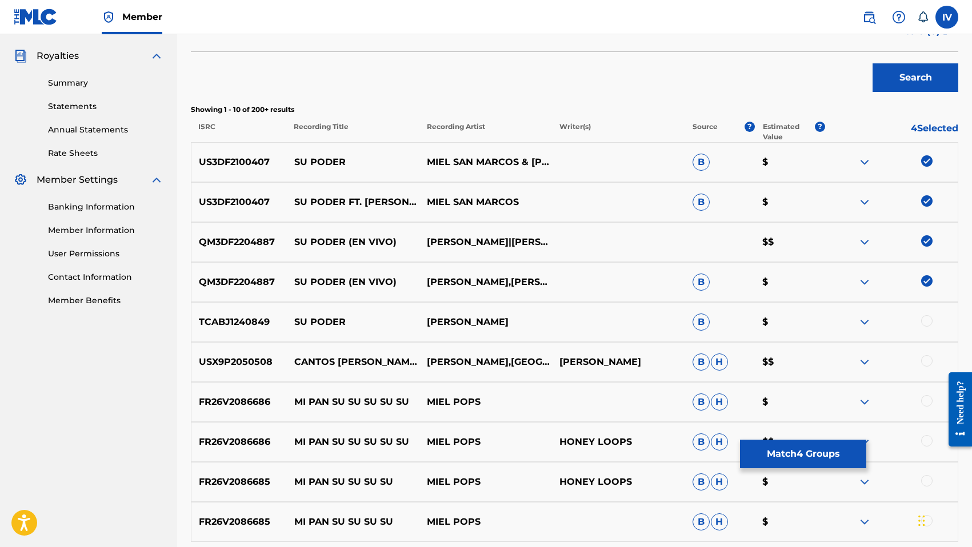
scroll to position [345, 0]
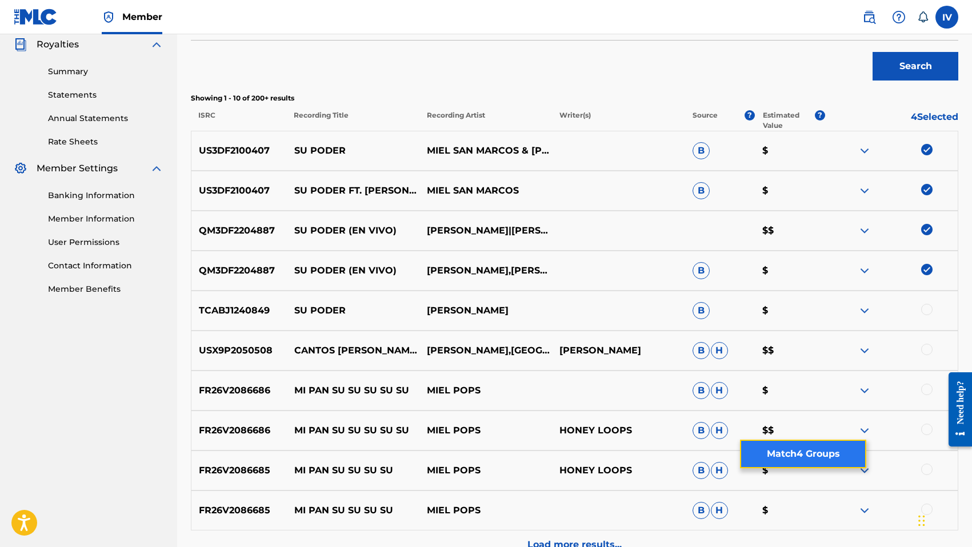
click at [800, 458] on button "Match 4 Groups" at bounding box center [803, 454] width 126 height 29
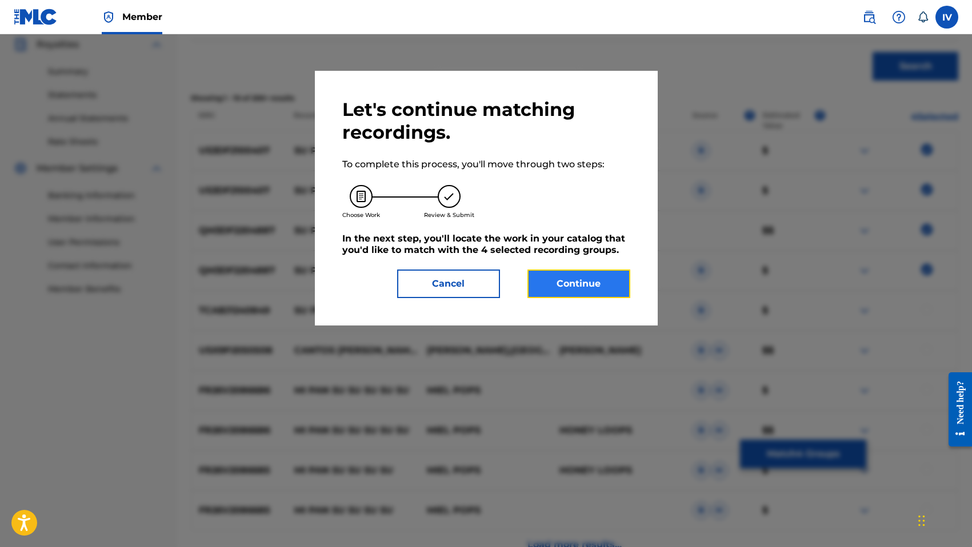
click at [591, 274] on button "Continue" at bounding box center [578, 284] width 103 height 29
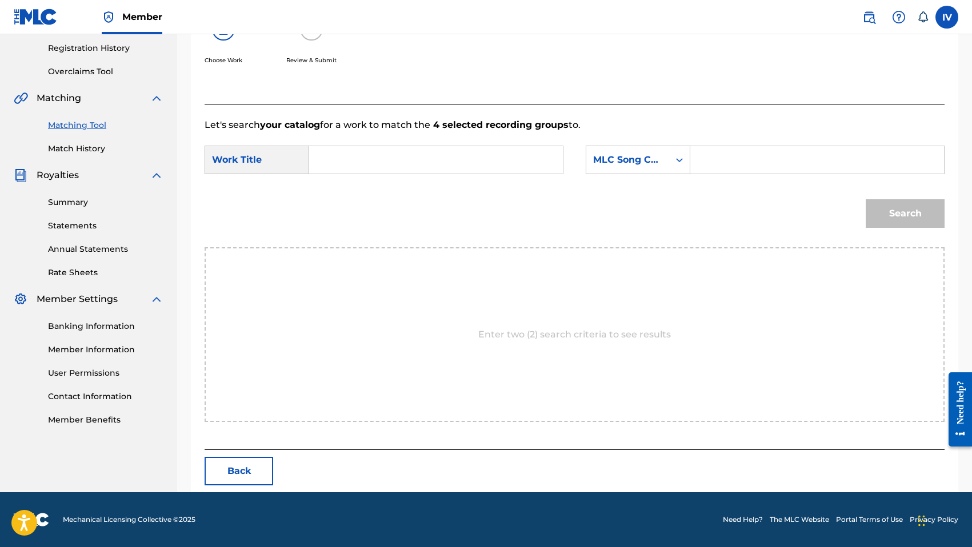
click at [459, 161] on input "Search Form" at bounding box center [436, 159] width 234 height 27
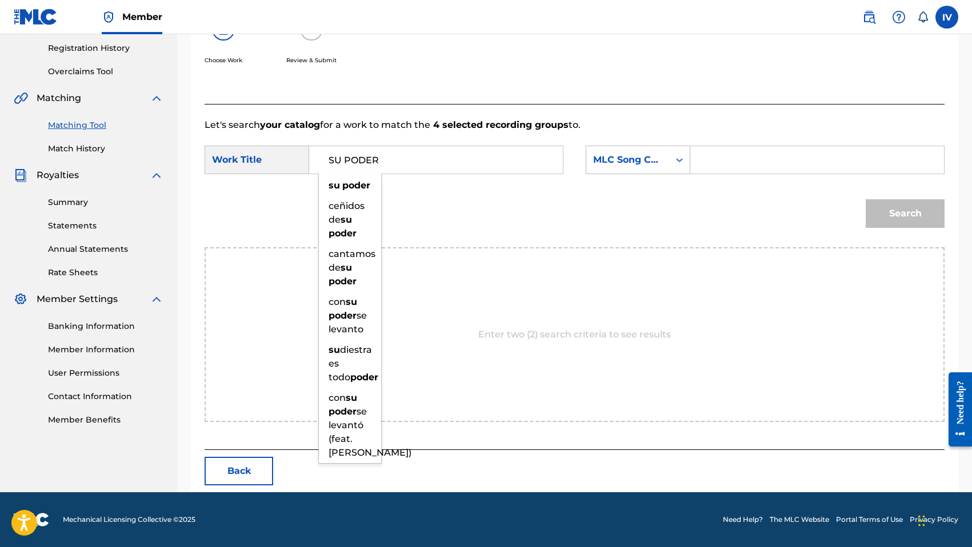
type input "SU PODER"
click at [682, 143] on form "SearchWithCriteria829d4350-4a9e-49d1-967a-14376c3bea2e Work Title SU PODER su p…" at bounding box center [575, 189] width 740 height 115
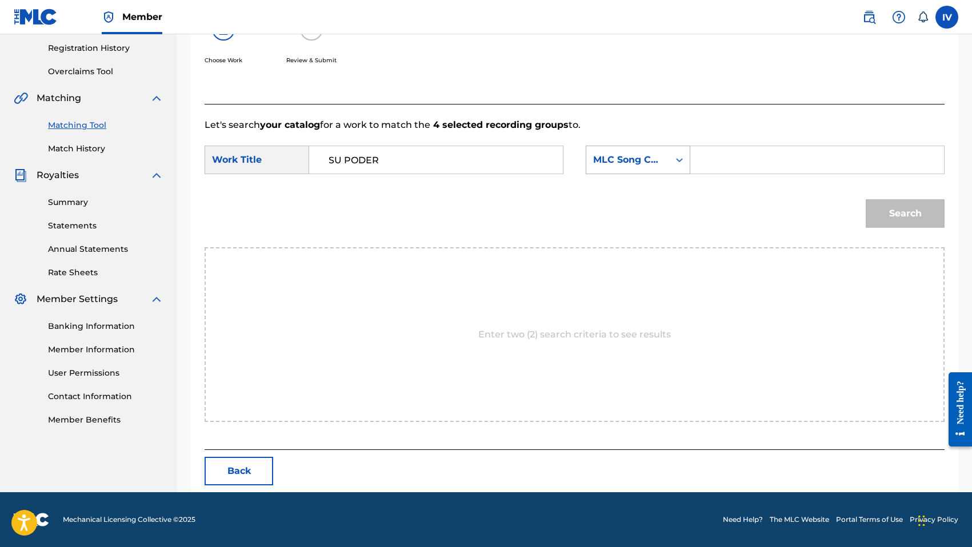
click at [660, 160] on div "MLC Song Code" at bounding box center [627, 160] width 69 height 14
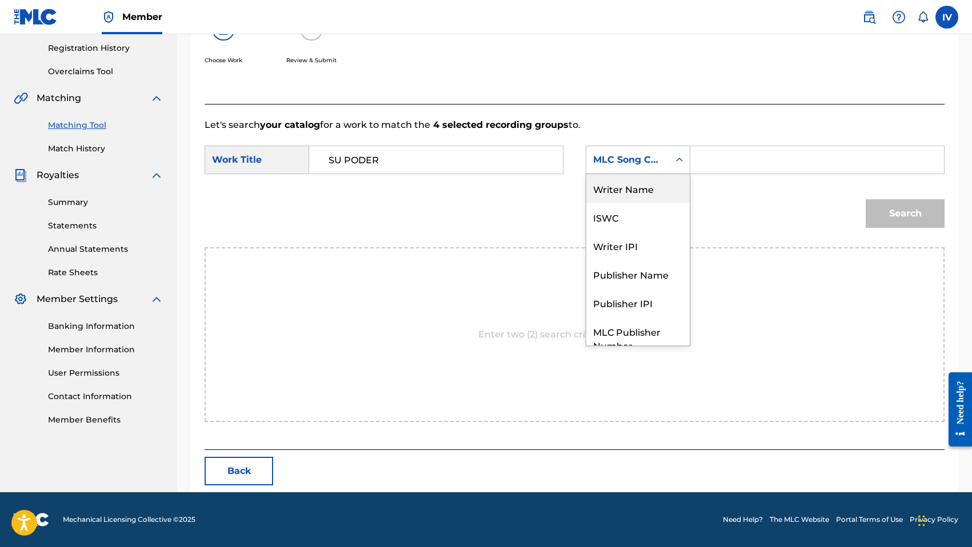
drag, startPoint x: 655, startPoint y: 199, endPoint x: 670, endPoint y: 193, distance: 15.4
click at [655, 199] on div "Writer Name" at bounding box center [637, 188] width 103 height 29
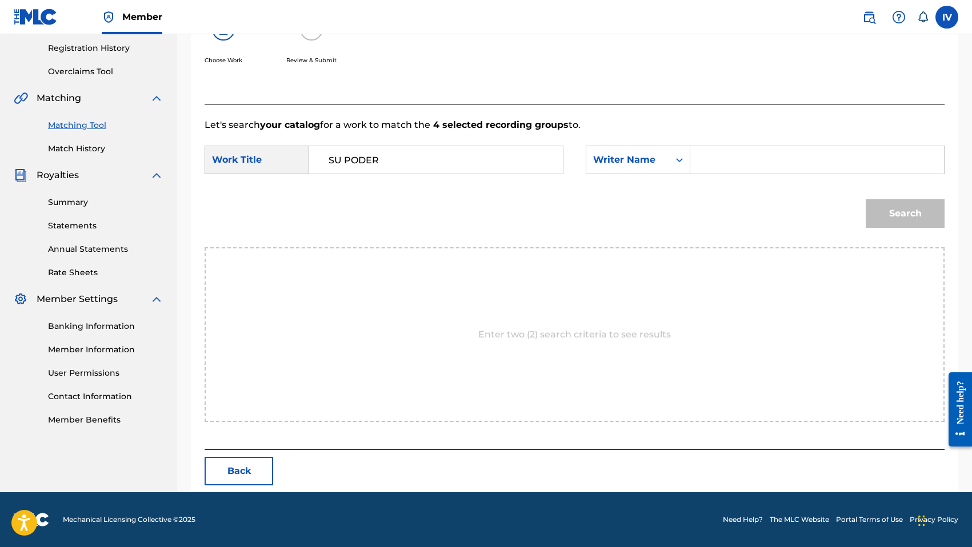
click at [734, 171] on input "Search Form" at bounding box center [817, 159] width 234 height 27
type input "[PERSON_NAME]"
click at [866, 199] on button "Search" at bounding box center [905, 213] width 79 height 29
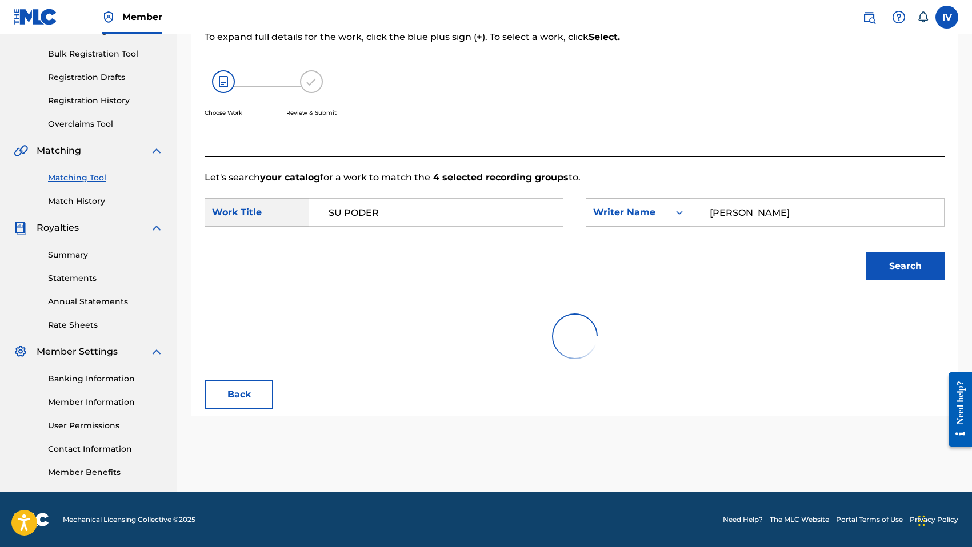
scroll to position [180, 0]
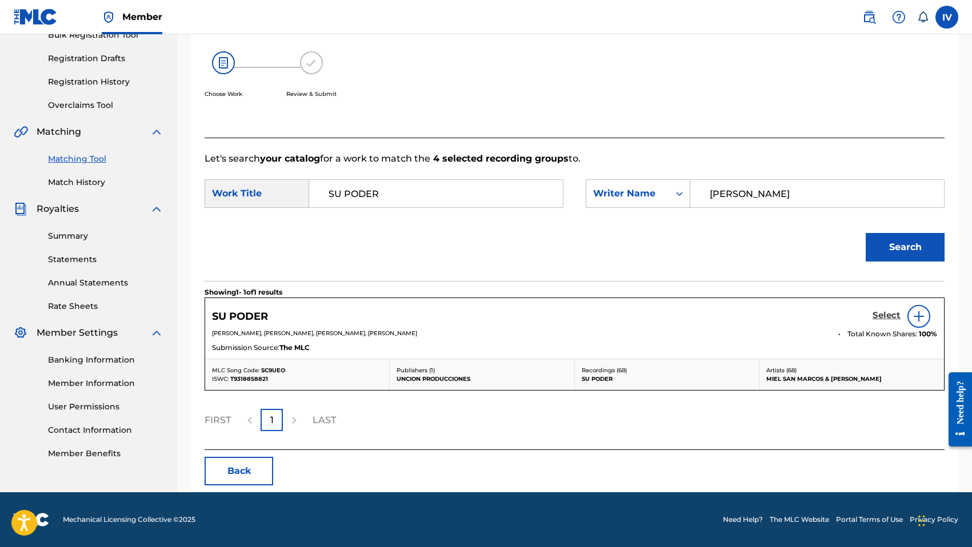
click at [883, 311] on h5 "Select" at bounding box center [886, 315] width 28 height 11
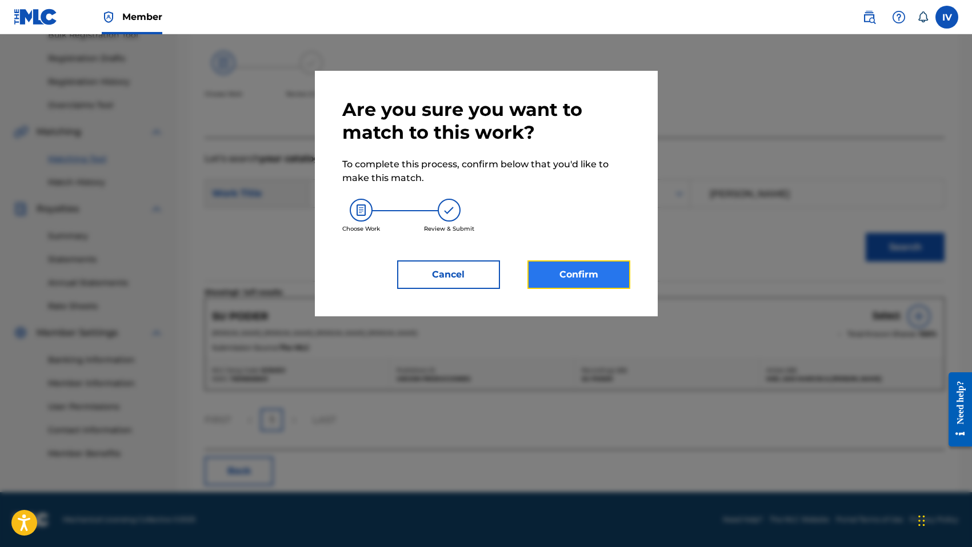
click at [586, 269] on button "Confirm" at bounding box center [578, 275] width 103 height 29
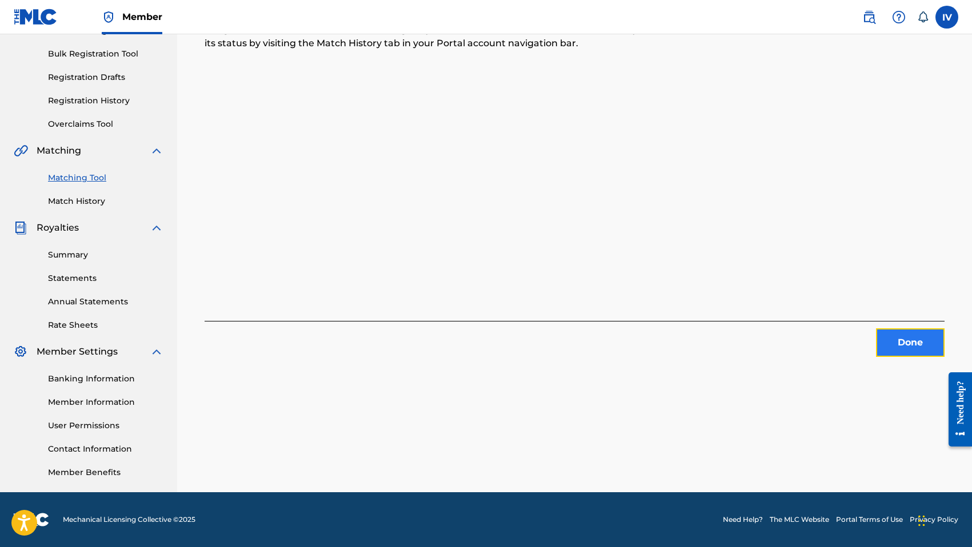
click at [890, 347] on button "Done" at bounding box center [910, 343] width 69 height 29
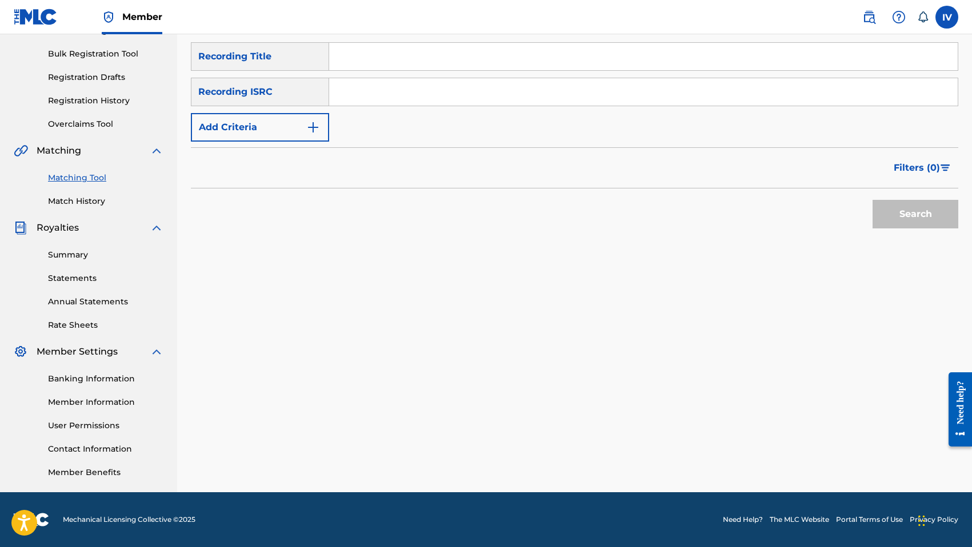
click at [445, 86] on input "Search Form" at bounding box center [643, 91] width 628 height 27
paste input "QM3DF2204888"
type input "QM3DF2204888"
click at [872, 200] on button "Search" at bounding box center [915, 214] width 86 height 29
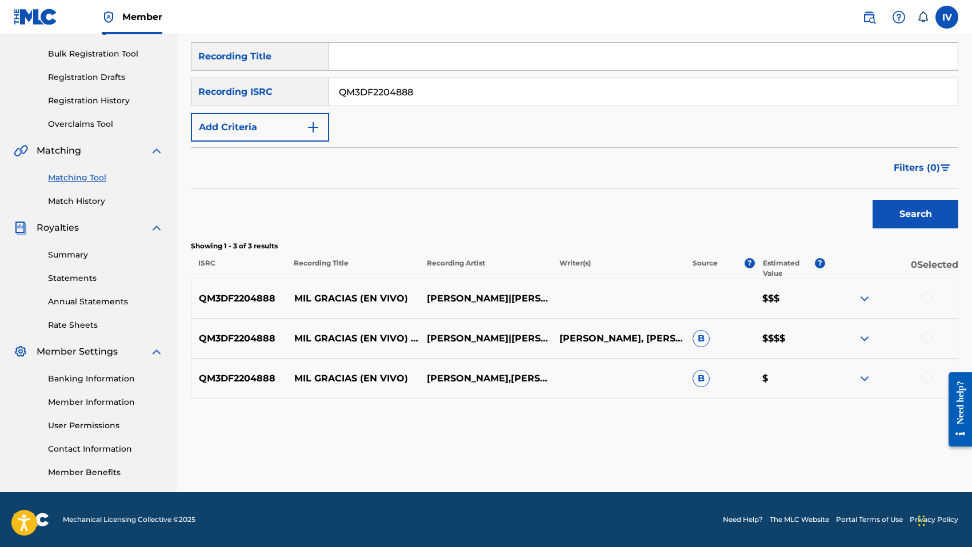
click at [932, 306] on div "QM3DF2204888 MIL GRACIAS (EN VIVO) [PERSON_NAME]|[PERSON_NAME]|[PERSON_NAME]|MI…" at bounding box center [574, 299] width 767 height 40
click at [928, 296] on div at bounding box center [926, 297] width 11 height 11
click at [926, 339] on div at bounding box center [926, 337] width 11 height 11
click at [933, 386] on div "QM3DF2204888 MIL GRACIAS (EN VIVO) [PERSON_NAME],[PERSON_NAME],[PERSON_NAME],[P…" at bounding box center [574, 379] width 767 height 40
click at [926, 382] on div at bounding box center [926, 377] width 11 height 11
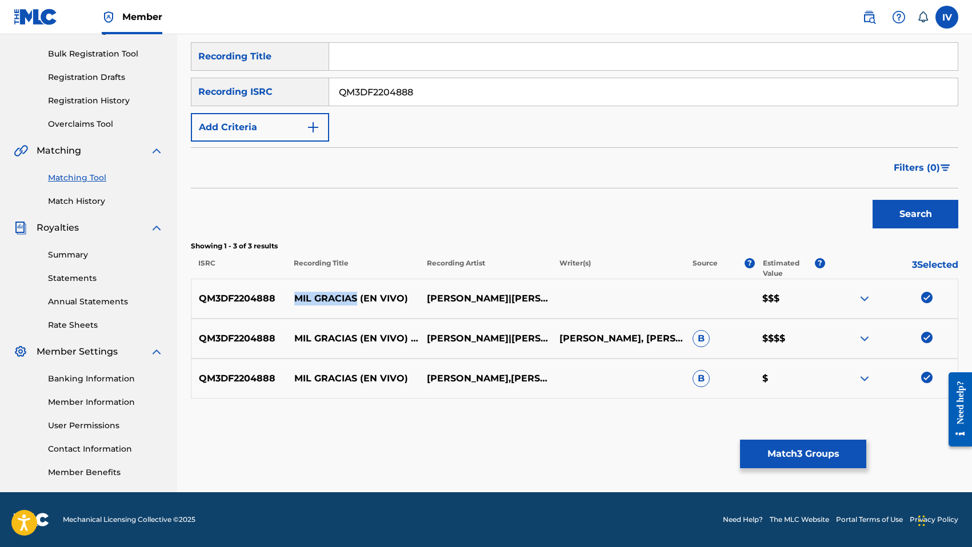
drag, startPoint x: 295, startPoint y: 299, endPoint x: 357, endPoint y: 299, distance: 61.1
click at [357, 299] on p "MIL GRACIAS (EN VIVO)" at bounding box center [353, 299] width 133 height 14
click at [393, 71] on div "SearchWithCriteria6547400f-fa61-4cf3-83f7-abaf768dbd7c Recording Title SearchWi…" at bounding box center [574, 91] width 767 height 99
click at [387, 65] on input "Search Form" at bounding box center [643, 56] width 628 height 27
paste input "MIL GRACIAS"
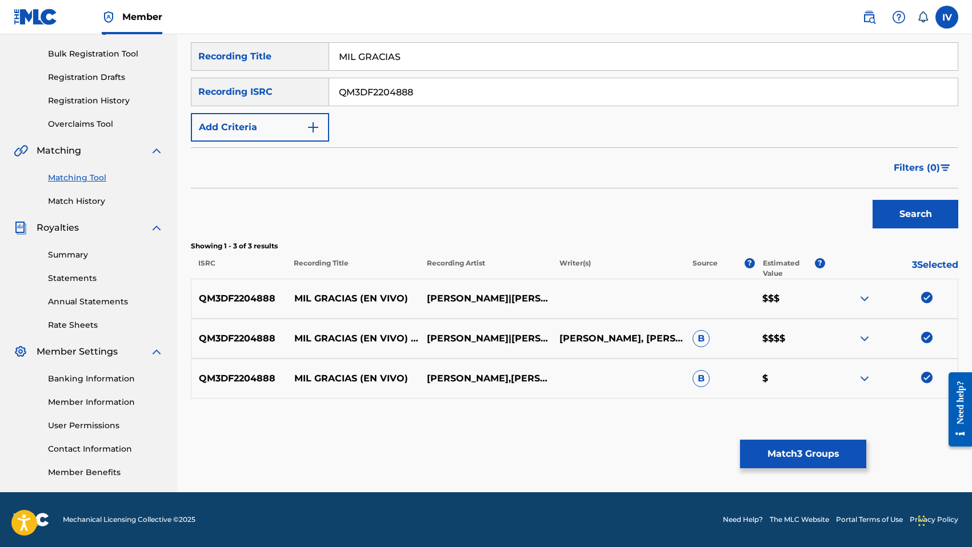
type input "MIL GRACIAS"
click at [263, 137] on button "Add Criteria" at bounding box center [260, 127] width 138 height 29
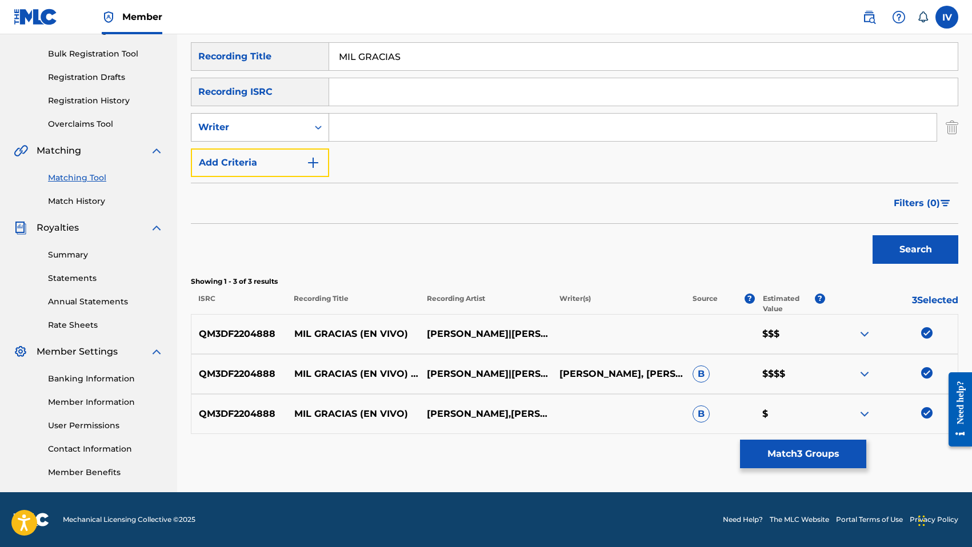
drag, startPoint x: 265, startPoint y: 164, endPoint x: 258, endPoint y: 130, distance: 34.4
click at [258, 130] on div "SearchWithCriteria6547400f-fa61-4cf3-83f7-abaf768dbd7c Recording Title MIL GRAC…" at bounding box center [574, 109] width 767 height 135
click at [258, 130] on div "Writer" at bounding box center [249, 128] width 103 height 14
click at [261, 158] on div "Recording Artist" at bounding box center [259, 156] width 137 height 29
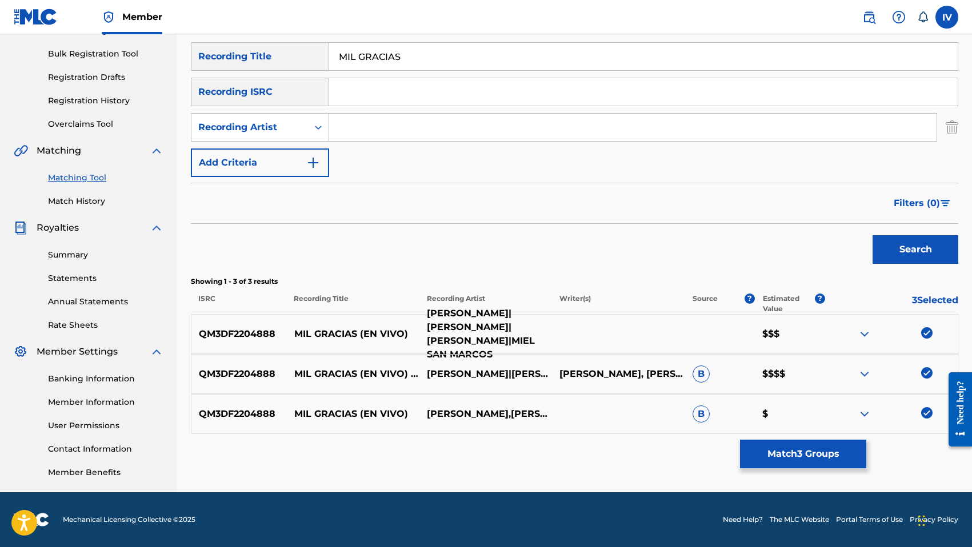
drag, startPoint x: 447, startPoint y: 347, endPoint x: 548, endPoint y: 349, distance: 100.6
click at [548, 349] on p "[PERSON_NAME]|[PERSON_NAME]|[PERSON_NAME]|MIEL SAN MARCOS" at bounding box center [485, 334] width 133 height 55
click at [460, 135] on input "Search Form" at bounding box center [632, 127] width 607 height 27
paste input "MIEL SAN MARCOS"
click at [872, 235] on button "Search" at bounding box center [915, 249] width 86 height 29
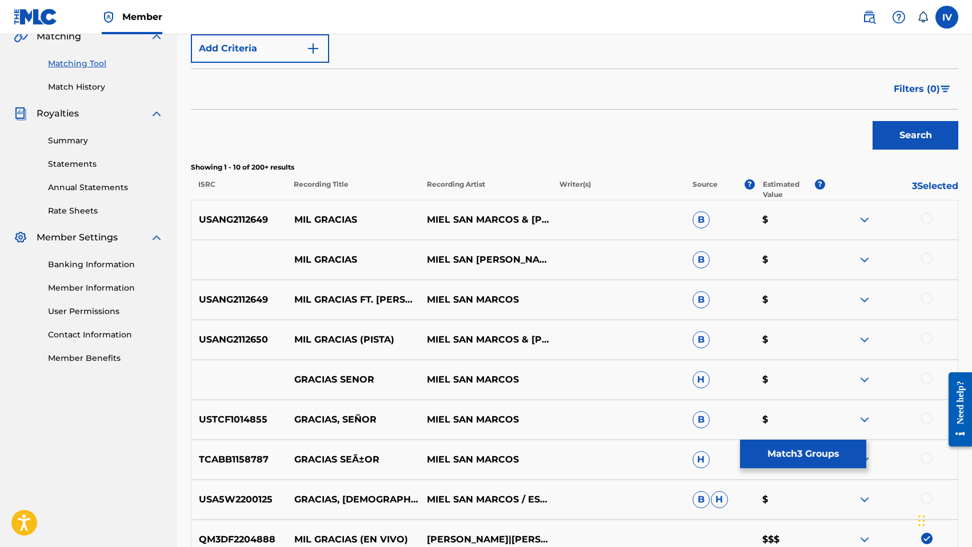
scroll to position [288, 0]
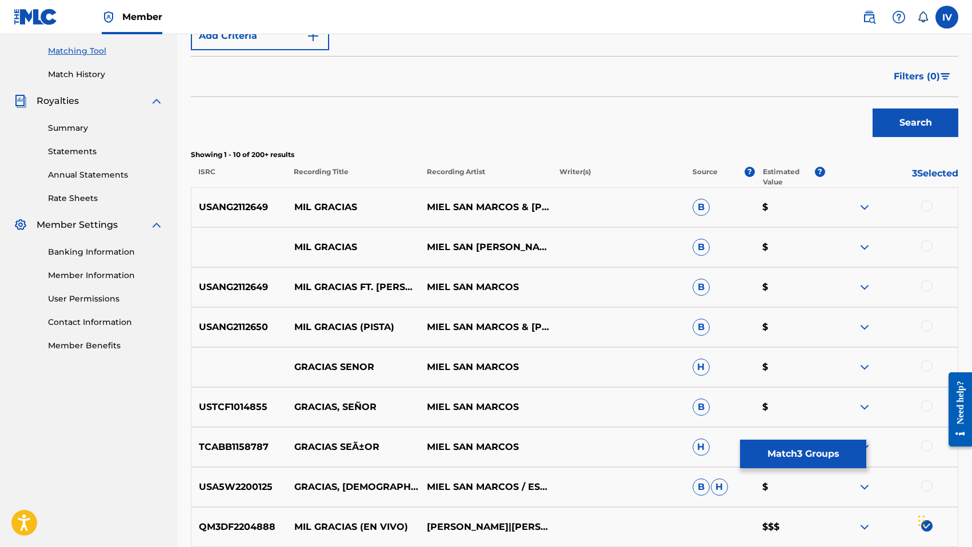
click at [922, 210] on div at bounding box center [891, 208] width 133 height 14
click at [926, 206] on div at bounding box center [926, 206] width 11 height 11
click at [927, 246] on div at bounding box center [926, 246] width 11 height 11
click at [929, 285] on div at bounding box center [926, 286] width 11 height 11
click at [926, 326] on div at bounding box center [926, 326] width 11 height 11
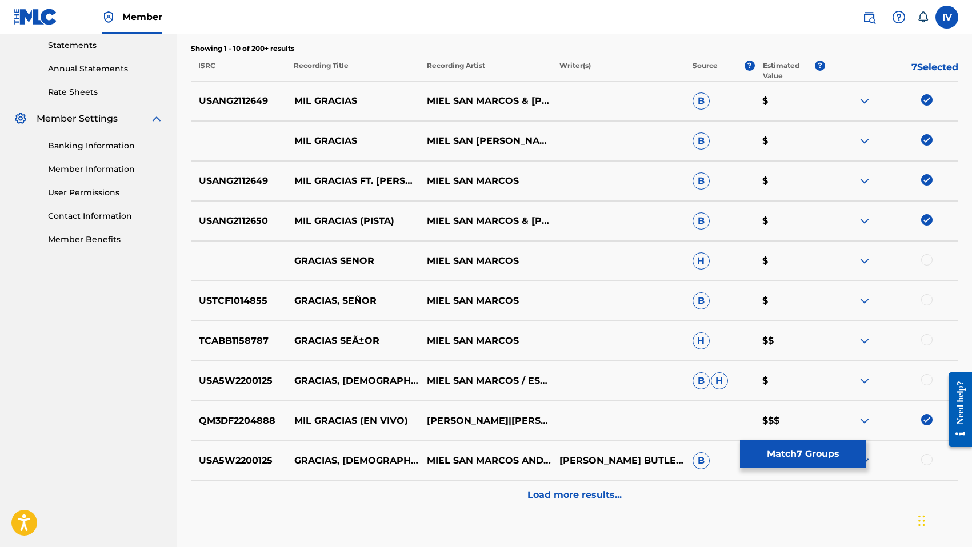
scroll to position [403, 0]
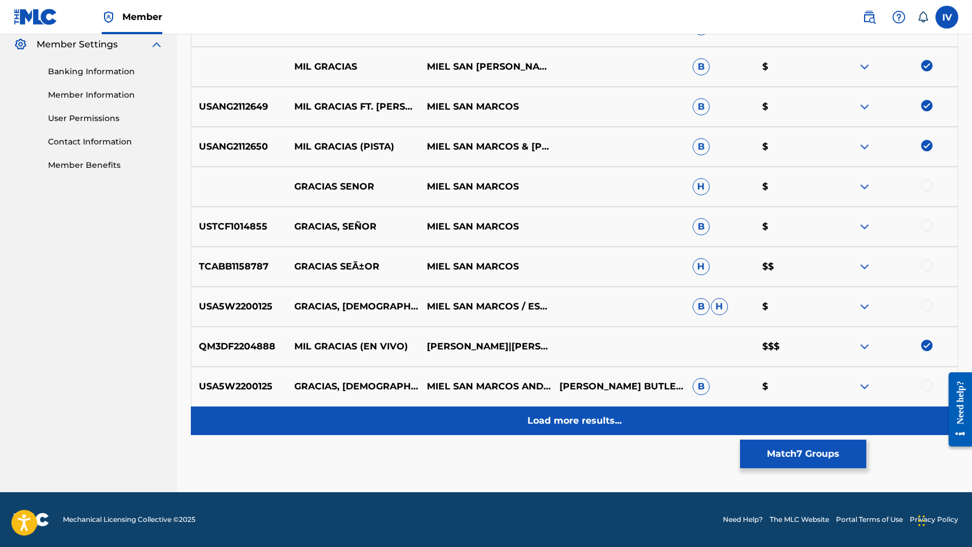
click at [608, 417] on p "Load more results..." at bounding box center [574, 421] width 94 height 14
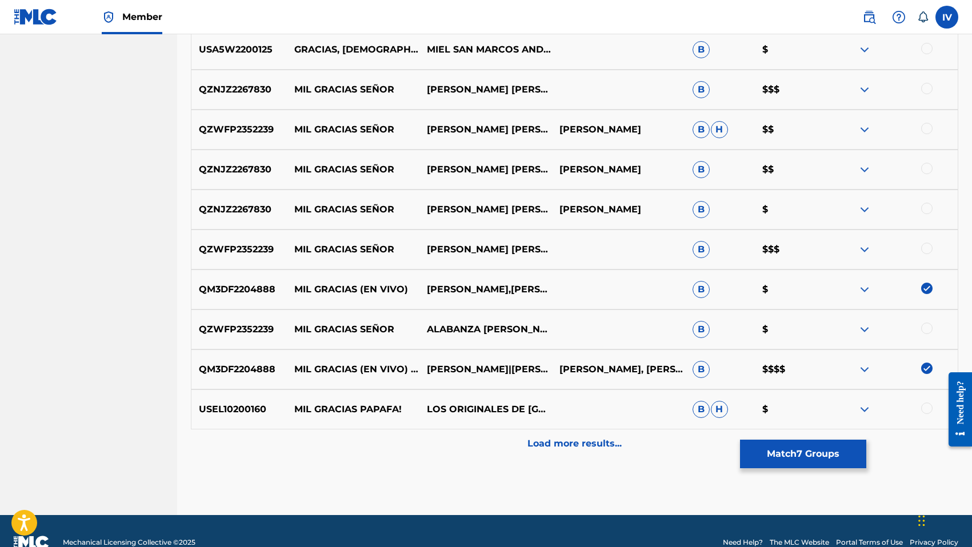
scroll to position [856, 0]
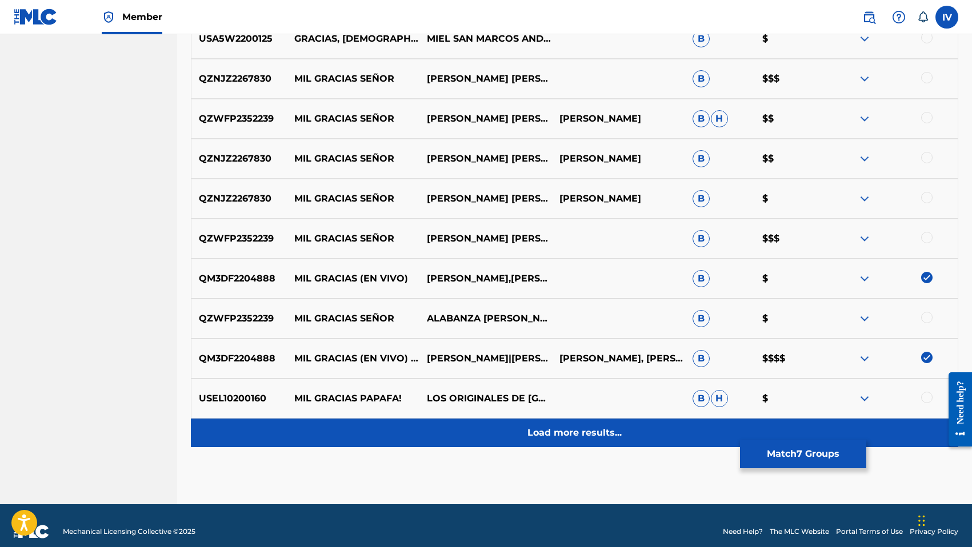
click at [569, 419] on div "Load more results..." at bounding box center [574, 433] width 767 height 29
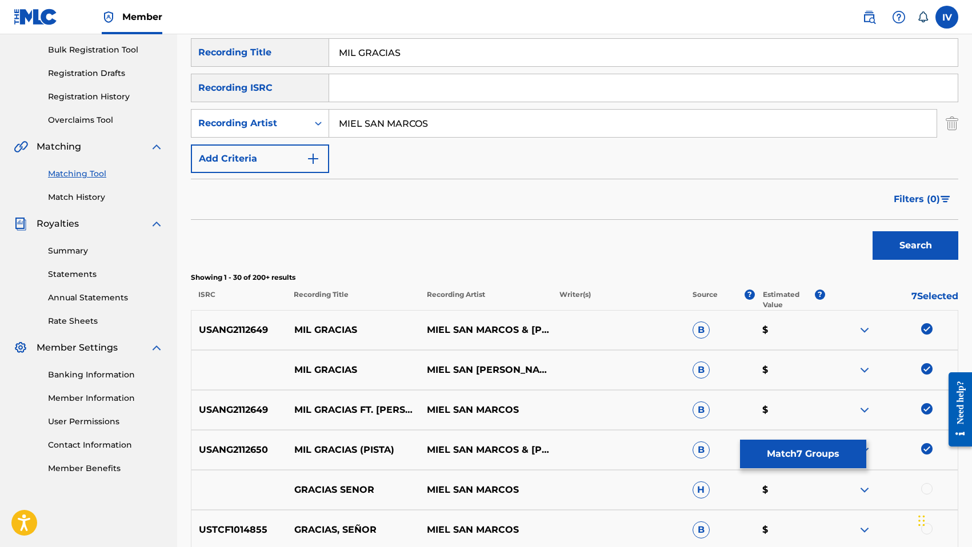
scroll to position [185, 0]
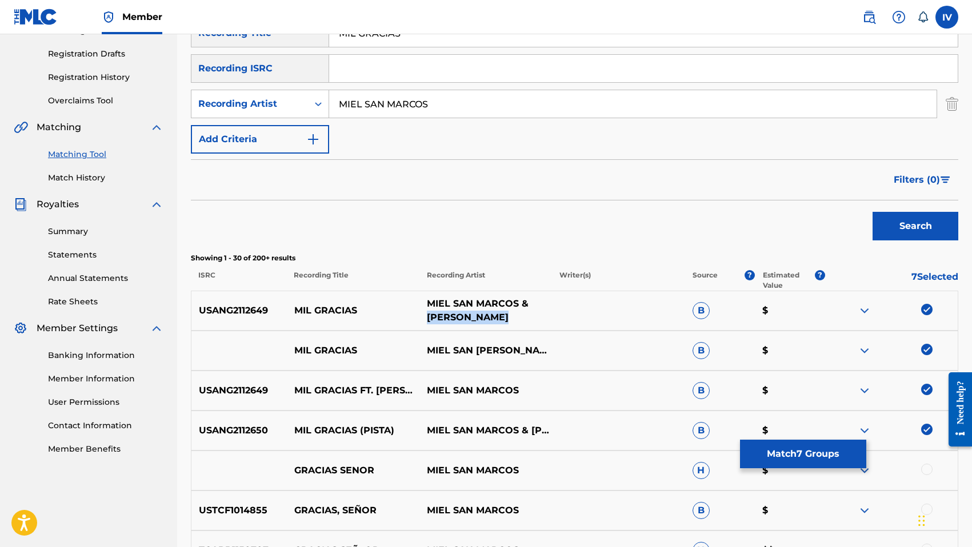
drag, startPoint x: 424, startPoint y: 319, endPoint x: 510, endPoint y: 318, distance: 86.3
click at [510, 318] on p "MIEL SAN MARCOS & [PERSON_NAME]" at bounding box center [485, 310] width 133 height 27
click at [406, 120] on div "SearchWithCriteria6547400f-fa61-4cf3-83f7-abaf768dbd7c Recording Title MIL GRAC…" at bounding box center [574, 86] width 767 height 135
click at [398, 105] on input "MIEL SAN MARCOS" at bounding box center [632, 103] width 607 height 27
click at [872, 212] on button "Search" at bounding box center [915, 226] width 86 height 29
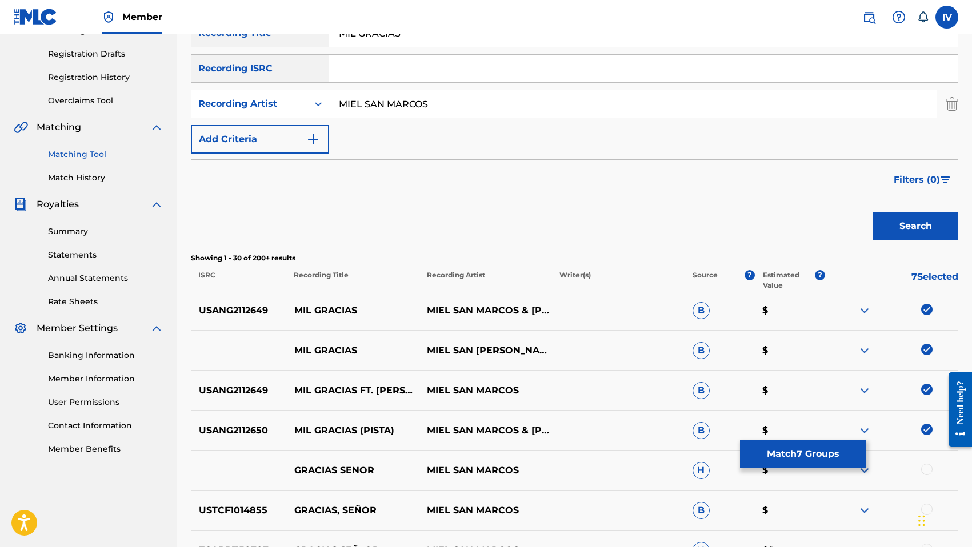
paste input "[PERSON_NAME]"
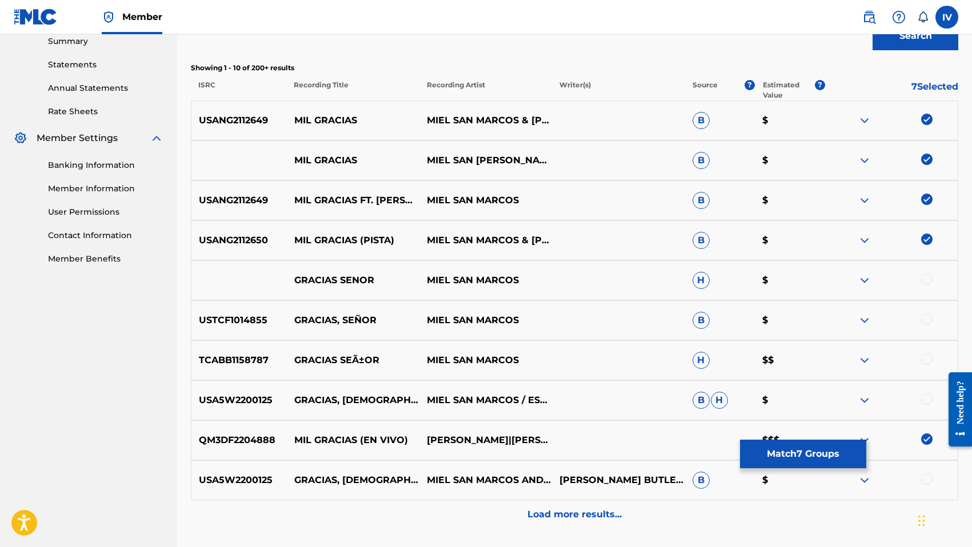
scroll to position [377, 0]
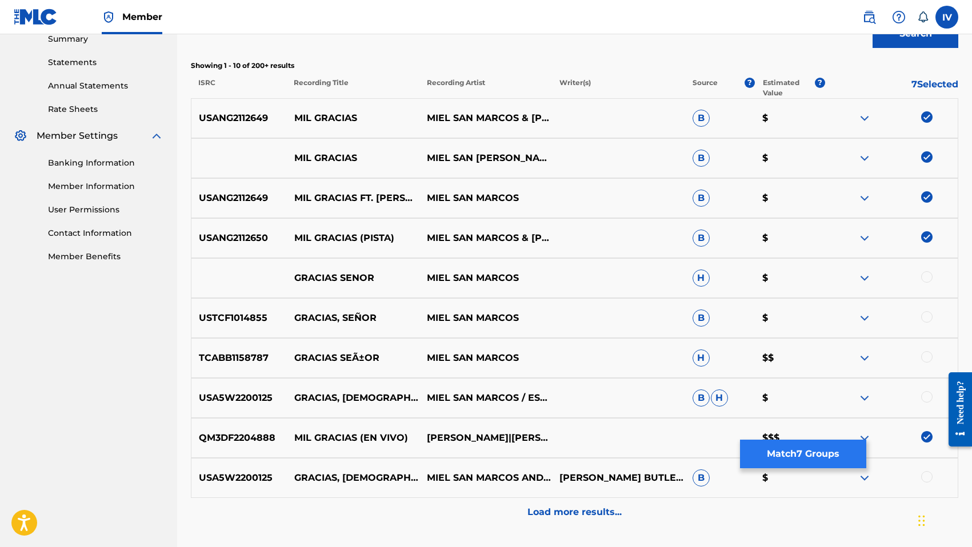
type input "[PERSON_NAME]"
click at [782, 452] on button "Match 7 Groups" at bounding box center [803, 454] width 126 height 29
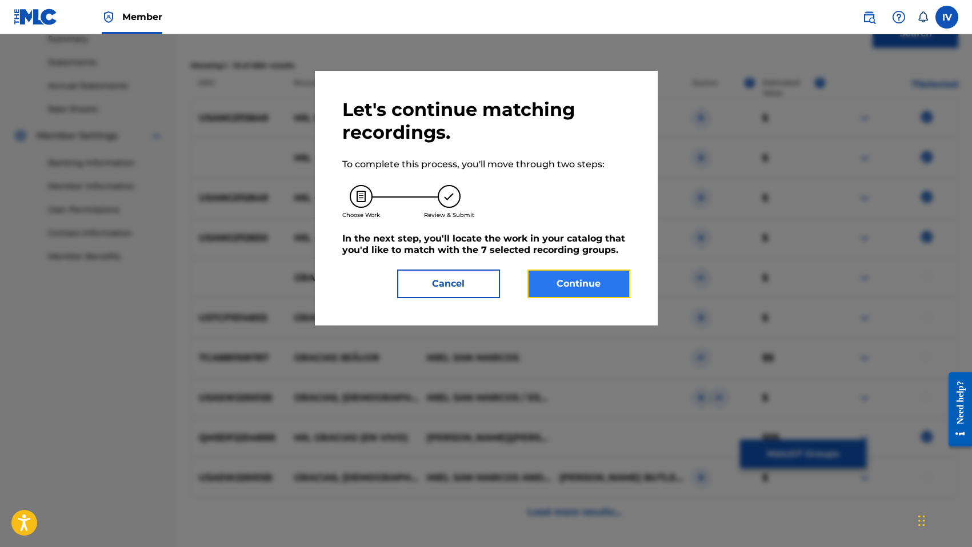
click at [564, 285] on button "Continue" at bounding box center [578, 284] width 103 height 29
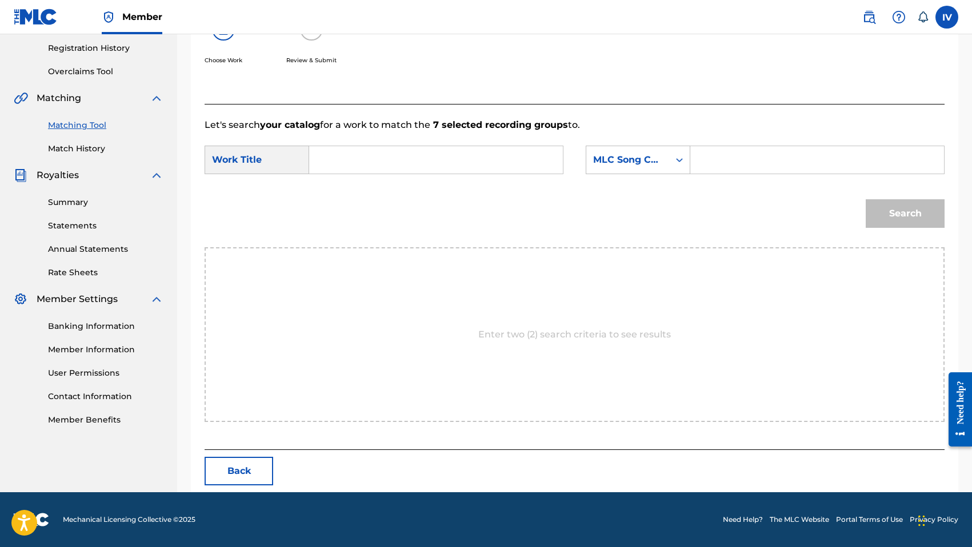
click at [483, 168] on input "Search Form" at bounding box center [436, 159] width 234 height 27
click at [345, 186] on div "mil gracias" at bounding box center [350, 192] width 62 height 34
type input "mil gracias"
click at [610, 154] on div "MLC Song Code" at bounding box center [627, 160] width 69 height 14
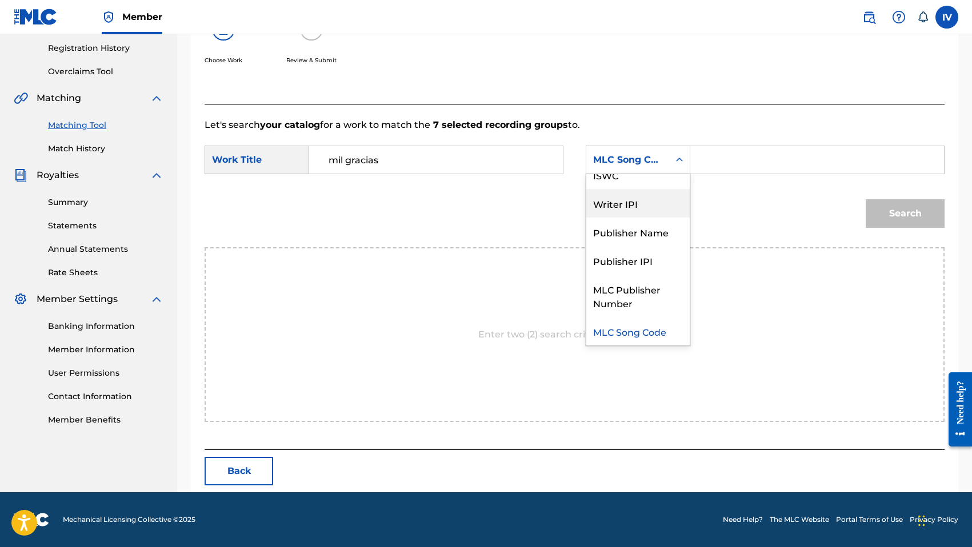
scroll to position [0, 0]
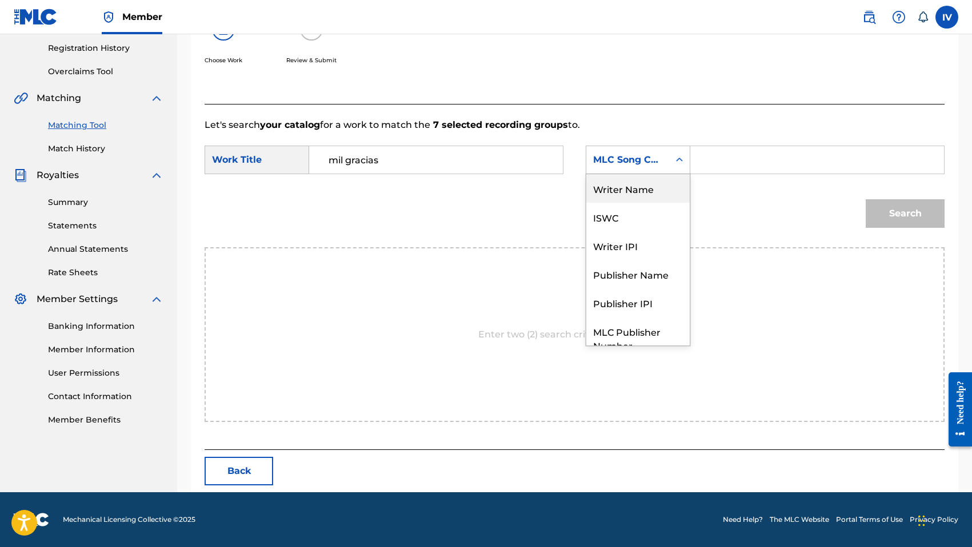
click at [604, 195] on div "Writer Name" at bounding box center [637, 188] width 103 height 29
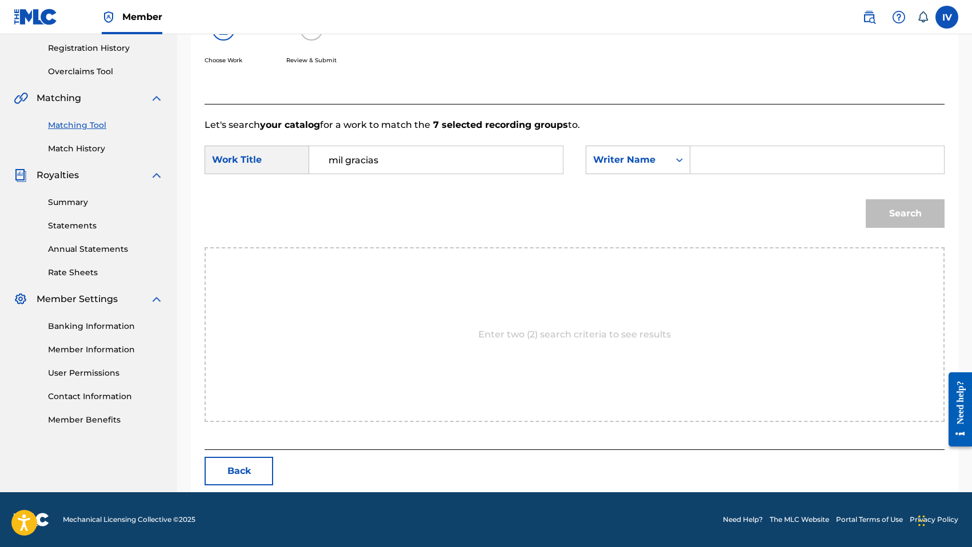
click at [727, 146] on div "Search Form" at bounding box center [817, 160] width 254 height 29
click at [728, 158] on input "Search Form" at bounding box center [817, 159] width 234 height 27
type input "[PERSON_NAME]"
click at [866, 199] on button "Search" at bounding box center [905, 213] width 79 height 29
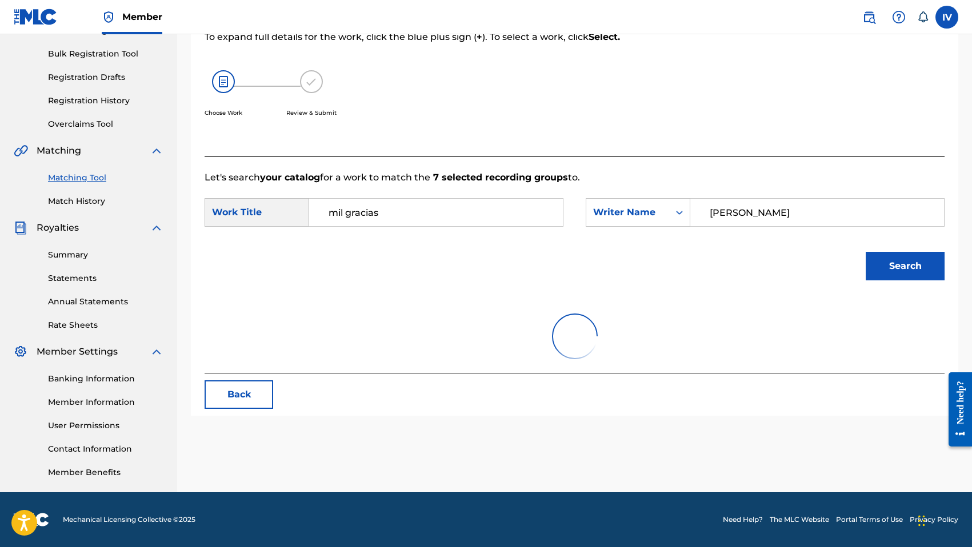
scroll to position [180, 0]
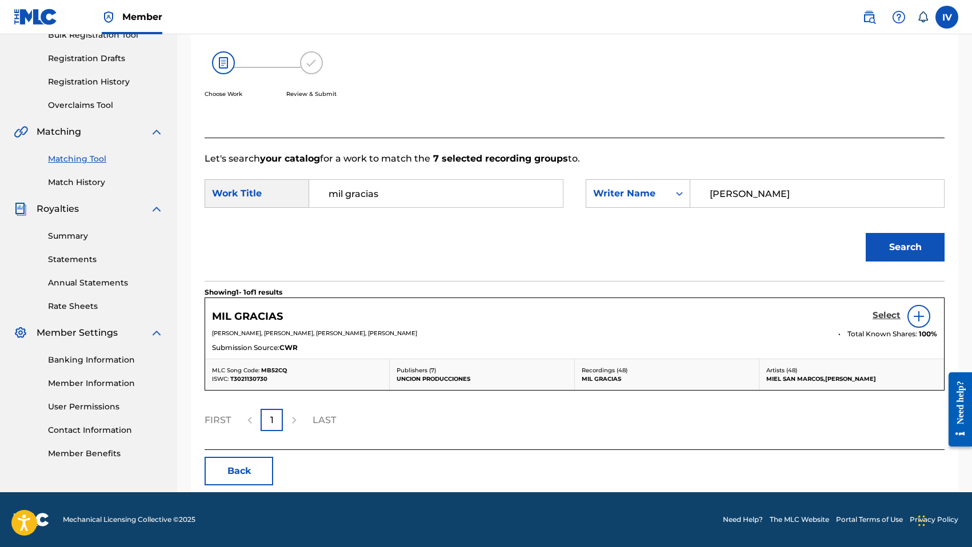
click at [876, 321] on link "Select" at bounding box center [886, 316] width 28 height 13
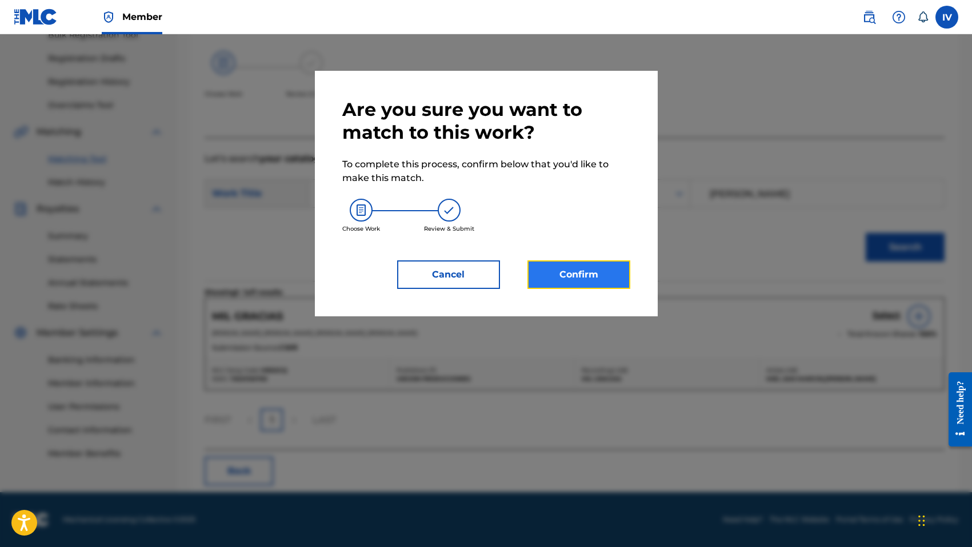
click at [585, 282] on button "Confirm" at bounding box center [578, 275] width 103 height 29
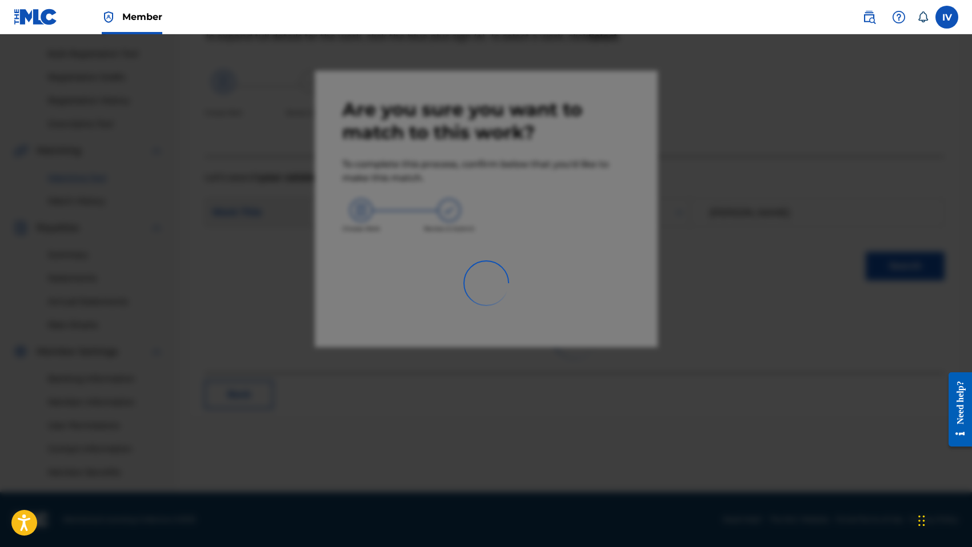
scroll to position [161, 0]
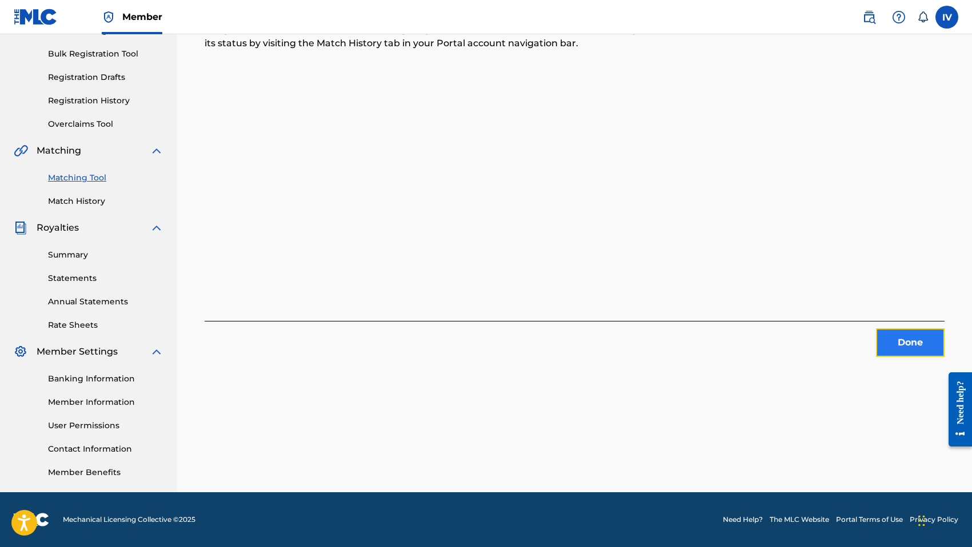
click at [904, 336] on button "Done" at bounding box center [910, 343] width 69 height 29
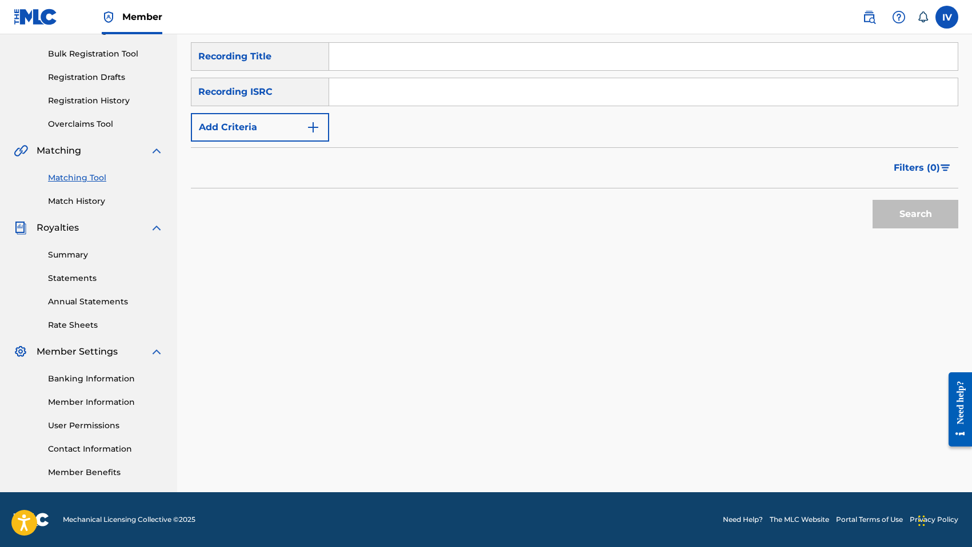
click at [441, 93] on input "Search Form" at bounding box center [643, 91] width 628 height 27
paste input "QM3DF2204891"
type input "QM3DF2204891"
click at [872, 200] on button "Search" at bounding box center [915, 214] width 86 height 29
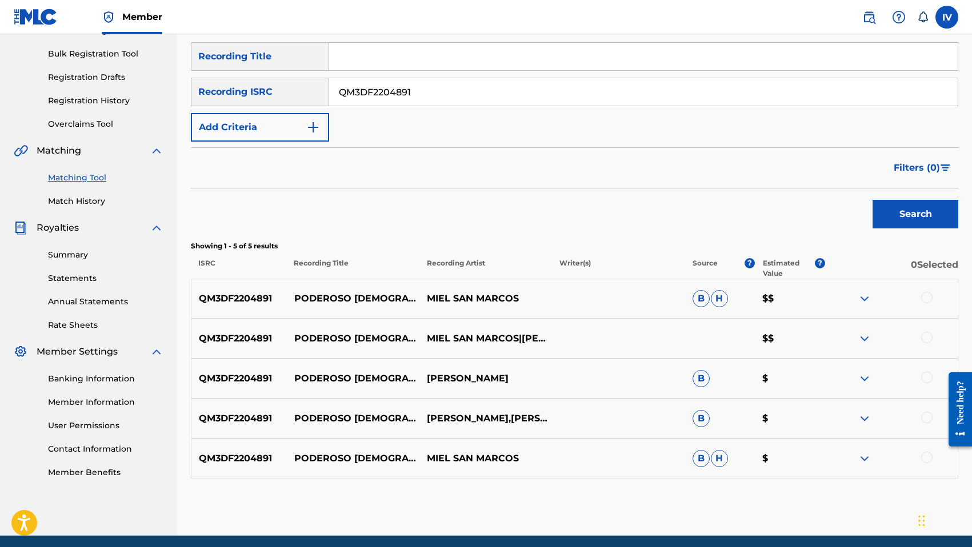
click at [924, 293] on div at bounding box center [926, 297] width 11 height 11
click at [926, 353] on div "QM3DF2204891 PODEROSO [DEMOGRAPHIC_DATA] (EN VIVO) [PERSON_NAME]|[PERSON_NAME]|…" at bounding box center [574, 339] width 767 height 40
click at [926, 342] on div at bounding box center [926, 337] width 11 height 11
click at [926, 373] on div at bounding box center [926, 377] width 11 height 11
click at [927, 418] on div at bounding box center [926, 417] width 11 height 11
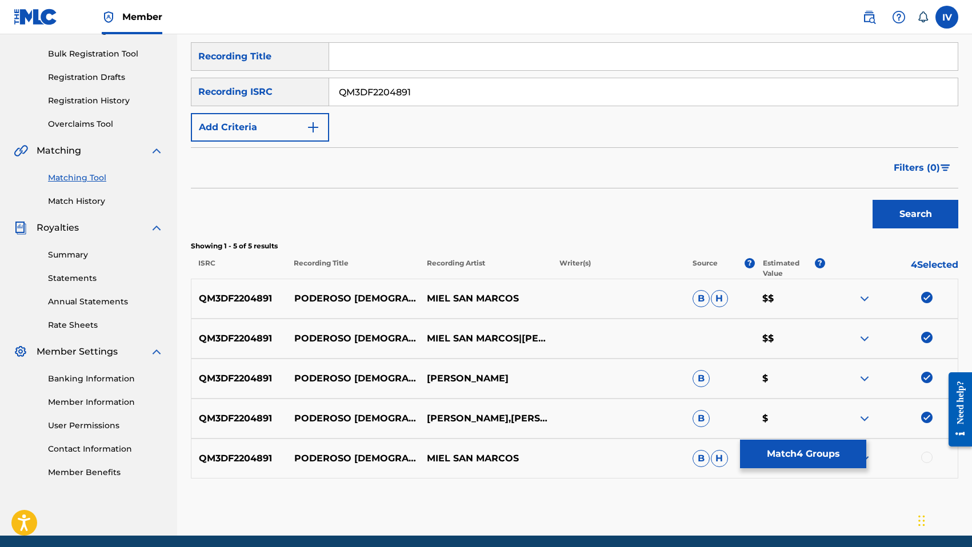
click at [923, 454] on div at bounding box center [926, 457] width 11 height 11
click at [338, 297] on p "PODEROSO [DEMOGRAPHIC_DATA]" at bounding box center [353, 298] width 133 height 27
click at [415, 60] on input "Search Form" at bounding box center [643, 56] width 628 height 27
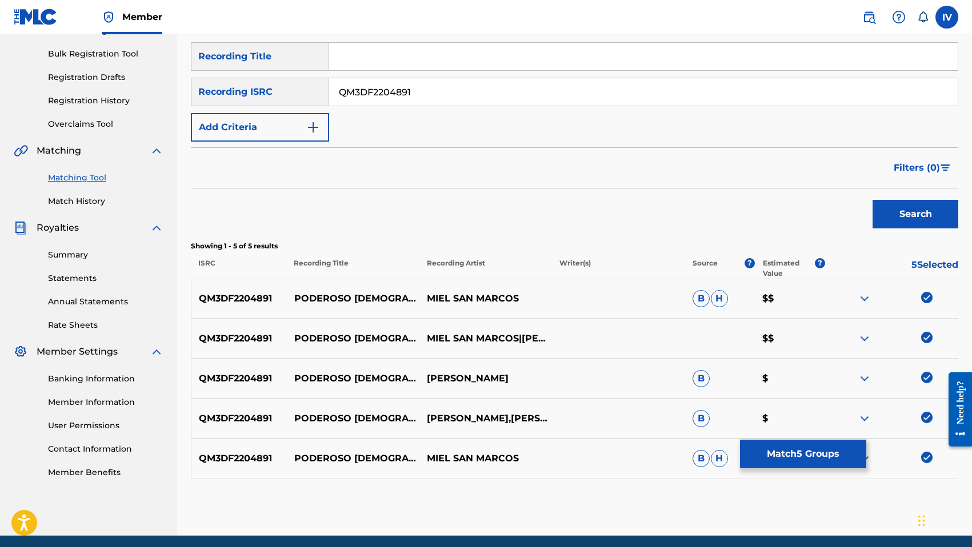
paste input "PODEROSO [DEMOGRAPHIC_DATA]"
type input "PODEROSO [DEMOGRAPHIC_DATA]"
click at [415, 94] on input "QM3DF2204891" at bounding box center [643, 91] width 628 height 27
click at [435, 288] on div "QM3DF2204891 PODEROSO [DEMOGRAPHIC_DATA] MIEL SAN [PERSON_NAME] $$" at bounding box center [574, 299] width 767 height 40
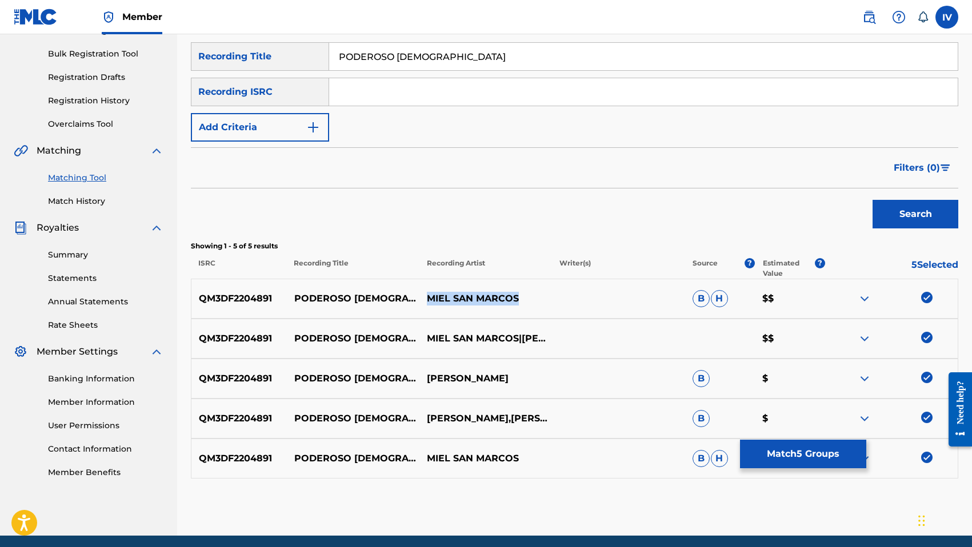
click at [435, 288] on div "QM3DF2204891 PODEROSO [DEMOGRAPHIC_DATA] MIEL SAN [PERSON_NAME] $$" at bounding box center [574, 299] width 767 height 40
click at [275, 133] on button "Add Criteria" at bounding box center [260, 127] width 138 height 29
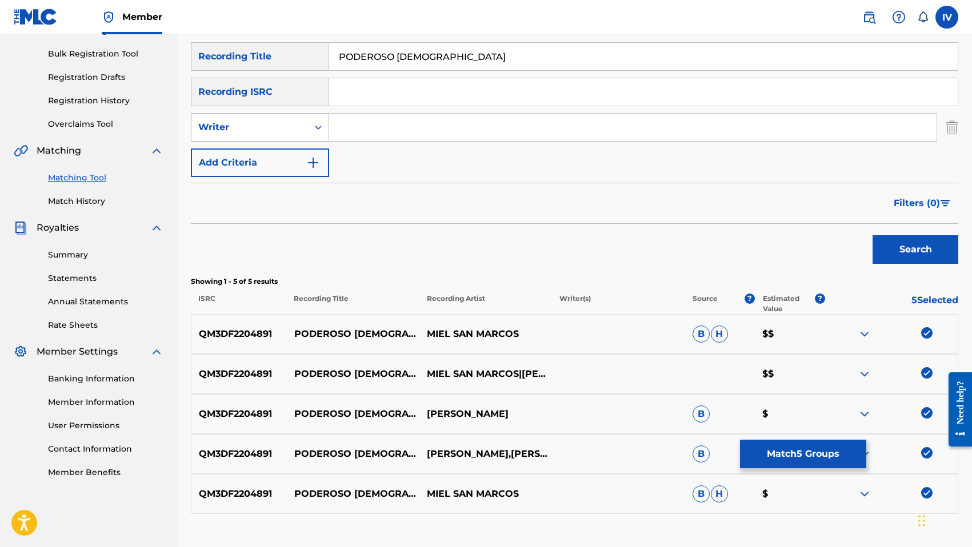
click at [260, 135] on div "Writer" at bounding box center [249, 128] width 117 height 22
click at [258, 155] on div "Recording Artist" at bounding box center [259, 156] width 137 height 29
click at [350, 136] on input "Search Form" at bounding box center [632, 127] width 607 height 27
type input "MIEL SAN MARCOS"
click at [872, 235] on button "Search" at bounding box center [915, 249] width 86 height 29
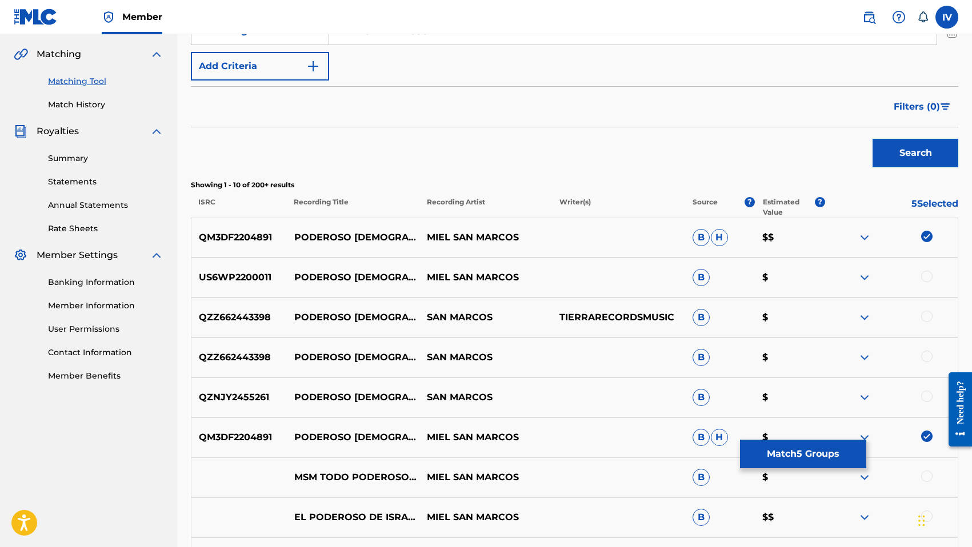
scroll to position [299, 0]
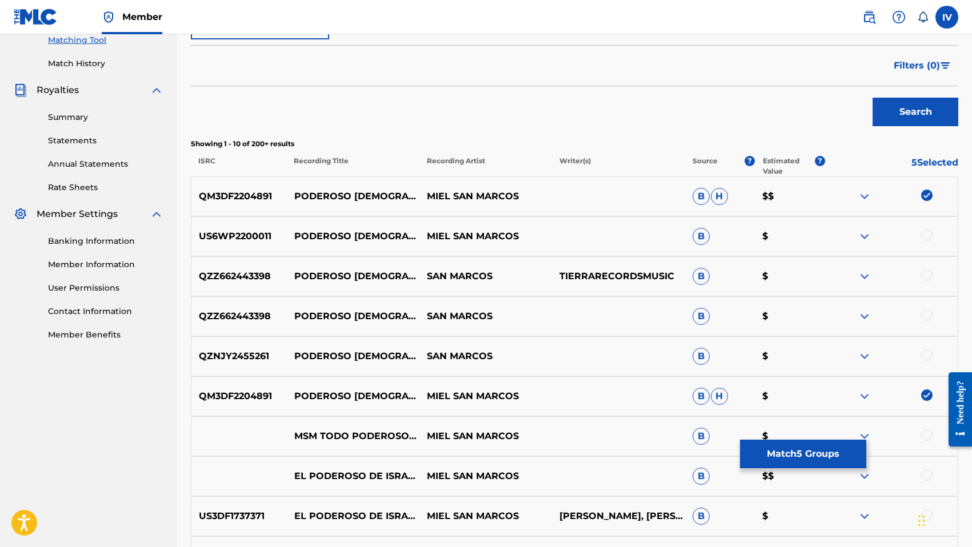
click at [930, 230] on div at bounding box center [926, 235] width 11 height 11
click at [927, 273] on div at bounding box center [926, 275] width 11 height 11
click at [923, 312] on div at bounding box center [926, 315] width 11 height 11
click at [923, 312] on img at bounding box center [926, 315] width 11 height 11
click at [926, 271] on img at bounding box center [926, 275] width 11 height 11
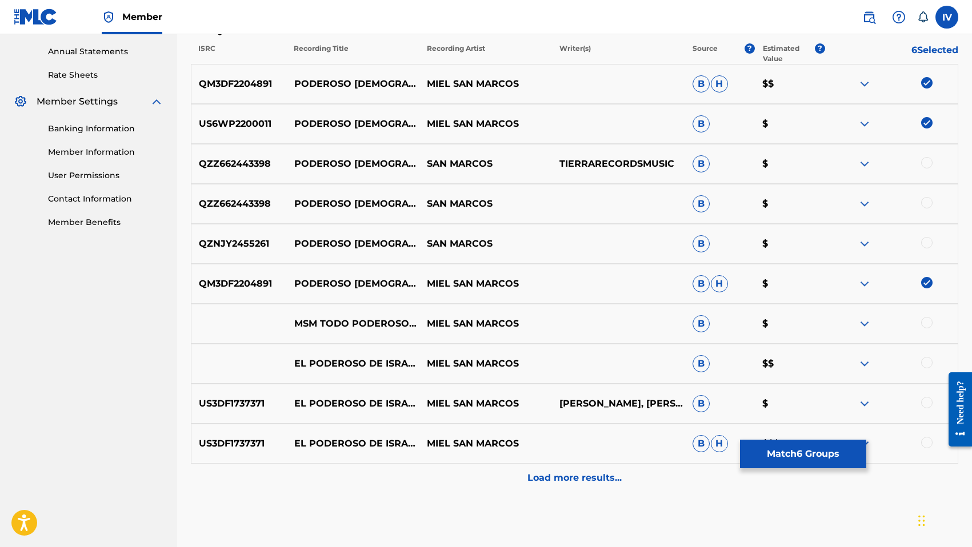
scroll to position [468, 0]
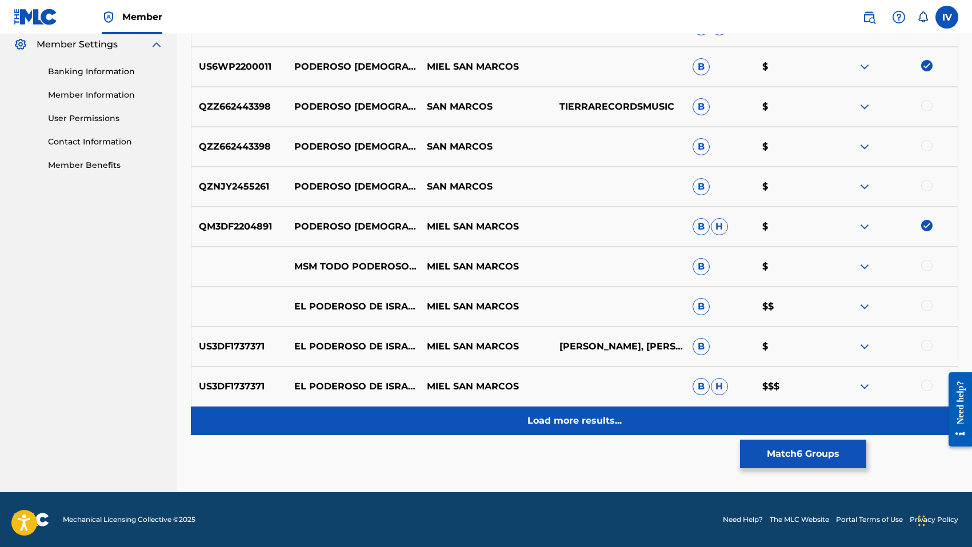
click at [559, 429] on div "Load more results..." at bounding box center [574, 421] width 767 height 29
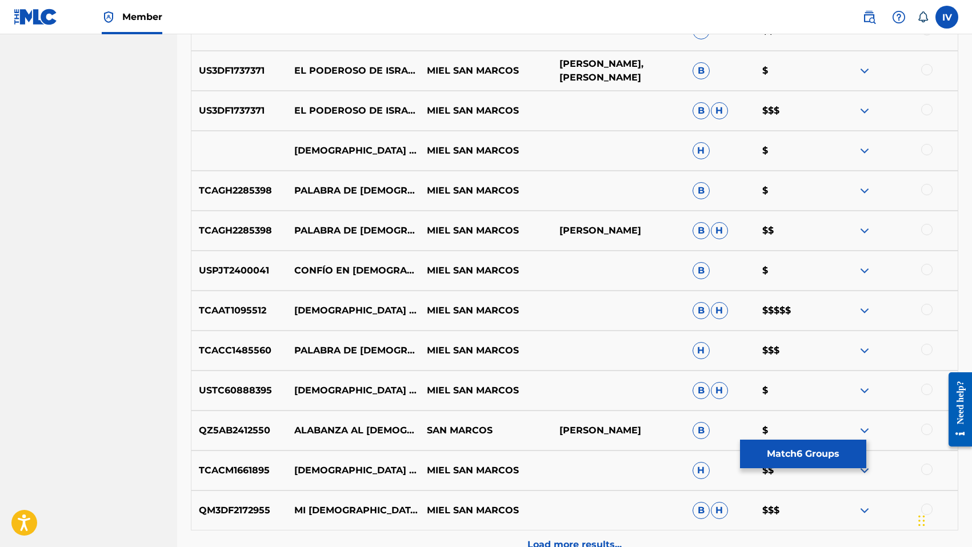
scroll to position [751, 0]
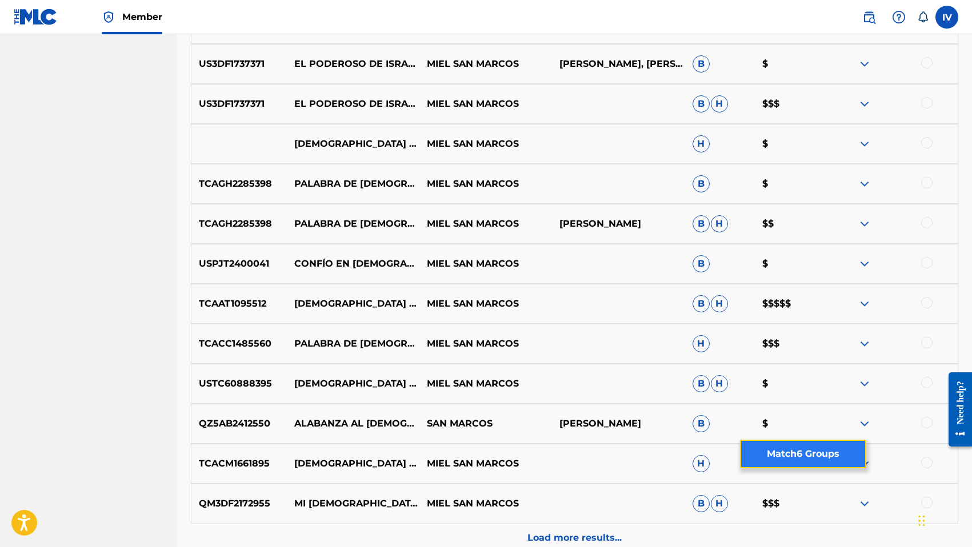
click at [786, 456] on button "Match 6 Groups" at bounding box center [803, 454] width 126 height 29
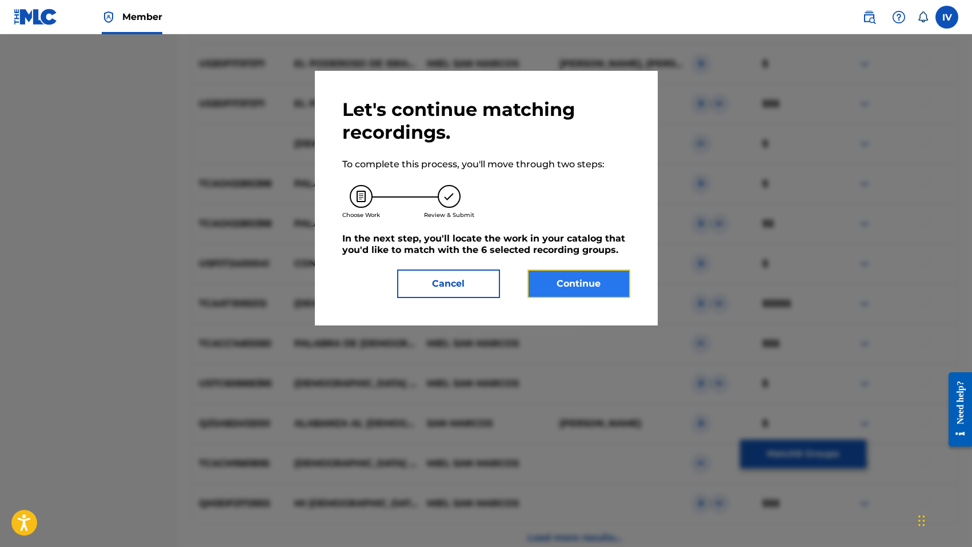
click at [566, 279] on button "Continue" at bounding box center [578, 284] width 103 height 29
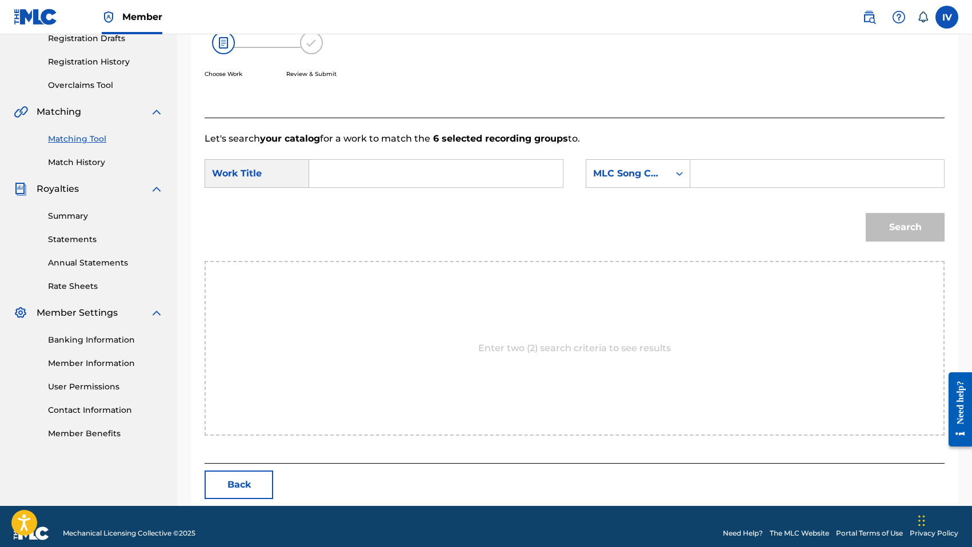
scroll to position [214, 0]
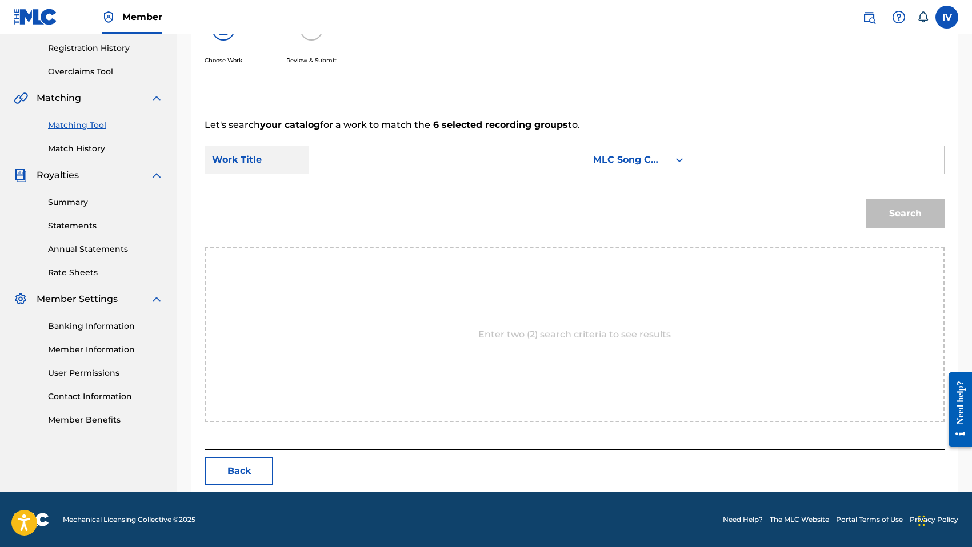
click at [422, 150] on input "Search Form" at bounding box center [436, 159] width 234 height 27
paste input "Poderoso [DEMOGRAPHIC_DATA]"
type input "Poderoso [DEMOGRAPHIC_DATA]"
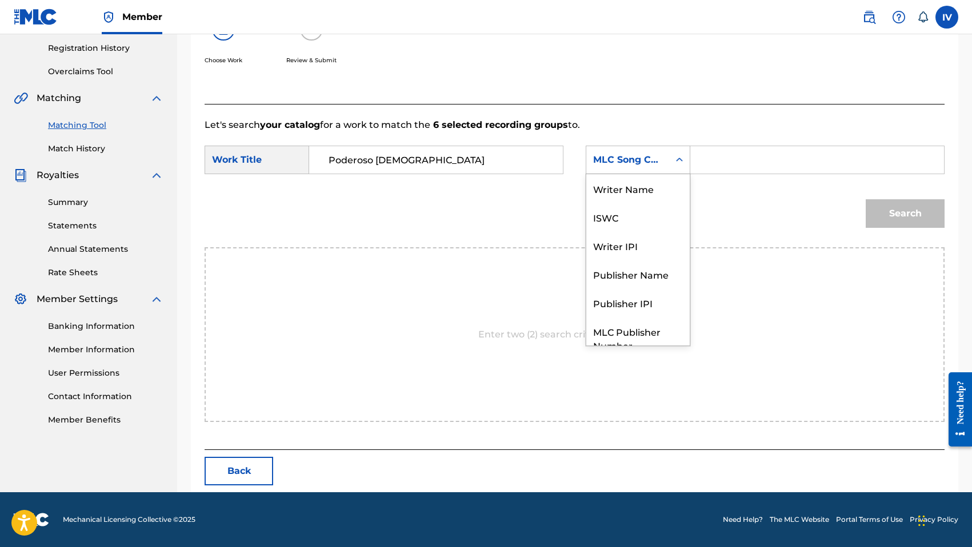
click at [655, 147] on div "MLC Song Code" at bounding box center [638, 160] width 105 height 29
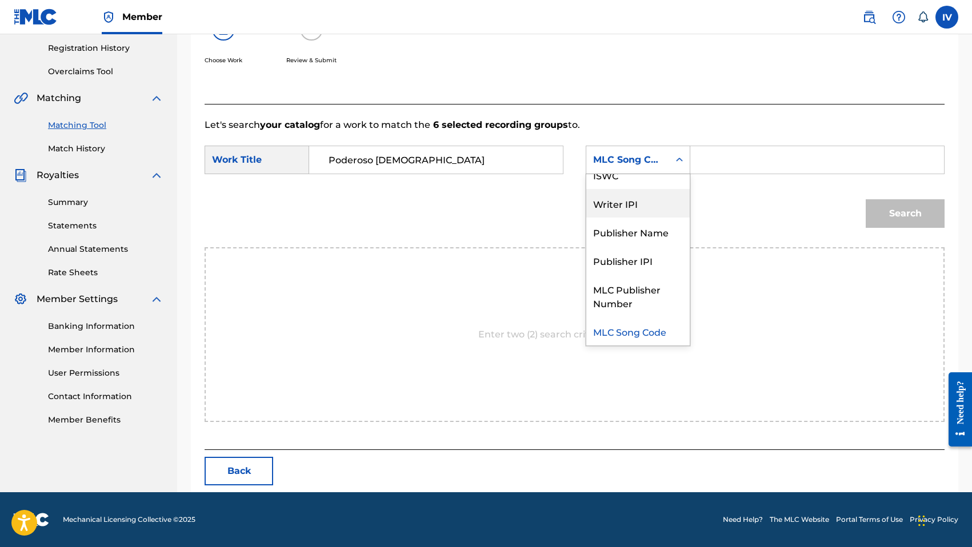
scroll to position [0, 0]
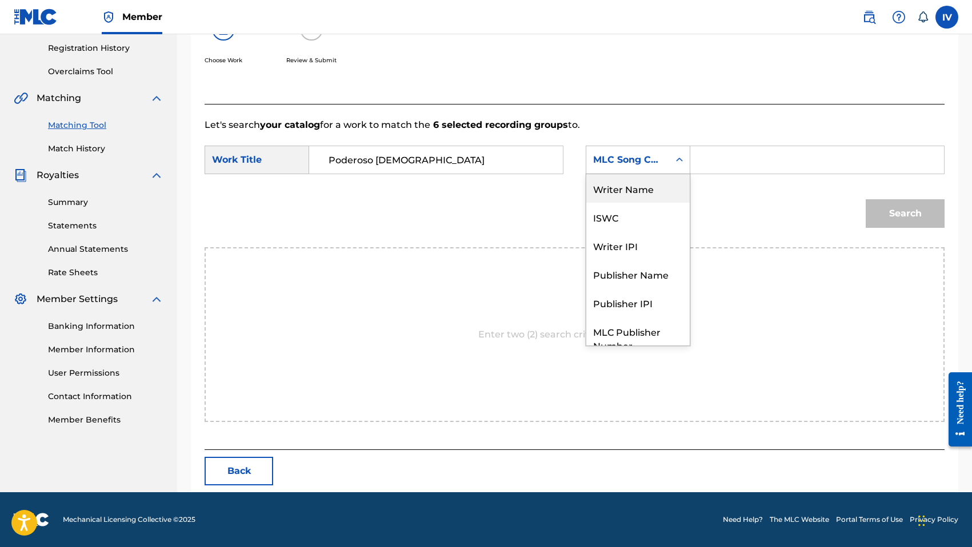
click at [633, 193] on div "Writer Name" at bounding box center [637, 188] width 103 height 29
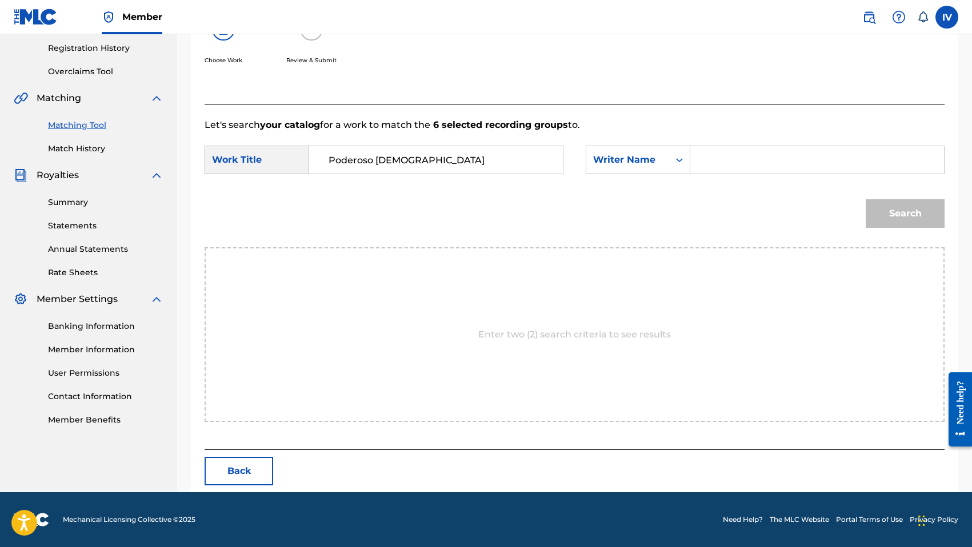
click at [723, 146] on input "Search Form" at bounding box center [817, 159] width 234 height 27
type input "morales"
click at [866, 199] on button "Search" at bounding box center [905, 213] width 79 height 29
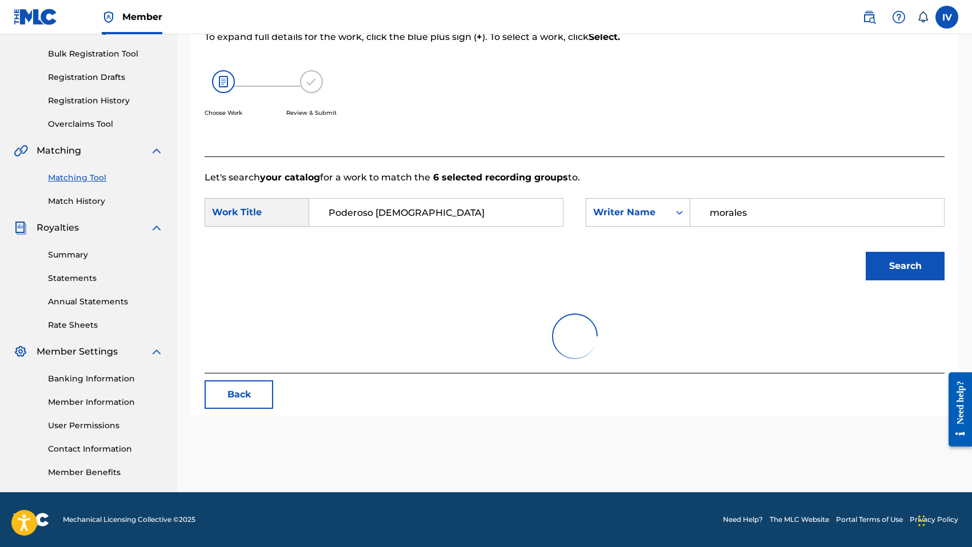
scroll to position [180, 0]
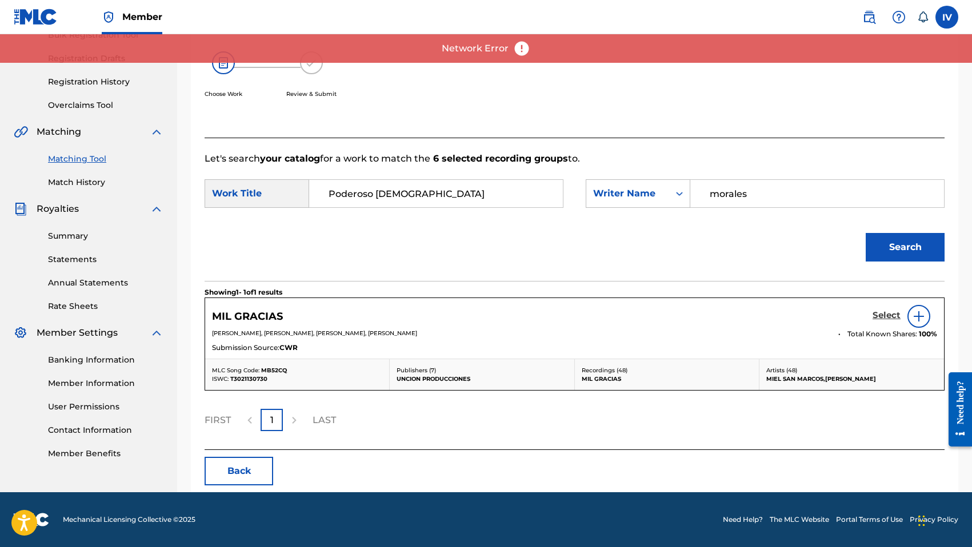
click at [877, 317] on h5 "Select" at bounding box center [886, 315] width 28 height 11
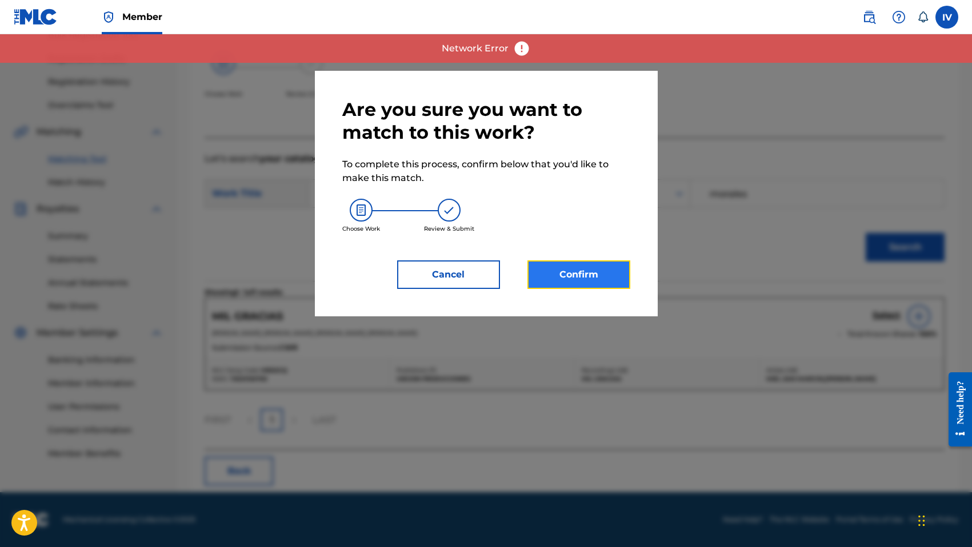
click at [570, 263] on button "Confirm" at bounding box center [578, 275] width 103 height 29
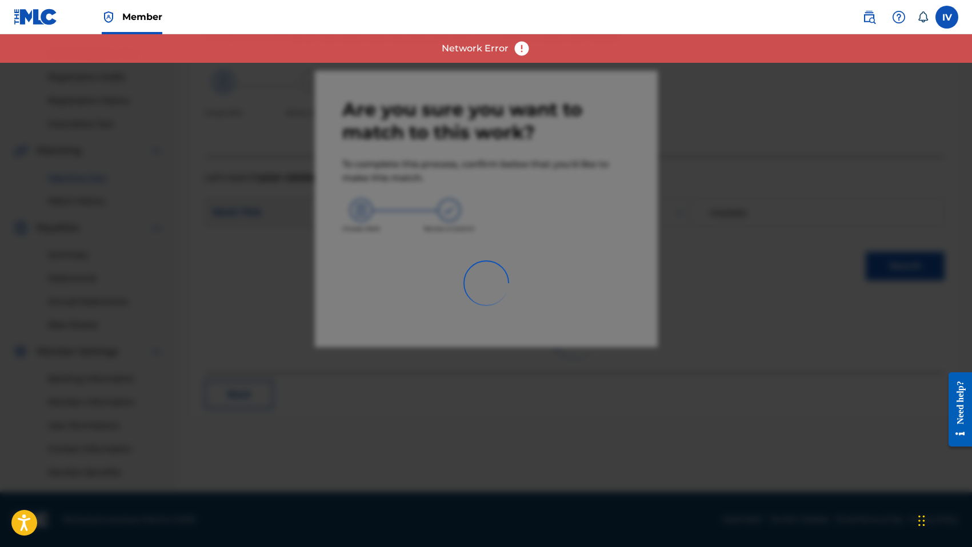
scroll to position [161, 0]
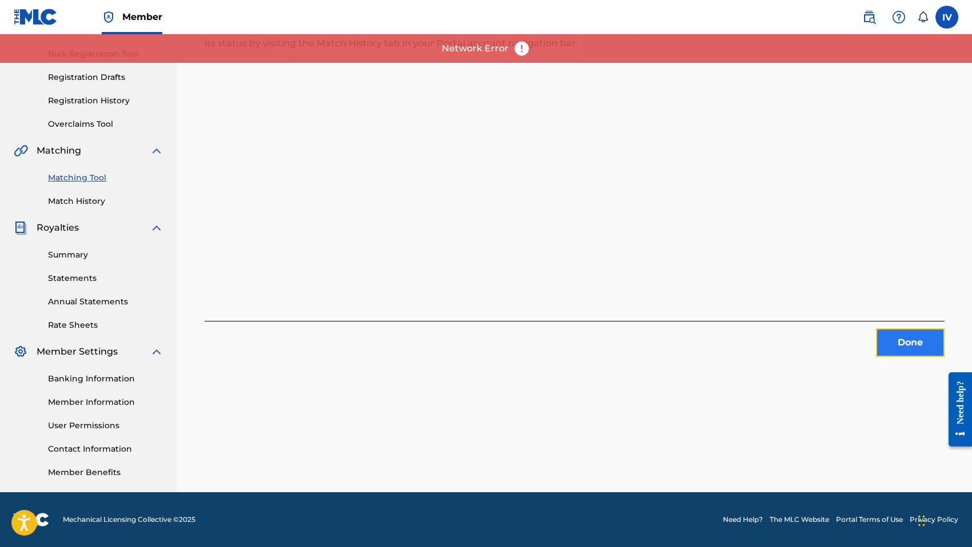
click at [878, 339] on button "Done" at bounding box center [910, 343] width 69 height 29
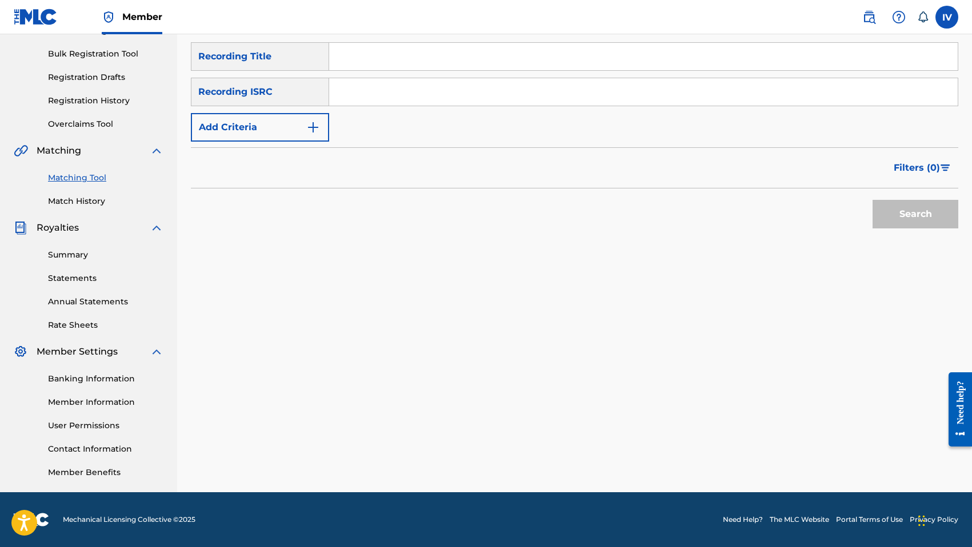
scroll to position [0, 0]
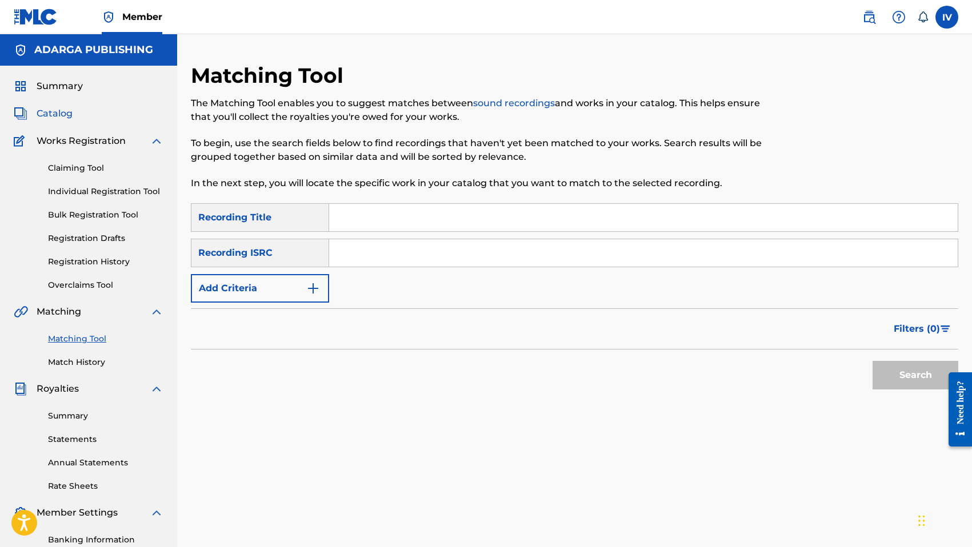
click at [55, 108] on span "Catalog" at bounding box center [55, 114] width 36 height 14
click at [369, 258] on input "Search Form" at bounding box center [643, 252] width 628 height 27
paste
type input "USANG2238135"
click at [872, 361] on button "Search" at bounding box center [915, 375] width 86 height 29
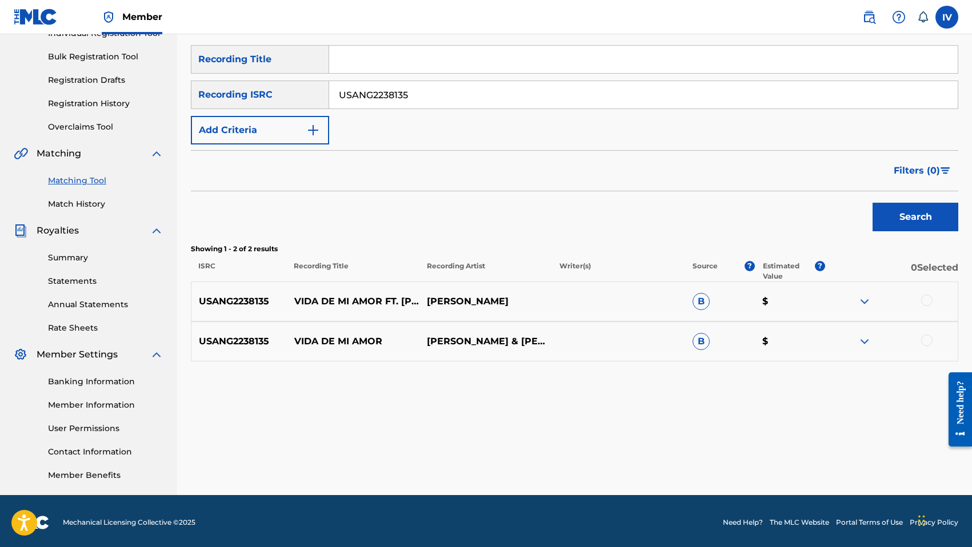
scroll to position [161, 0]
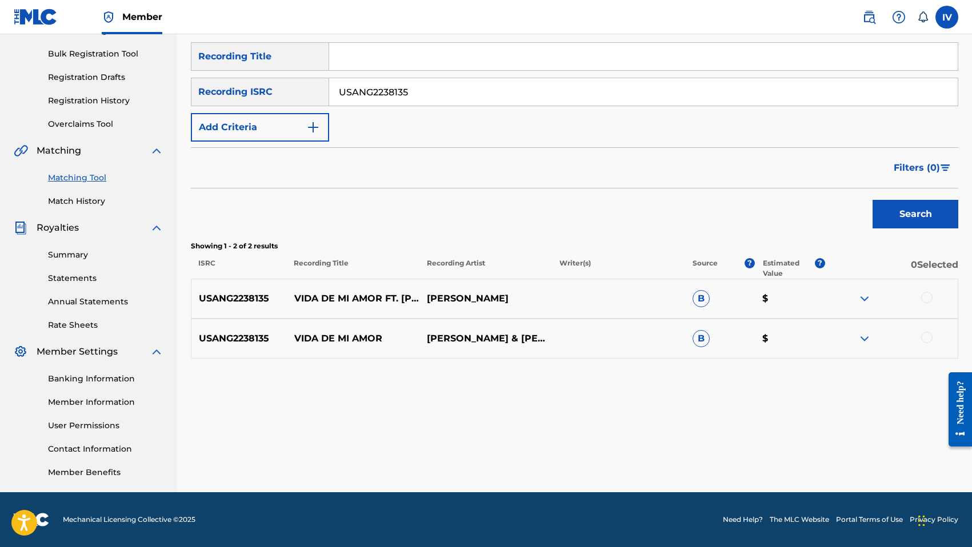
click at [334, 338] on p "VIDA DE MI AMOR" at bounding box center [353, 339] width 133 height 14
click at [410, 63] on input "Search Form" at bounding box center [643, 56] width 628 height 27
type input "VIDA DE MI AMOR"
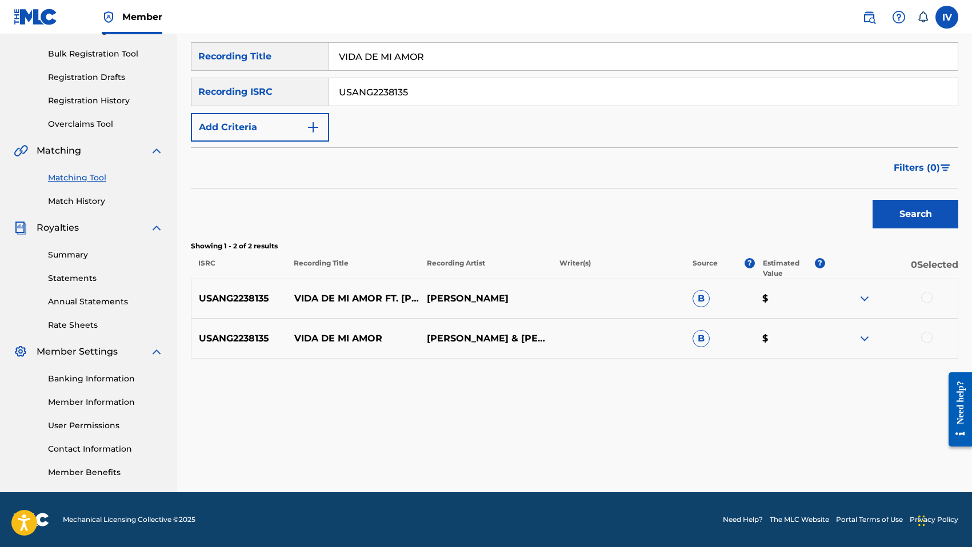
click at [408, 87] on input "USANG2238135" at bounding box center [643, 91] width 628 height 27
drag, startPoint x: 430, startPoint y: 295, endPoint x: 498, endPoint y: 295, distance: 68.0
click at [498, 295] on p "[PERSON_NAME]" at bounding box center [485, 299] width 133 height 14
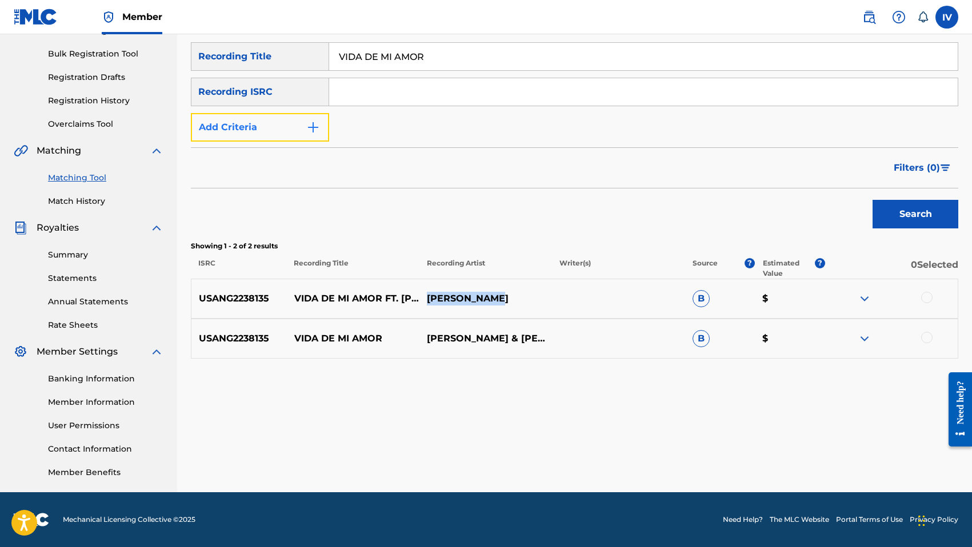
click at [285, 125] on button "Add Criteria" at bounding box center [260, 127] width 138 height 29
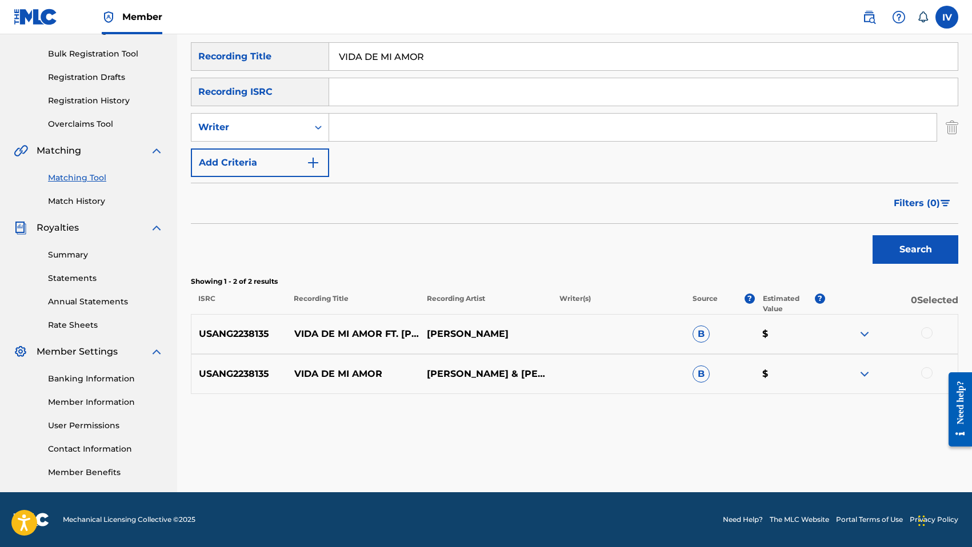
drag, startPoint x: 582, startPoint y: 194, endPoint x: 916, endPoint y: 322, distance: 357.6
click at [590, 194] on div "Filters ( 0 )" at bounding box center [574, 203] width 767 height 41
click at [924, 331] on div at bounding box center [926, 332] width 11 height 11
click at [928, 373] on div at bounding box center [926, 372] width 11 height 11
click at [291, 144] on div "SearchWithCriteria6547400f-fa61-4cf3-83f7-abaf768dbd7c Recording Title VIDA DE …" at bounding box center [574, 109] width 767 height 135
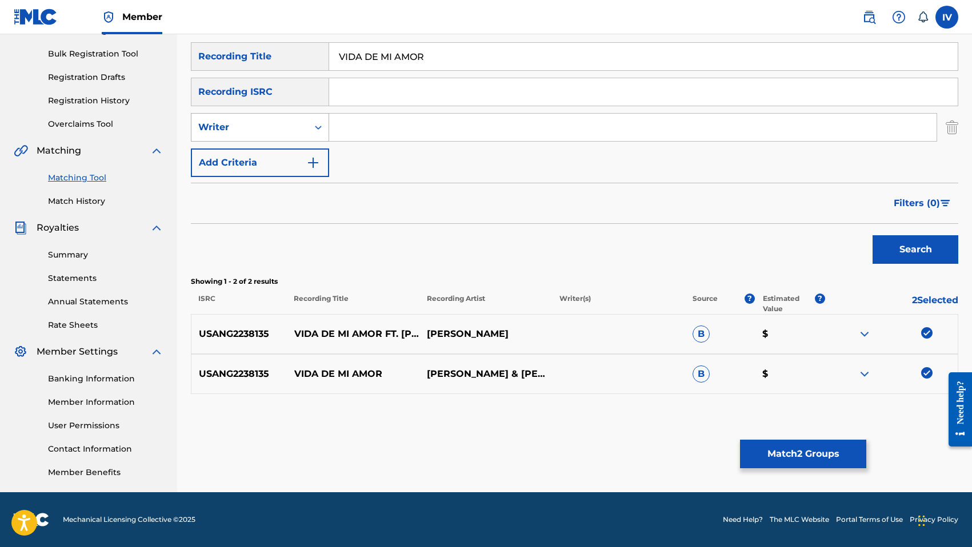
click at [278, 130] on div "Writer" at bounding box center [249, 128] width 103 height 14
click at [279, 149] on div "Recording Artist" at bounding box center [259, 156] width 137 height 29
click at [377, 127] on input "Search Form" at bounding box center [632, 127] width 607 height 27
click at [872, 235] on button "Search" at bounding box center [915, 249] width 86 height 29
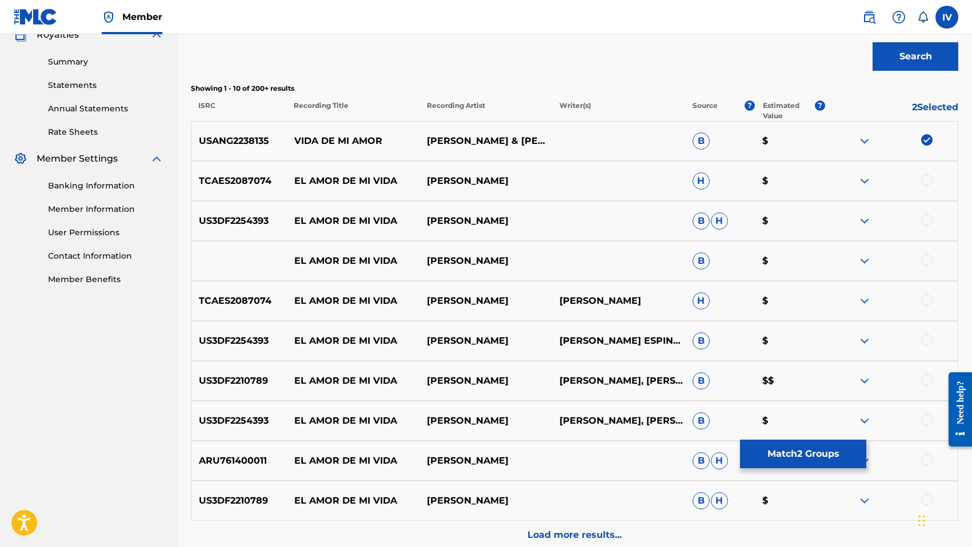
scroll to position [0, 0]
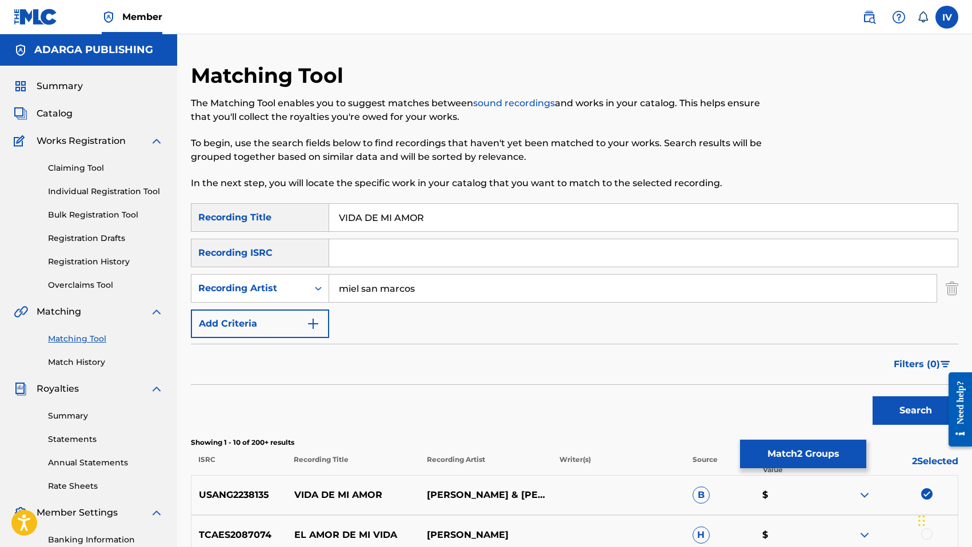
type input "miel san marcos"
click at [872, 396] on button "Search" at bounding box center [915, 410] width 86 height 29
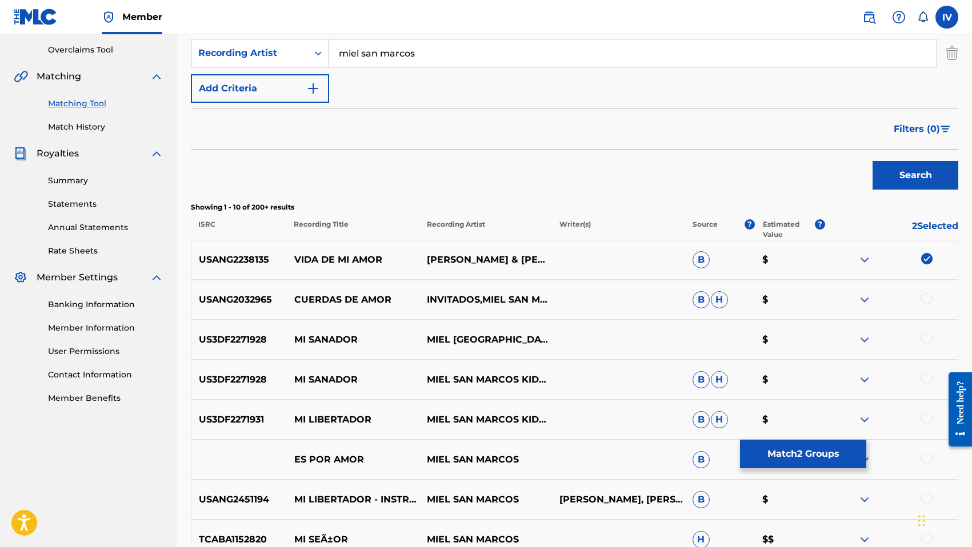
scroll to position [289, 0]
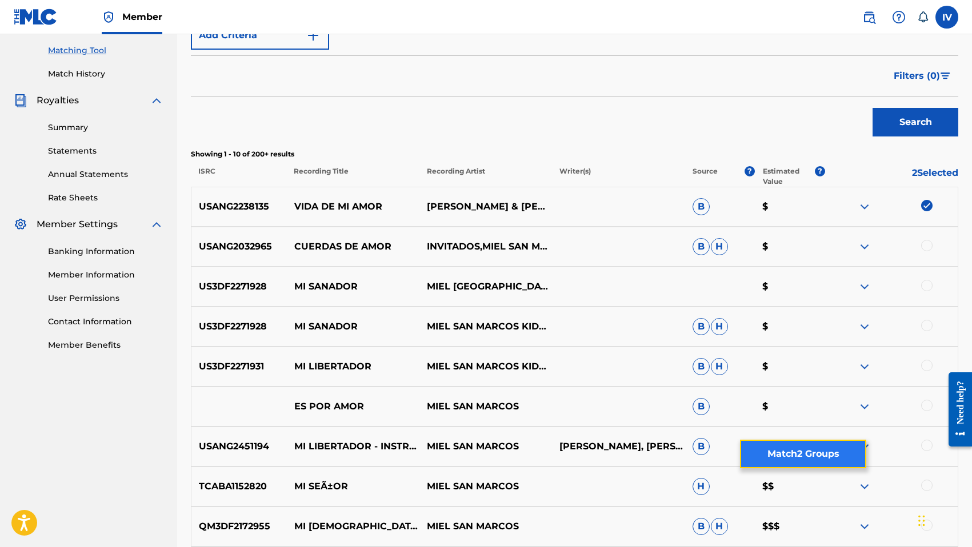
click at [770, 445] on button "Match 2 Groups" at bounding box center [803, 454] width 126 height 29
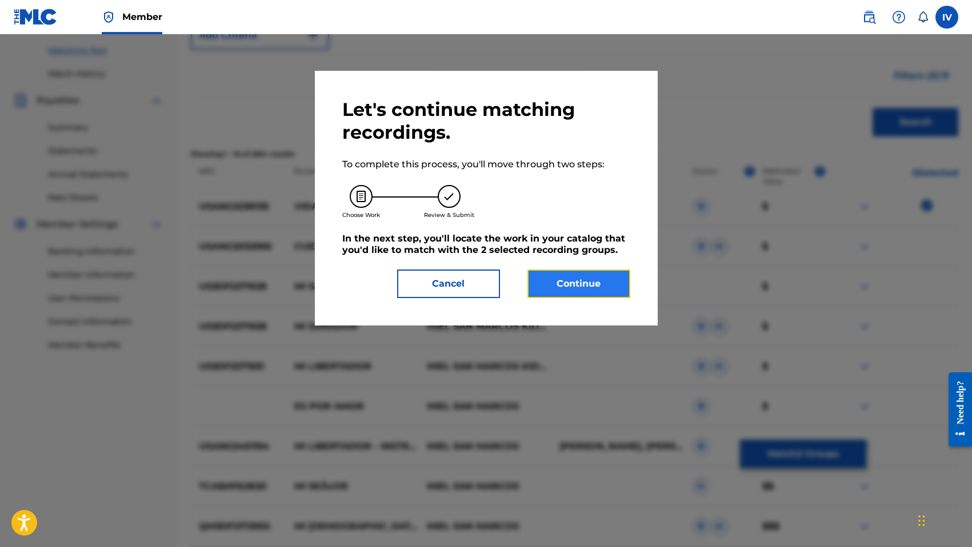
click at [574, 287] on button "Continue" at bounding box center [578, 284] width 103 height 29
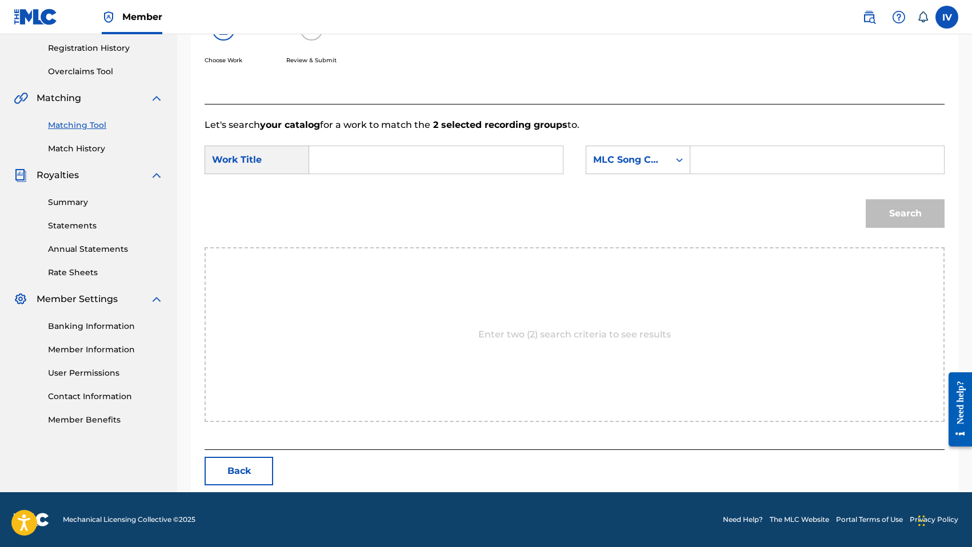
click at [471, 159] on input "Search Form" at bounding box center [436, 159] width 234 height 27
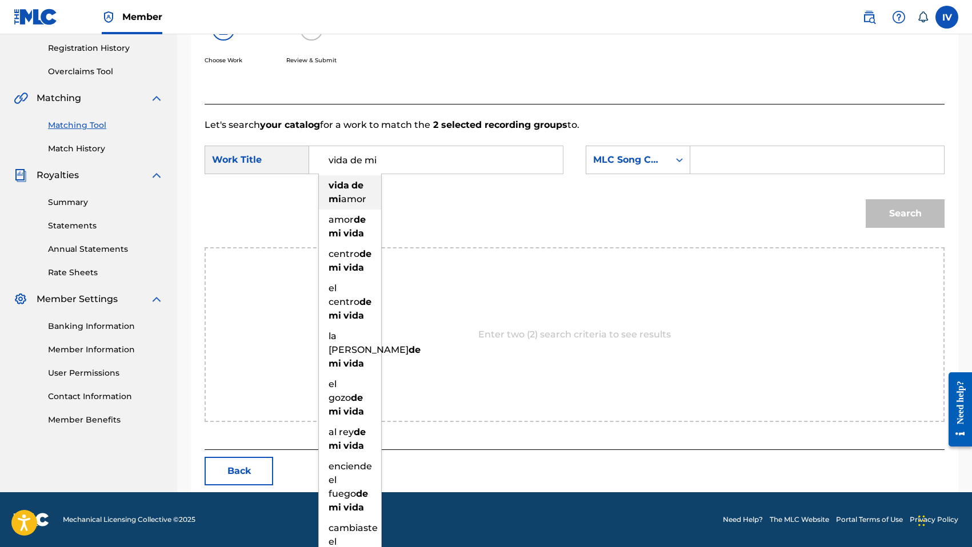
click at [368, 181] on div "vida de mi amor" at bounding box center [350, 192] width 62 height 34
type input "vida de mi amor"
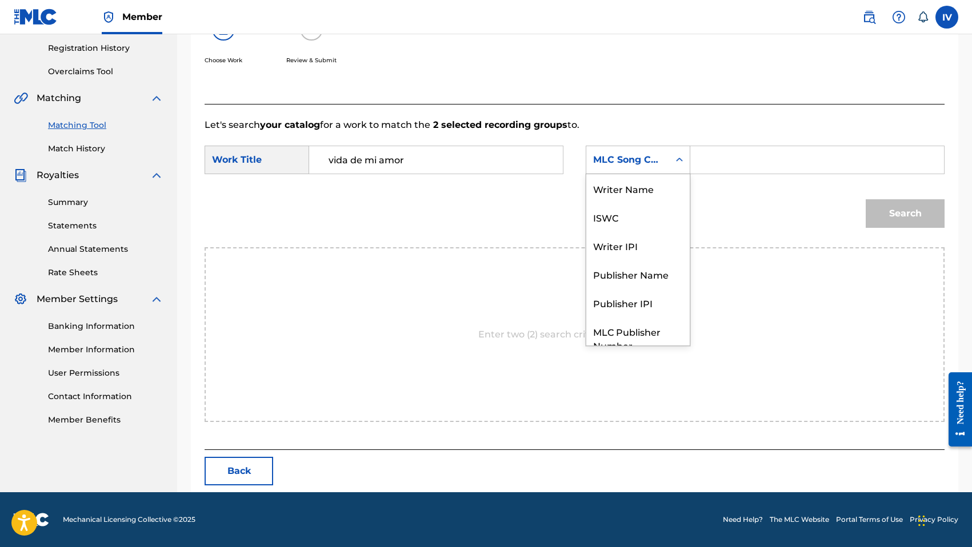
click at [604, 166] on div "MLC Song Code" at bounding box center [627, 160] width 69 height 14
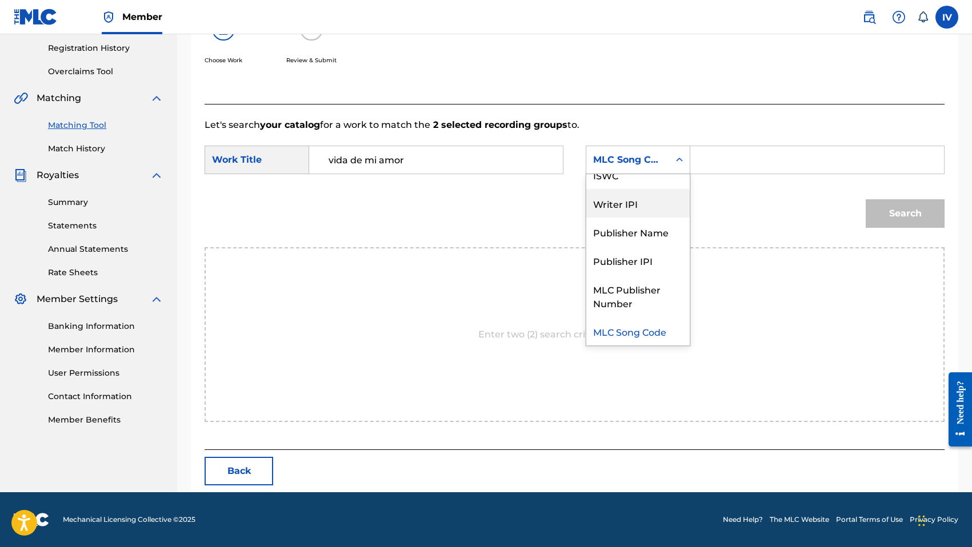
scroll to position [0, 0]
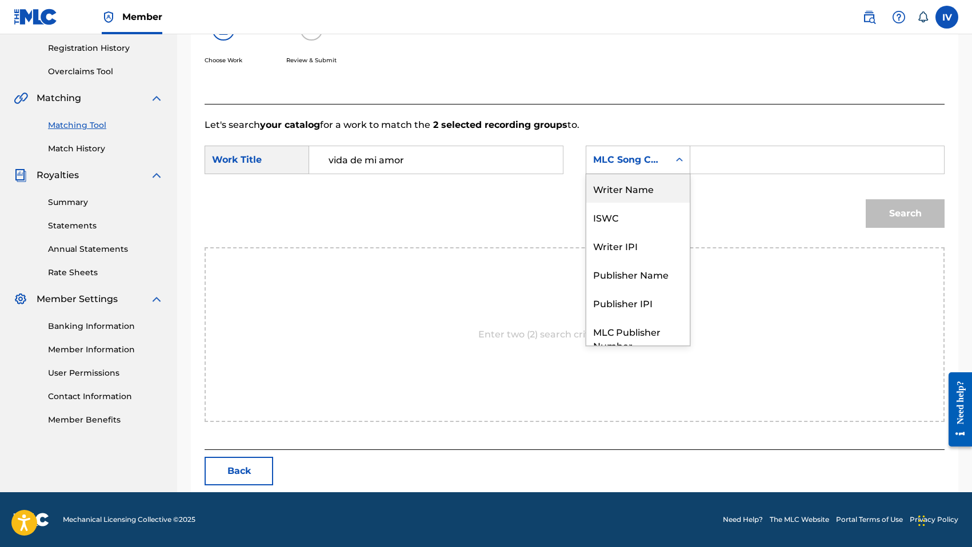
click at [608, 187] on div "Writer Name" at bounding box center [637, 188] width 103 height 29
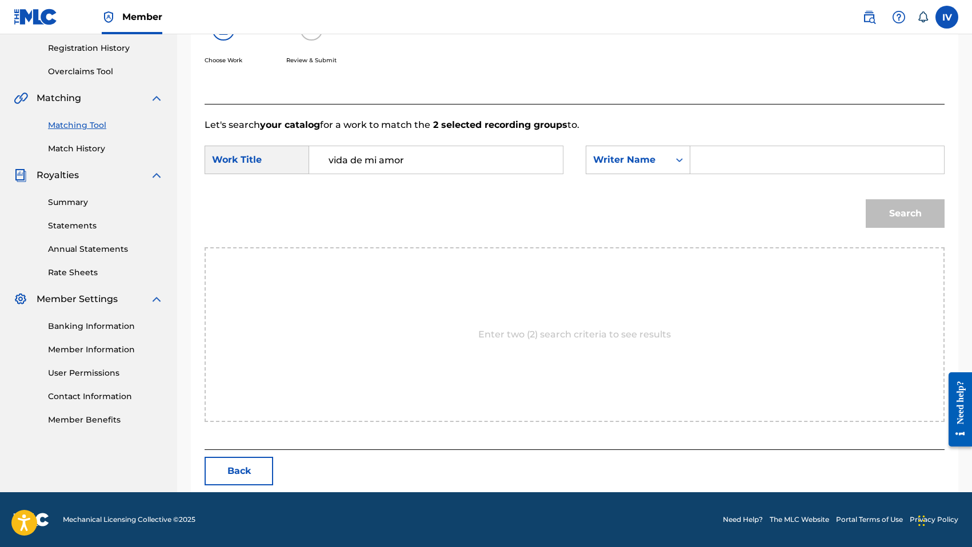
click at [747, 133] on form "SearchWithCriteria829d4350-4a9e-49d1-967a-14376c3bea2e Work Title vida de mi am…" at bounding box center [575, 189] width 740 height 115
click at [730, 166] on input "Search Form" at bounding box center [817, 159] width 234 height 27
type input "morales"
click at [866, 199] on button "Search" at bounding box center [905, 213] width 79 height 29
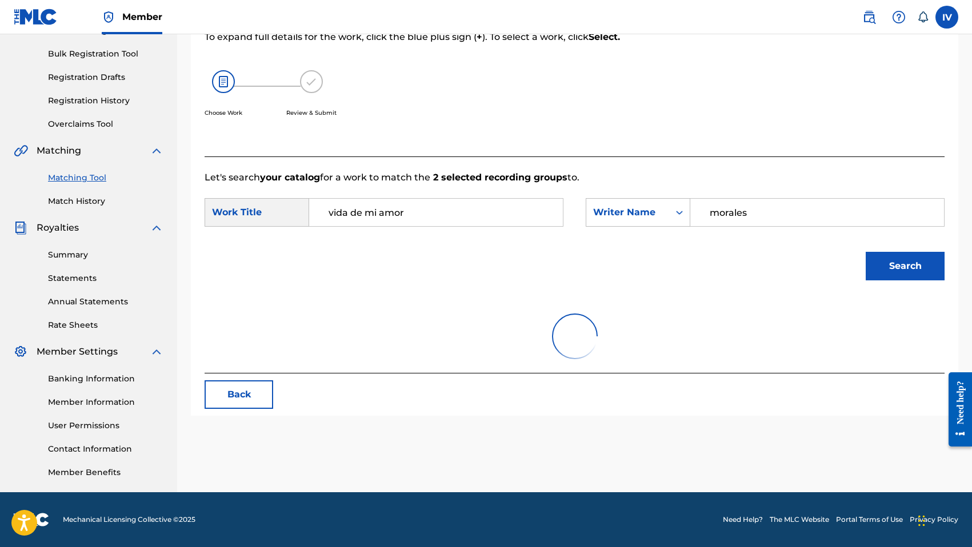
scroll to position [214, 0]
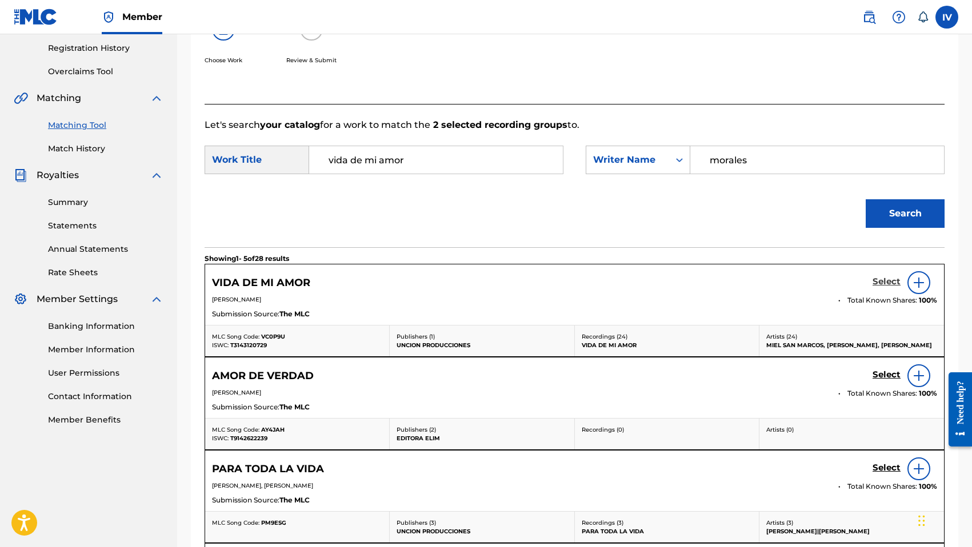
click at [884, 282] on h5 "Select" at bounding box center [886, 282] width 28 height 11
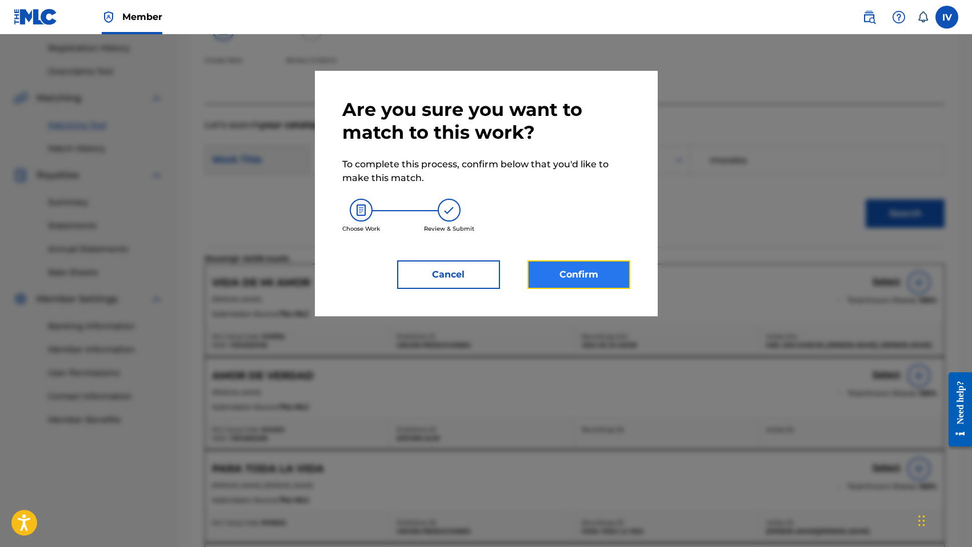
click at [577, 274] on button "Confirm" at bounding box center [578, 275] width 103 height 29
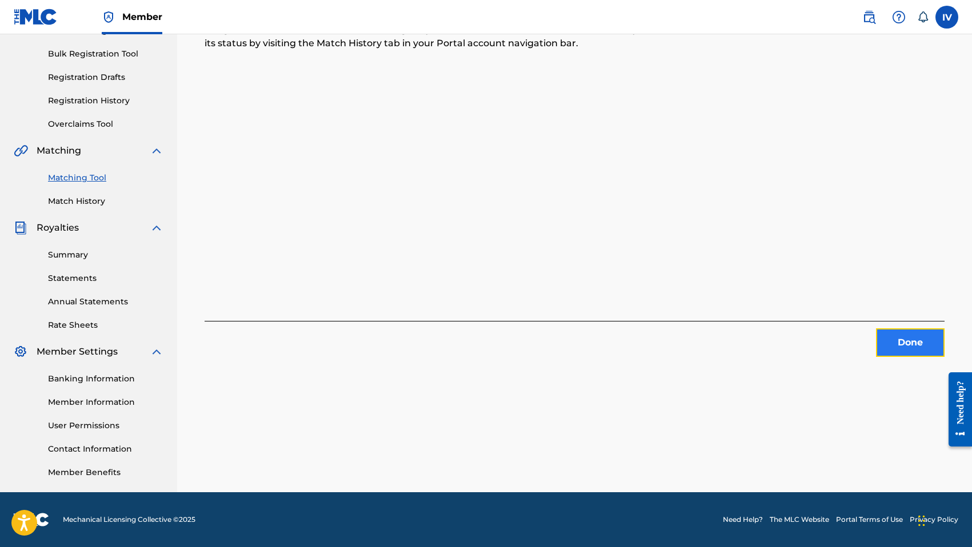
click at [904, 342] on button "Done" at bounding box center [910, 343] width 69 height 29
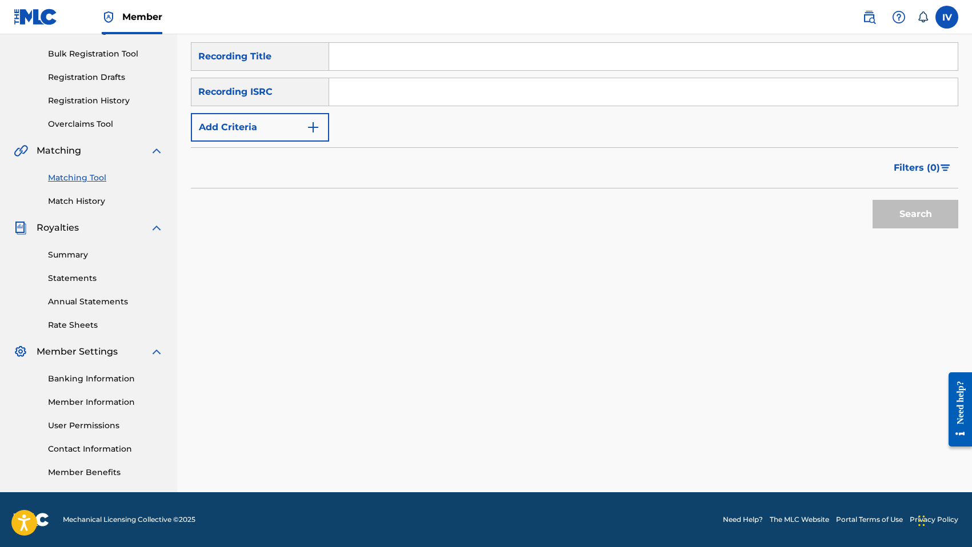
click at [392, 95] on input "Search Form" at bounding box center [643, 91] width 628 height 27
type input "USANG2202673"
click at [872, 200] on button "Search" at bounding box center [915, 214] width 86 height 29
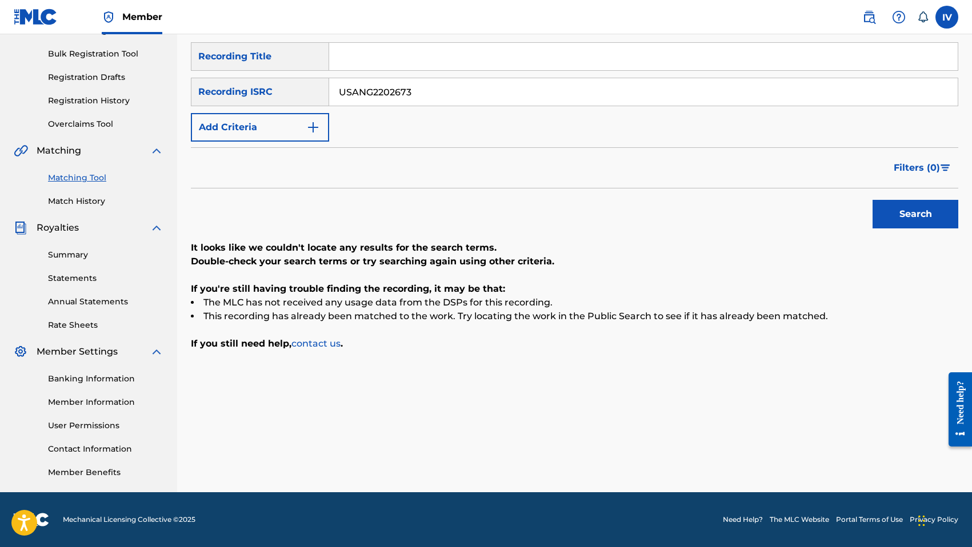
click at [365, 59] on input "Search Form" at bounding box center [643, 56] width 628 height 27
type input "Levántate Guate"
click at [872, 200] on button "Search" at bounding box center [915, 214] width 86 height 29
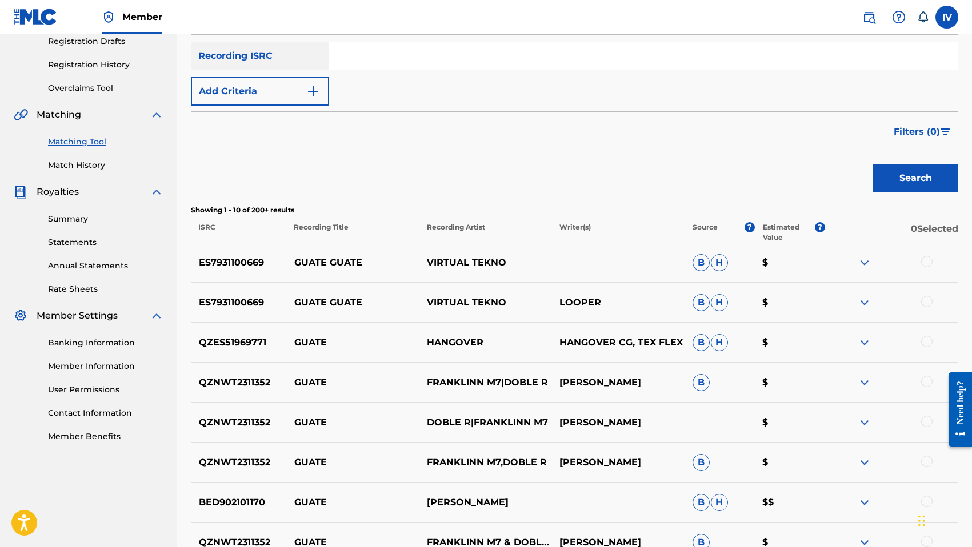
scroll to position [176, 0]
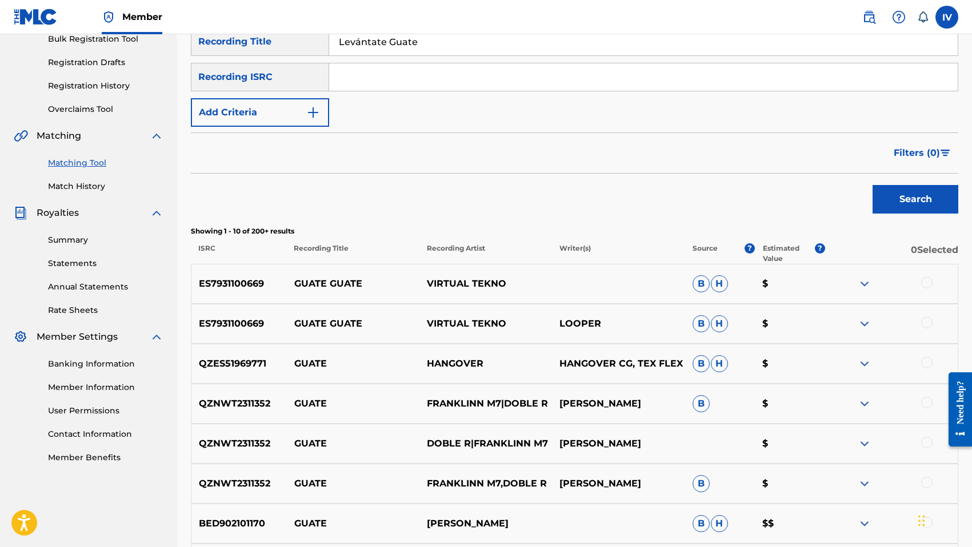
click at [406, 47] on input "Levántate Guate" at bounding box center [643, 41] width 628 height 27
type input "QZGXC2300288"
click at [872, 185] on button "Search" at bounding box center [915, 199] width 86 height 29
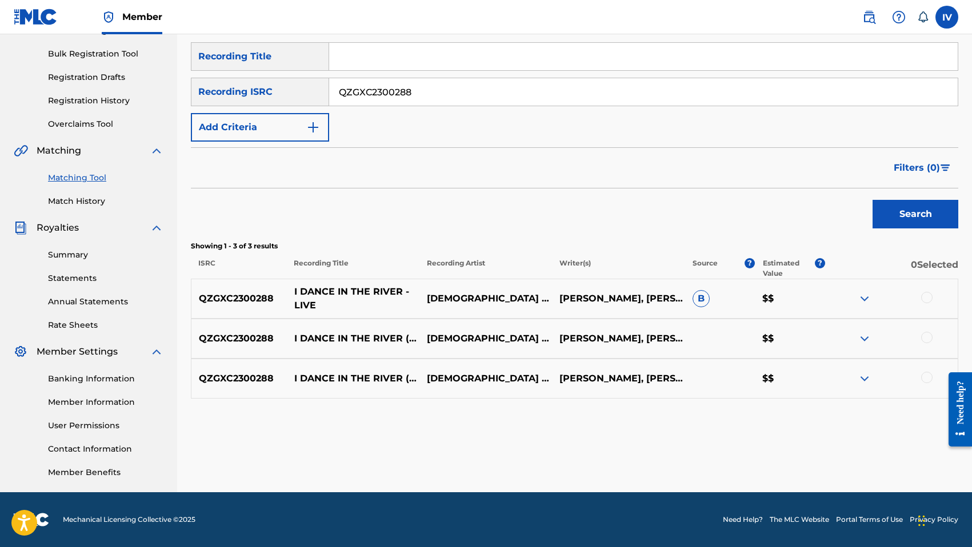
click at [375, 306] on p "I DANCE IN THE RIVER - LIVE" at bounding box center [353, 298] width 133 height 27
click at [363, 294] on p "I DANCE IN THE RIVER - LIVE" at bounding box center [353, 298] width 133 height 27
click at [406, 61] on input "Search Form" at bounding box center [643, 56] width 628 height 27
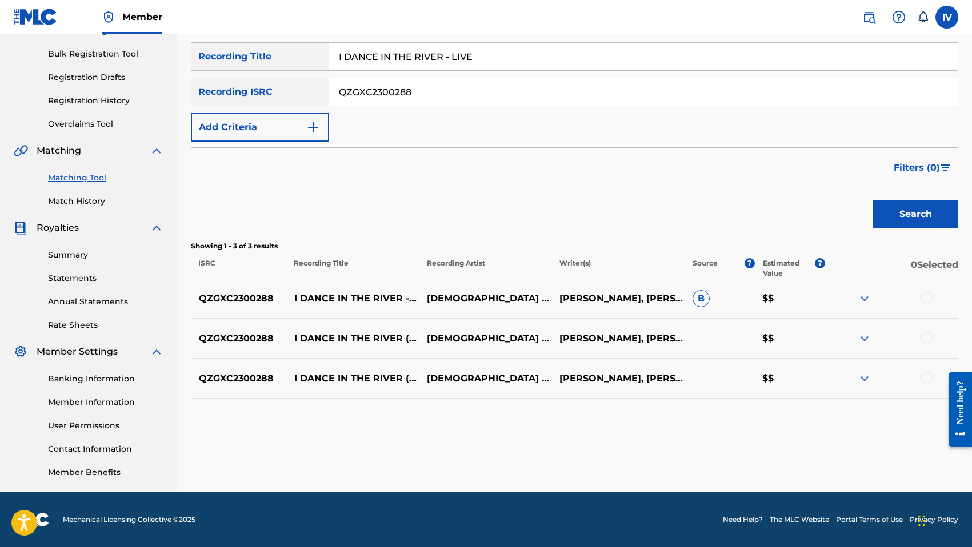
type input "I DANCE IN THE RIVER - LIVE"
click at [924, 296] on div at bounding box center [926, 297] width 11 height 11
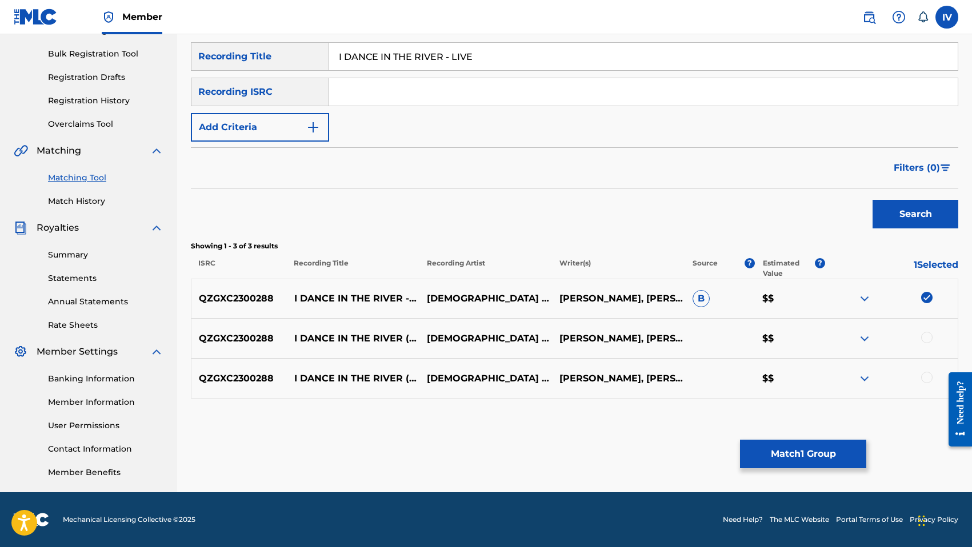
click at [927, 339] on div at bounding box center [926, 337] width 11 height 11
click at [927, 375] on div at bounding box center [926, 377] width 11 height 11
click at [458, 295] on p "[DEMOGRAPHIC_DATA] FOR THE NATIONS WORSHIP,[PERSON_NAME]" at bounding box center [485, 298] width 133 height 55
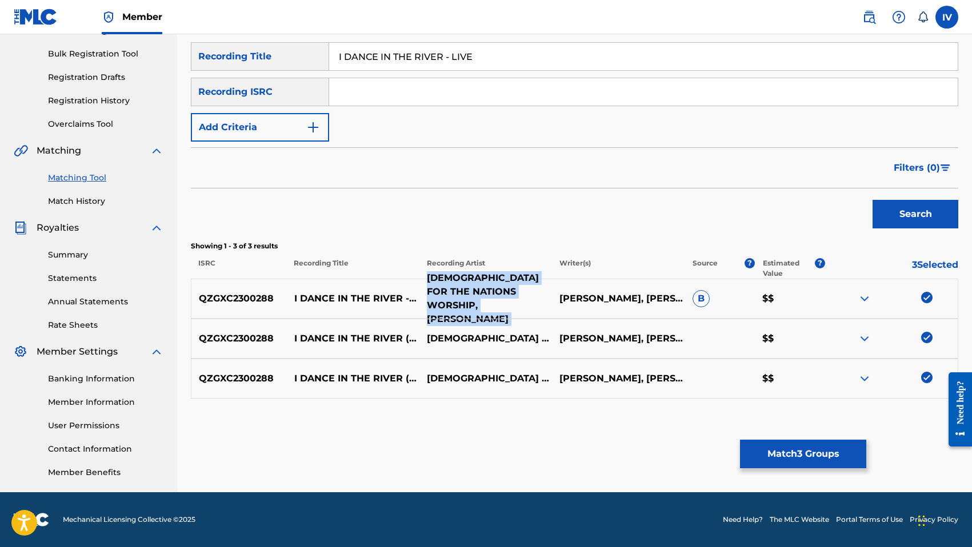
click at [458, 295] on p "[DEMOGRAPHIC_DATA] FOR THE NATIONS WORSHIP,[PERSON_NAME]" at bounding box center [485, 298] width 133 height 55
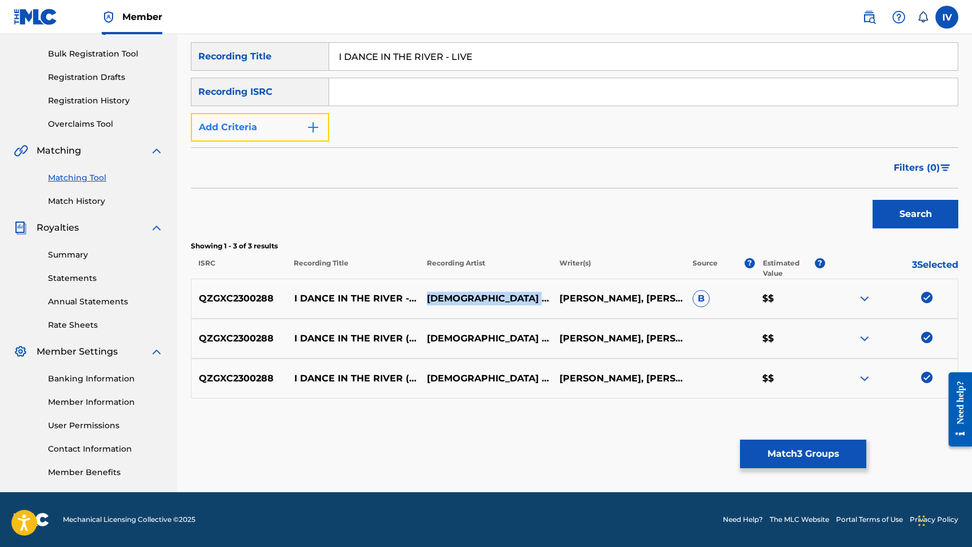
click at [272, 129] on button "Add Criteria" at bounding box center [260, 127] width 138 height 29
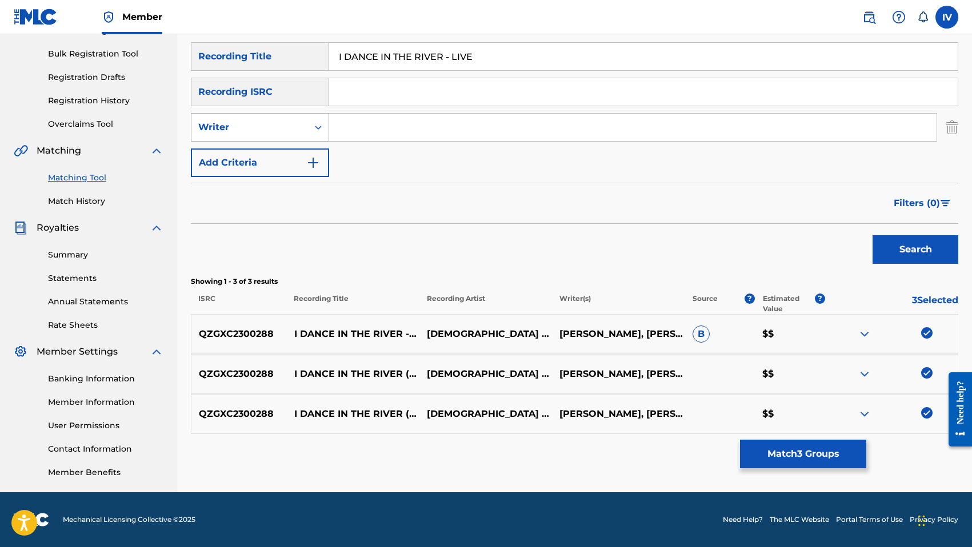
click at [257, 136] on div "Writer" at bounding box center [249, 128] width 117 height 22
click at [255, 159] on div "Recording Artist" at bounding box center [259, 156] width 137 height 29
click at [378, 122] on input "Search Form" at bounding box center [632, 127] width 607 height 27
click at [461, 129] on input "[DEMOGRAPHIC_DATA] FOR THE NATIONS WORSHIP,[PERSON_NAME]" at bounding box center [632, 127] width 607 height 27
type input "[DEMOGRAPHIC_DATA] FOR THE NATIONS"
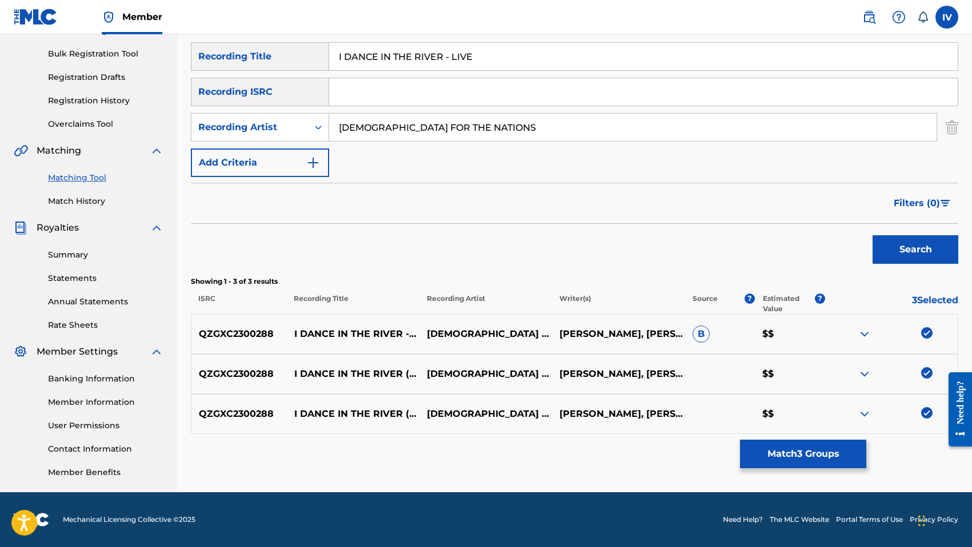
click at [872, 235] on button "Search" at bounding box center [915, 249] width 86 height 29
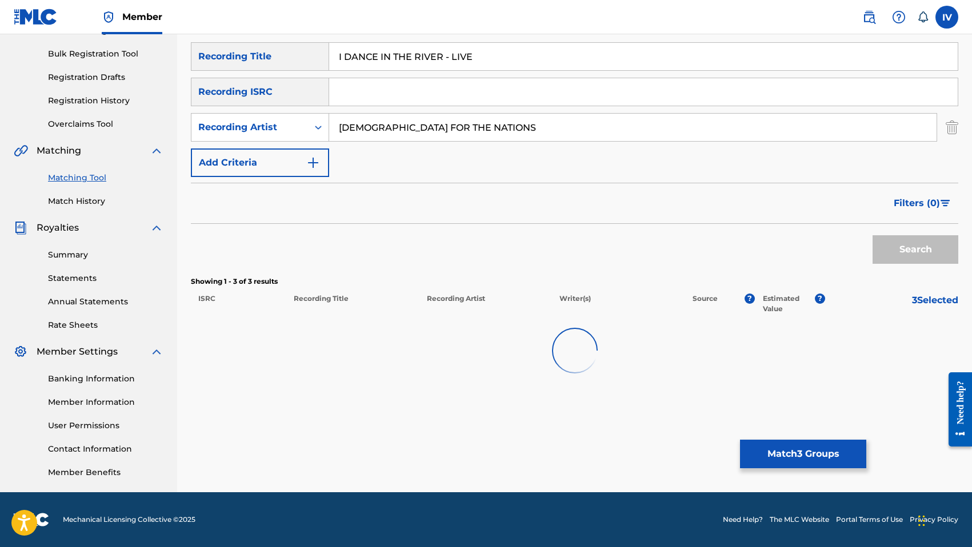
drag, startPoint x: 442, startPoint y: 54, endPoint x: 512, endPoint y: 59, distance: 70.5
click at [505, 58] on input "I DANCE IN THE RIVER - LIVE" at bounding box center [643, 56] width 628 height 27
type input "I DANCE IN THE RIVER"
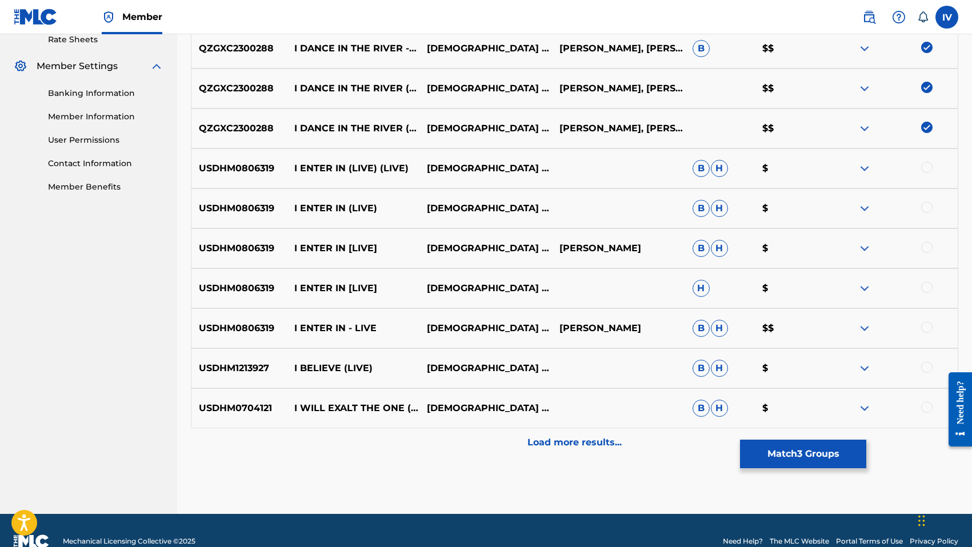
scroll to position [454, 0]
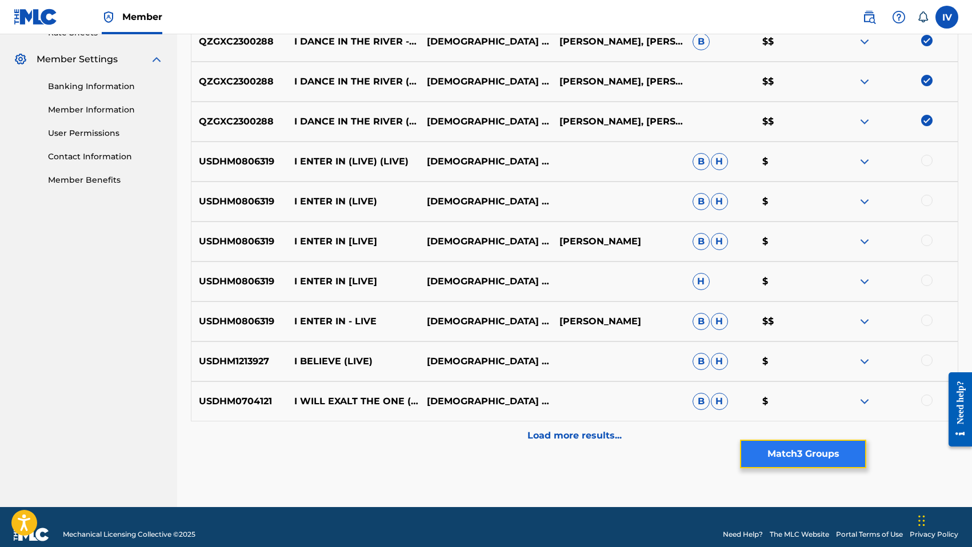
click at [761, 445] on button "Match 3 Groups" at bounding box center [803, 454] width 126 height 29
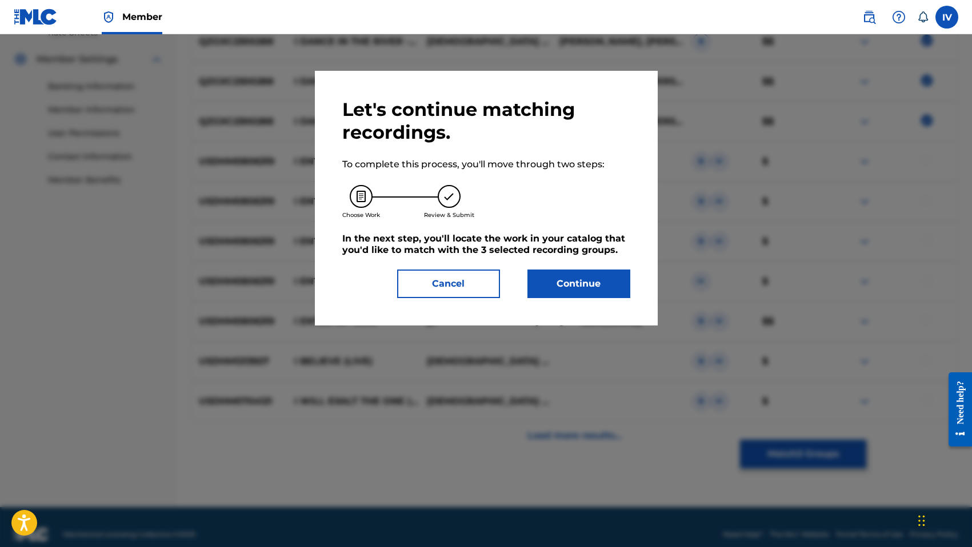
click at [546, 269] on div "Let's continue matching recordings. To complete this process, you'll move throu…" at bounding box center [486, 198] width 288 height 200
click at [544, 275] on button "Continue" at bounding box center [578, 284] width 103 height 29
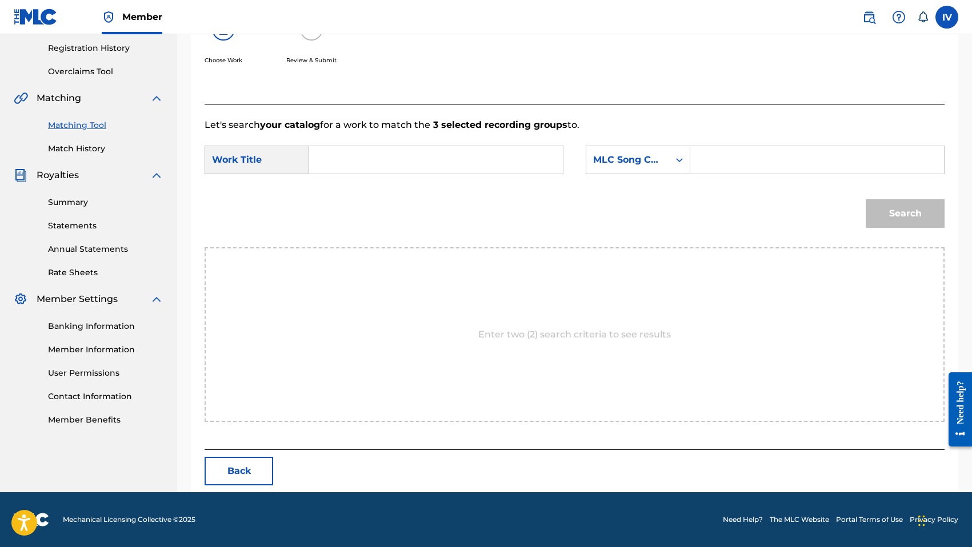
click at [476, 165] on input "Search Form" at bounding box center [436, 159] width 234 height 27
click at [377, 202] on div "danzo en el rio (en vivo)" at bounding box center [350, 199] width 62 height 48
type input "danzo en el rio (en vivo)"
click at [632, 162] on div "MLC Song Code" at bounding box center [627, 160] width 69 height 14
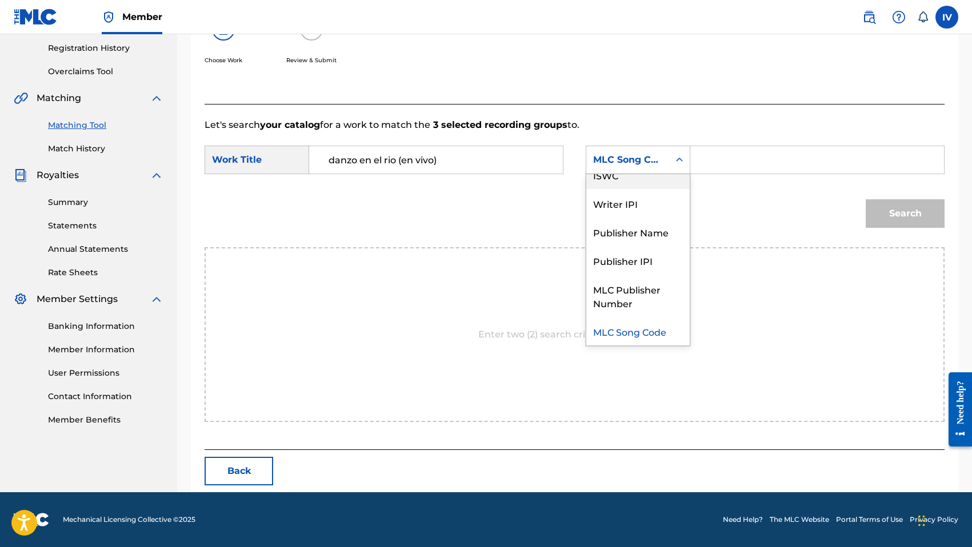
scroll to position [0, 0]
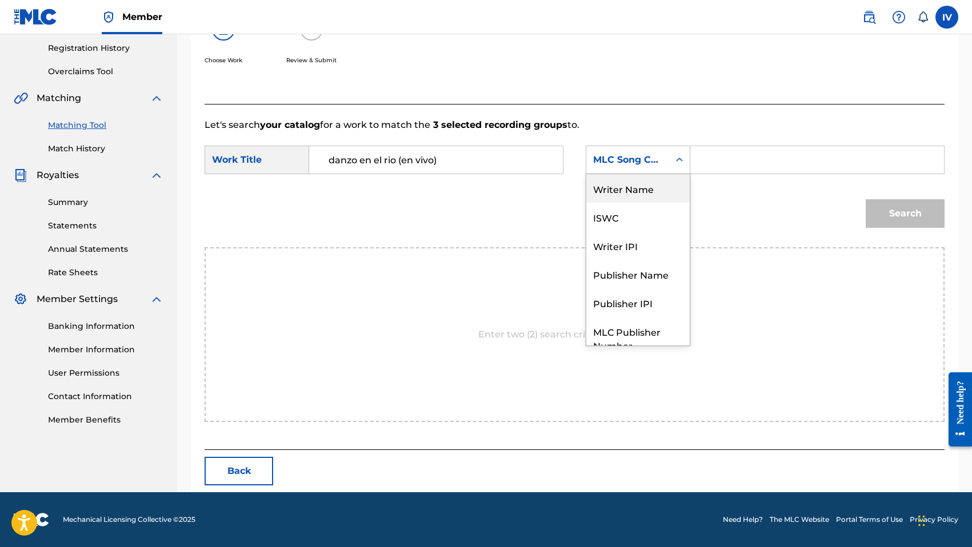
click at [617, 185] on div "Writer Name" at bounding box center [637, 188] width 103 height 29
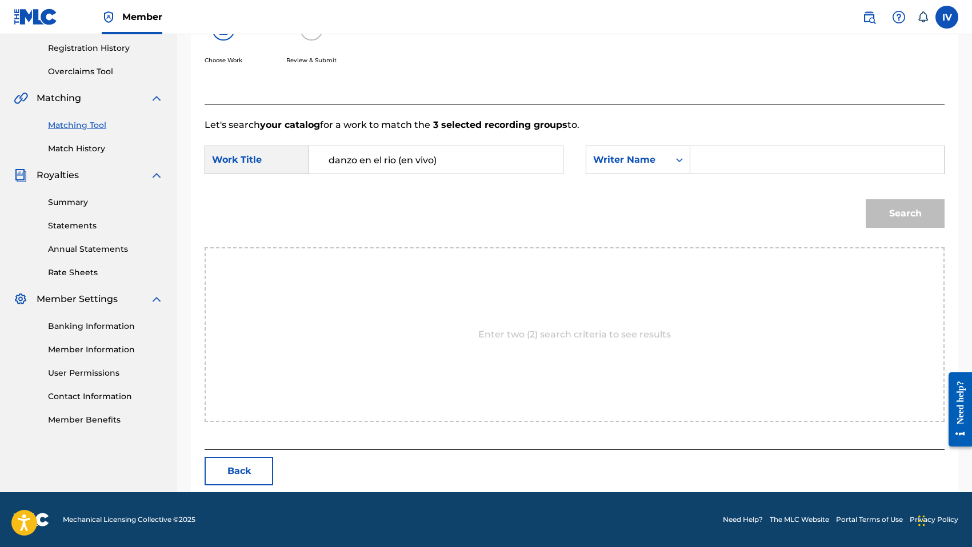
click at [736, 155] on input "Search Form" at bounding box center [817, 159] width 234 height 27
type input "morales"
click at [866, 199] on button "Search" at bounding box center [905, 213] width 79 height 29
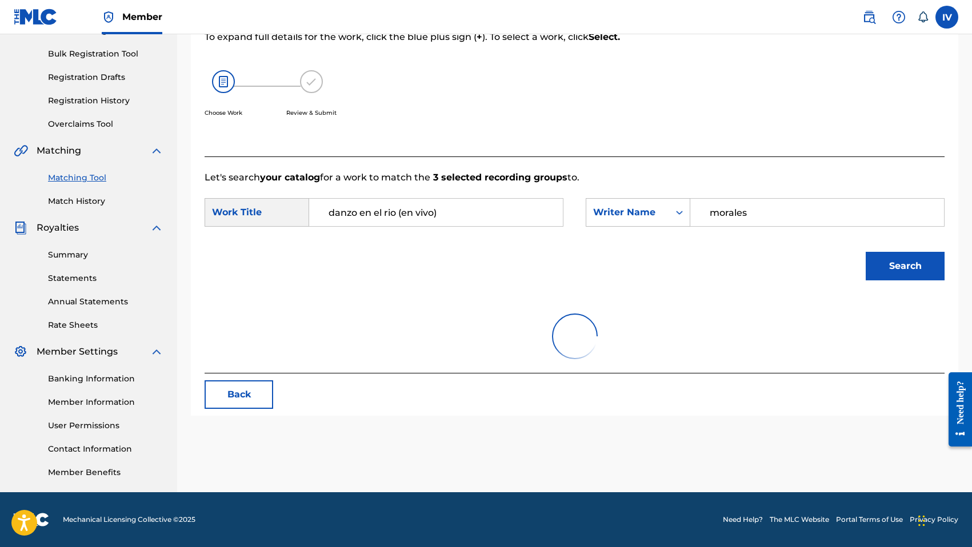
scroll to position [214, 0]
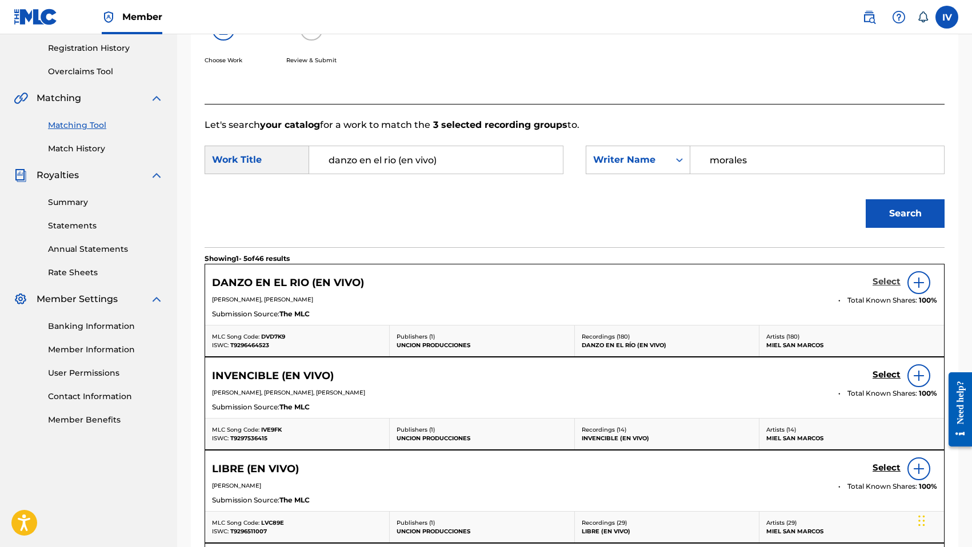
click at [881, 283] on h5 "Select" at bounding box center [886, 282] width 28 height 11
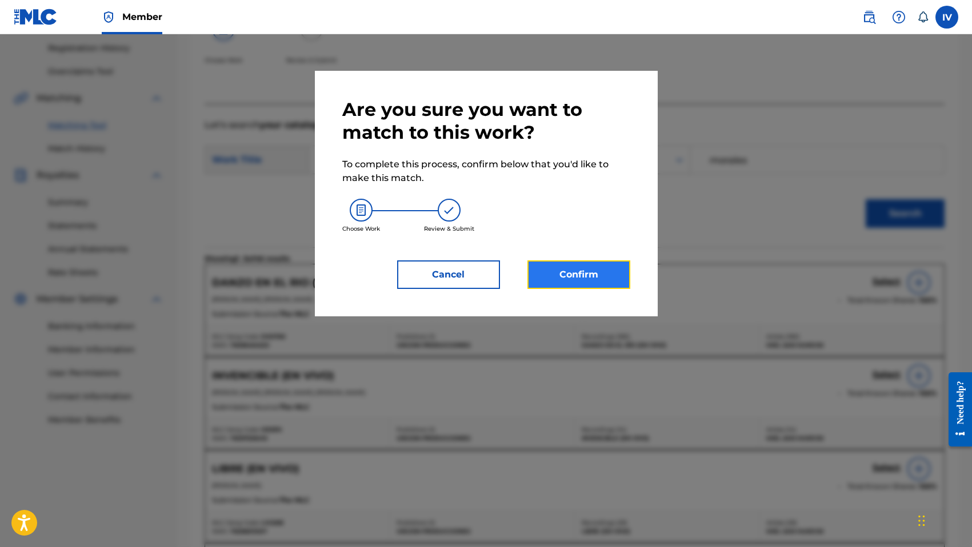
click at [594, 279] on button "Confirm" at bounding box center [578, 275] width 103 height 29
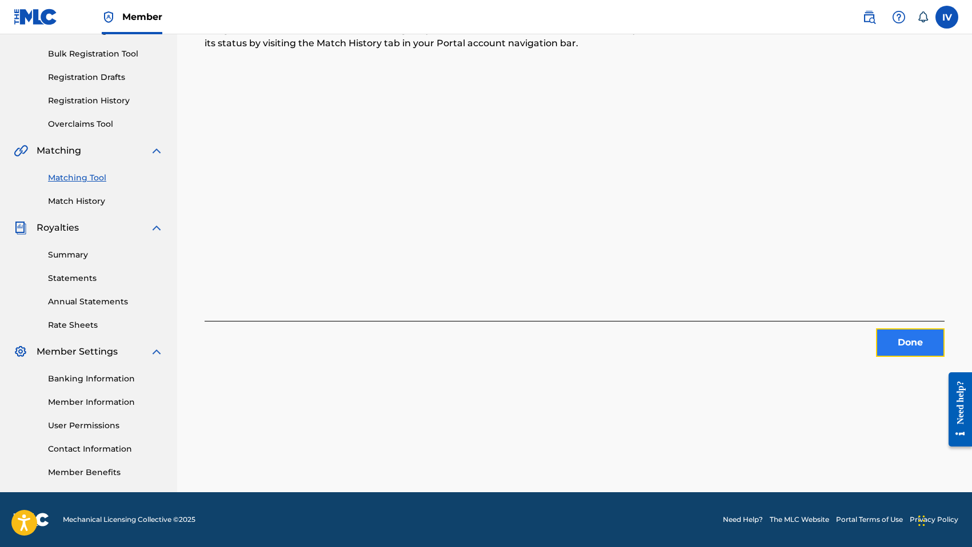
click at [890, 339] on button "Done" at bounding box center [910, 343] width 69 height 29
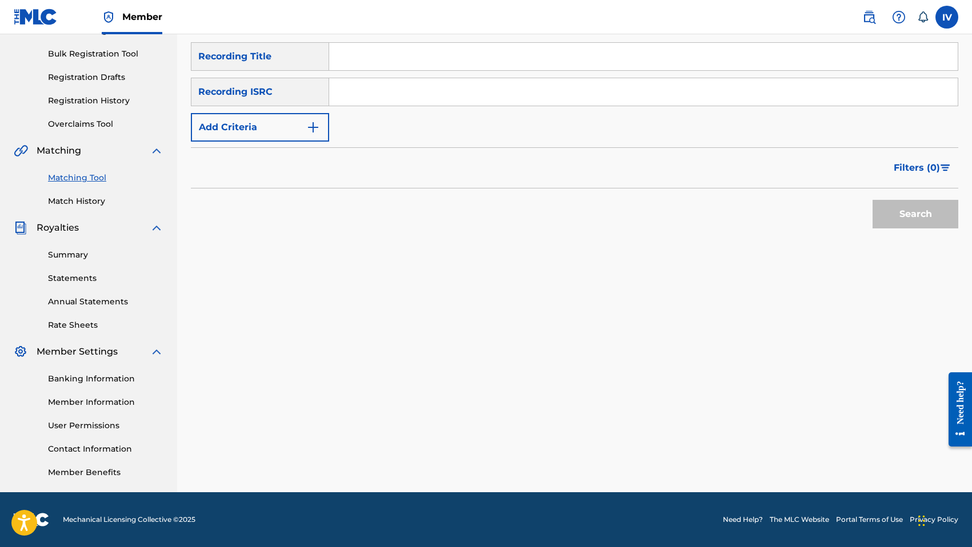
drag, startPoint x: 557, startPoint y: 98, endPoint x: 588, endPoint y: 33, distance: 72.1
click at [557, 97] on input "Search Form" at bounding box center [643, 91] width 628 height 27
type input "QZGXC2300307"
click at [872, 200] on button "Search" at bounding box center [915, 214] width 86 height 29
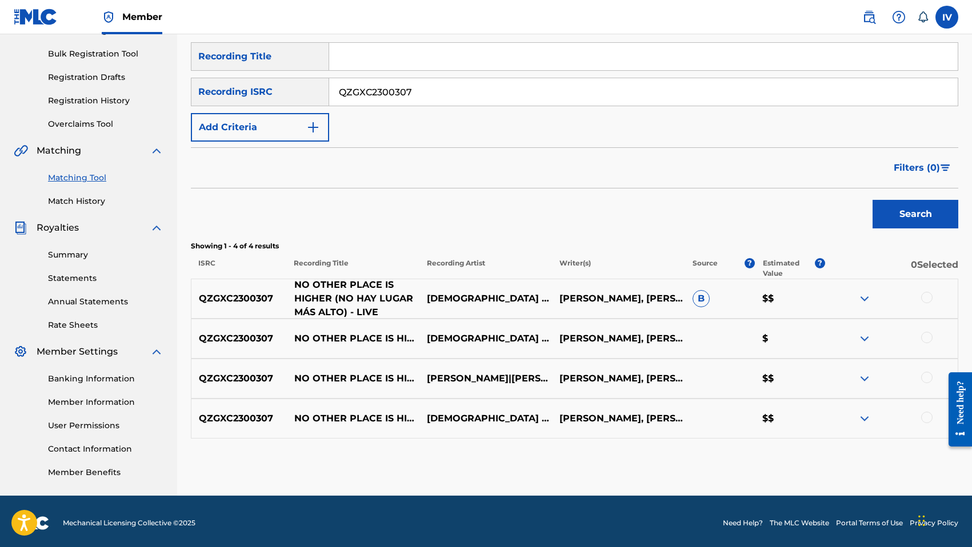
click at [371, 301] on p "NO OTHER PLACE IS HIGHER (NO HAY LUGAR MÁS ALTO) - LIVE" at bounding box center [353, 298] width 133 height 41
click at [394, 58] on input "Search Form" at bounding box center [643, 56] width 628 height 27
click at [470, 57] on input "NO OTHER PLACE IS HIGHER (NO HAY LUGAR MÁS ALTO) - LIVE" at bounding box center [643, 56] width 628 height 27
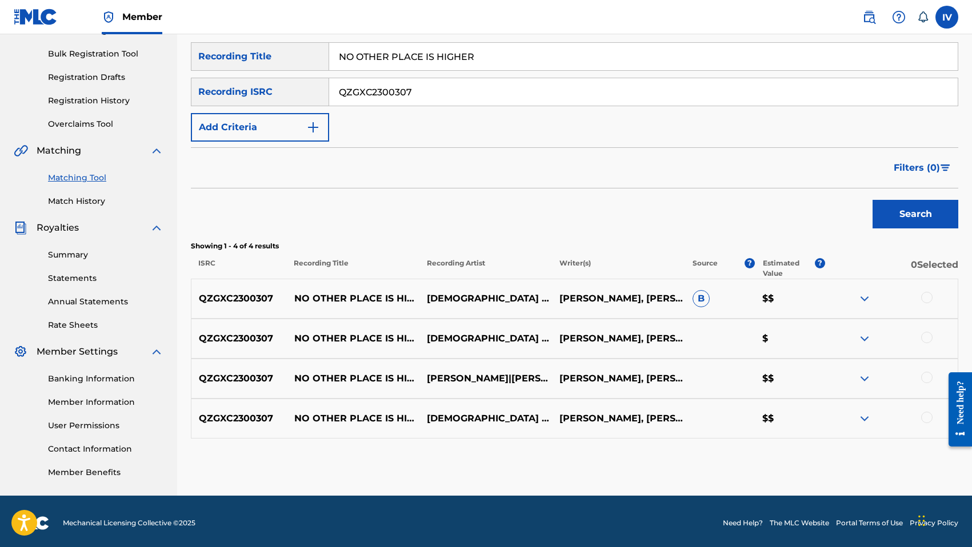
type input "NO OTHER PLACE IS HIGHER"
click at [416, 90] on input "QZGXC2300307" at bounding box center [643, 91] width 628 height 27
click at [930, 297] on div at bounding box center [926, 297] width 11 height 11
click at [928, 333] on div at bounding box center [926, 337] width 11 height 11
click at [926, 371] on div "QZGXC2300307 NO OTHER PLACE IS HIGHER (NO HAY LUGAR MÁS ALTO) [FEAT. [PERSON_NA…" at bounding box center [574, 379] width 767 height 40
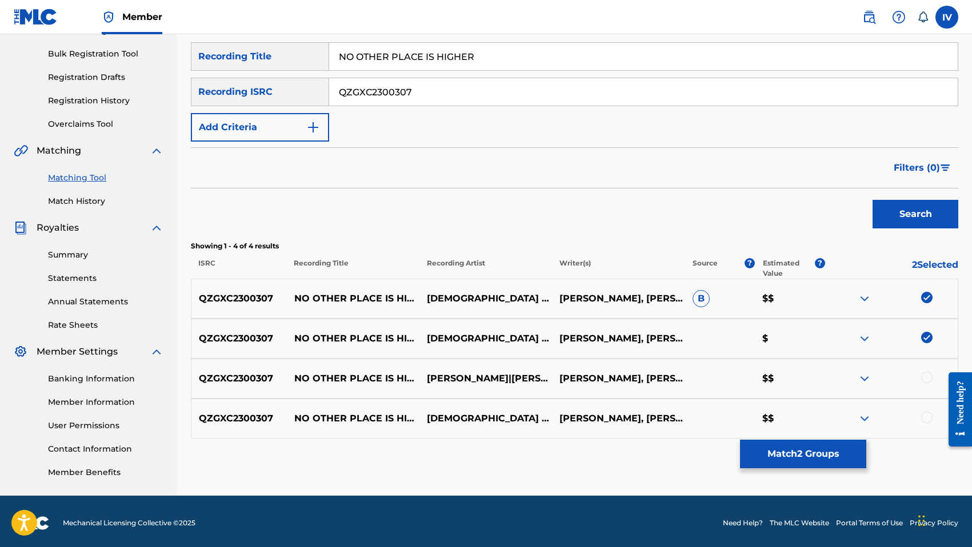
click at [926, 378] on div at bounding box center [926, 377] width 11 height 11
click at [926, 416] on div at bounding box center [926, 417] width 11 height 11
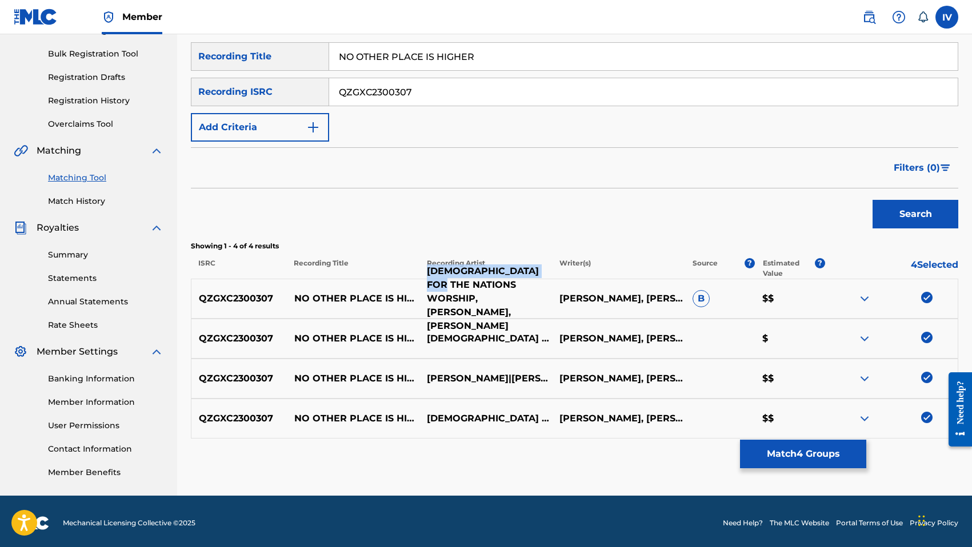
drag, startPoint x: 428, startPoint y: 289, endPoint x: 468, endPoint y: 297, distance: 40.8
click at [468, 297] on p "[DEMOGRAPHIC_DATA] FOR THE NATIONS WORSHIP,[PERSON_NAME],[PERSON_NAME]" at bounding box center [485, 299] width 133 height 69
click at [365, 93] on input "QZGXC2300307" at bounding box center [643, 91] width 628 height 27
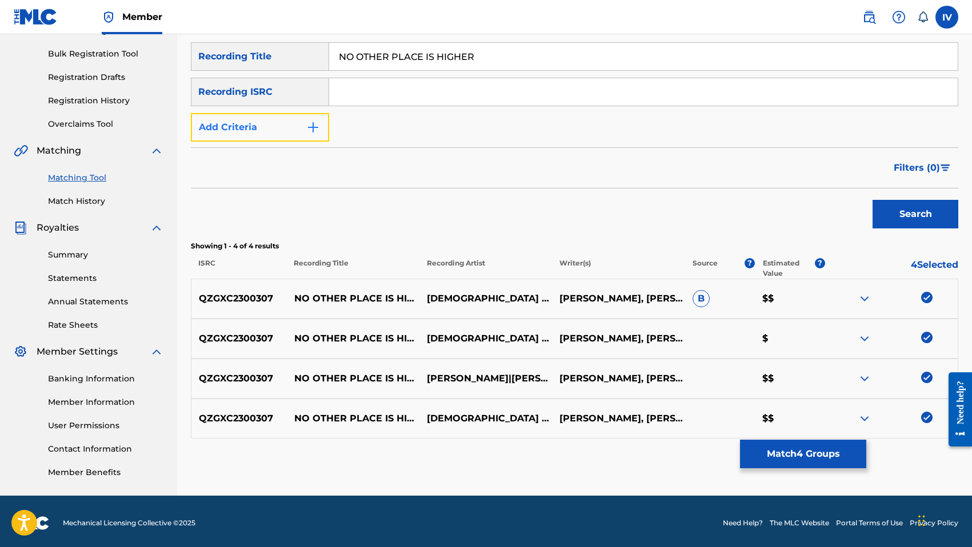
click at [275, 126] on button "Add Criteria" at bounding box center [260, 127] width 138 height 29
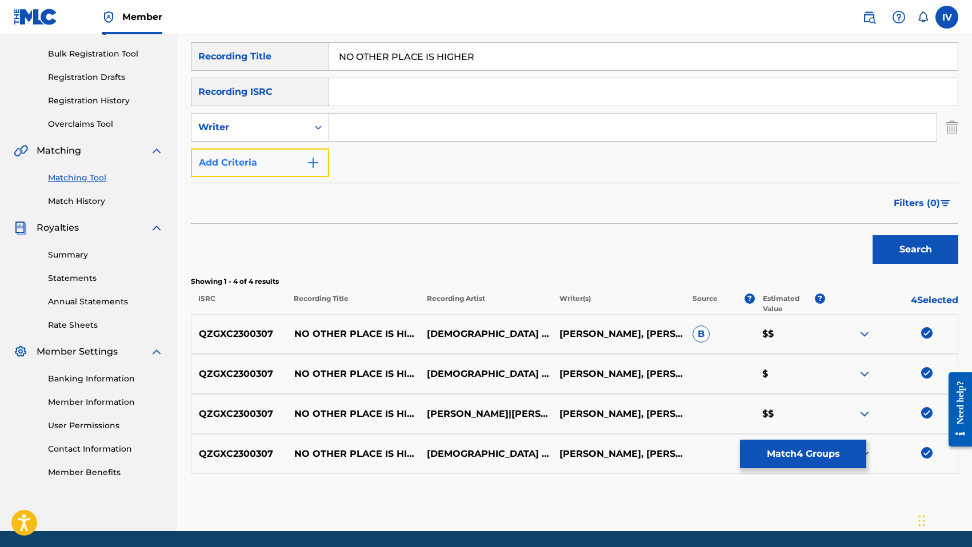
click at [275, 153] on button "Add Criteria" at bounding box center [260, 163] width 138 height 29
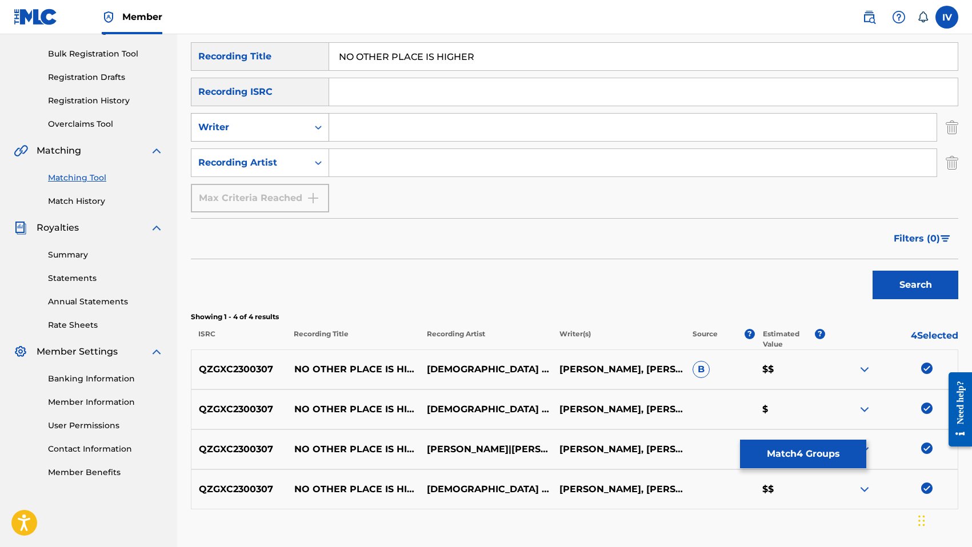
click at [269, 127] on div "Writer" at bounding box center [249, 128] width 103 height 14
click at [271, 154] on div "Writer" at bounding box center [259, 156] width 137 height 29
click at [282, 156] on div "Recording Artist" at bounding box center [249, 163] width 103 height 14
click at [365, 164] on input "Search Form" at bounding box center [632, 162] width 607 height 27
type input "[DEMOGRAPHIC_DATA] FOR THE NATIONS"
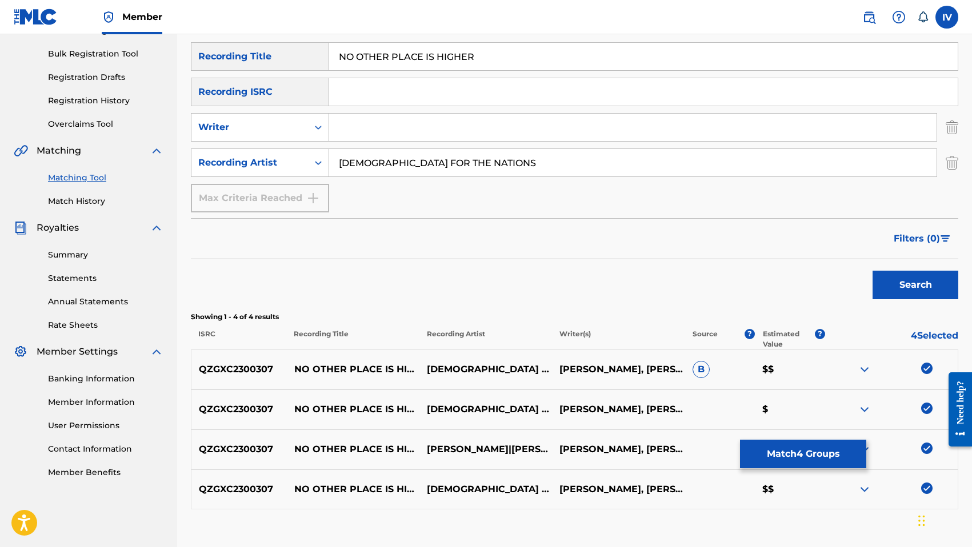
click at [872, 271] on button "Search" at bounding box center [915, 285] width 86 height 29
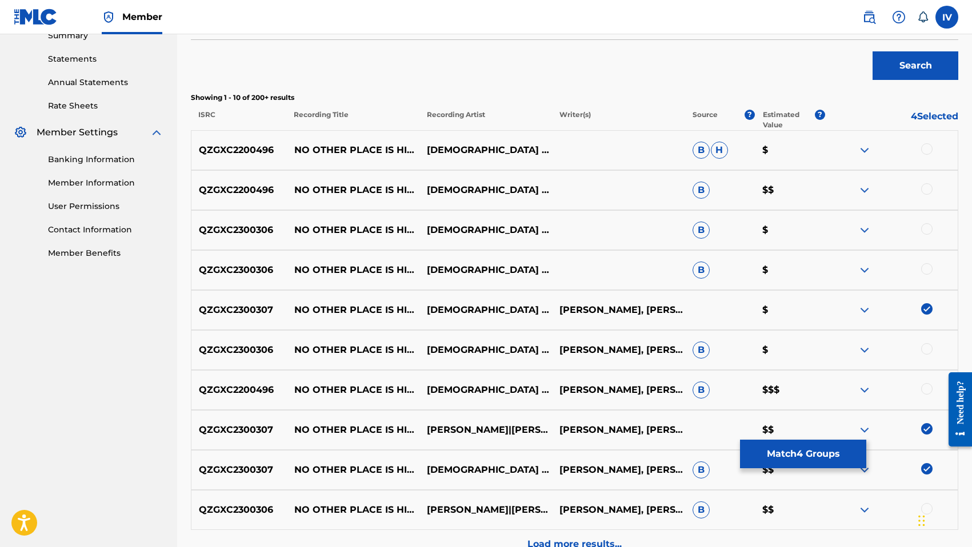
scroll to position [392, 0]
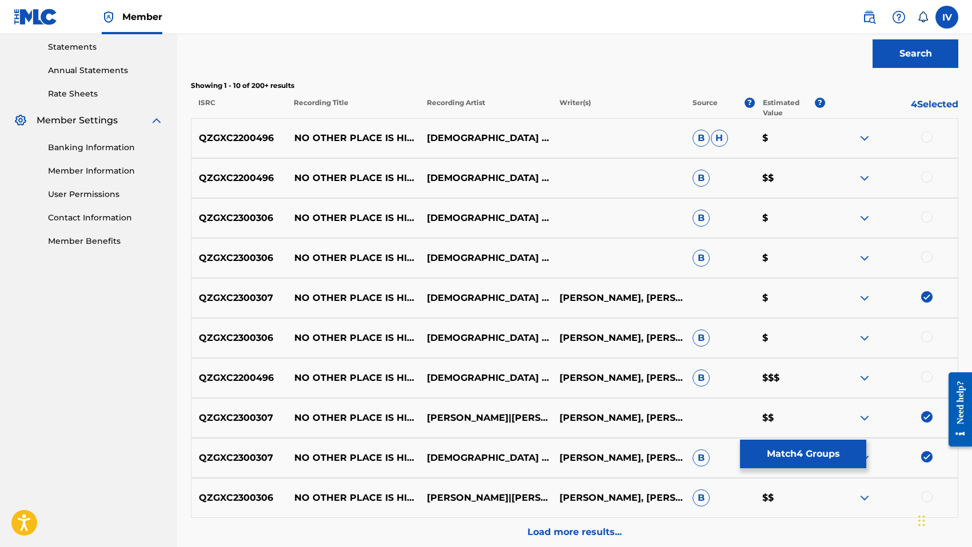
click at [927, 137] on div at bounding box center [926, 136] width 11 height 11
click at [924, 177] on div at bounding box center [926, 176] width 11 height 11
click at [925, 215] on div at bounding box center [926, 216] width 11 height 11
click at [928, 259] on div at bounding box center [926, 256] width 11 height 11
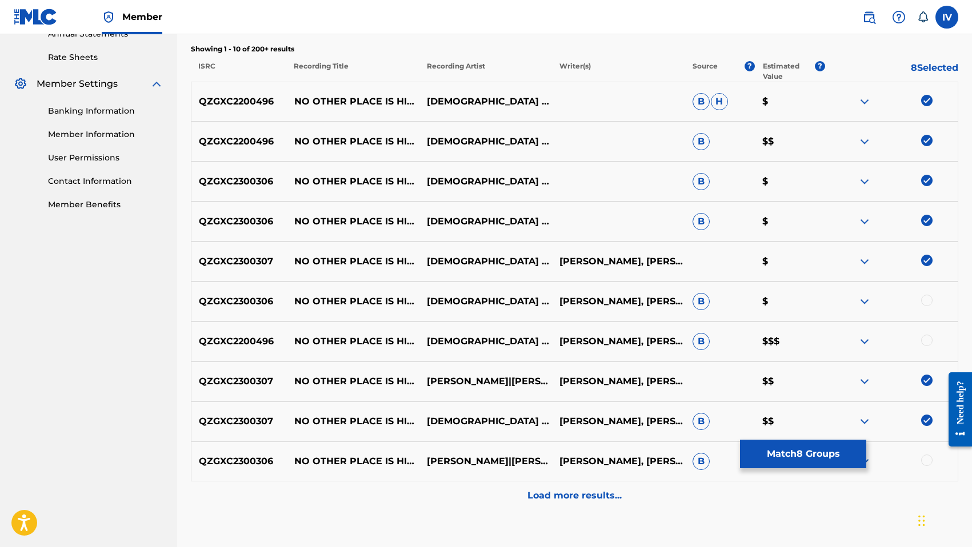
scroll to position [438, 0]
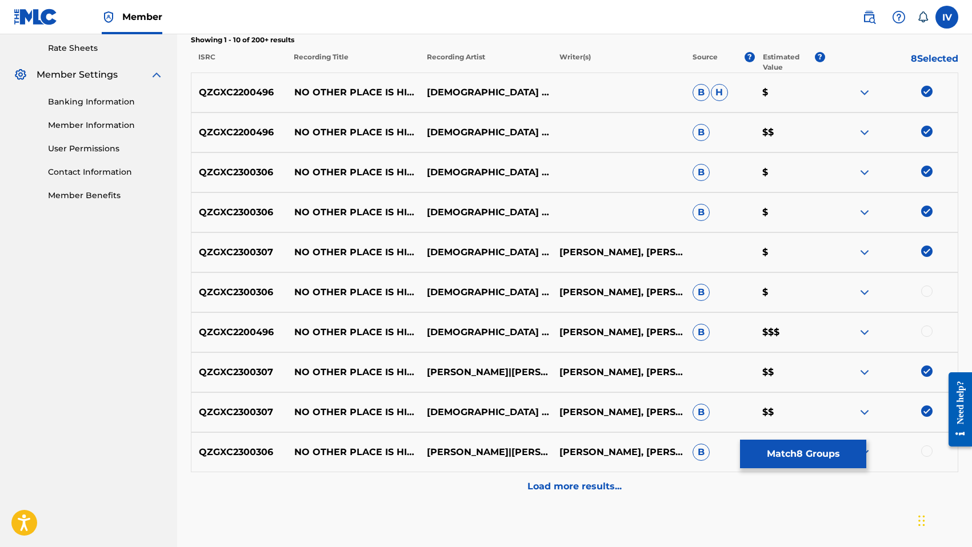
click at [931, 291] on div at bounding box center [926, 291] width 11 height 11
click at [928, 338] on div at bounding box center [891, 333] width 133 height 14
click at [923, 459] on div at bounding box center [891, 453] width 133 height 14
click at [925, 453] on div at bounding box center [926, 451] width 11 height 11
click at [924, 329] on div at bounding box center [926, 331] width 11 height 11
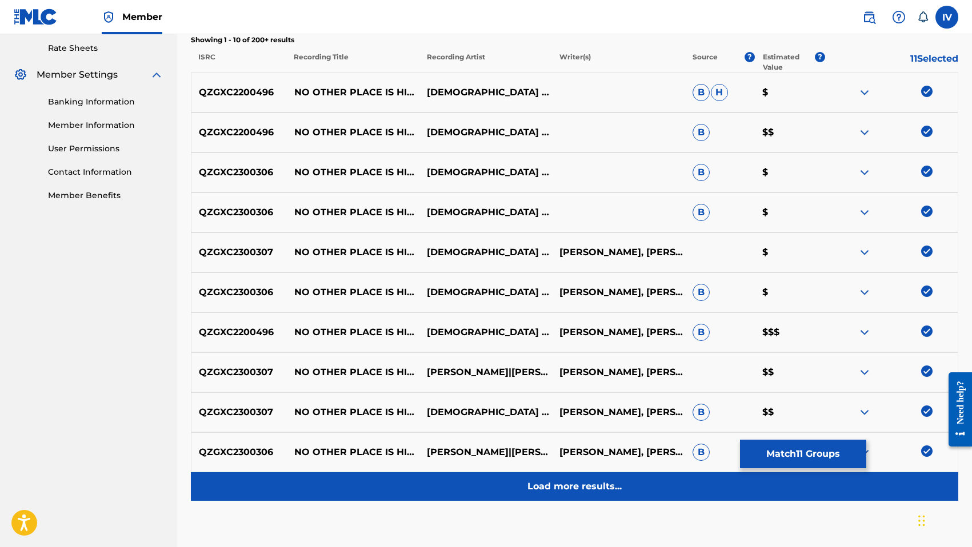
click at [607, 484] on p "Load more results..." at bounding box center [574, 487] width 94 height 14
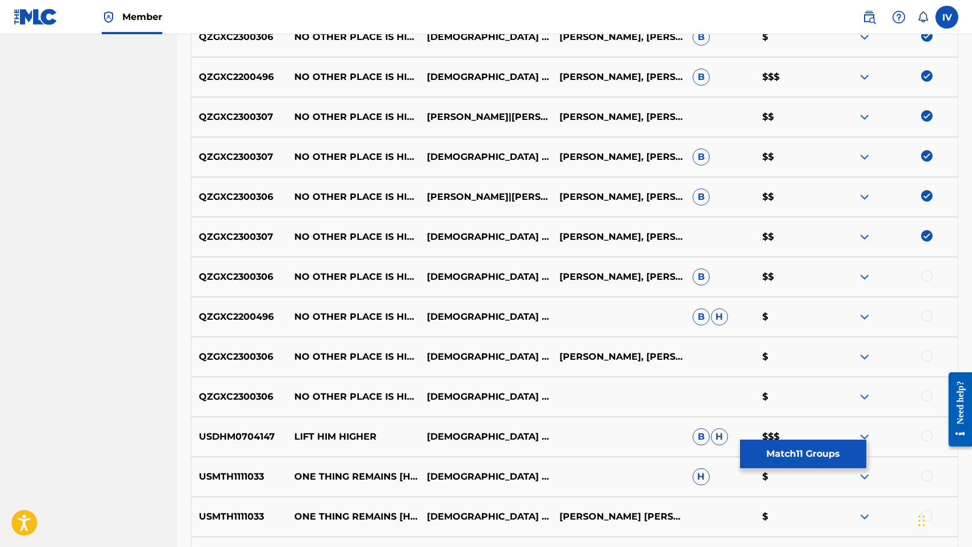
scroll to position [763, 0]
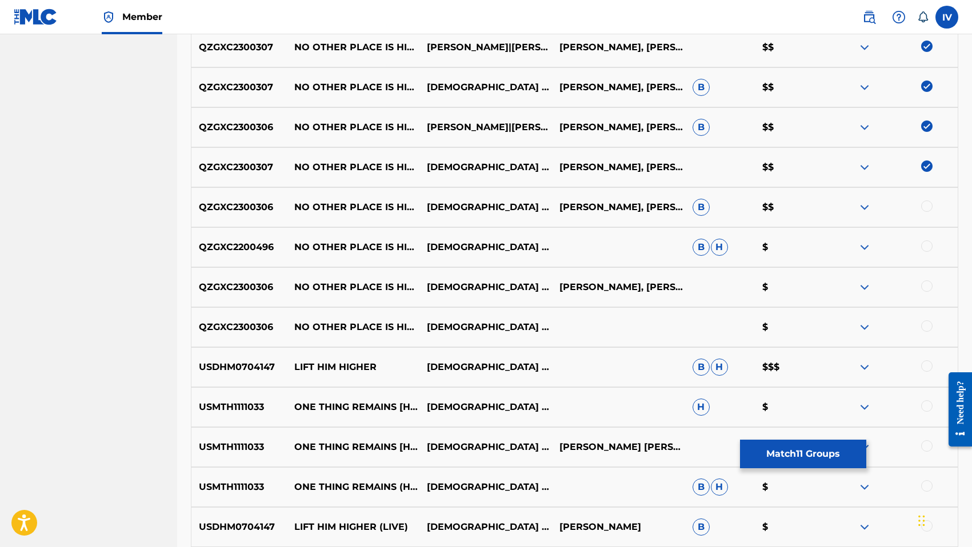
click at [924, 207] on div at bounding box center [926, 206] width 11 height 11
click at [924, 247] on div at bounding box center [926, 246] width 11 height 11
click at [928, 288] on div at bounding box center [926, 286] width 11 height 11
click at [927, 323] on div at bounding box center [926, 326] width 11 height 11
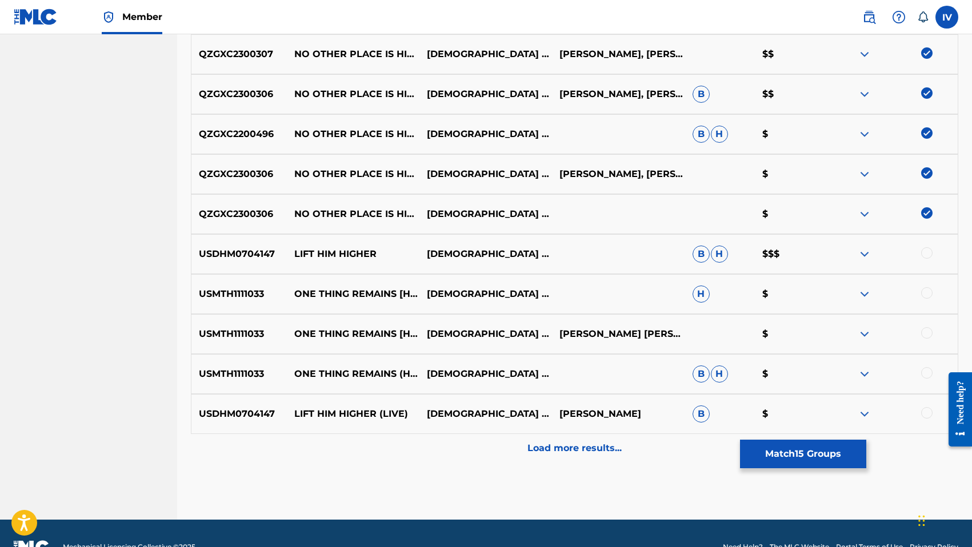
scroll to position [884, 0]
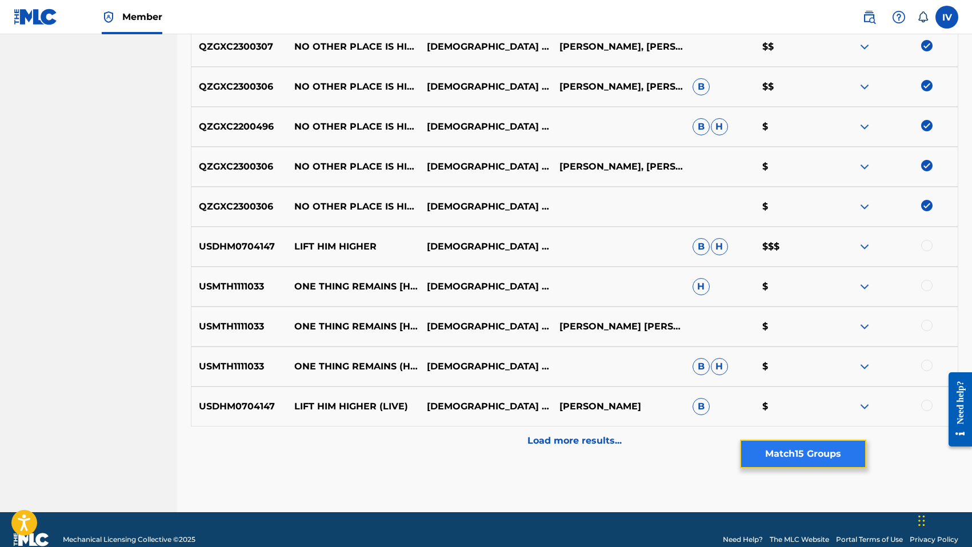
click at [815, 467] on button "Match 15 Groups" at bounding box center [803, 454] width 126 height 29
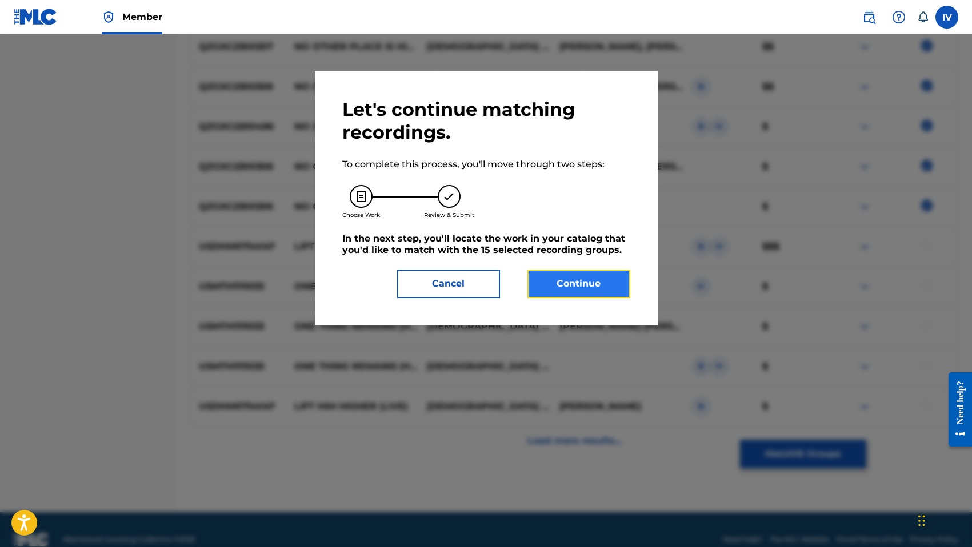
click at [586, 294] on button "Continue" at bounding box center [578, 284] width 103 height 29
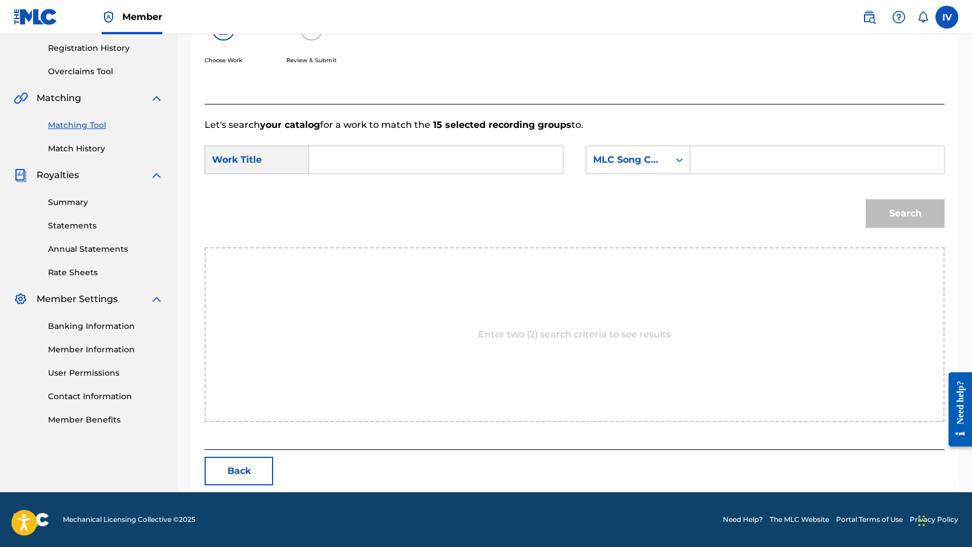
scroll to position [214, 0]
click at [466, 166] on input "Search Form" at bounding box center [436, 159] width 234 height 27
click at [350, 225] on strong "hay" at bounding box center [352, 219] width 18 height 11
type input "no hay lugar más alto"
click at [654, 158] on div "MLC Song Code" at bounding box center [627, 160] width 69 height 14
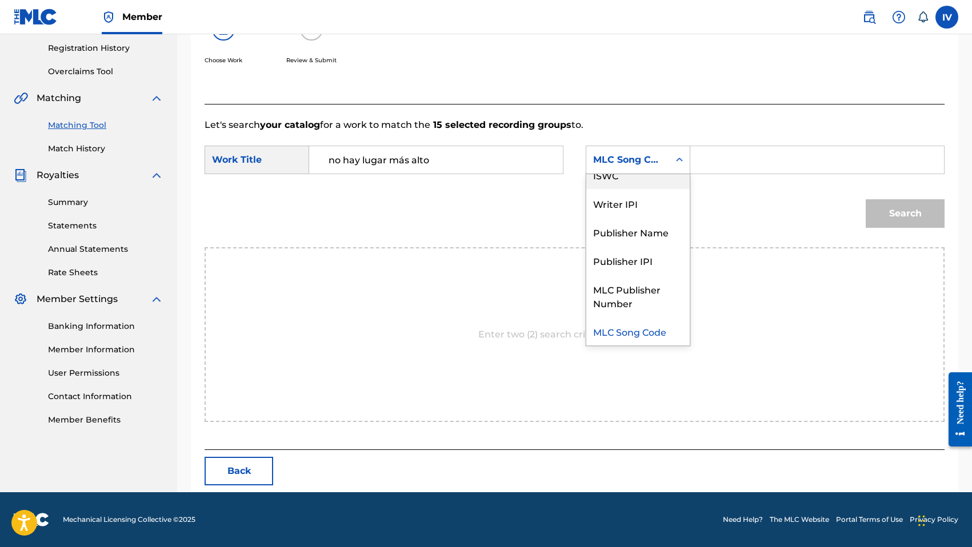
scroll to position [0, 0]
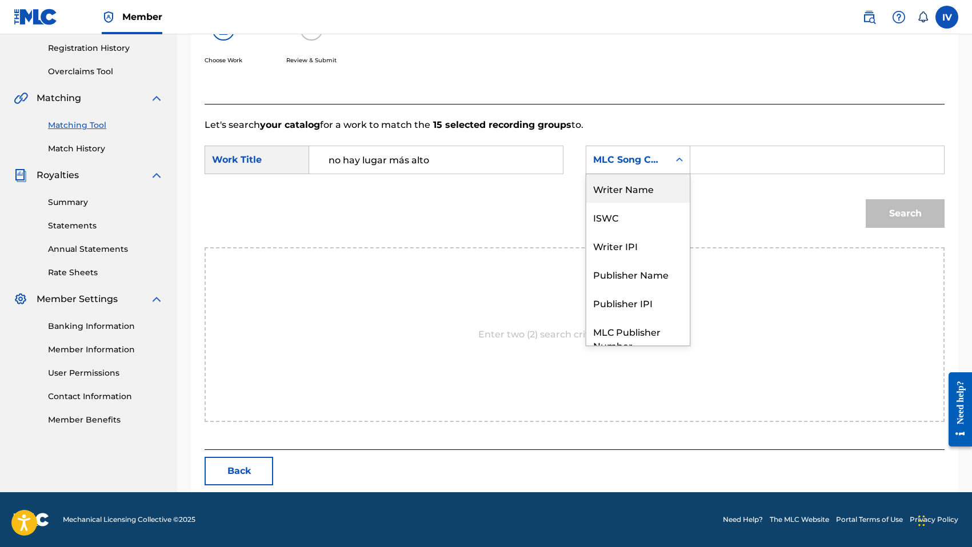
click at [643, 186] on div "Writer Name" at bounding box center [637, 188] width 103 height 29
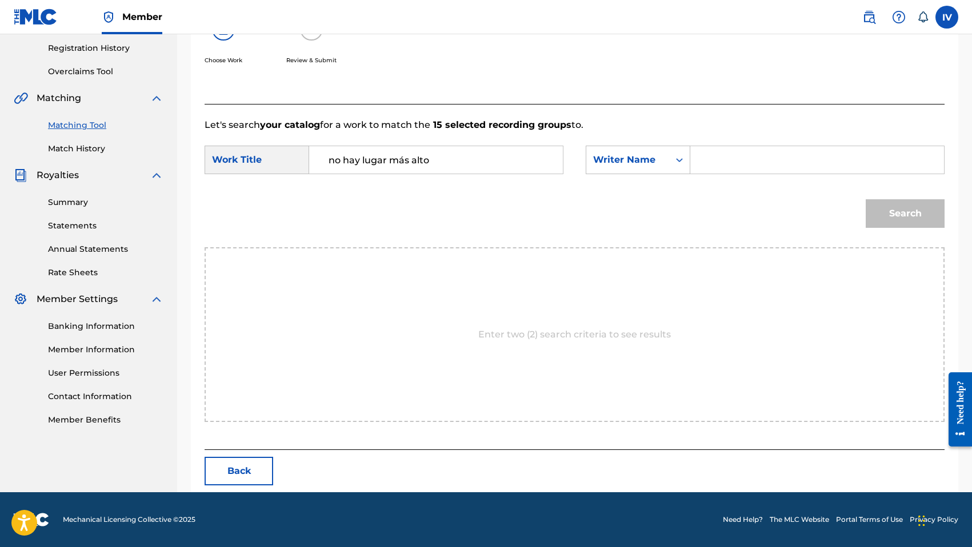
click at [755, 157] on input "Search Form" at bounding box center [817, 159] width 234 height 27
type input "morales"
click at [866, 199] on button "Search" at bounding box center [905, 213] width 79 height 29
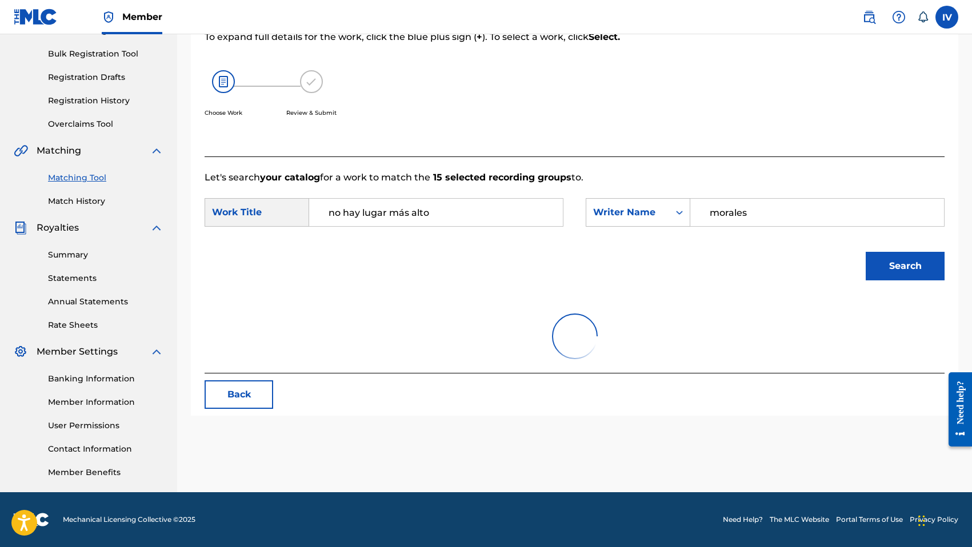
scroll to position [214, 0]
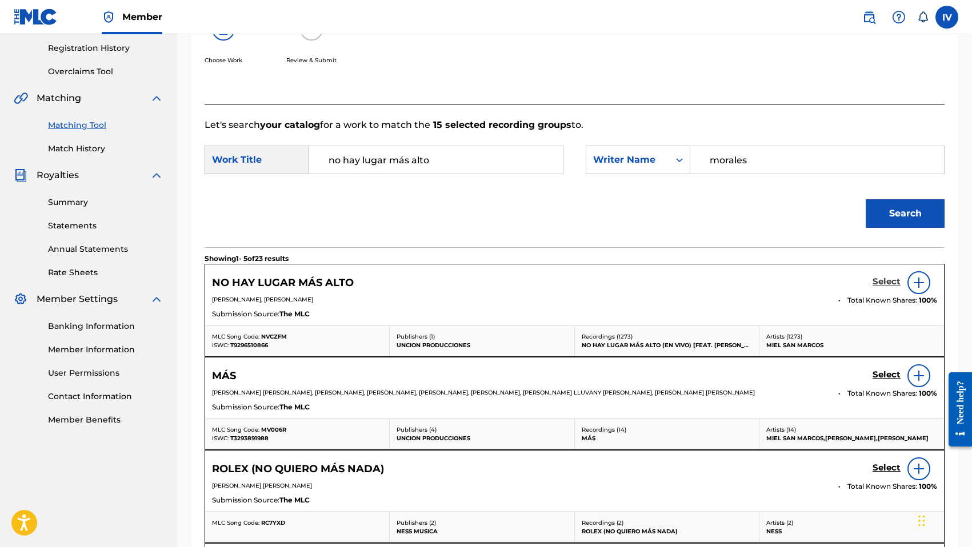
click at [886, 285] on h5 "Select" at bounding box center [886, 282] width 28 height 11
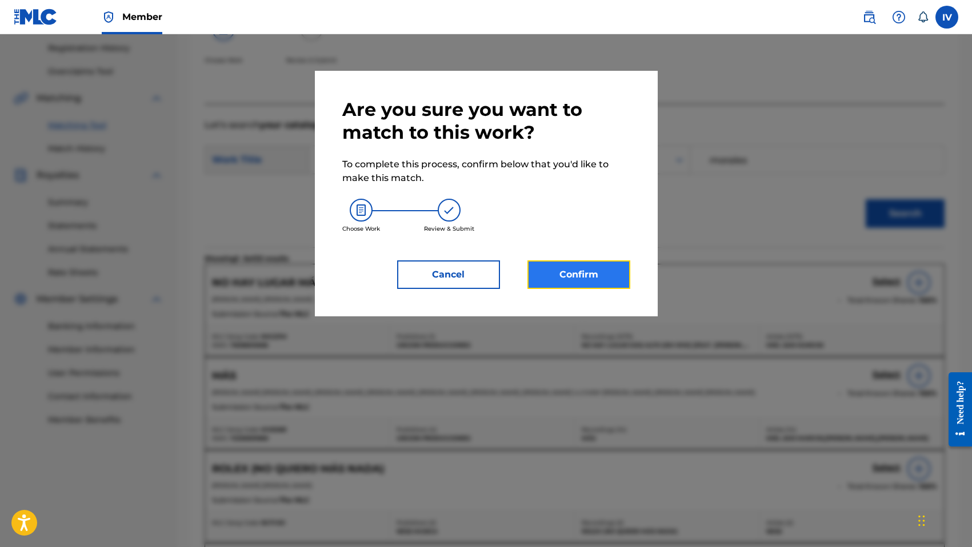
click at [621, 267] on button "Confirm" at bounding box center [578, 275] width 103 height 29
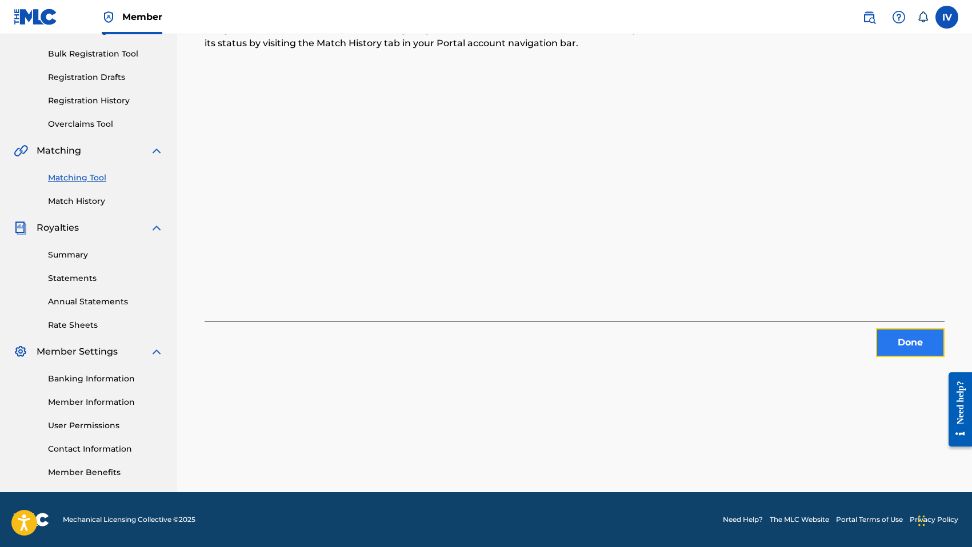
click at [891, 338] on button "Done" at bounding box center [910, 343] width 69 height 29
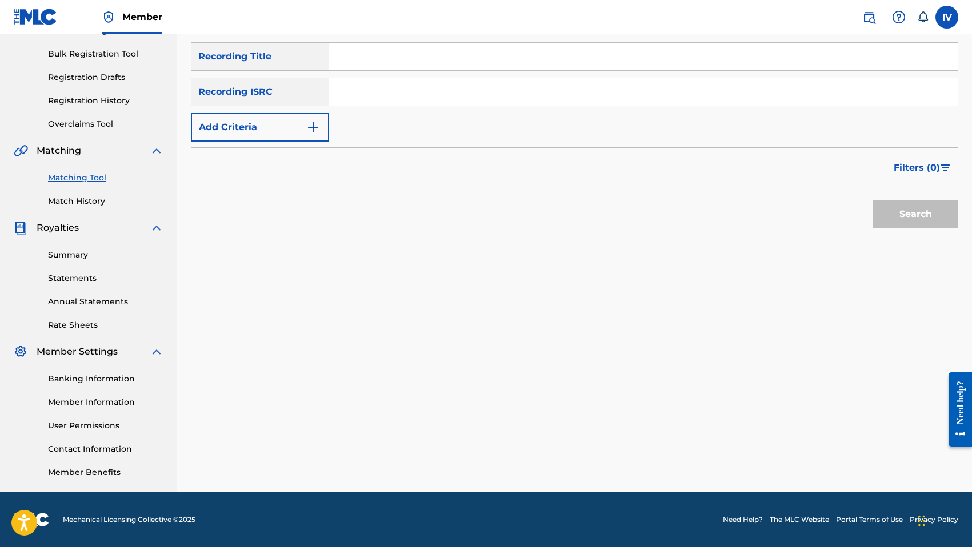
click at [372, 87] on input "Search Form" at bounding box center [643, 91] width 628 height 27
click at [872, 200] on button "Search" at bounding box center [915, 214] width 86 height 29
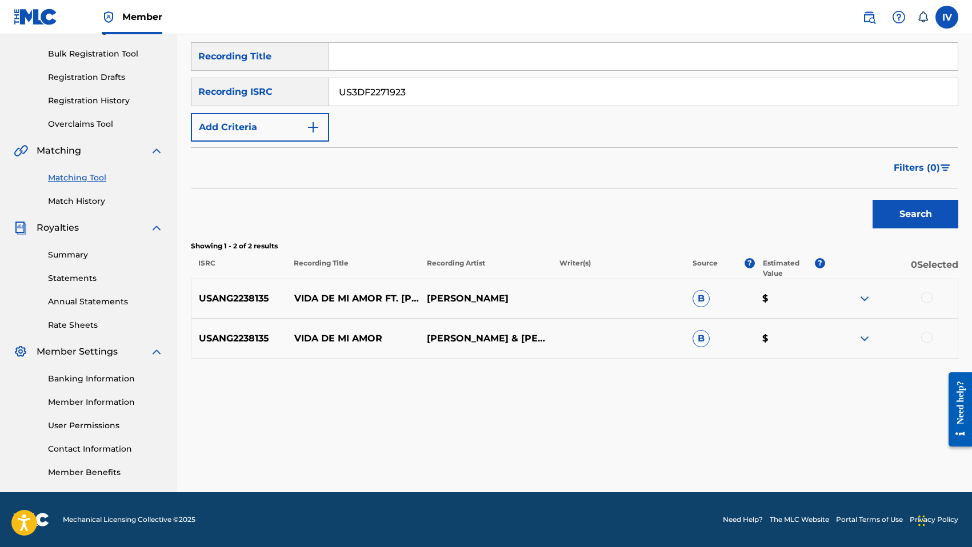
type input "US3DF2271923"
click at [872, 200] on button "Search" at bounding box center [915, 214] width 86 height 29
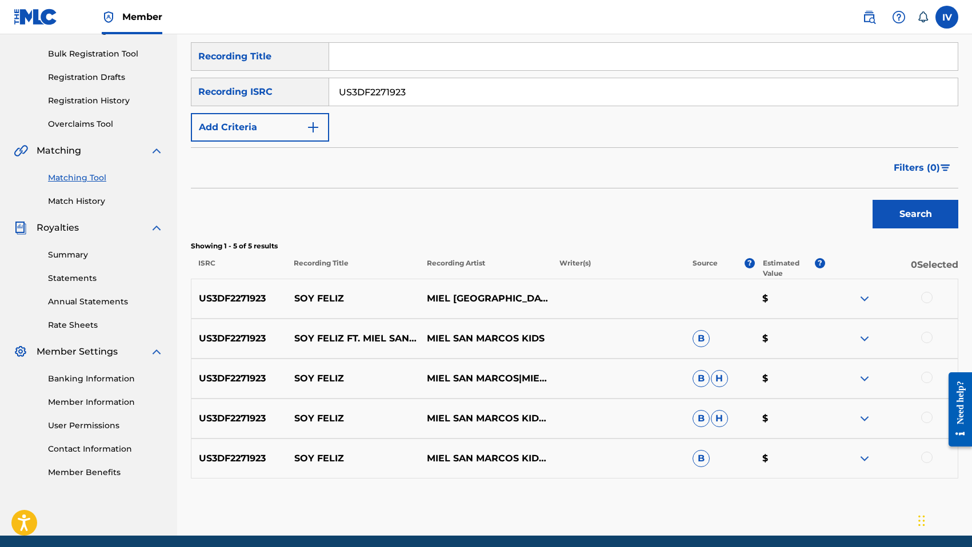
click at [311, 303] on p "SOY FELIZ" at bounding box center [353, 299] width 133 height 14
click at [436, 67] on input "Search Form" at bounding box center [643, 56] width 628 height 27
type input "SOY FELIZ"
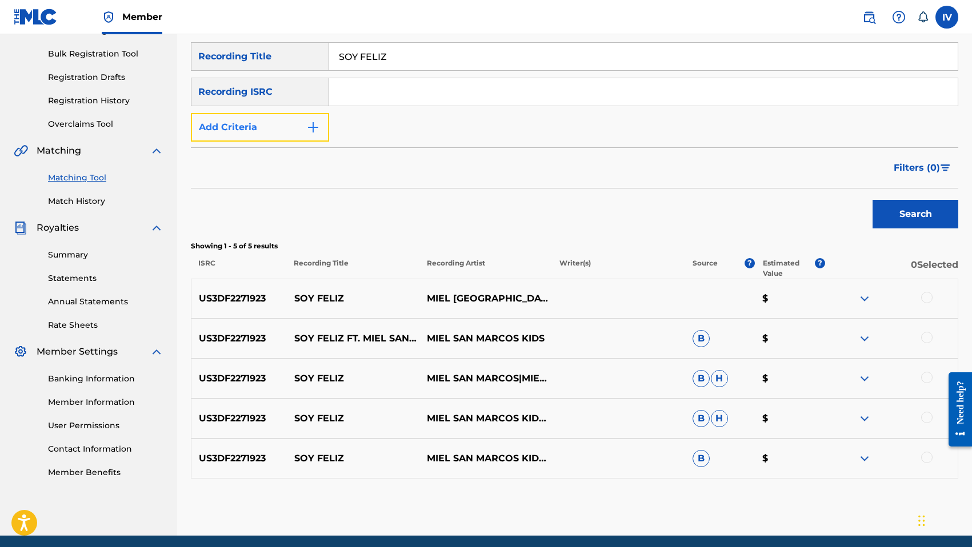
click at [314, 128] on img "Search Form" at bounding box center [313, 128] width 14 height 14
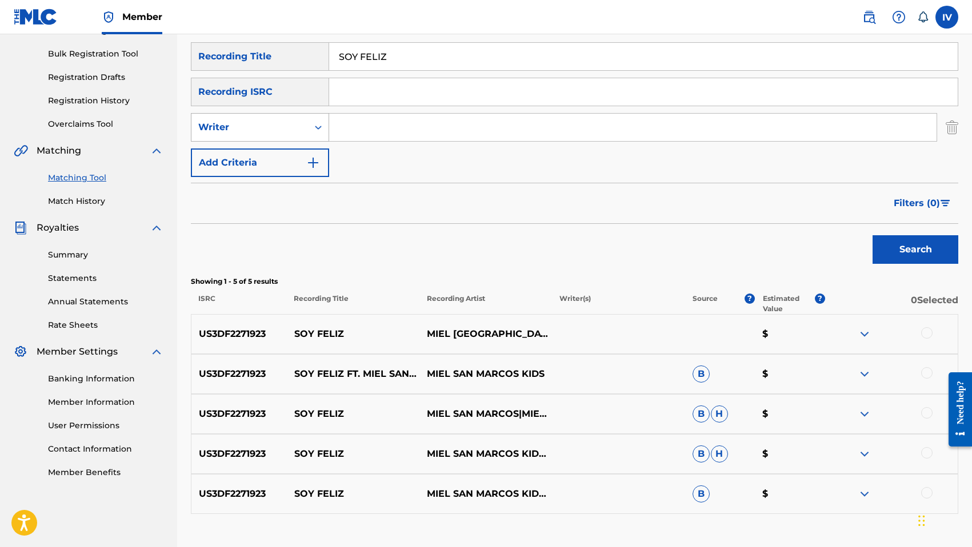
click at [273, 121] on div "Writer" at bounding box center [249, 128] width 103 height 14
click at [268, 155] on div "Recording Artist" at bounding box center [259, 156] width 137 height 29
drag, startPoint x: 427, startPoint y: 323, endPoint x: 518, endPoint y: 321, distance: 90.9
click at [518, 321] on p "MIEL [GEOGRAPHIC_DATA],MIEL SAN MARCOS KIDS,[PERSON_NAME]" at bounding box center [486, 334] width 136 height 55
click at [468, 127] on input "Search Form" at bounding box center [632, 127] width 607 height 27
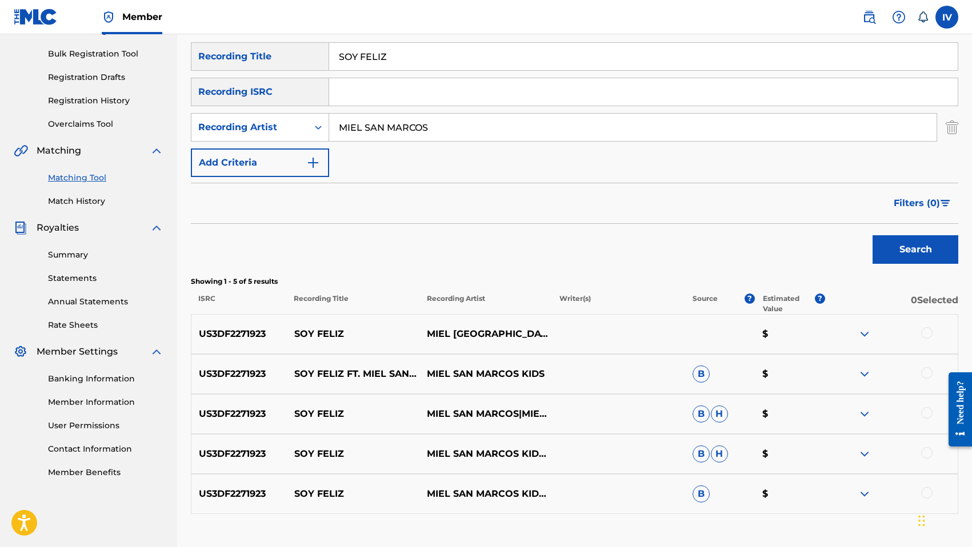
type input "MIEL SAN MARCOS"
click at [924, 334] on div at bounding box center [926, 332] width 11 height 11
click at [928, 373] on div at bounding box center [926, 372] width 11 height 11
click at [927, 418] on div at bounding box center [926, 412] width 11 height 11
click at [926, 451] on div at bounding box center [926, 452] width 11 height 11
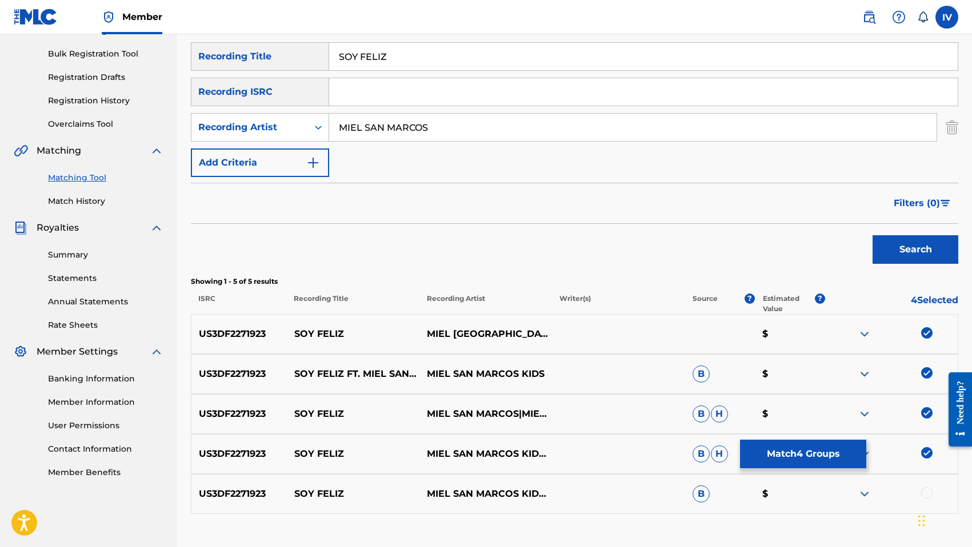
click at [927, 488] on div at bounding box center [926, 492] width 11 height 11
click at [818, 452] on button "Match 5 Groups" at bounding box center [803, 454] width 126 height 29
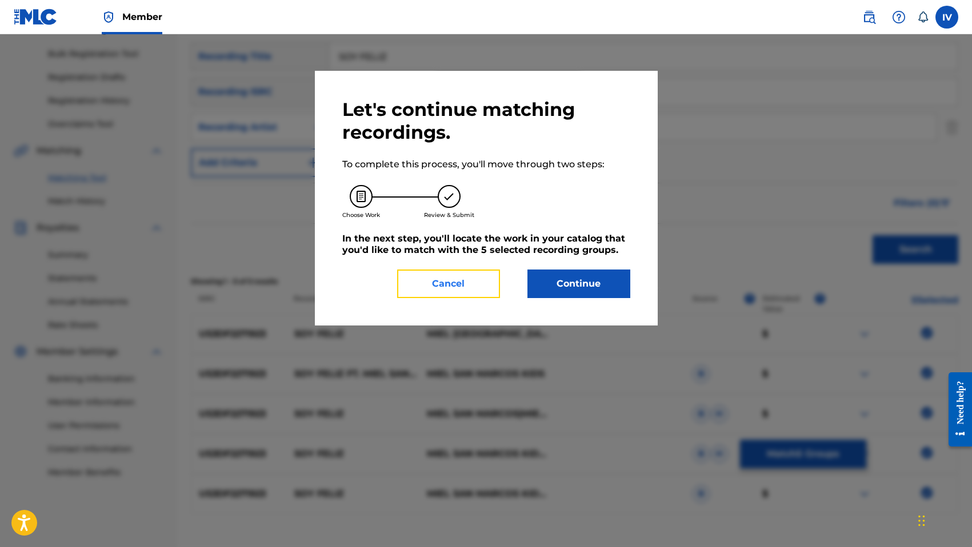
click at [447, 276] on button "Cancel" at bounding box center [448, 284] width 103 height 29
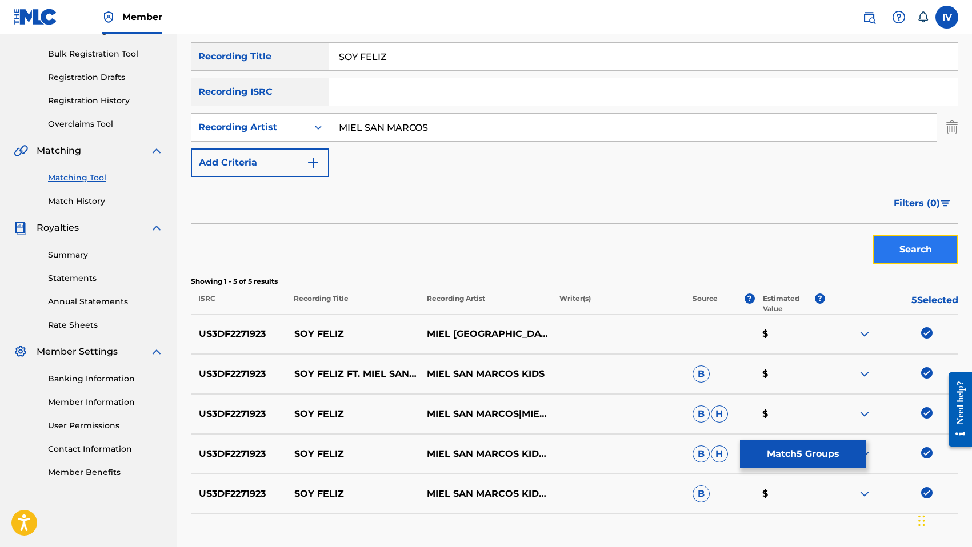
click at [884, 257] on button "Search" at bounding box center [915, 249] width 86 height 29
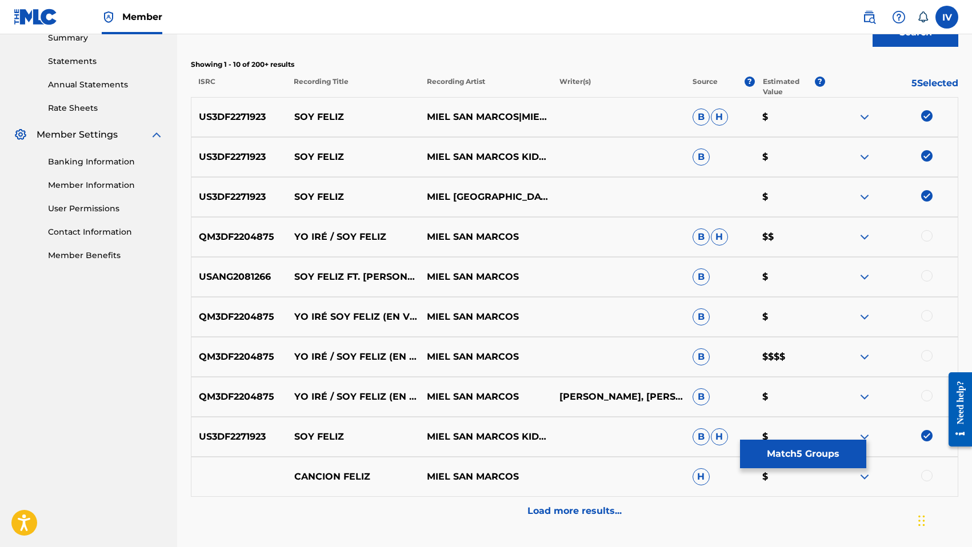
scroll to position [379, 0]
click at [928, 274] on div at bounding box center [926, 275] width 11 height 11
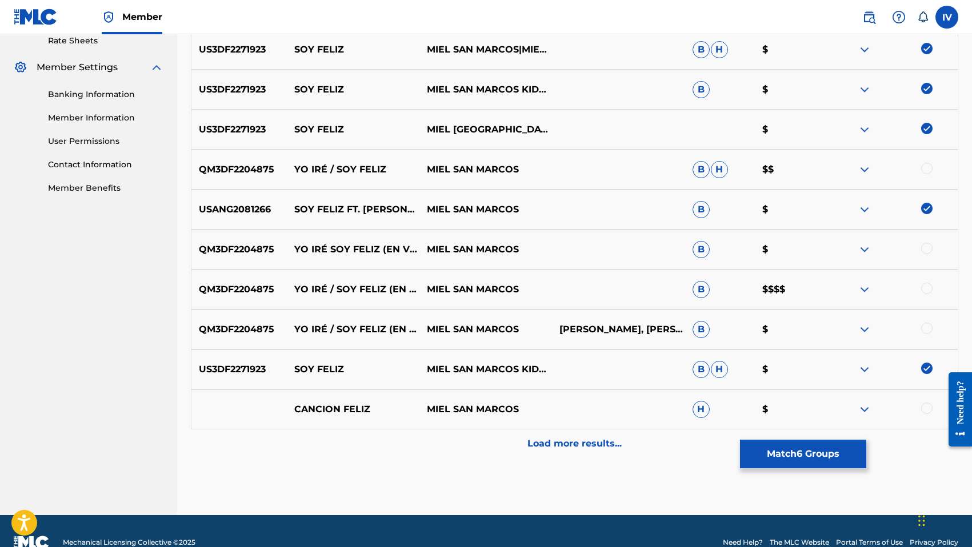
scroll to position [468, 0]
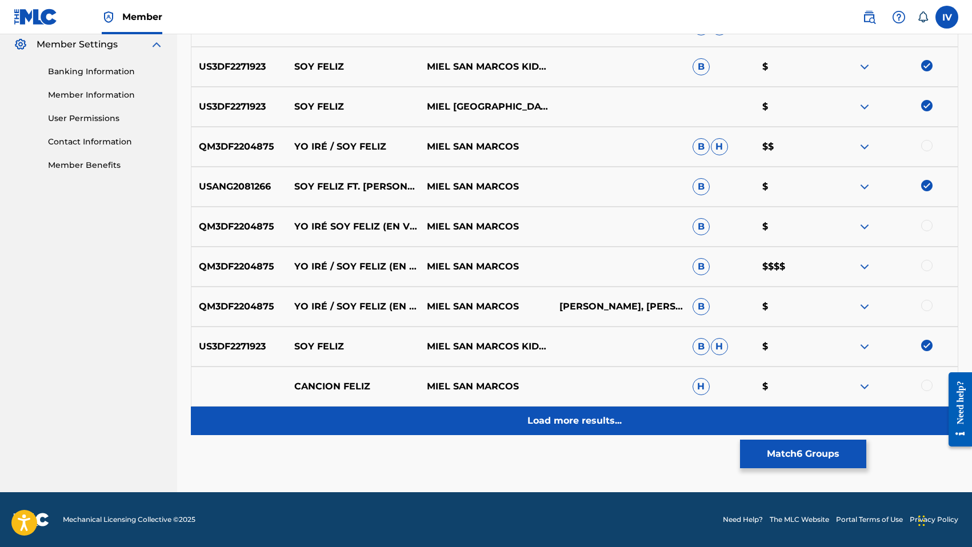
click at [582, 412] on div "Load more results..." at bounding box center [574, 421] width 767 height 29
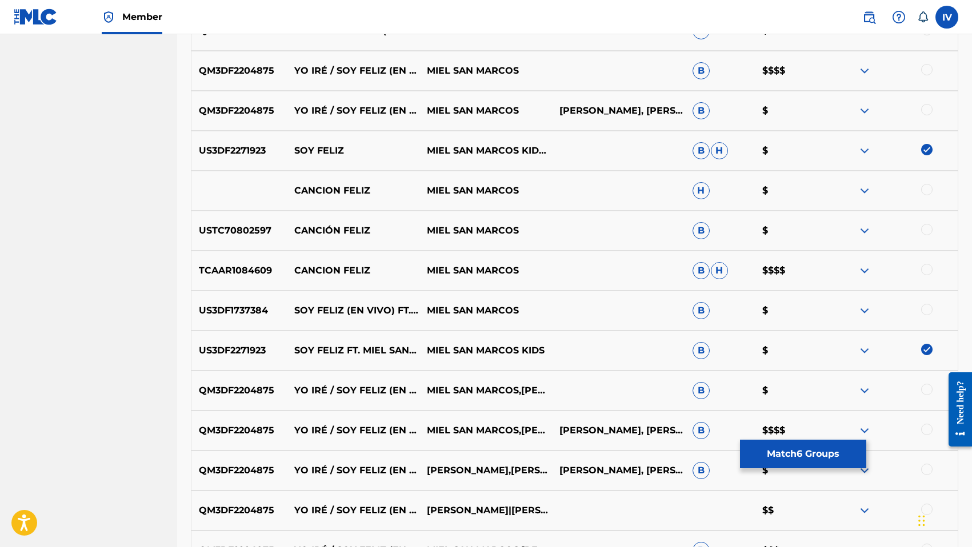
scroll to position [665, 0]
click at [929, 306] on div at bounding box center [926, 308] width 11 height 11
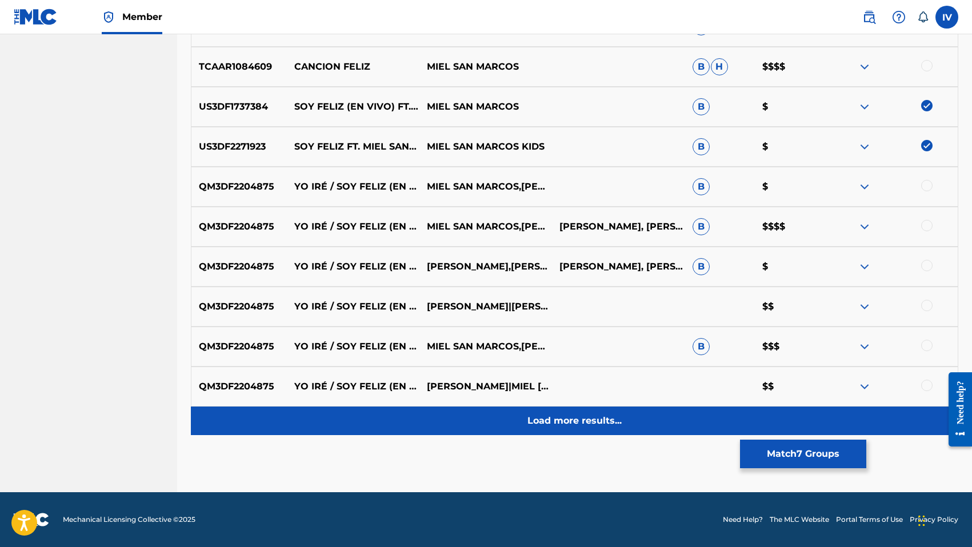
click at [650, 413] on div "Load more results..." at bounding box center [574, 421] width 767 height 29
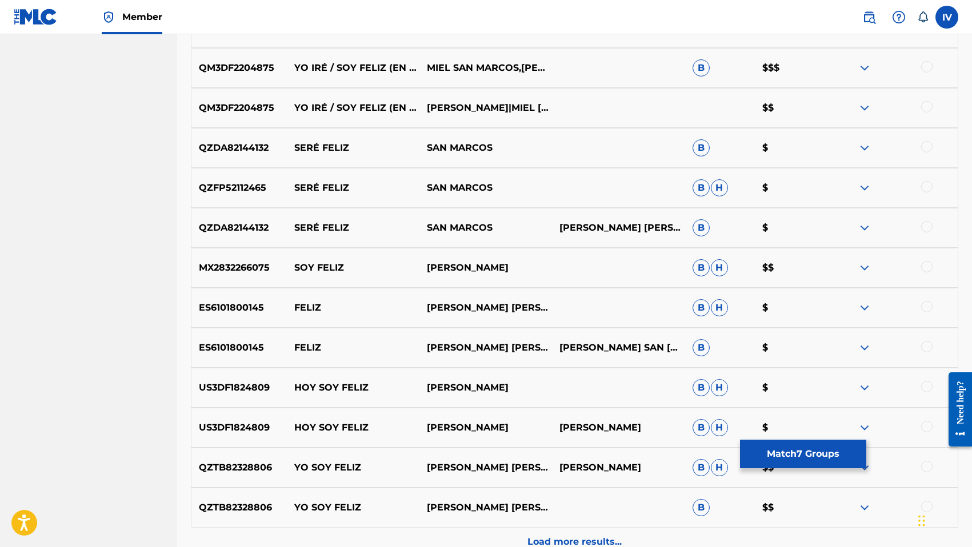
scroll to position [1159, 0]
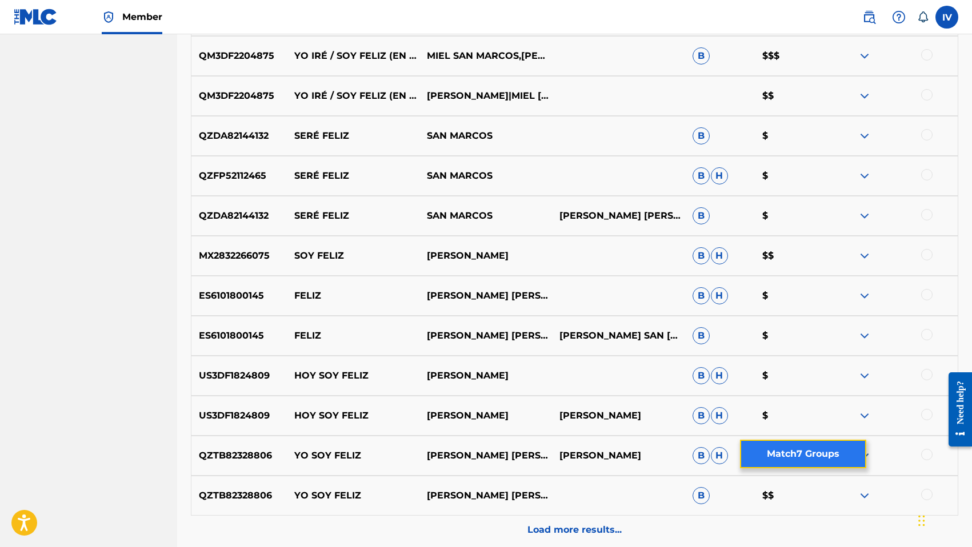
click at [788, 452] on button "Match 7 Groups" at bounding box center [803, 454] width 126 height 29
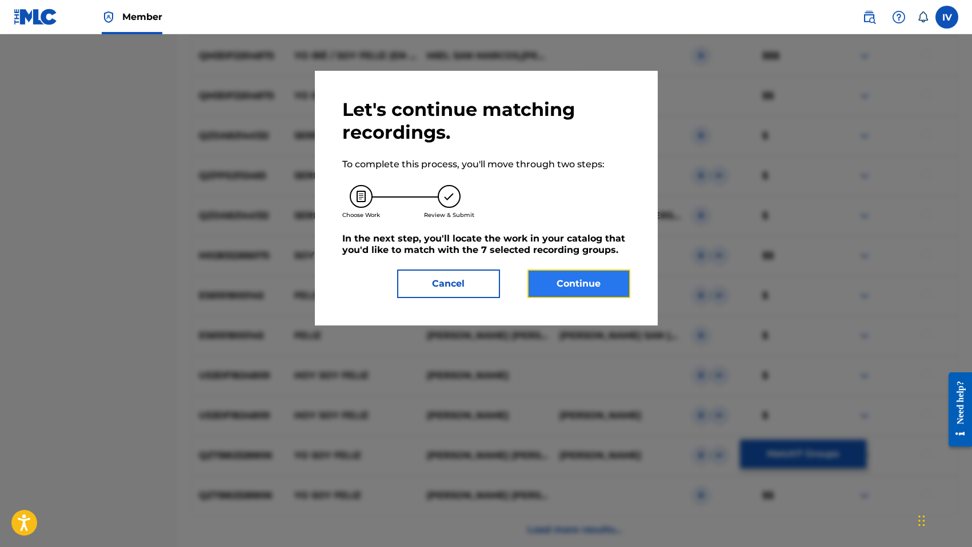
click at [575, 286] on button "Continue" at bounding box center [578, 284] width 103 height 29
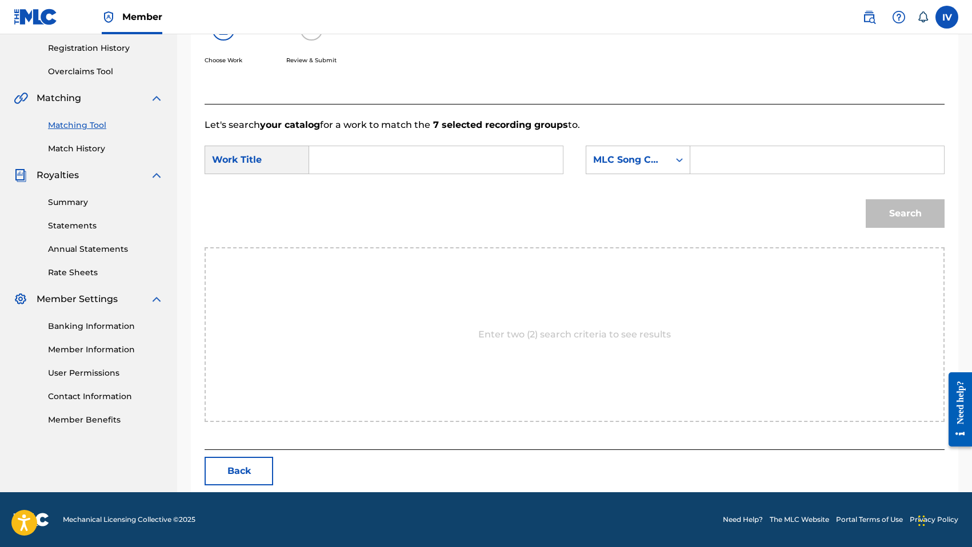
click at [473, 162] on input "Search Form" at bounding box center [436, 159] width 234 height 27
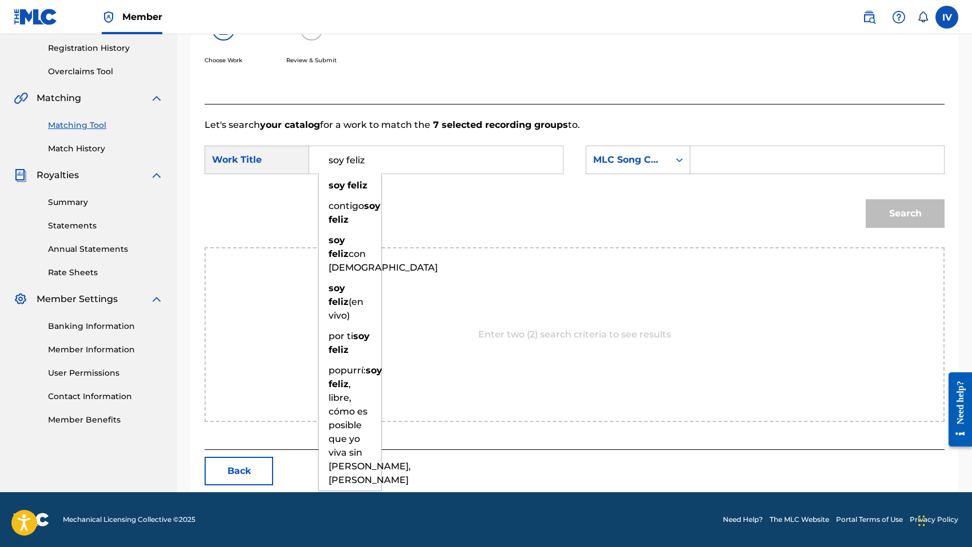
type input "soy feliz"
click at [350, 178] on div "soy feliz" at bounding box center [350, 185] width 62 height 21
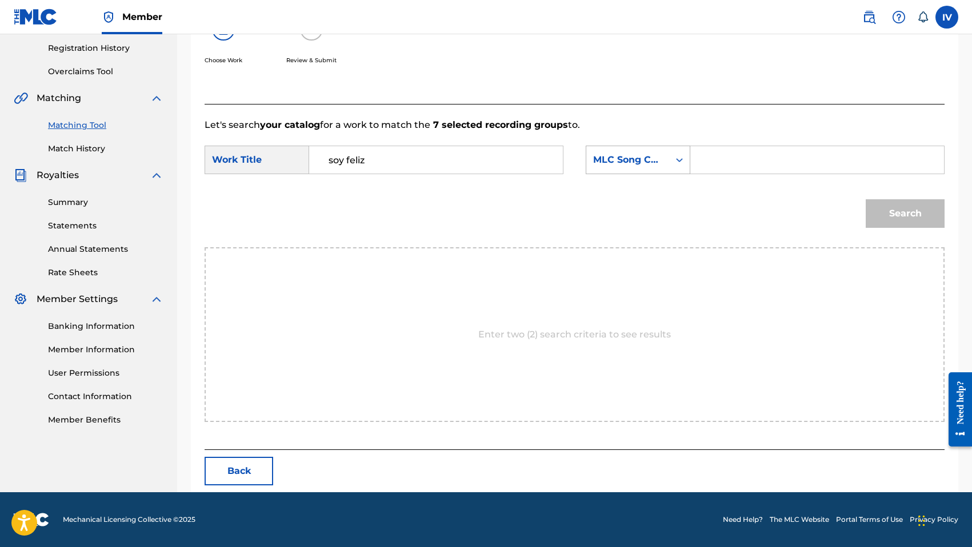
click at [620, 158] on div "MLC Song Code" at bounding box center [627, 160] width 69 height 14
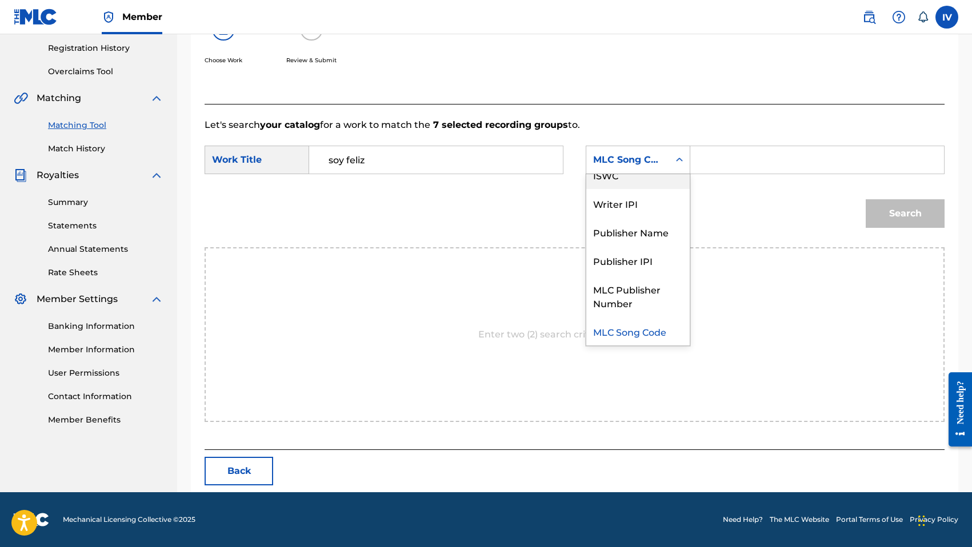
scroll to position [0, 0]
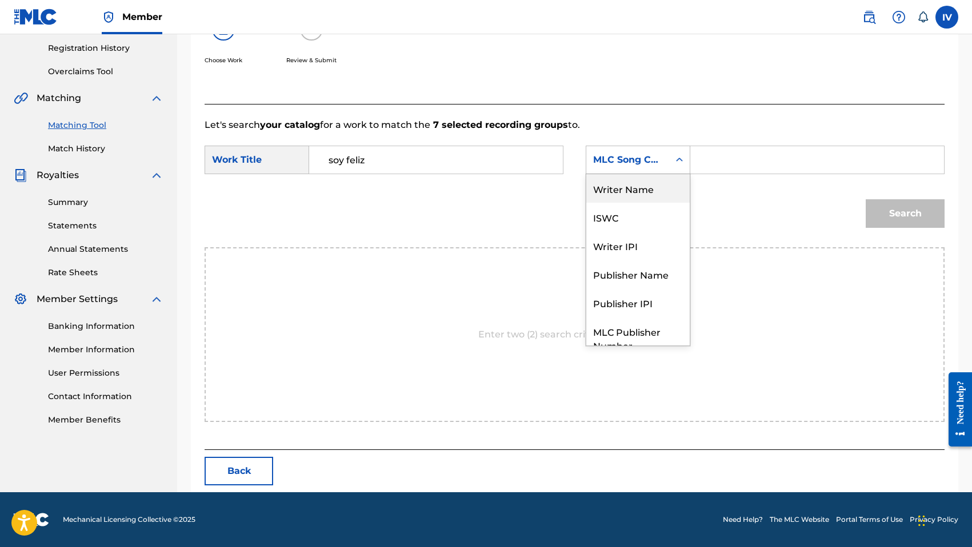
click at [620, 177] on div "Writer Name" at bounding box center [637, 188] width 103 height 29
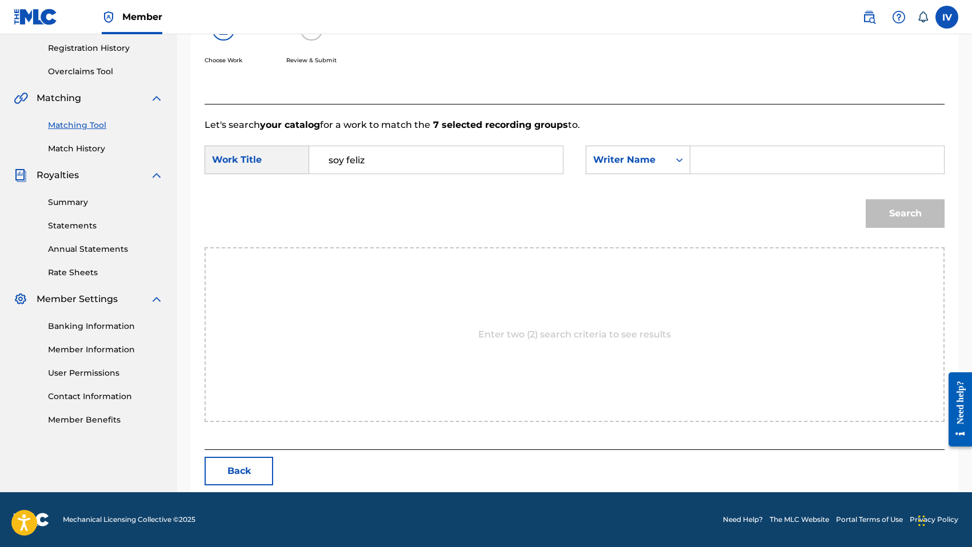
click at [735, 164] on input "Search Form" at bounding box center [817, 159] width 234 height 27
type input "morales"
click at [866, 199] on button "Search" at bounding box center [905, 213] width 79 height 29
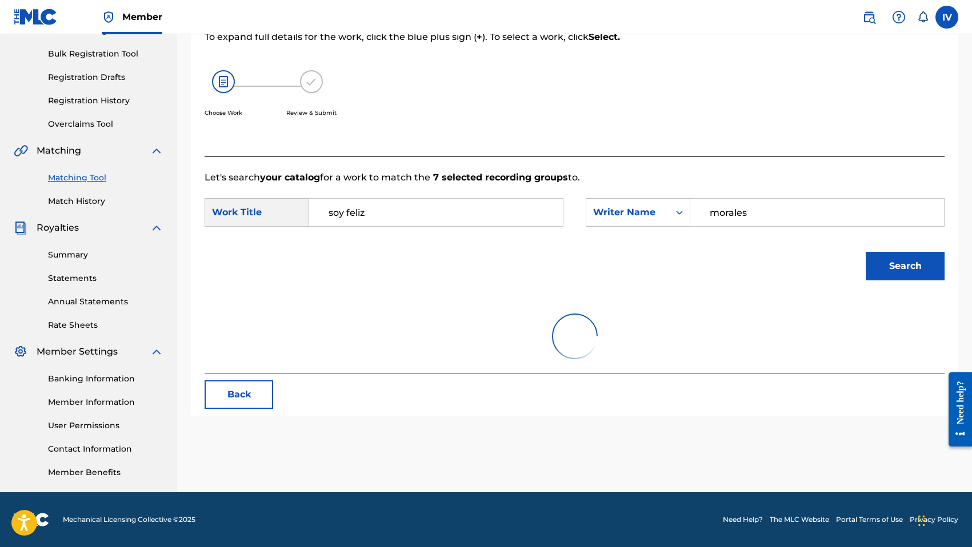
scroll to position [180, 0]
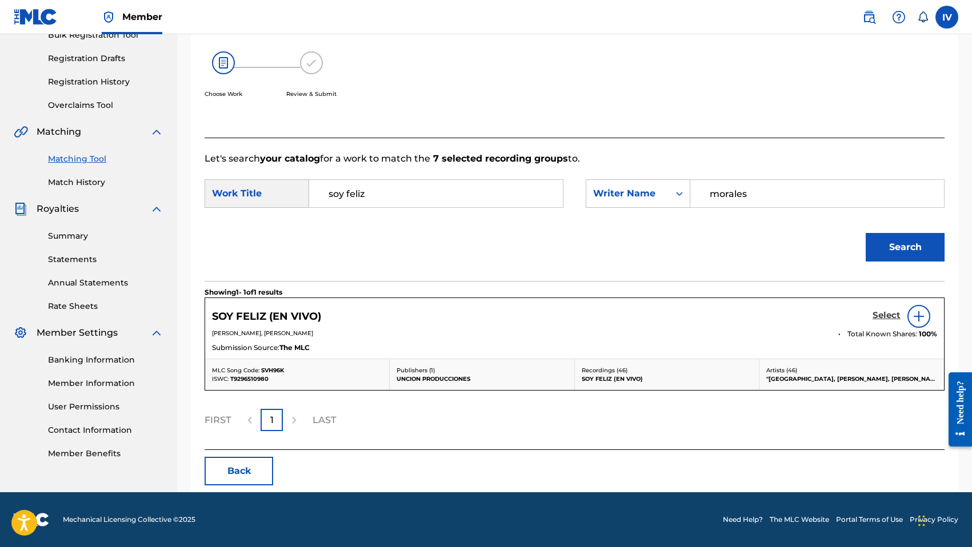
click at [892, 315] on h5 "Select" at bounding box center [886, 315] width 28 height 11
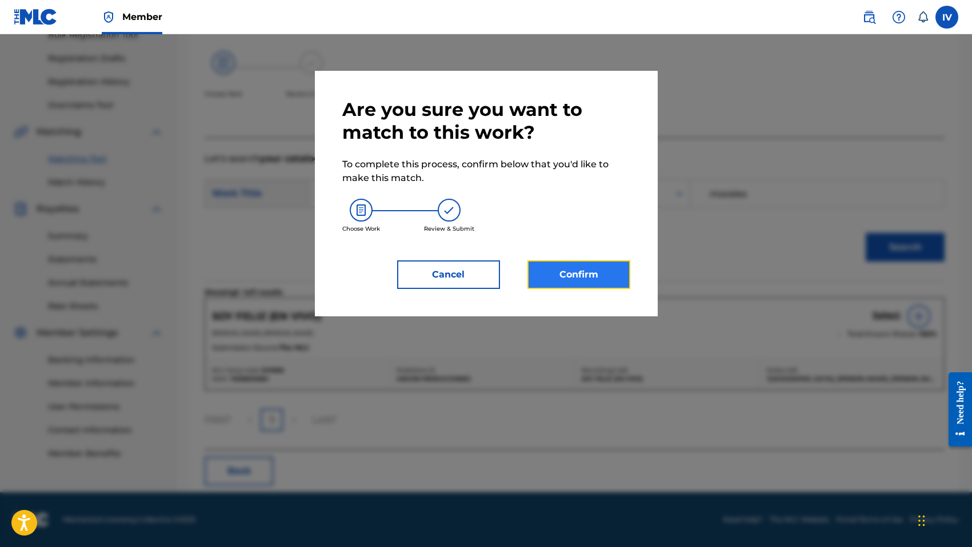
click at [566, 271] on button "Confirm" at bounding box center [578, 275] width 103 height 29
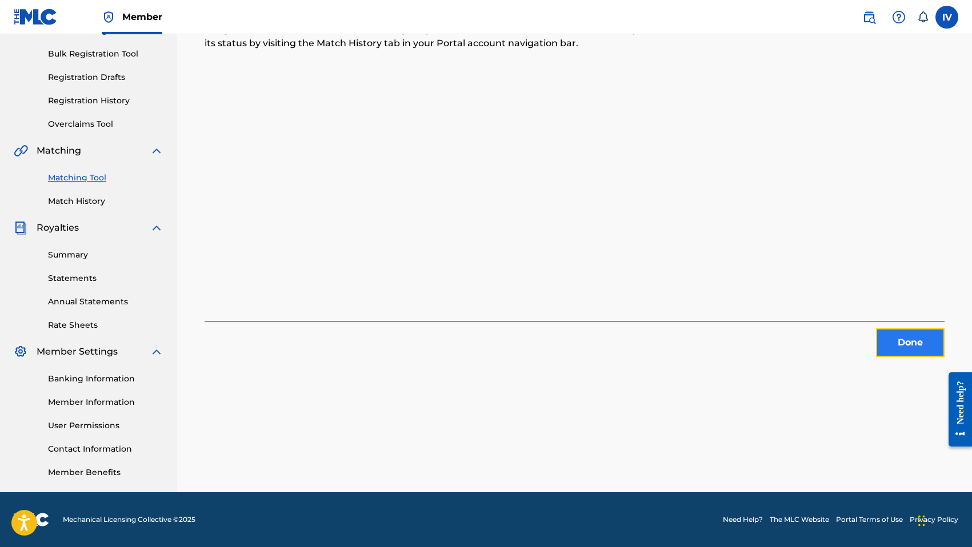
click at [905, 346] on button "Done" at bounding box center [910, 343] width 69 height 29
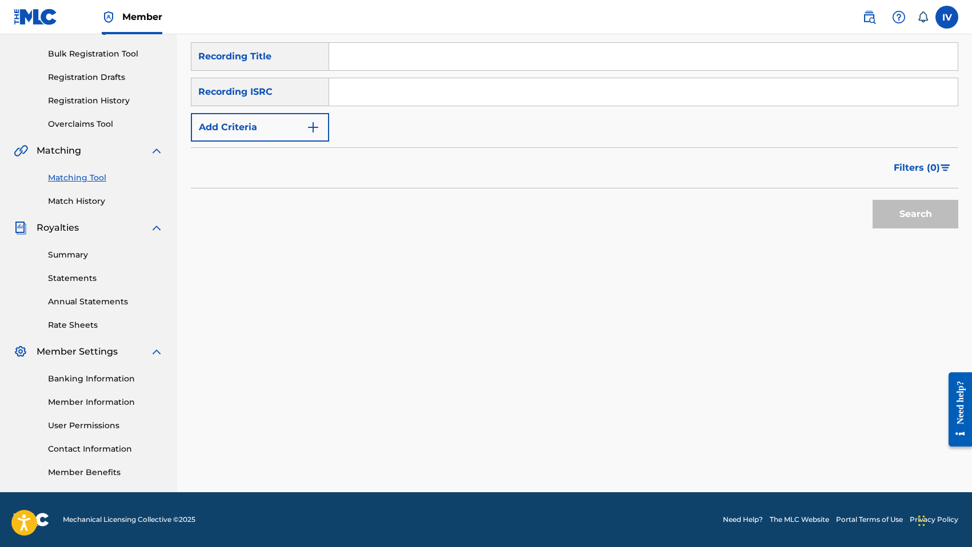
click at [396, 96] on input "Search Form" at bounding box center [643, 91] width 628 height 27
type input "US3DF2271924"
click at [872, 200] on button "Search" at bounding box center [915, 214] width 86 height 29
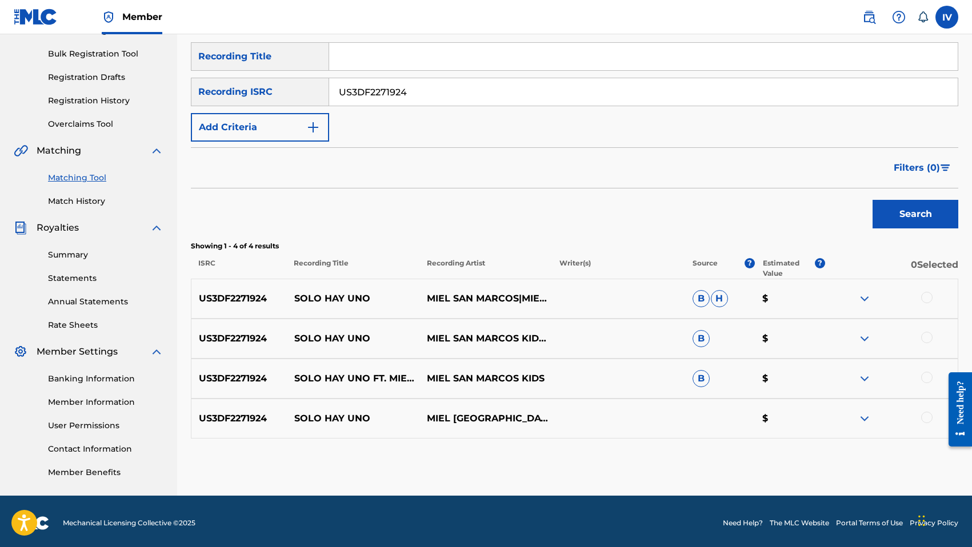
click at [396, 96] on input "US3DF2271924" at bounding box center [643, 91] width 628 height 27
click at [923, 297] on div at bounding box center [926, 297] width 11 height 11
click at [927, 334] on div at bounding box center [926, 337] width 11 height 11
click at [927, 373] on div at bounding box center [926, 377] width 11 height 11
click at [927, 412] on div at bounding box center [926, 417] width 11 height 11
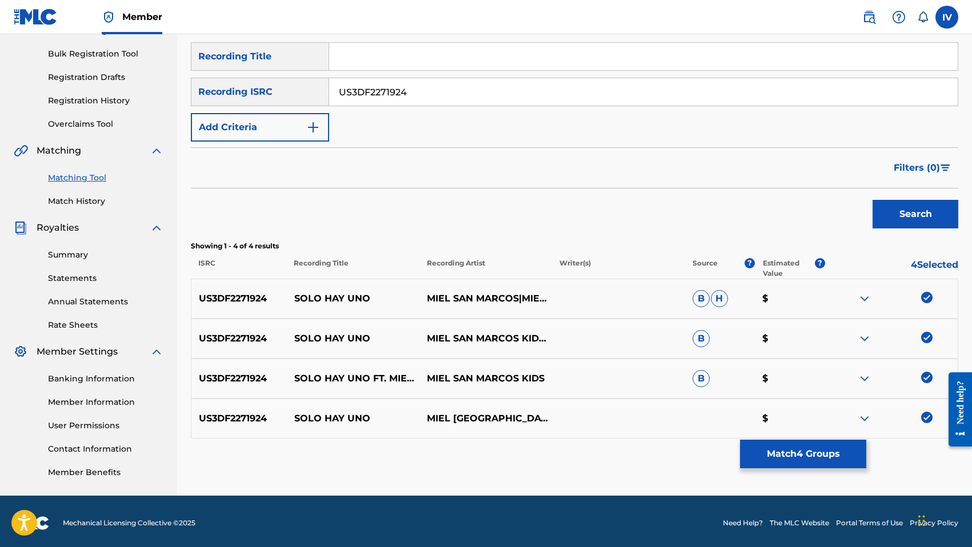
click at [336, 306] on div "US3DF2271924 SOLO HAY UNO MIEL SAN MARCOS|MIEL SAN MARCOS KIDS B H $" at bounding box center [574, 299] width 767 height 40
click at [336, 307] on div "US3DF2271924 SOLO HAY UNO MIEL SAN MARCOS|MIEL SAN MARCOS KIDS B H $" at bounding box center [574, 299] width 767 height 40
click at [363, 55] on input "Search Form" at bounding box center [643, 56] width 628 height 27
type input "SOLO HAY UNO"
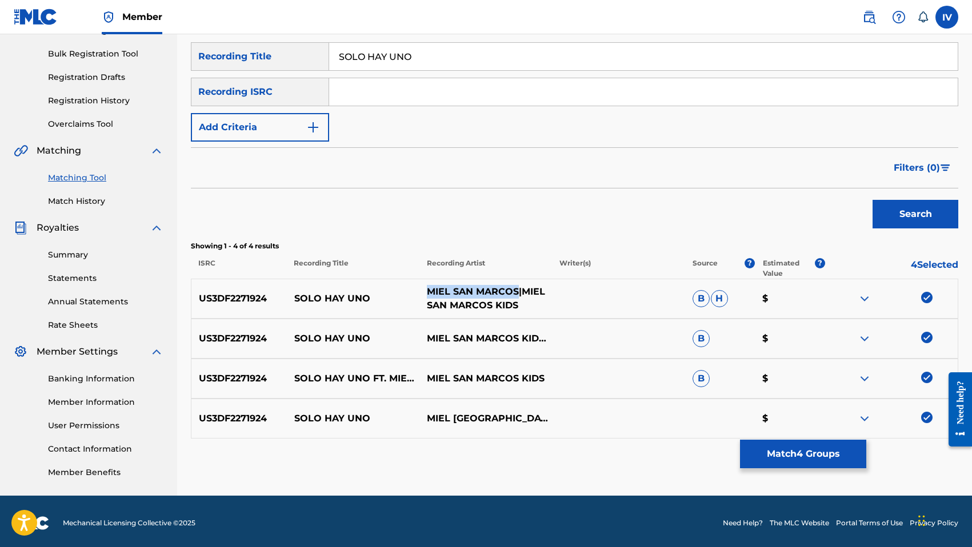
drag, startPoint x: 427, startPoint y: 292, endPoint x: 517, endPoint y: 293, distance: 90.3
click at [517, 293] on p "MIEL SAN MARCOS|MIEL SAN MARCOS KIDS" at bounding box center [485, 298] width 133 height 27
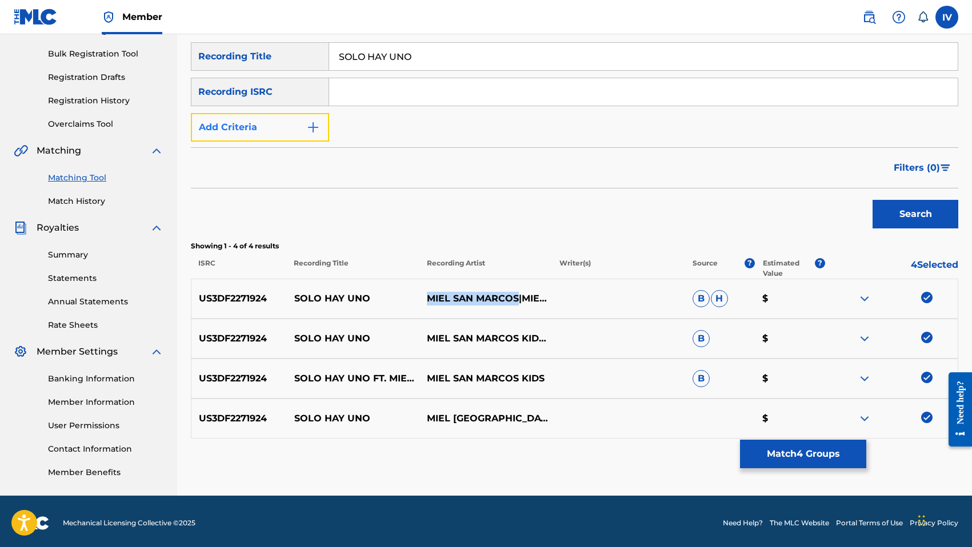
click at [281, 126] on button "Add Criteria" at bounding box center [260, 127] width 138 height 29
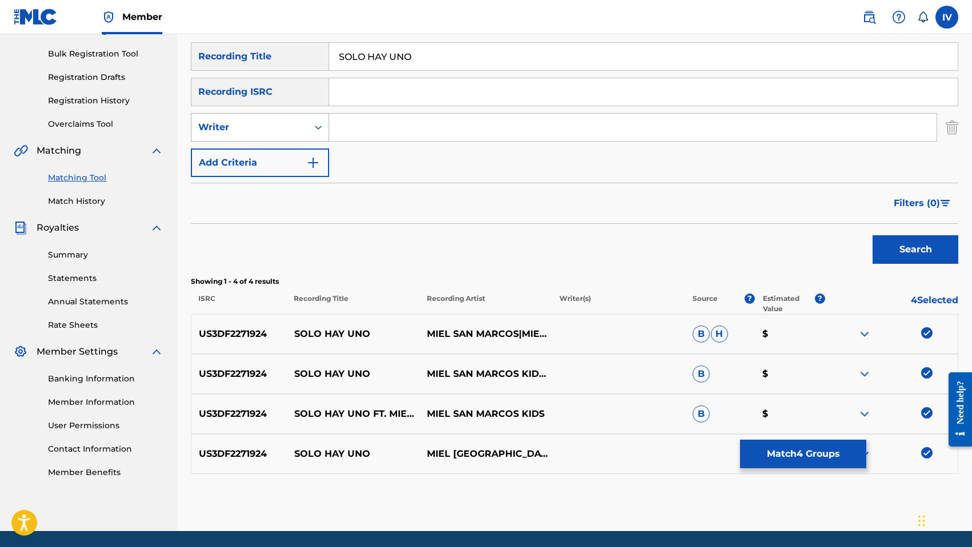
click at [270, 135] on div "Writer" at bounding box center [249, 128] width 117 height 22
click at [280, 157] on div "Recording Artist" at bounding box center [259, 156] width 137 height 29
click at [364, 135] on input "Search Form" at bounding box center [632, 127] width 607 height 27
type input "MIEL SAN MARCOS"
click at [872, 235] on button "Search" at bounding box center [915, 249] width 86 height 29
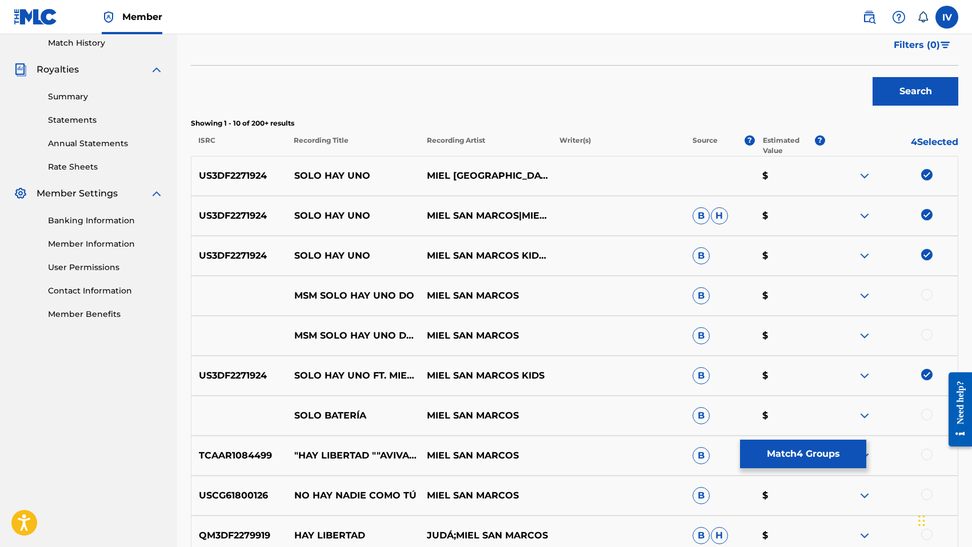
scroll to position [330, 0]
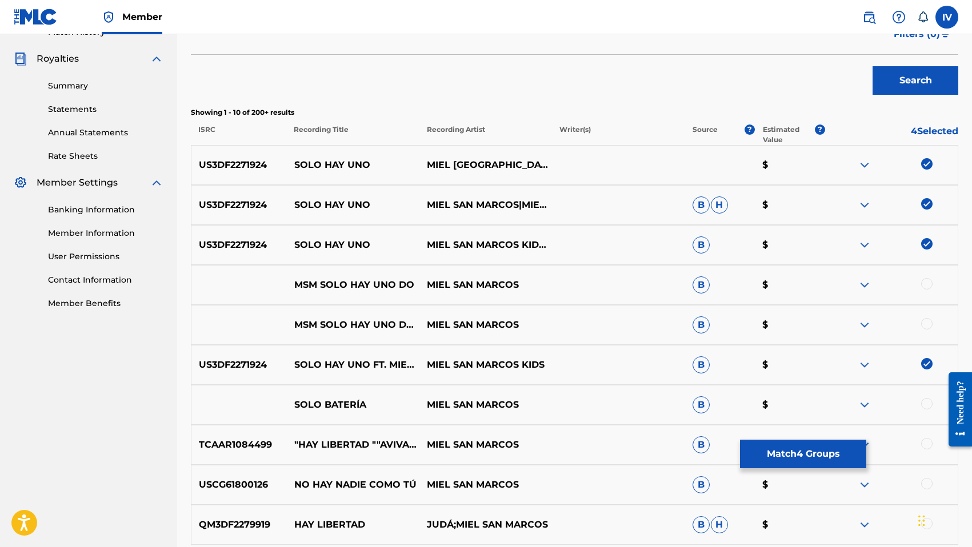
click at [937, 297] on div "MSM SOLO HAY UNO DO MIEL SAN MARCOS B $" at bounding box center [574, 285] width 767 height 40
click at [934, 284] on div at bounding box center [891, 285] width 133 height 14
click at [931, 310] on div "MSM SOLO HAY UNO DO SEC MIEL SAN MARCOS B $" at bounding box center [574, 325] width 767 height 40
click at [930, 315] on div "MSM SOLO HAY UNO DO SEC MIEL SAN MARCOS B $" at bounding box center [574, 325] width 767 height 40
click at [929, 319] on div at bounding box center [926, 323] width 11 height 11
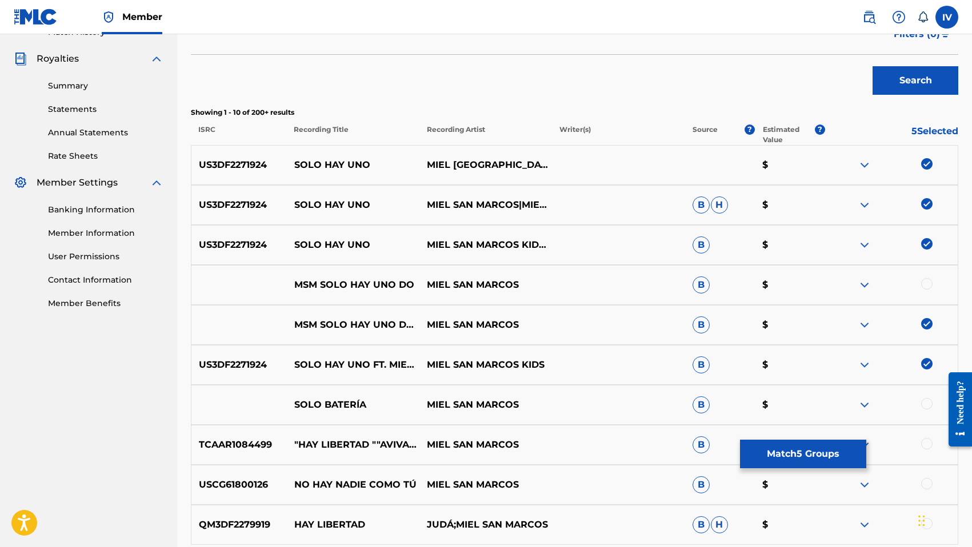
click at [929, 285] on div at bounding box center [926, 283] width 11 height 11
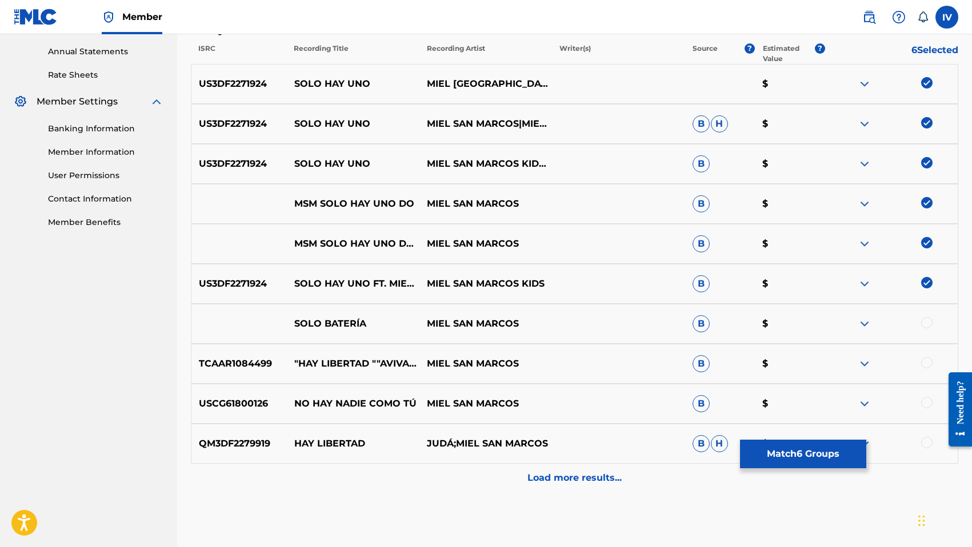
scroll to position [422, 0]
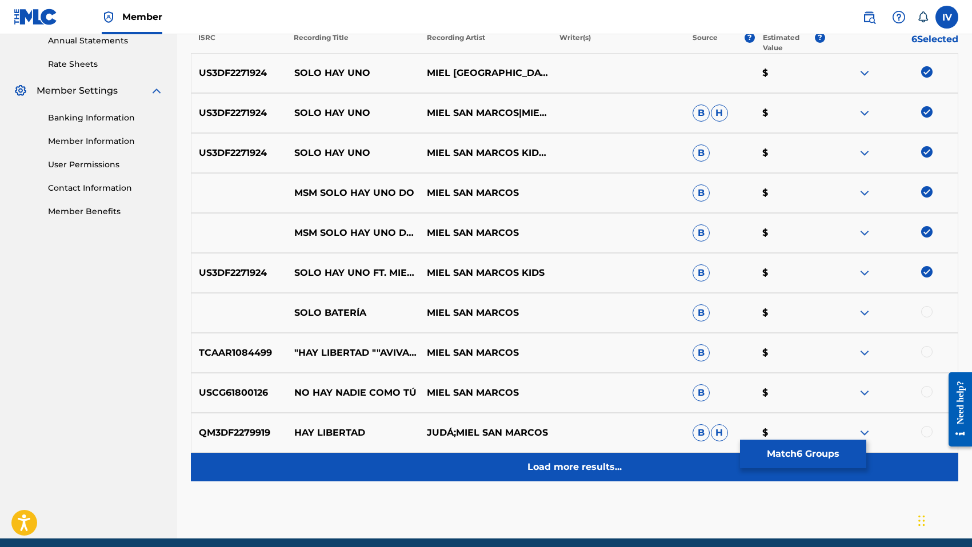
click at [548, 476] on div "Load more results..." at bounding box center [574, 467] width 767 height 29
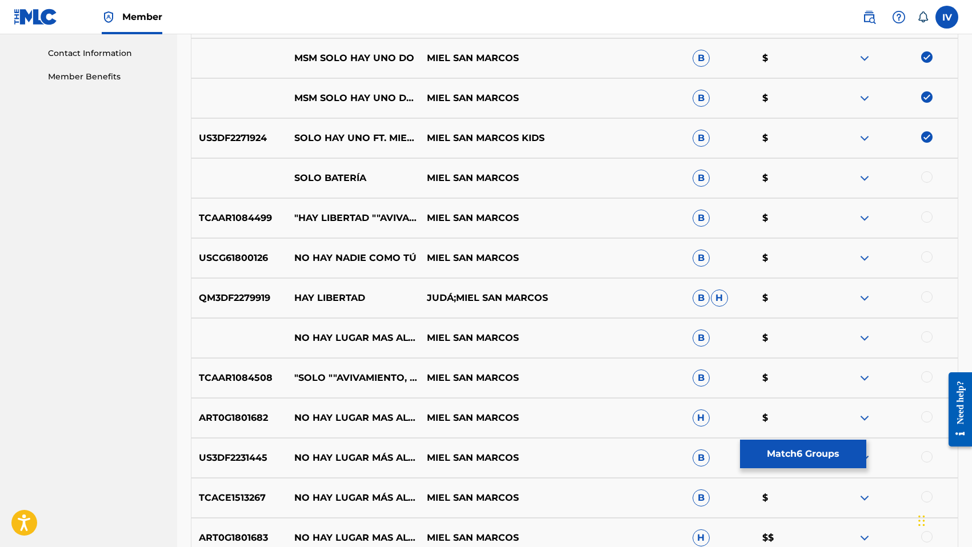
scroll to position [624, 0]
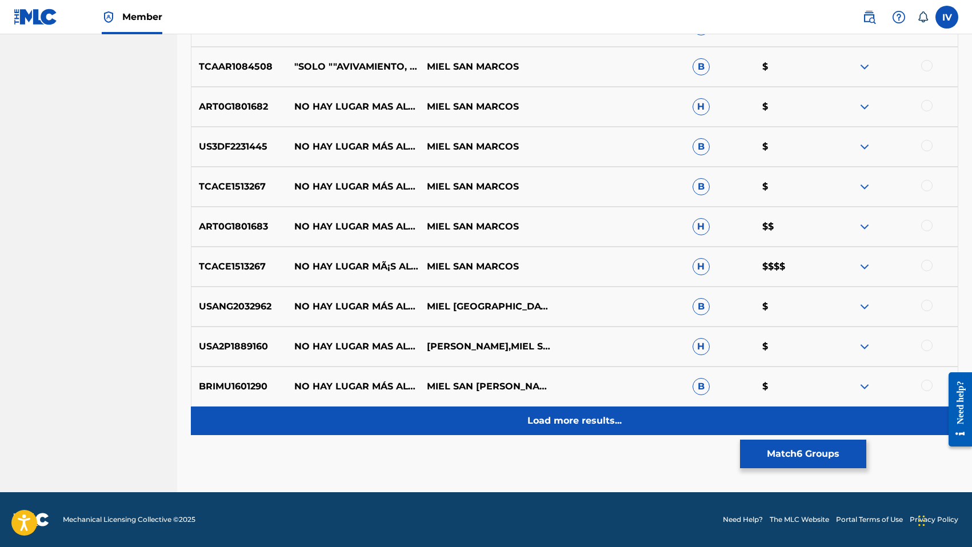
click at [563, 427] on p "Load more results..." at bounding box center [574, 421] width 94 height 14
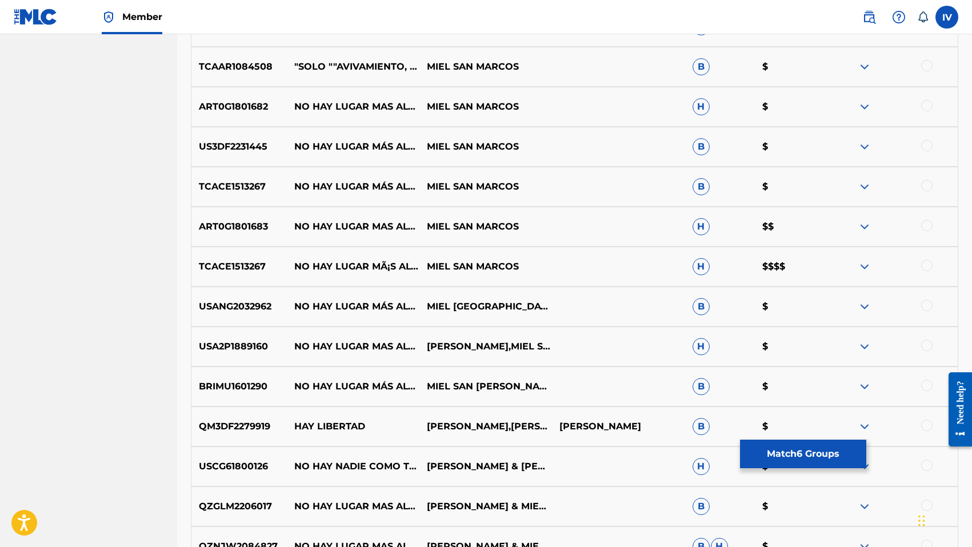
scroll to position [1268, 0]
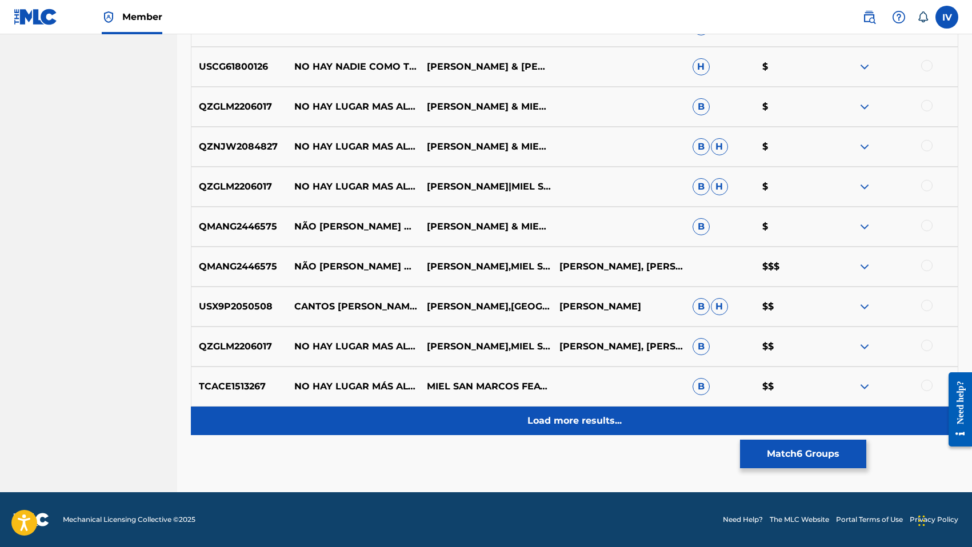
click at [586, 422] on p "Load more results..." at bounding box center [574, 421] width 94 height 14
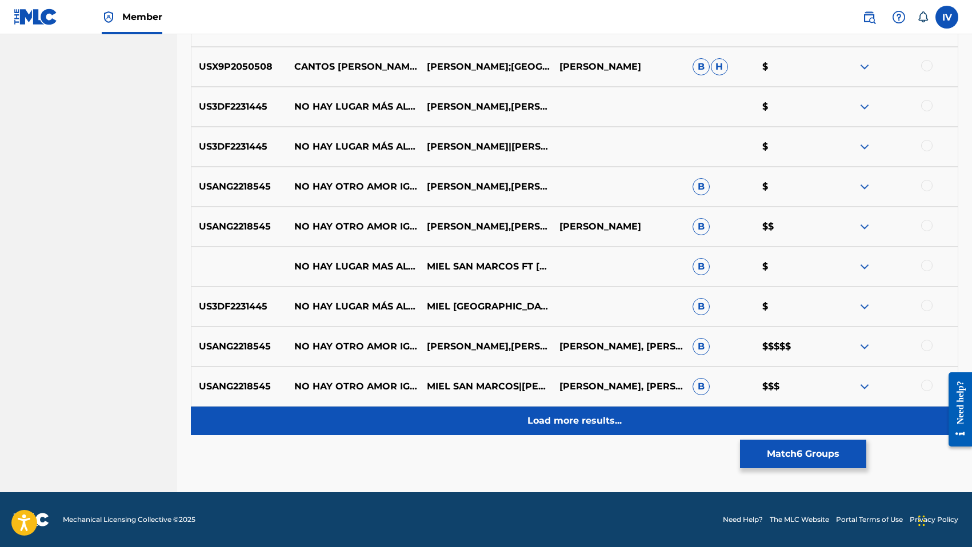
click at [581, 430] on div "Load more results..." at bounding box center [574, 421] width 767 height 29
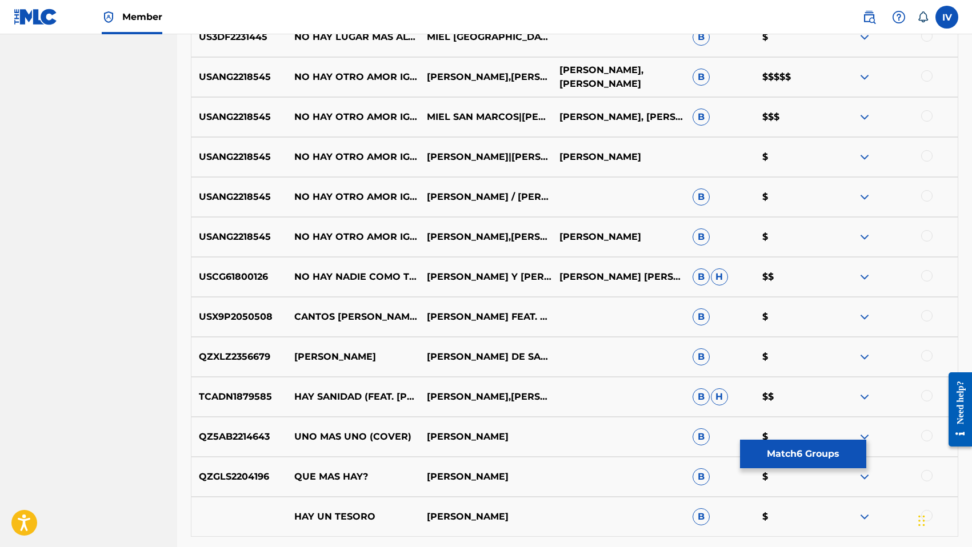
scroll to position [2068, 0]
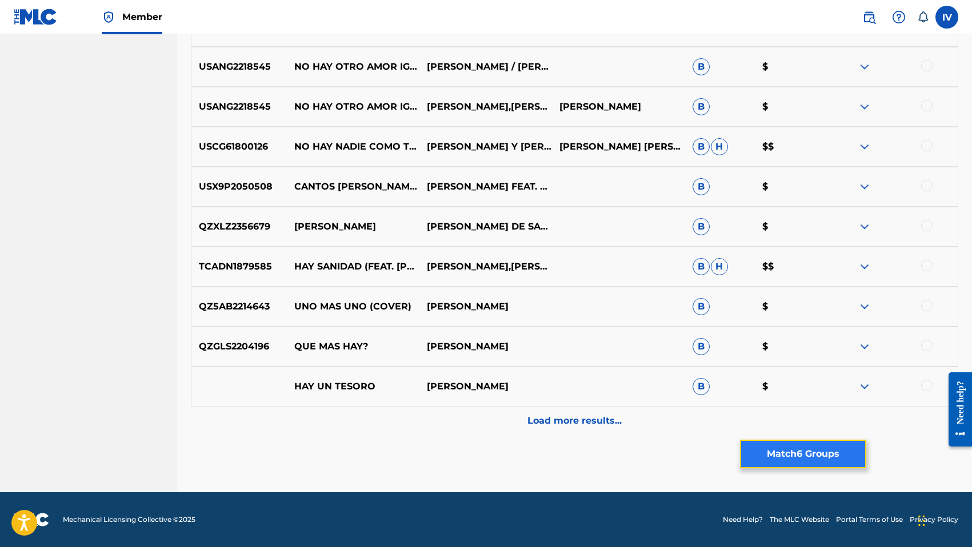
click at [779, 454] on button "Match 6 Groups" at bounding box center [803, 454] width 126 height 29
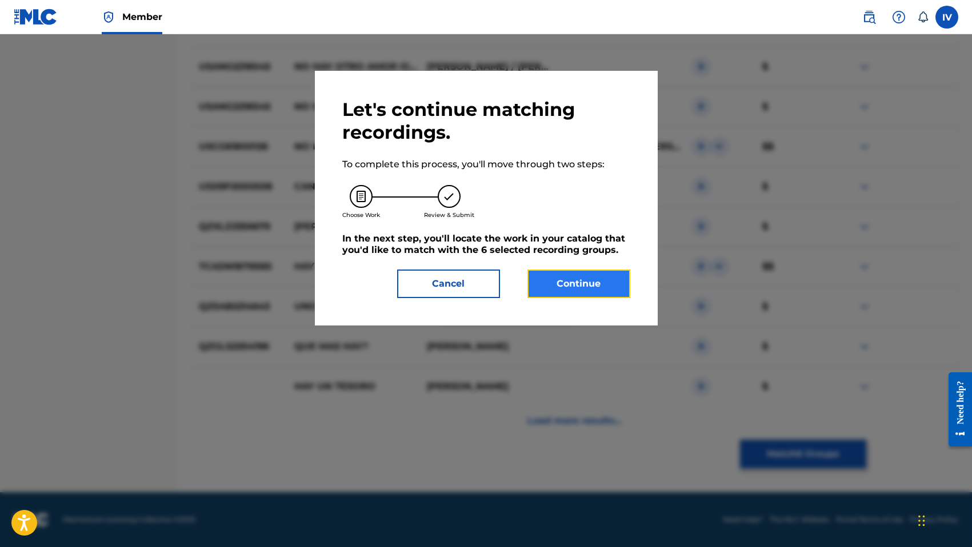
click at [567, 287] on button "Continue" at bounding box center [578, 284] width 103 height 29
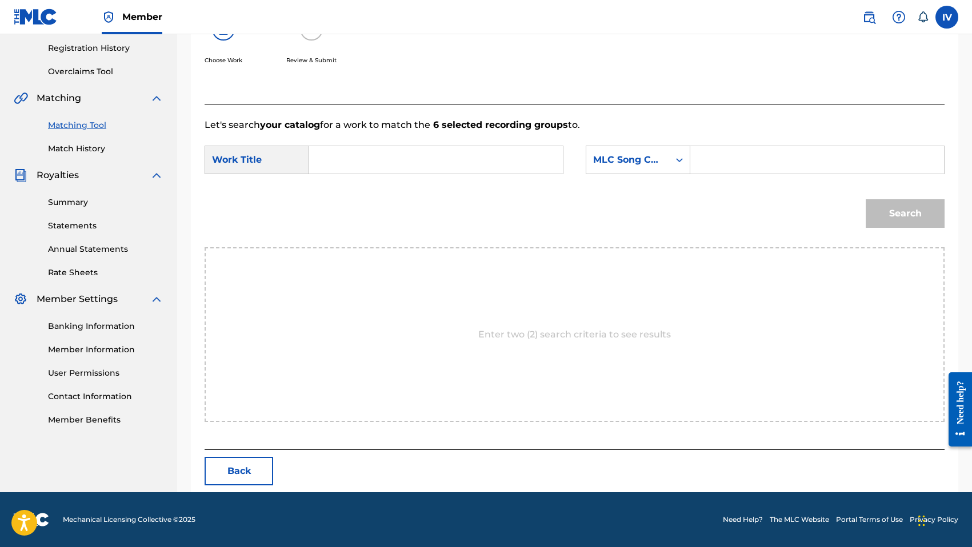
click at [483, 164] on input "Search Form" at bounding box center [436, 159] width 234 height 27
click at [335, 196] on strong "uno" at bounding box center [338, 199] width 18 height 11
type input "solo hay uno (en vivo)"
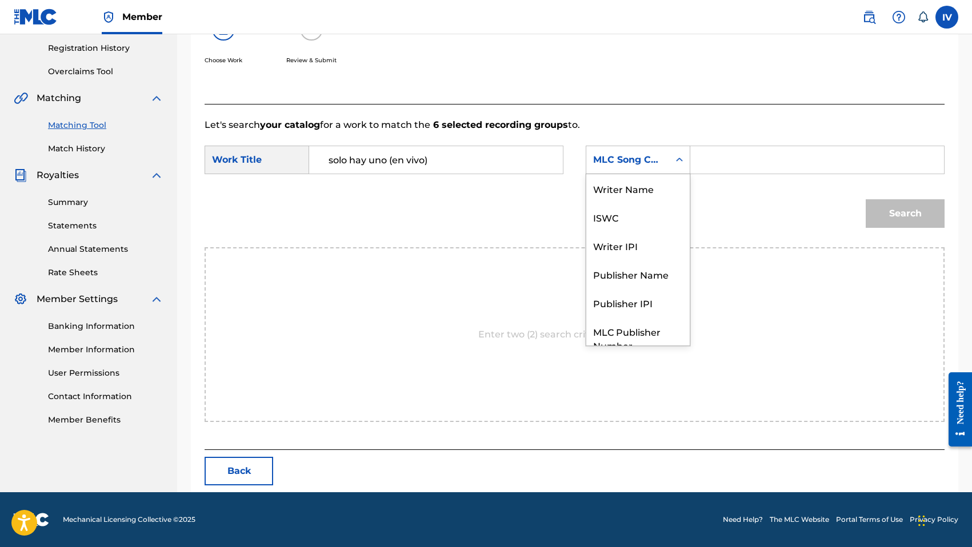
click at [635, 160] on div "MLC Song Code" at bounding box center [627, 160] width 69 height 14
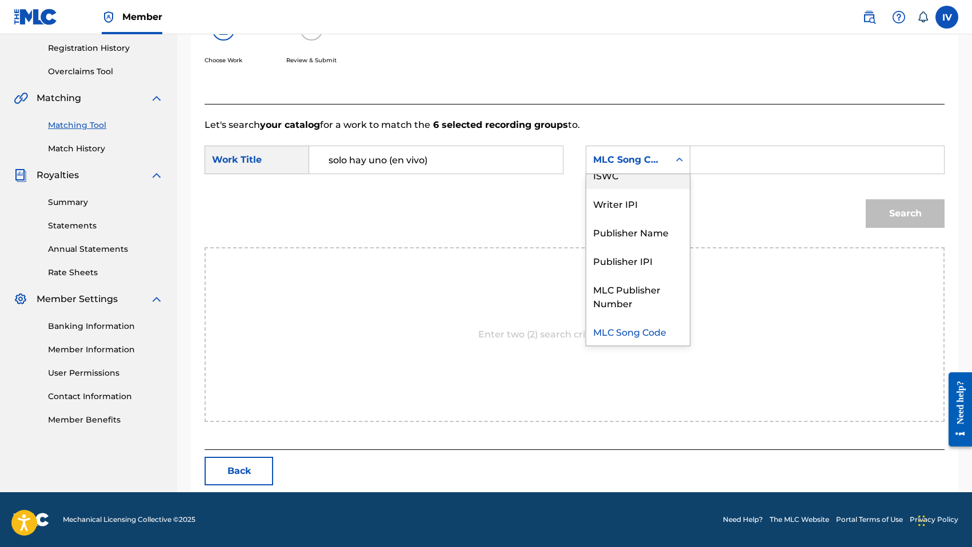
scroll to position [0, 0]
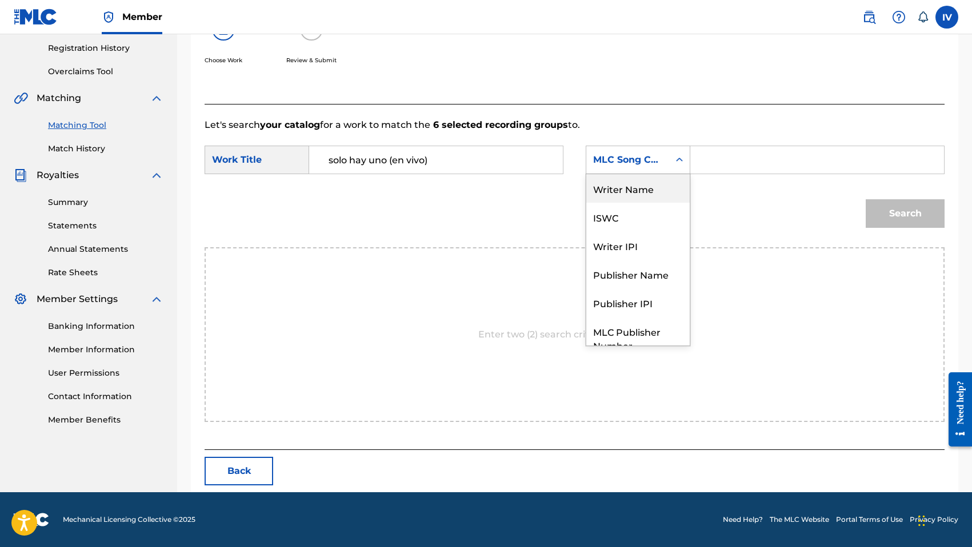
click at [627, 180] on div "Writer Name" at bounding box center [637, 188] width 103 height 29
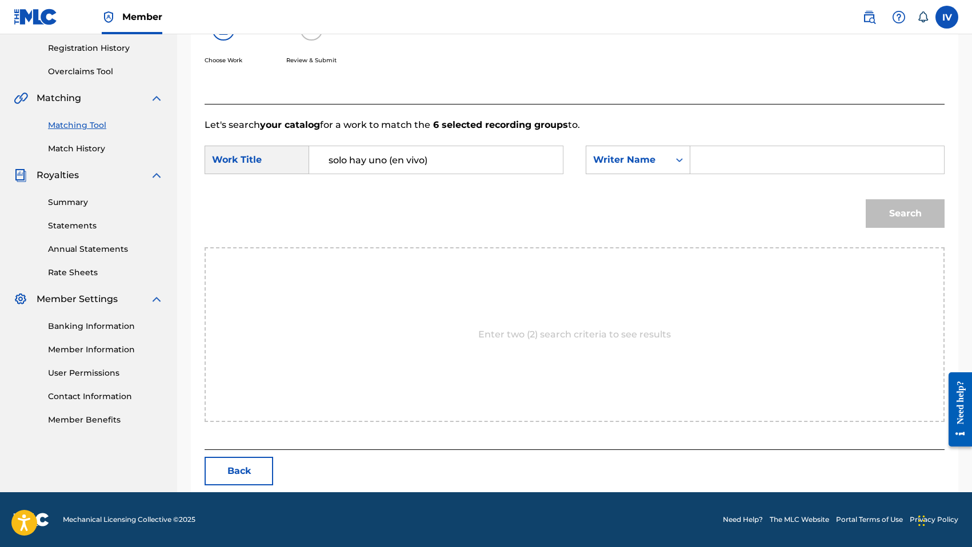
click at [705, 157] on input "Search Form" at bounding box center [817, 159] width 234 height 27
type input "morales"
click at [866, 199] on button "Search" at bounding box center [905, 213] width 79 height 29
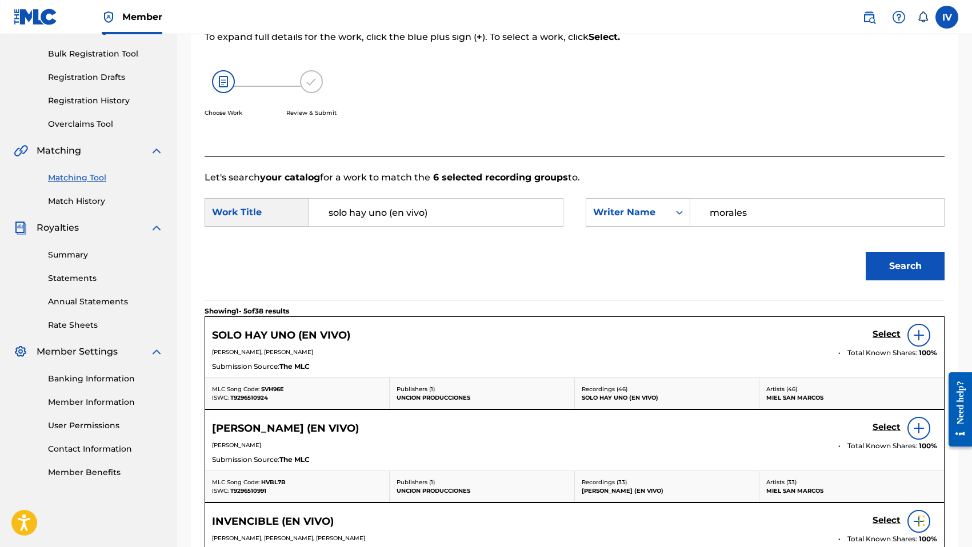
scroll to position [214, 0]
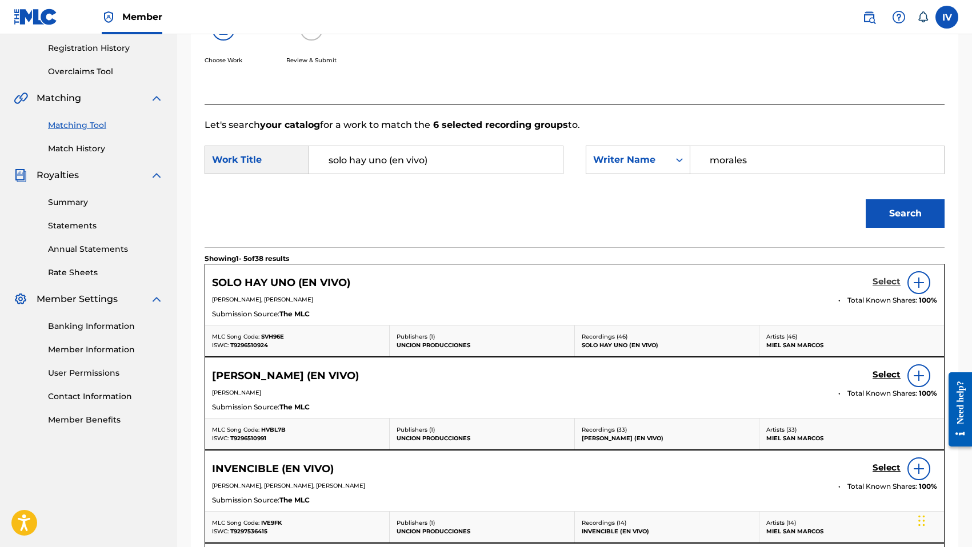
click at [876, 281] on h5 "Select" at bounding box center [886, 282] width 28 height 11
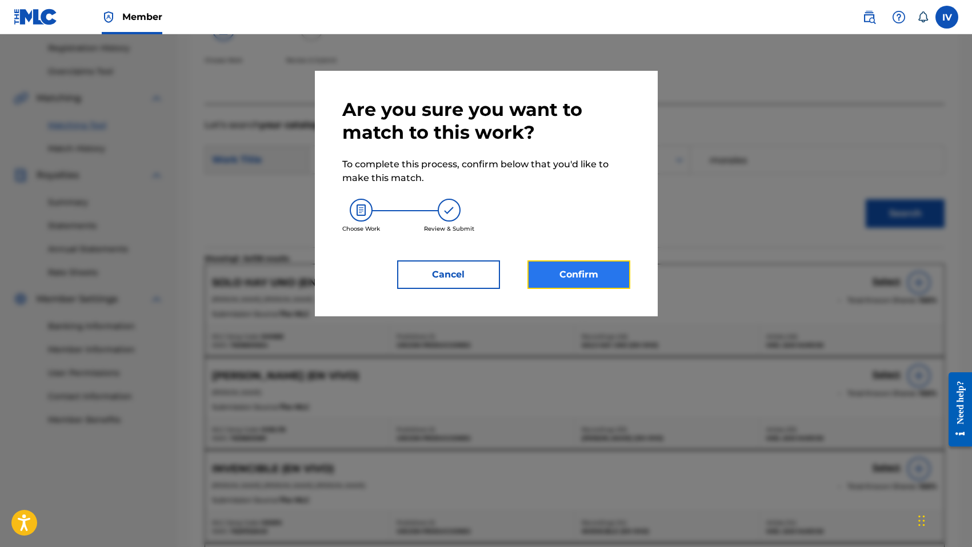
click at [548, 268] on button "Confirm" at bounding box center [578, 275] width 103 height 29
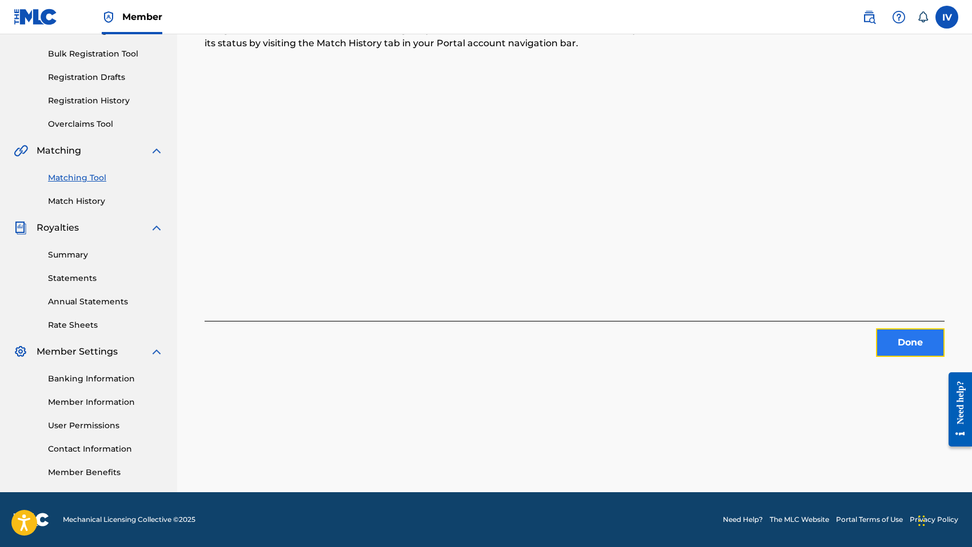
click at [932, 348] on button "Done" at bounding box center [910, 343] width 69 height 29
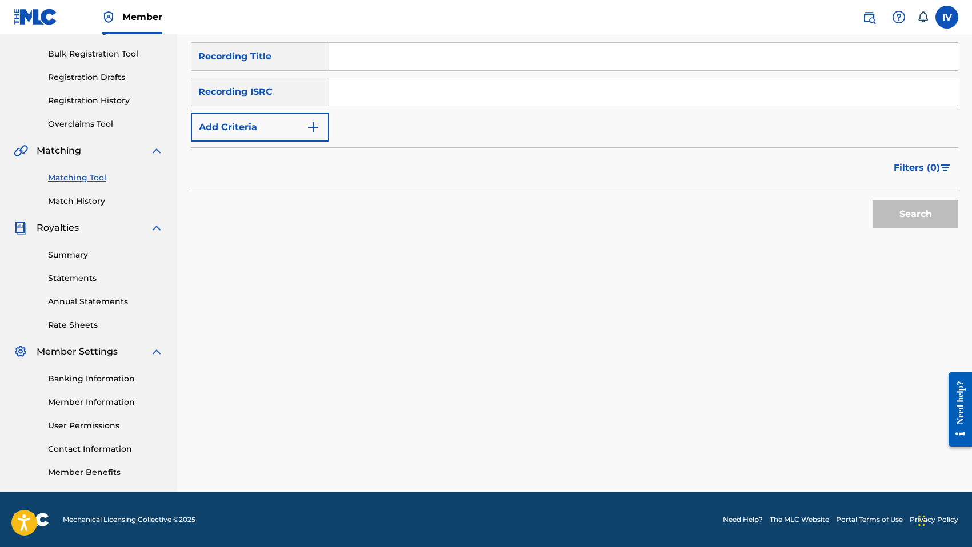
drag, startPoint x: 442, startPoint y: 83, endPoint x: 451, endPoint y: 54, distance: 30.4
click at [442, 83] on input "Search Form" at bounding box center [643, 91] width 628 height 27
type input "US3DF2271925"
click at [872, 200] on button "Search" at bounding box center [915, 214] width 86 height 29
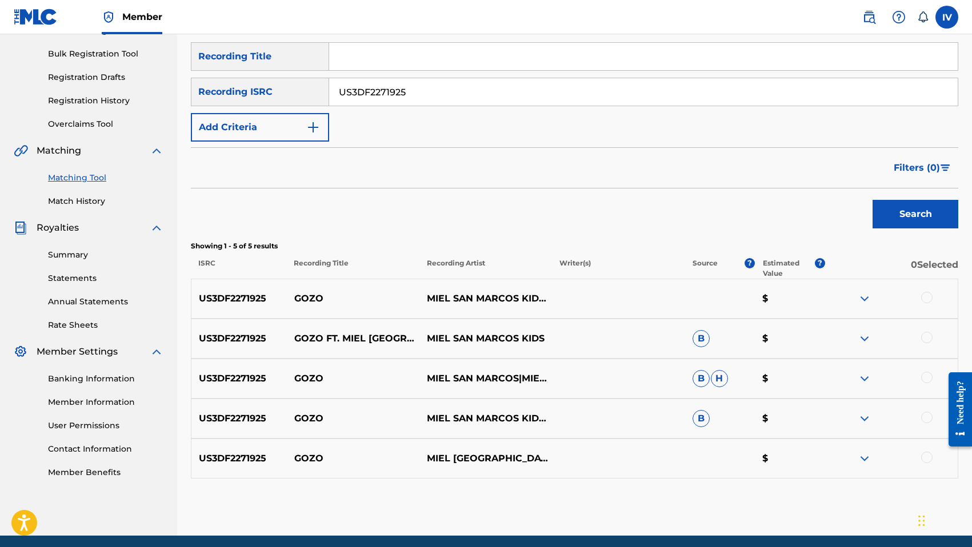
click at [926, 301] on div at bounding box center [926, 297] width 11 height 11
click at [927, 342] on div at bounding box center [926, 337] width 11 height 11
click at [928, 377] on div at bounding box center [926, 377] width 11 height 11
click at [928, 416] on div at bounding box center [926, 417] width 11 height 11
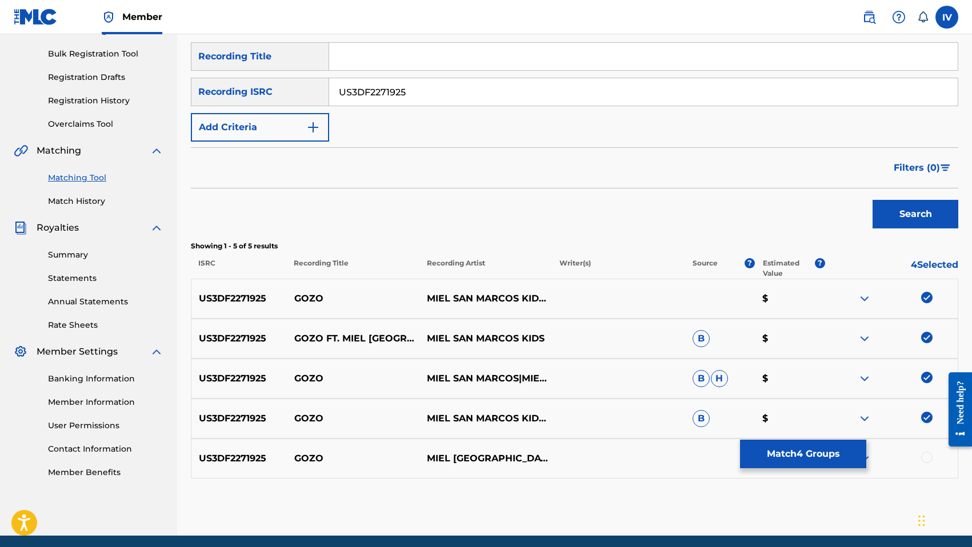
click at [928, 455] on div at bounding box center [926, 457] width 11 height 11
click at [300, 291] on div "US3DF2271925 GOZO MIEL SAN MARCOS KIDS|MIEL SAN MARCOS $" at bounding box center [574, 299] width 767 height 40
click at [380, 46] on input "Search Form" at bounding box center [643, 56] width 628 height 27
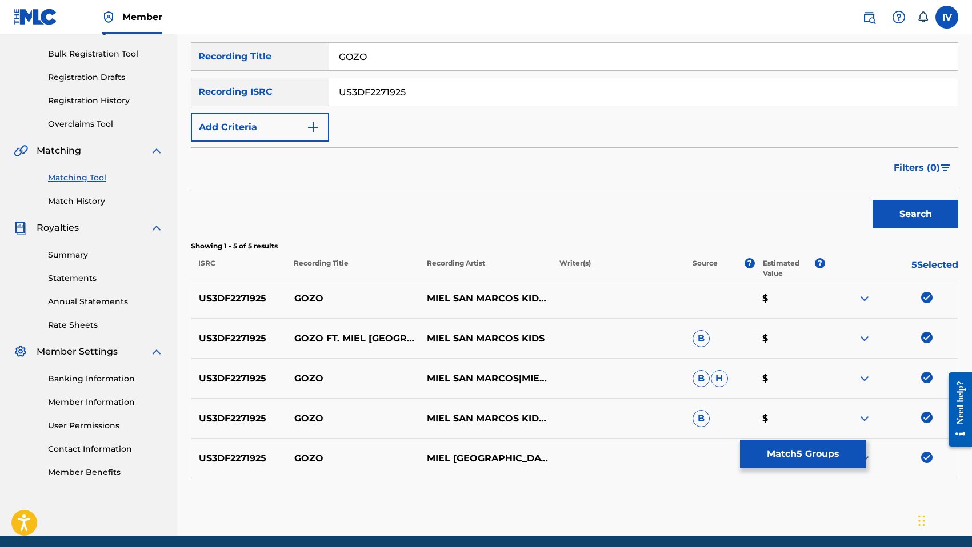
type input "GOZO"
drag, startPoint x: 425, startPoint y: 337, endPoint x: 517, endPoint y: 333, distance: 92.1
click at [517, 333] on p "MIEL SAN MARCOS KIDS" at bounding box center [485, 339] width 133 height 14
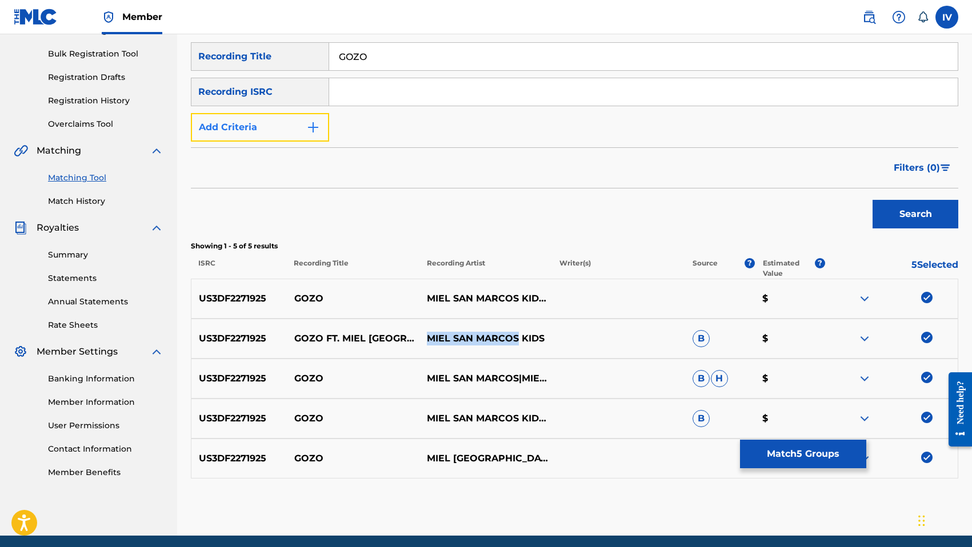
click at [281, 130] on button "Add Criteria" at bounding box center [260, 127] width 138 height 29
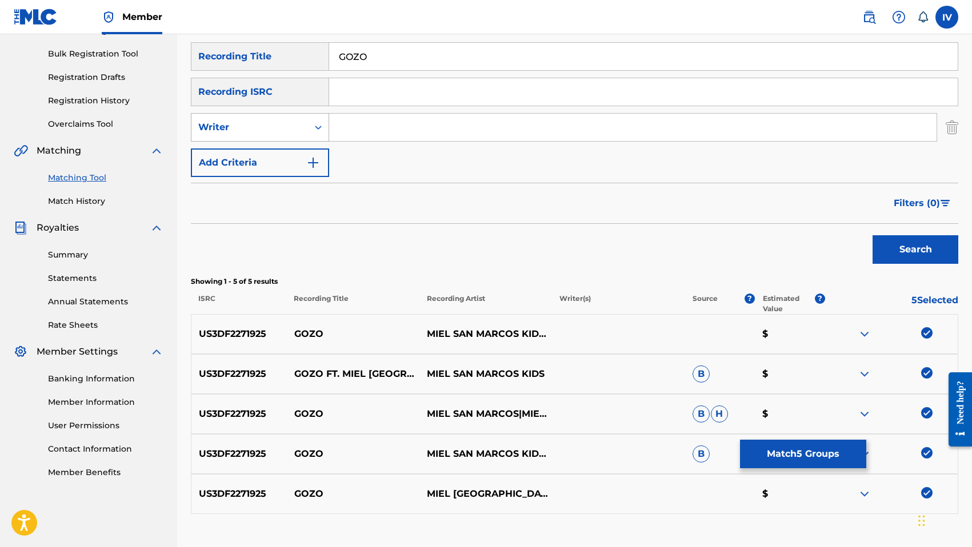
click at [275, 141] on div "Writer" at bounding box center [260, 127] width 138 height 29
click at [283, 159] on div "Recording Artist" at bounding box center [259, 156] width 137 height 29
click at [374, 134] on input "Search Form" at bounding box center [632, 127] width 607 height 27
type input "MIEL SAN MARCOS"
click at [872, 235] on button "Search" at bounding box center [915, 249] width 86 height 29
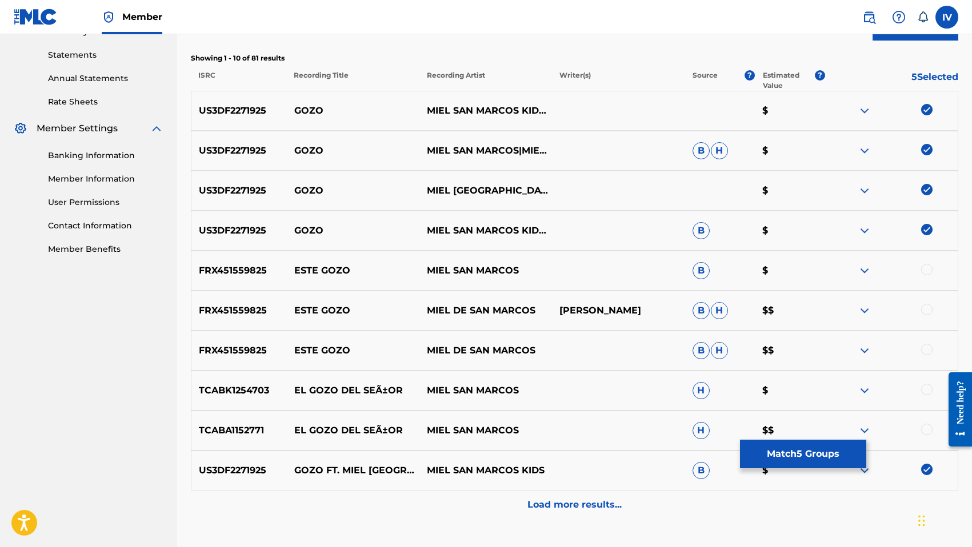
scroll to position [468, 0]
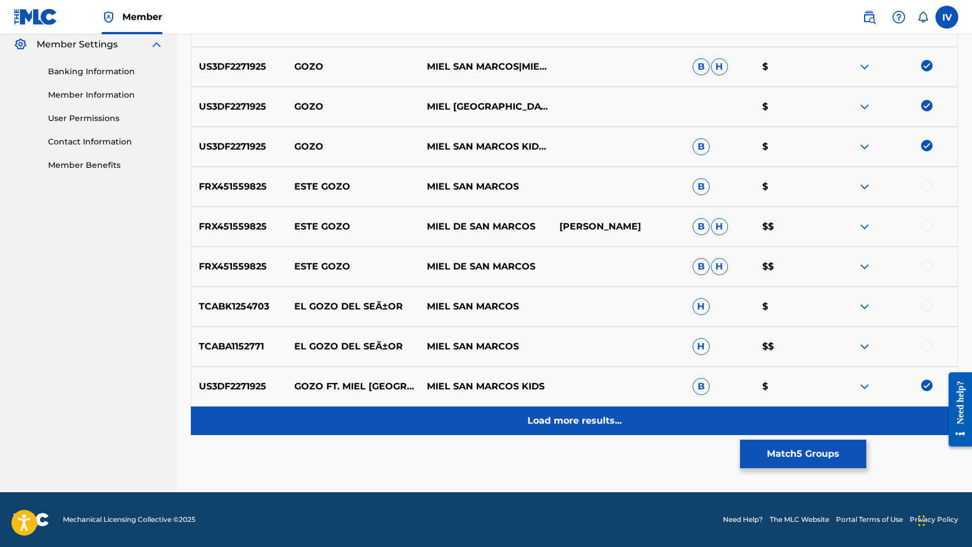
click at [631, 407] on div "Load more results..." at bounding box center [574, 421] width 767 height 29
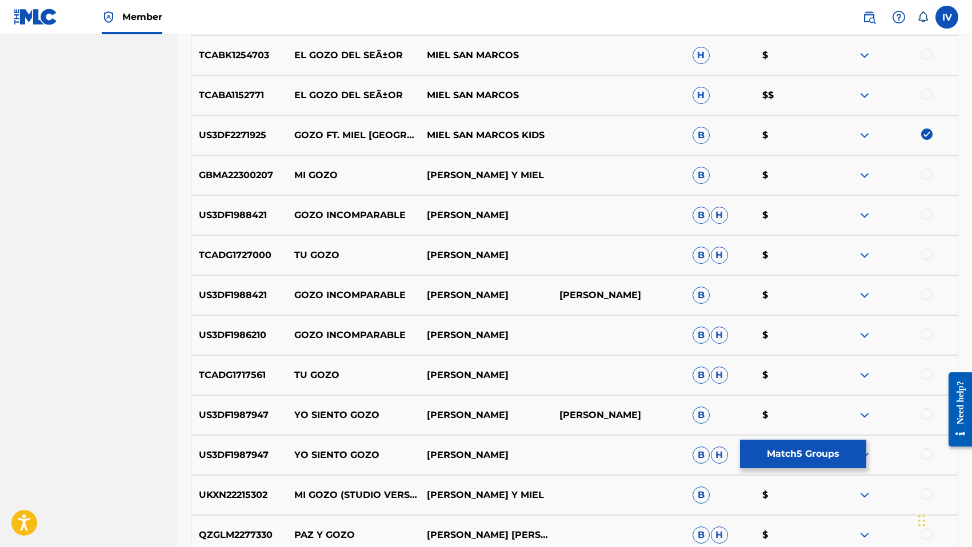
scroll to position [868, 0]
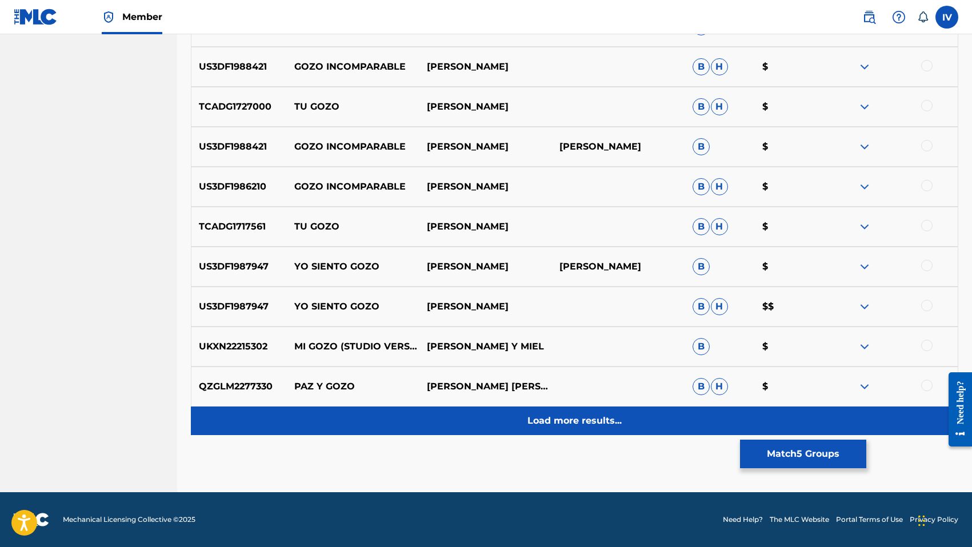
click at [567, 410] on div "Load more results..." at bounding box center [574, 421] width 767 height 29
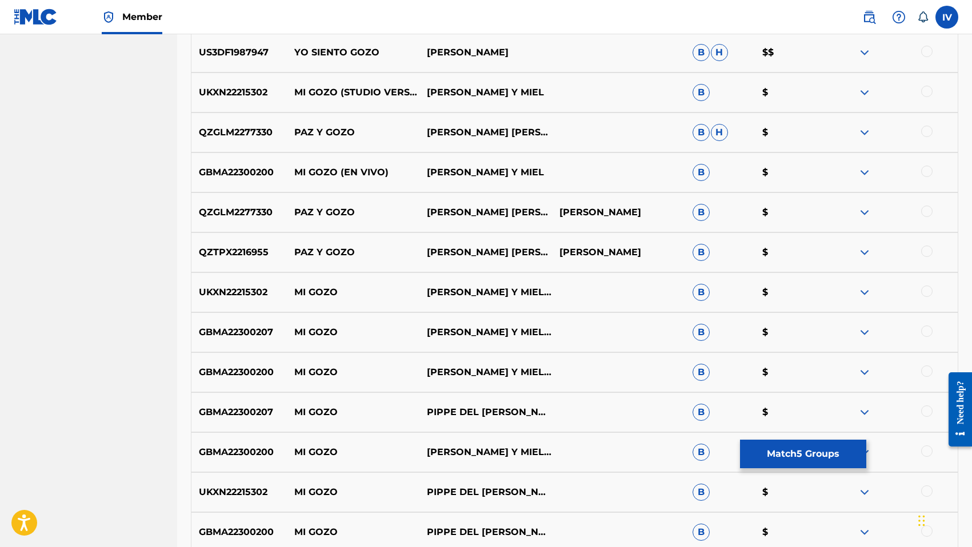
scroll to position [1268, 0]
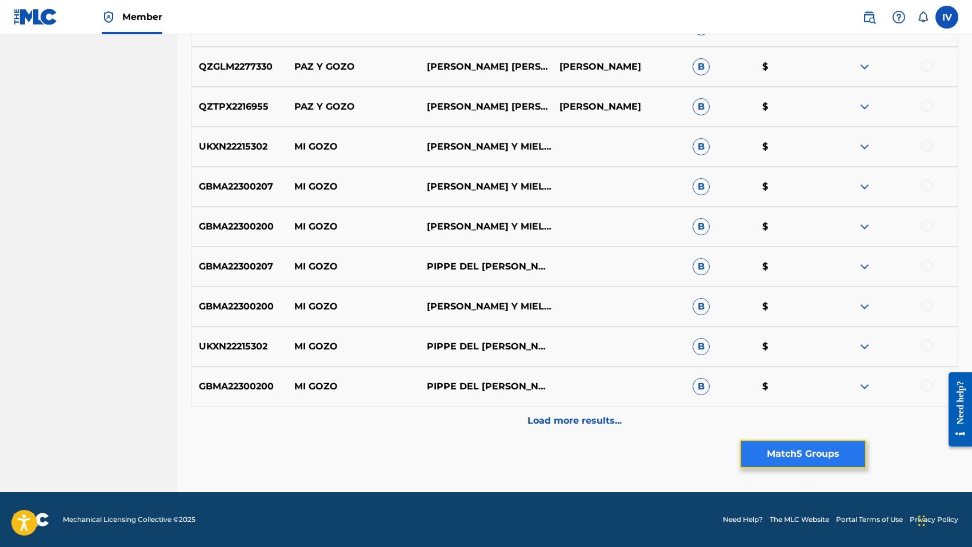
click at [806, 453] on button "Match 5 Groups" at bounding box center [803, 454] width 126 height 29
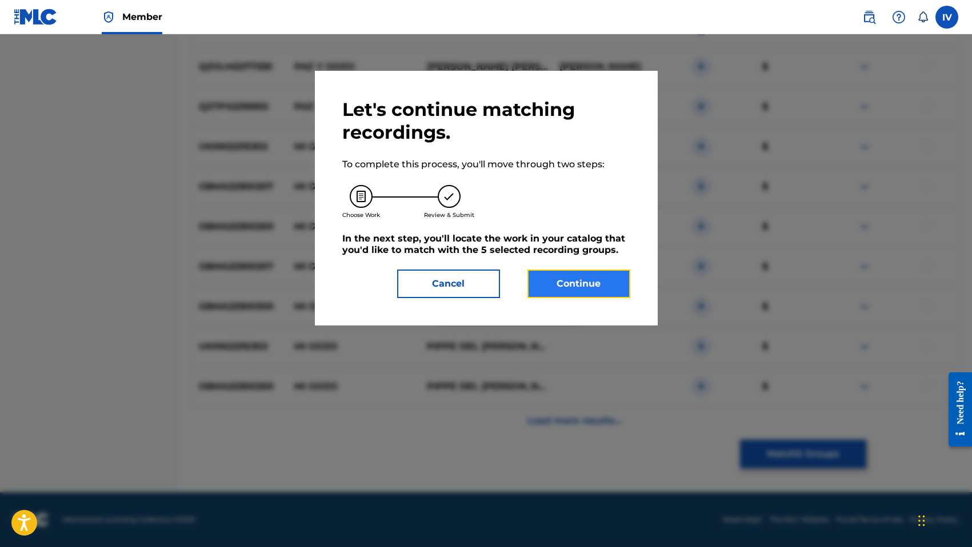
click at [579, 279] on button "Continue" at bounding box center [578, 284] width 103 height 29
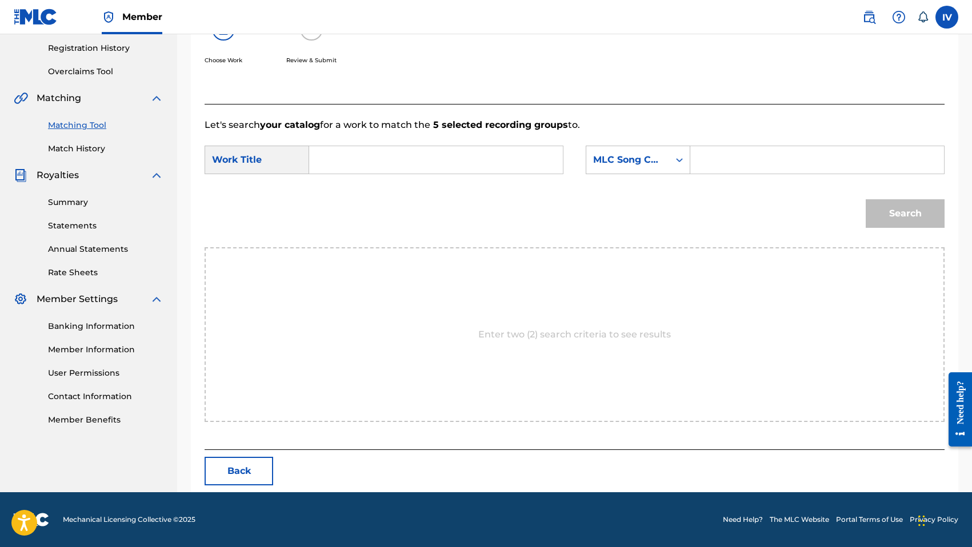
click at [488, 161] on input "Search Form" at bounding box center [436, 159] width 234 height 27
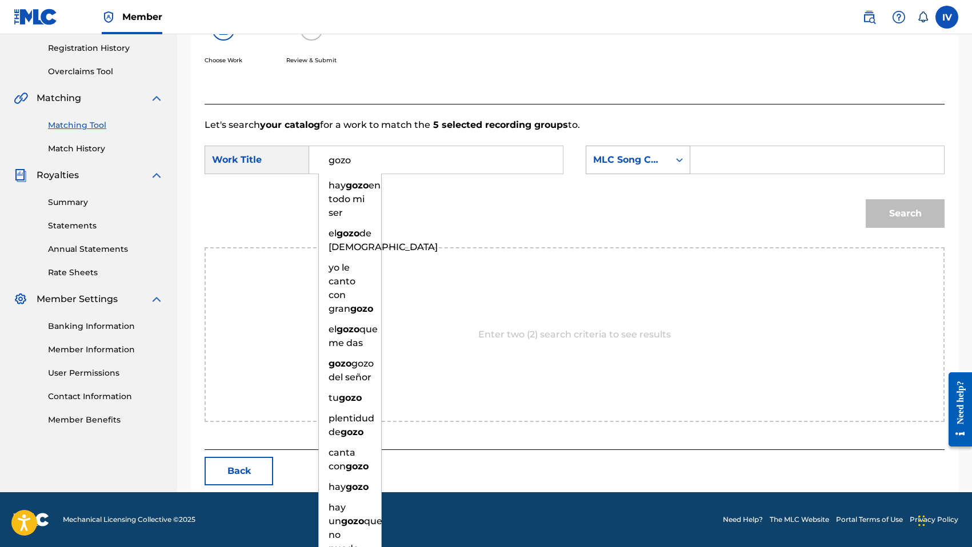
type input "gozo"
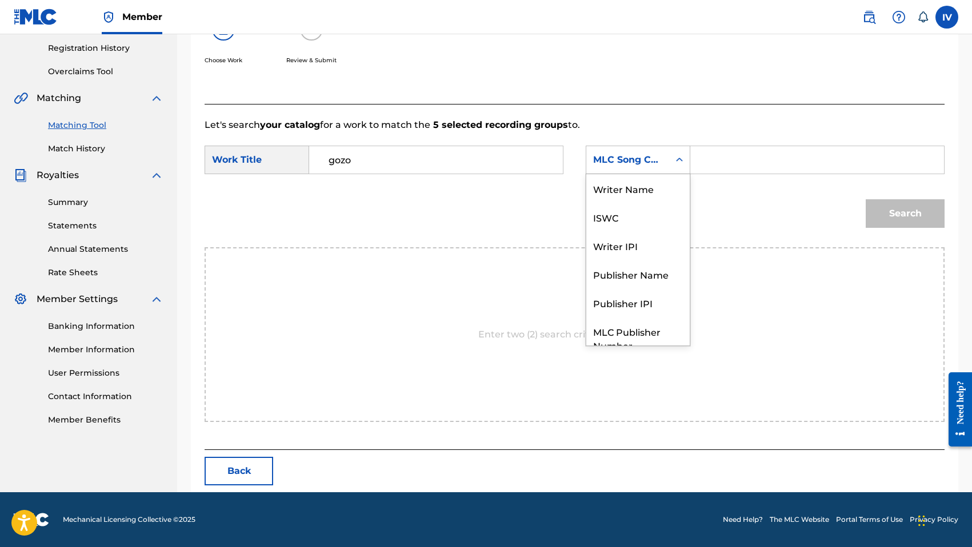
click at [671, 151] on div "Search Form" at bounding box center [679, 160] width 21 height 21
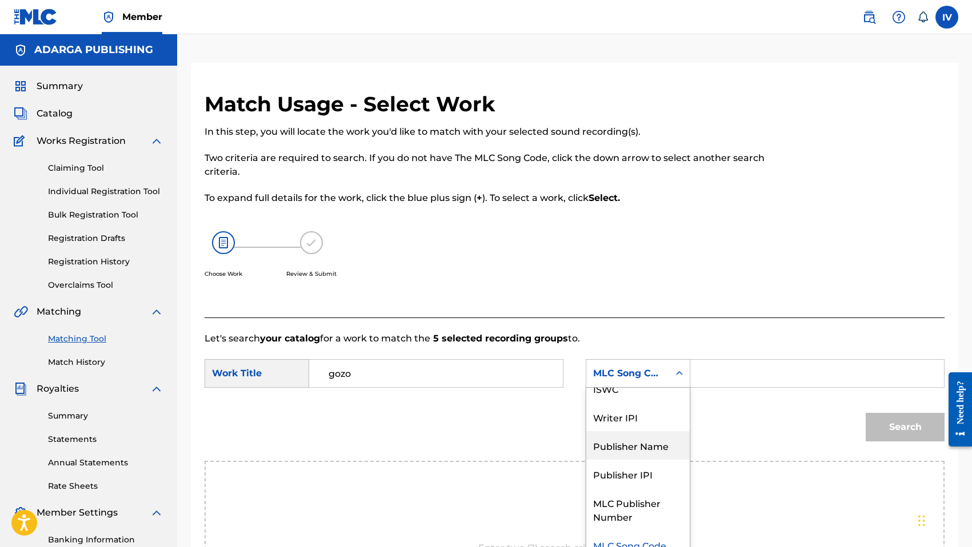
scroll to position [0, 0]
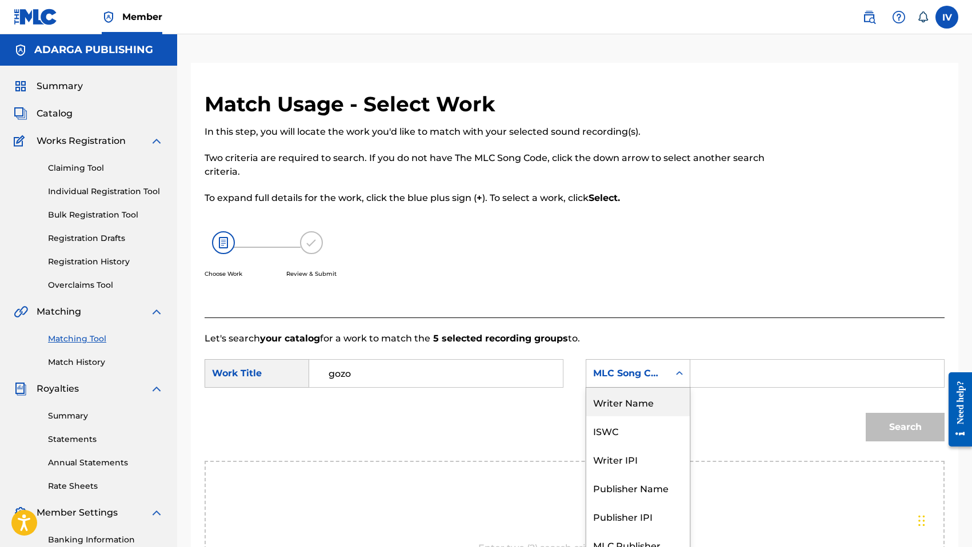
click at [618, 409] on div "Writer Name" at bounding box center [637, 402] width 103 height 29
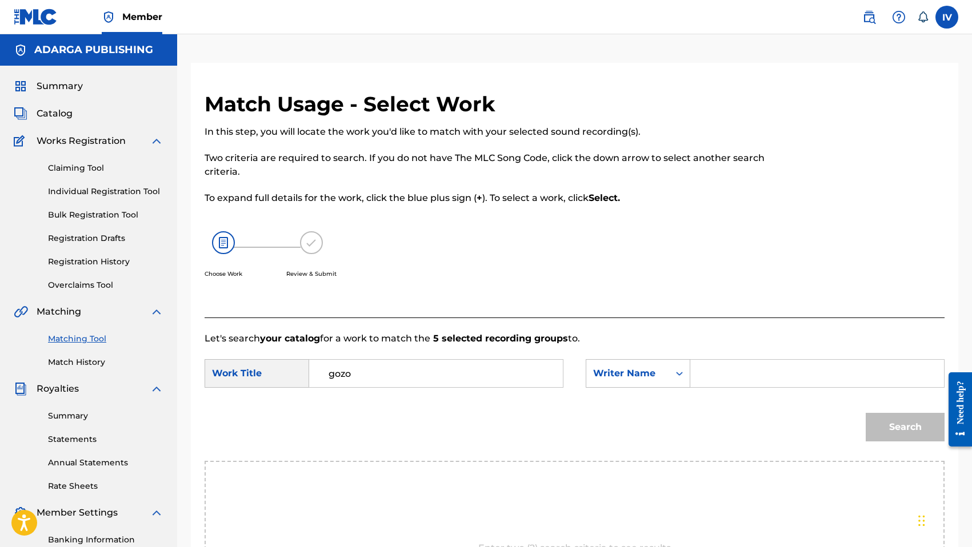
click at [731, 351] on form "SearchWithCriteria829d4350-4a9e-49d1-967a-14376c3bea2e Work Title gozo SearchWi…" at bounding box center [575, 403] width 740 height 115
click at [703, 386] on input "Search Form" at bounding box center [817, 373] width 234 height 27
type input "morales"
click at [866, 413] on button "Search" at bounding box center [905, 427] width 79 height 29
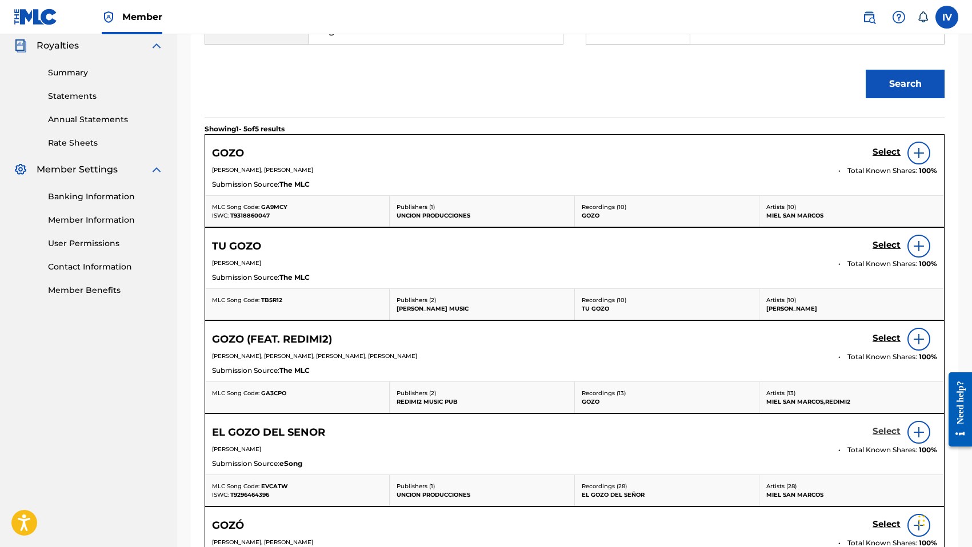
scroll to position [301, 0]
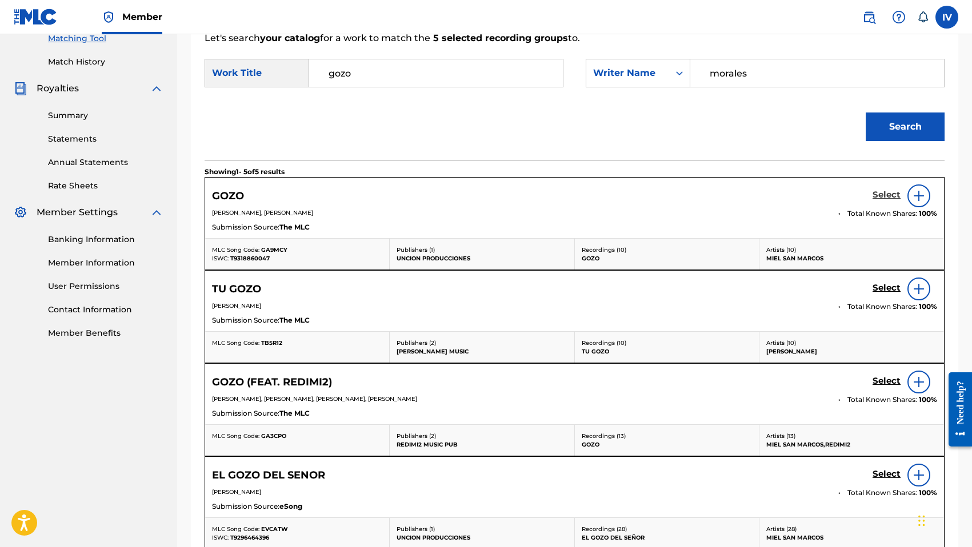
click at [890, 197] on h5 "Select" at bounding box center [886, 195] width 28 height 11
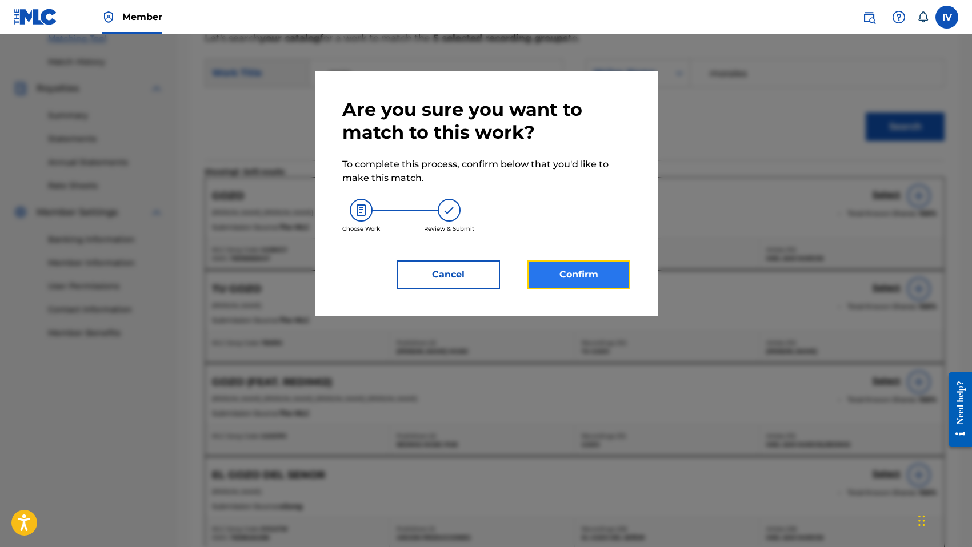
click at [571, 270] on button "Confirm" at bounding box center [578, 275] width 103 height 29
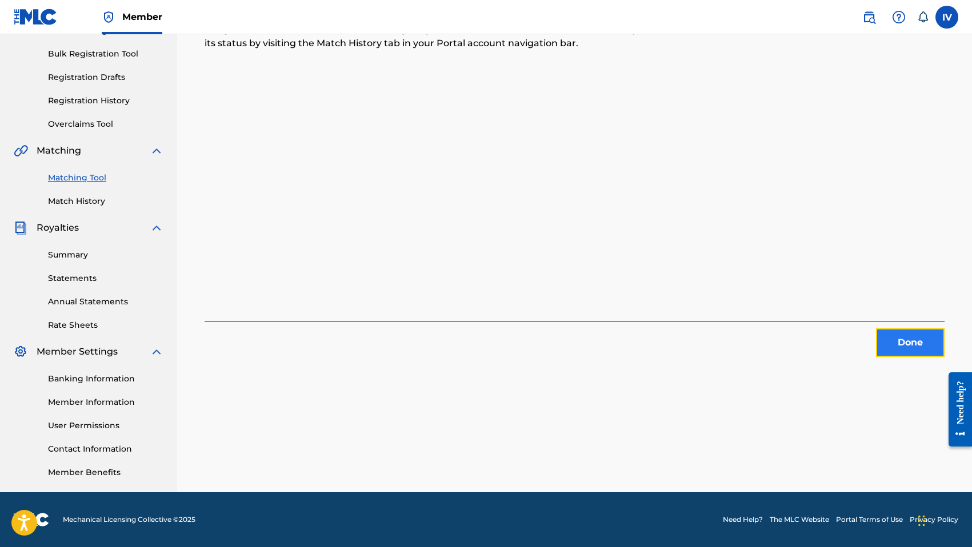
click at [906, 331] on button "Done" at bounding box center [910, 343] width 69 height 29
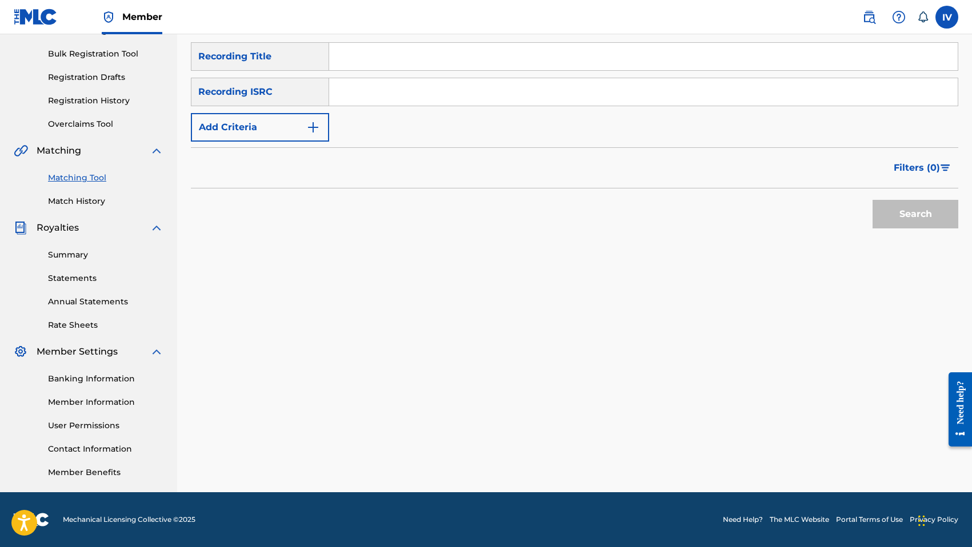
click at [427, 86] on input "Search Form" at bounding box center [643, 91] width 628 height 27
type input "US3DF2271926"
click at [872, 200] on button "Search" at bounding box center [915, 214] width 86 height 29
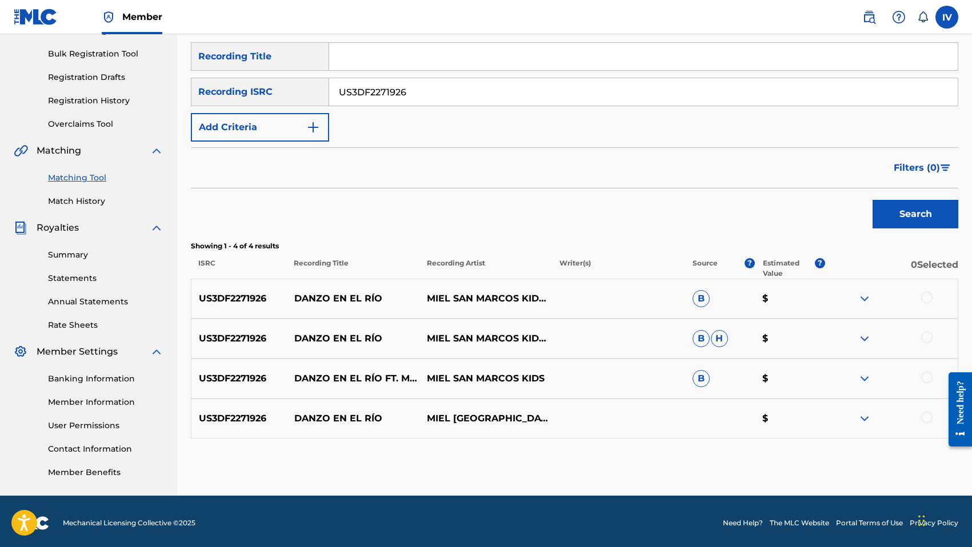
click at [346, 298] on p "DANZO EN EL RÍO" at bounding box center [353, 299] width 133 height 14
click at [429, 57] on input "Search Form" at bounding box center [643, 56] width 628 height 27
type input "DANZO EN EL RÍO"
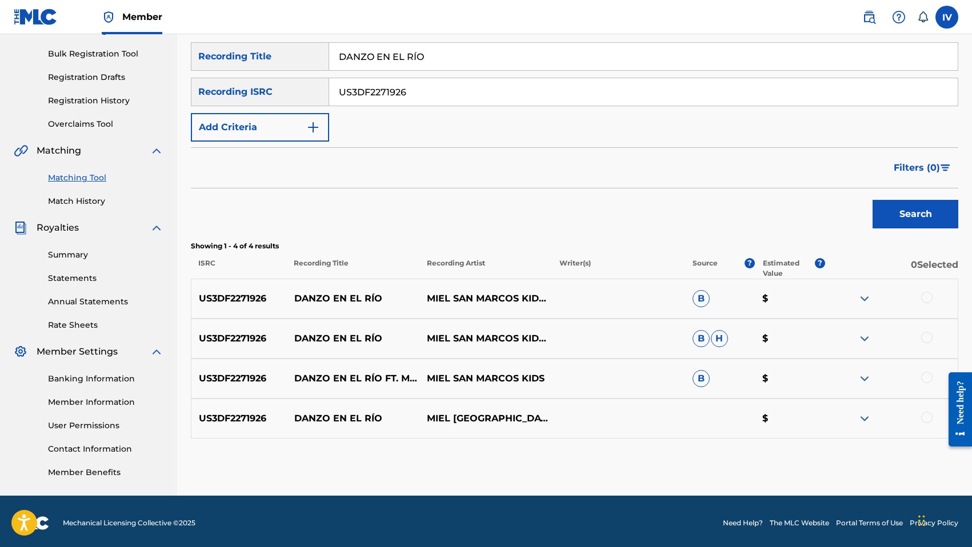
click at [927, 296] on div at bounding box center [926, 297] width 11 height 11
click at [928, 340] on div at bounding box center [926, 337] width 11 height 11
click at [927, 378] on div at bounding box center [926, 377] width 11 height 11
click at [927, 420] on div at bounding box center [926, 417] width 11 height 11
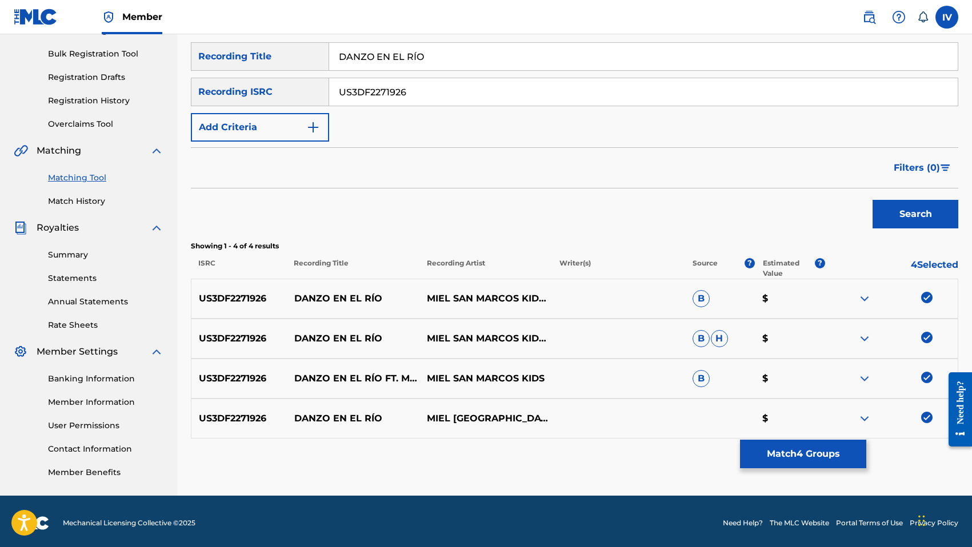
click at [475, 106] on div "US3DF2271926" at bounding box center [643, 92] width 629 height 29
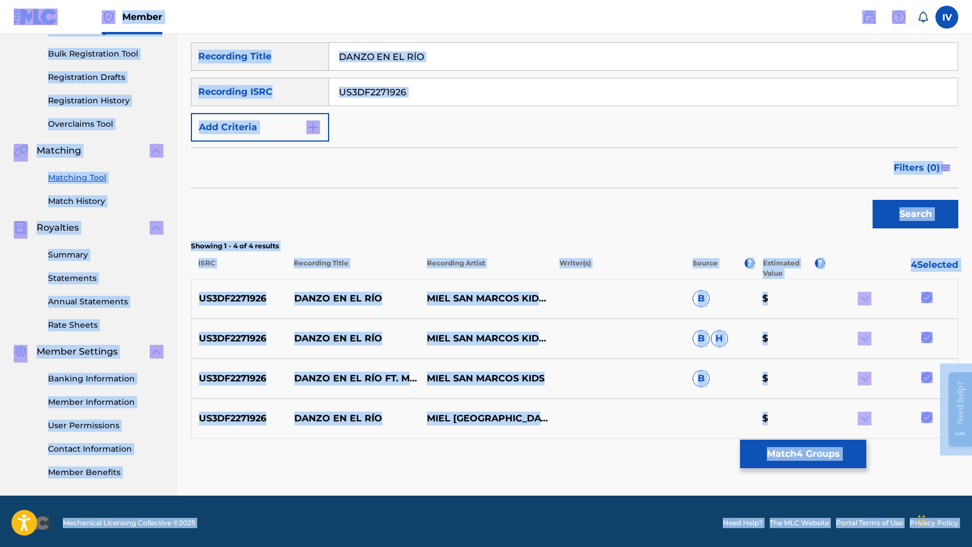
click at [467, 101] on input "US3DF2271926" at bounding box center [643, 91] width 628 height 27
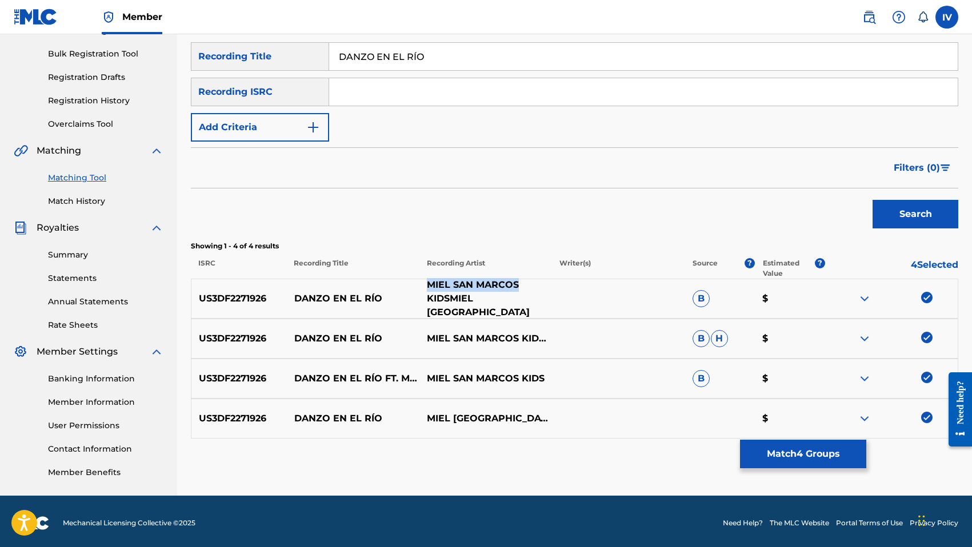
drag, startPoint x: 427, startPoint y: 292, endPoint x: 519, endPoint y: 290, distance: 92.0
click at [519, 290] on p "MIEL SAN MARCOS KIDSMIEL [GEOGRAPHIC_DATA]" at bounding box center [485, 298] width 133 height 41
click at [269, 111] on div "SearchWithCriteria6547400f-fa61-4cf3-83f7-abaf768dbd7c Recording Title DANZO EN…" at bounding box center [574, 91] width 767 height 99
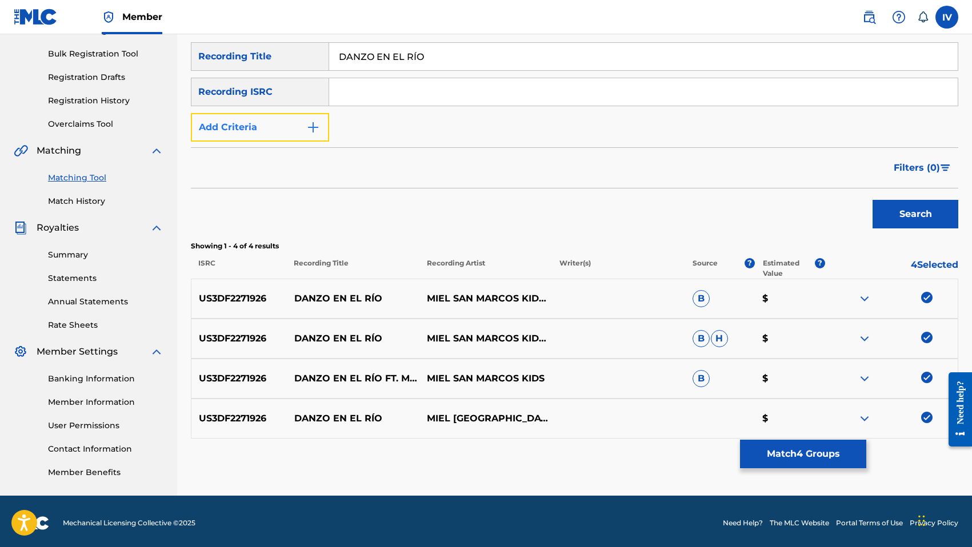
click at [251, 129] on button "Add Criteria" at bounding box center [260, 127] width 138 height 29
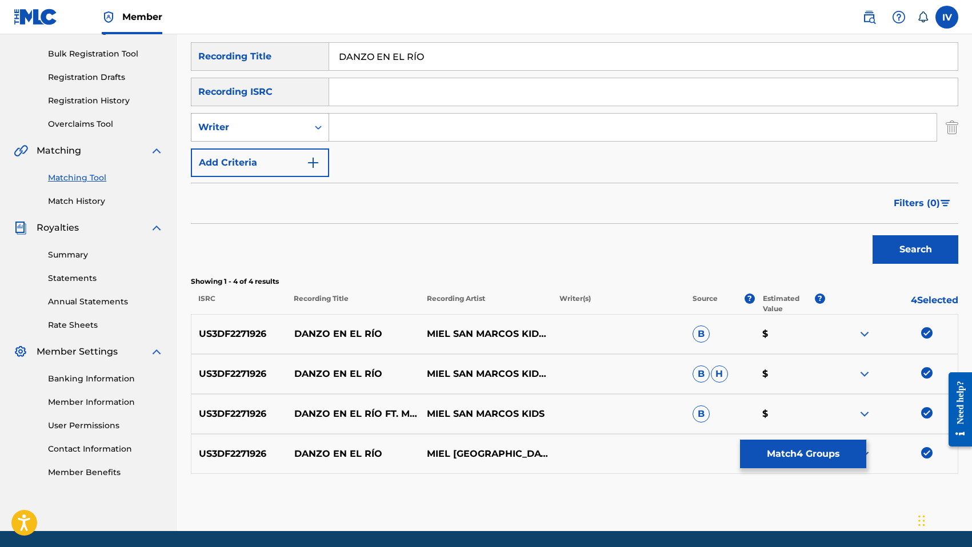
click at [262, 138] on div "Writer" at bounding box center [260, 127] width 138 height 29
click at [262, 154] on div "Recording Artist" at bounding box center [259, 156] width 137 height 29
click at [398, 129] on input "Search Form" at bounding box center [632, 127] width 607 height 27
type input "MIEL SAN MARCOS"
click at [872, 235] on button "Search" at bounding box center [915, 249] width 86 height 29
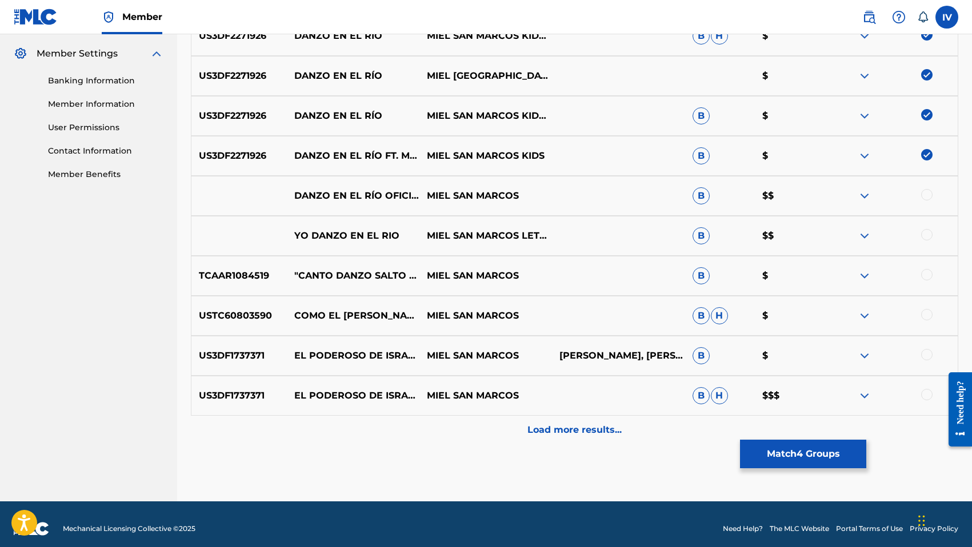
scroll to position [468, 0]
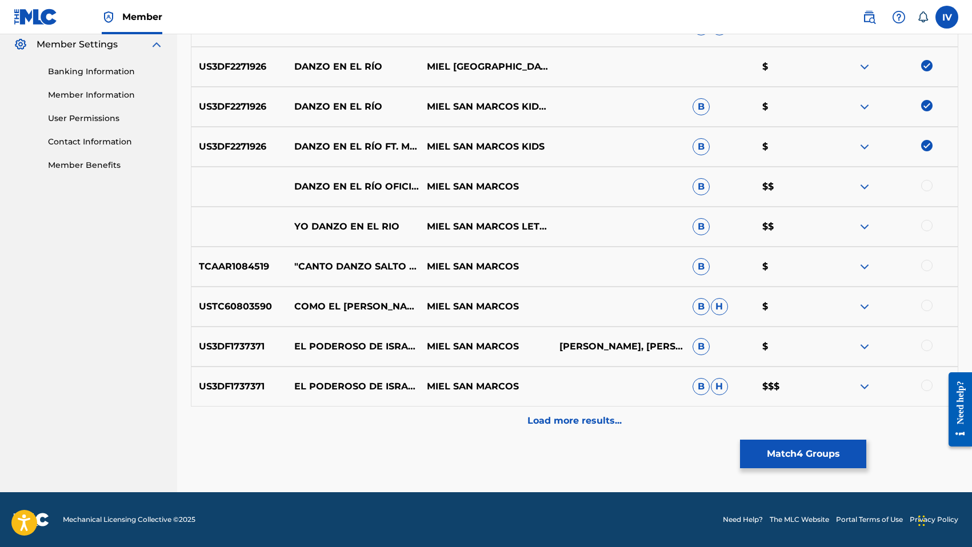
click at [932, 185] on div at bounding box center [891, 187] width 133 height 14
click at [928, 225] on div at bounding box center [926, 225] width 11 height 11
click at [928, 188] on div at bounding box center [926, 185] width 11 height 11
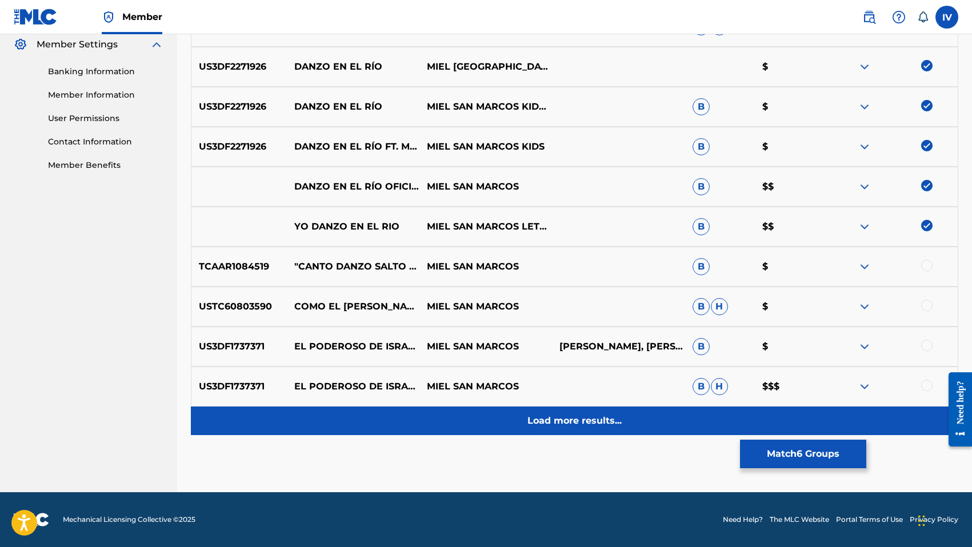
click at [580, 414] on div "Load more results..." at bounding box center [574, 421] width 767 height 29
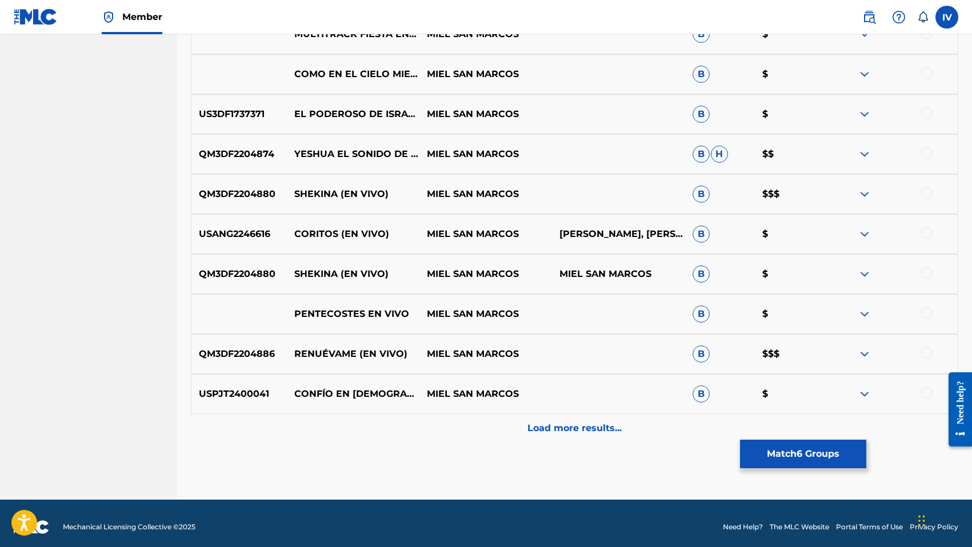
scroll to position [862, 0]
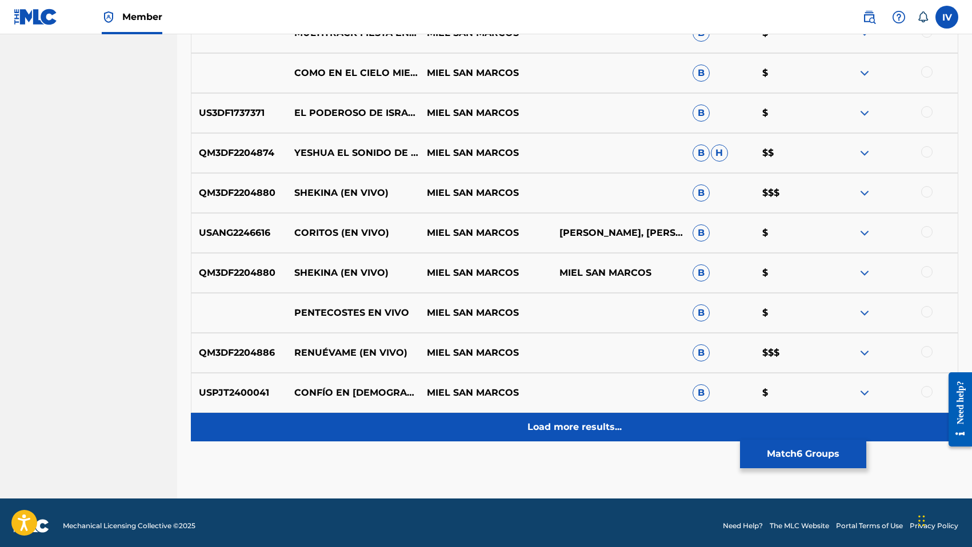
click at [546, 426] on p "Load more results..." at bounding box center [574, 427] width 94 height 14
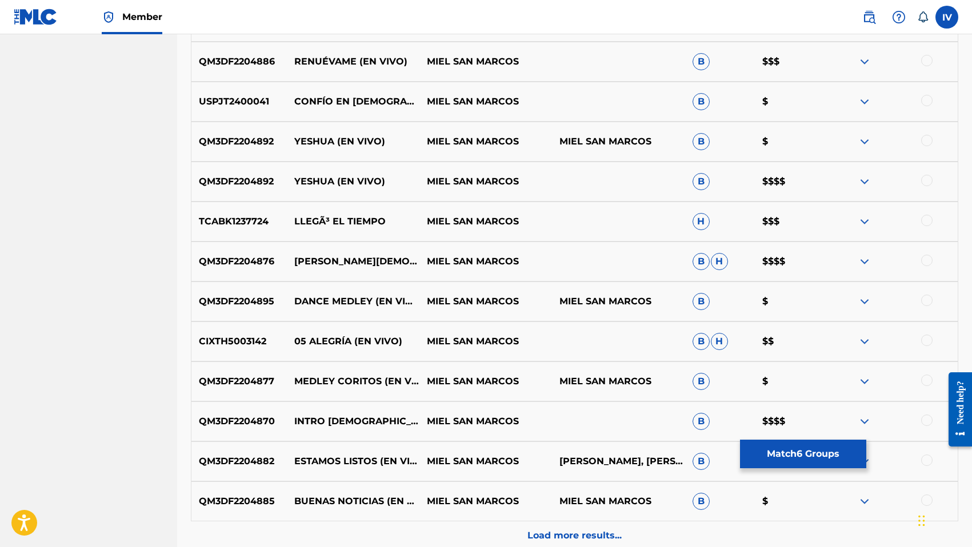
scroll to position [1213, 0]
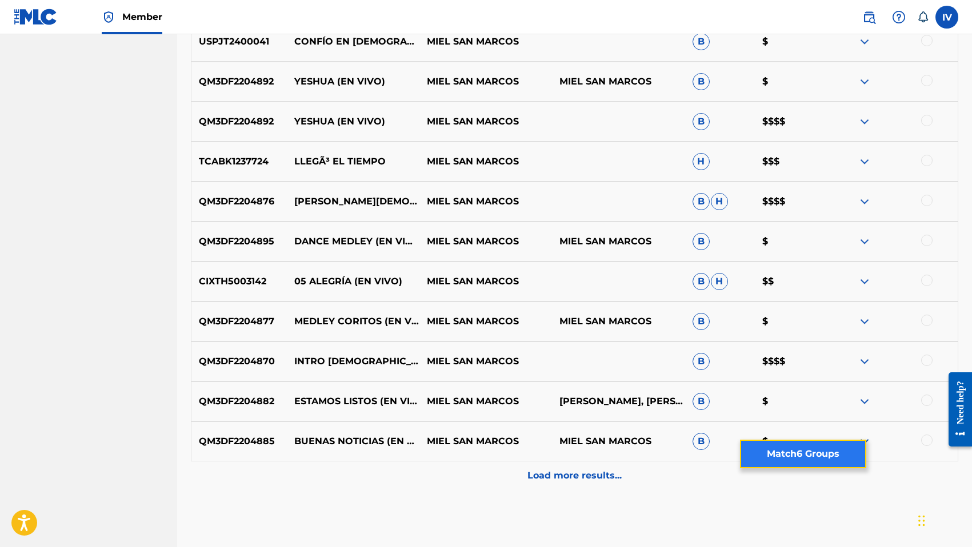
click at [791, 450] on button "Match 6 Groups" at bounding box center [803, 454] width 126 height 29
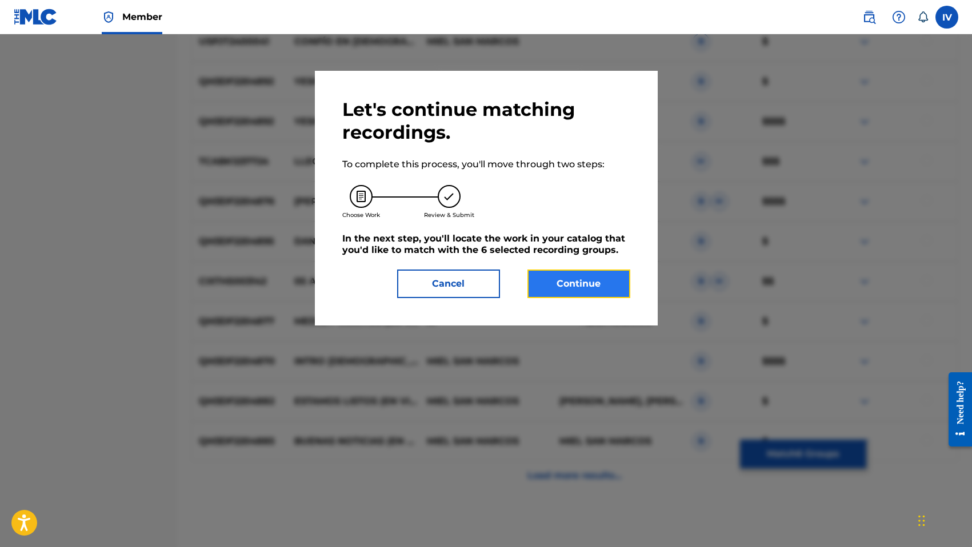
click at [599, 296] on button "Continue" at bounding box center [578, 284] width 103 height 29
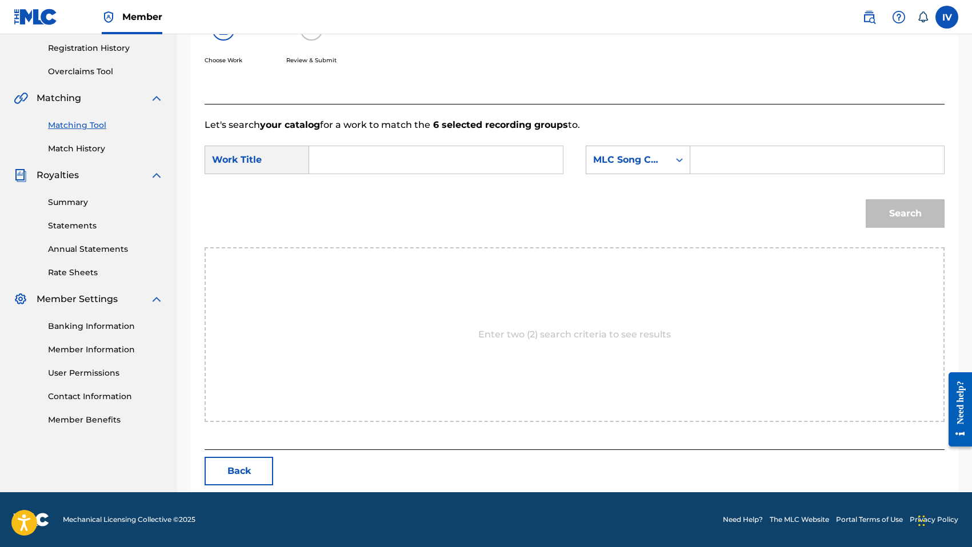
click at [507, 166] on input "Search Form" at bounding box center [436, 159] width 234 height 27
click at [343, 187] on strong "danzo" at bounding box center [343, 185] width 29 height 11
type input "danzo en el rio (en vivo)"
click at [629, 162] on div "MLC Song Code" at bounding box center [627, 160] width 69 height 14
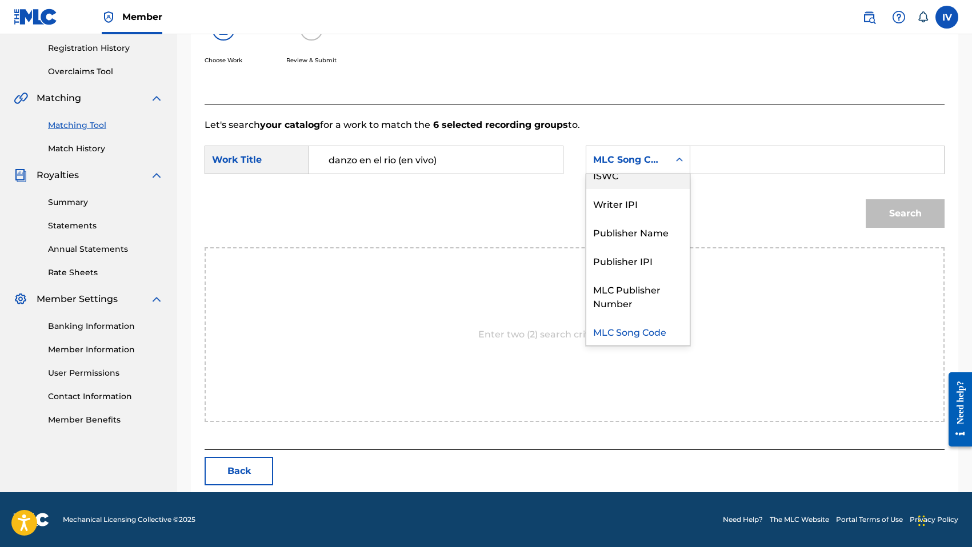
scroll to position [0, 0]
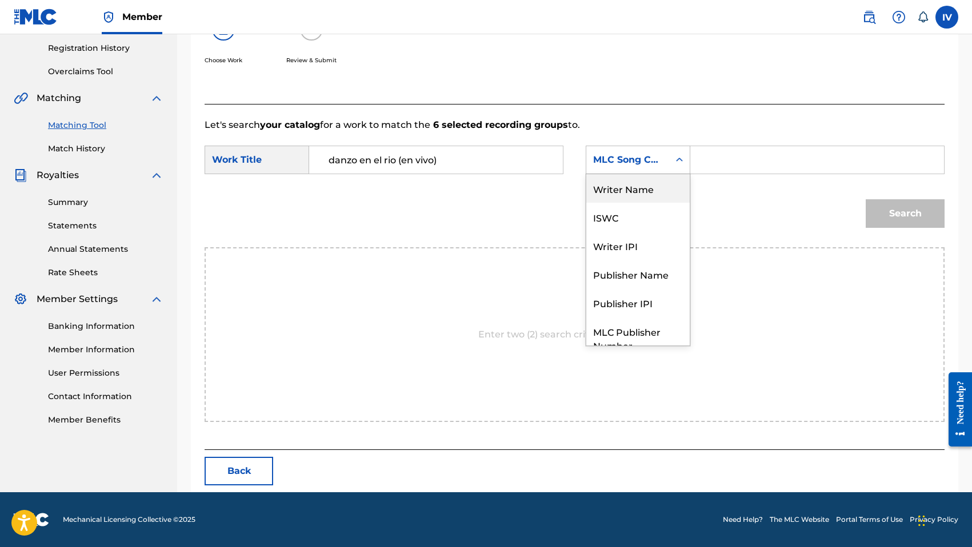
click at [632, 187] on div "Writer Name" at bounding box center [637, 188] width 103 height 29
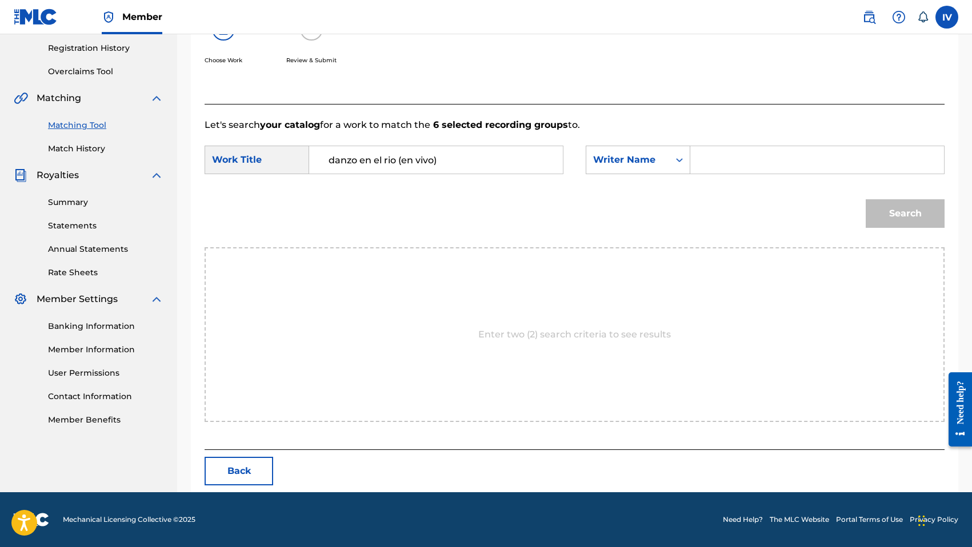
click at [755, 152] on input "Search Form" at bounding box center [817, 159] width 234 height 27
type input "morales"
click at [866, 199] on button "Search" at bounding box center [905, 213] width 79 height 29
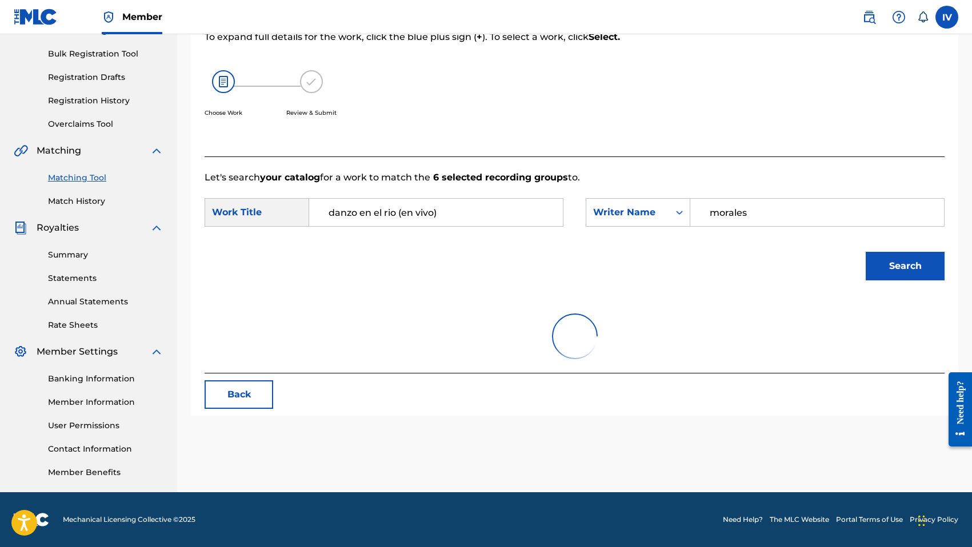
scroll to position [214, 0]
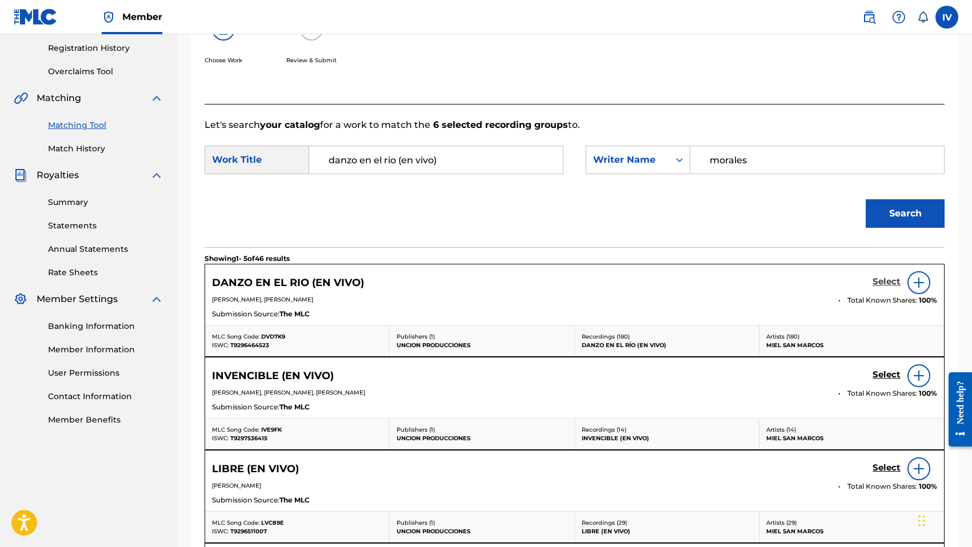
click at [888, 279] on h5 "Select" at bounding box center [886, 282] width 28 height 11
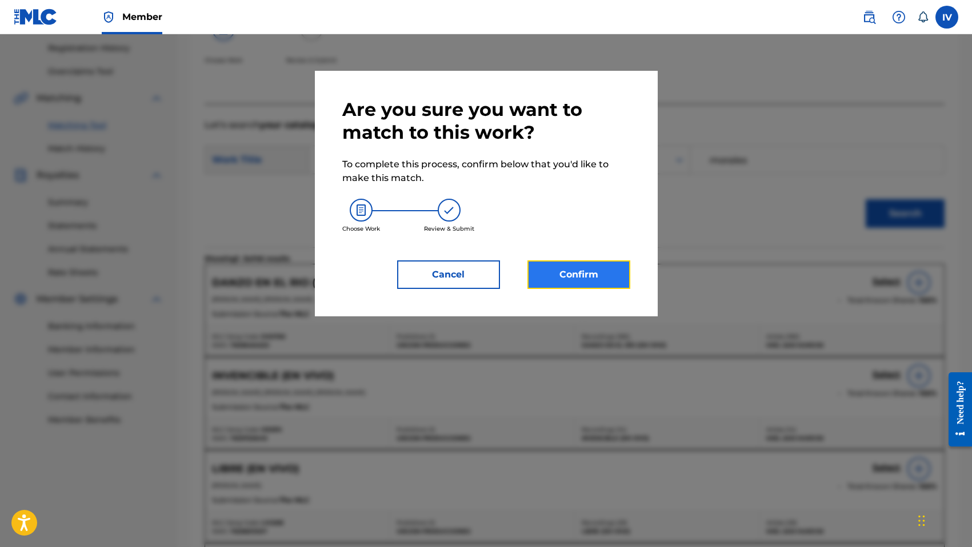
click at [613, 271] on button "Confirm" at bounding box center [578, 275] width 103 height 29
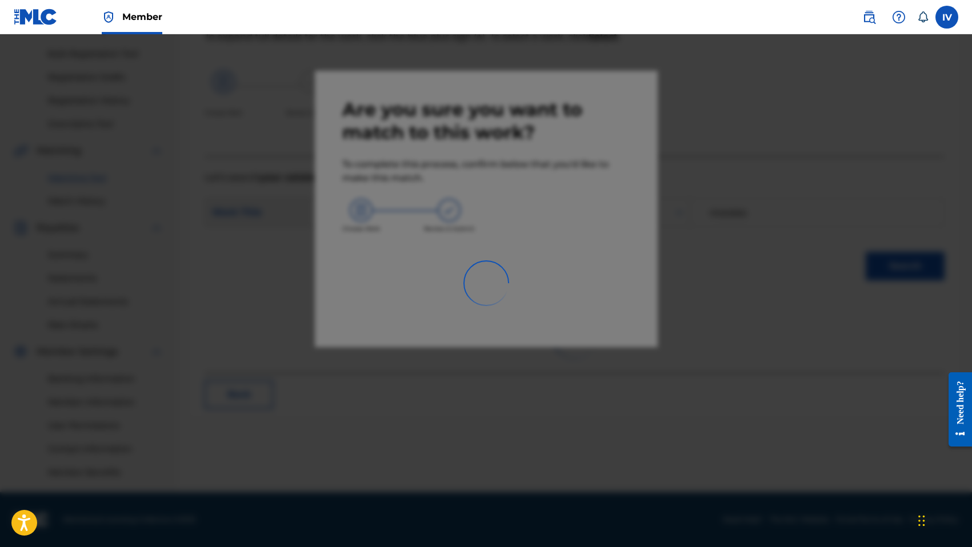
scroll to position [161, 0]
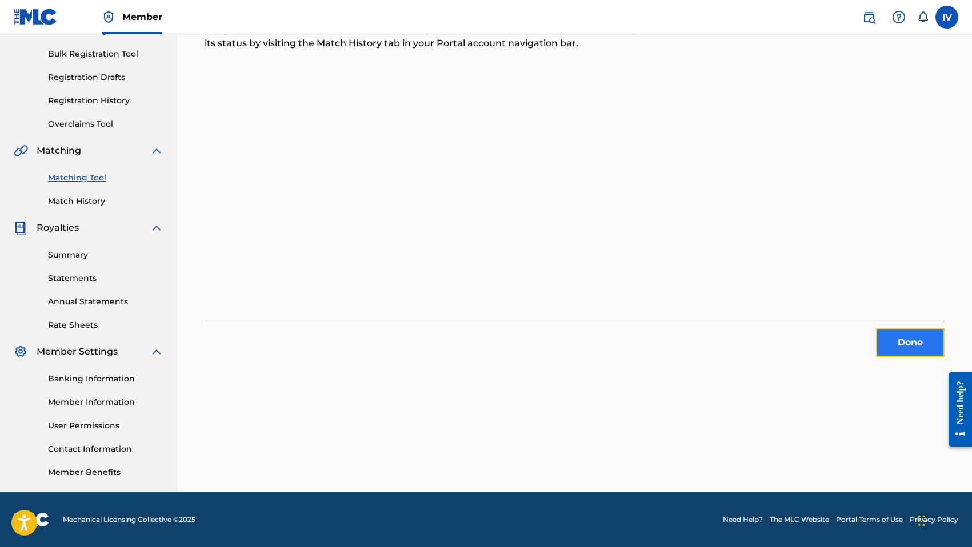
click at [902, 344] on button "Done" at bounding box center [910, 343] width 69 height 29
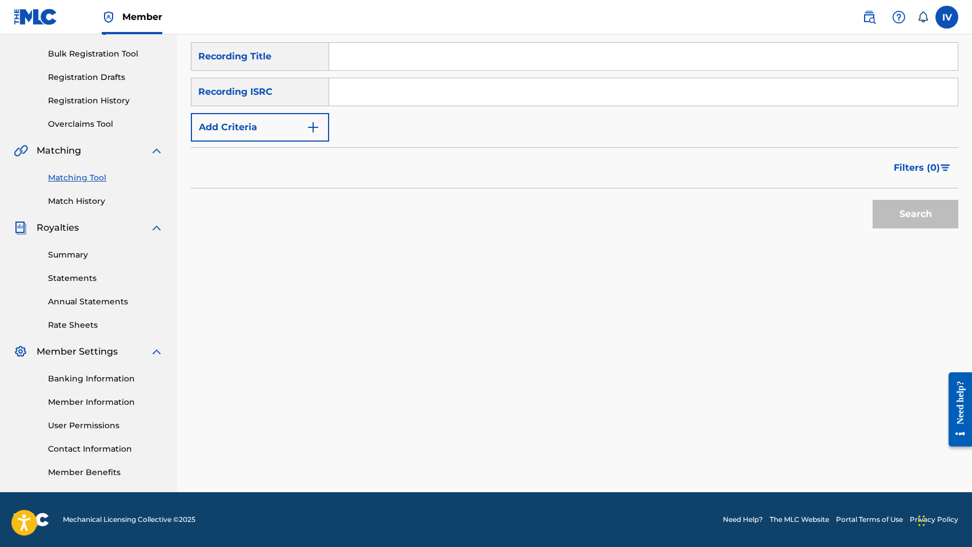
click at [391, 87] on input "Search Form" at bounding box center [643, 91] width 628 height 27
type input "US3DF2271927"
click at [895, 220] on button "Search" at bounding box center [915, 214] width 86 height 29
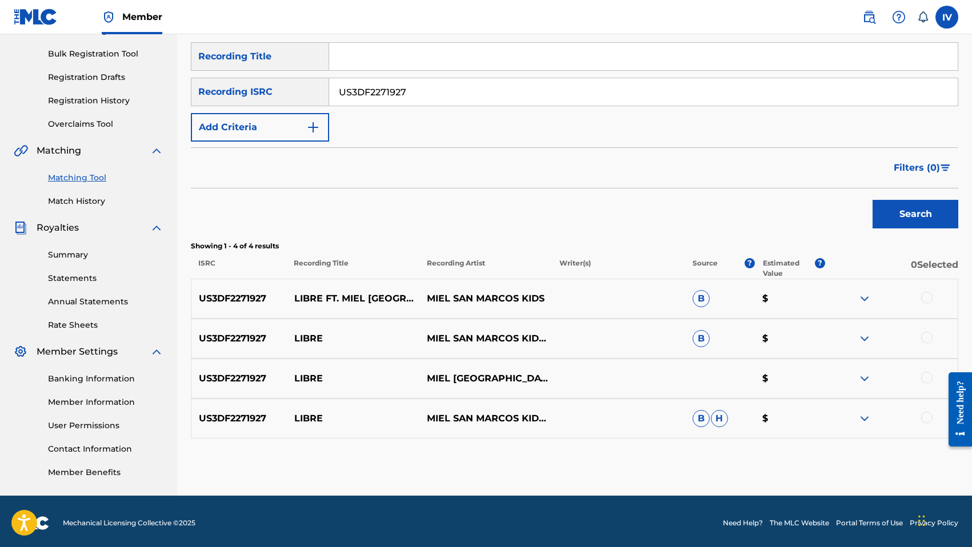
click at [308, 337] on p "LIBRE" at bounding box center [353, 339] width 133 height 14
click at [384, 57] on input "Search Form" at bounding box center [643, 56] width 628 height 27
type input "LIBRE"
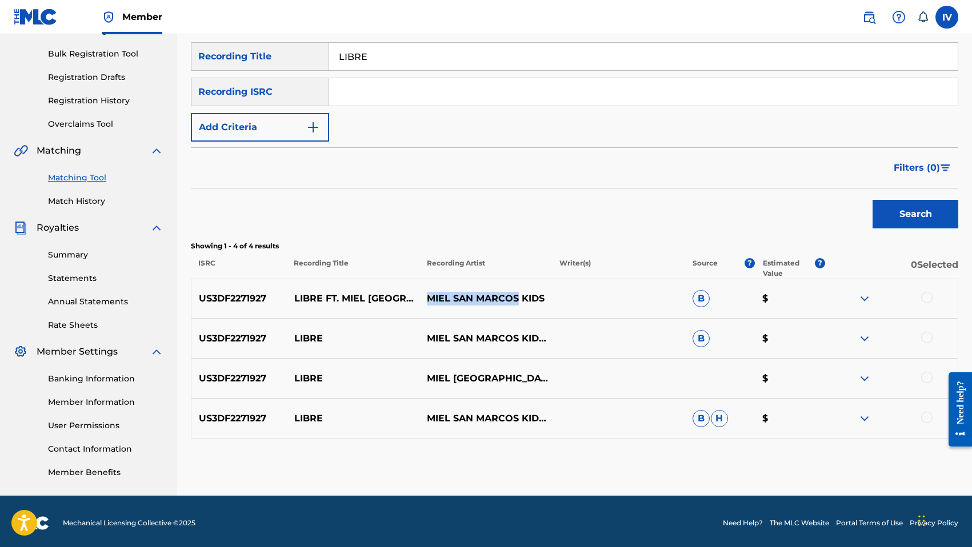
drag, startPoint x: 427, startPoint y: 298, endPoint x: 518, endPoint y: 298, distance: 90.8
click at [518, 298] on p "MIEL SAN MARCOS KIDS" at bounding box center [485, 299] width 133 height 14
click at [299, 127] on button "Add Criteria" at bounding box center [260, 127] width 138 height 29
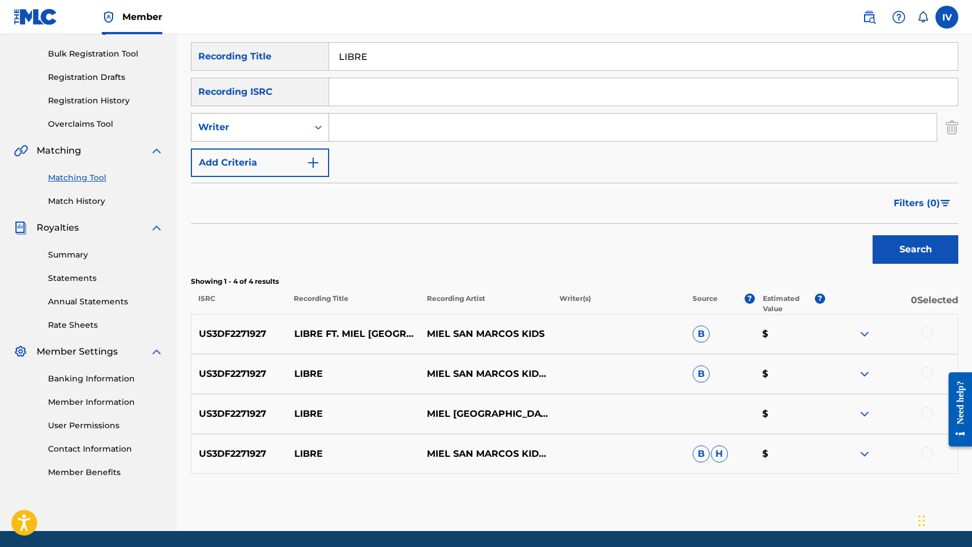
click at [290, 127] on div "Writer" at bounding box center [249, 128] width 103 height 14
click at [289, 145] on div "Recording Artist" at bounding box center [259, 156] width 137 height 29
click at [389, 141] on input "Search Form" at bounding box center [632, 127] width 607 height 27
type input "MIEL SAN MARCOS"
click at [928, 331] on div at bounding box center [926, 332] width 11 height 11
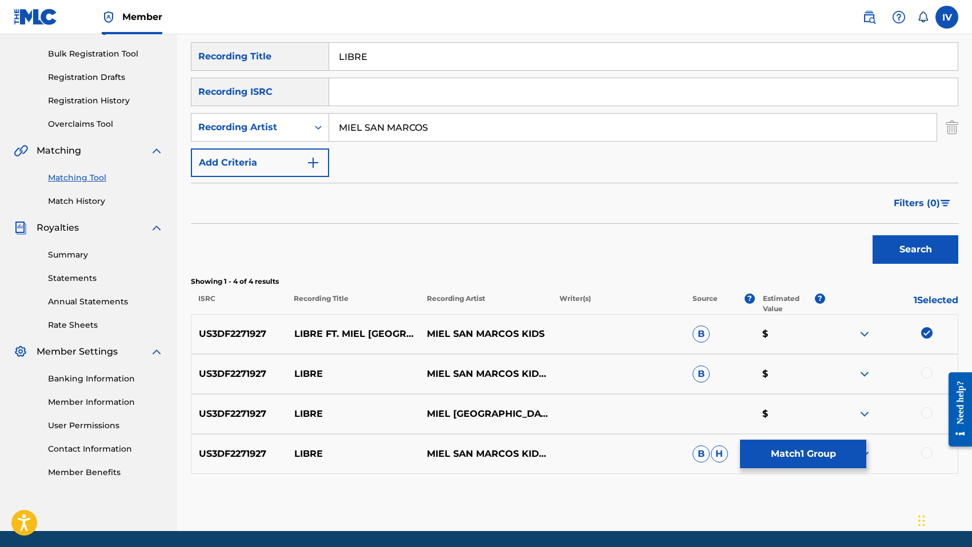
click at [927, 370] on div at bounding box center [926, 372] width 11 height 11
click at [927, 414] on div at bounding box center [926, 412] width 11 height 11
click at [928, 459] on div at bounding box center [891, 454] width 133 height 14
click at [928, 458] on div at bounding box center [926, 452] width 11 height 11
click at [820, 452] on button "Match 4 Groups" at bounding box center [803, 454] width 126 height 29
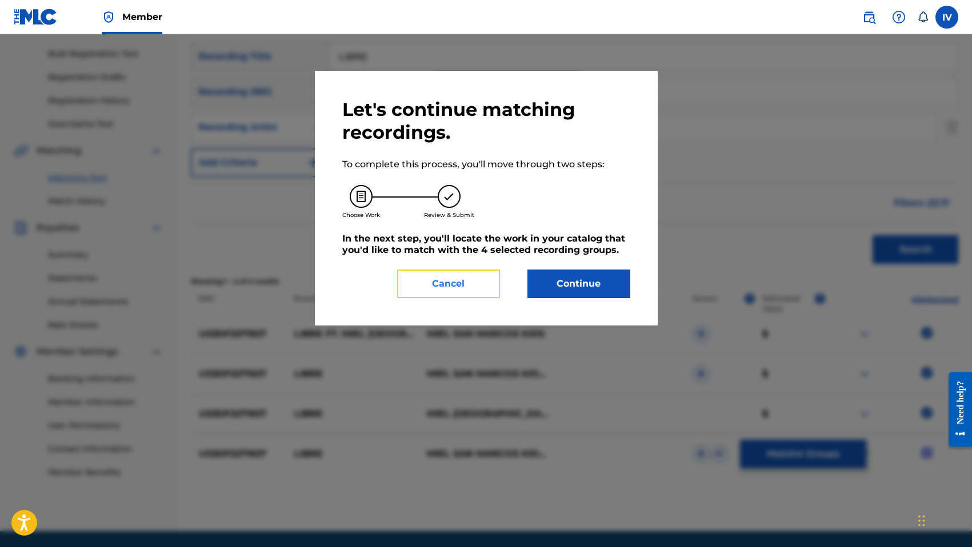
click at [474, 289] on button "Cancel" at bounding box center [448, 284] width 103 height 29
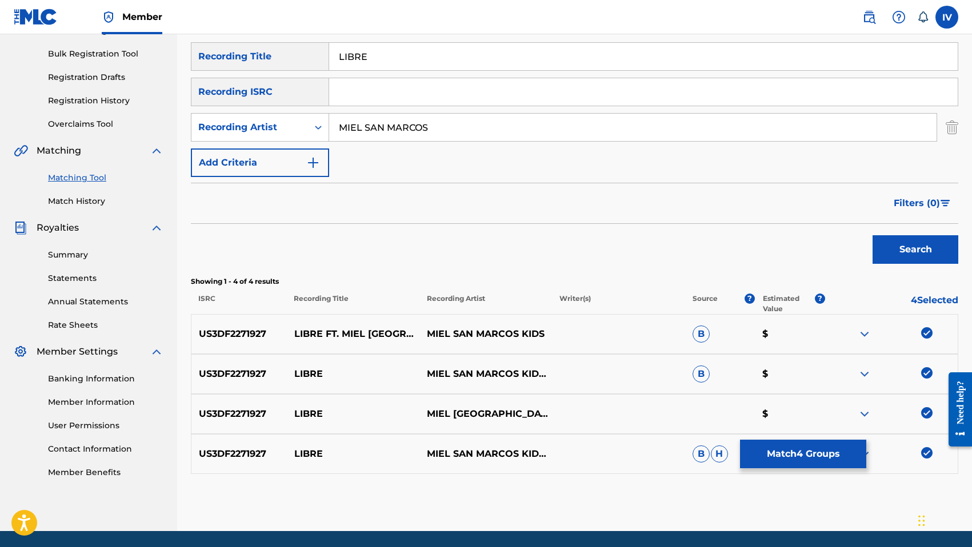
click at [888, 488] on div "Matching Tool The Matching Tool enables you to suggest matches between sound re…" at bounding box center [574, 217] width 767 height 630
click at [873, 244] on button "Search" at bounding box center [915, 249] width 86 height 29
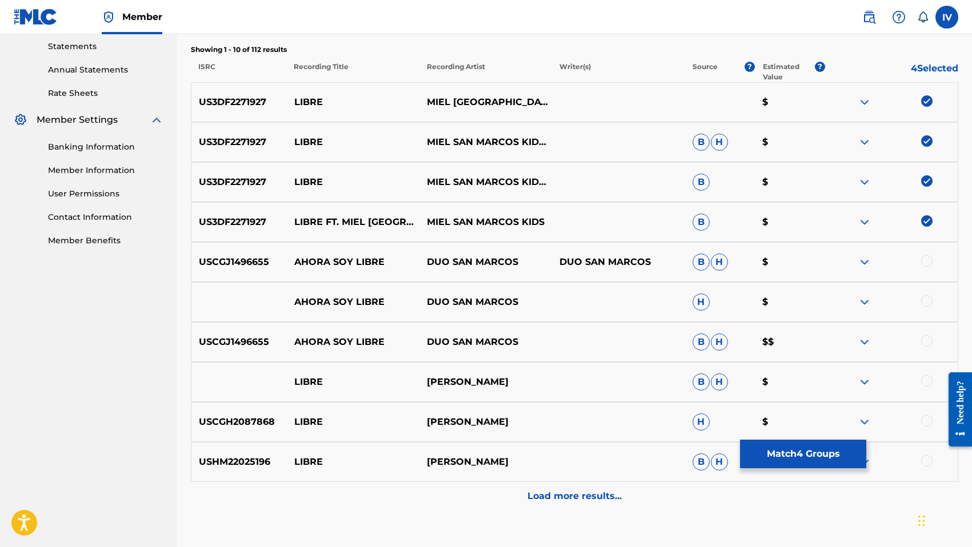
scroll to position [468, 0]
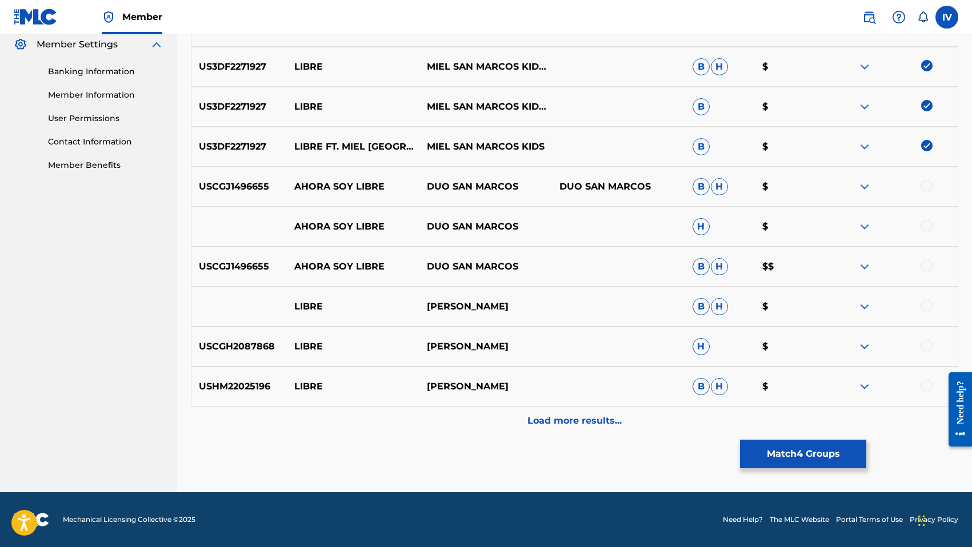
click at [566, 399] on div "USHM22025196 LIBRE [PERSON_NAME] [PERSON_NAME] $" at bounding box center [574, 387] width 767 height 40
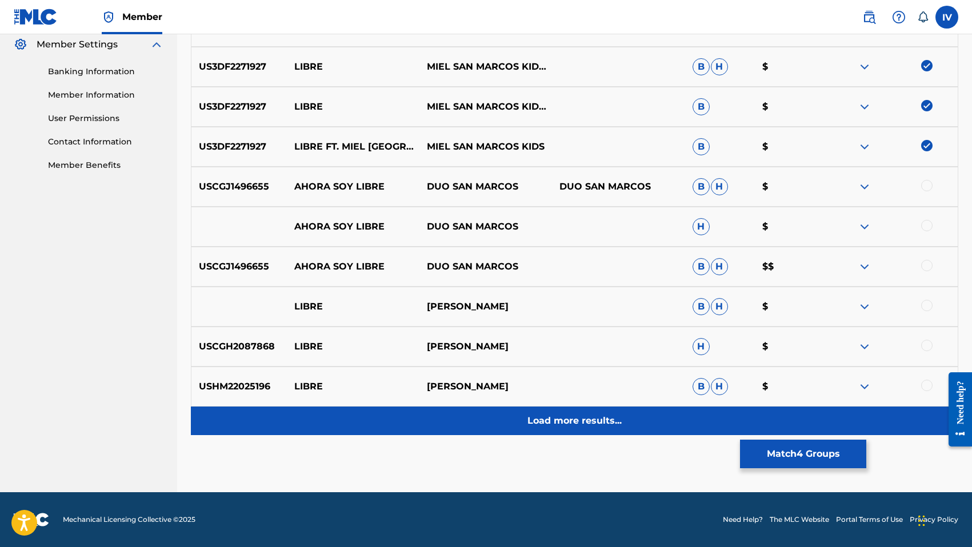
click at [563, 417] on p "Load more results..." at bounding box center [574, 421] width 94 height 14
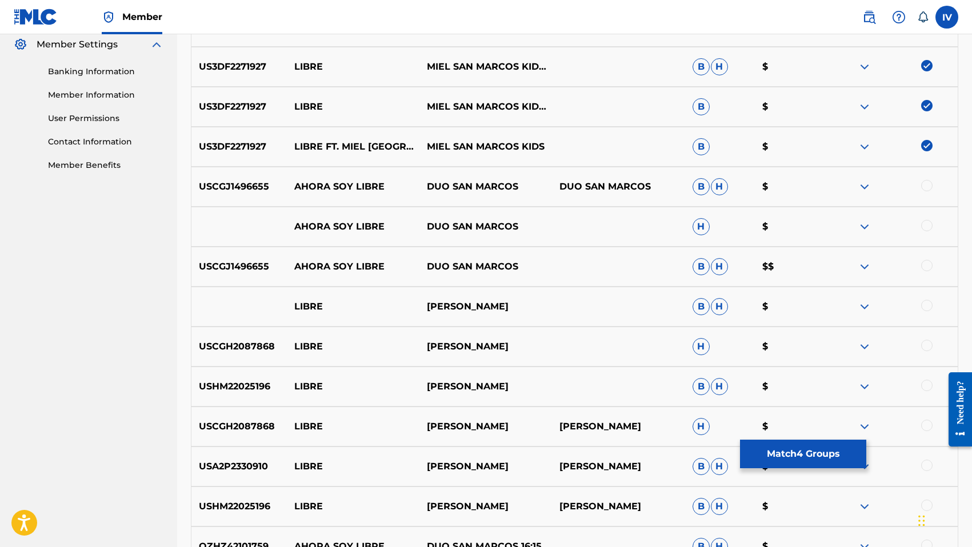
scroll to position [868, 0]
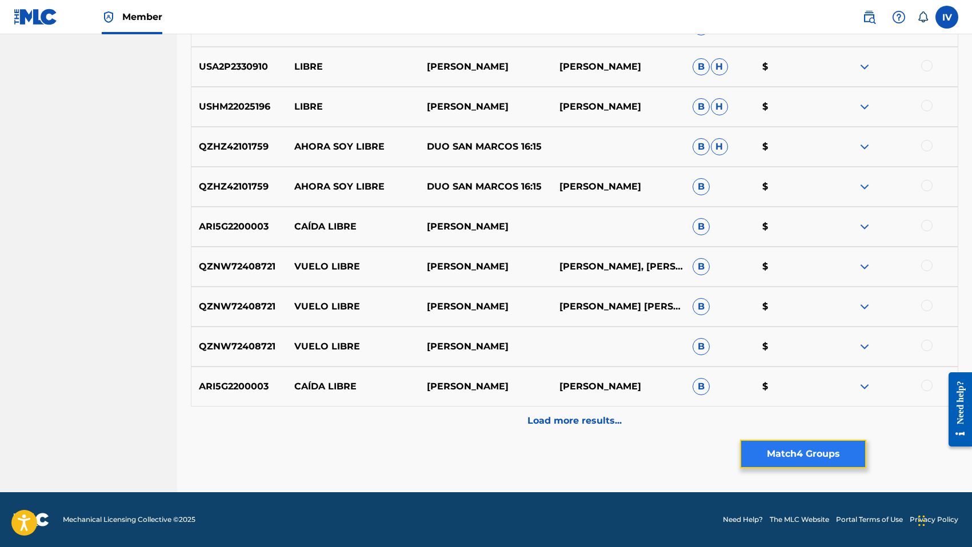
click at [801, 458] on button "Match 4 Groups" at bounding box center [803, 454] width 126 height 29
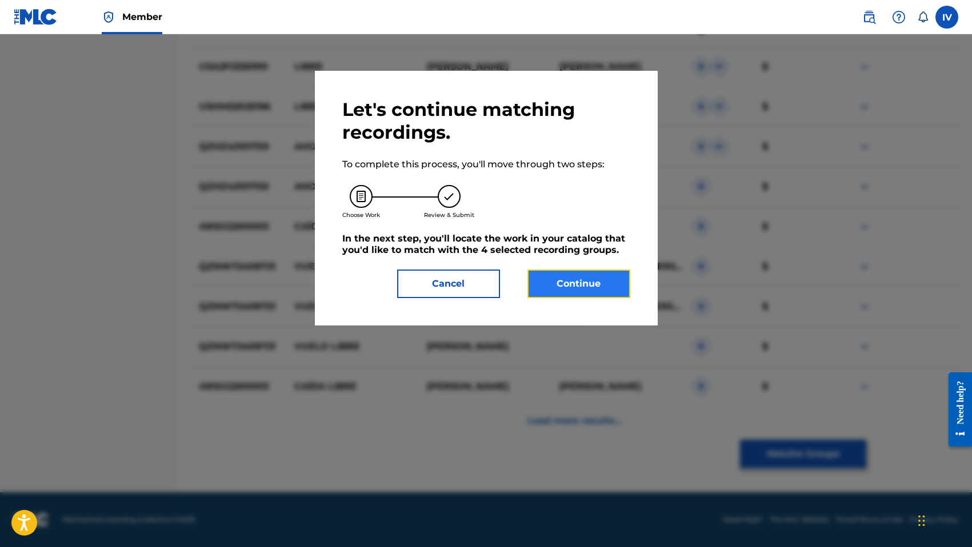
click at [596, 281] on button "Continue" at bounding box center [578, 284] width 103 height 29
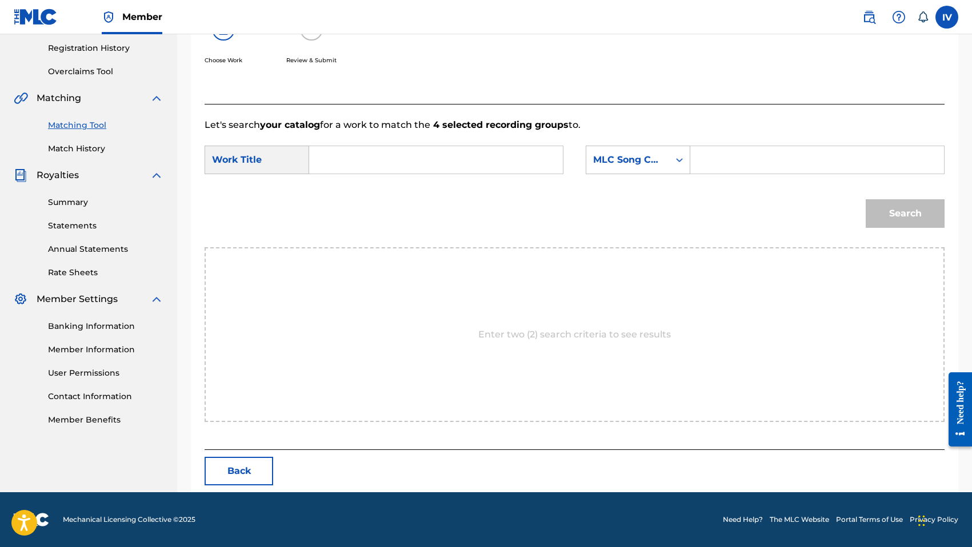
click at [495, 159] on input "Search Form" at bounding box center [436, 159] width 234 height 27
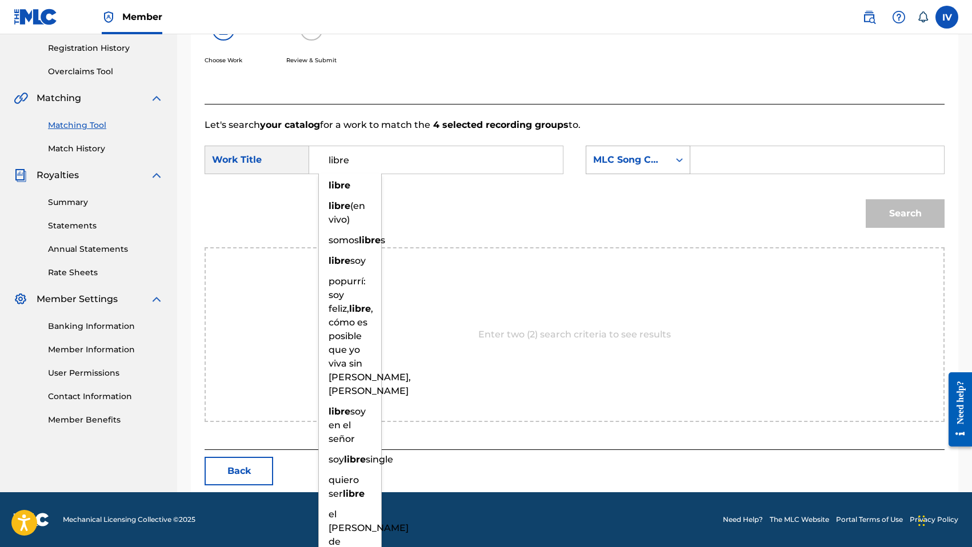
type input "libre"
click at [686, 157] on div "Search Form" at bounding box center [679, 160] width 21 height 21
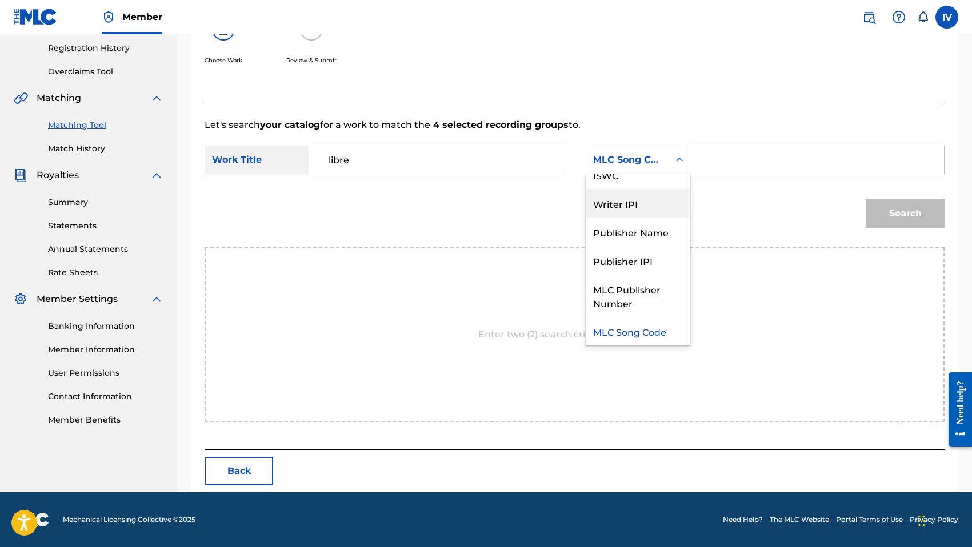
scroll to position [0, 0]
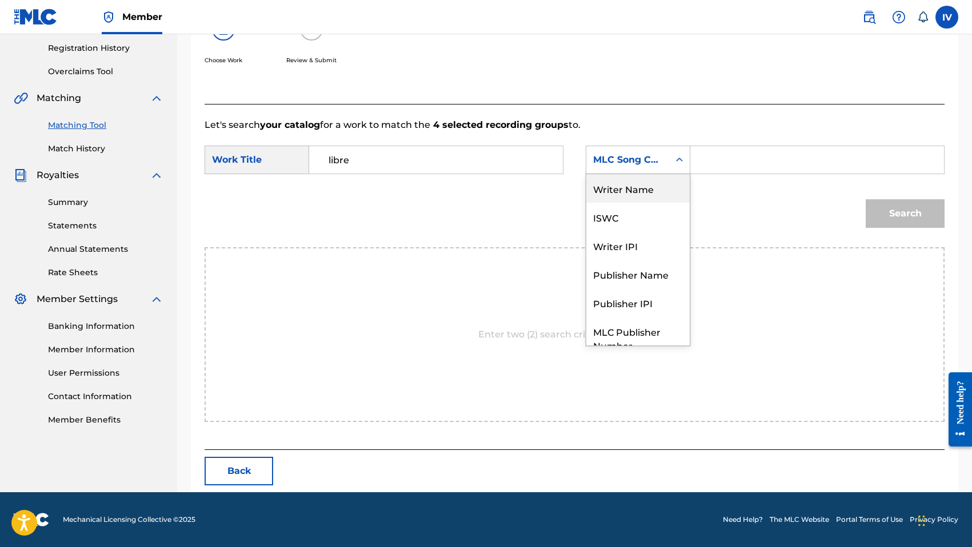
click at [634, 197] on div "Writer Name" at bounding box center [637, 188] width 103 height 29
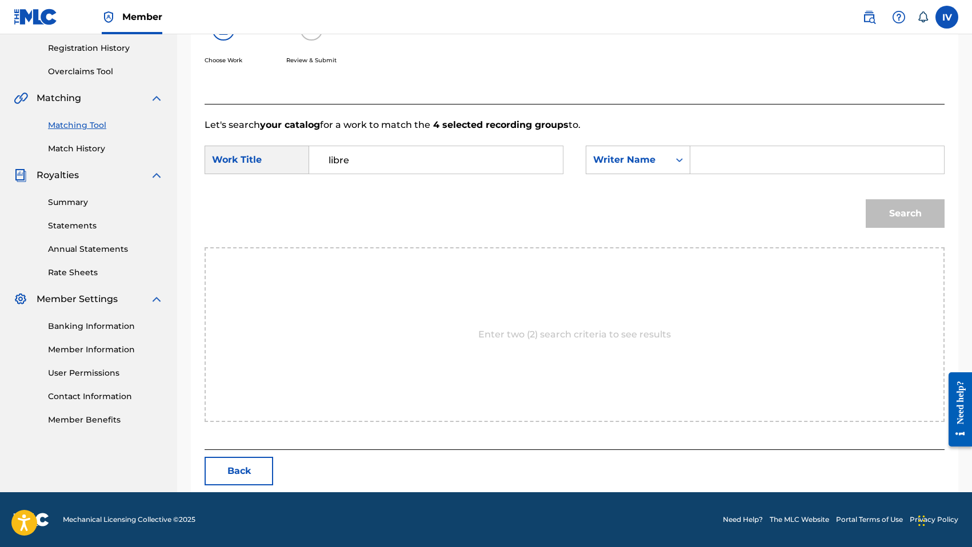
click at [747, 159] on input "Search Form" at bounding box center [817, 159] width 234 height 27
type input "morales"
click at [866, 199] on button "Search" at bounding box center [905, 213] width 79 height 29
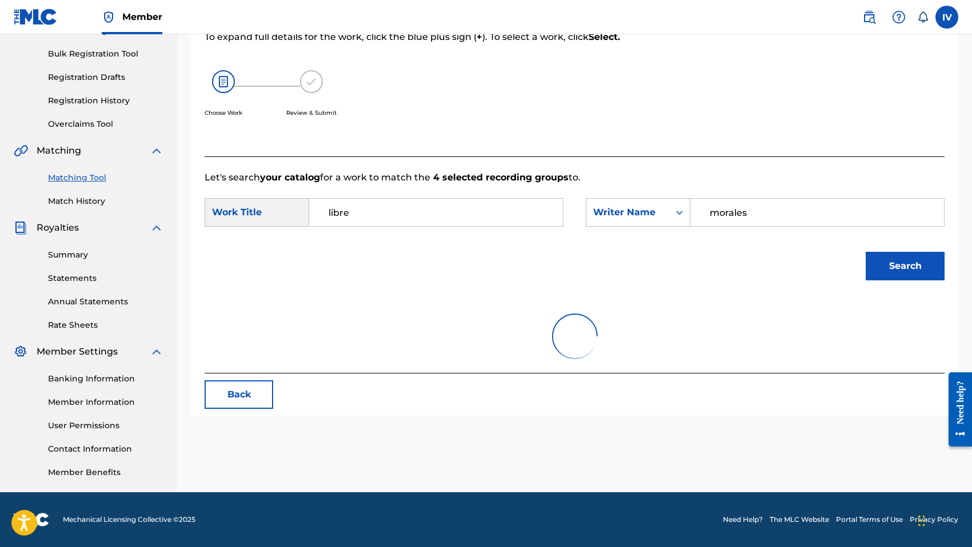
scroll to position [214, 0]
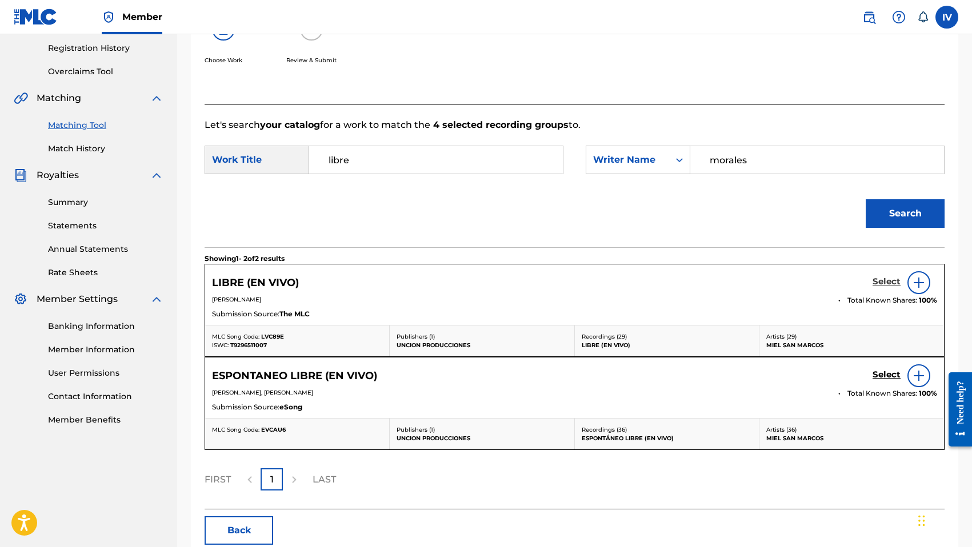
click at [886, 279] on h5 "Select" at bounding box center [886, 282] width 28 height 11
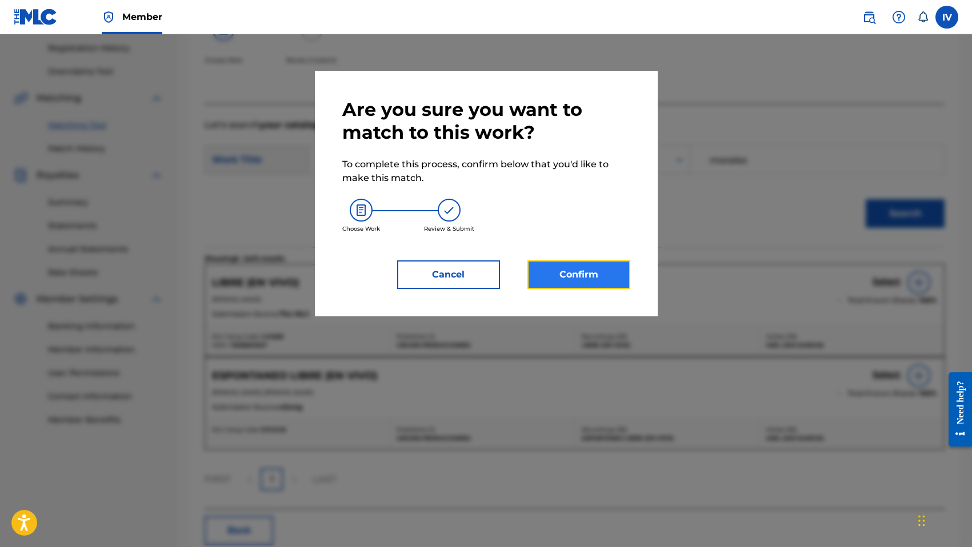
click at [596, 269] on button "Confirm" at bounding box center [578, 275] width 103 height 29
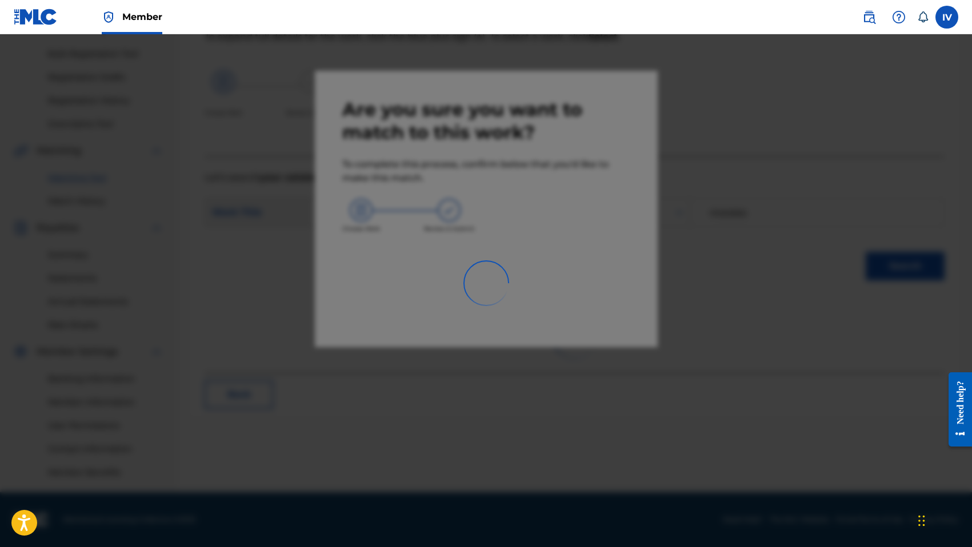
scroll to position [161, 0]
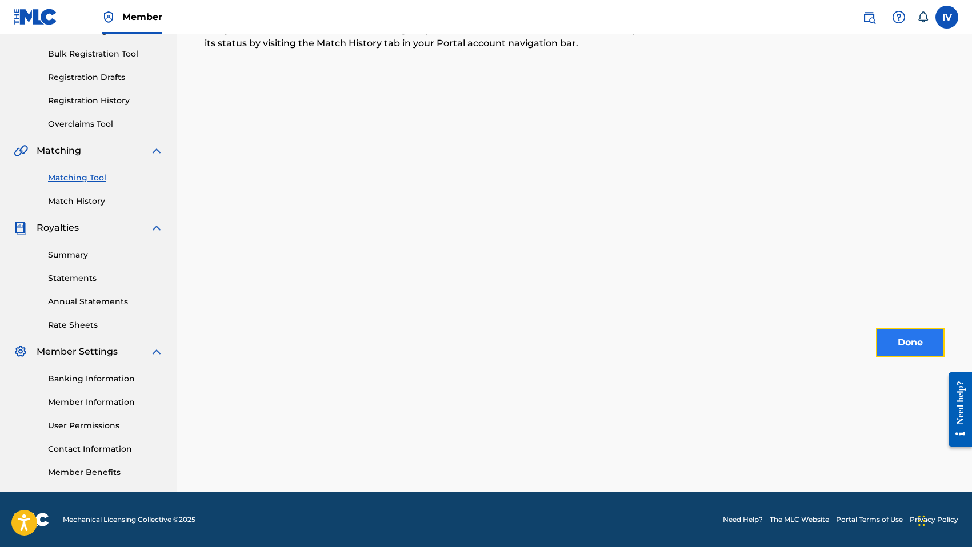
click at [909, 350] on button "Done" at bounding box center [910, 343] width 69 height 29
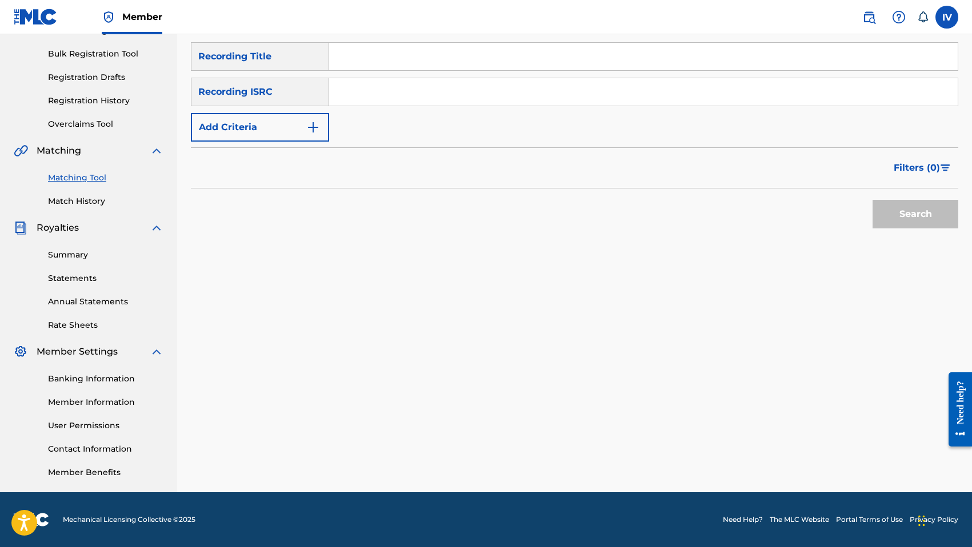
click at [692, 93] on input "Search Form" at bounding box center [643, 91] width 628 height 27
type input "US3DF2271928"
click at [872, 200] on button "Search" at bounding box center [915, 214] width 86 height 29
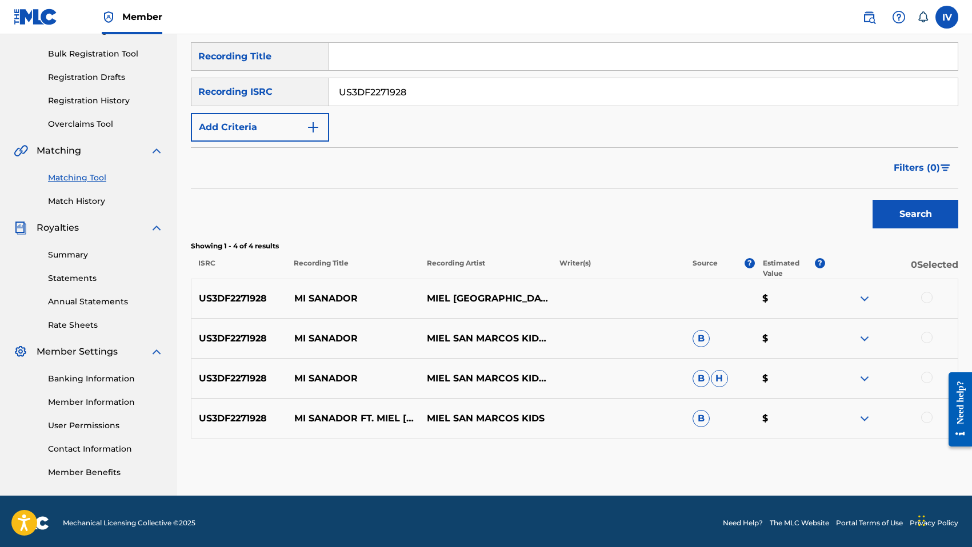
click at [323, 298] on p "MI SANADOR" at bounding box center [353, 299] width 133 height 14
click at [407, 63] on input "Search Form" at bounding box center [643, 56] width 628 height 27
type input "MI SANADOR"
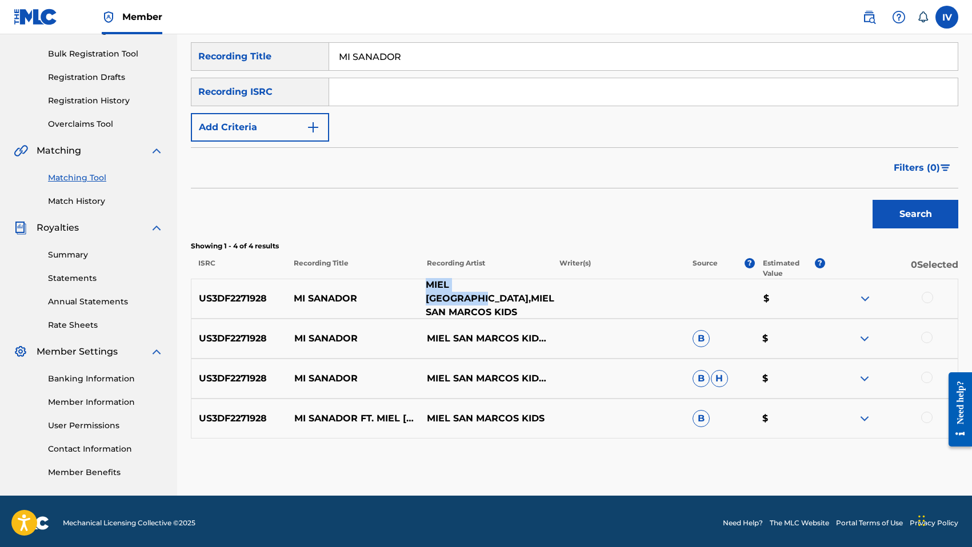
drag, startPoint x: 429, startPoint y: 296, endPoint x: 515, endPoint y: 295, distance: 86.3
click at [515, 295] on p "MIEL [GEOGRAPHIC_DATA],MIEL SAN MARCOS KIDS" at bounding box center [486, 298] width 136 height 41
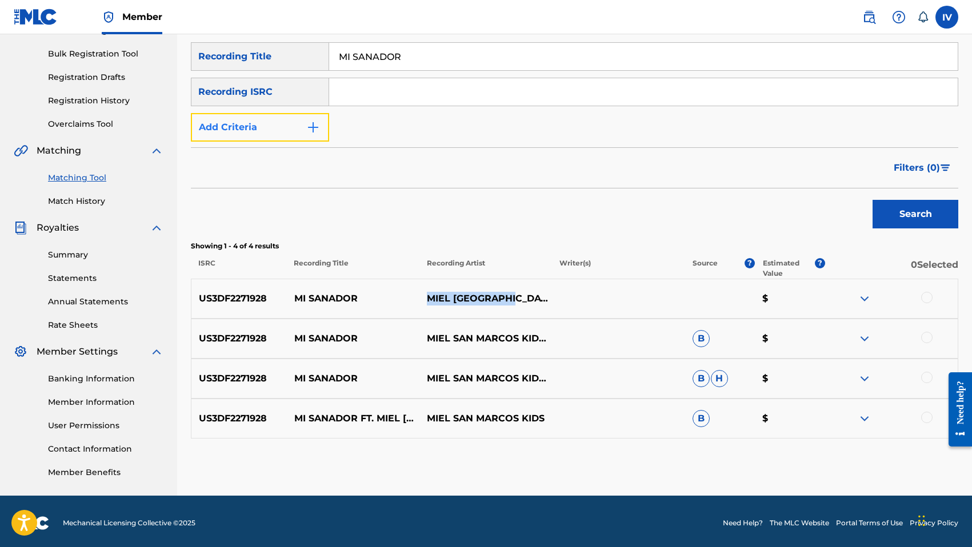
click at [298, 130] on button "Add Criteria" at bounding box center [260, 127] width 138 height 29
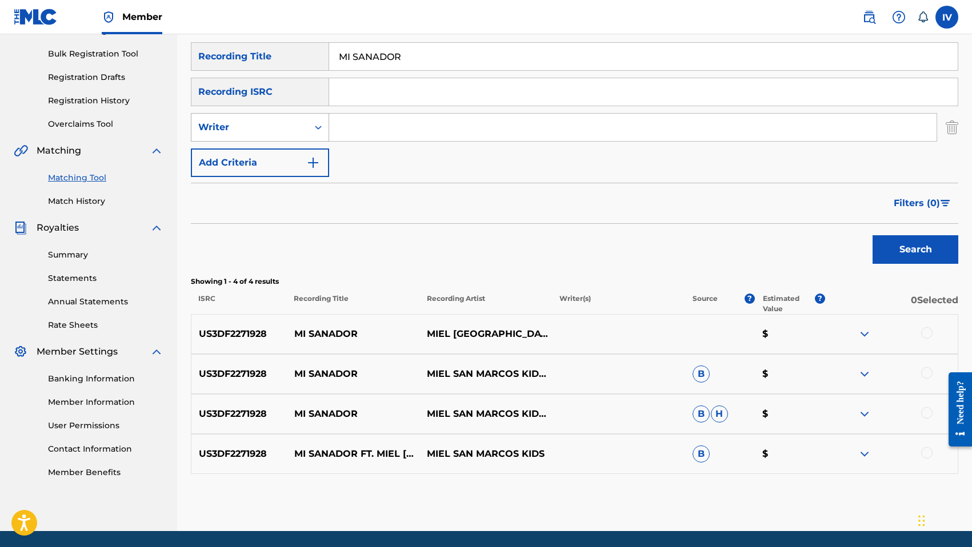
click at [277, 124] on div "Writer" at bounding box center [249, 128] width 103 height 14
click at [285, 152] on div "Recording Artist" at bounding box center [259, 156] width 137 height 29
click at [380, 140] on input "Search Form" at bounding box center [632, 127] width 607 height 27
type input "MIEL SAN MARCOS"
click at [922, 334] on div at bounding box center [926, 332] width 11 height 11
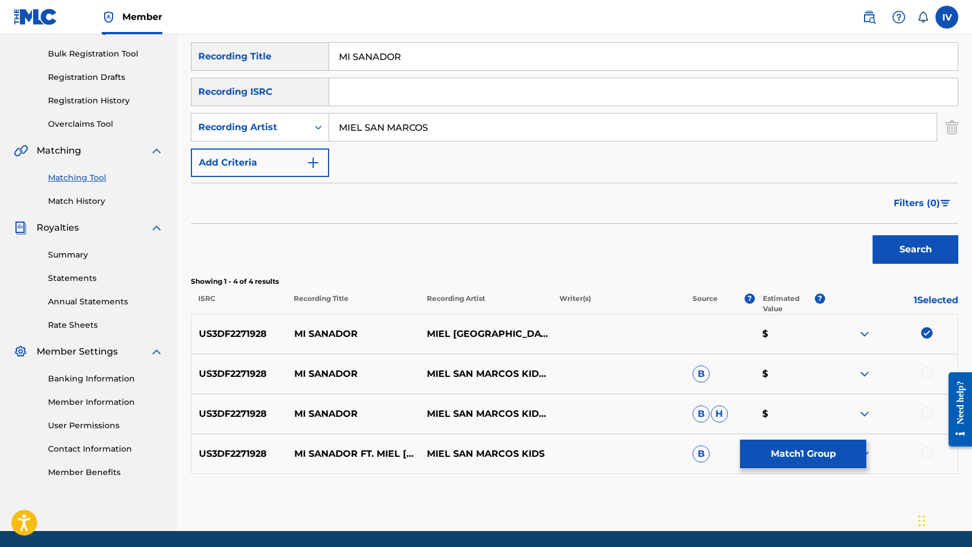
click at [931, 375] on div at bounding box center [926, 372] width 11 height 11
click at [925, 413] on div at bounding box center [926, 412] width 11 height 11
click at [927, 451] on div at bounding box center [926, 452] width 11 height 11
drag, startPoint x: 817, startPoint y: 448, endPoint x: 674, endPoint y: 257, distance: 239.2
click at [674, 257] on div "SearchWithCriteria6547400f-fa61-4cf3-83f7-abaf768dbd7c Recording Title MI SANAD…" at bounding box center [574, 258] width 767 height 432
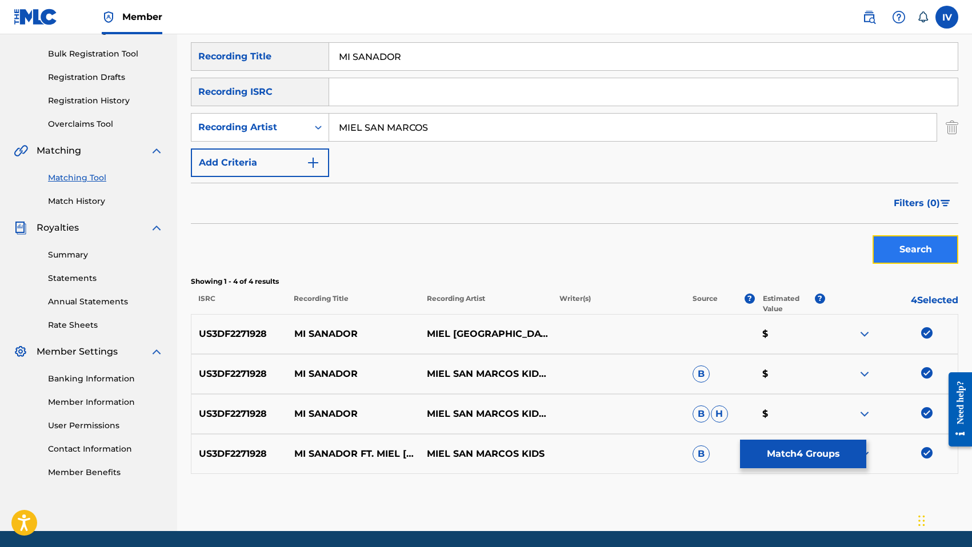
click at [884, 252] on button "Search" at bounding box center [915, 249] width 86 height 29
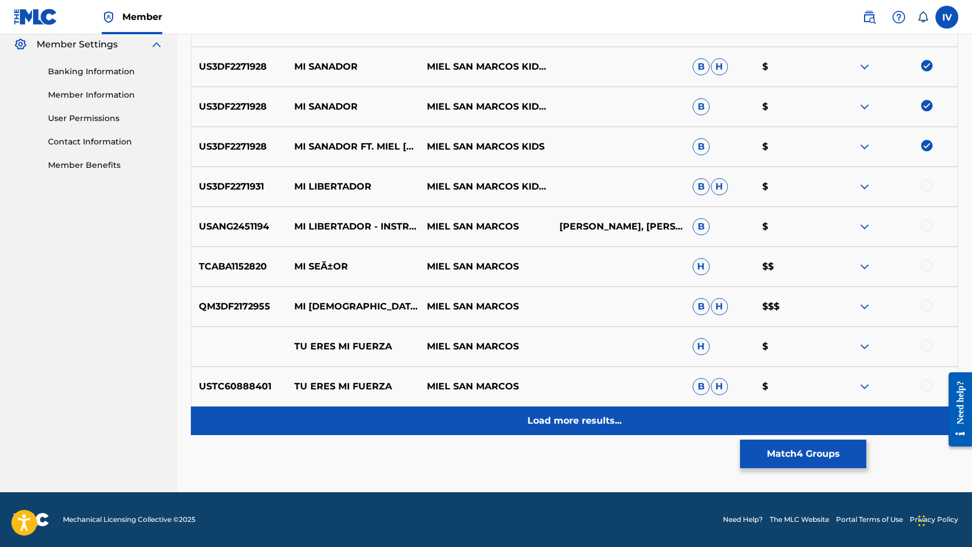
click at [615, 408] on div "Load more results..." at bounding box center [574, 421] width 767 height 29
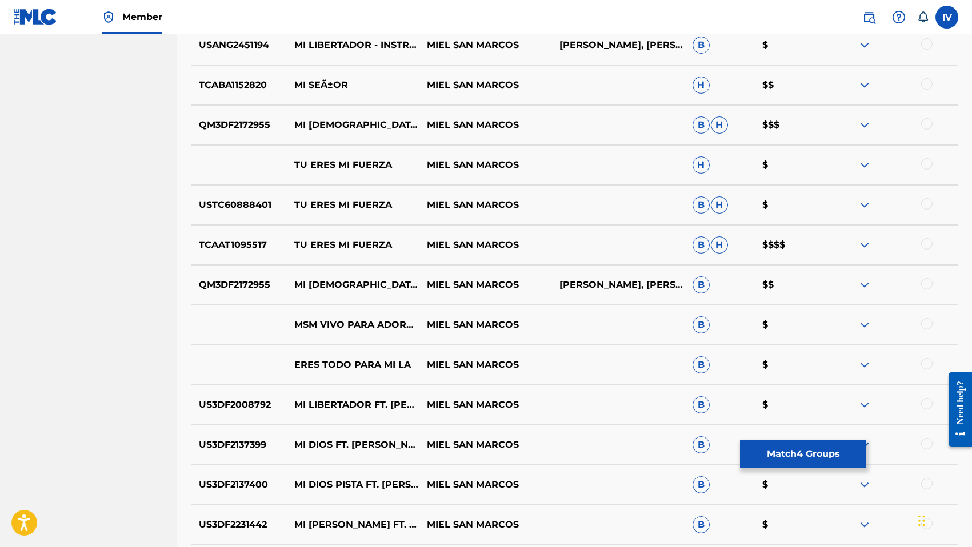
scroll to position [868, 0]
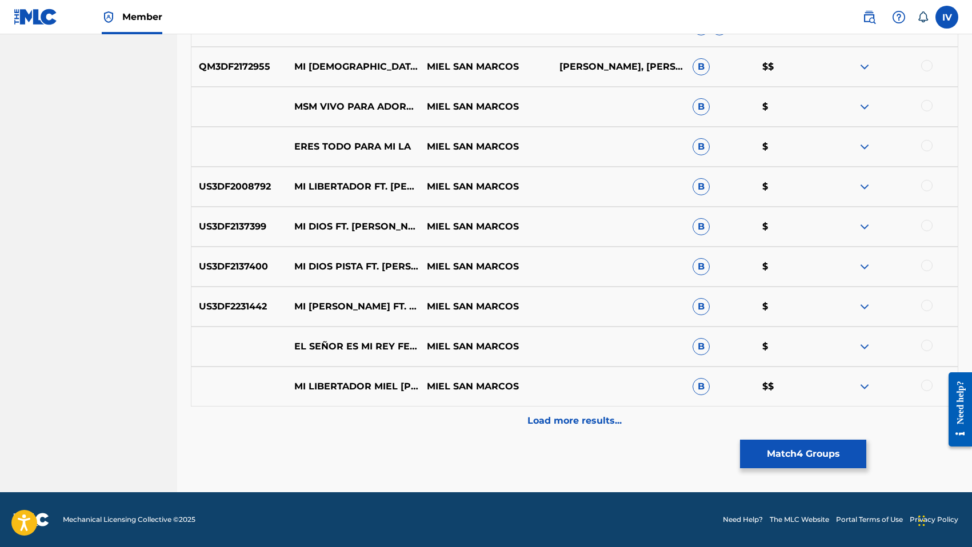
click
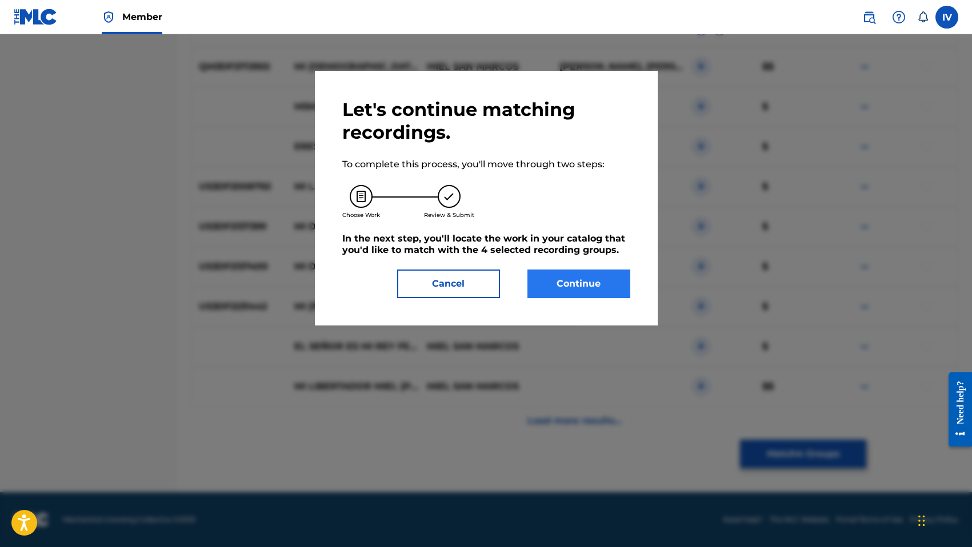
scroll to position [214, 0]
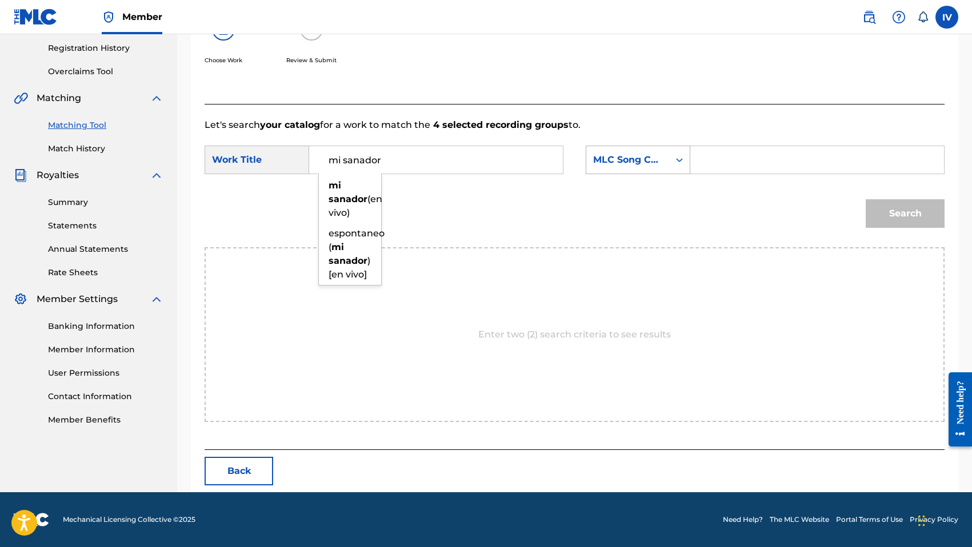
type input "mi sanador"
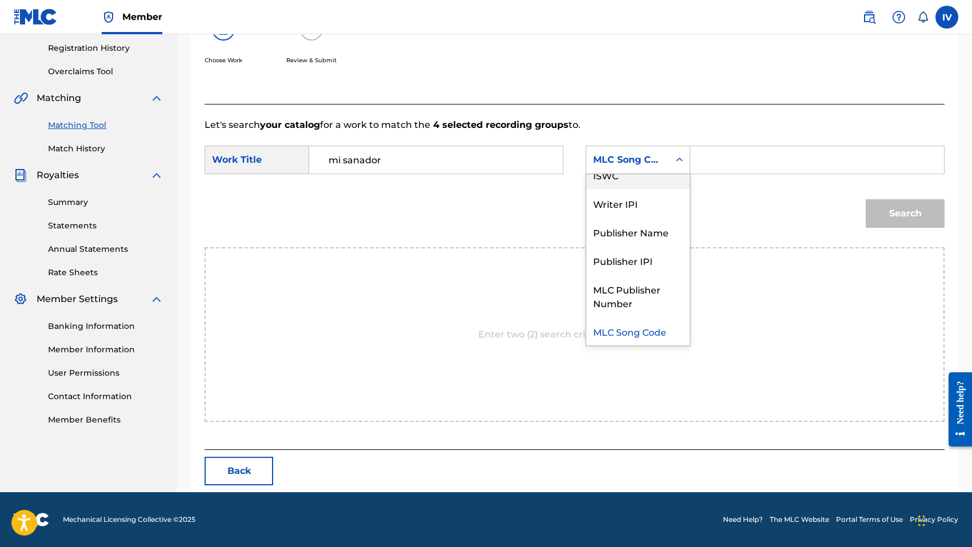
scroll to position [0, 0]
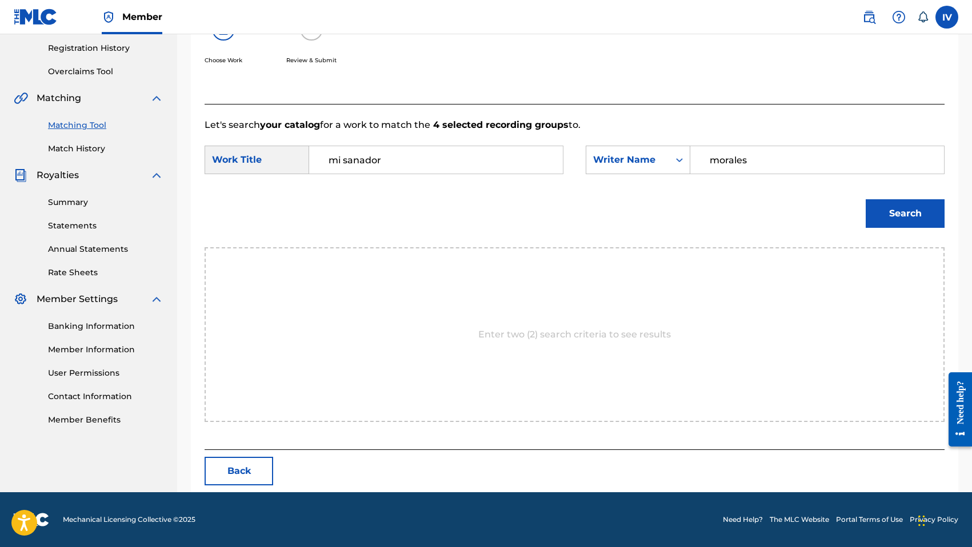
type input "morales"
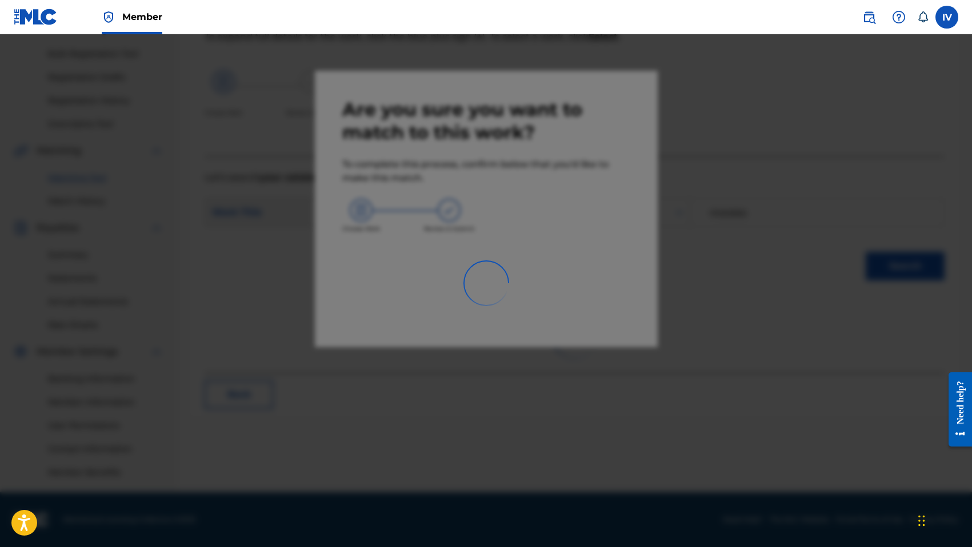
scroll to position [161, 0]
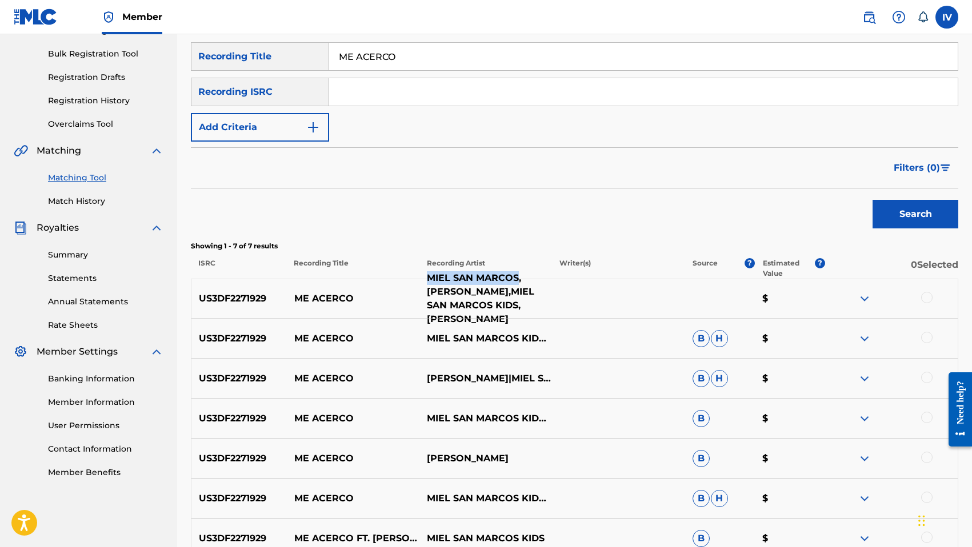
drag, startPoint x: 430, startPoint y: 273, endPoint x: 469, endPoint y: 282, distance: 40.5
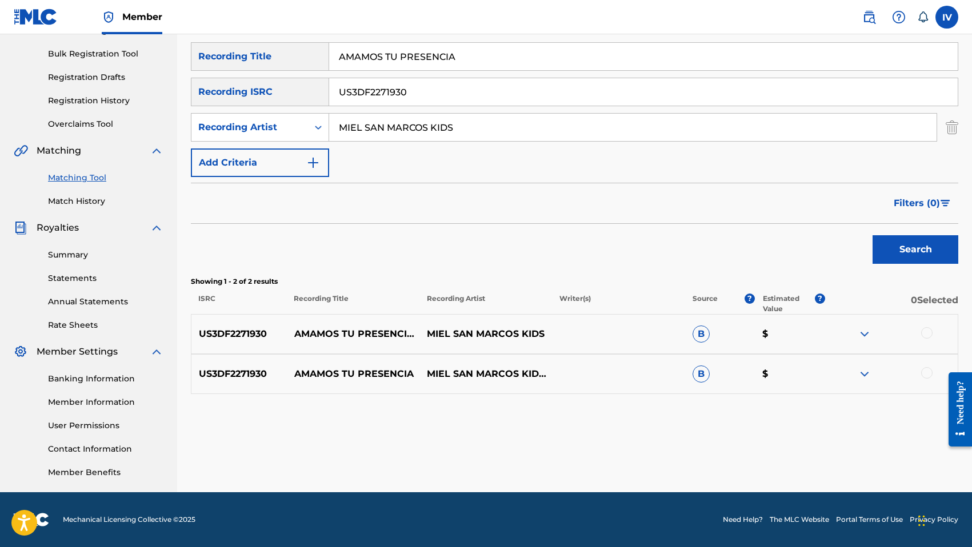
drag, startPoint x: 341, startPoint y: 94, endPoint x: 507, endPoint y: 94, distance: 166.3
drag, startPoint x: 930, startPoint y: 337, endPoint x: 928, endPoint y: 344, distance: 7.0
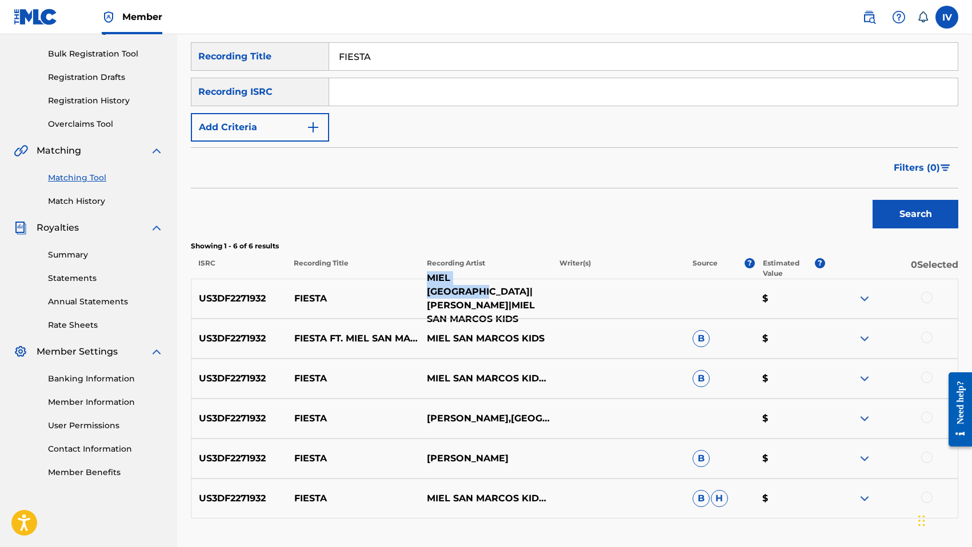
drag, startPoint x: 425, startPoint y: 275, endPoint x: 467, endPoint y: 286, distance: 43.6
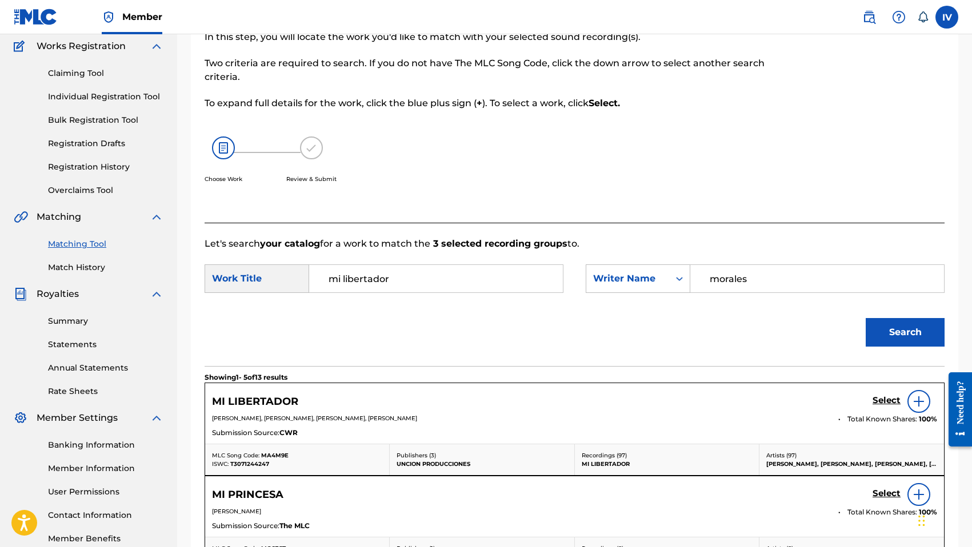
scroll to position [111, 0]
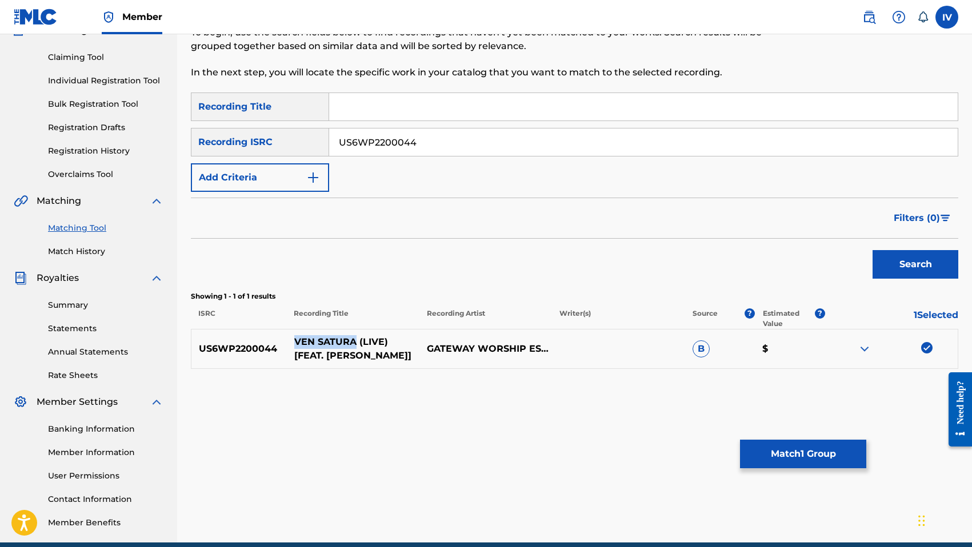
drag, startPoint x: 296, startPoint y: 345, endPoint x: 356, endPoint y: 341, distance: 60.2
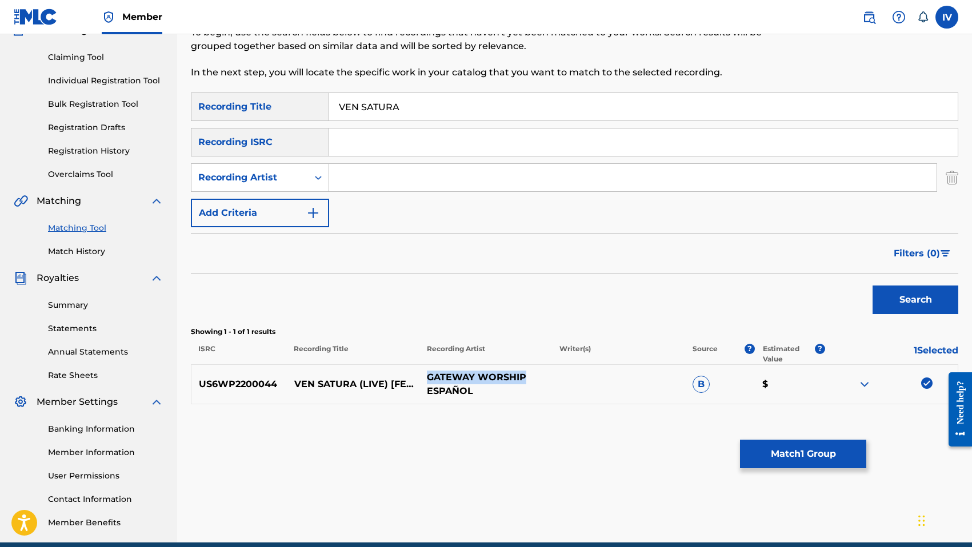
drag, startPoint x: 428, startPoint y: 375, endPoint x: 524, endPoint y: 377, distance: 96.0
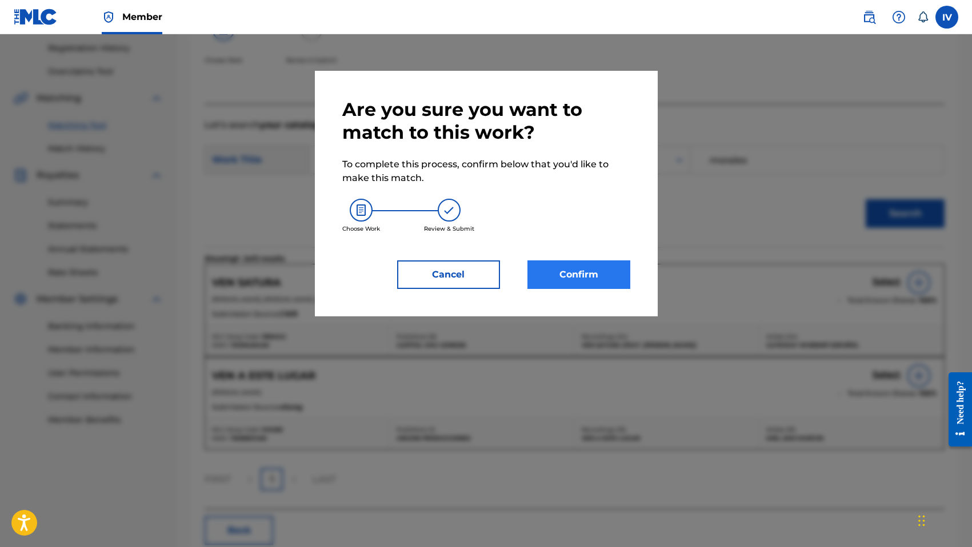
scroll to position [161, 0]
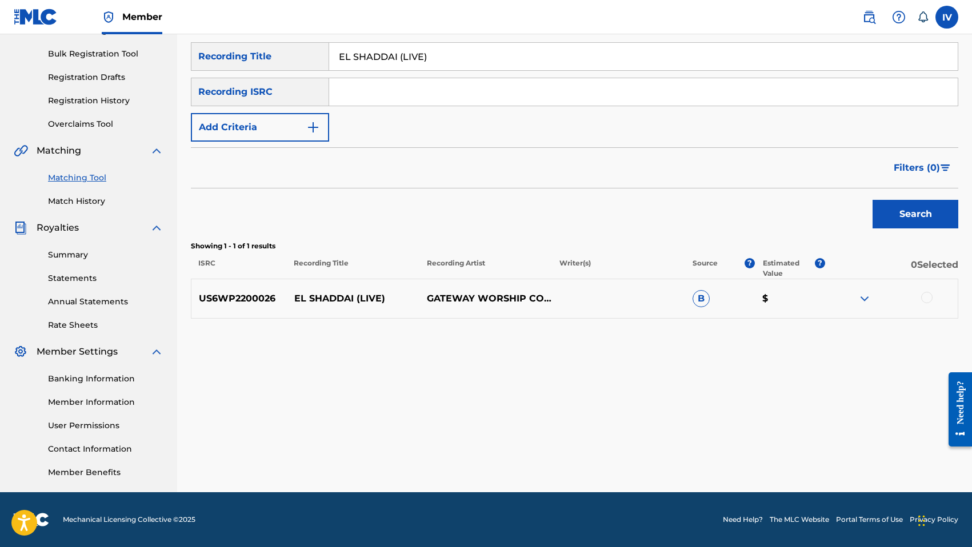
drag, startPoint x: 398, startPoint y: 54, endPoint x: 545, endPoint y: 72, distance: 147.9
drag, startPoint x: 427, startPoint y: 293, endPoint x: 522, endPoint y: 291, distance: 95.4
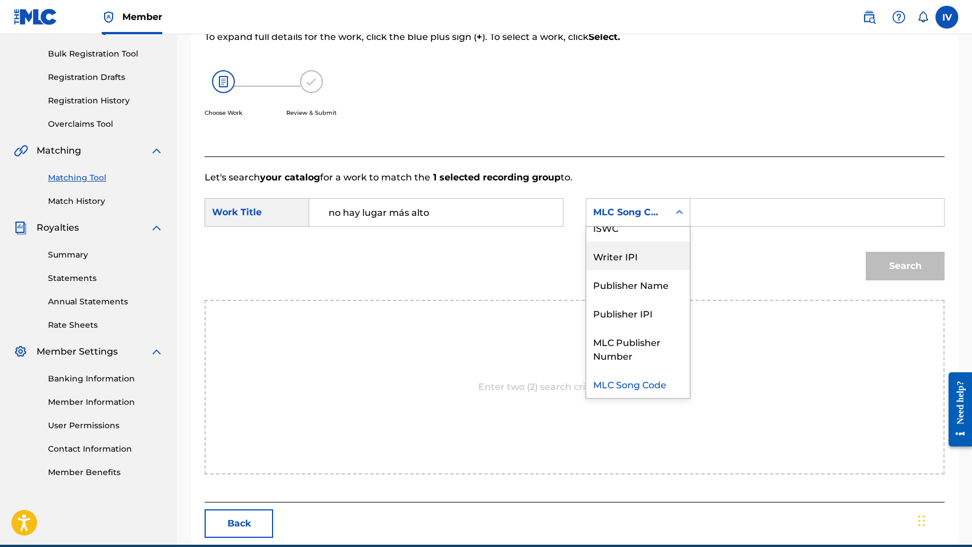
scroll to position [0, 0]
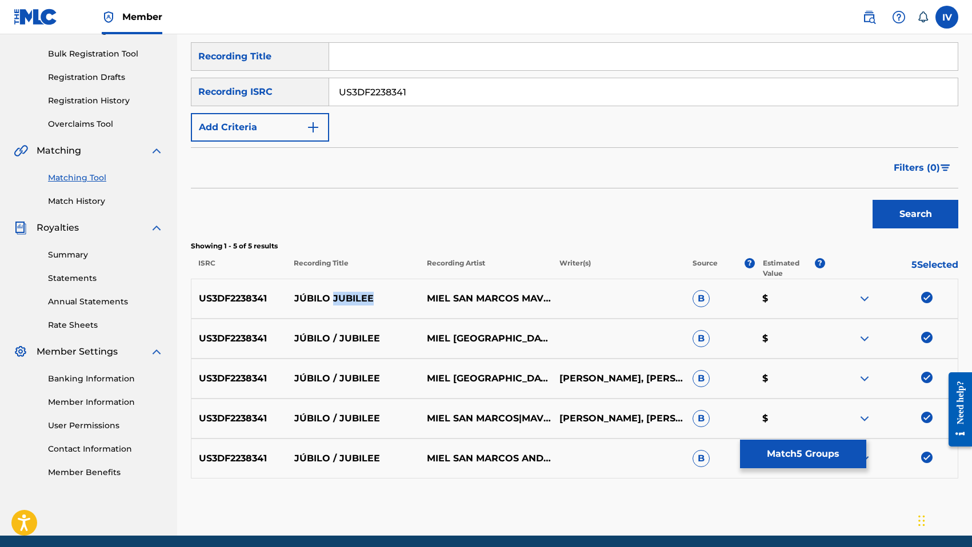
drag, startPoint x: 338, startPoint y: 301, endPoint x: 398, endPoint y: 301, distance: 60.0
drag, startPoint x: 428, startPoint y: 293, endPoint x: 534, endPoint y: 290, distance: 105.2
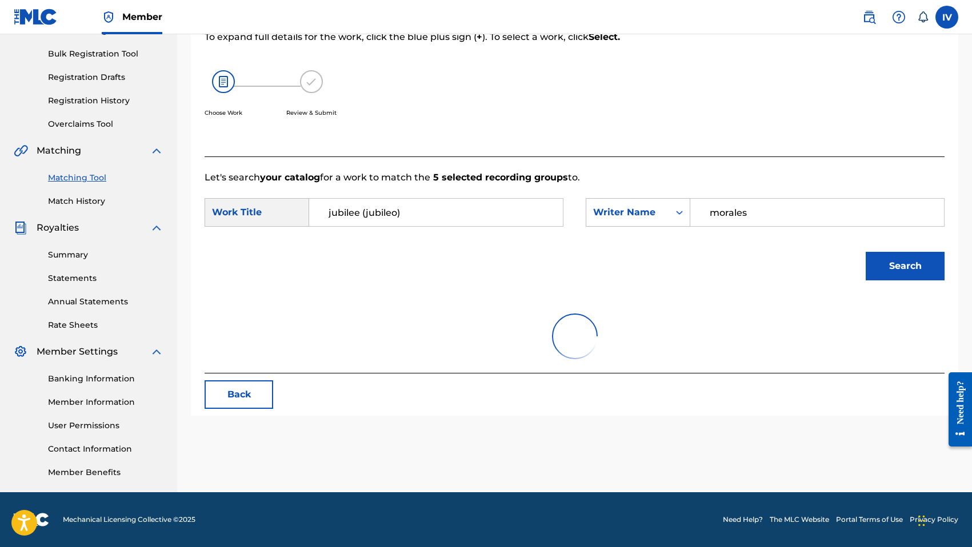
scroll to position [161, 0]
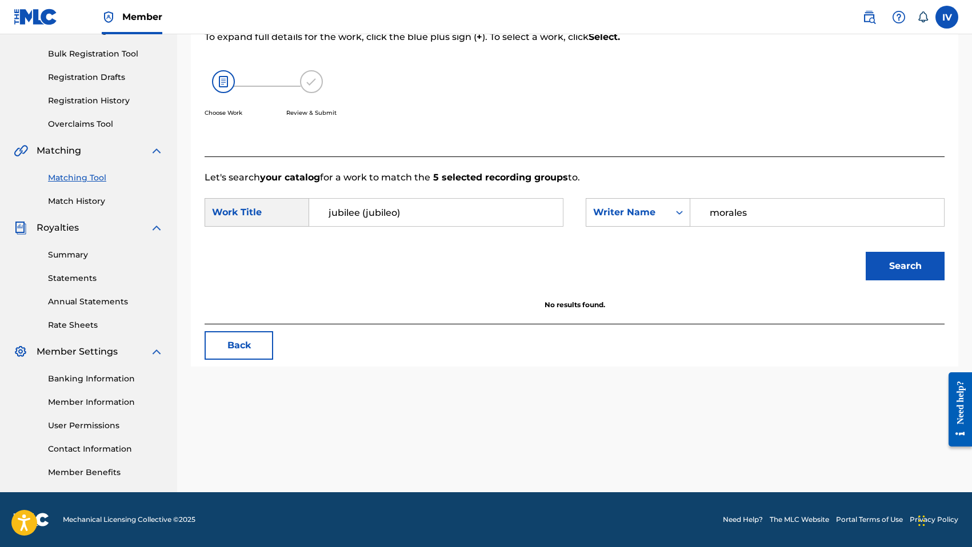
drag, startPoint x: 367, startPoint y: 213, endPoint x: 319, endPoint y: 213, distance: 48.0
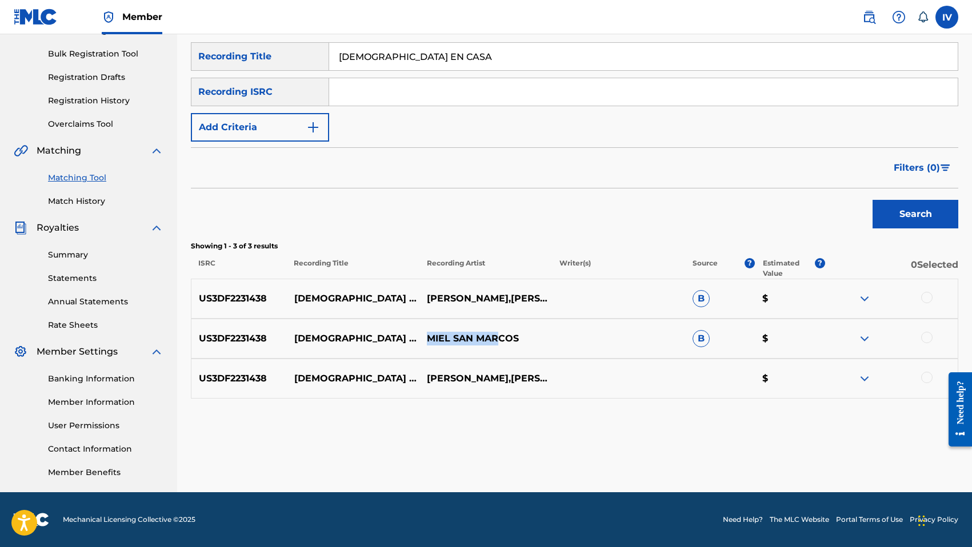
drag, startPoint x: 481, startPoint y: 337, endPoint x: 507, endPoint y: 337, distance: 25.7
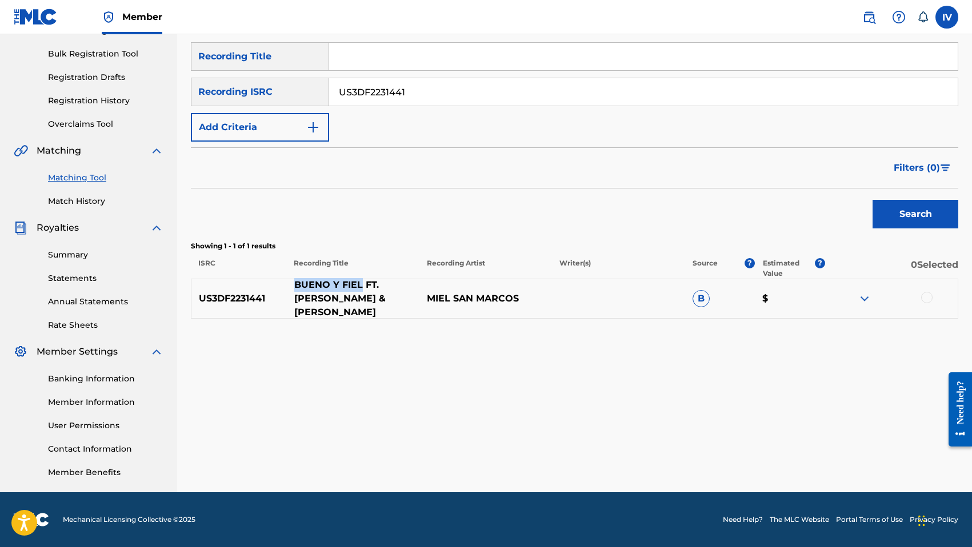
drag, startPoint x: 296, startPoint y: 287, endPoint x: 360, endPoint y: 285, distance: 64.0
drag, startPoint x: 294, startPoint y: 291, endPoint x: 349, endPoint y: 291, distance: 55.4
drag, startPoint x: 294, startPoint y: 276, endPoint x: 385, endPoint y: 277, distance: 90.8
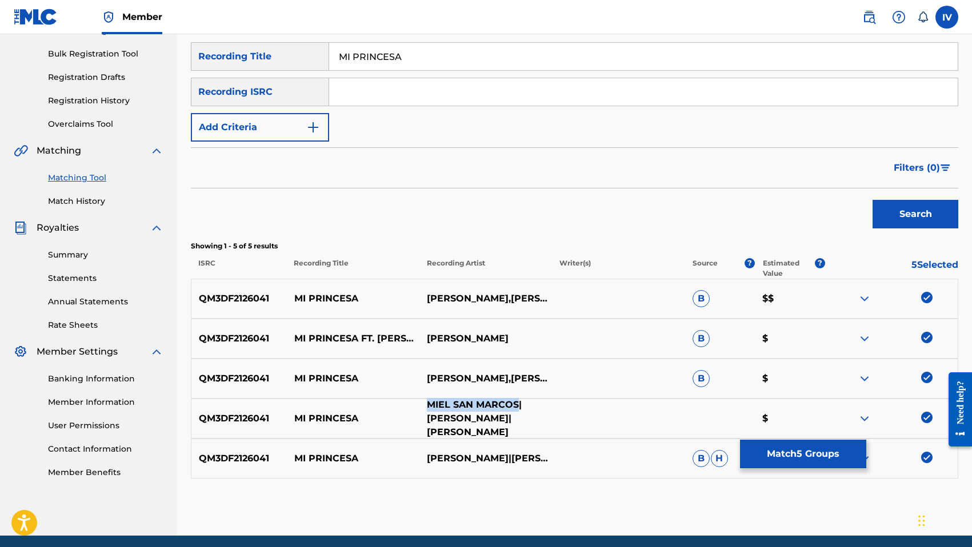
drag, startPoint x: 434, startPoint y: 396, endPoint x: 466, endPoint y: 407, distance: 33.8
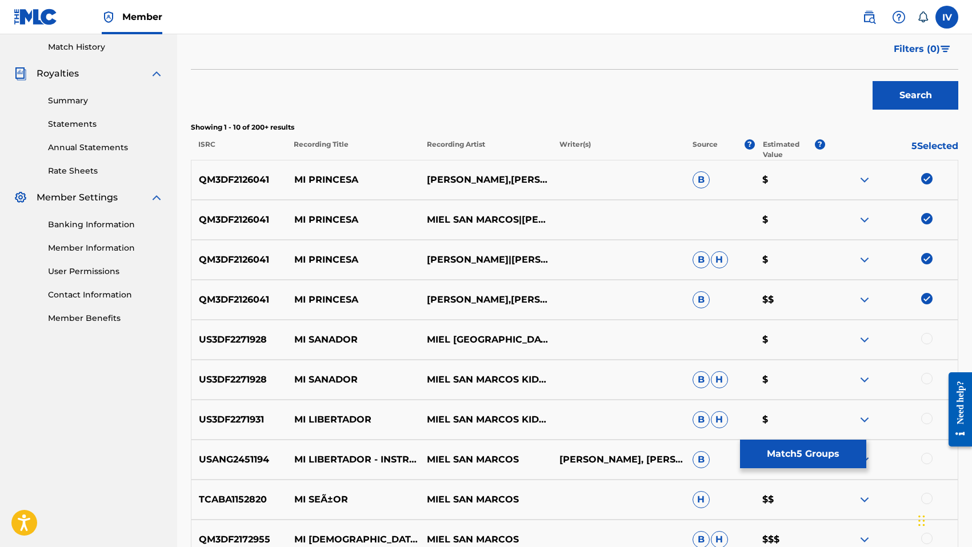
scroll to position [371, 0]
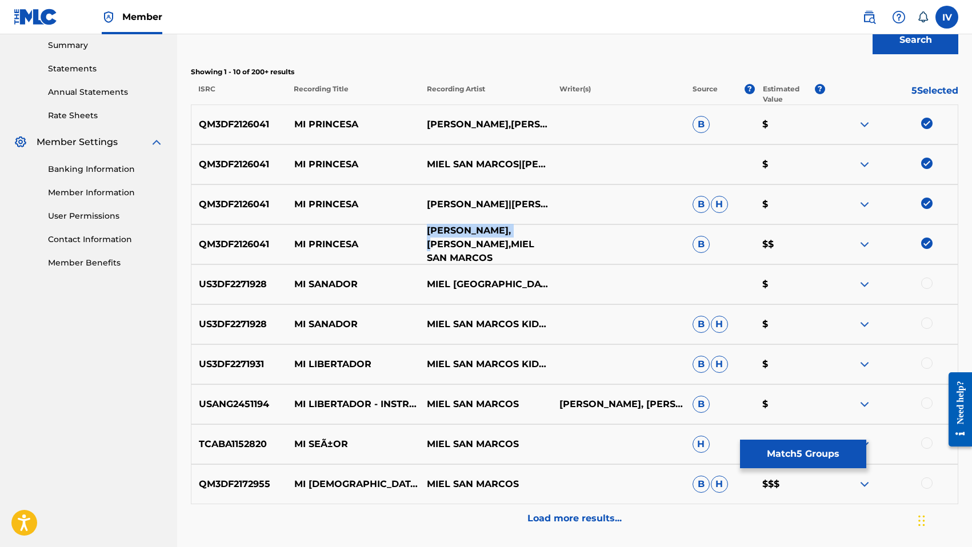
drag, startPoint x: 424, startPoint y: 226, endPoint x: 474, endPoint y: 238, distance: 50.4
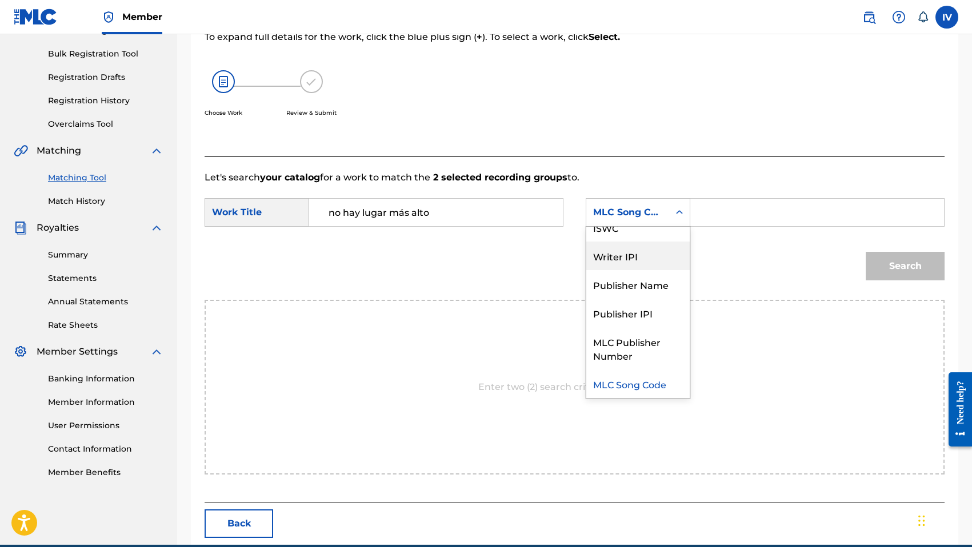
scroll to position [0, 0]
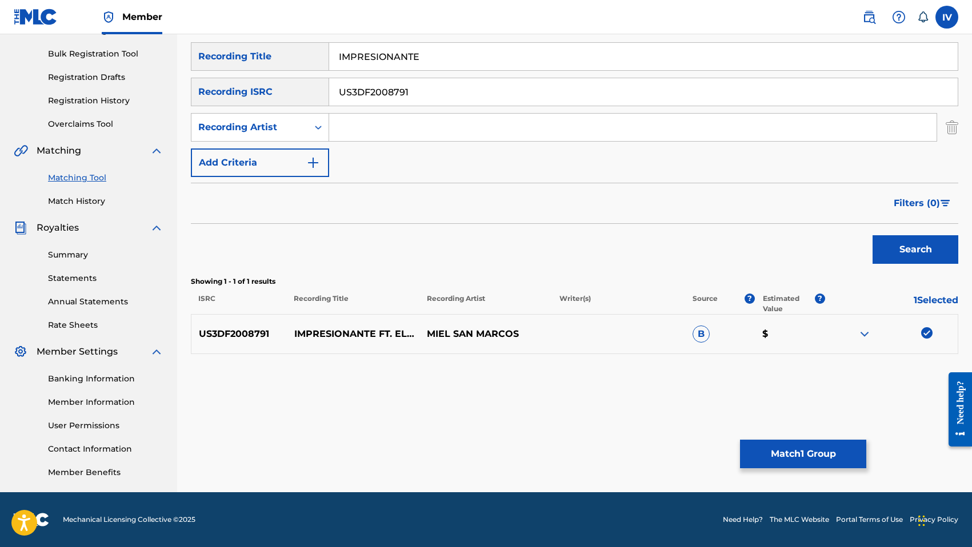
drag, startPoint x: 307, startPoint y: 143, endPoint x: 391, endPoint y: 123, distance: 85.8
